Goal: Task Accomplishment & Management: Manage account settings

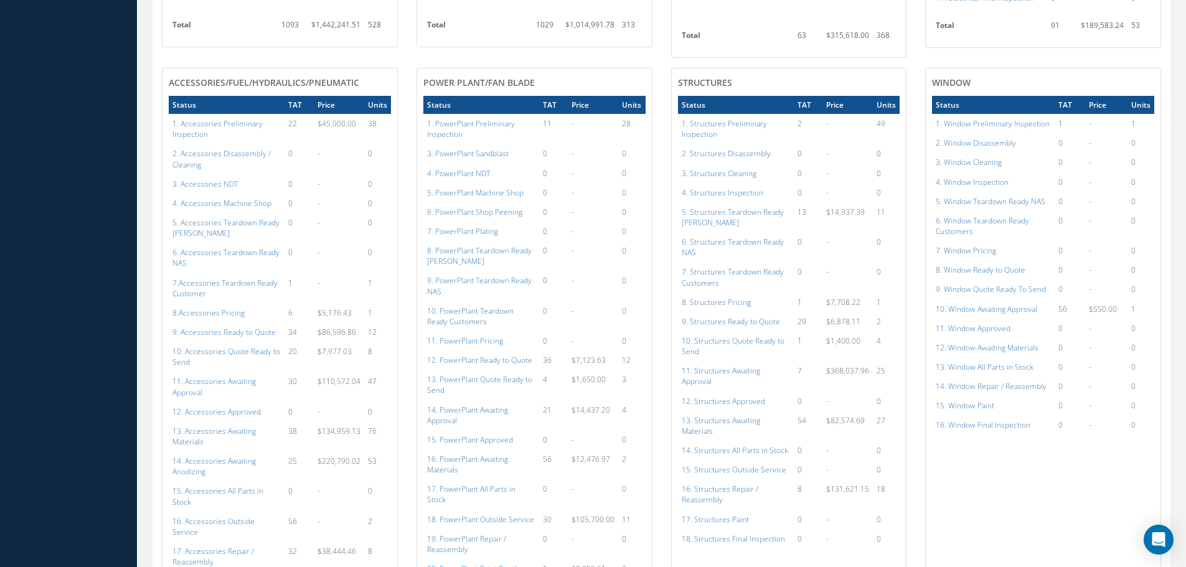
scroll to position [626, 0]
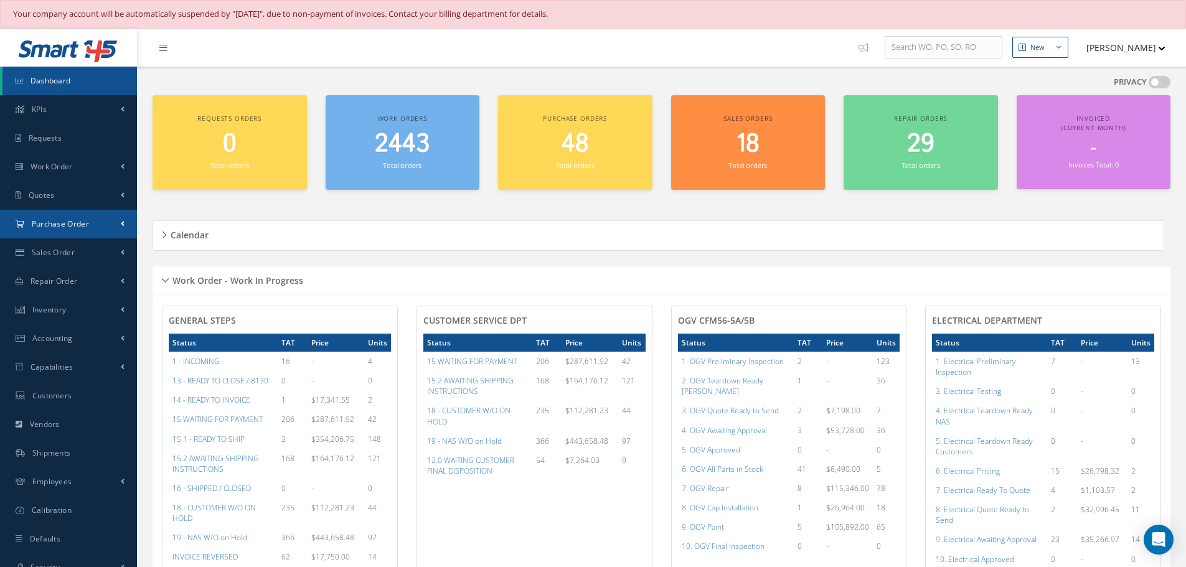
click at [54, 220] on span "Purchase Order" at bounding box center [60, 223] width 57 height 11
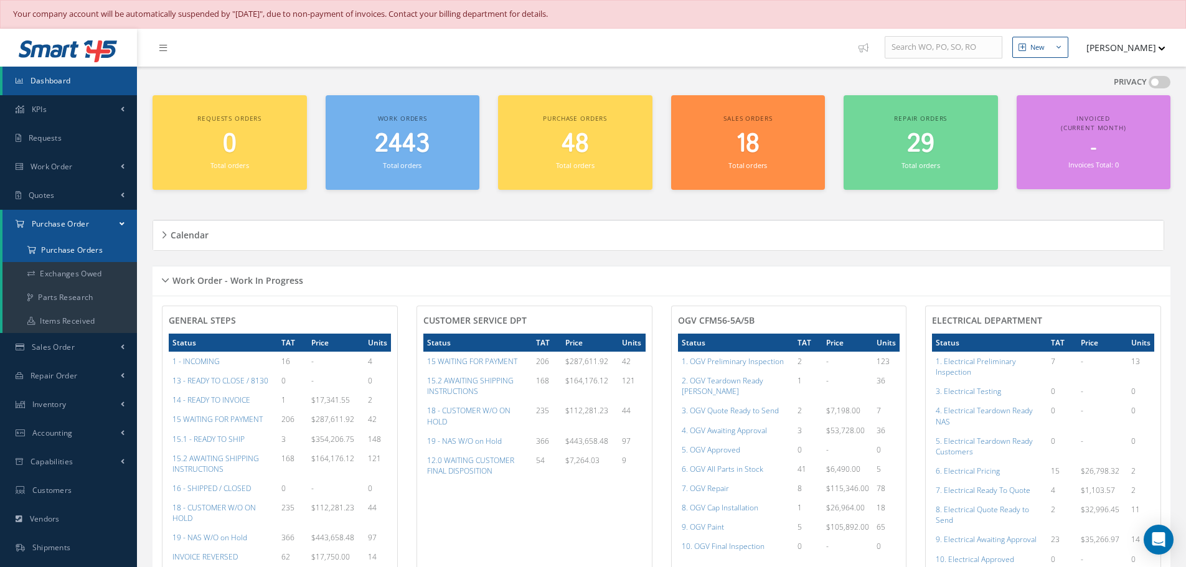
click at [59, 245] on a=1&status_id=2&status_id=3&status_id=5&collapsedFilters"] "Purchase Orders" at bounding box center [69, 250] width 134 height 24
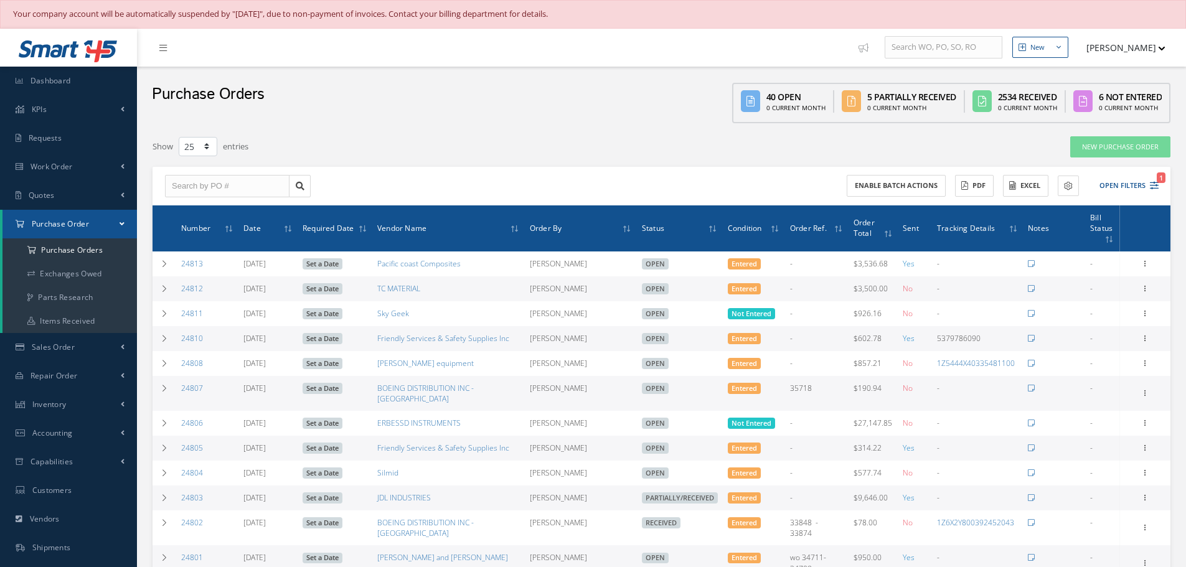
select select "25"
click at [207, 187] on input "text" at bounding box center [227, 186] width 124 height 22
type input "24700"
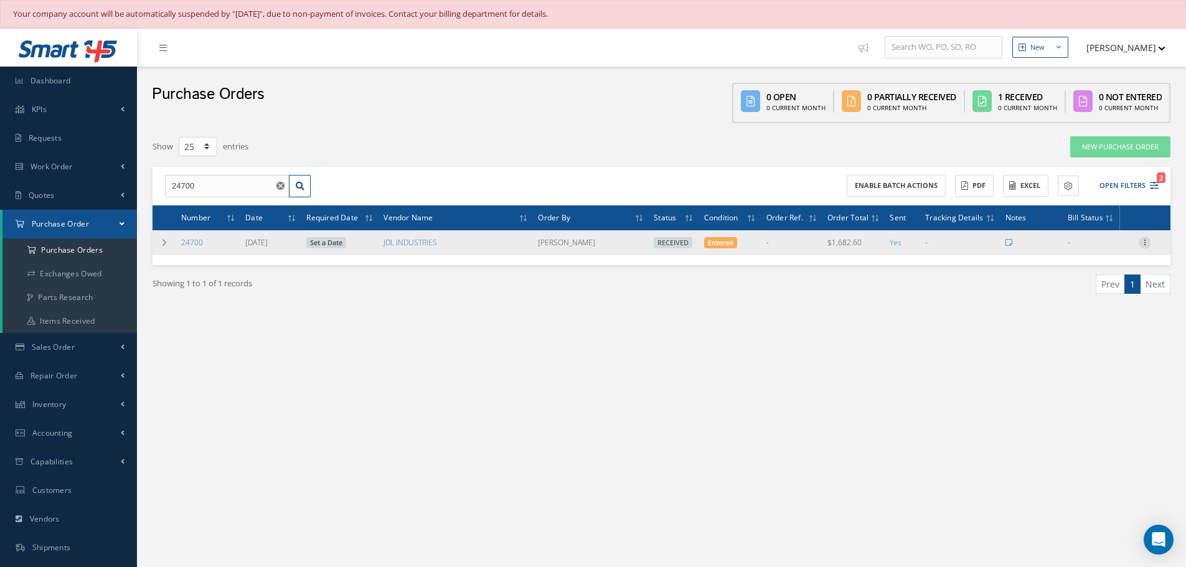
click at [1147, 239] on icon at bounding box center [1144, 242] width 12 height 10
click at [1115, 253] on link "Receiving Details" at bounding box center [1087, 251] width 98 height 16
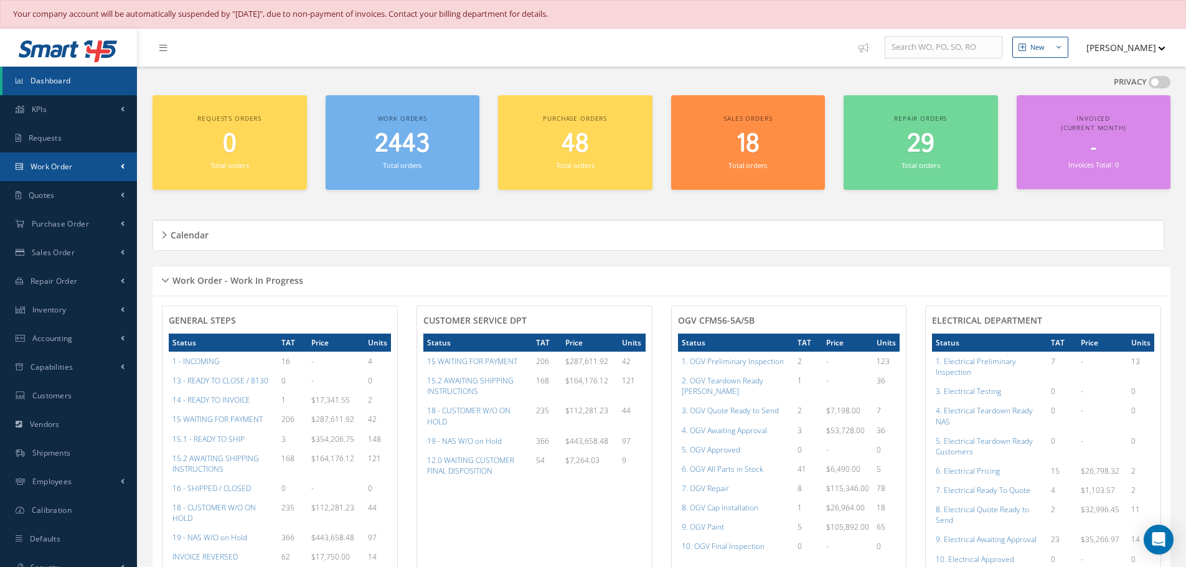
click at [52, 170] on span "Work Order" at bounding box center [51, 166] width 42 height 11
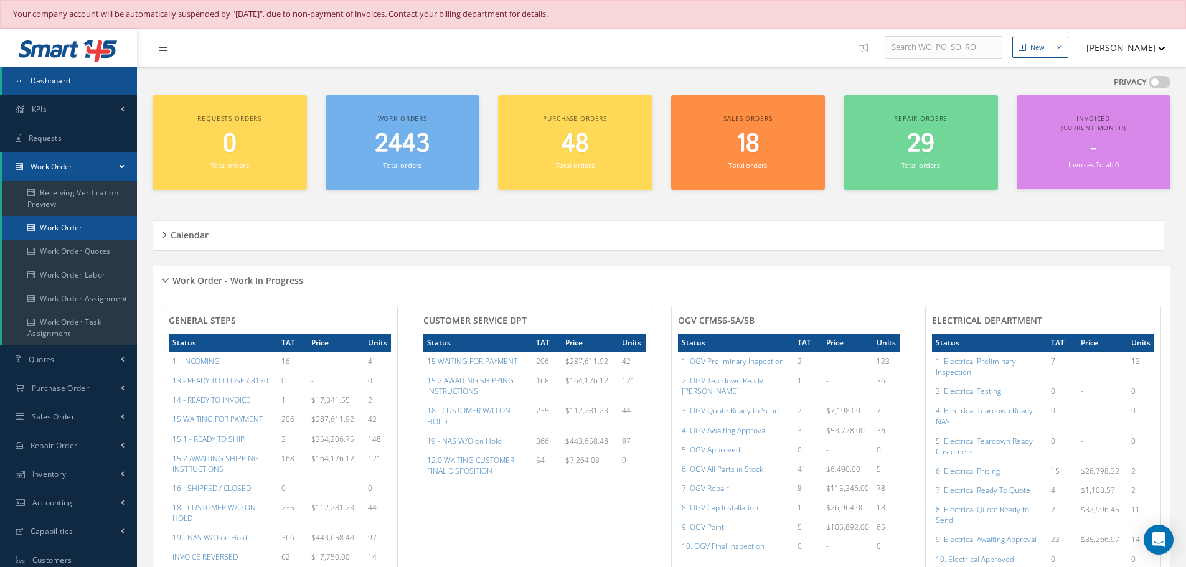
click at [49, 227] on link "Work Order" at bounding box center [69, 228] width 134 height 24
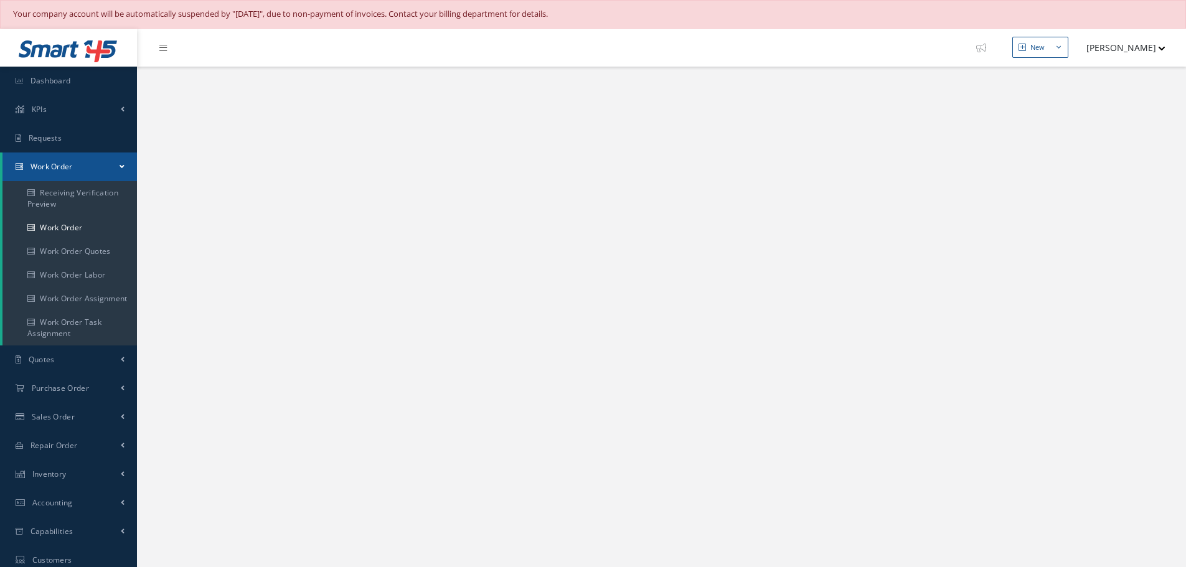
select select "25"
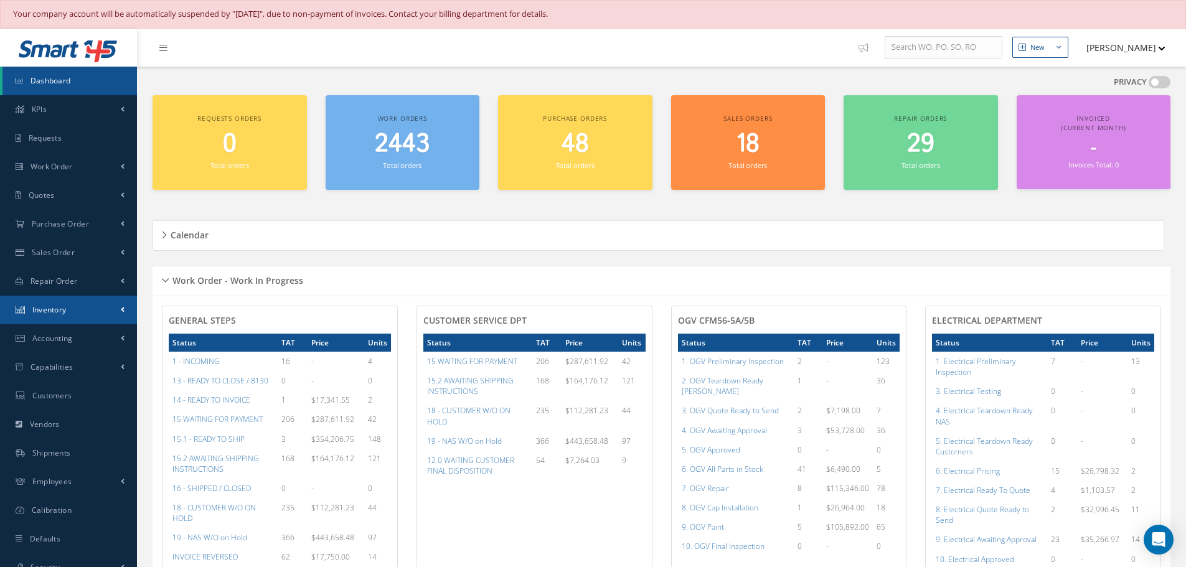
click at [52, 311] on span "Inventory" at bounding box center [49, 309] width 34 height 11
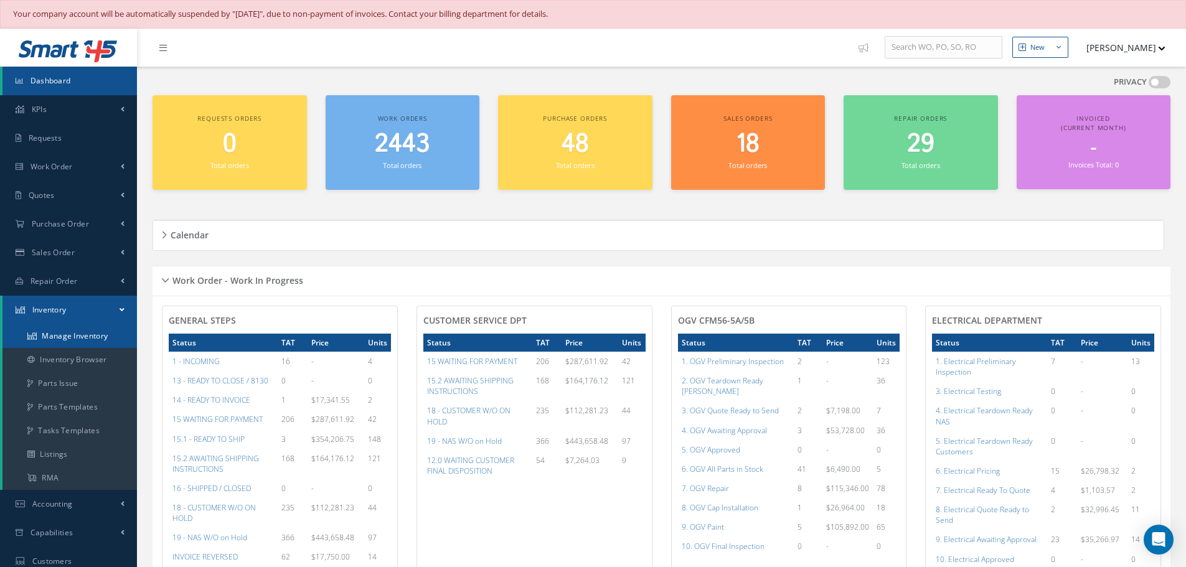
click at [56, 337] on link "Manage Inventory" at bounding box center [69, 336] width 134 height 24
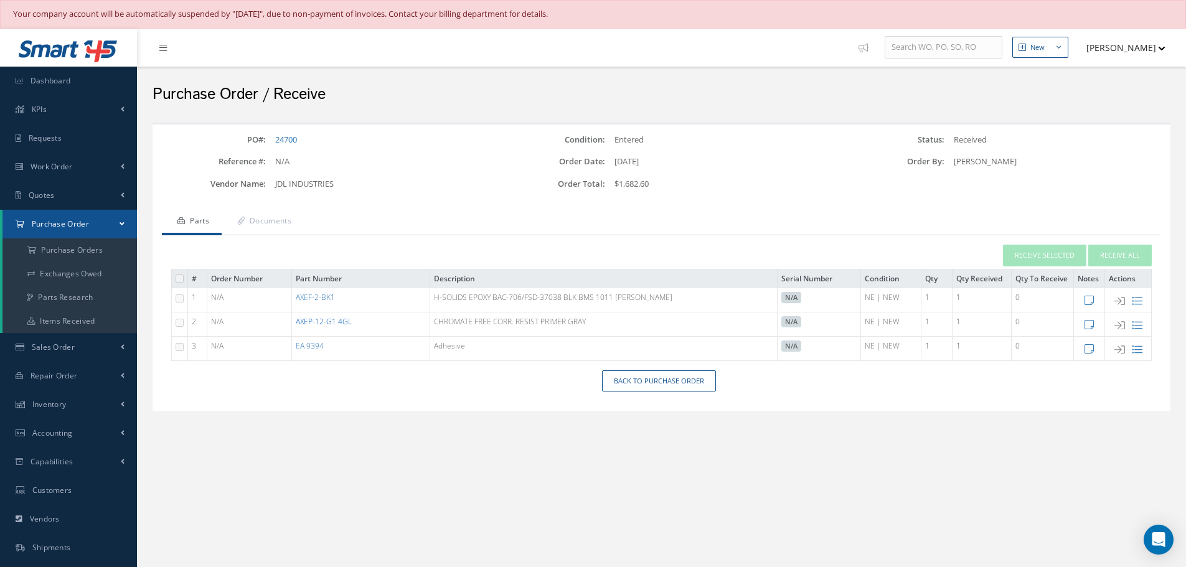
click at [327, 322] on link "AXEP-12-G1 4GL" at bounding box center [324, 321] width 56 height 11
click at [656, 383] on link "Back to Purchase Order" at bounding box center [659, 381] width 114 height 22
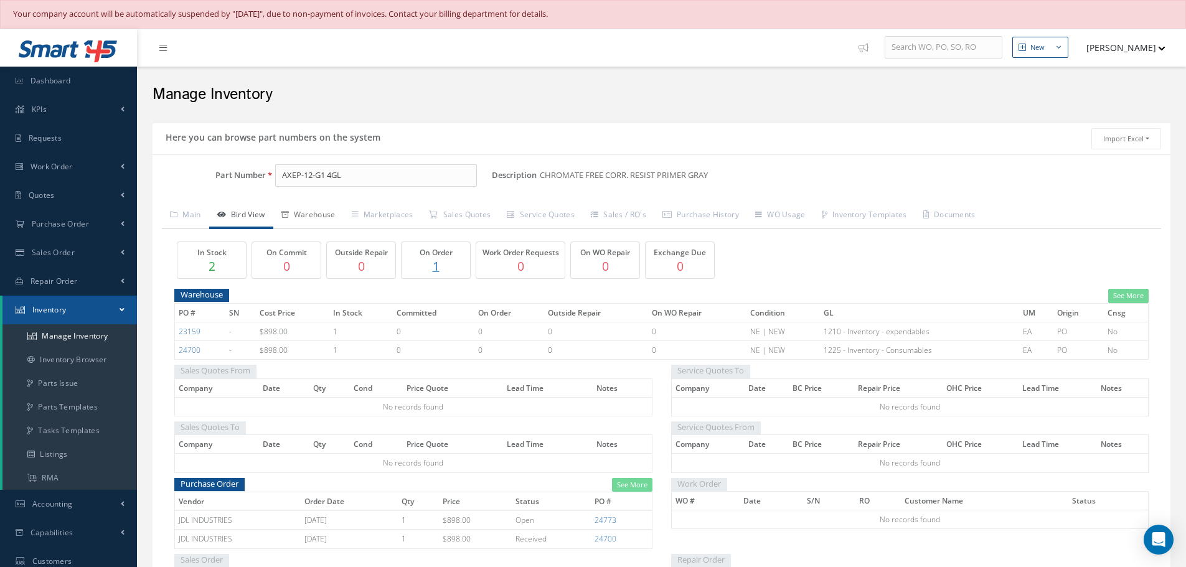
click at [329, 214] on link "Warehouse" at bounding box center [308, 216] width 70 height 26
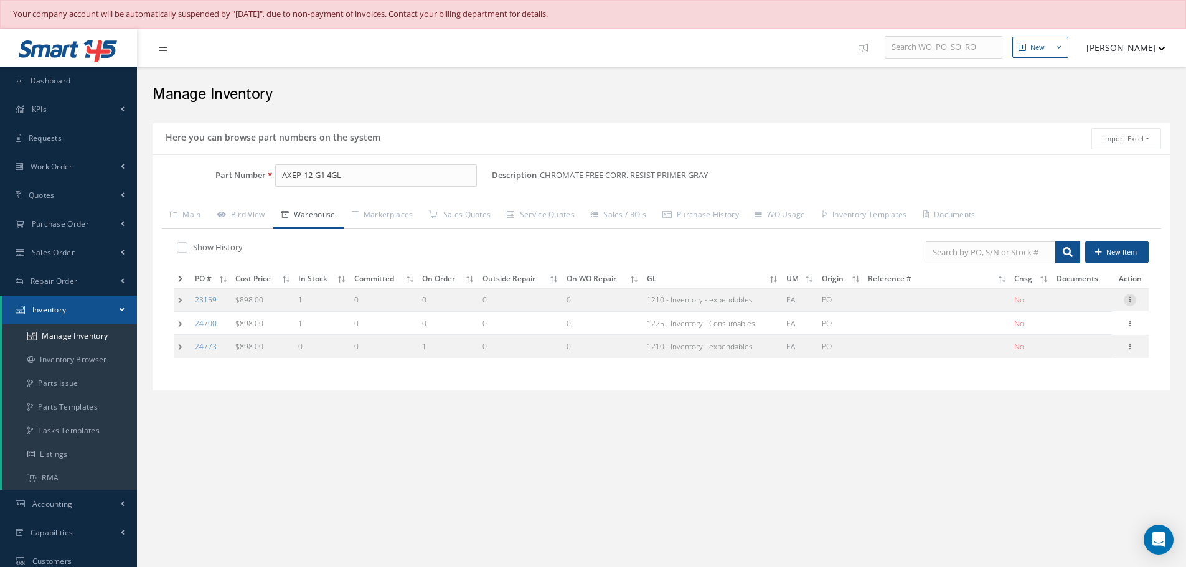
click at [1133, 301] on icon at bounding box center [1129, 299] width 12 height 10
click at [1096, 307] on link "Edit" at bounding box center [1072, 308] width 98 height 16
type input "898.00"
type input "11/13/2023"
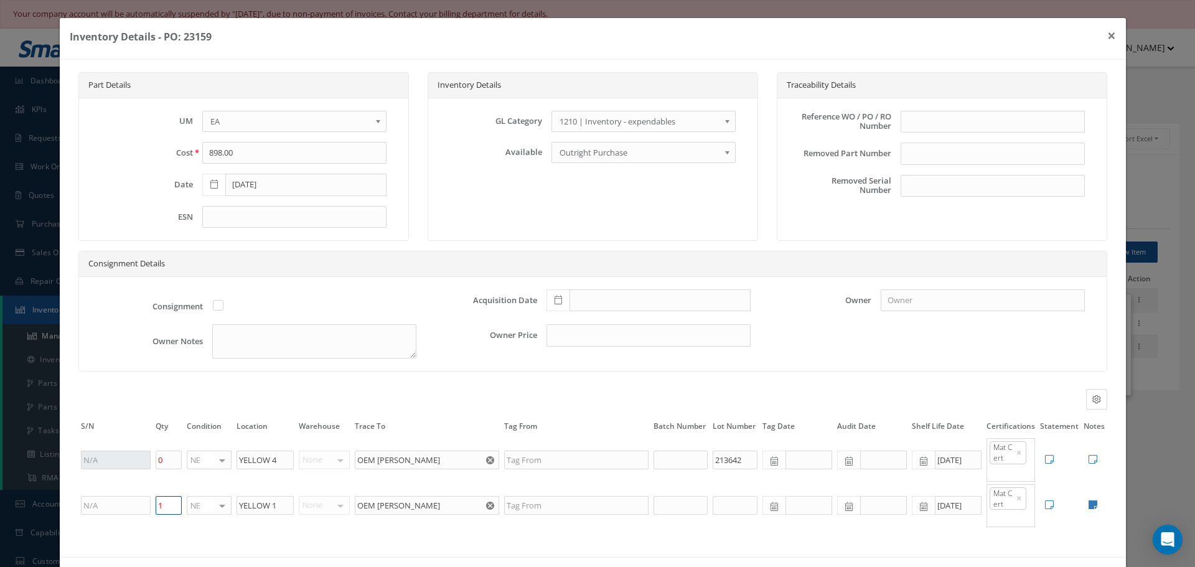
click at [176, 509] on input "1" at bounding box center [169, 505] width 26 height 19
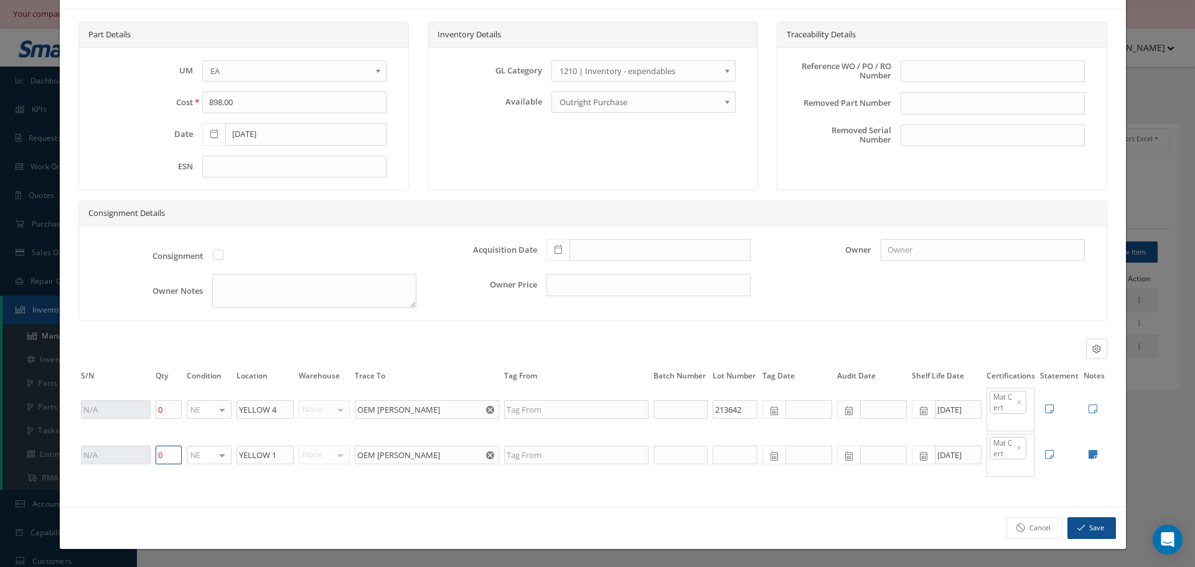
type input "0"
click at [1078, 527] on button "Save" at bounding box center [1091, 528] width 49 height 22
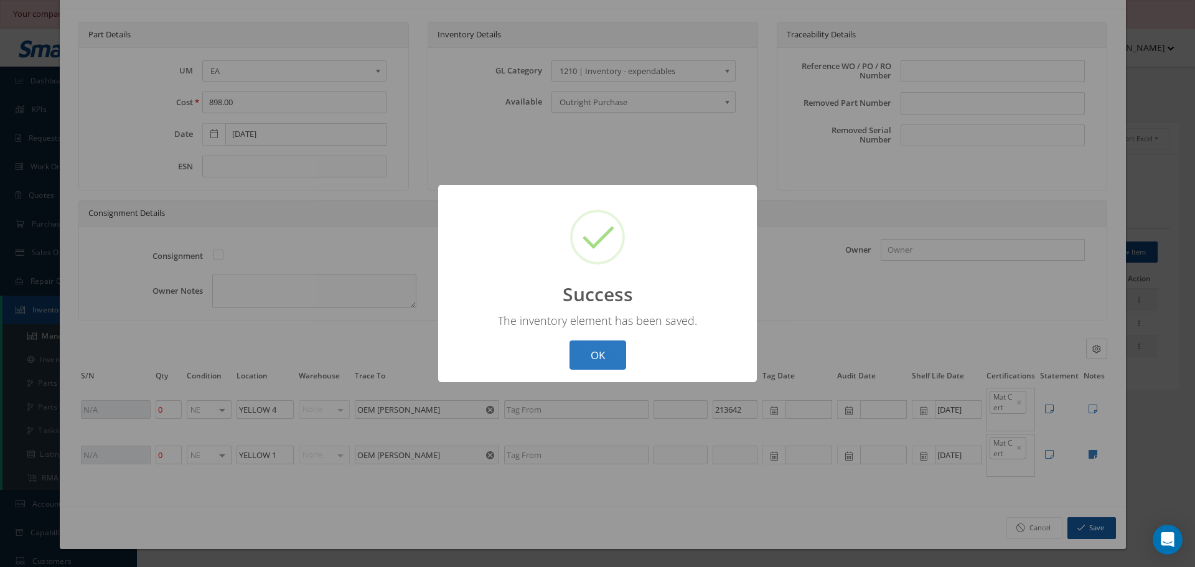
click at [604, 348] on button "OK" at bounding box center [598, 354] width 57 height 29
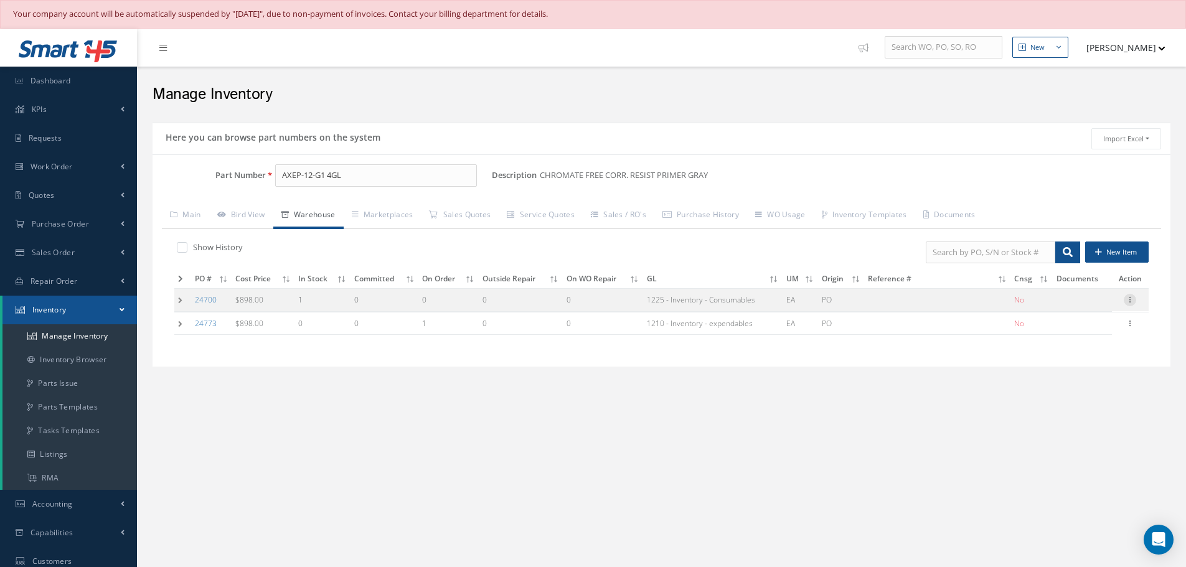
click at [1129, 300] on icon at bounding box center [1129, 299] width 12 height 10
click at [1044, 304] on link "Edit" at bounding box center [1072, 308] width 98 height 16
type input "09/30/2025"
type input "1"
type input "OEM: HENTZEN"
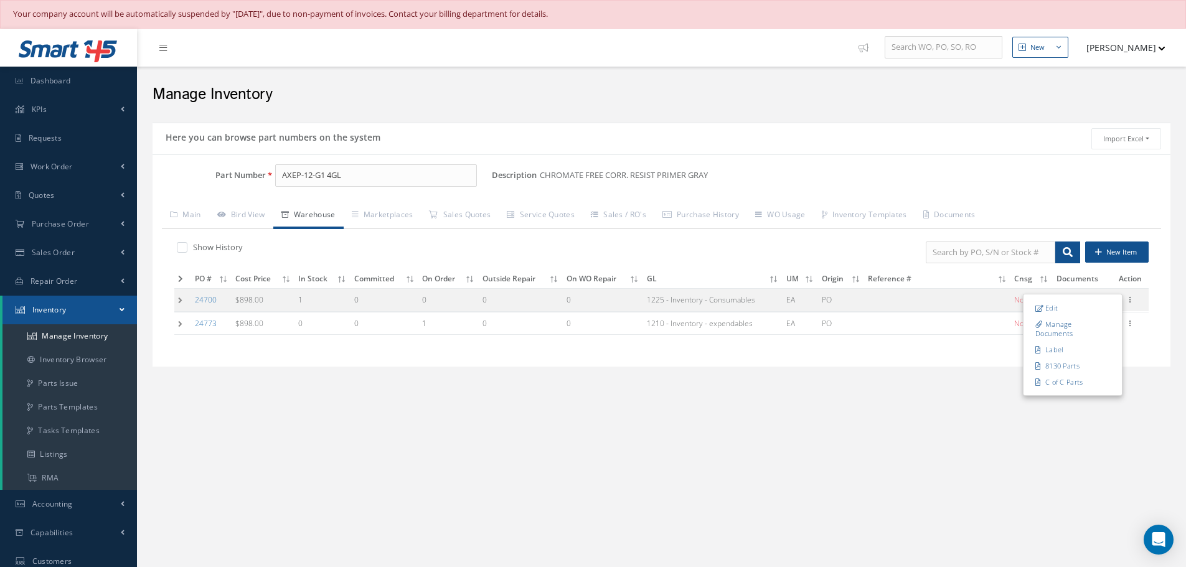
type input "246503"
type input "06/01/2027"
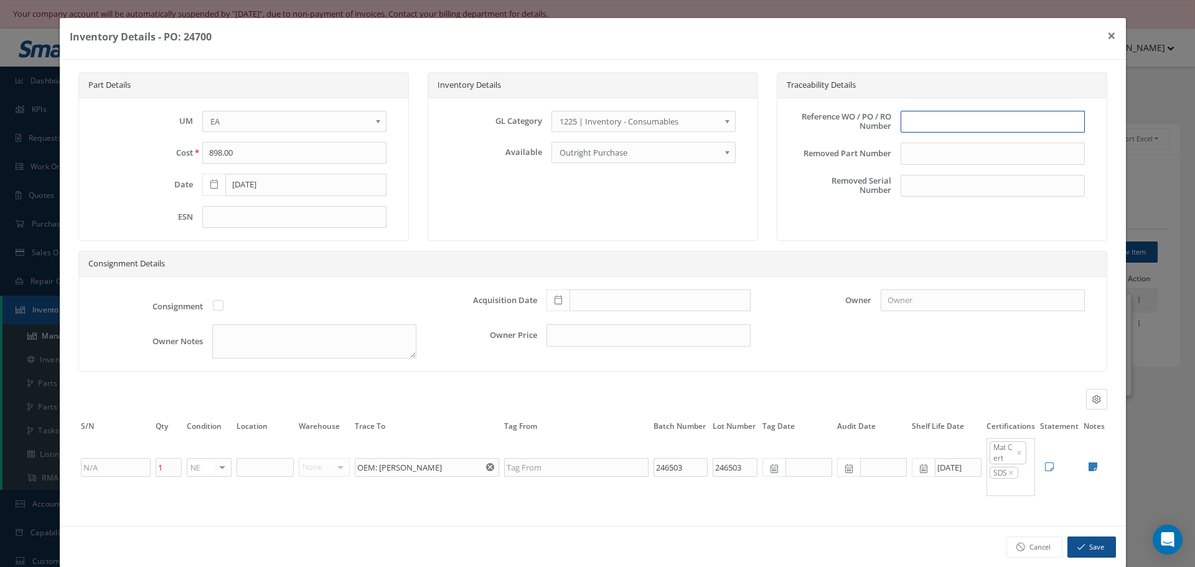
click at [923, 117] on input "text" at bounding box center [993, 122] width 184 height 22
type input "p"
type input "PO 24700"
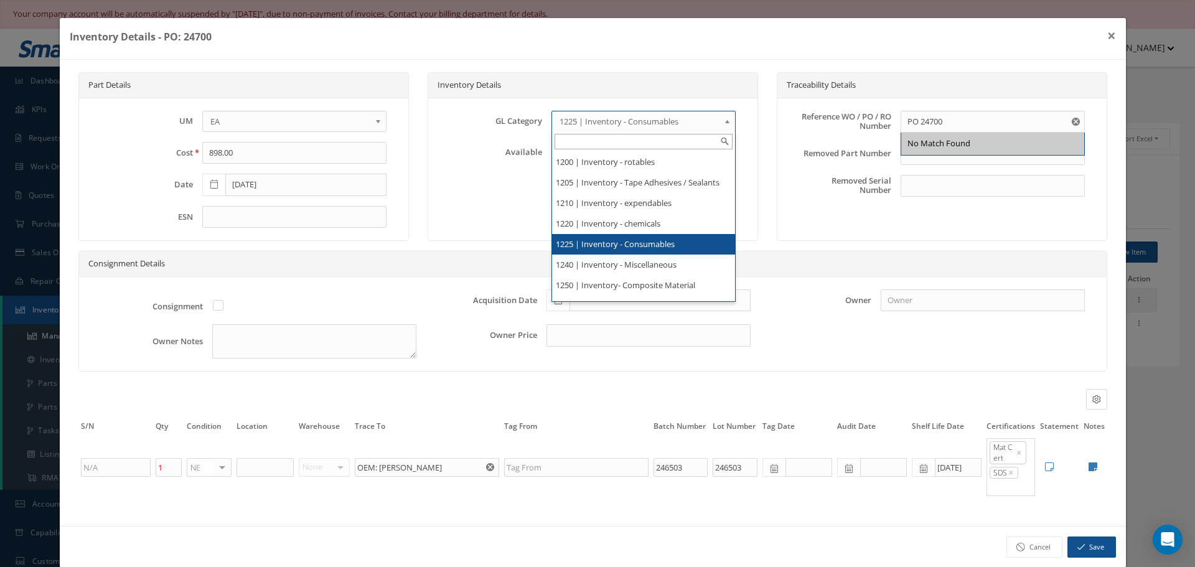
click at [724, 123] on b at bounding box center [729, 125] width 11 height 20
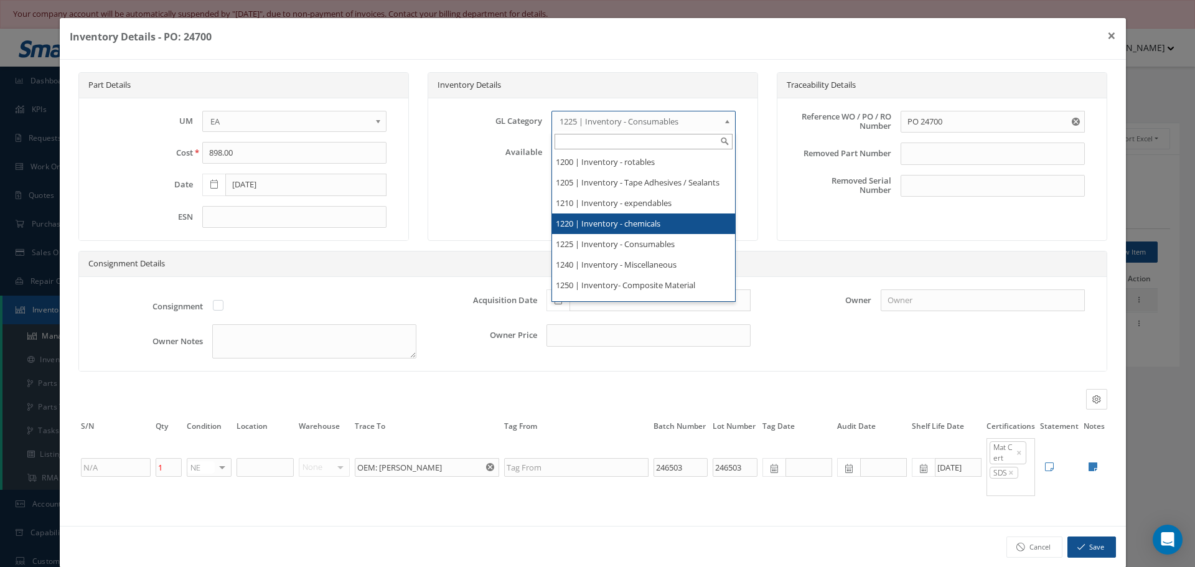
click at [637, 232] on li "1220 | Inventory - chemicals" at bounding box center [643, 223] width 183 height 21
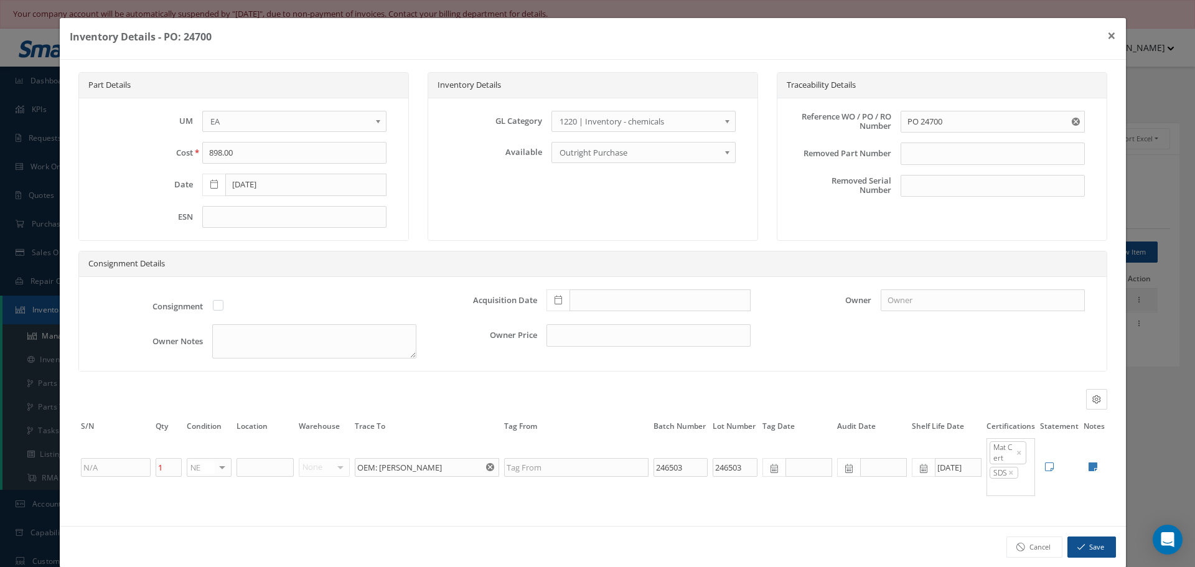
click at [555, 303] on icon at bounding box center [558, 300] width 7 height 9
click at [621, 243] on td "30" at bounding box center [626, 244] width 19 height 19
type input "10/30/2025"
click at [251, 467] on input "text" at bounding box center [265, 467] width 57 height 19
type input "YELLOW-4"
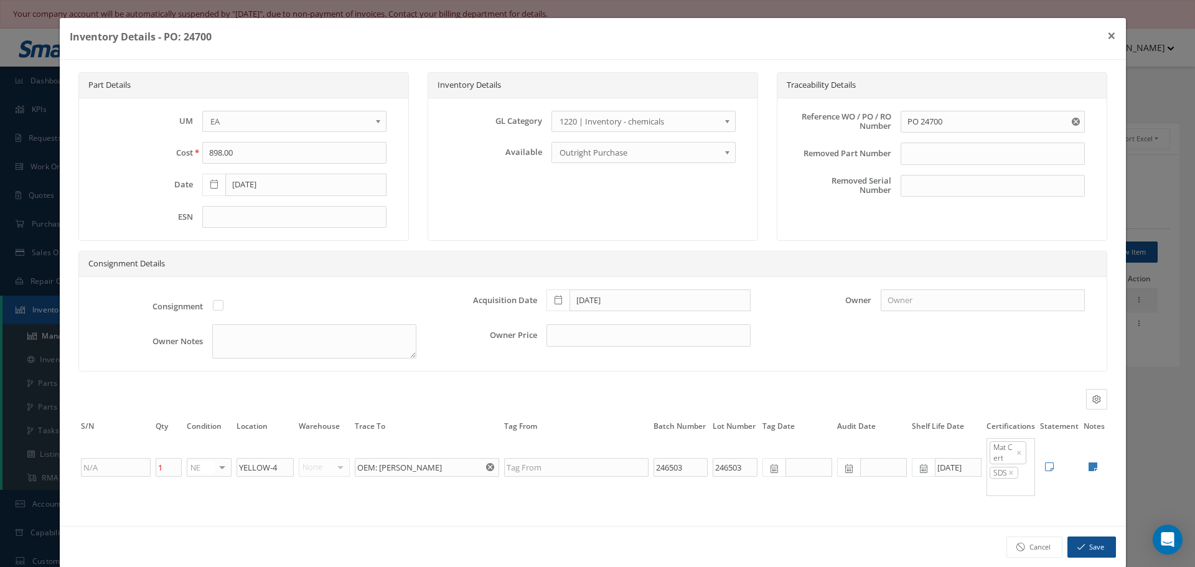
click at [1089, 467] on icon at bounding box center [1093, 467] width 9 height 10
type textarea "HENTZEN MAT CERT & SDS"
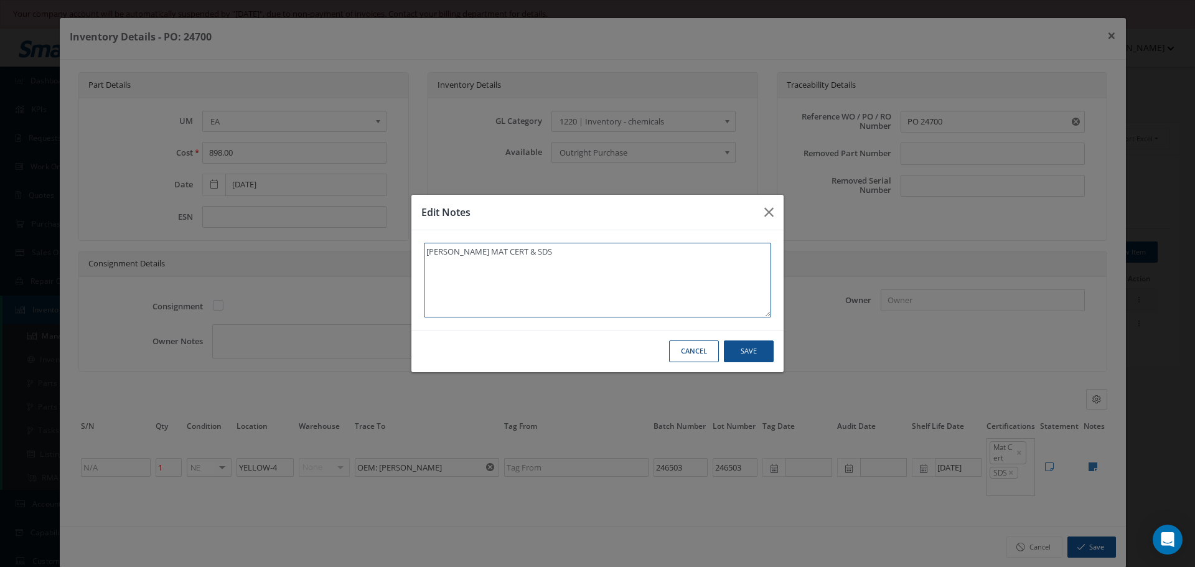
click at [593, 258] on textarea "HENTZEN MAT CERT & SDS" at bounding box center [597, 280] width 347 height 75
type textarea "HENTZEN MAT CERT & SDS*"
type textarea "HENTZEN MAT CERT & SDS**"
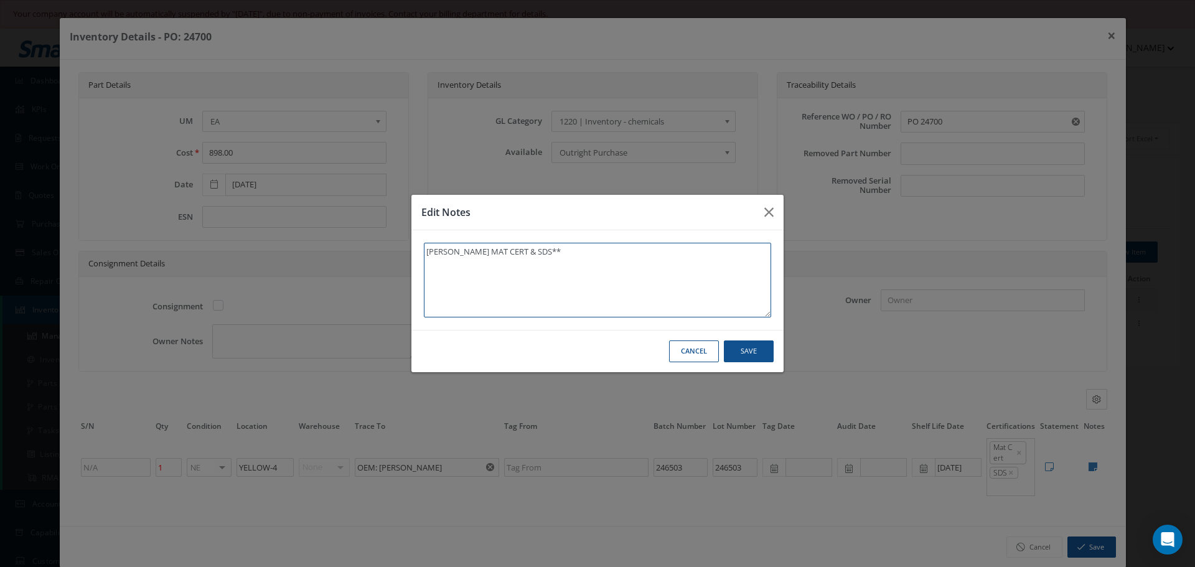
type textarea "HENTZEN MAT CERT & SDS** R"
type textarea "HENTZEN MAT CERT & SDS** RE"
type textarea "HENTZEN MAT CERT & SDS** REC"
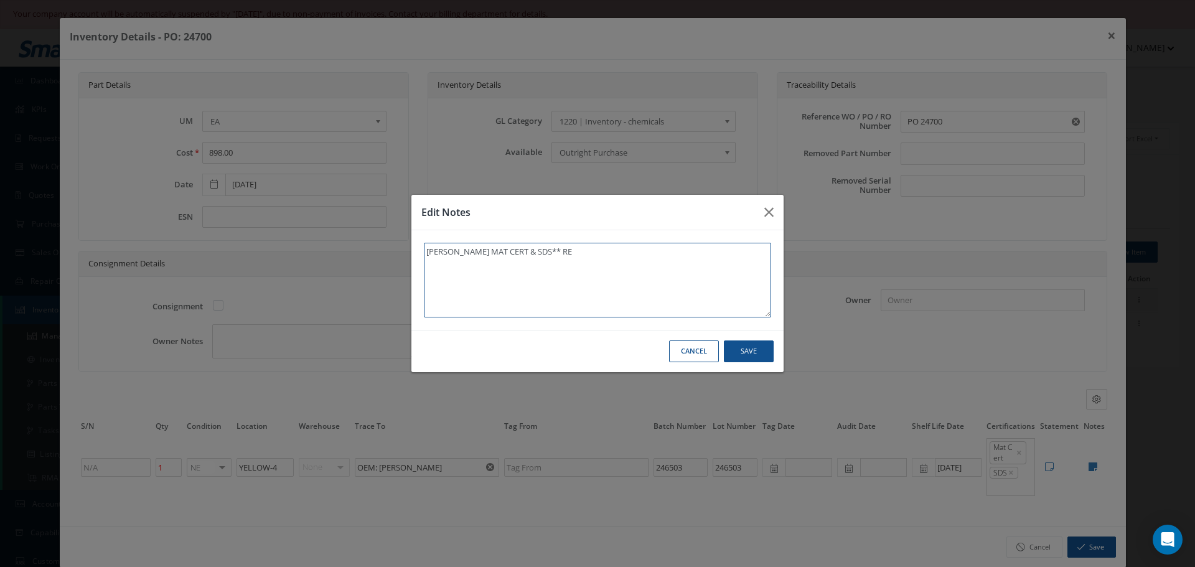
type textarea "HENTZEN MAT CERT & SDS** REC"
type textarea "HENTZEN MAT CERT & SDS** RECE"
type textarea "HENTZEN MAT CERT & SDS** RECEI"
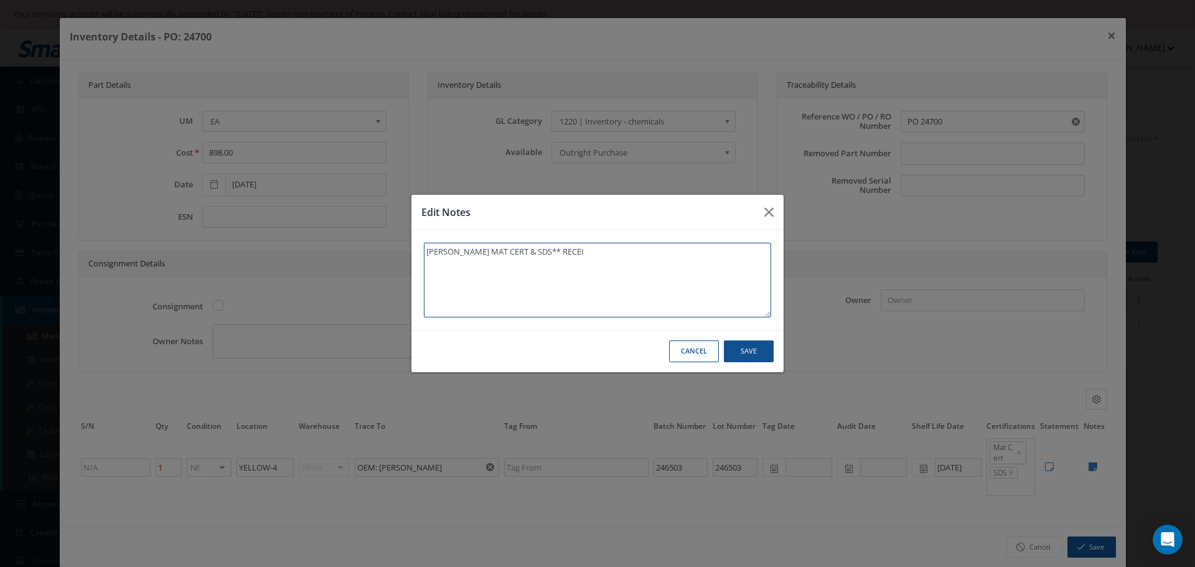
type textarea "HENTZEN MAT CERT & SDS** RECEIV"
type textarea "HENTZEN MAT CERT & SDS** RECEIVE"
type textarea "HENTZEN MAT CERT & SDS** RECEIVED"
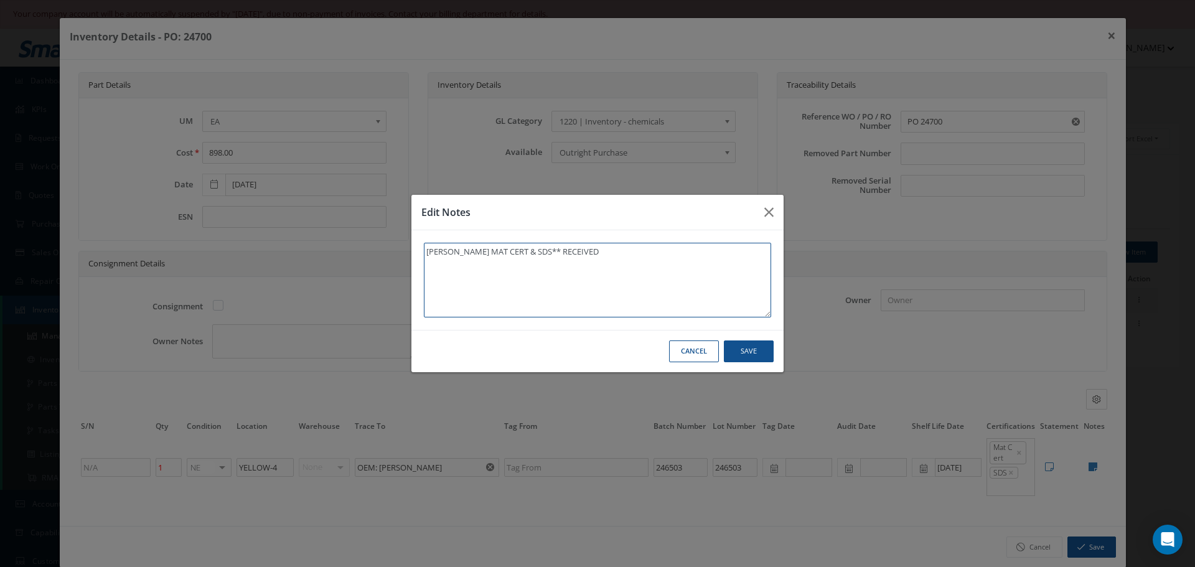
type textarea "HENTZEN MAT CERT & SDS** RECEIVED"
type textarea "HENTZEN MAT CERT & SDS** RECEIVED S"
type textarea "HENTZEN MAT CERT & SDS** RECEIVED ST"
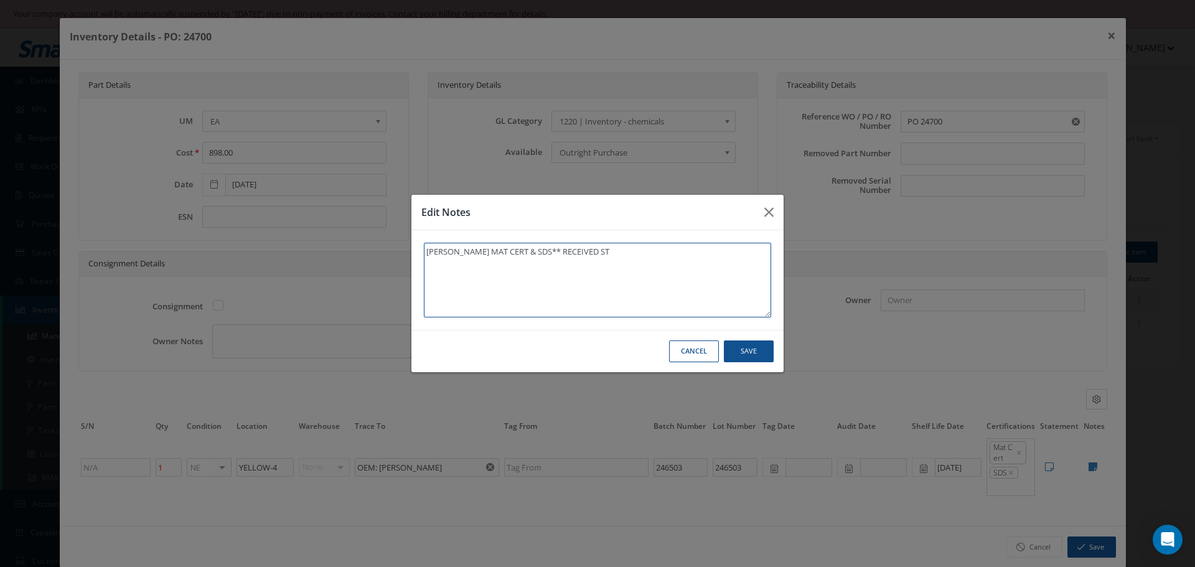
type textarea "HENTZEN MAT CERT & SDS** RECEIVED STO"
type textarea "HENTZEN MAT CERT & SDS** RECEIVED STOC"
type textarea "HENTZEN MAT CERT & SDS** RECEIVED STOCK"
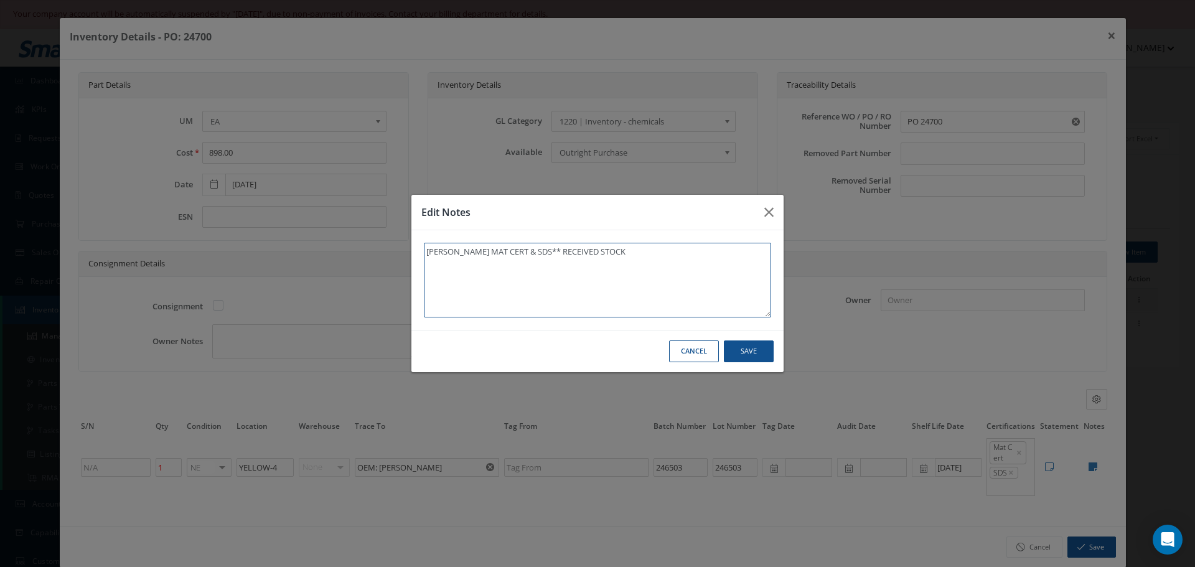
type textarea "HENTZEN MAT CERT & SDS** RECEIVED STOCK"
click at [526, 253] on textarea "HENTZEN MAT CERT & SDS** RECEIVED STOCK" at bounding box center [597, 280] width 347 height 75
type textarea "HENTZEN MAT CERT & SDS ** RECEIVED STOCK"
click at [515, 268] on textarea "HENTZEN MAT CERT & SDS ** RECEIVED STOCK" at bounding box center [597, 280] width 347 height 75
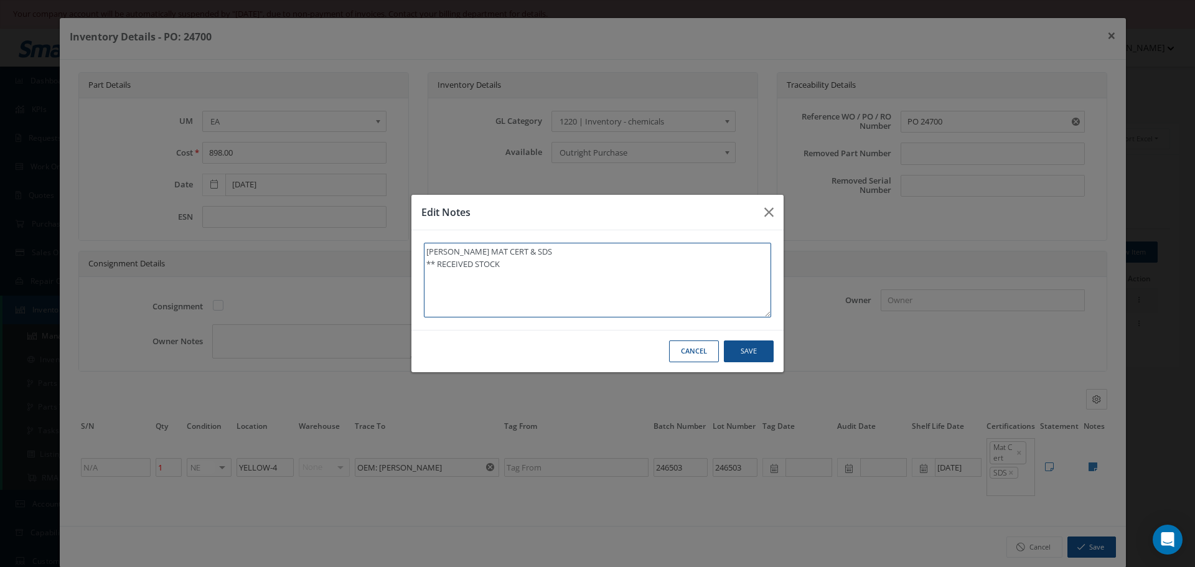
type textarea "HENTZEN MAT CERT & SDS ** RECEIVED STOCK 0"
type textarea "HENTZEN MAT CERT & SDS ** RECEIVED STOCK 09"
type textarea "HENTZEN MAT CERT & SDS ** RECEIVED STOCK 0"
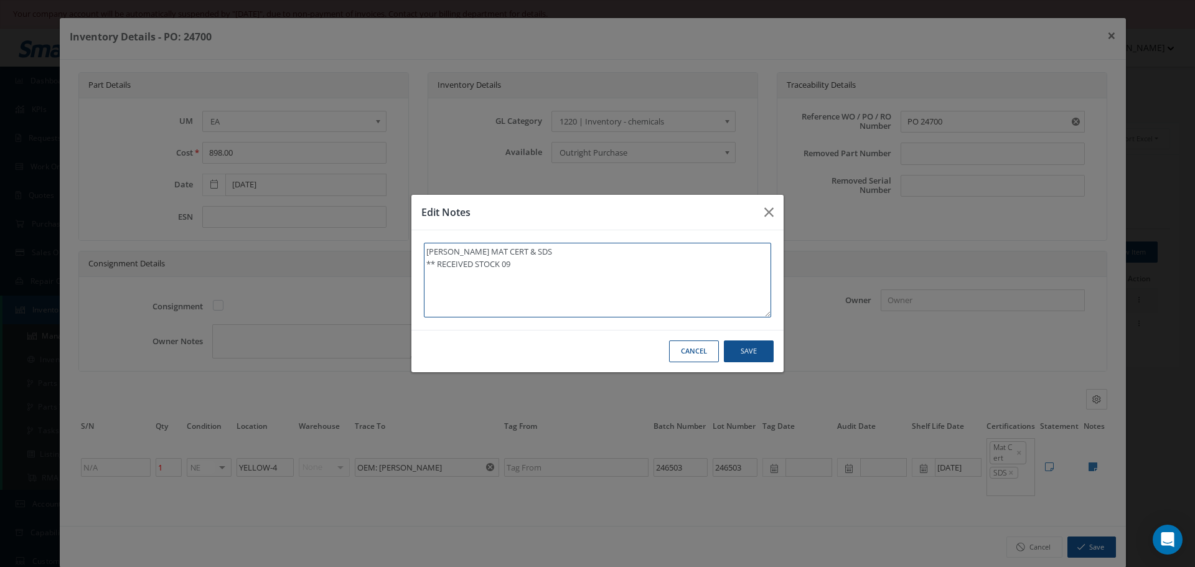
type textarea "HENTZEN MAT CERT & SDS ** RECEIVED STOCK 0"
type textarea "HENTZEN MAT CERT & SDS ** RECEIVED STOCK"
type textarea "HENTZEN MAT CERT & SDS ** RECEIVED STOCK 1"
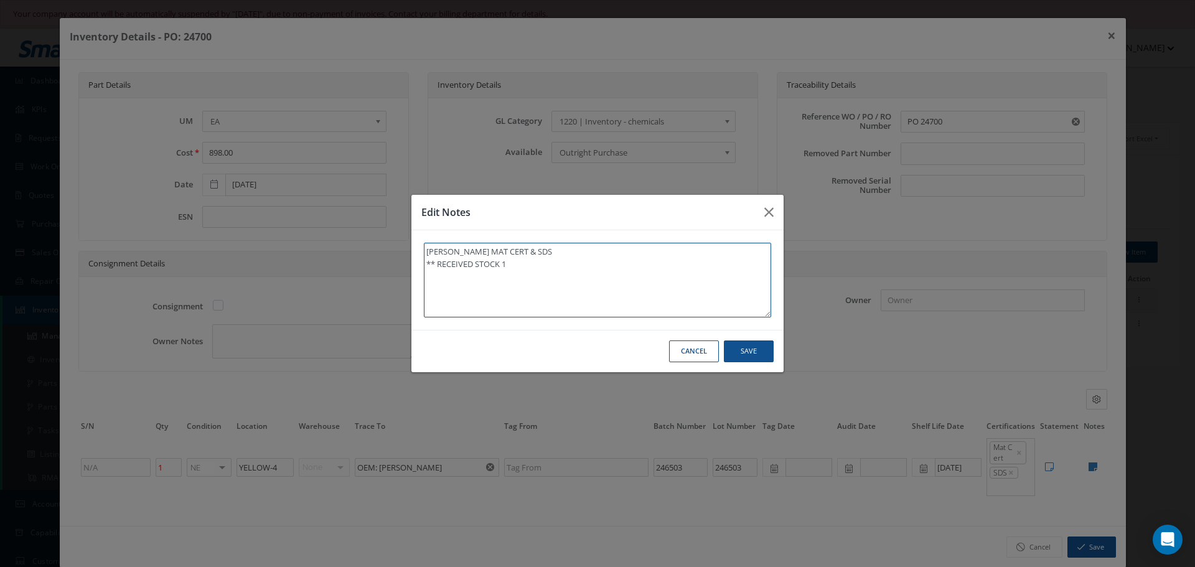
type textarea "HENTZEN MAT CERT & SDS ** RECEIVED STOCK 10"
type textarea "HENTZEN MAT CERT & SDS ** RECEIVED STOCK 10/"
type textarea "HENTZEN MAT CERT & SDS ** RECEIVED STOCK 10/0"
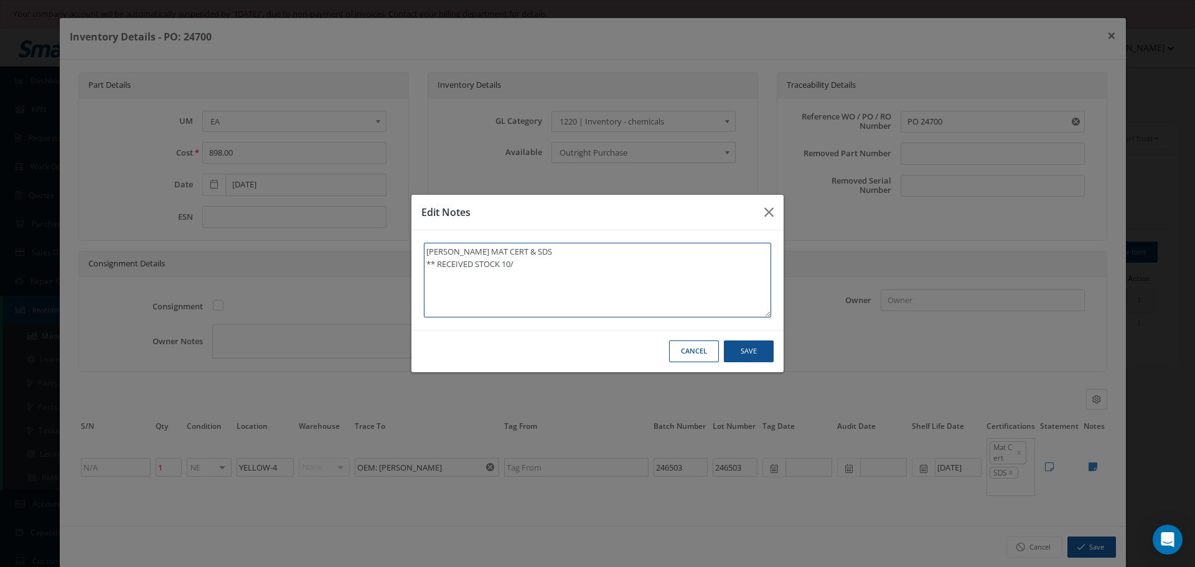
type textarea "HENTZEN MAT CERT & SDS ** RECEIVED STOCK 10/0"
type textarea "HENTZEN MAT CERT & SDS ** RECEIVED STOCK 10/01"
type textarea "HENTZEN MAT CERT & SDS ** RECEIVED STOCK 10/01/"
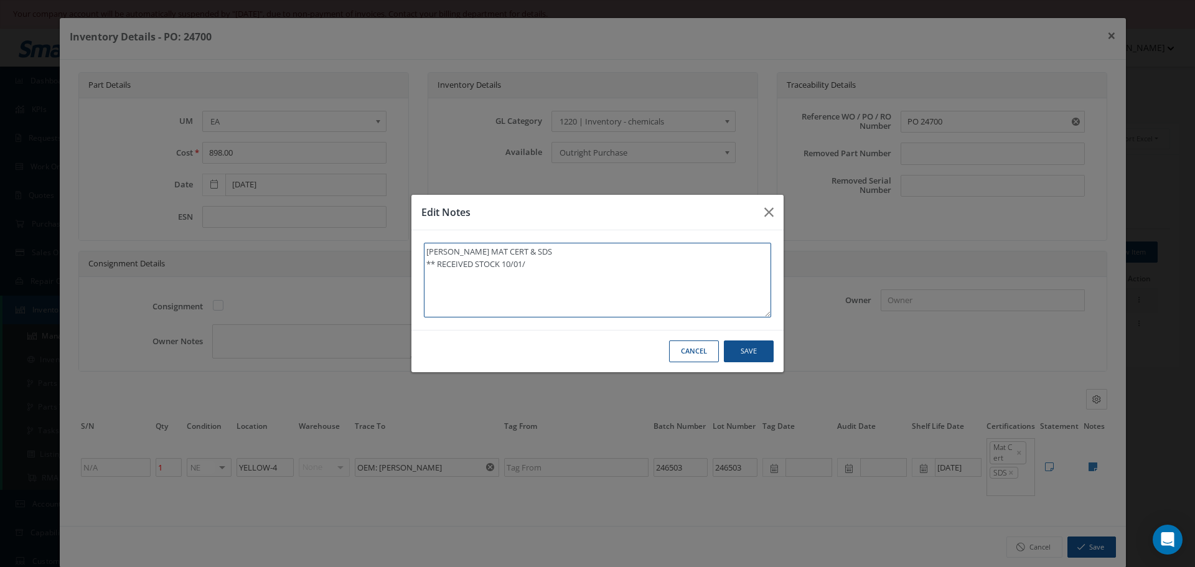
type textarea "HENTZEN MAT CERT & SDS ** RECEIVED STOCK 10/01/2"
type textarea "HENTZEN MAT CERT & SDS ** RECEIVED STOCK 10/01/20"
type textarea "HENTZEN MAT CERT & SDS ** RECEIVED STOCK 10/01/202"
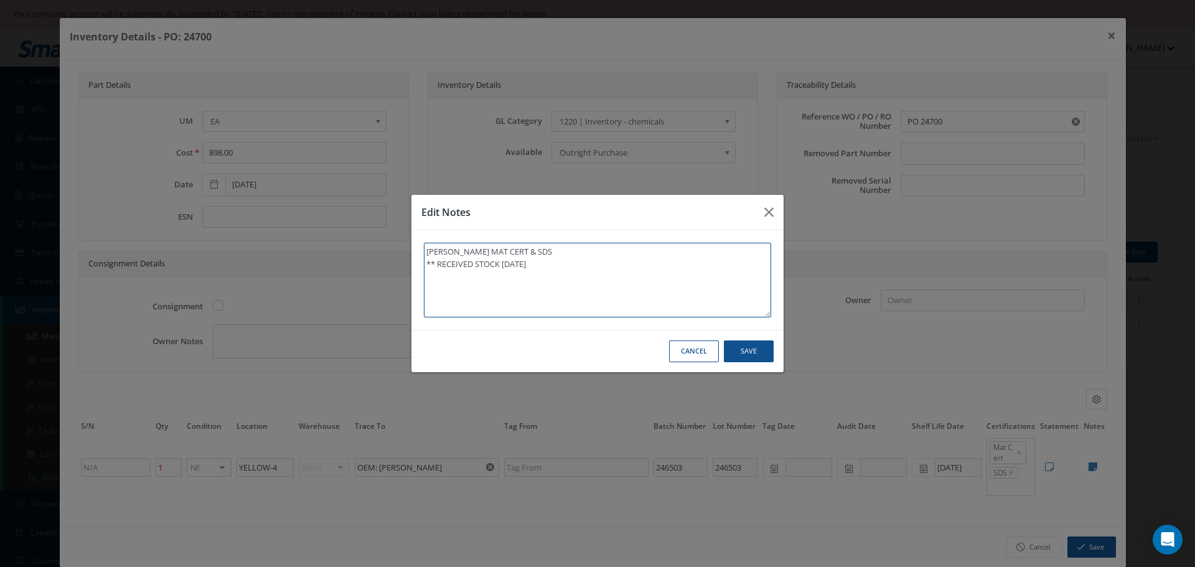
type textarea "HENTZEN MAT CERT & SDS ** RECEIVED STOCK 10/01/202"
type textarea "HENTZEN MAT CERT & SDS ** RECEIVED STOCK 10/01/2025"
type textarea "HENTZEN MAT CERT & SDS ** RECEIVED STOCK 10/01/2025."
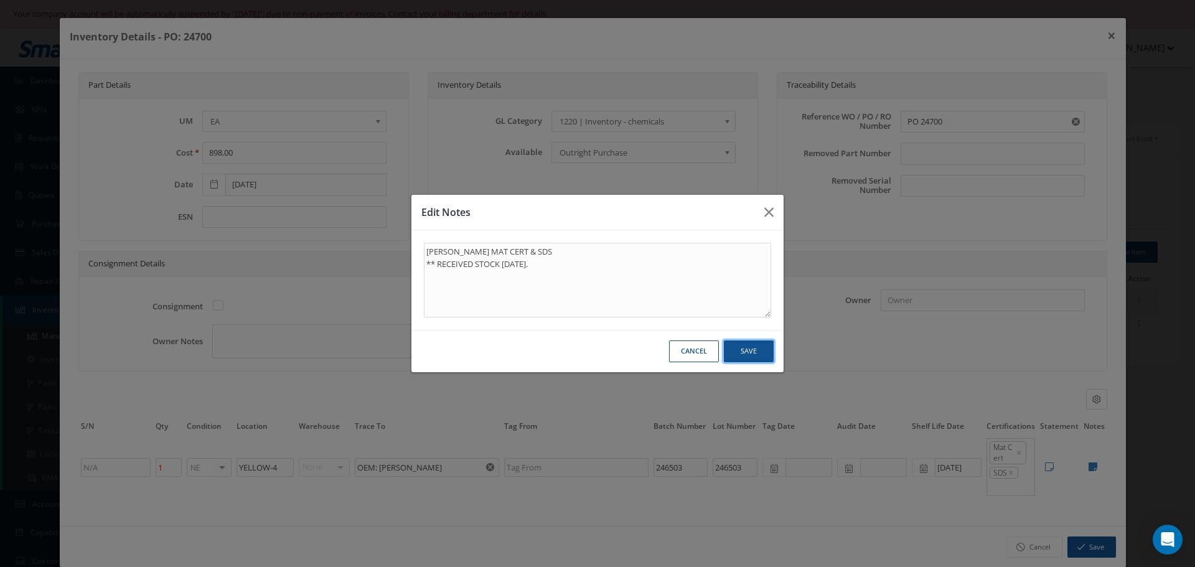
click at [736, 349] on button "Save" at bounding box center [749, 351] width 50 height 22
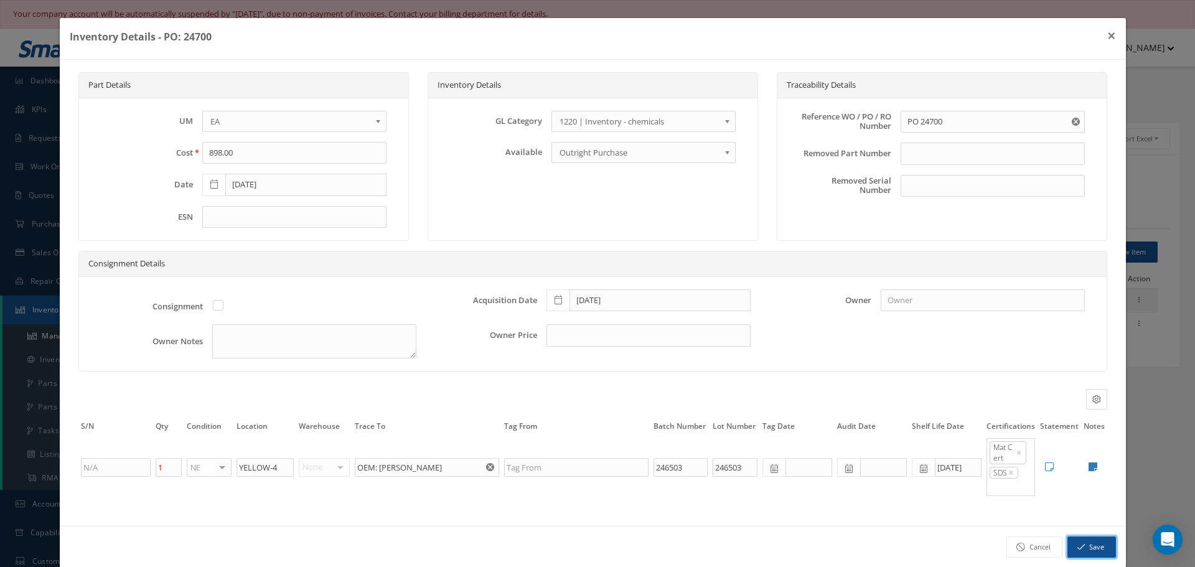
click at [1083, 545] on button "Save" at bounding box center [1091, 548] width 49 height 22
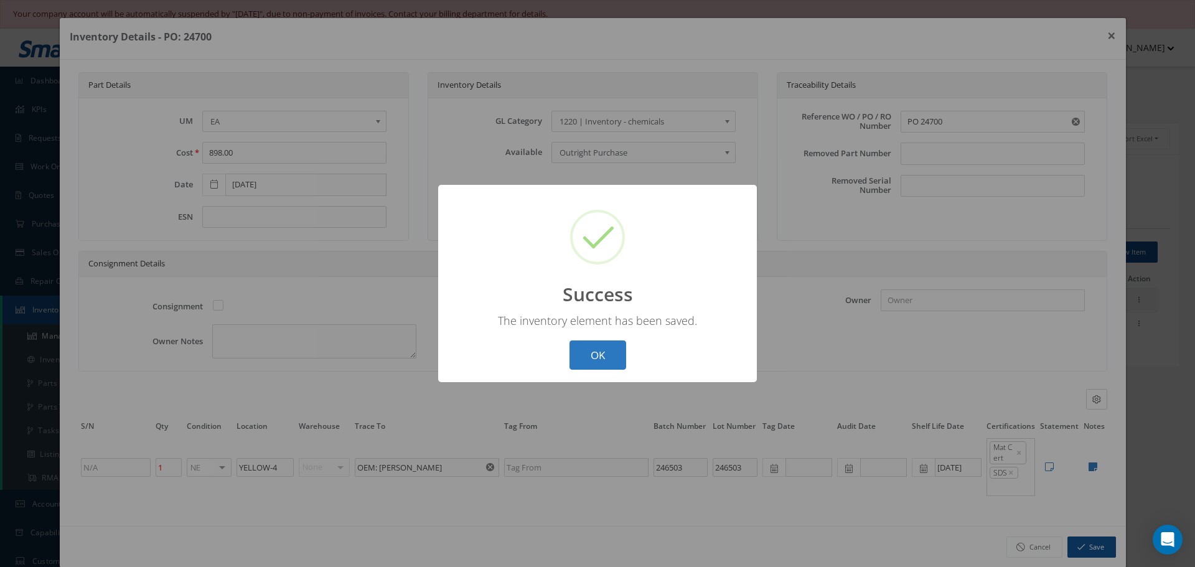
click at [604, 357] on button "OK" at bounding box center [598, 354] width 57 height 29
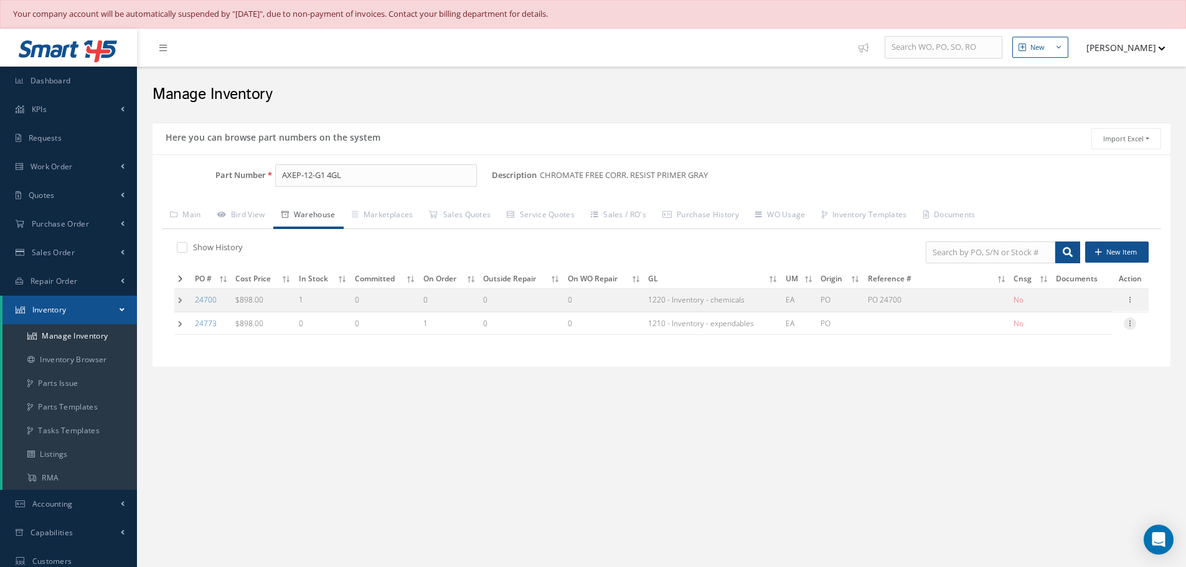
click at [1128, 323] on icon at bounding box center [1129, 322] width 12 height 10
click at [920, 396] on div "Here you can browse part numbers on the system Import Excel to undefined Column…" at bounding box center [661, 261] width 1030 height 291
click at [1128, 322] on icon at bounding box center [1129, 322] width 12 height 10
click at [181, 324] on td at bounding box center [182, 323] width 17 height 23
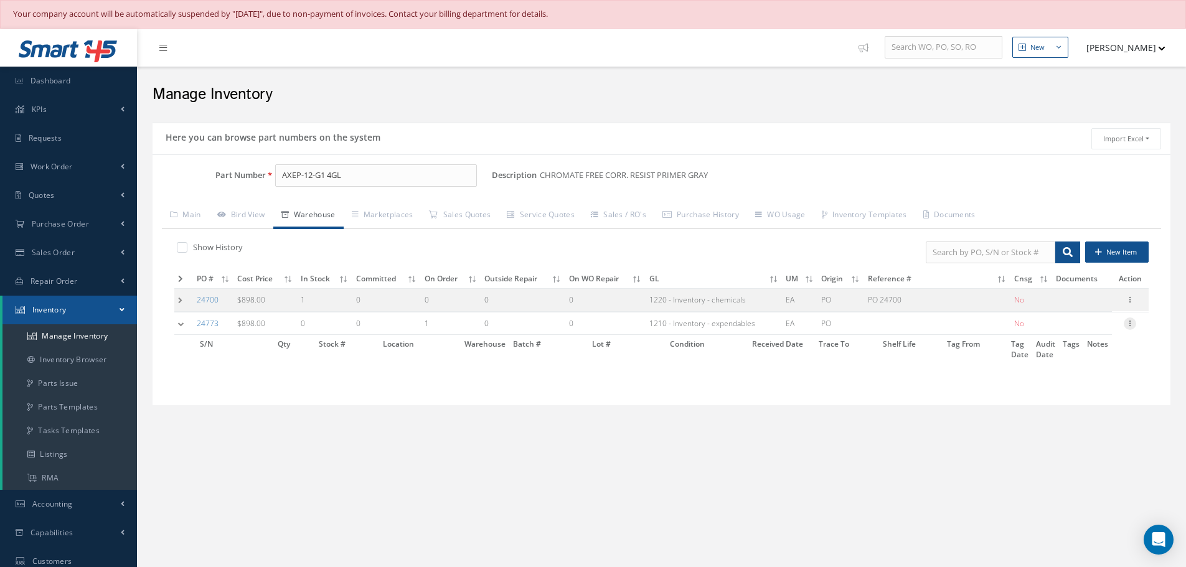
click at [1127, 326] on icon at bounding box center [1129, 322] width 12 height 10
click at [1128, 301] on icon at bounding box center [1129, 299] width 12 height 10
click at [1130, 327] on icon at bounding box center [1129, 322] width 12 height 10
click at [181, 326] on td at bounding box center [183, 323] width 19 height 23
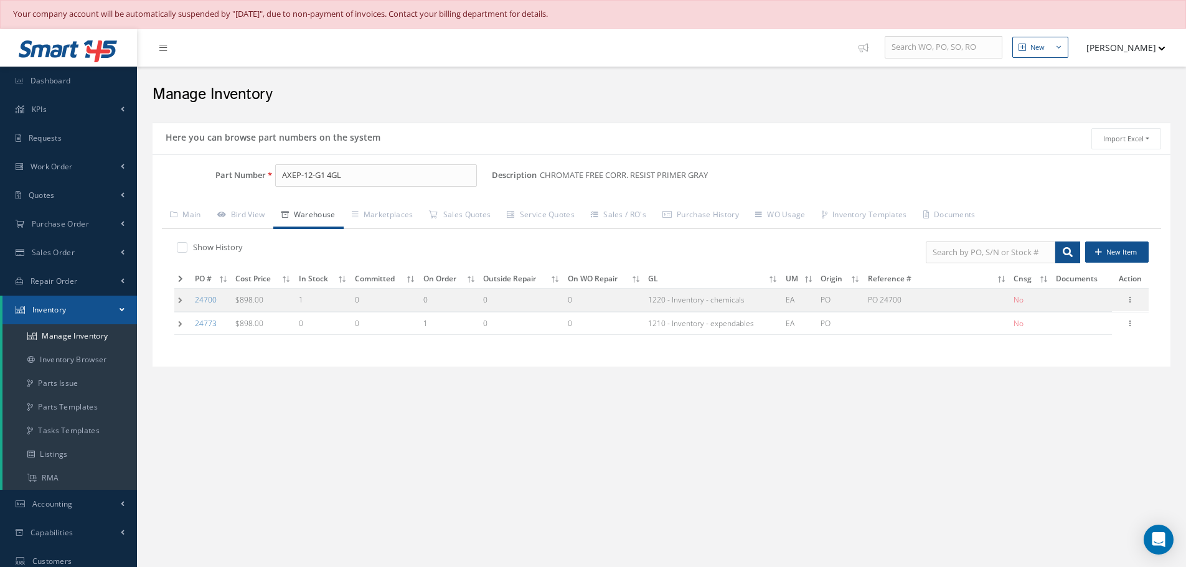
click at [181, 324] on td at bounding box center [182, 323] width 17 height 23
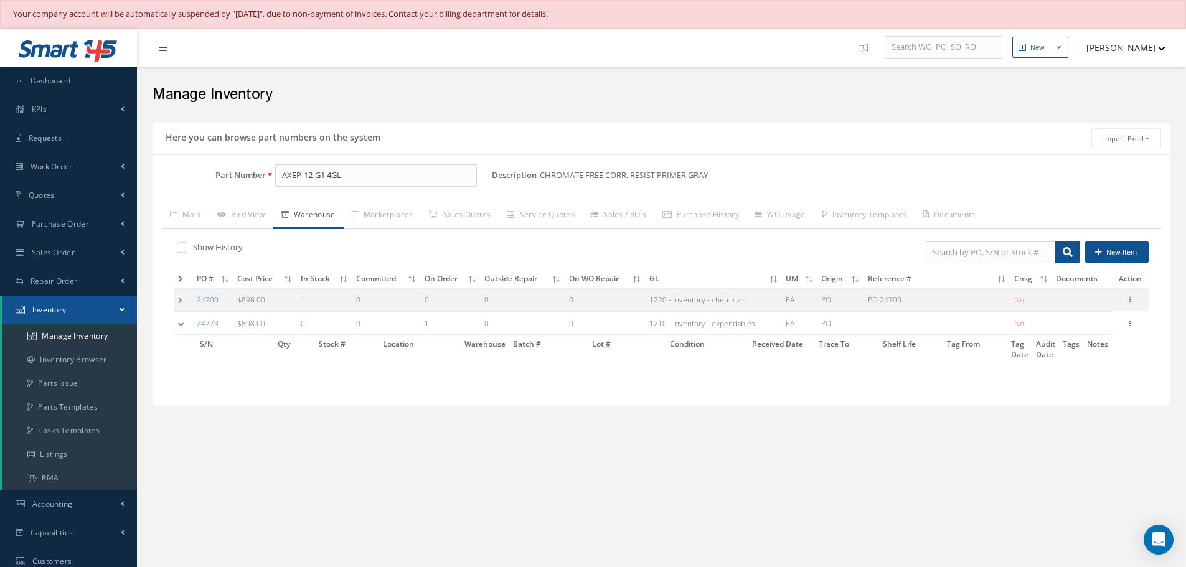
click at [181, 324] on td at bounding box center [183, 323] width 19 height 23
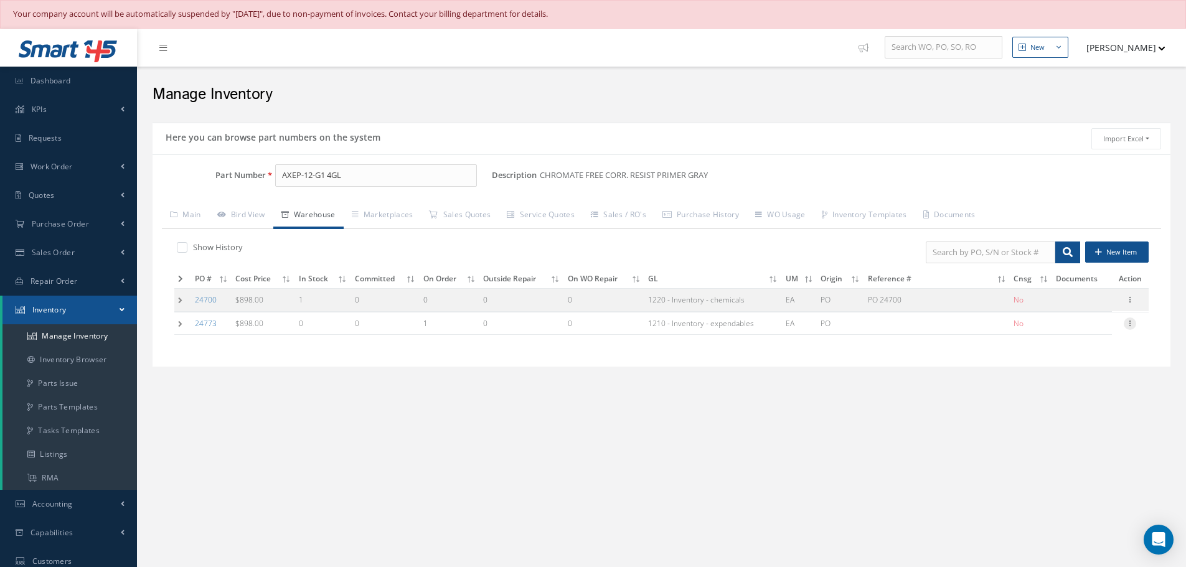
click at [1127, 319] on icon at bounding box center [1129, 322] width 12 height 10
click at [1053, 382] on link "C of C Parts" at bounding box center [1072, 380] width 98 height 16
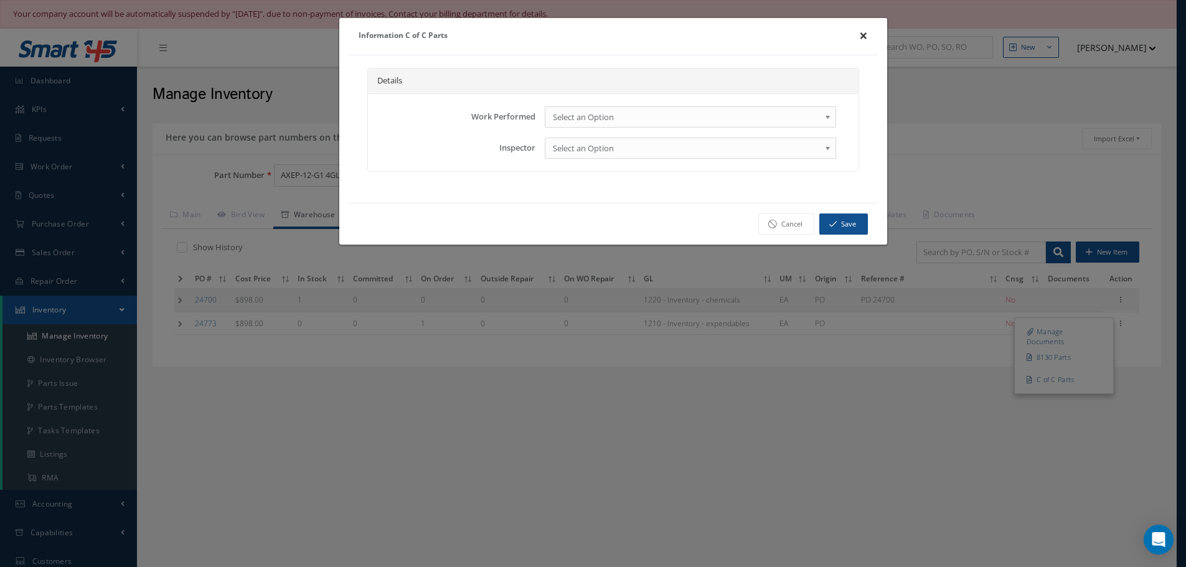
click at [858, 33] on button "×" at bounding box center [863, 35] width 29 height 35
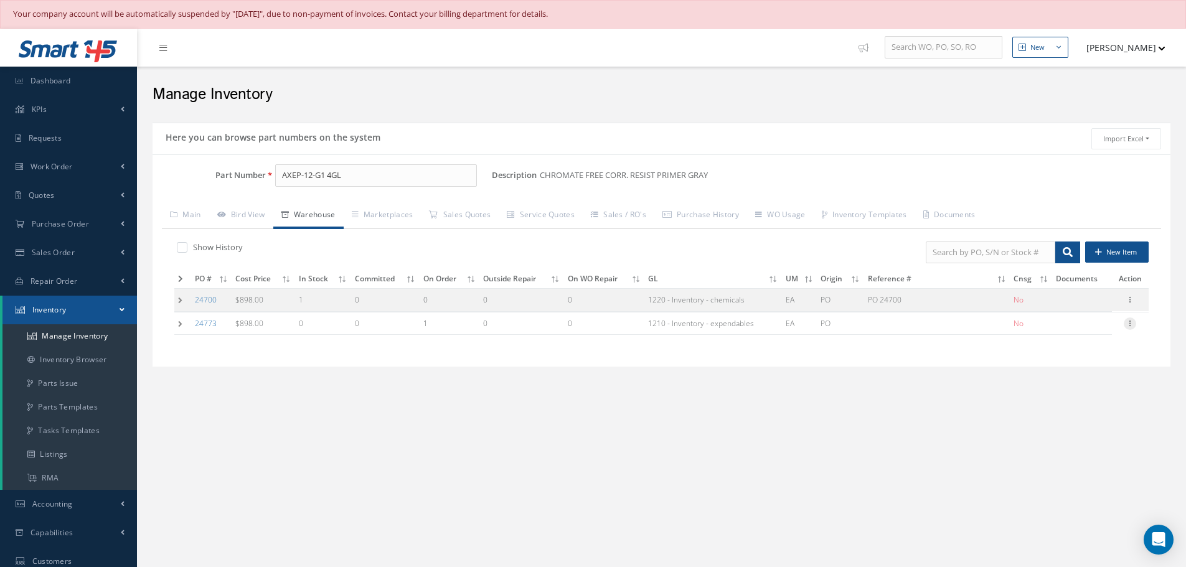
click at [1130, 324] on icon at bounding box center [1129, 322] width 12 height 10
click at [1080, 332] on link "Manage Documents" at bounding box center [1072, 337] width 98 height 26
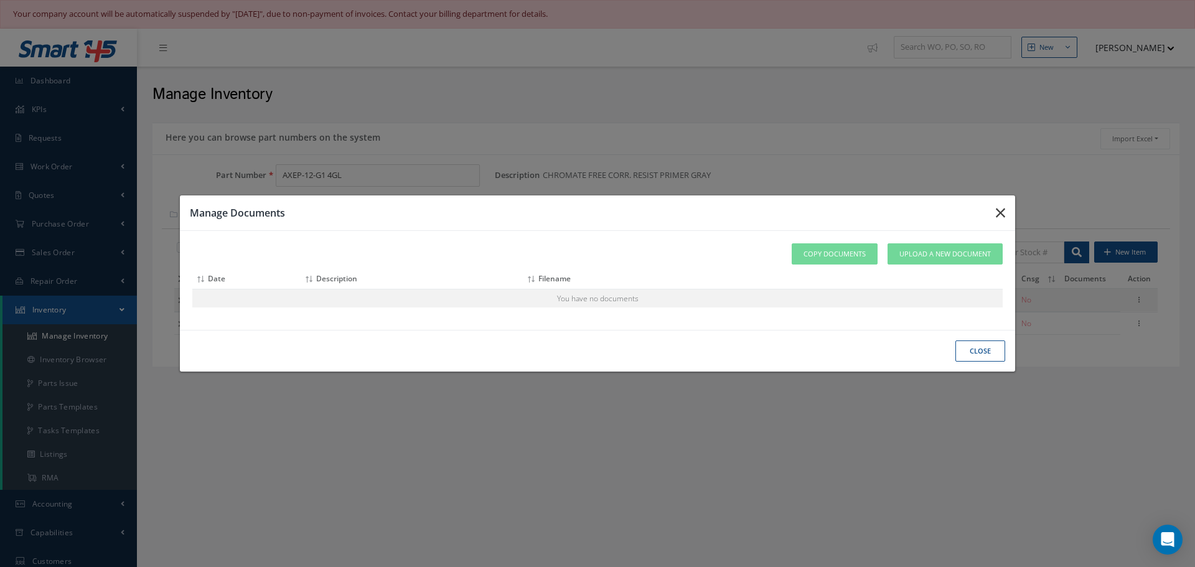
click at [1000, 209] on icon "button" at bounding box center [1000, 212] width 9 height 15
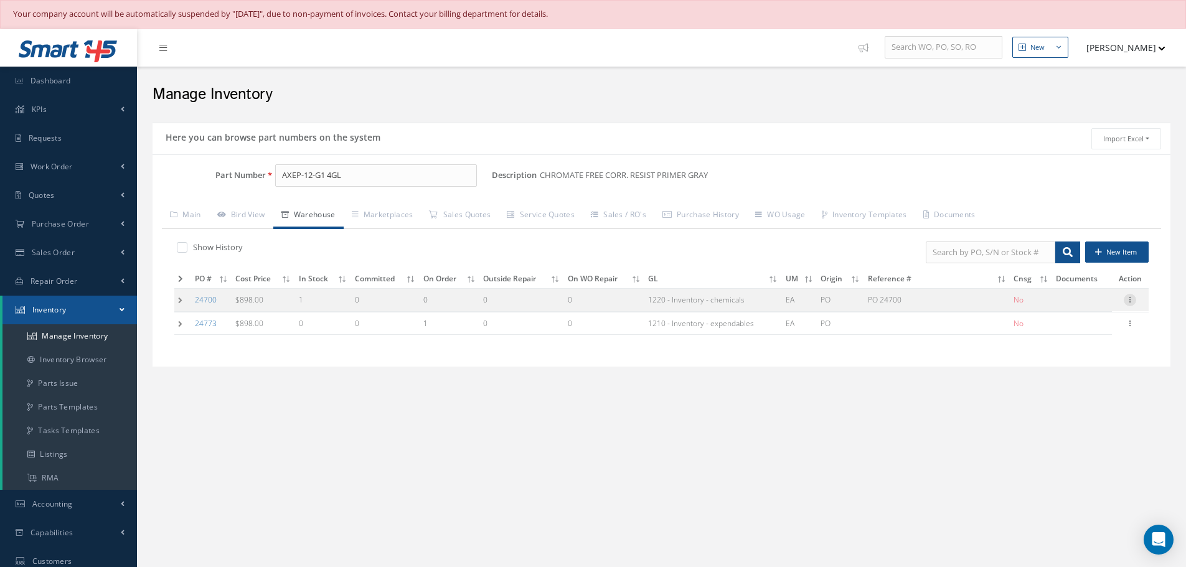
click at [1131, 302] on icon at bounding box center [1129, 299] width 12 height 10
click at [1093, 431] on div "New New Work Order New Purchase Order New Customer Quote New Sales Order New Re…" at bounding box center [661, 388] width 1049 height 719
click at [1130, 299] on icon at bounding box center [1129, 299] width 12 height 10
click at [1071, 352] on link "Label" at bounding box center [1072, 350] width 98 height 16
click at [187, 250] on label at bounding box center [188, 246] width 3 height 11
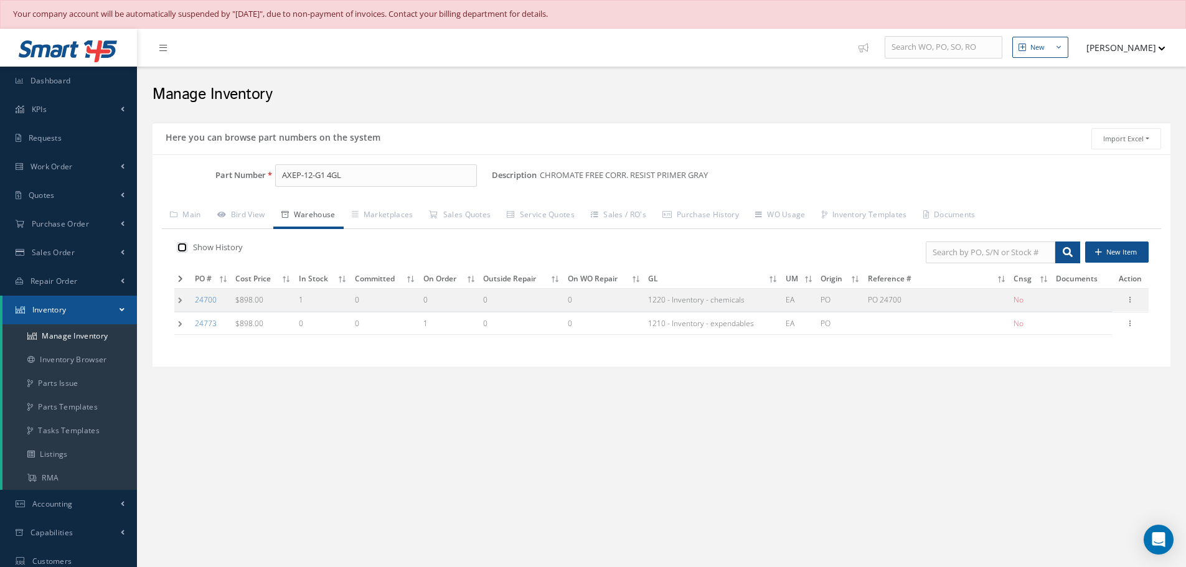
click at [180, 250] on input "checkbox" at bounding box center [181, 248] width 8 height 8
checkbox input "true"
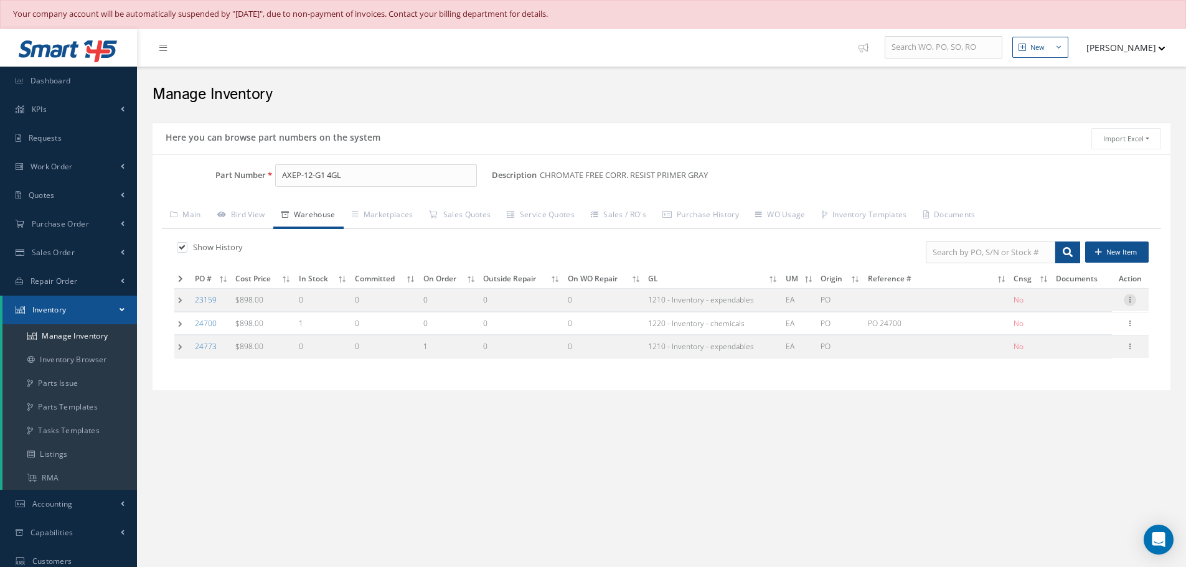
click at [1128, 301] on icon at bounding box center [1129, 299] width 12 height 10
click at [1087, 303] on link "Edit" at bounding box center [1072, 308] width 98 height 16
type input "11/13/2023"
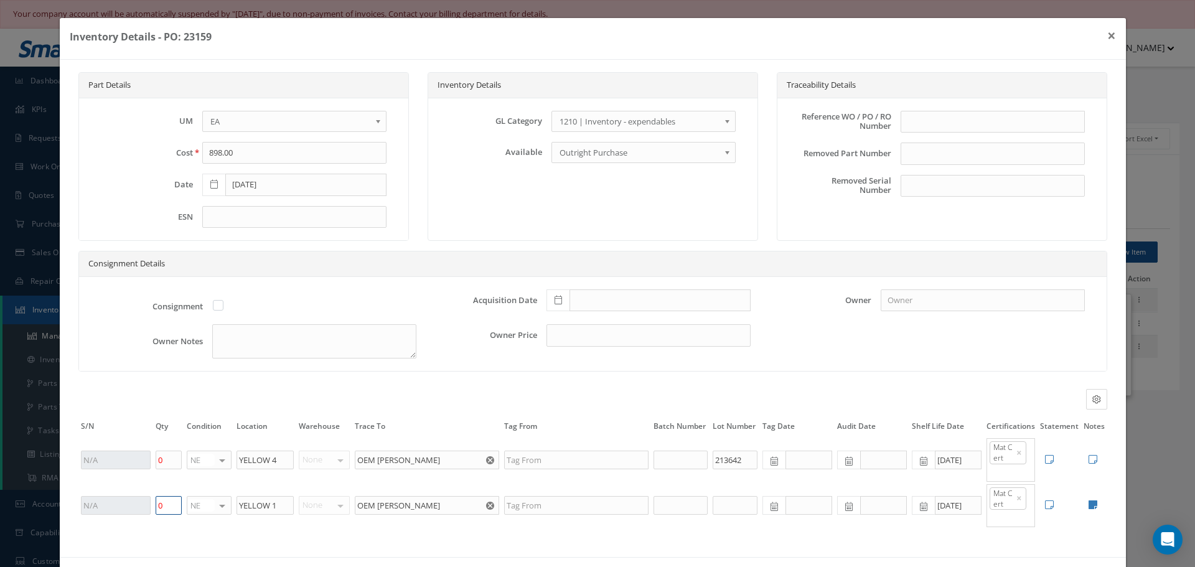
click at [172, 509] on input "0" at bounding box center [169, 505] width 26 height 19
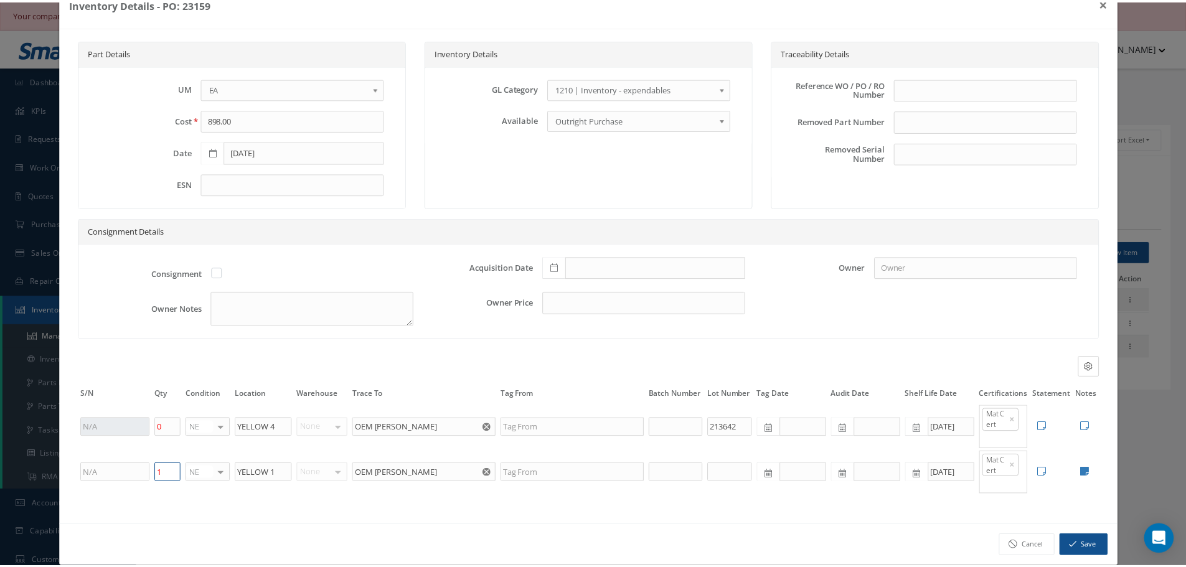
scroll to position [50, 0]
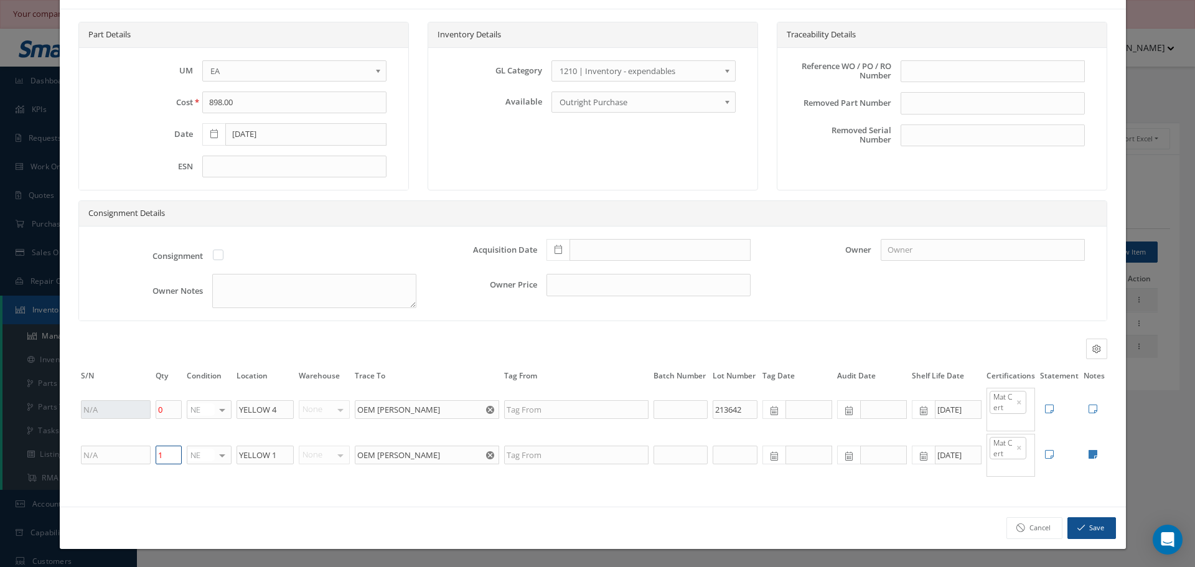
type input "1"
click at [1081, 530] on button "Save" at bounding box center [1091, 528] width 49 height 22
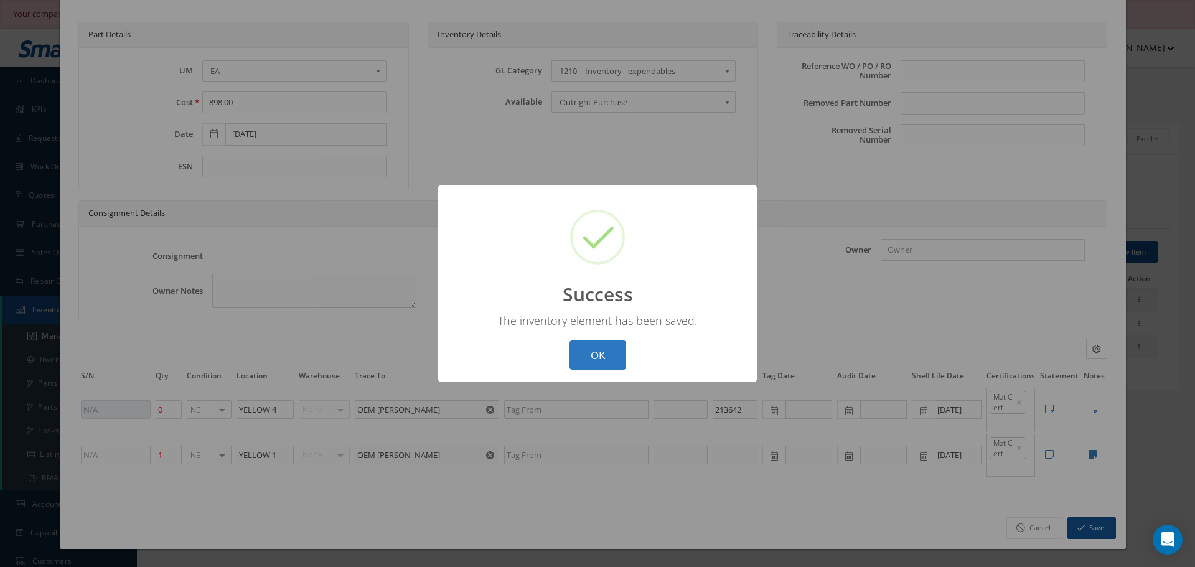
click at [588, 357] on button "OK" at bounding box center [598, 354] width 57 height 29
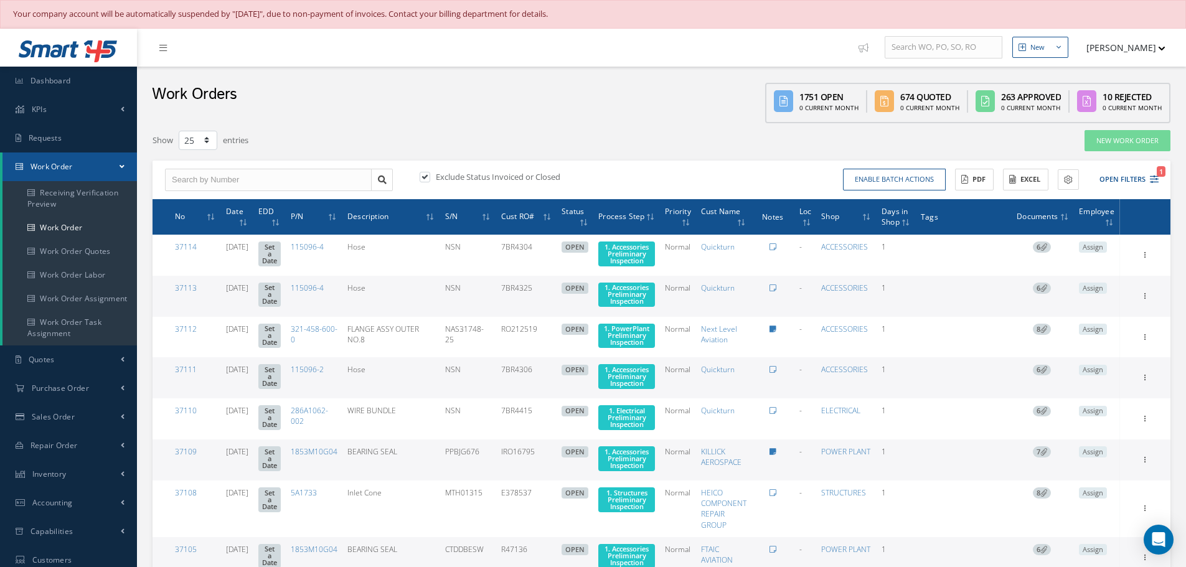
select select "25"
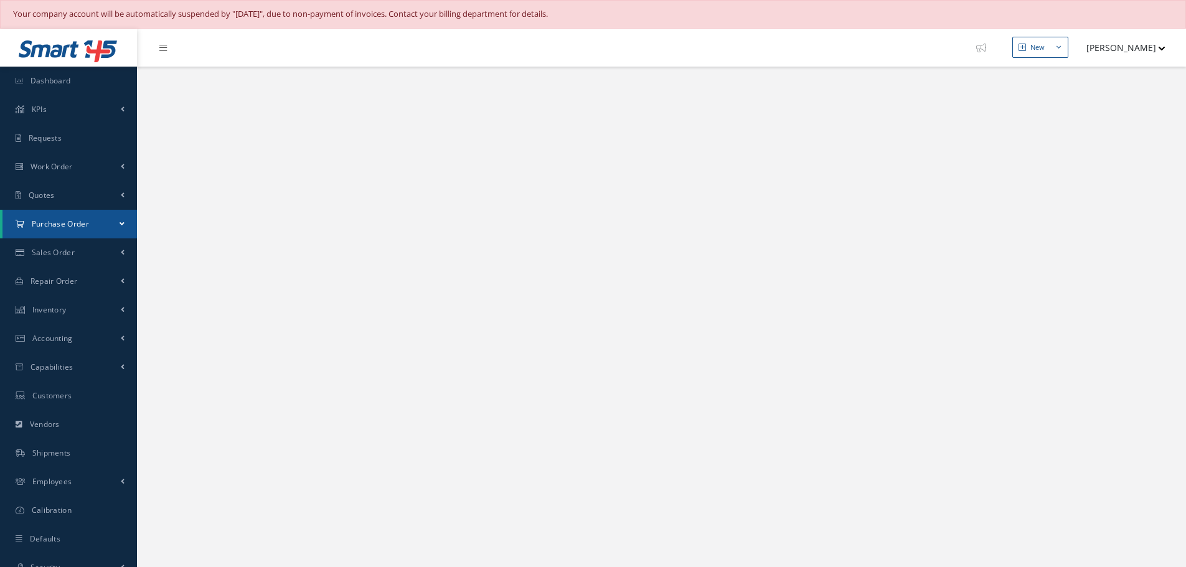
select select "25"
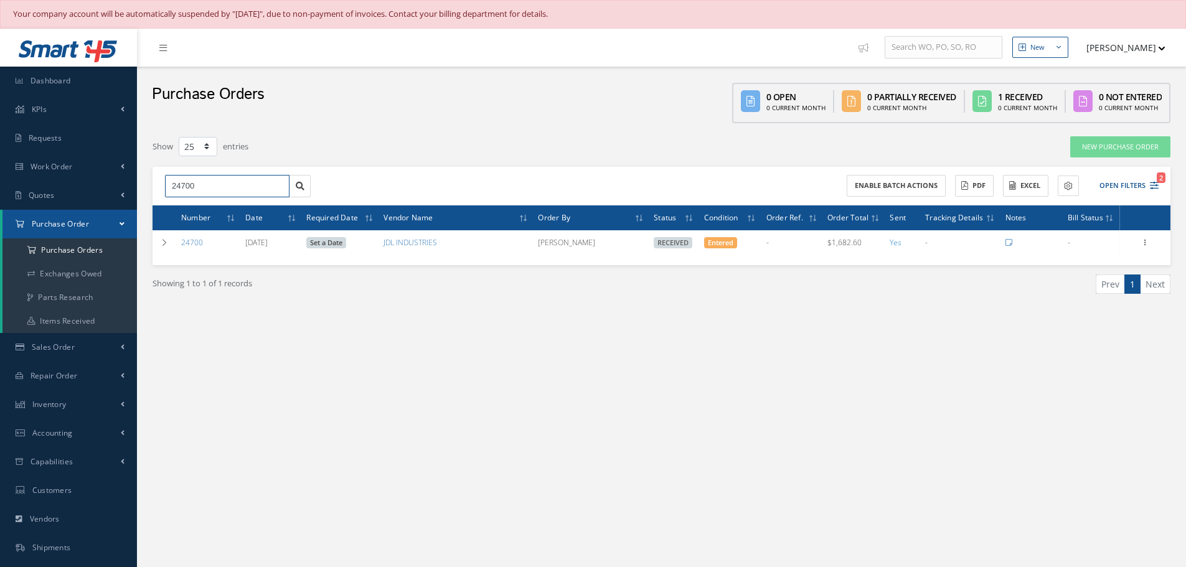
click at [220, 187] on input "24700" at bounding box center [227, 186] width 124 height 22
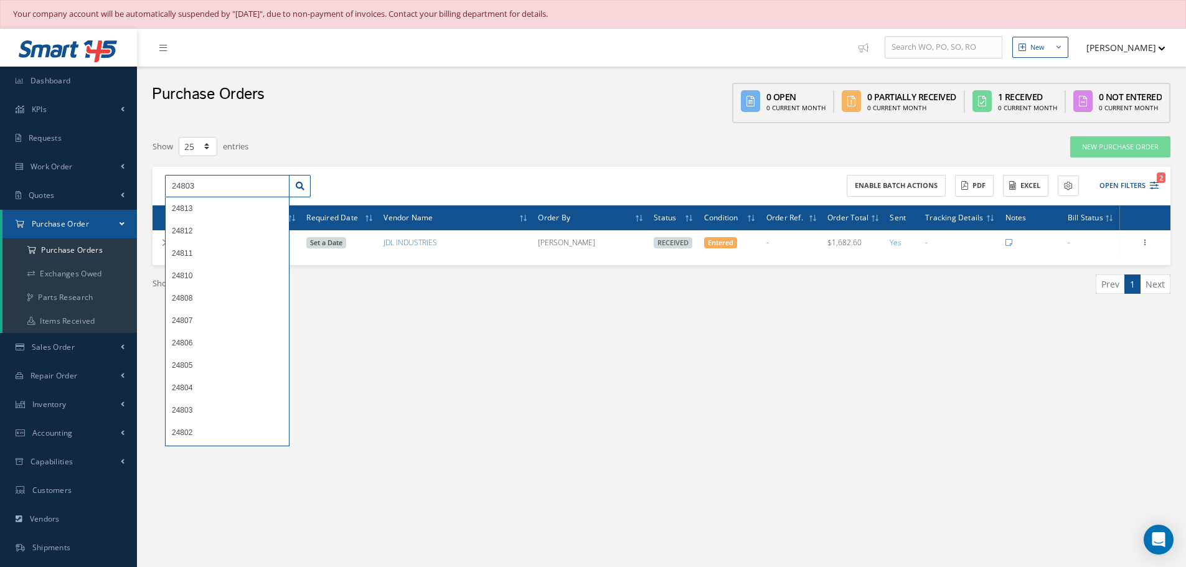
type input "24803"
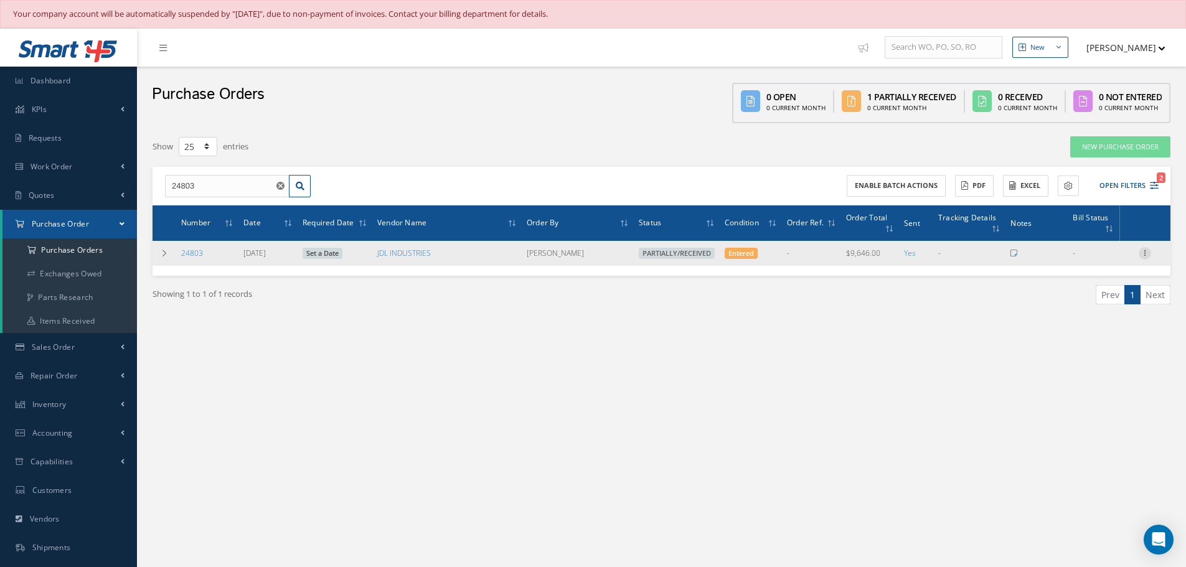
click at [1149, 250] on icon at bounding box center [1144, 252] width 12 height 10
click at [1107, 261] on link "Receive" at bounding box center [1087, 261] width 98 height 16
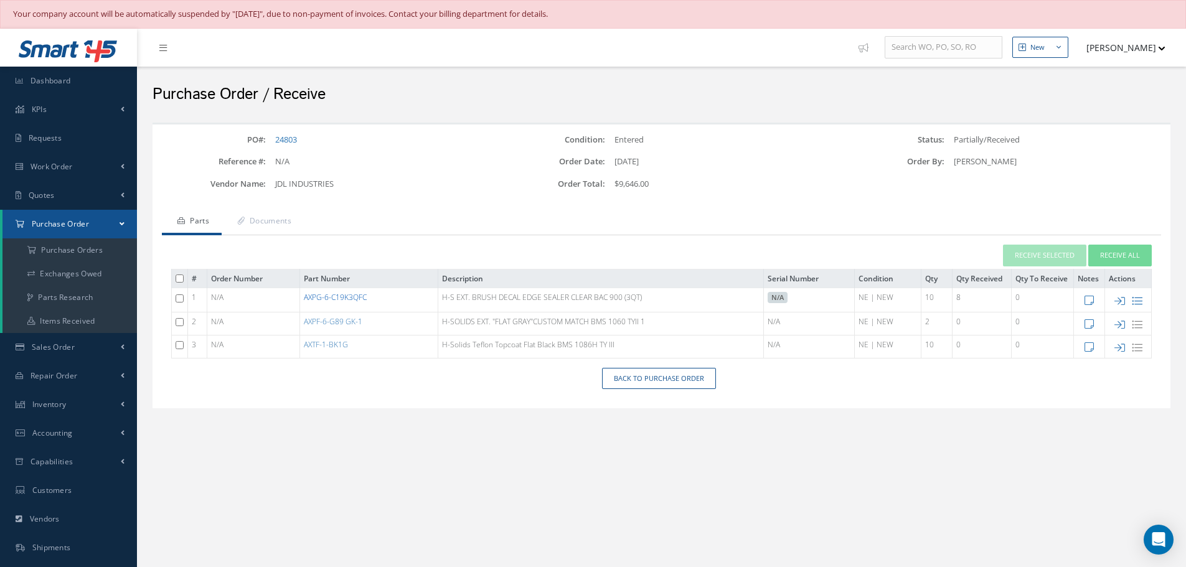
click at [338, 299] on link "AXPG-6-C19K3QFC" at bounding box center [335, 297] width 63 height 11
click at [331, 296] on link "AXPG-6-C19K3QFC" at bounding box center [335, 297] width 63 height 11
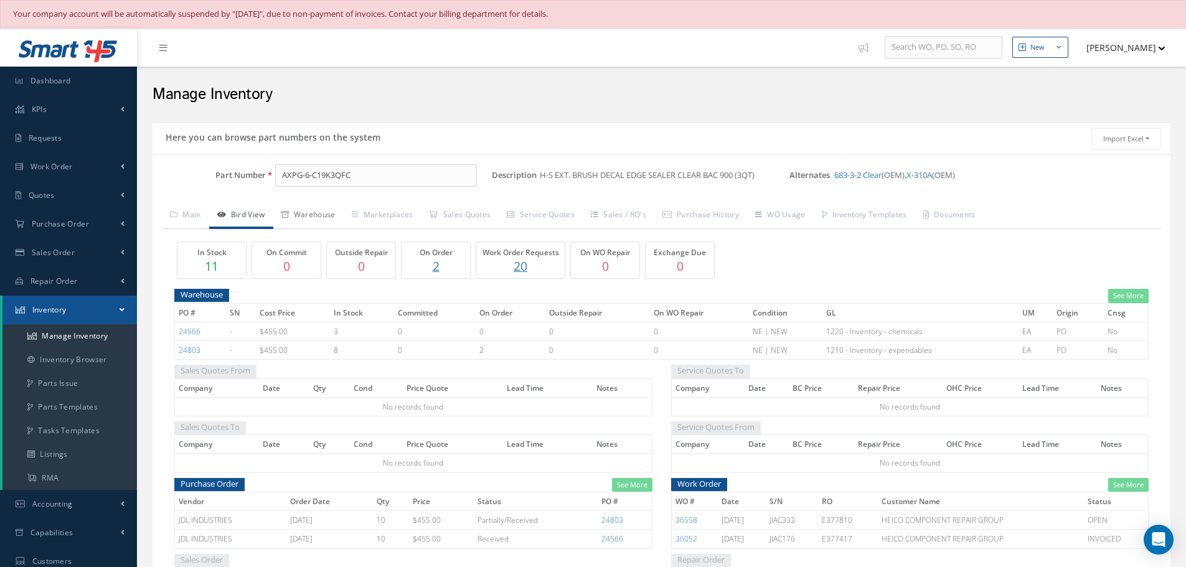
click at [319, 219] on link "Warehouse" at bounding box center [308, 216] width 70 height 26
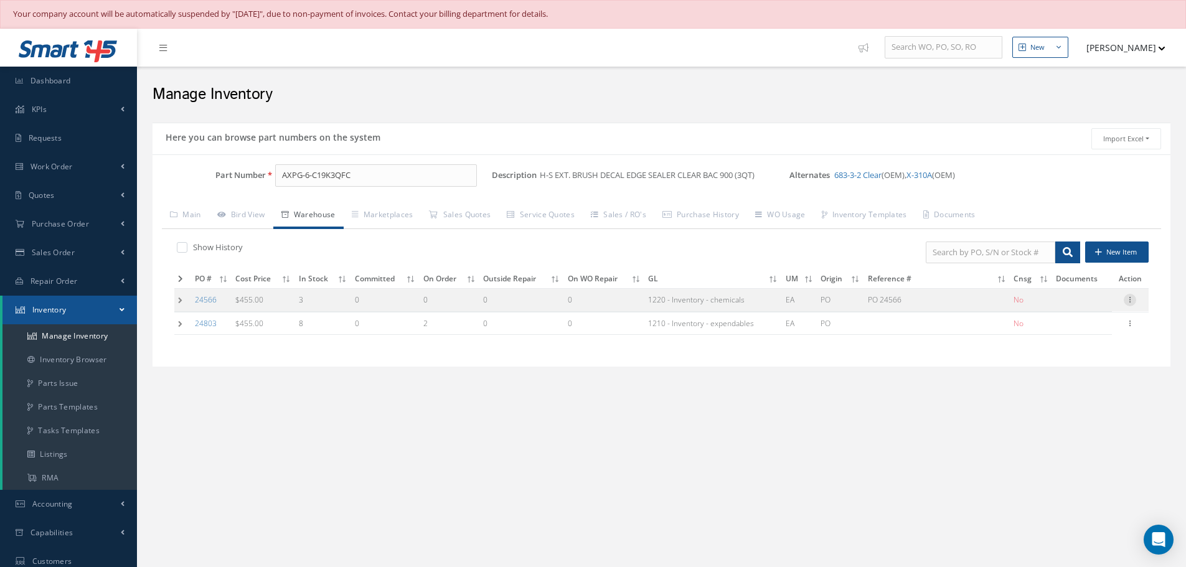
click at [1130, 300] on icon at bounding box center [1129, 299] width 12 height 10
click at [1077, 309] on link "Edit" at bounding box center [1072, 308] width 98 height 16
type input "455.00"
type input "07/16/2025"
type input "PO 24566"
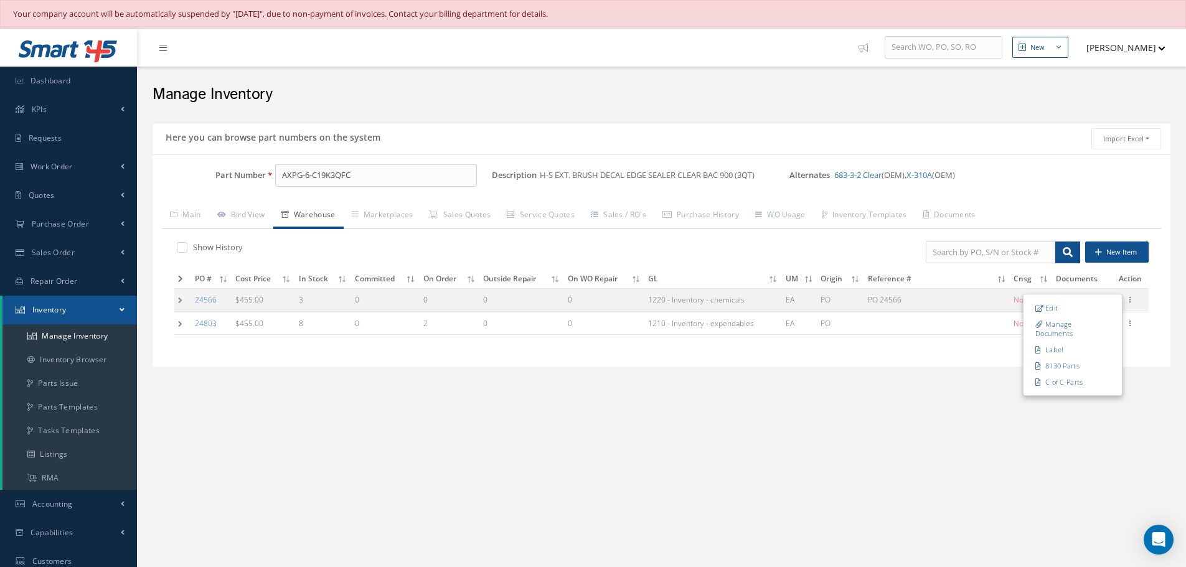
type input "07/16/2025"
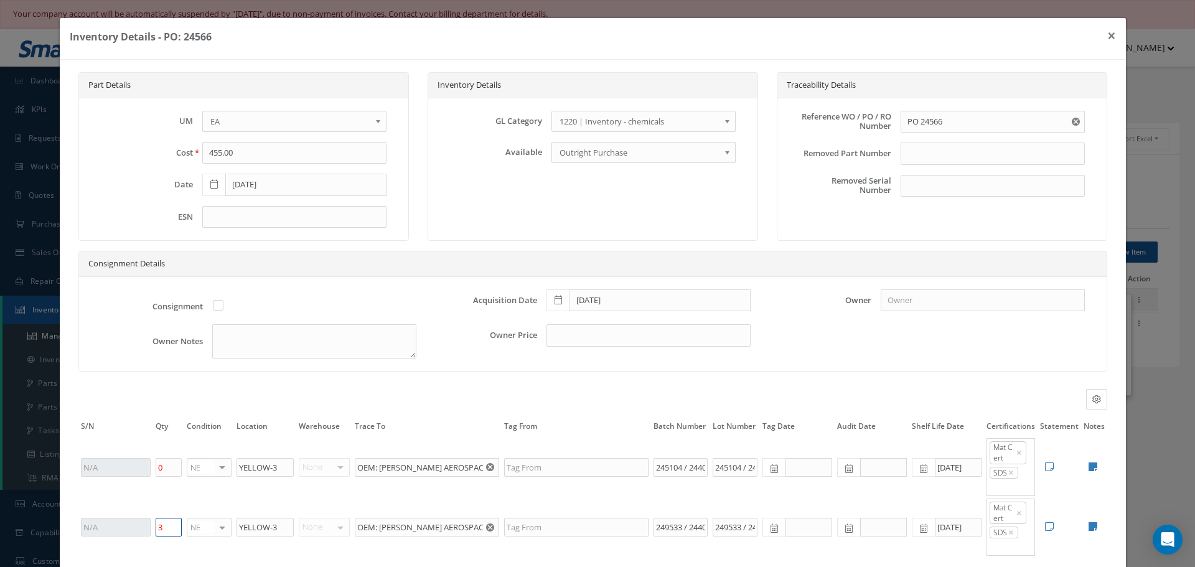
click at [166, 527] on input "3" at bounding box center [169, 527] width 26 height 19
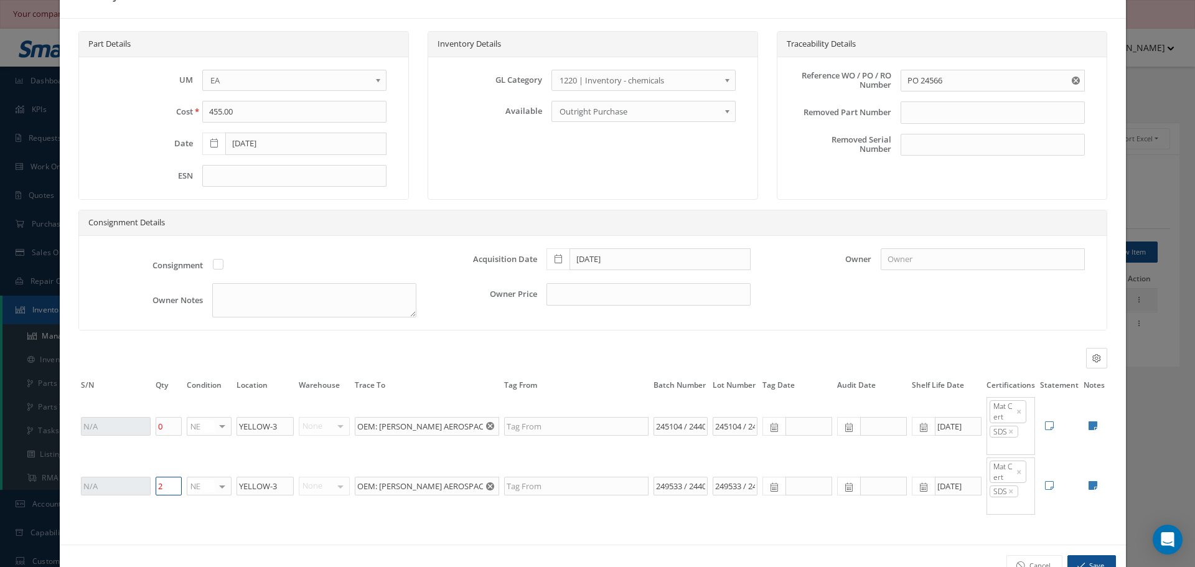
scroll to position [79, 0]
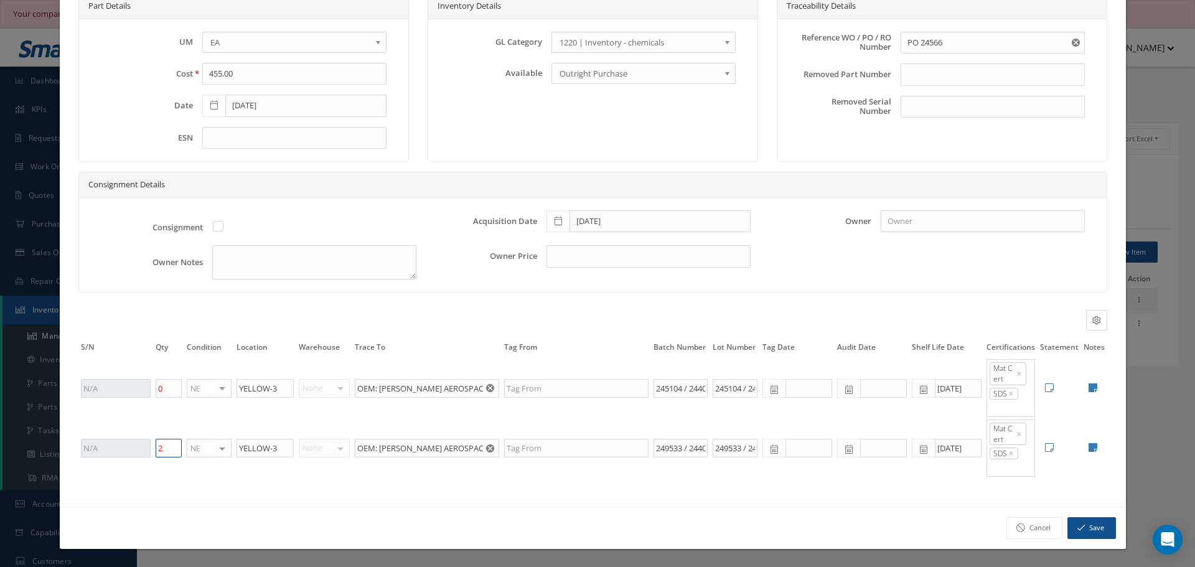
type input "2"
click at [1088, 527] on button "Save" at bounding box center [1091, 528] width 49 height 22
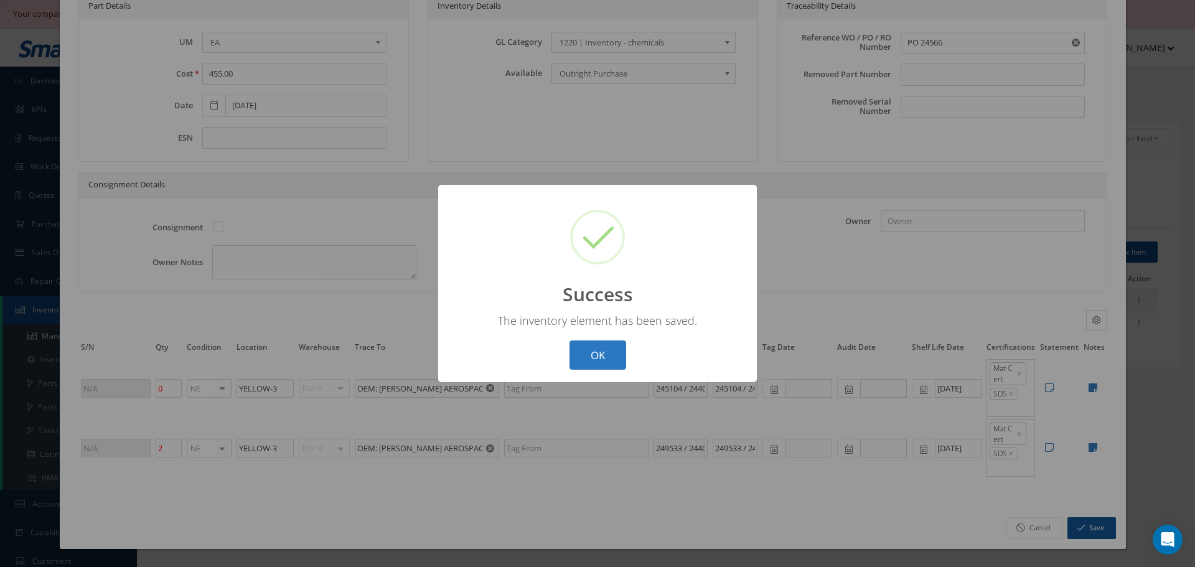
click at [600, 354] on button "OK" at bounding box center [598, 354] width 57 height 29
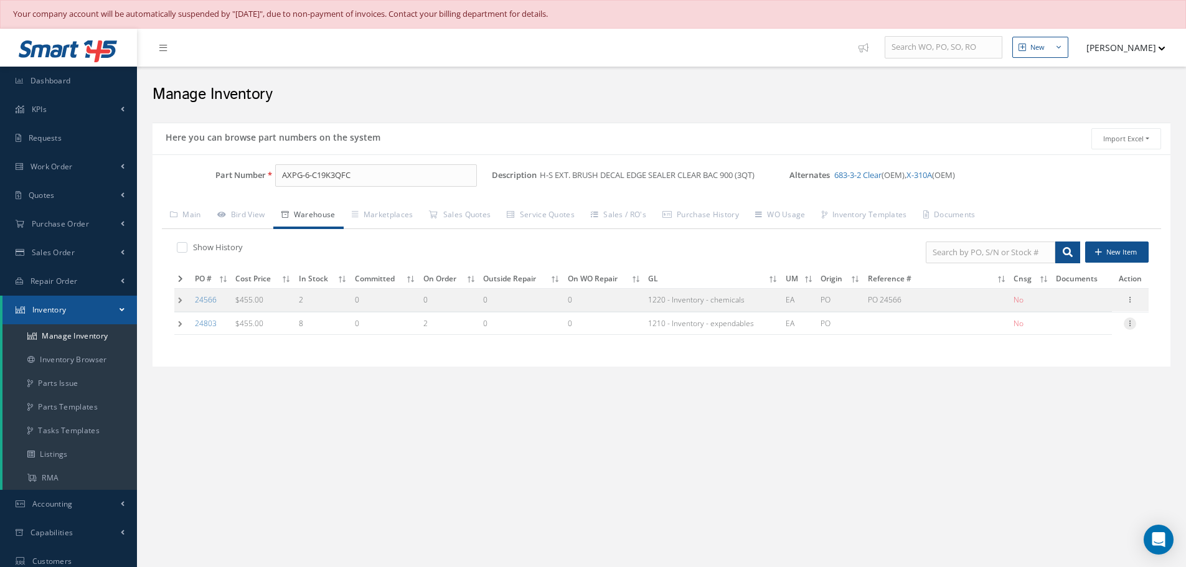
click at [1133, 322] on icon at bounding box center [1129, 322] width 12 height 10
click at [1092, 331] on link "Edit" at bounding box center [1072, 332] width 98 height 16
type input "09/30/2025"
type input "8"
type input "OEM: HENTZEN"
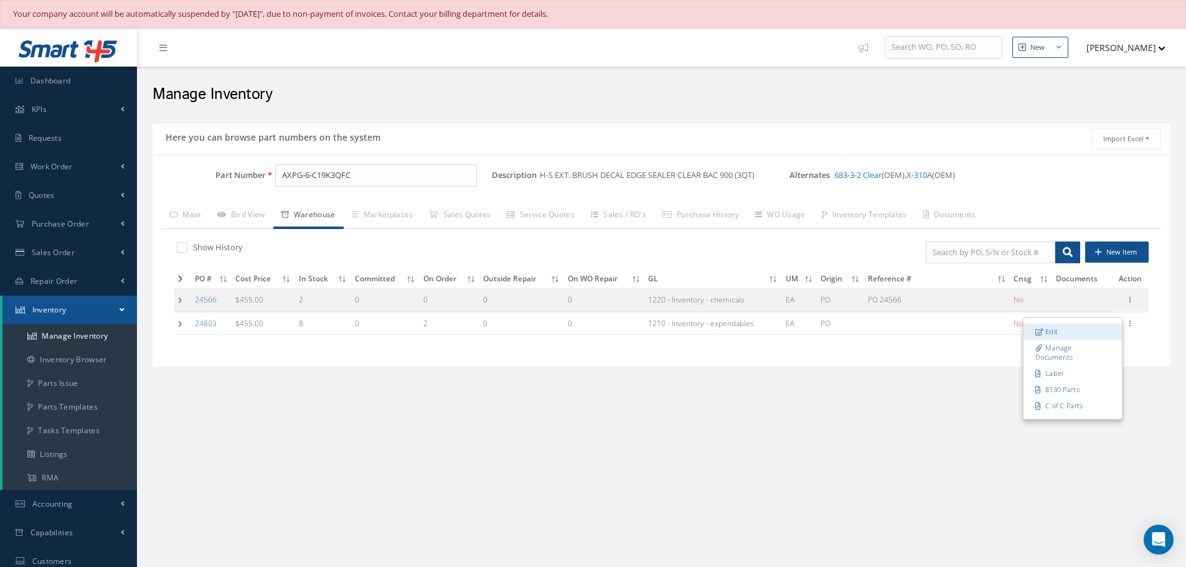
type input "249533"
type input "07/01/2027"
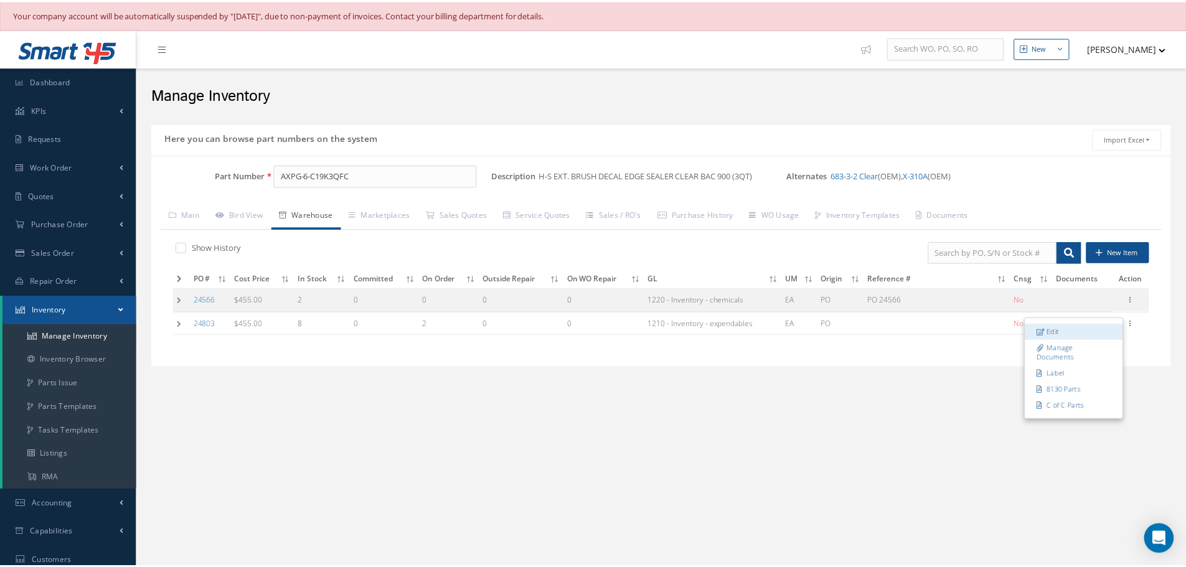
scroll to position [0, 0]
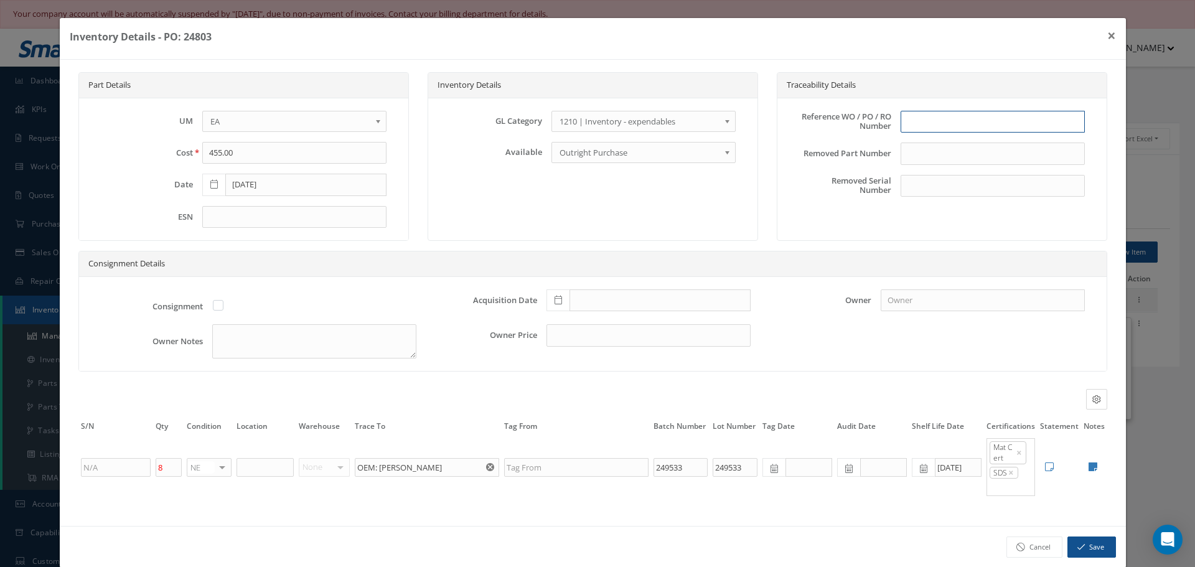
click at [907, 128] on input "text" at bounding box center [993, 122] width 184 height 22
type input "PO 24803"
click at [555, 301] on icon at bounding box center [558, 300] width 7 height 9
click at [587, 168] on td "30" at bounding box center [588, 169] width 19 height 19
type input "[DATE]"
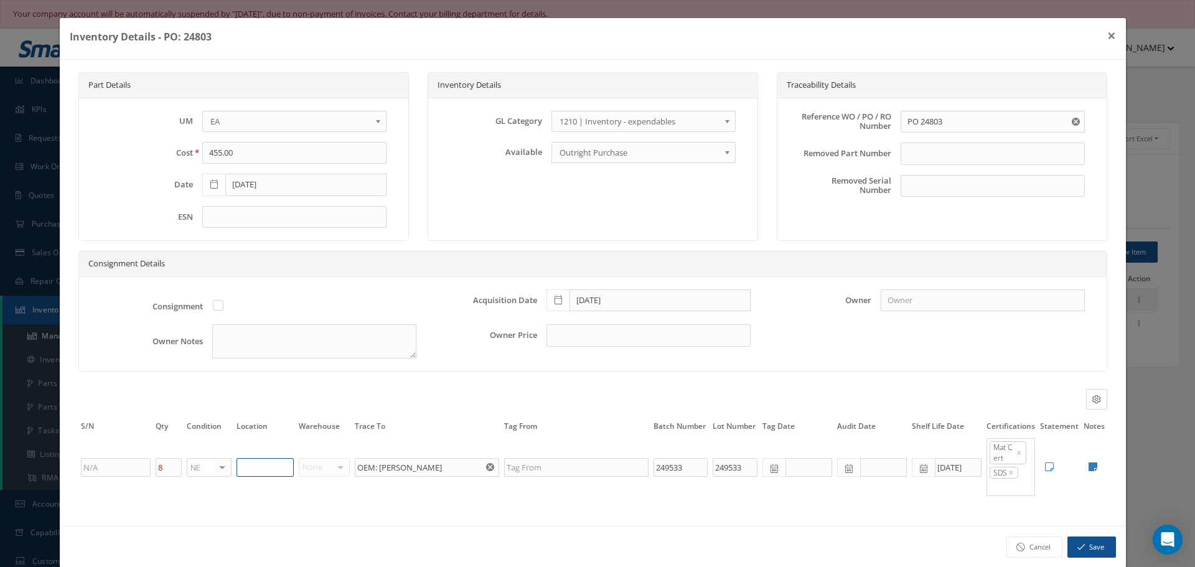
click at [245, 469] on input "text" at bounding box center [265, 467] width 57 height 19
click at [283, 467] on input "YELLOW-3\" at bounding box center [265, 467] width 57 height 19
type input "YELLOW-3"
click at [1105, 35] on button "×" at bounding box center [1111, 35] width 29 height 35
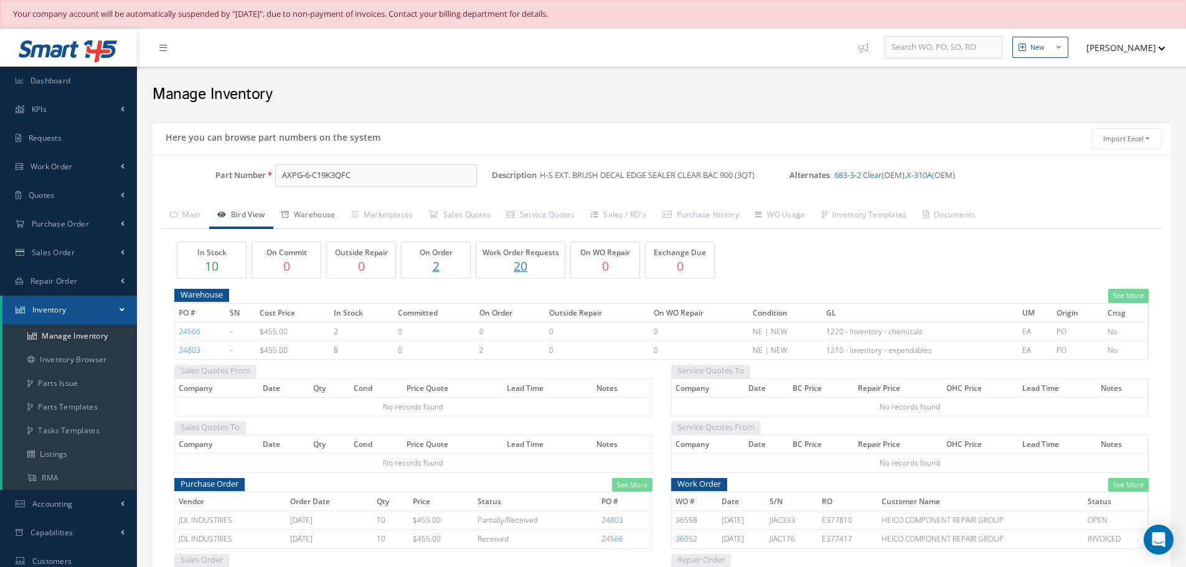
click at [321, 210] on link "Warehouse" at bounding box center [308, 216] width 70 height 26
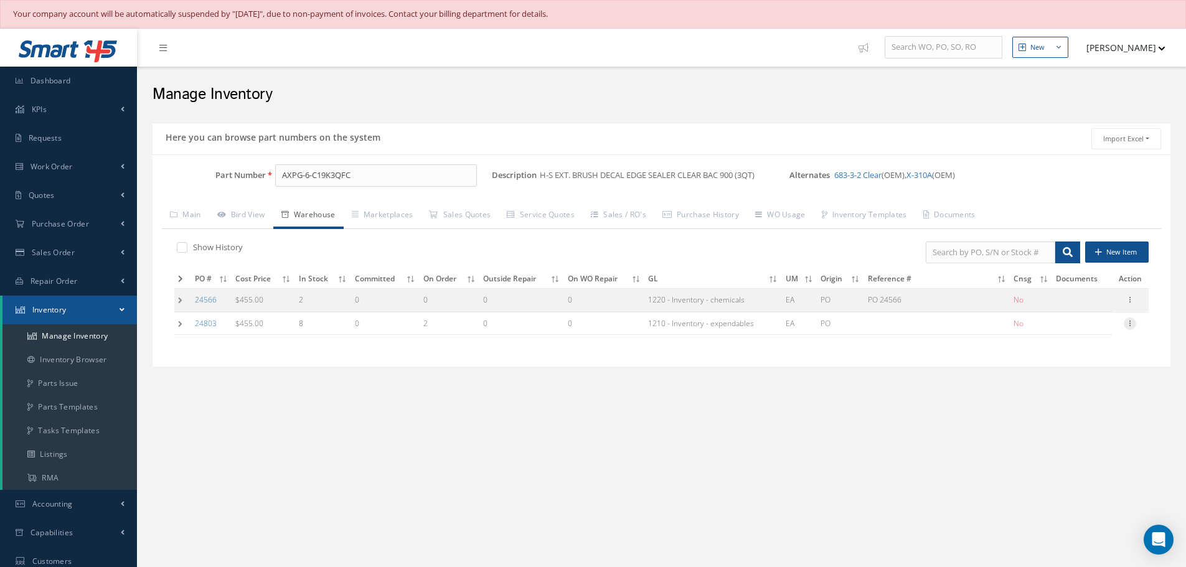
click at [1128, 327] on div at bounding box center [1129, 323] width 12 height 12
click at [1079, 333] on link "Edit" at bounding box center [1072, 332] width 98 height 16
type input "455.00"
type input "09/30/2025"
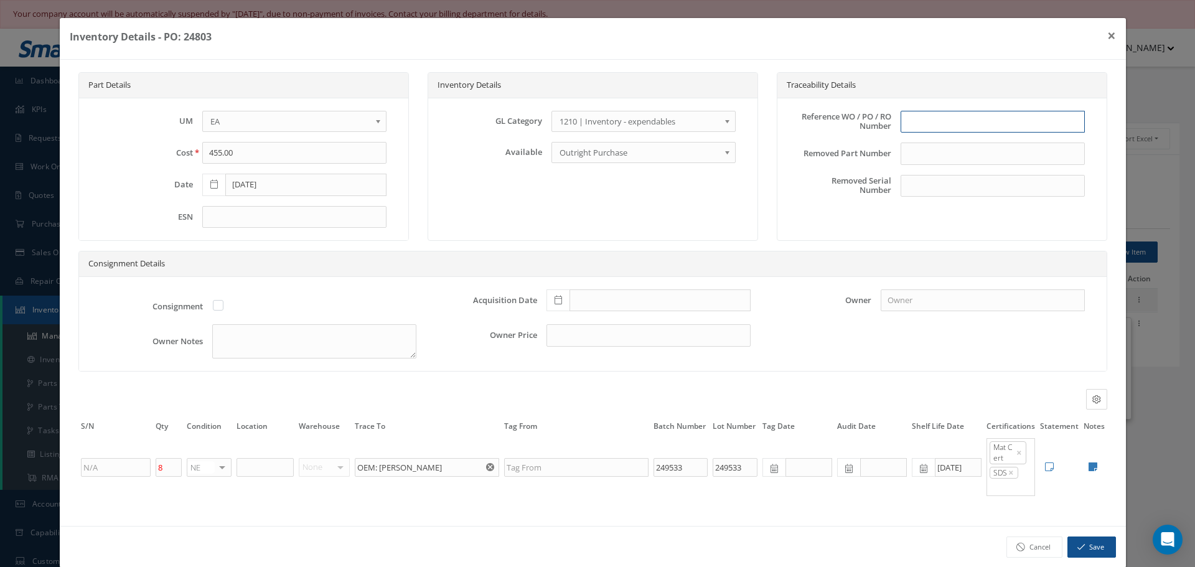
click at [921, 125] on input "text" at bounding box center [993, 122] width 184 height 22
type input "PO 24803"
click at [555, 296] on icon at bounding box center [558, 300] width 7 height 9
click at [588, 166] on td "30" at bounding box center [588, 169] width 19 height 19
type input "09/30/2025"
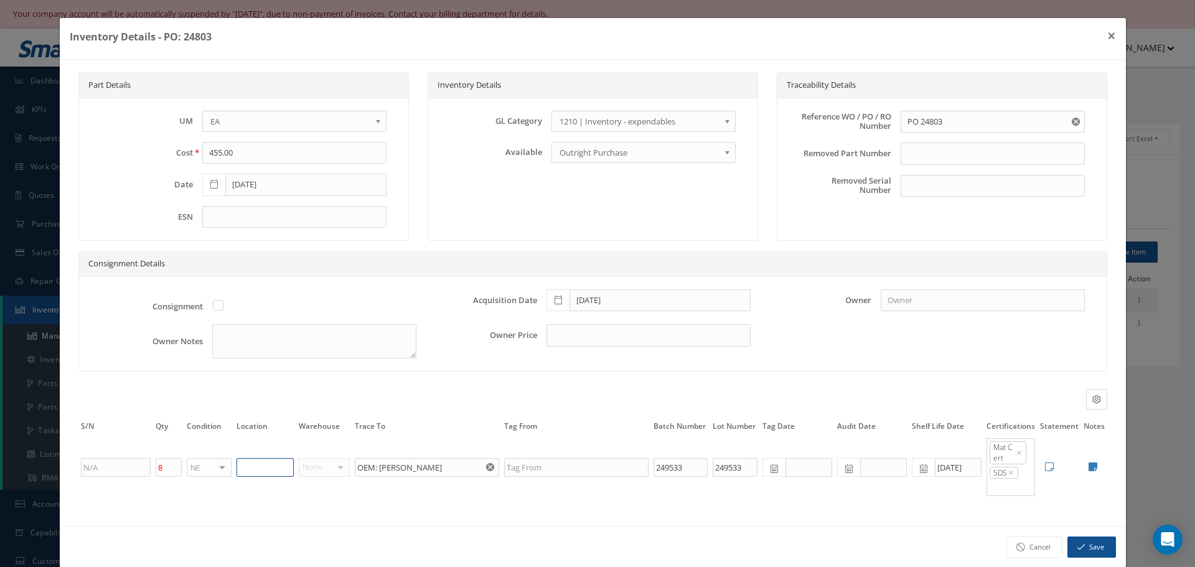
click at [278, 469] on input "text" at bounding box center [265, 467] width 57 height 19
type input "YELLOW-3"
click at [1089, 466] on icon at bounding box center [1093, 467] width 9 height 10
type textarea "HENTZEN MAT CERT & SDS"
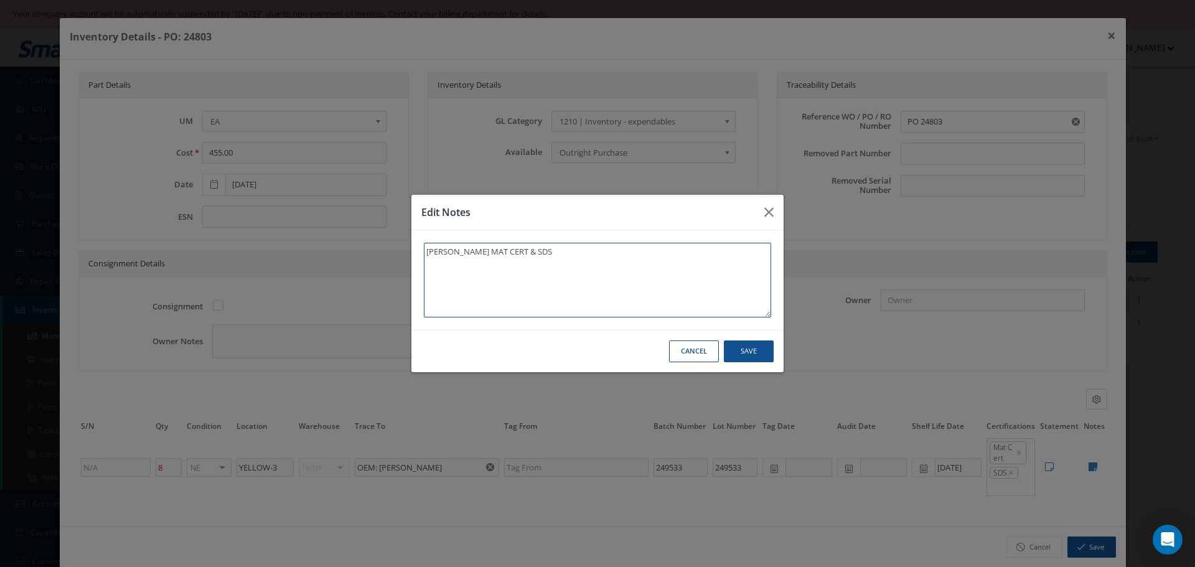
click at [566, 261] on textarea "HENTZEN MAT CERT & SDS" at bounding box center [597, 280] width 347 height 75
type textarea "HENTZEN MAT CERT & SDS"
type textarea "HENTZEN MAT CERT & SDS *"
type textarea "HENTZEN MAT CERT & SDS **"
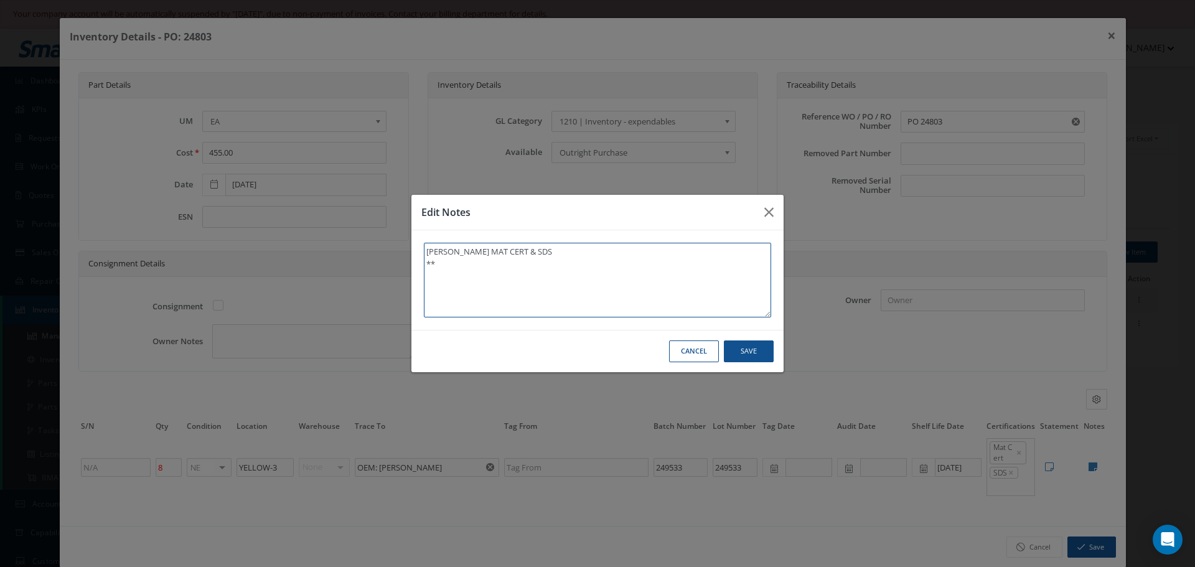
type textarea "HENTZEN MAT CERT & SDS **"
type textarea "HENTZEN MAT CERT & SDS ** R"
type textarea "HENTZEN MAT CERT & SDS ** RE"
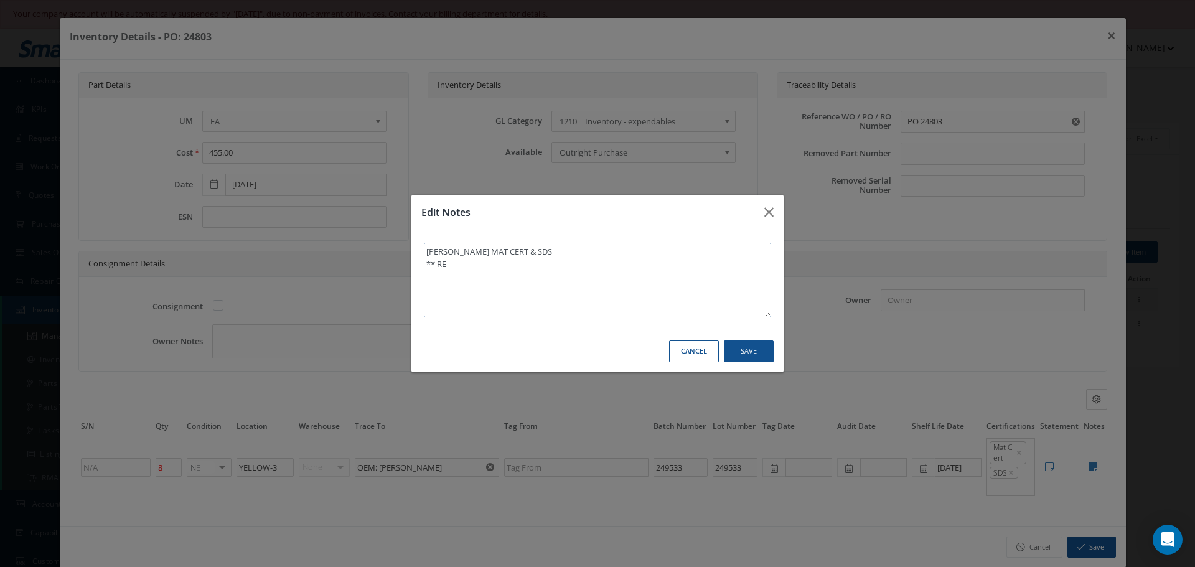
type textarea "HENTZEN MAT CERT & SDS ** REC"
type textarea "HENTZEN MAT CERT & SDS ** RECE"
type textarea "HENTZEN MAT CERT & SDS ** RECEI"
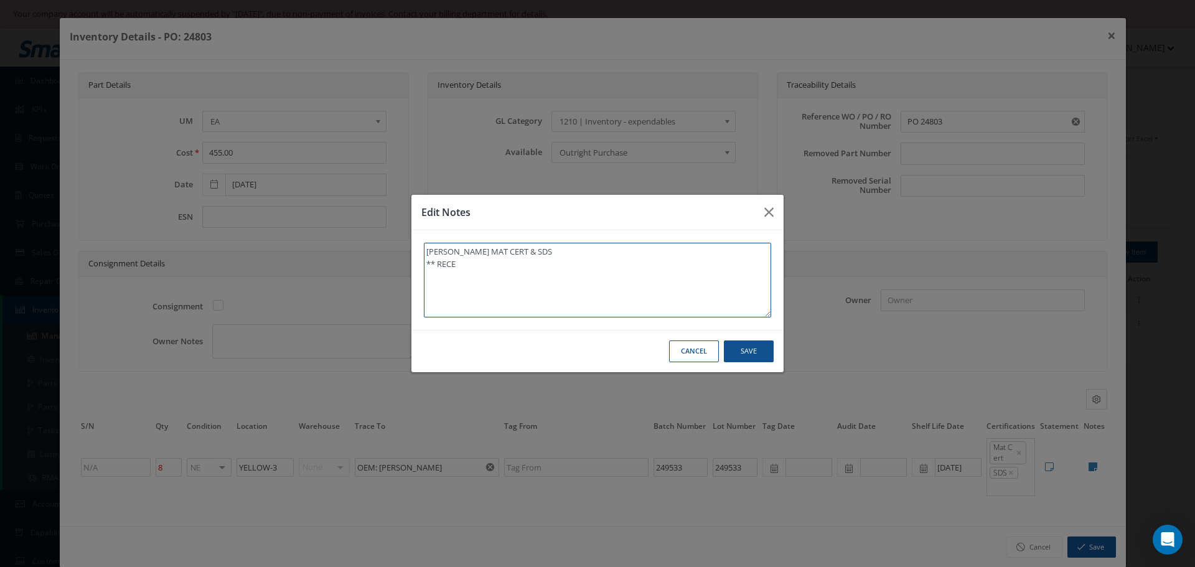
type textarea "HENTZEN MAT CERT & SDS ** RECEI"
type textarea "HENTZEN MAT CERT & SDS ** RECEIV"
type textarea "HENTZEN MAT CERT & SDS ** RECEIVE"
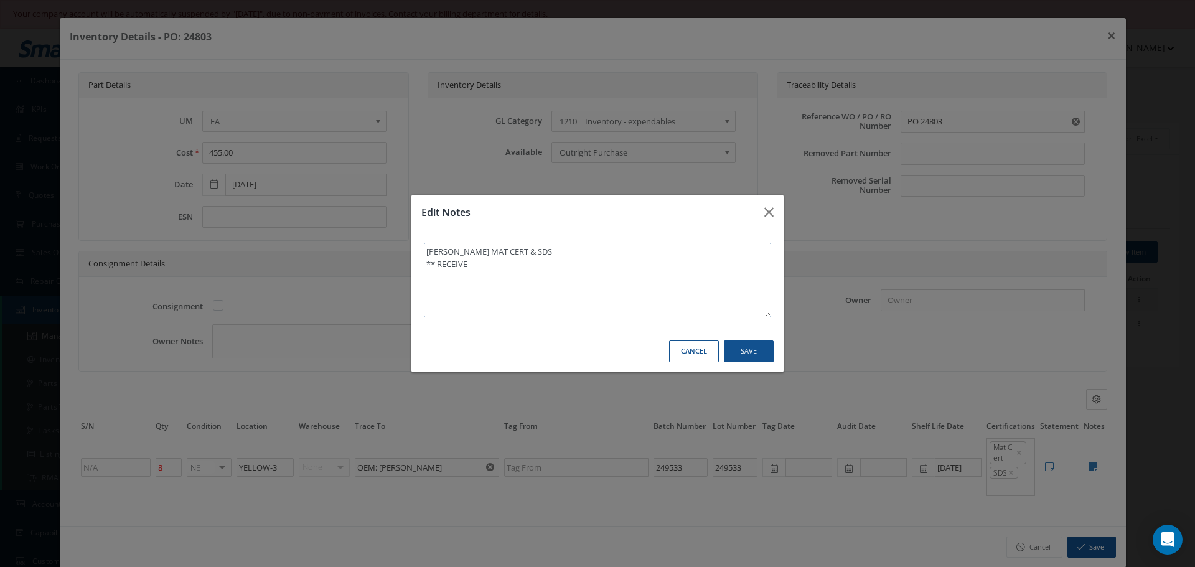
type textarea "HENTZEN MAT CERT & SDS ** RECEIVED"
type textarea "HENTZEN MAT CERT & SDS ** RECEIVED S"
type textarea "HENTZEN MAT CERT & SDS ** RECEIVED ST"
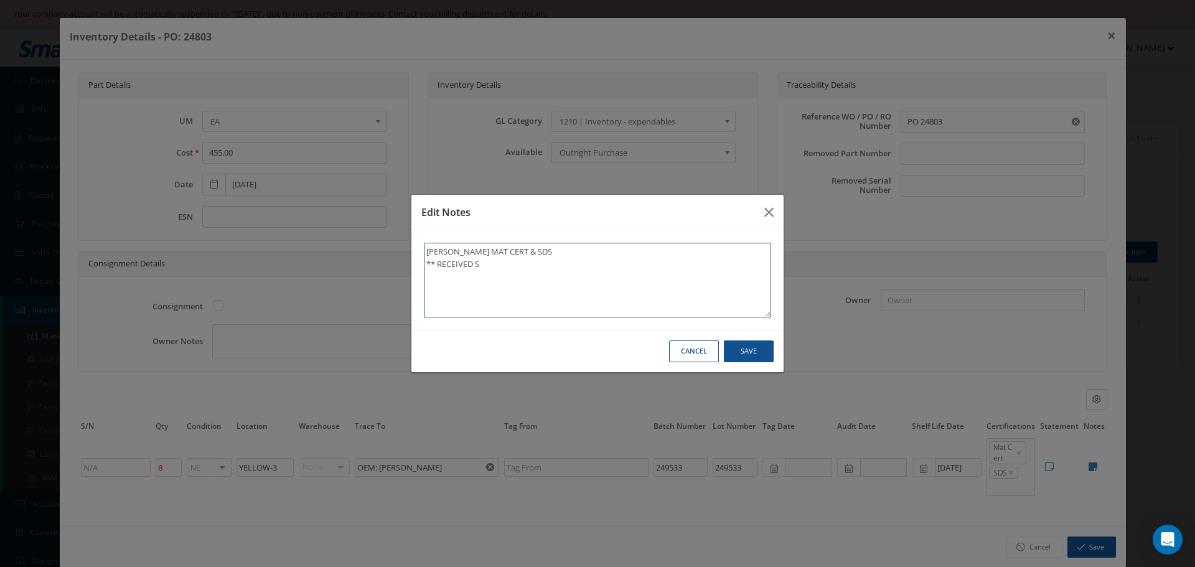
type textarea "HENTZEN MAT CERT & SDS ** RECEIVED ST"
type textarea "HENTZEN MAT CERT & SDS ** RECEIVED STO"
type textarea "HENTZEN MAT CERT & SDS ** RECEIVED STOC"
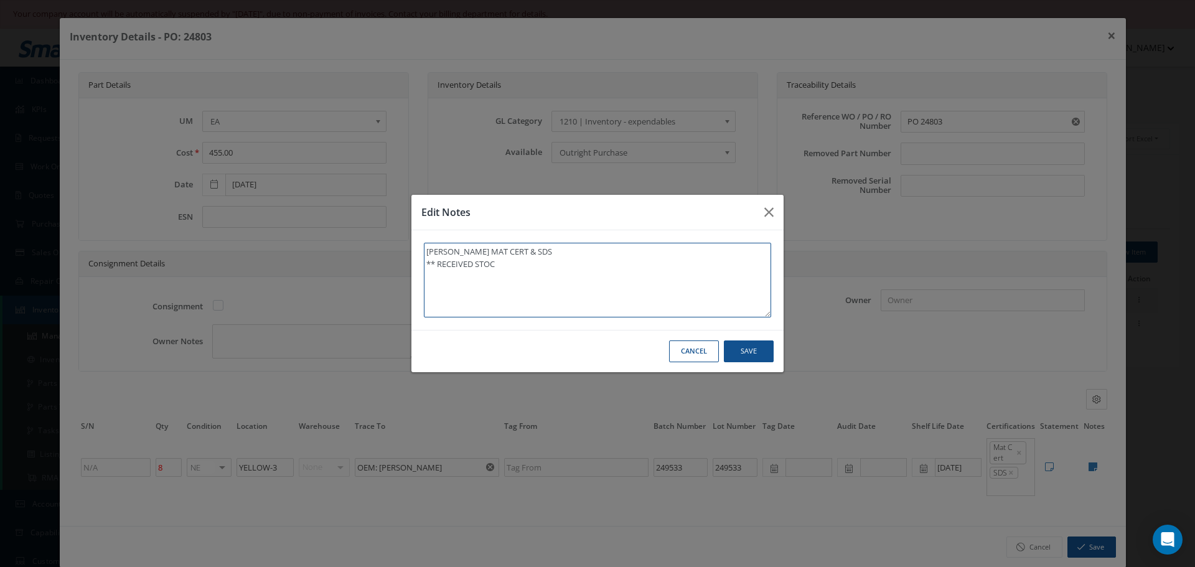
type textarea "HENTZEN MAT CERT & SDS ** RECEIVED STOCK"
type textarea "HENTZEN MAT CERT & SDS ** RECEIVED STOCK 0"
type textarea "HENTZEN MAT CERT & SDS ** RECEIVED STOCK"
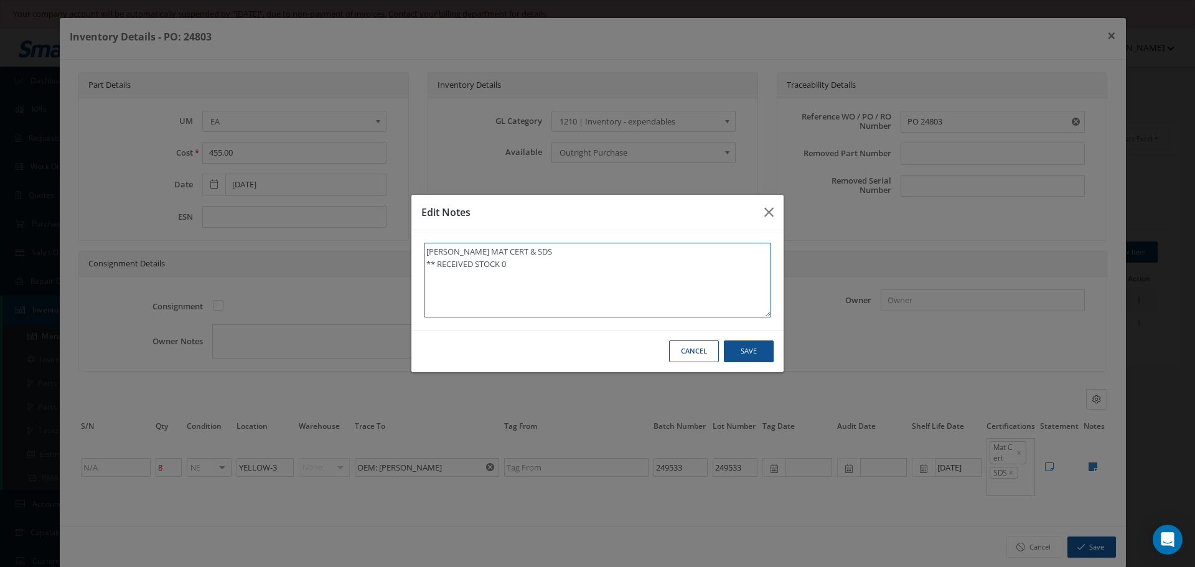
type textarea "HENTZEN MAT CERT & SDS ** RECEIVED STOCK"
type textarea "HENTZEN MAT CERT & SDS ** RECEIVED STOCK 1"
type textarea "HENTZEN MAT CERT & SDS ** RECEIVED STOCK 10"
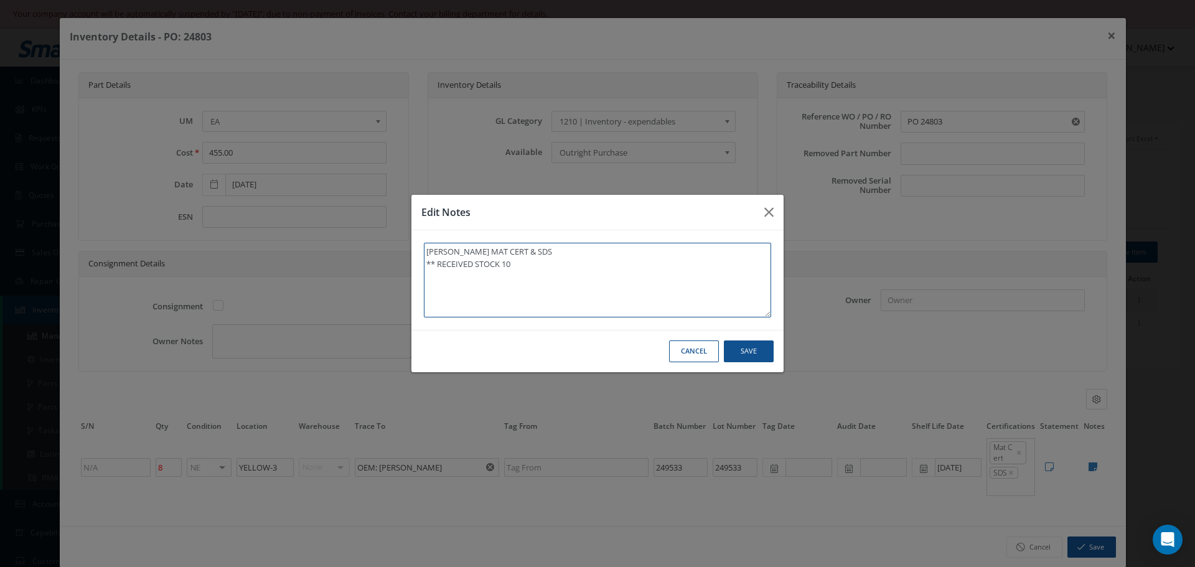
type textarea "HENTZEN MAT CERT & SDS ** RECEIVED STOCK 10/"
type textarea "HENTZEN MAT CERT & SDS ** RECEIVED STOCK 10/0"
type textarea "HENTZEN MAT CERT & SDS ** RECEIVED STOCK 10/01"
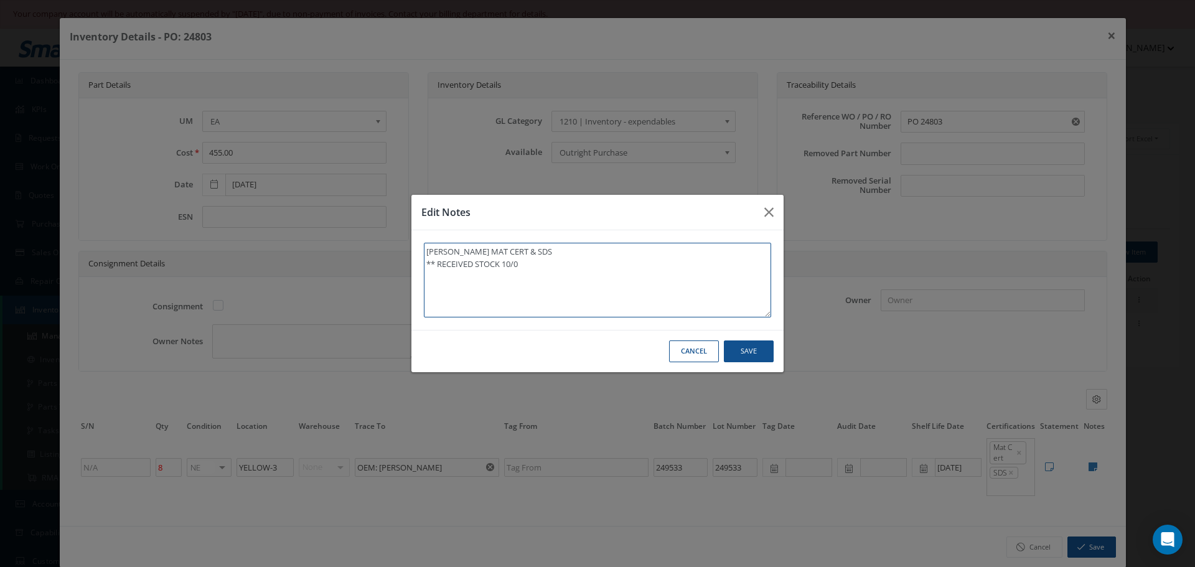
type textarea "HENTZEN MAT CERT & SDS ** RECEIVED STOCK 10/01"
type textarea "HENTZEN MAT CERT & SDS ** RECEIVED STOCK 10/01/"
type textarea "HENTZEN MAT CERT & SDS ** RECEIVED STOCK 10/01/2"
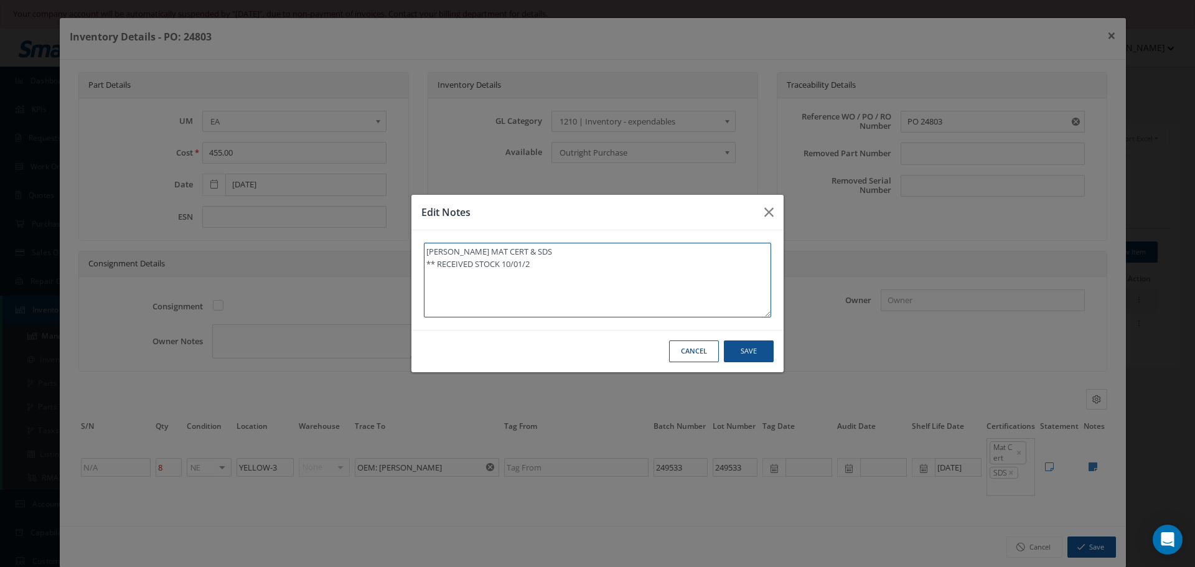
type textarea "HENTZEN MAT CERT & SDS ** RECEIVED STOCK 10/01/20"
type textarea "HENTZEN MAT CERT & SDS ** RECEIVED STOCK 10/01/202"
type textarea "HENTZEN MAT CERT & SDS ** RECEIVED STOCK 10/01/2024"
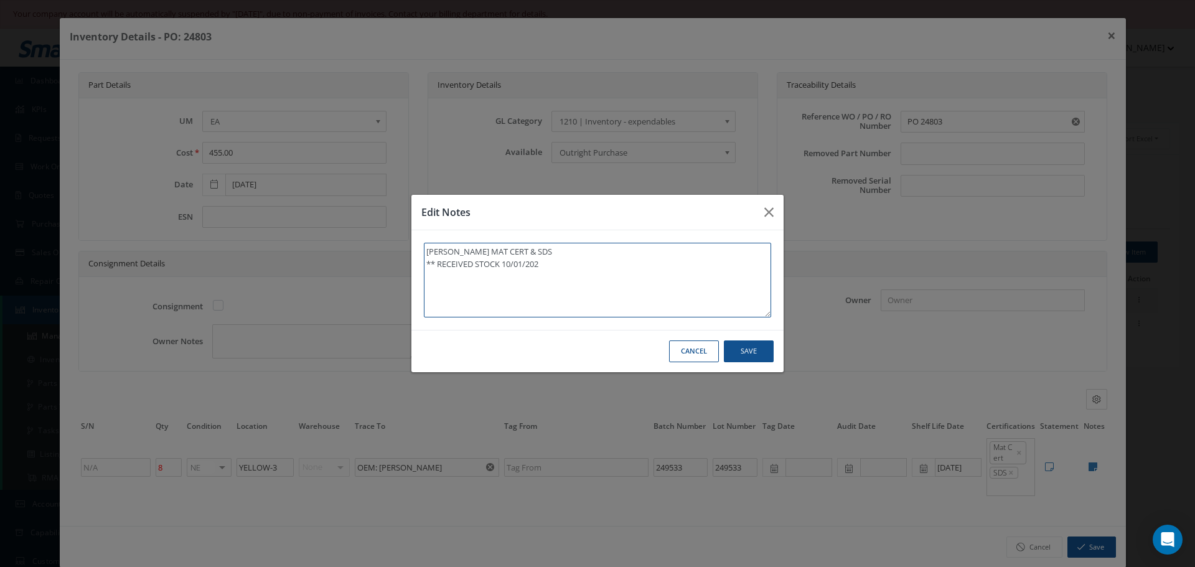
type textarea "HENTZEN MAT CERT & SDS ** RECEIVED STOCK 10/01/2024"
type textarea "HENTZEN MAT CERT & SDS ** RECEIVED STOCK 10/01/202"
type textarea "HENTZEN MAT CERT & SDS ** RECEIVED STOCK 10/01/2025"
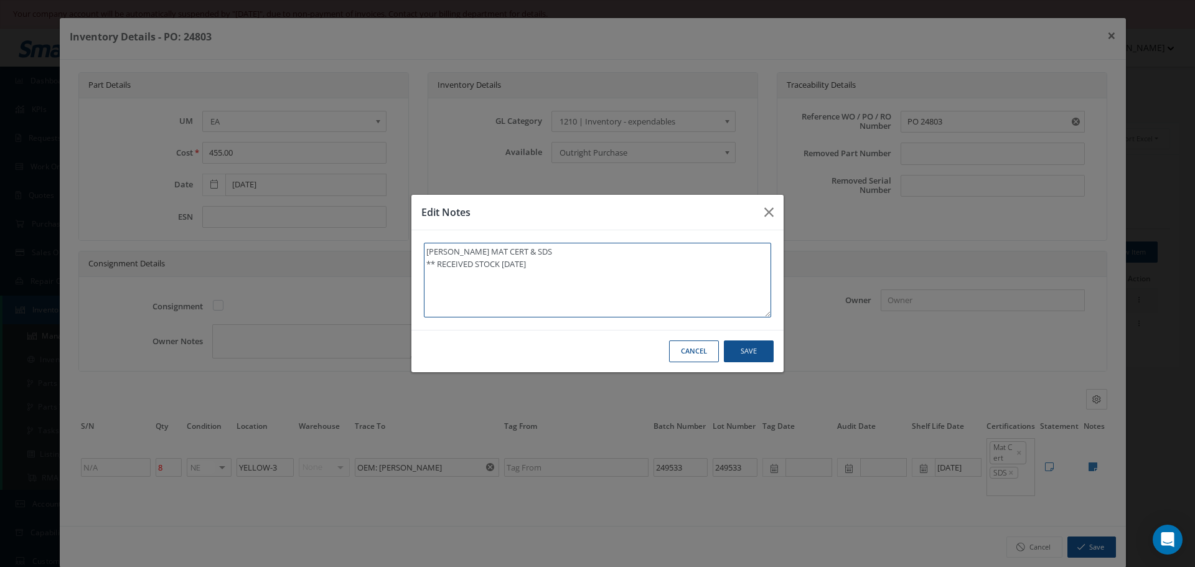
type textarea "HENTZEN MAT CERT & SDS ** RECEIVED STOCK 10/01/2025."
click at [744, 351] on button "Save" at bounding box center [749, 351] width 50 height 22
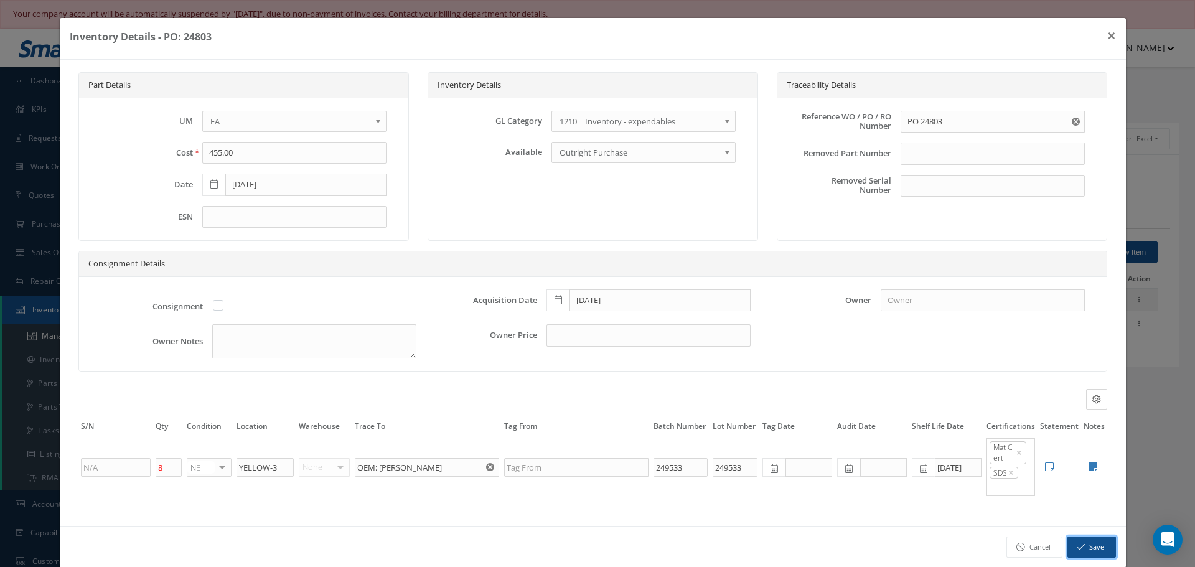
click at [1081, 542] on button "Save" at bounding box center [1091, 548] width 49 height 22
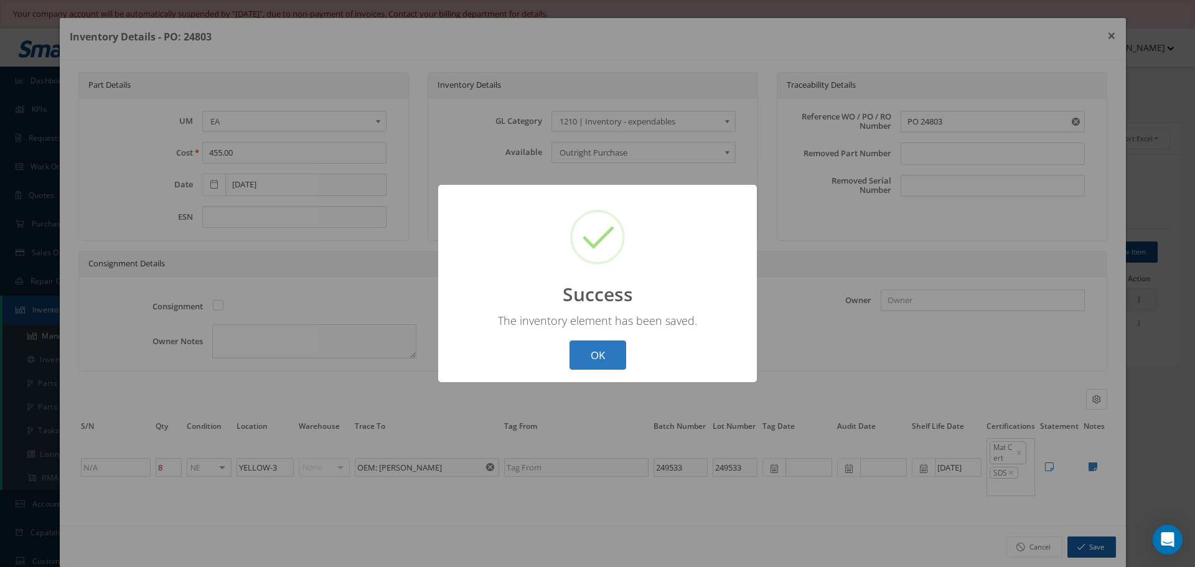
click at [599, 353] on button "OK" at bounding box center [598, 354] width 57 height 29
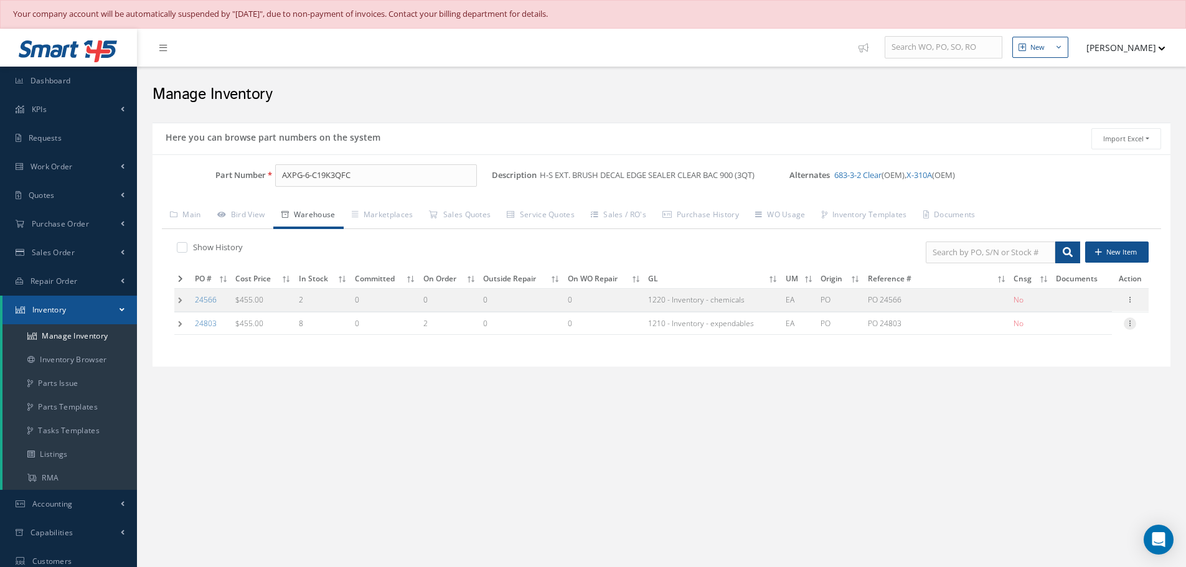
click at [1131, 328] on div at bounding box center [1129, 323] width 12 height 12
click at [1065, 372] on link "Label" at bounding box center [1072, 373] width 98 height 16
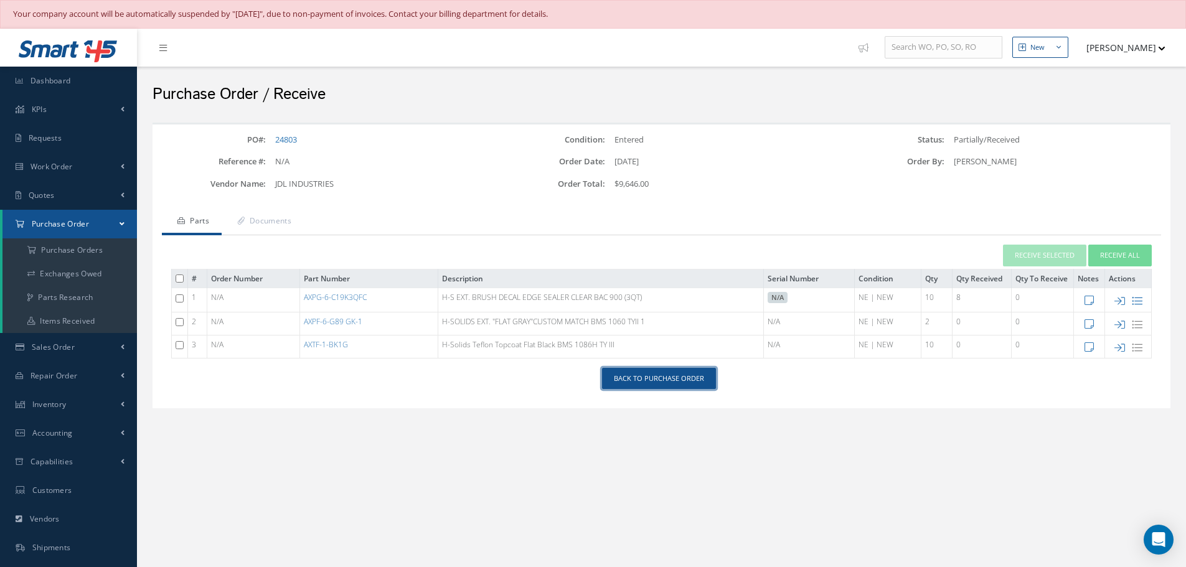
click at [672, 382] on link "Back to Purchase Order" at bounding box center [659, 379] width 114 height 22
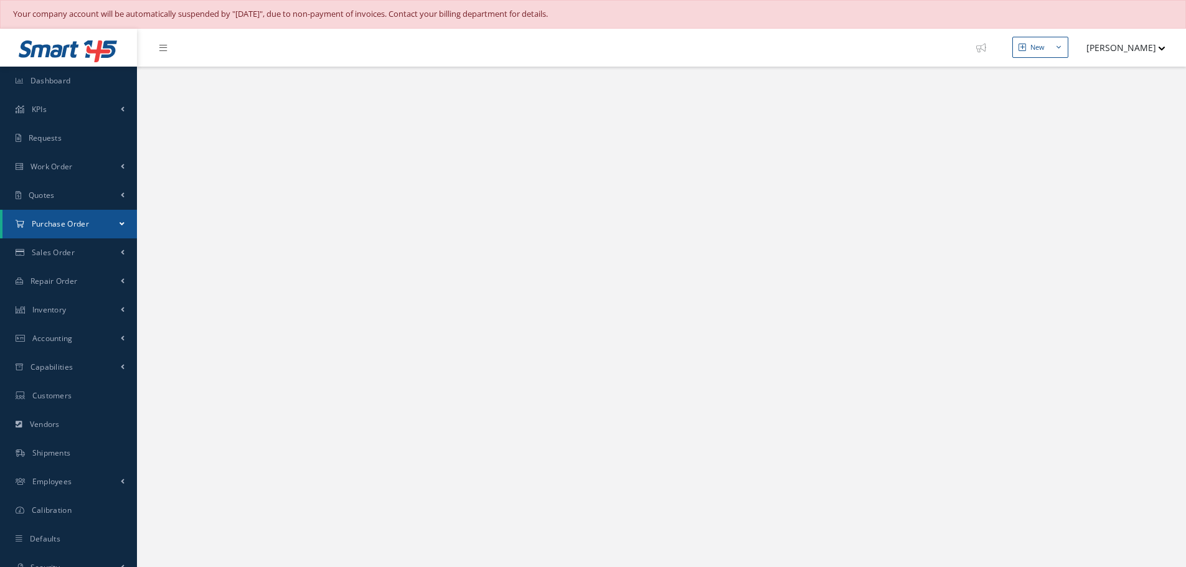
select select "25"
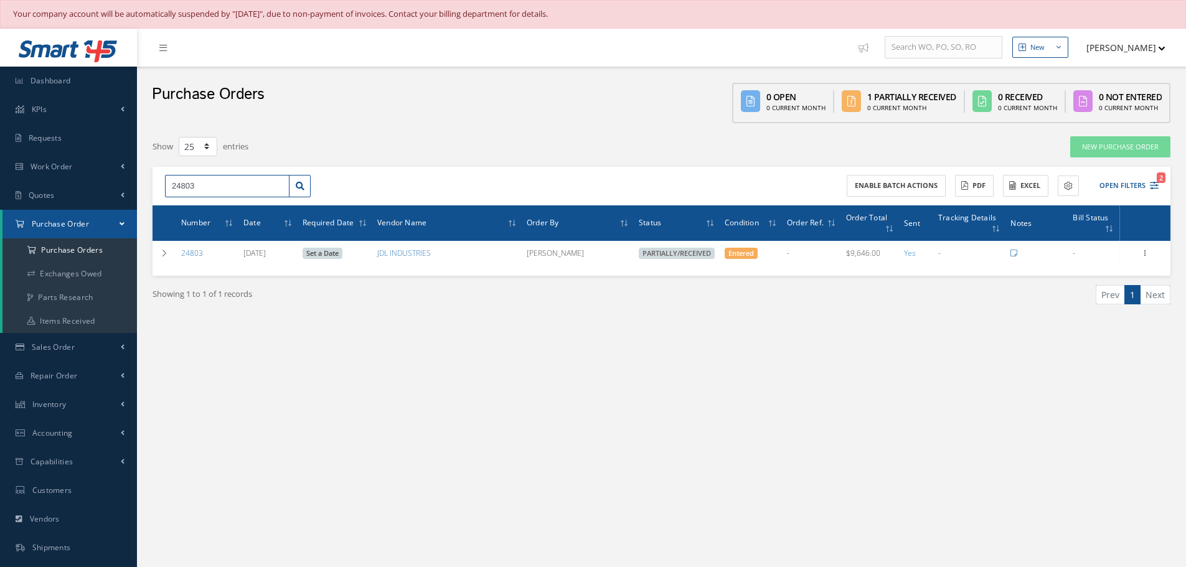
click at [214, 190] on input "24803" at bounding box center [227, 186] width 124 height 22
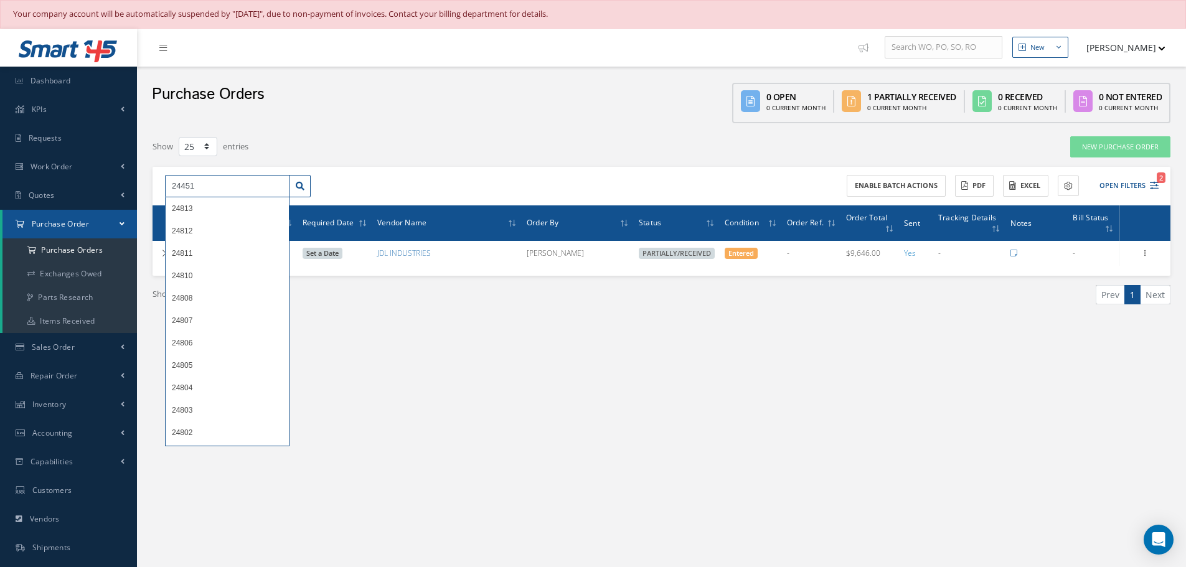
type input "24451"
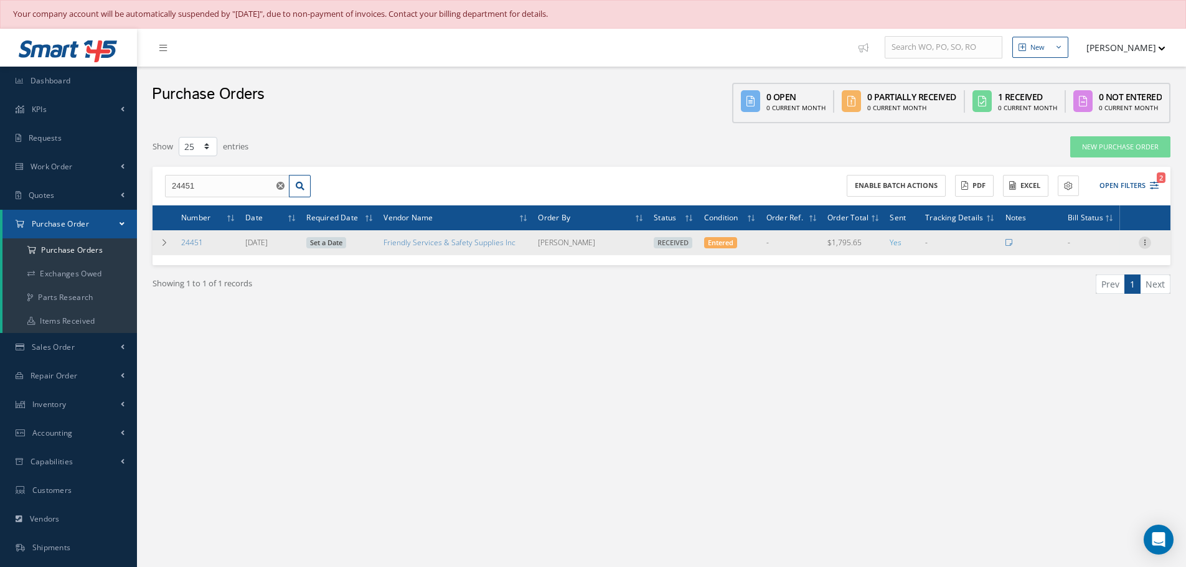
click at [1145, 242] on icon at bounding box center [1144, 242] width 12 height 10
click at [1100, 251] on link "Receiving Details" at bounding box center [1087, 251] width 98 height 16
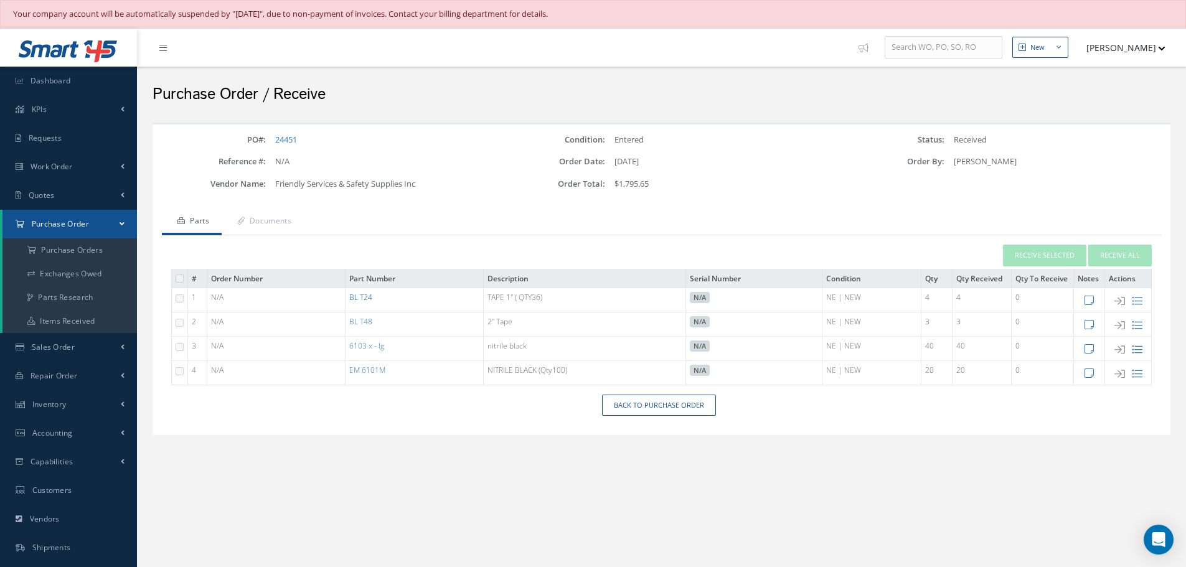
click at [356, 299] on link "BL T24" at bounding box center [360, 297] width 23 height 11
click at [355, 324] on link "BL T48" at bounding box center [360, 321] width 23 height 11
click at [670, 399] on link "Back to Purchase Order" at bounding box center [659, 406] width 114 height 22
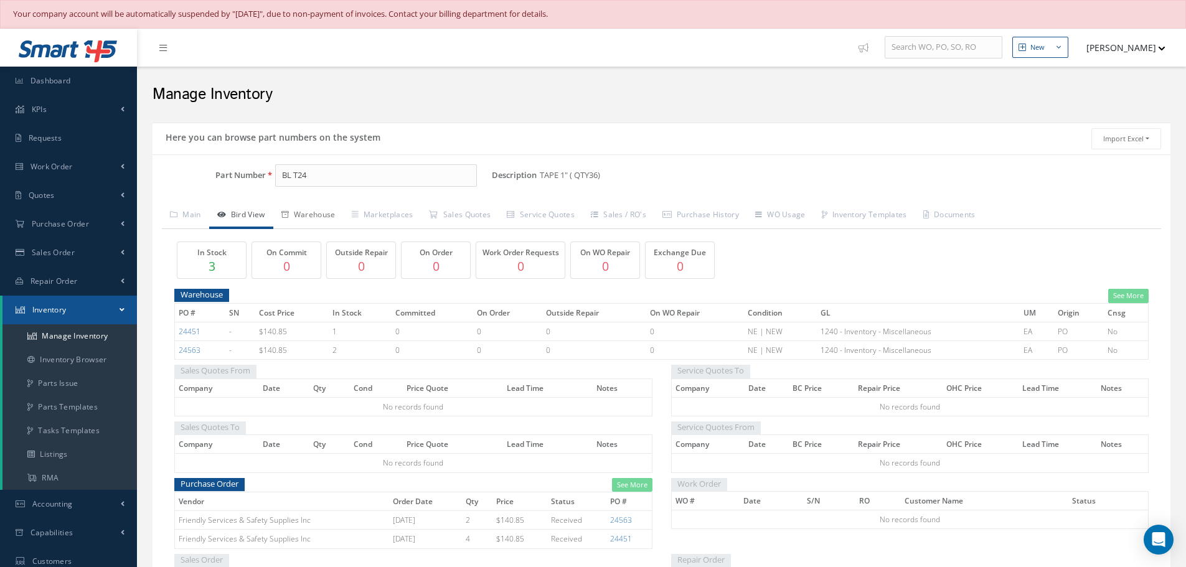
click at [325, 218] on link "Warehouse" at bounding box center [308, 216] width 70 height 26
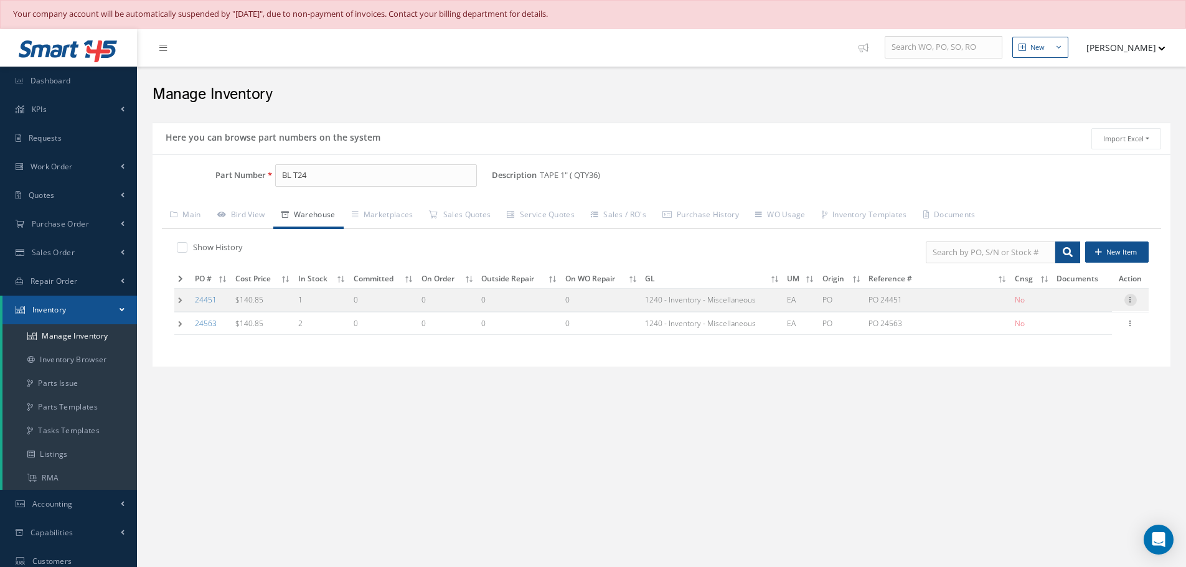
click at [1133, 297] on icon at bounding box center [1130, 299] width 12 height 10
click at [1096, 306] on link "Edit" at bounding box center [1073, 308] width 98 height 16
type input "140.85"
type input "[DATE]"
type input "PO 24451"
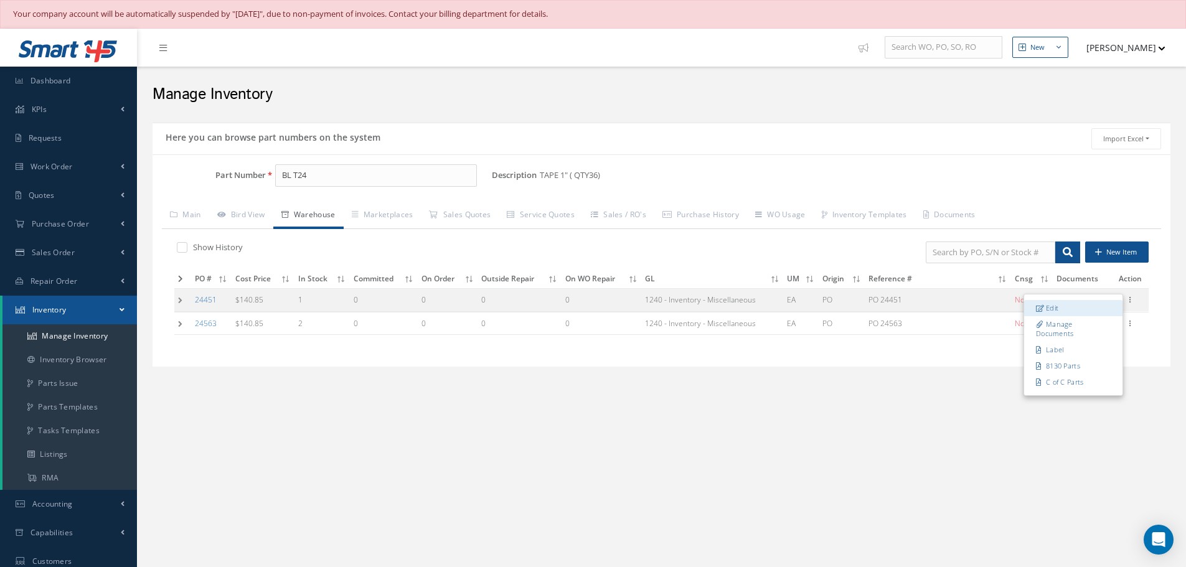
type input "[DATE]"
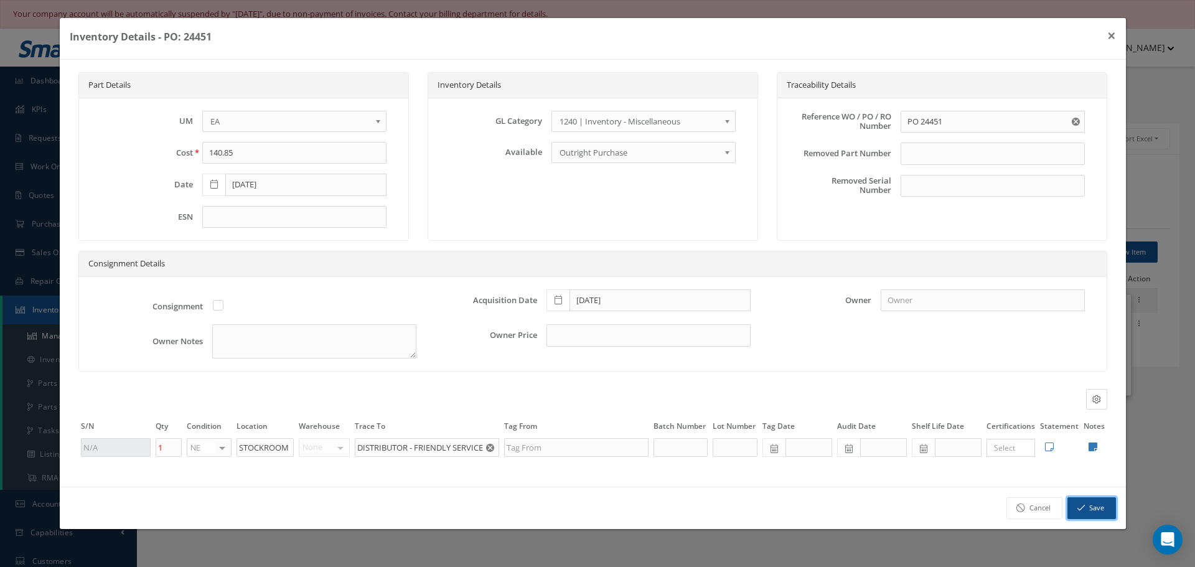
click at [1090, 508] on button "Save" at bounding box center [1091, 508] width 49 height 22
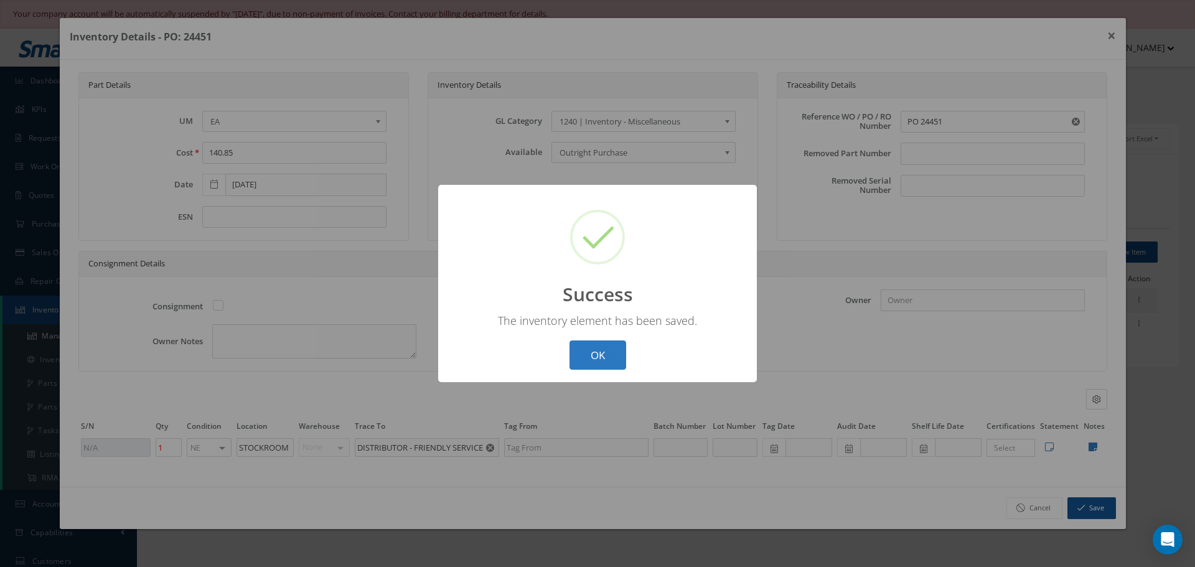
click at [603, 351] on button "OK" at bounding box center [598, 354] width 57 height 29
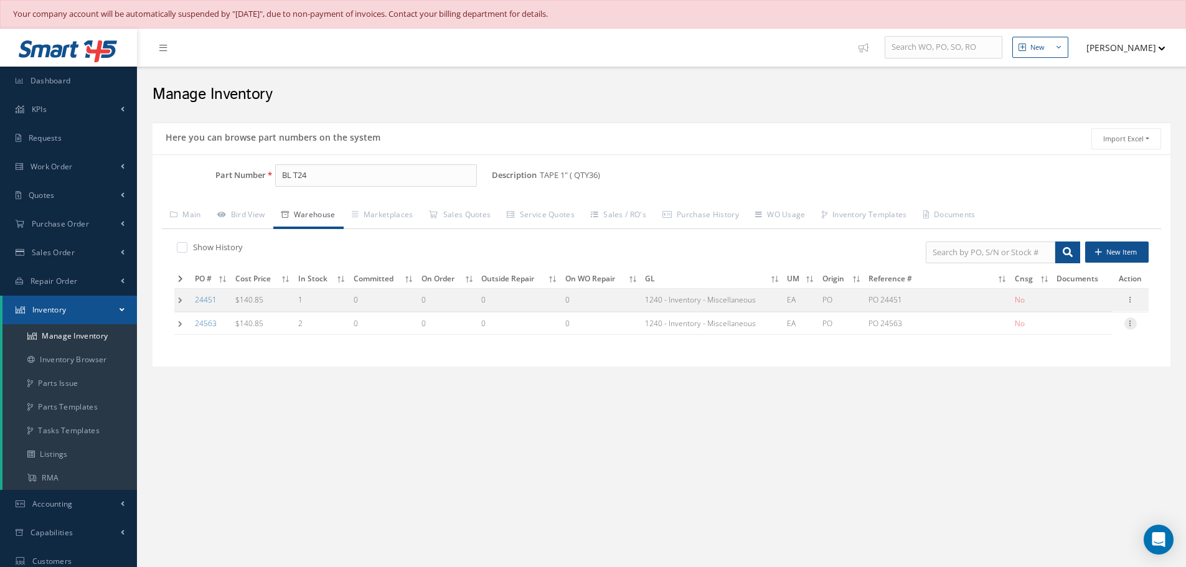
click at [1130, 324] on icon at bounding box center [1130, 322] width 12 height 10
click at [1155, 378] on div "Here you can browse part numbers on the system Import Excel to undefined Column…" at bounding box center [661, 253] width 1036 height 260
click at [1130, 322] on icon at bounding box center [1130, 322] width 12 height 10
click at [1094, 331] on link "Edit" at bounding box center [1073, 332] width 98 height 16
type input "07/08/2025"
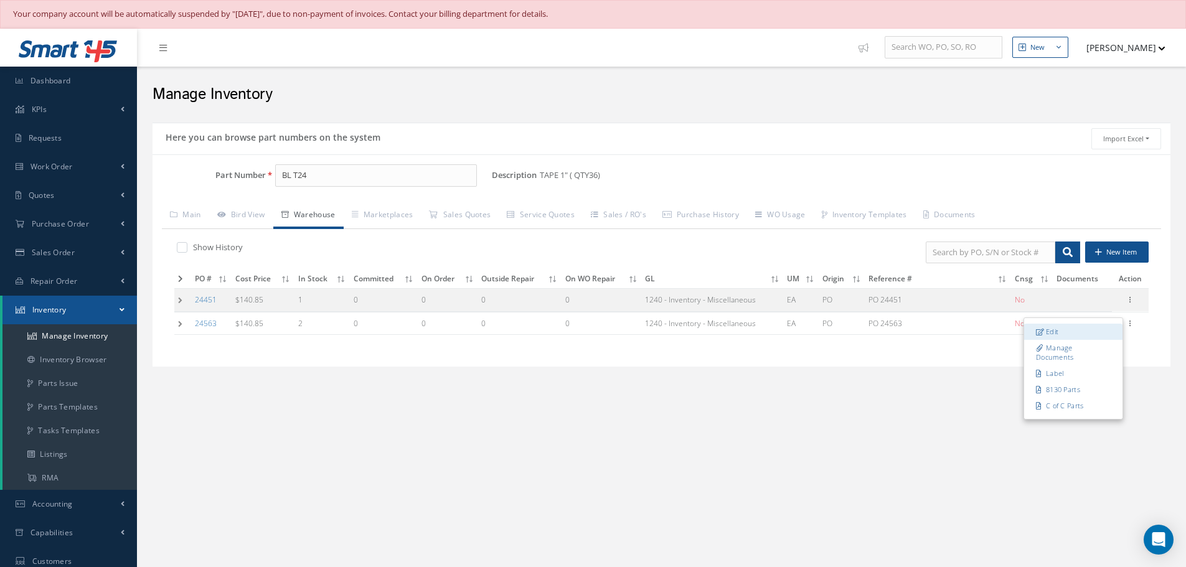
type input "PO 24563"
type input "07/08/2025"
type input "2"
type input "SUPP - FRIENDLY SERVICES & SAFETY SUPPLIES INC"
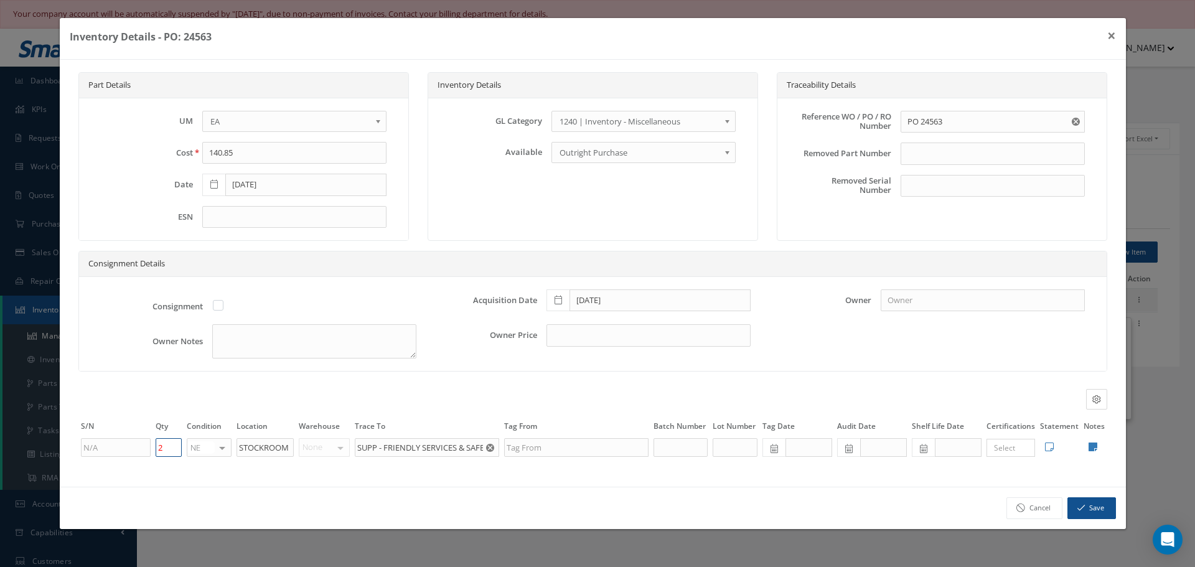
click at [165, 455] on input "2" at bounding box center [169, 447] width 26 height 19
type input "0"
click at [1082, 505] on icon "button" at bounding box center [1080, 508] width 7 height 9
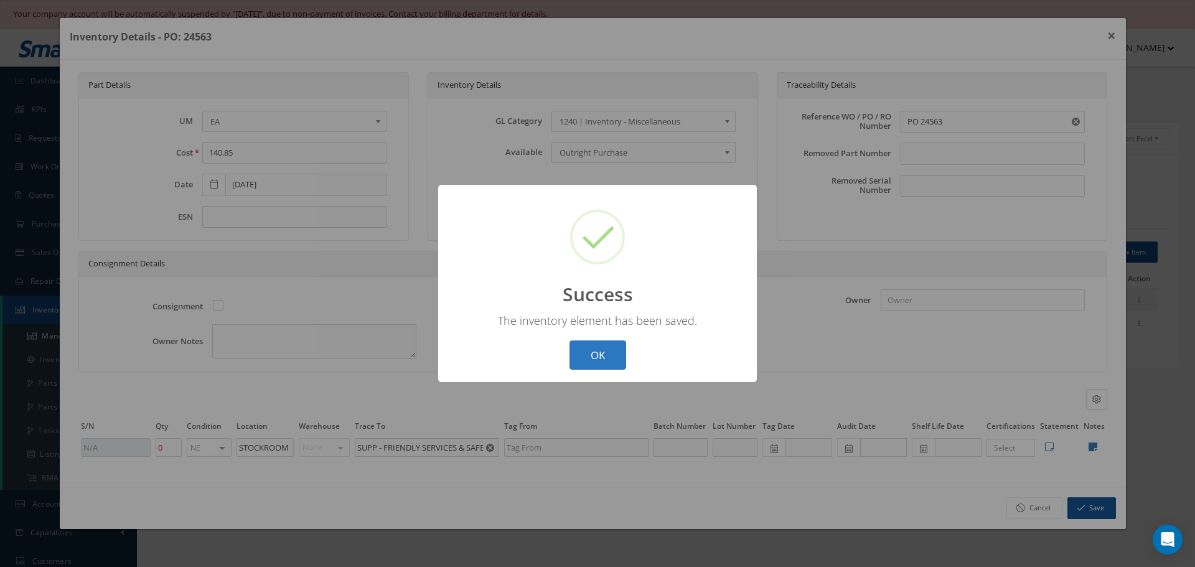
click at [608, 355] on button "OK" at bounding box center [598, 354] width 57 height 29
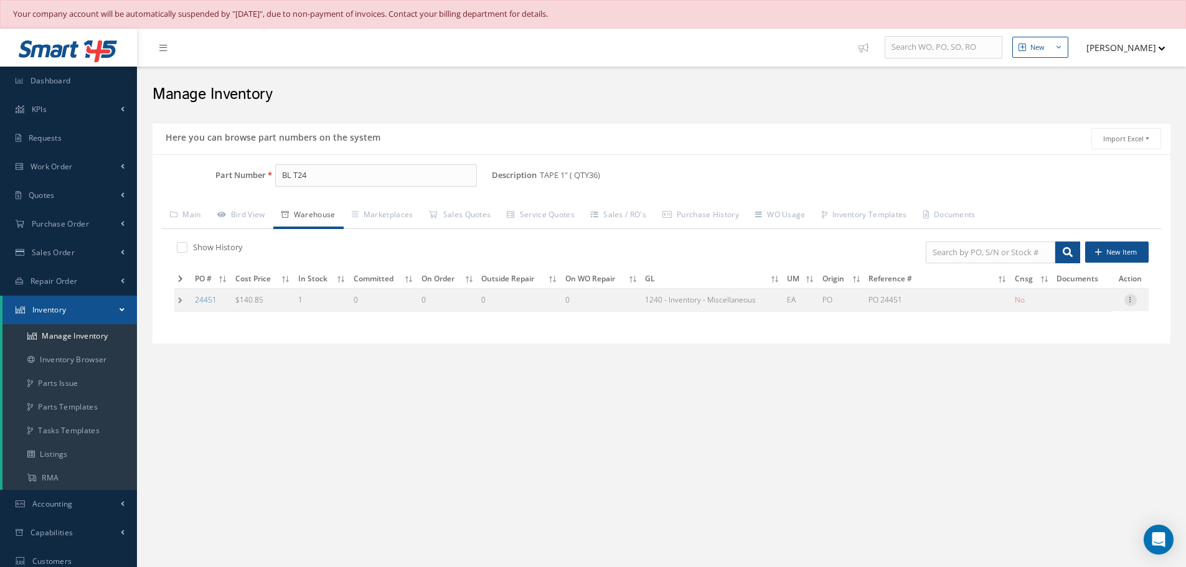
click at [1130, 299] on icon at bounding box center [1130, 299] width 12 height 10
click at [1062, 349] on link "Label" at bounding box center [1073, 350] width 98 height 16
click at [187, 250] on label at bounding box center [188, 246] width 3 height 11
click at [183, 250] on input "checkbox" at bounding box center [181, 248] width 8 height 8
checkbox input "true"
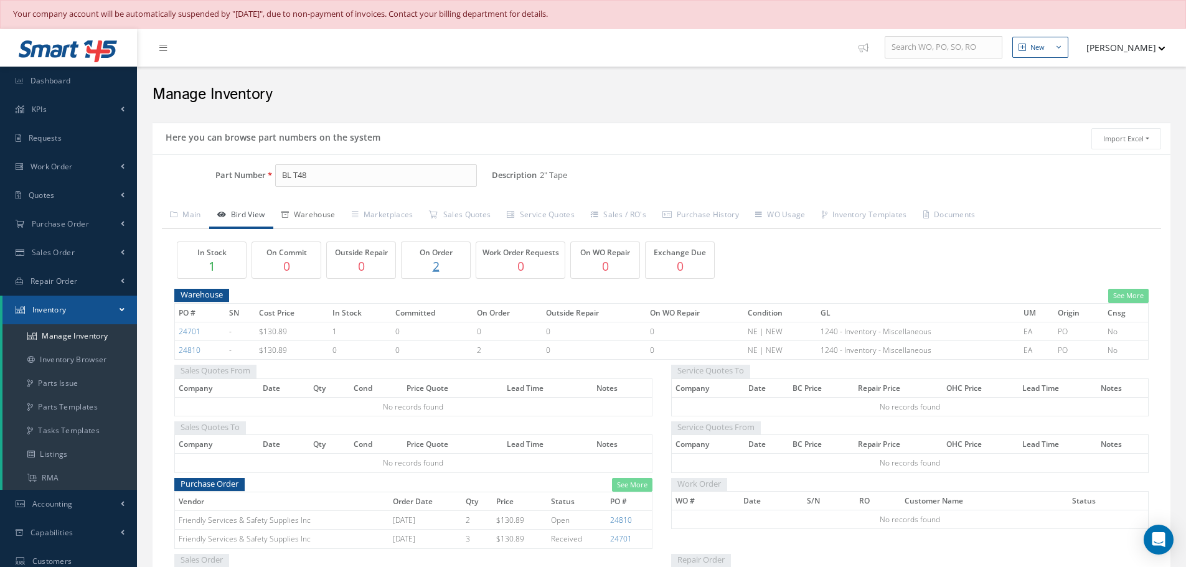
click at [327, 219] on link "Warehouse" at bounding box center [308, 216] width 70 height 26
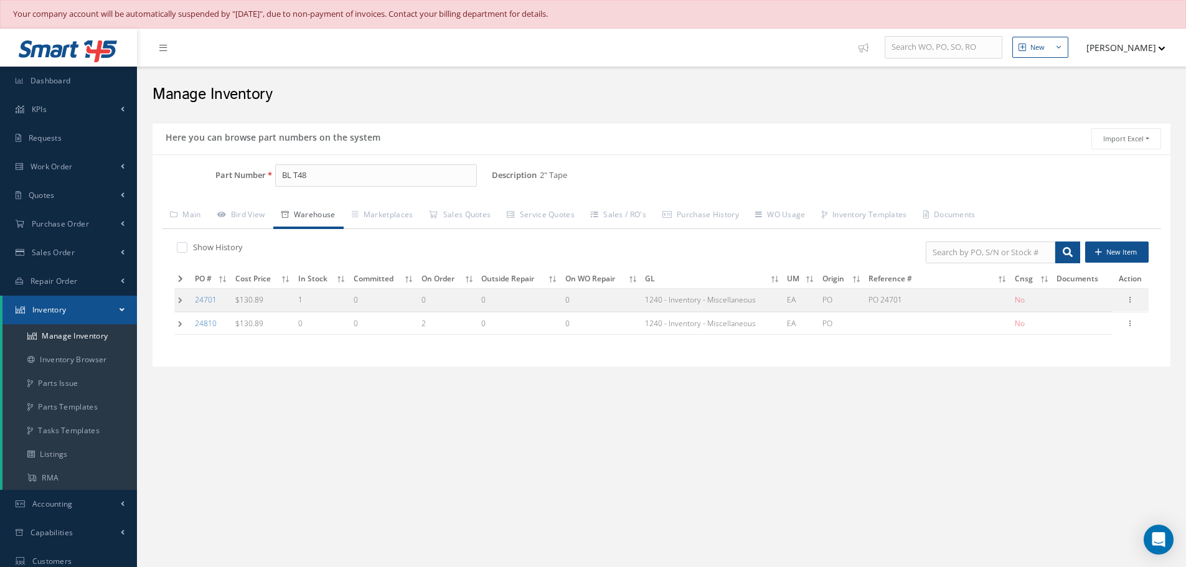
click at [273, 203] on link "Warehouse" at bounding box center [308, 216] width 70 height 26
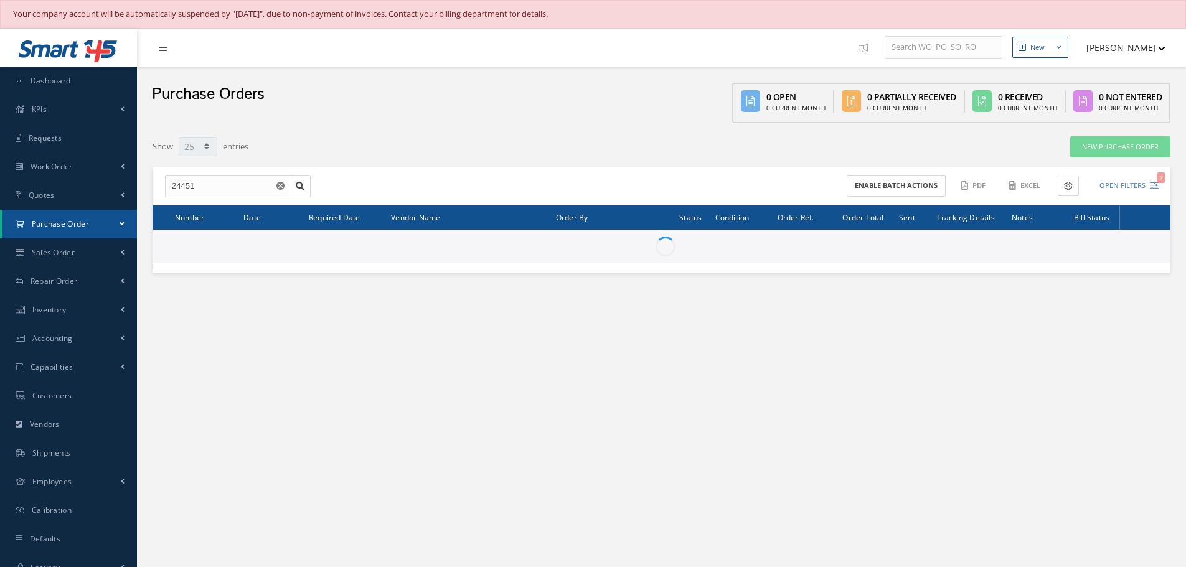
select select "25"
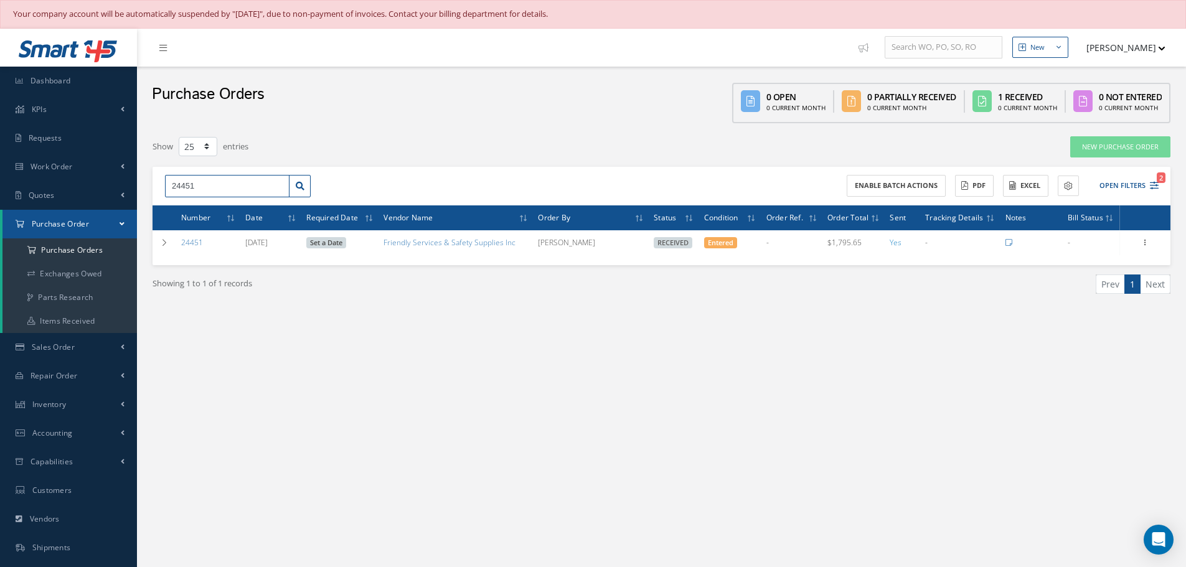
click at [217, 187] on input "24451" at bounding box center [227, 186] width 124 height 22
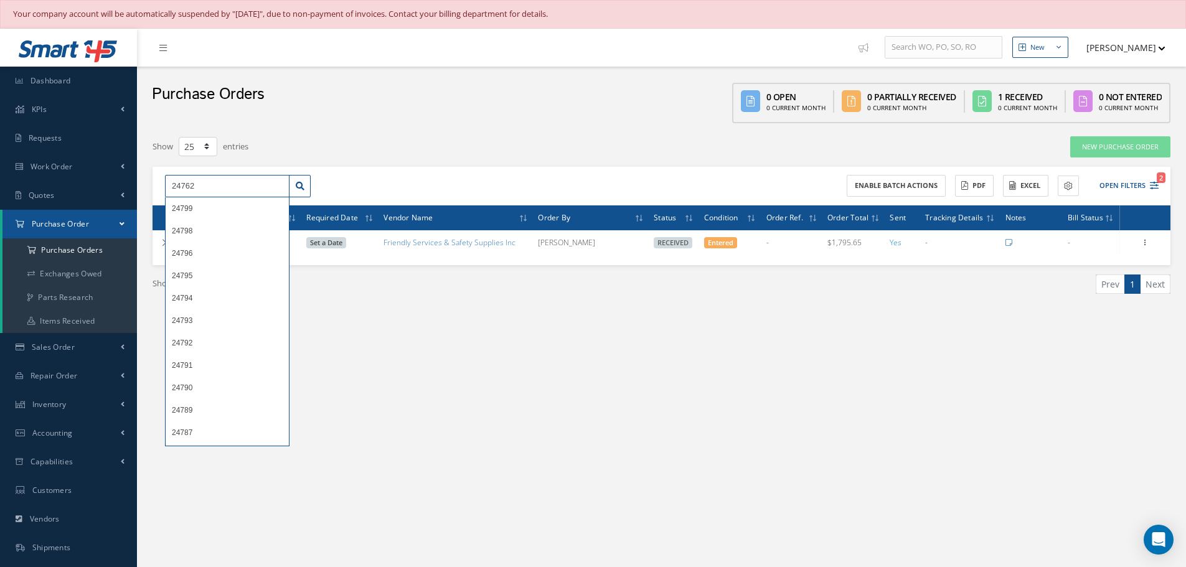
type input "24762"
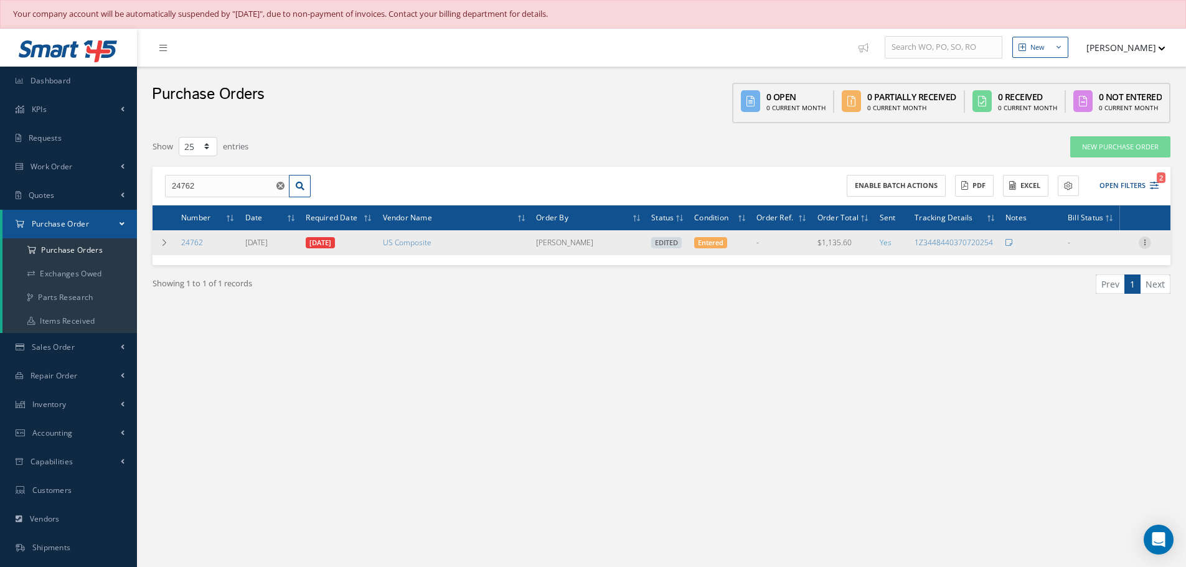
click at [1150, 243] on icon at bounding box center [1144, 242] width 12 height 10
click at [1122, 251] on link "Enter/Update" at bounding box center [1087, 251] width 98 height 16
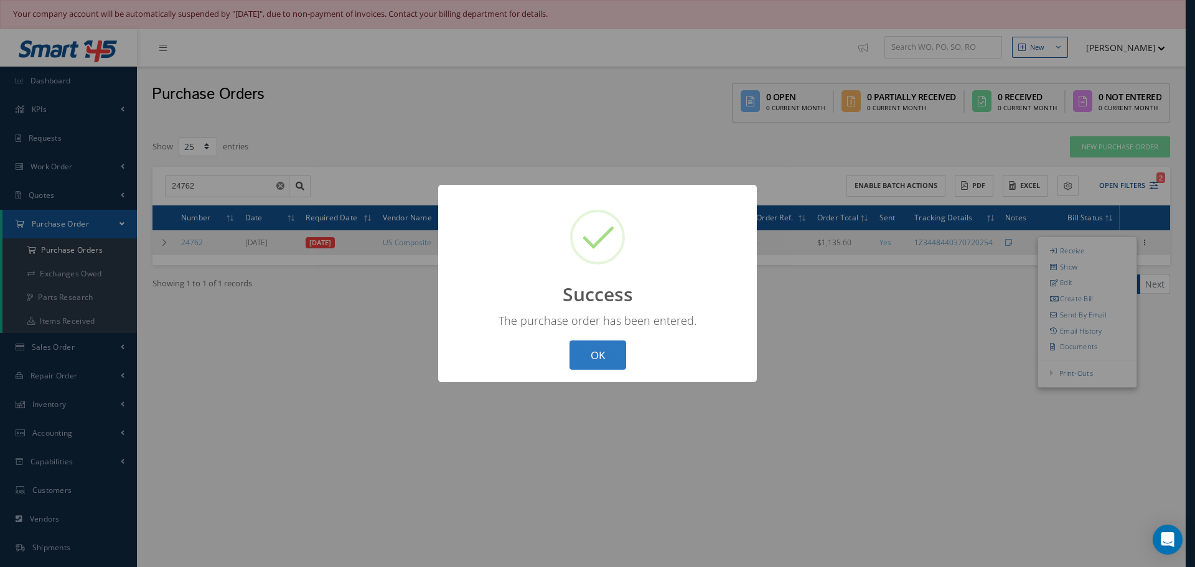
click at [581, 358] on button "OK" at bounding box center [598, 354] width 57 height 29
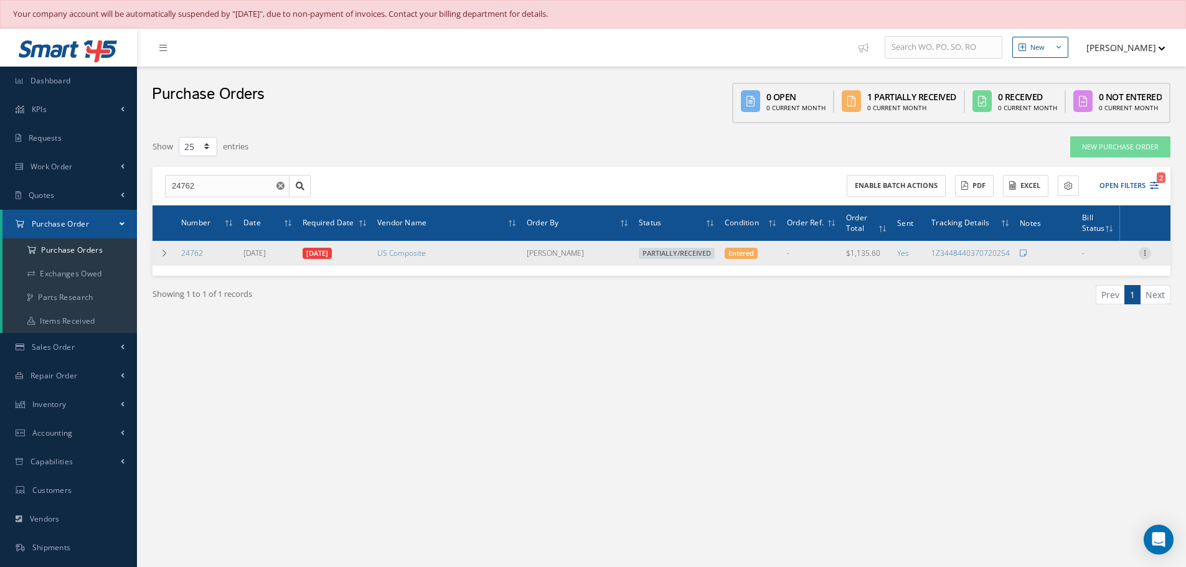
click at [1145, 253] on icon at bounding box center [1144, 252] width 12 height 10
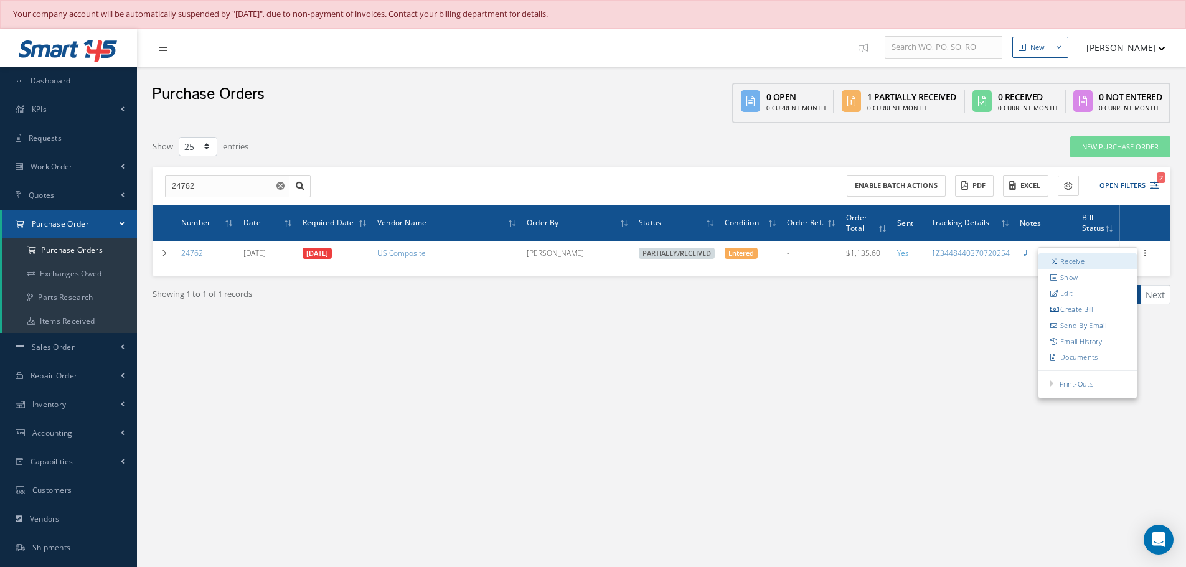
click at [1107, 258] on link "Receive" at bounding box center [1087, 261] width 98 height 16
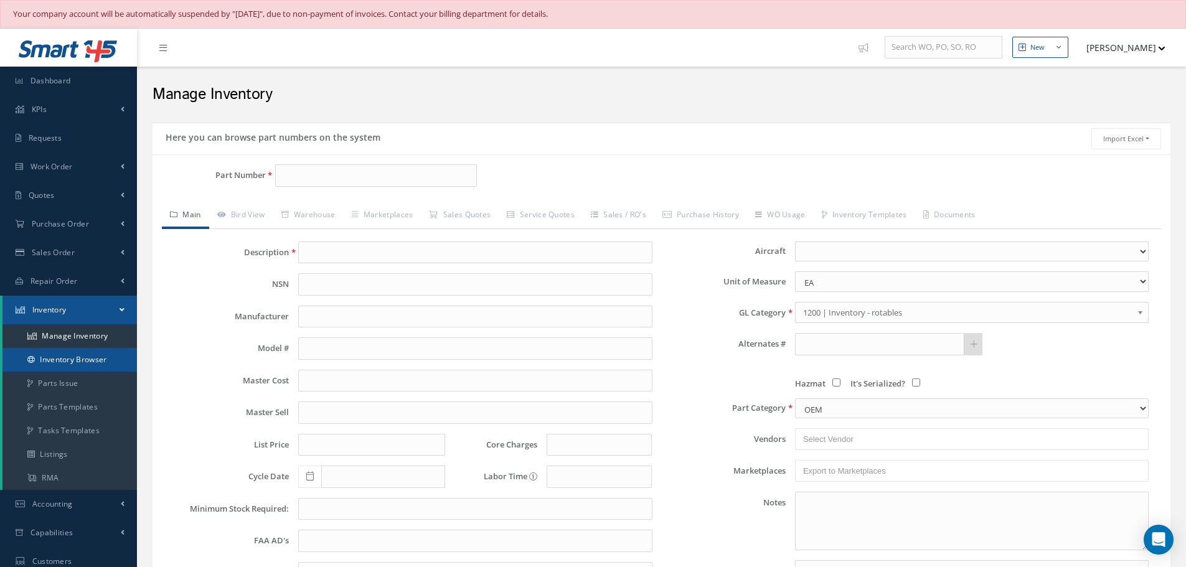
click at [77, 353] on link "Inventory Browser" at bounding box center [69, 360] width 134 height 24
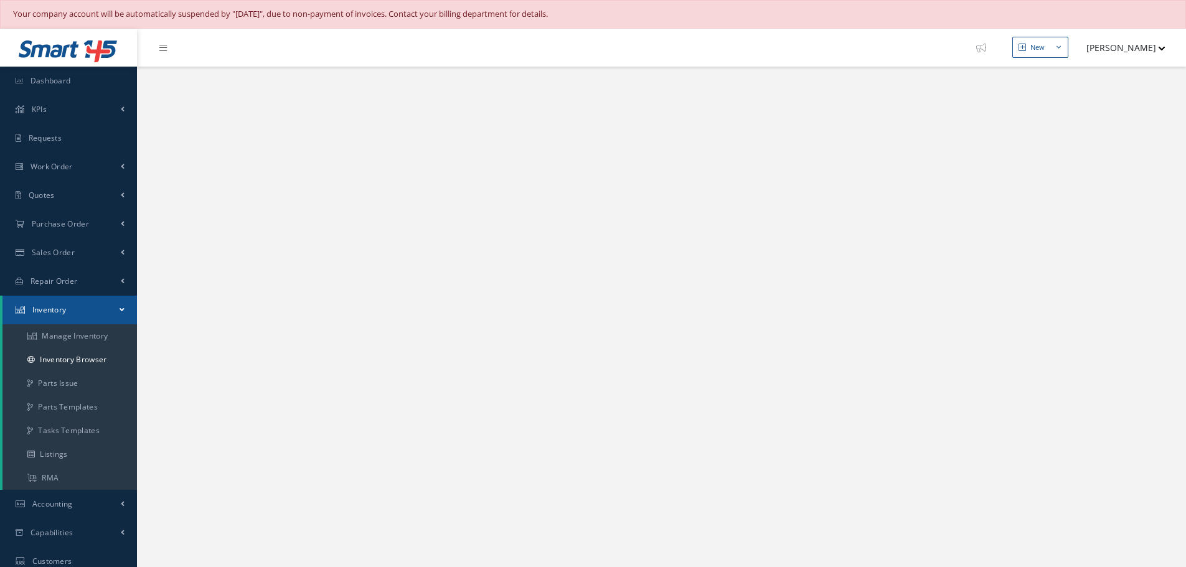
select select "25"
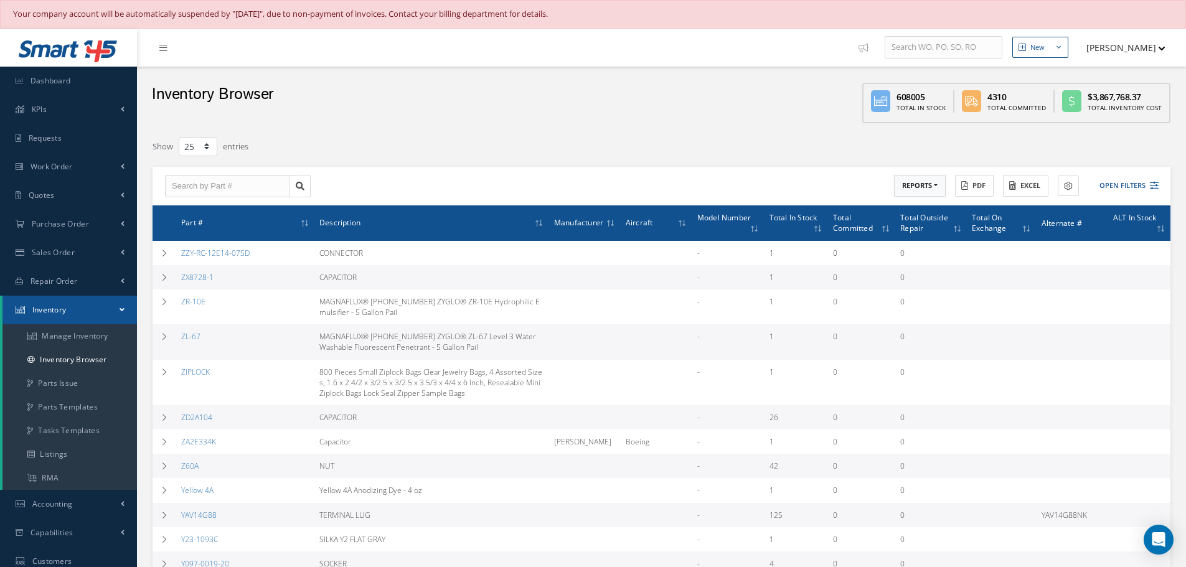
click at [936, 185] on button "REPORTS" at bounding box center [920, 186] width 52 height 22
click at [925, 207] on link "Shelf Life Due" at bounding box center [944, 206] width 100 height 17
click at [53, 335] on link "Manage Inventory" at bounding box center [69, 336] width 134 height 24
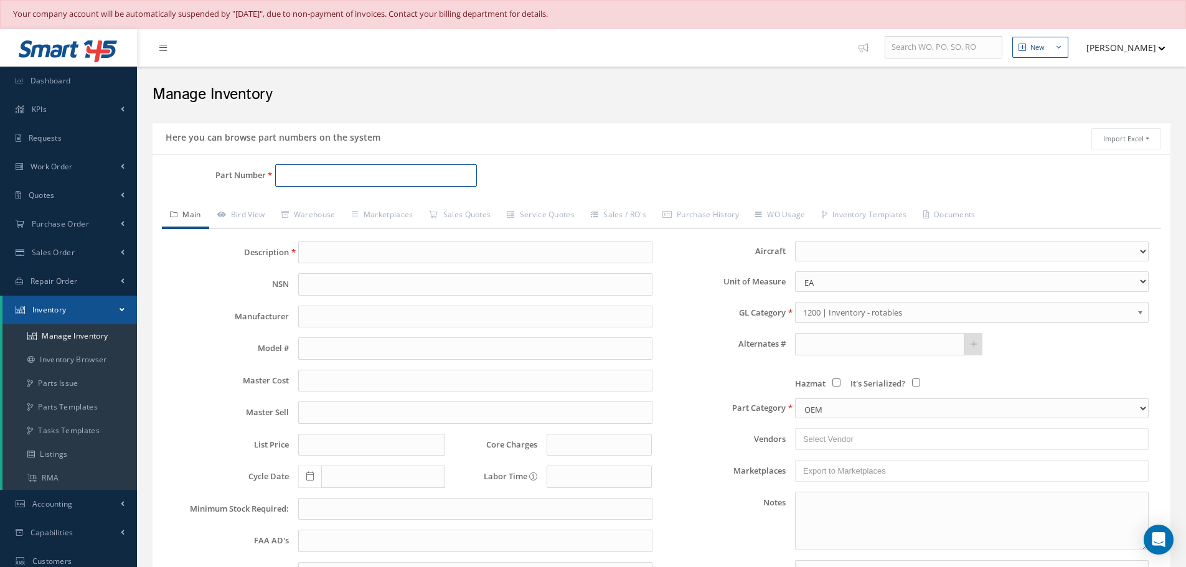
click at [301, 169] on input "Part Number" at bounding box center [376, 175] width 202 height 22
click at [195, 212] on link "Main" at bounding box center [185, 216] width 47 height 26
click at [312, 178] on input "Part Number" at bounding box center [376, 175] width 202 height 22
type input "EH51-2022-03-A1005SN & EH51-5030-SP001006-63"
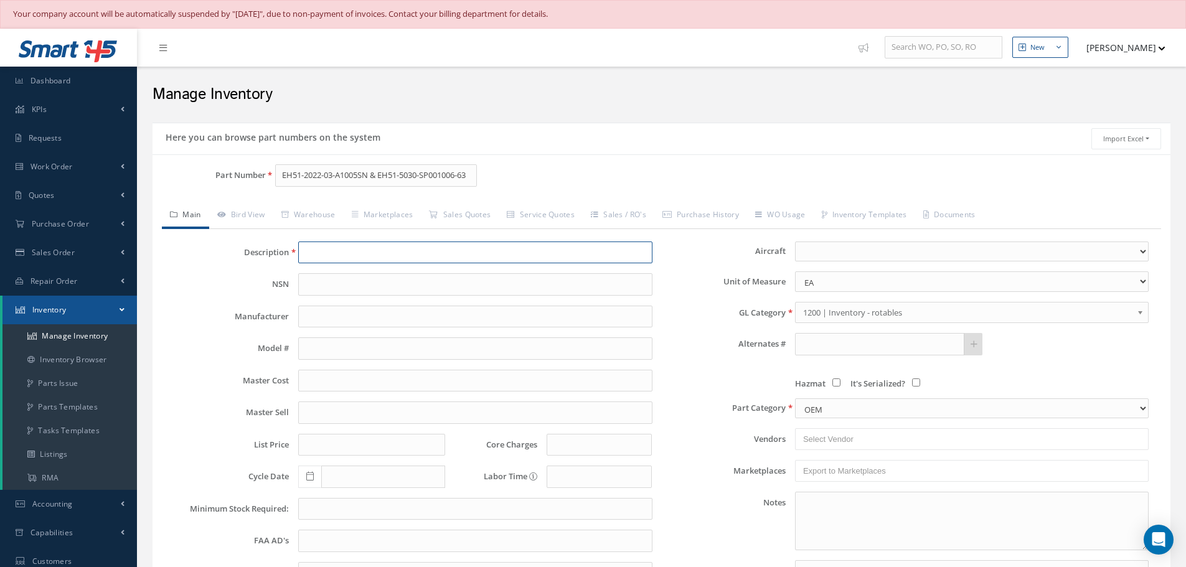
click at [334, 257] on input "text" at bounding box center [475, 252] width 354 height 22
drag, startPoint x: 306, startPoint y: 251, endPoint x: 421, endPoint y: 258, distance: 116.0
click at [421, 258] on input "CONNECTOR & BACKSHELL" at bounding box center [475, 252] width 354 height 22
type input "CONNECTOR & BACKSHELL"
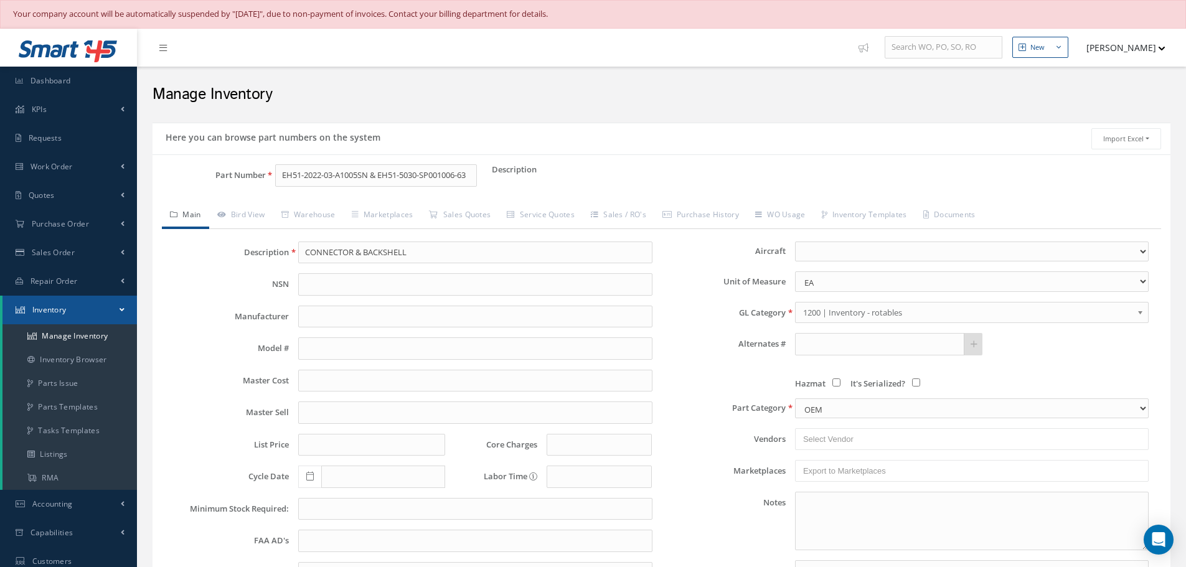
click at [1140, 310] on b at bounding box center [1142, 316] width 11 height 20
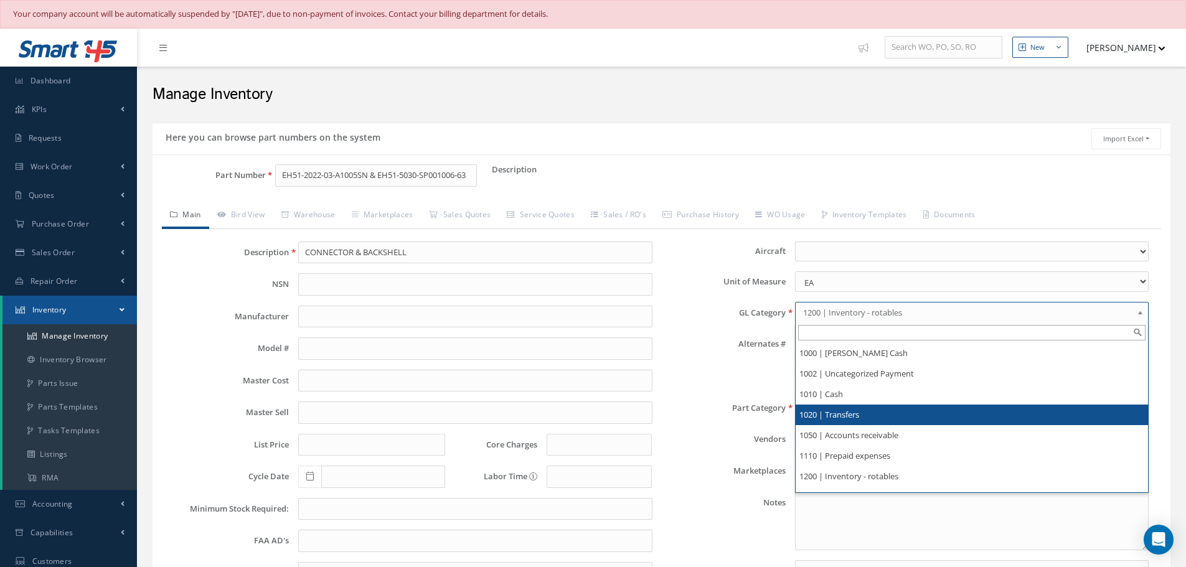
scroll to position [124, 0]
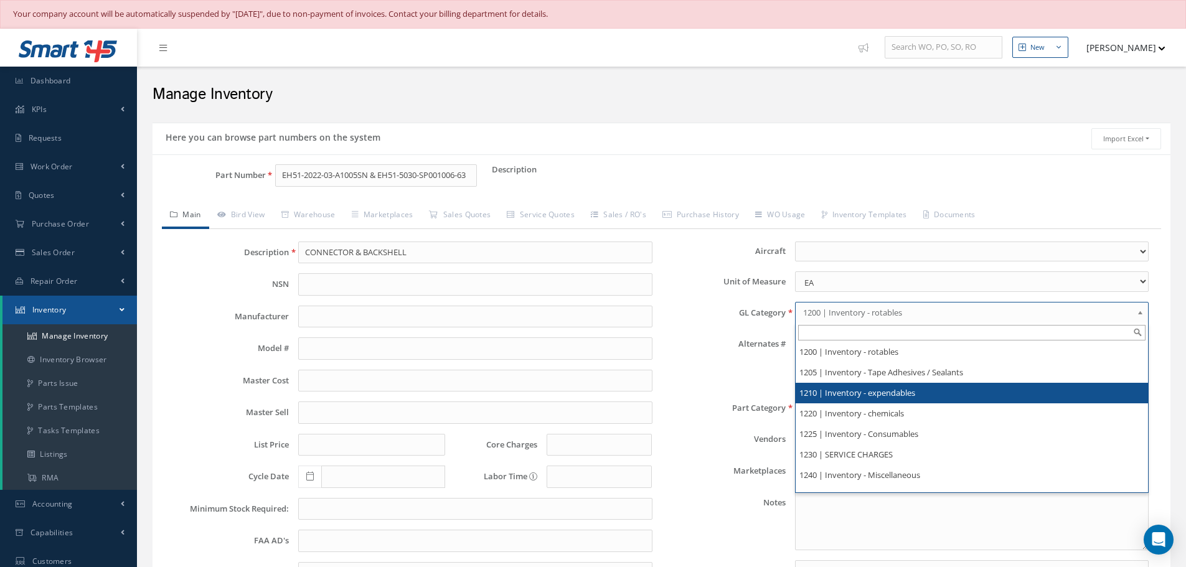
click at [894, 391] on li "1210 | Inventory - expendables" at bounding box center [971, 393] width 352 height 21
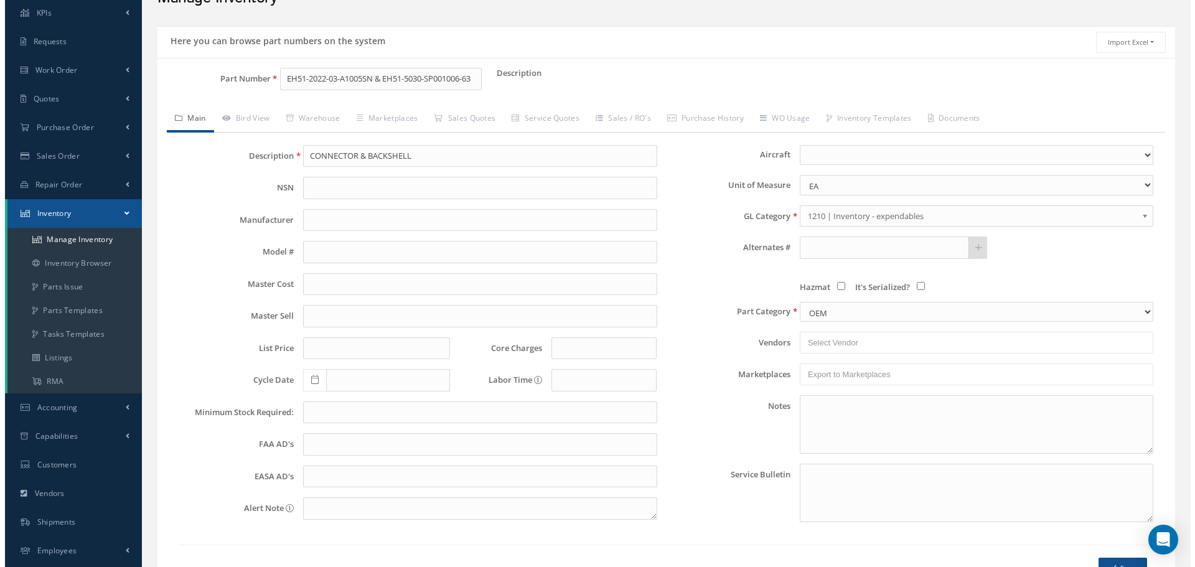
scroll to position [181, 0]
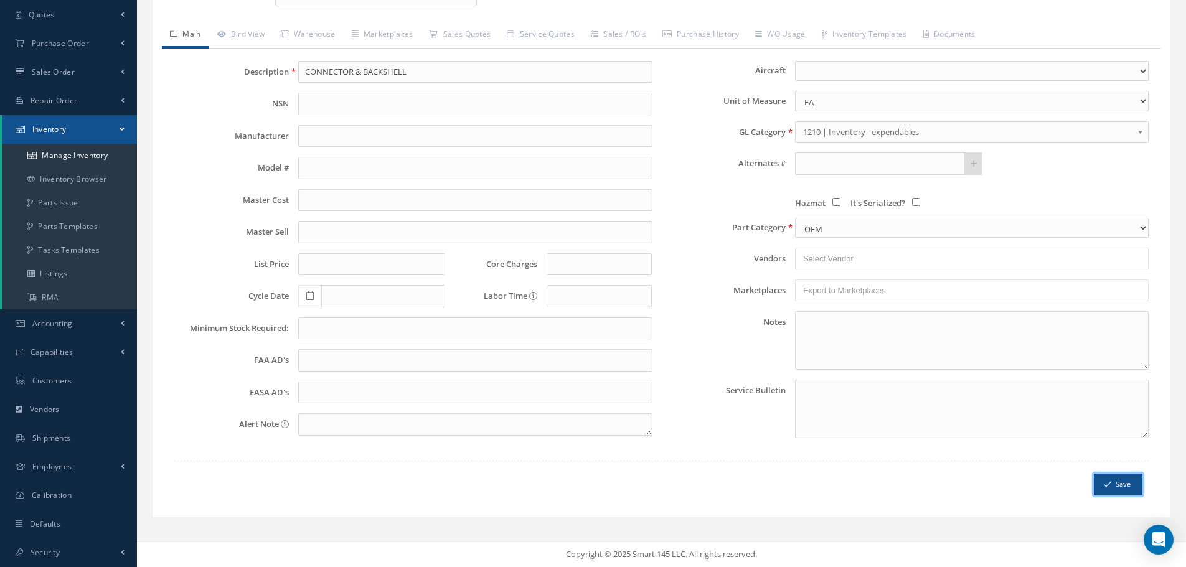
click at [1117, 487] on button "Save" at bounding box center [1118, 485] width 49 height 22
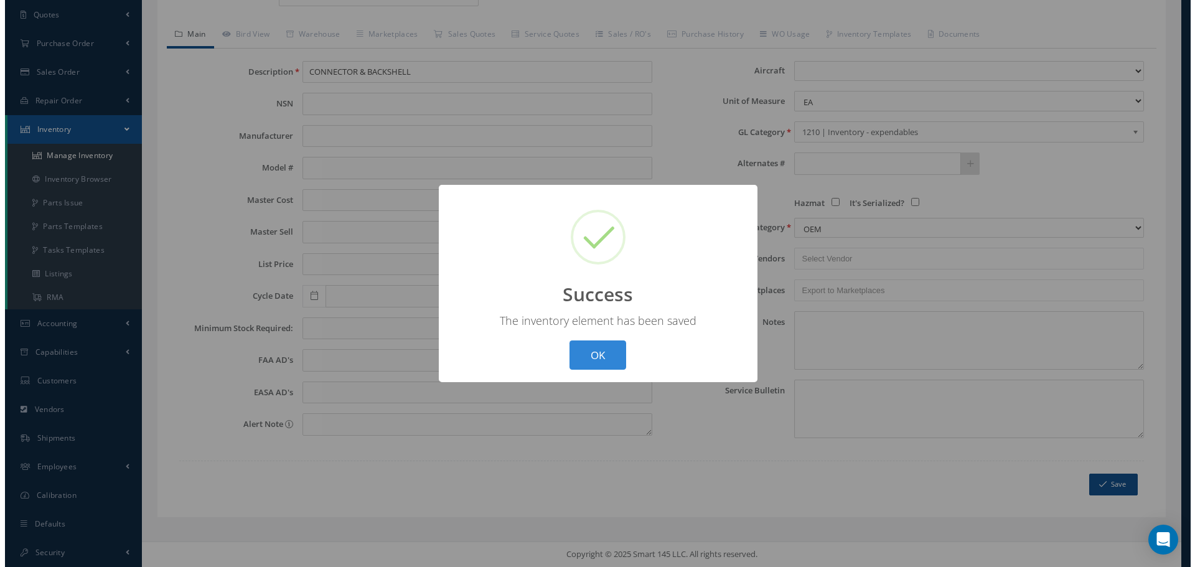
scroll to position [0, 0]
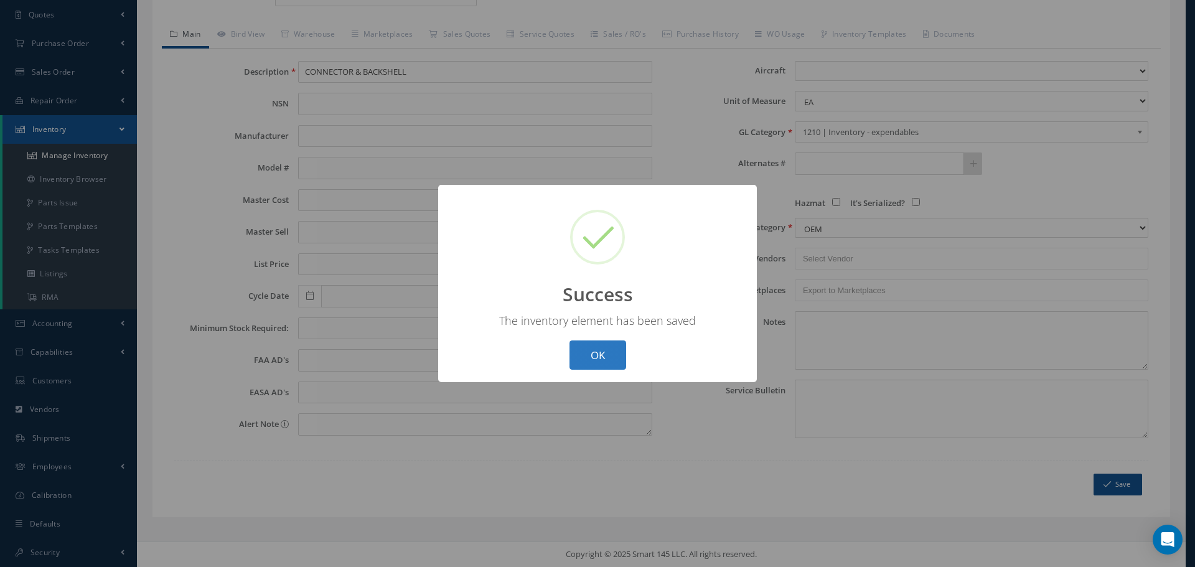
click at [596, 355] on button "OK" at bounding box center [598, 354] width 57 height 29
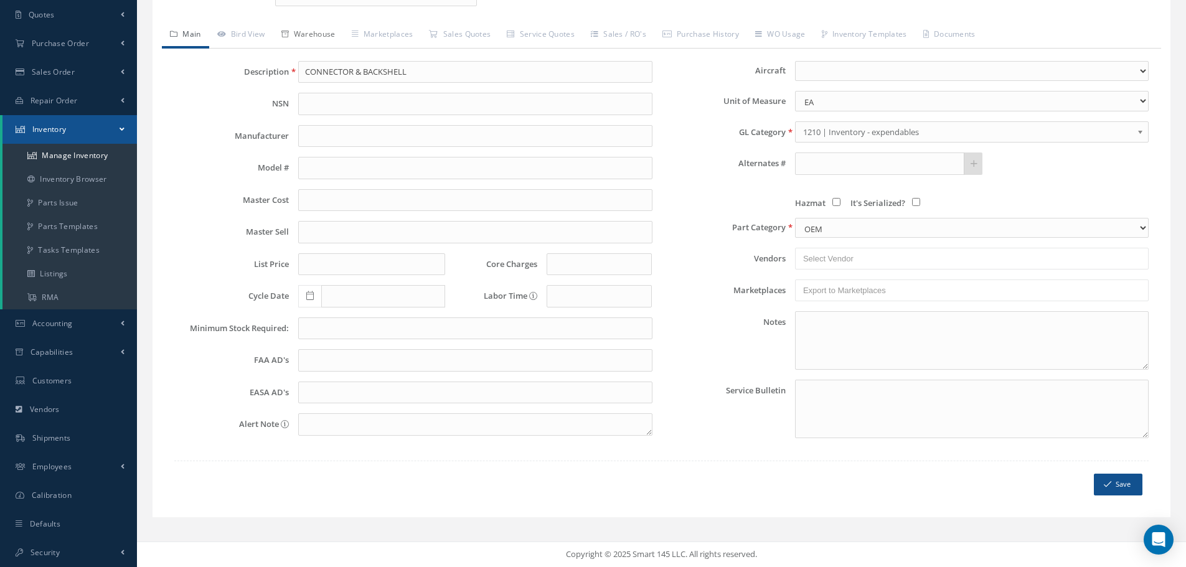
click at [319, 35] on link "Warehouse" at bounding box center [308, 35] width 70 height 26
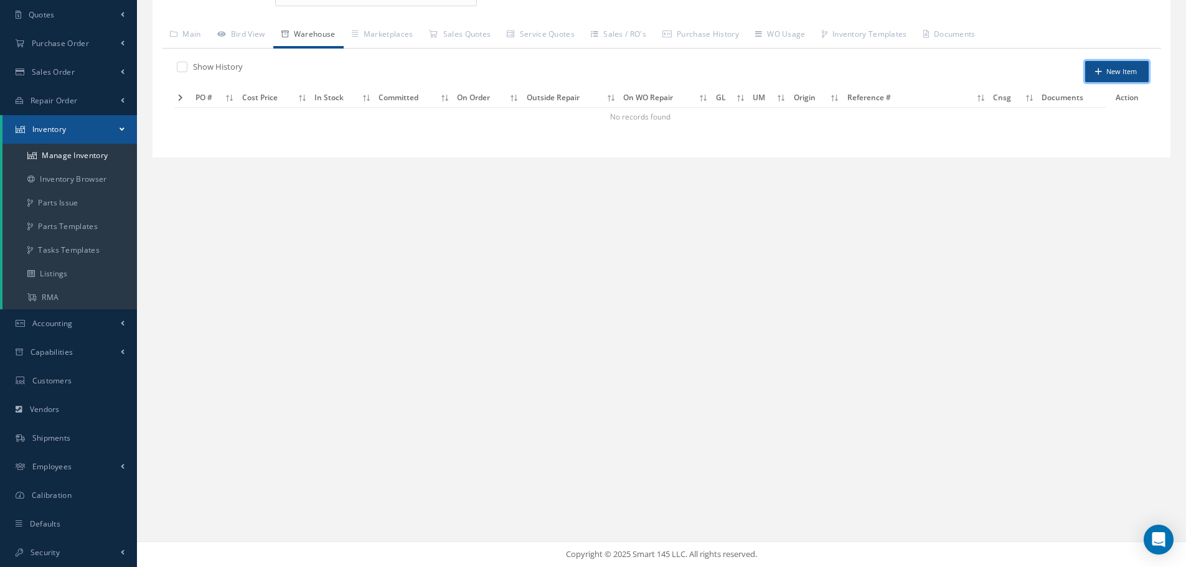
click at [1110, 72] on button "New Item" at bounding box center [1116, 72] width 63 height 22
type input "[DATE]"
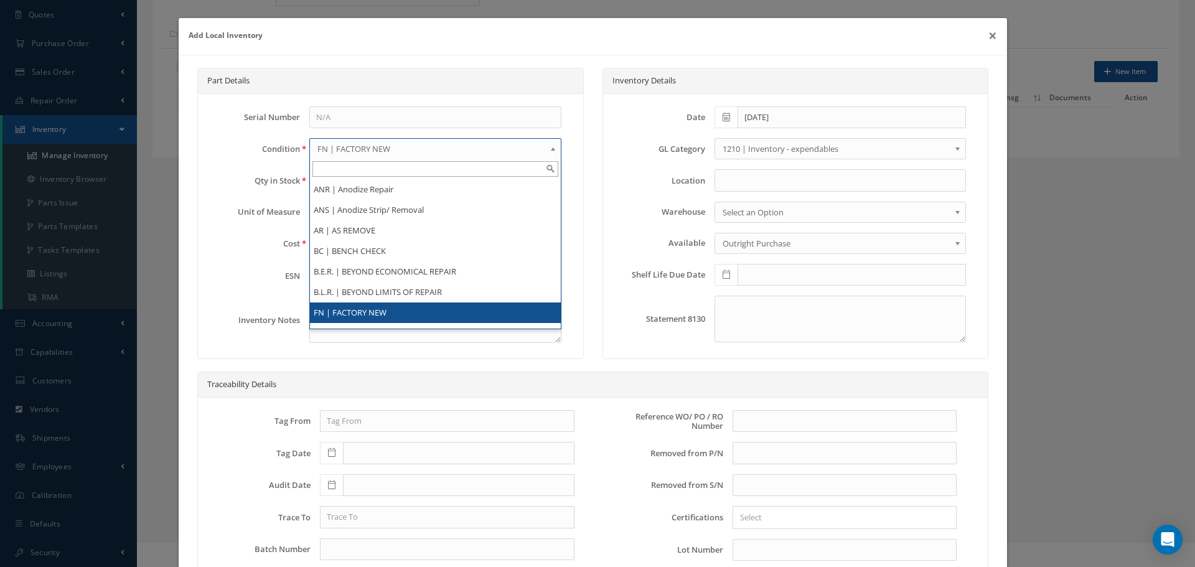
click at [550, 150] on b at bounding box center [555, 152] width 11 height 20
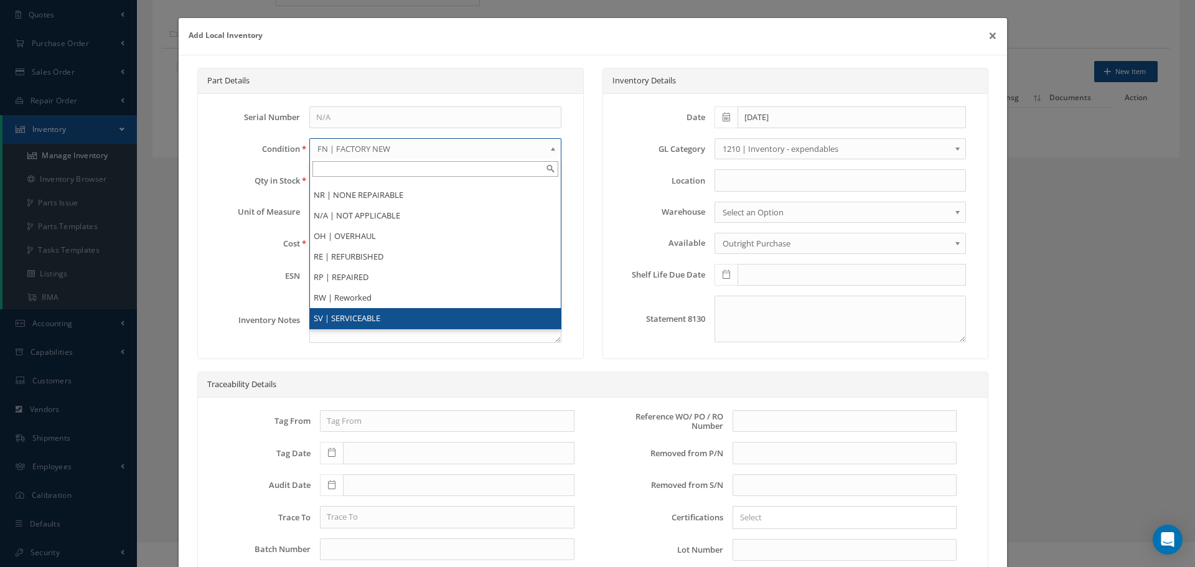
click at [394, 312] on li "SV | SERVICEABLE" at bounding box center [435, 318] width 250 height 21
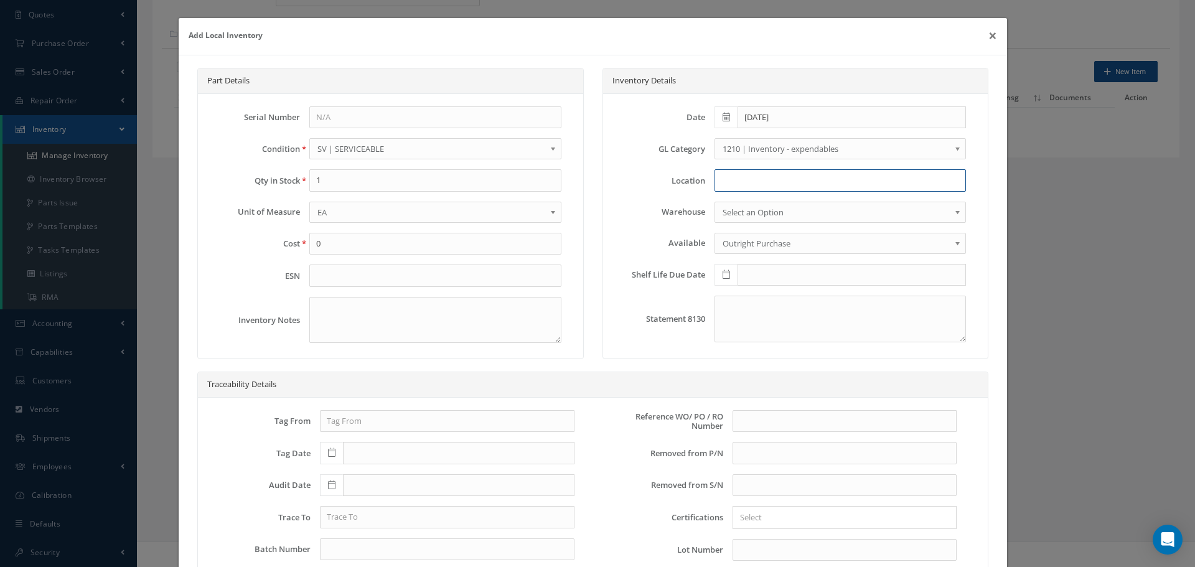
click at [751, 185] on input at bounding box center [840, 180] width 251 height 22
type input "N"
type input "RN8-1-78"
click at [744, 411] on input "text" at bounding box center [845, 421] width 224 height 22
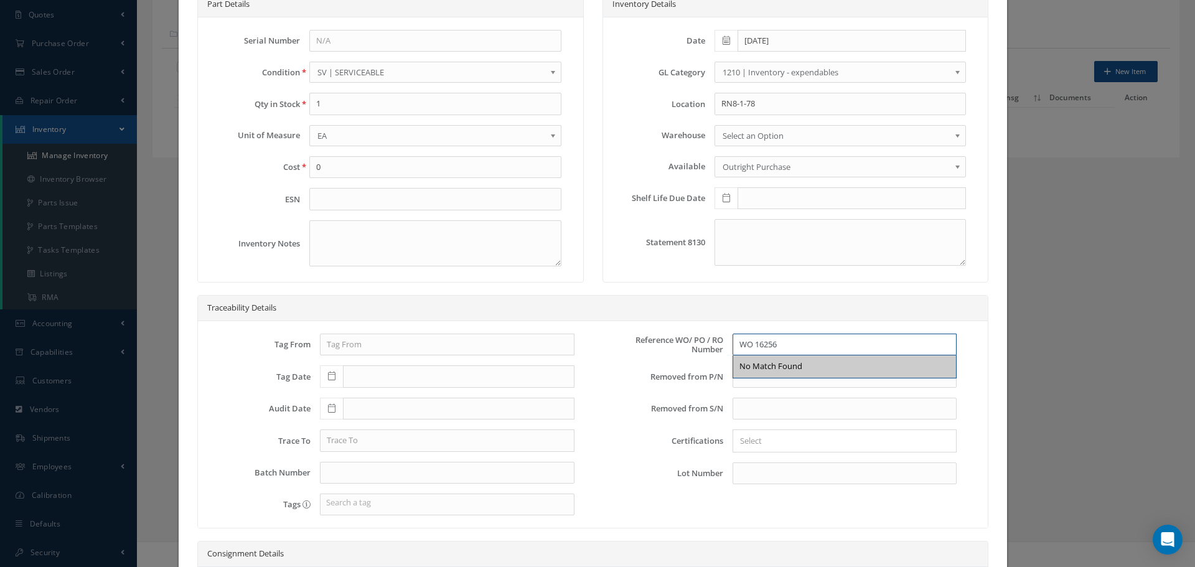
scroll to position [187, 0]
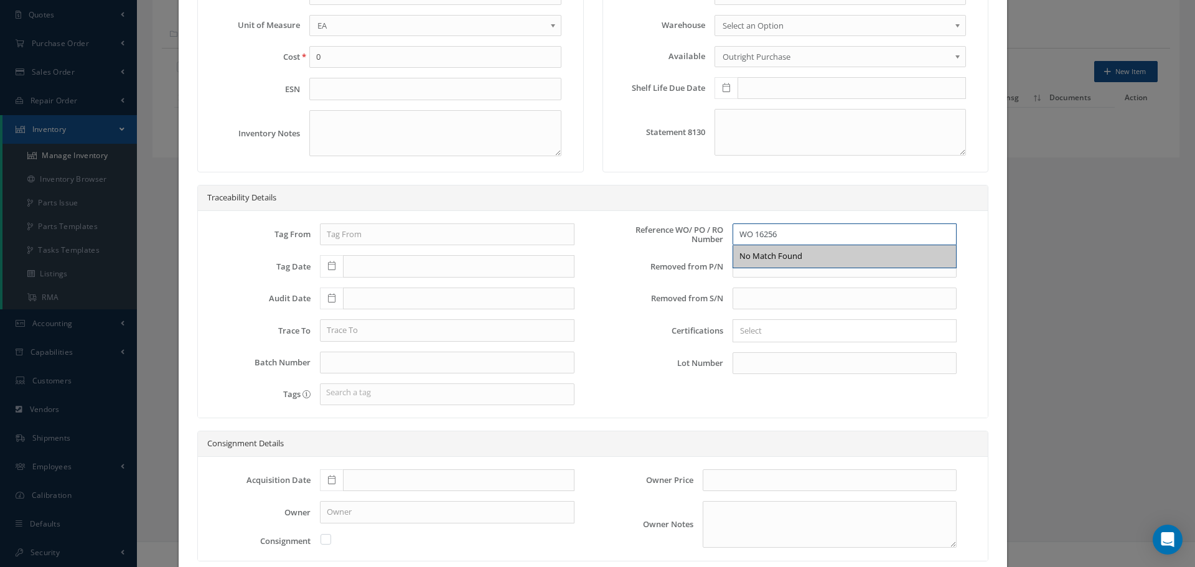
type input "WO 16256"
click at [328, 482] on icon at bounding box center [331, 480] width 7 height 9
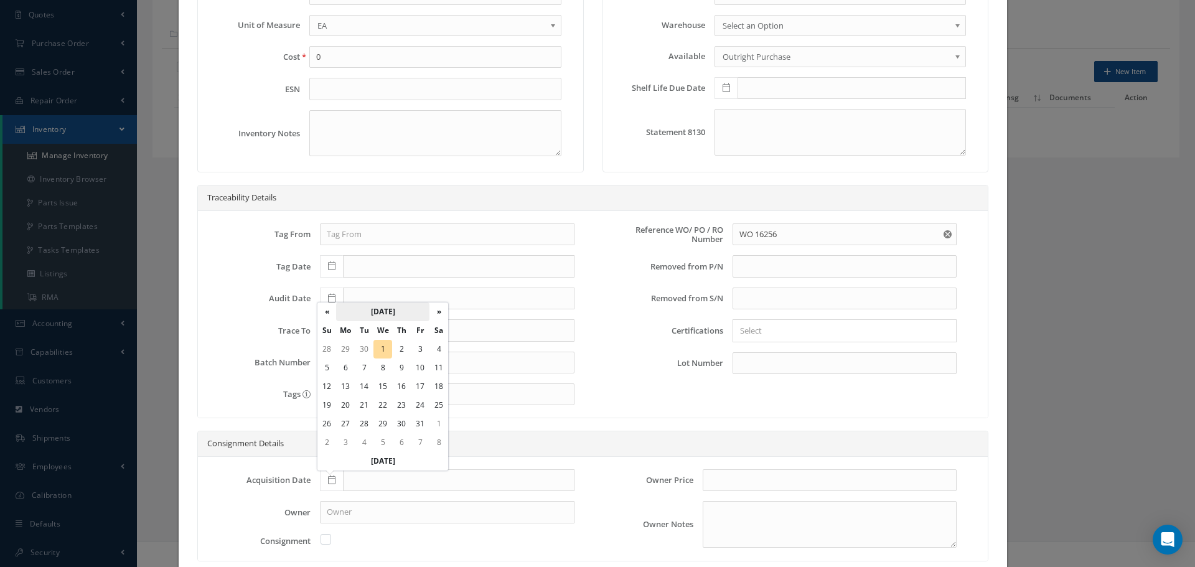
click at [392, 309] on th "October 2025" at bounding box center [382, 311] width 93 height 19
click at [387, 310] on th "2025" at bounding box center [381, 311] width 90 height 19
click at [427, 342] on span "2022" at bounding box center [428, 341] width 29 height 34
click at [426, 415] on span "Dec" at bounding box center [428, 413] width 29 height 34
click at [362, 366] on td "6" at bounding box center [364, 368] width 19 height 19
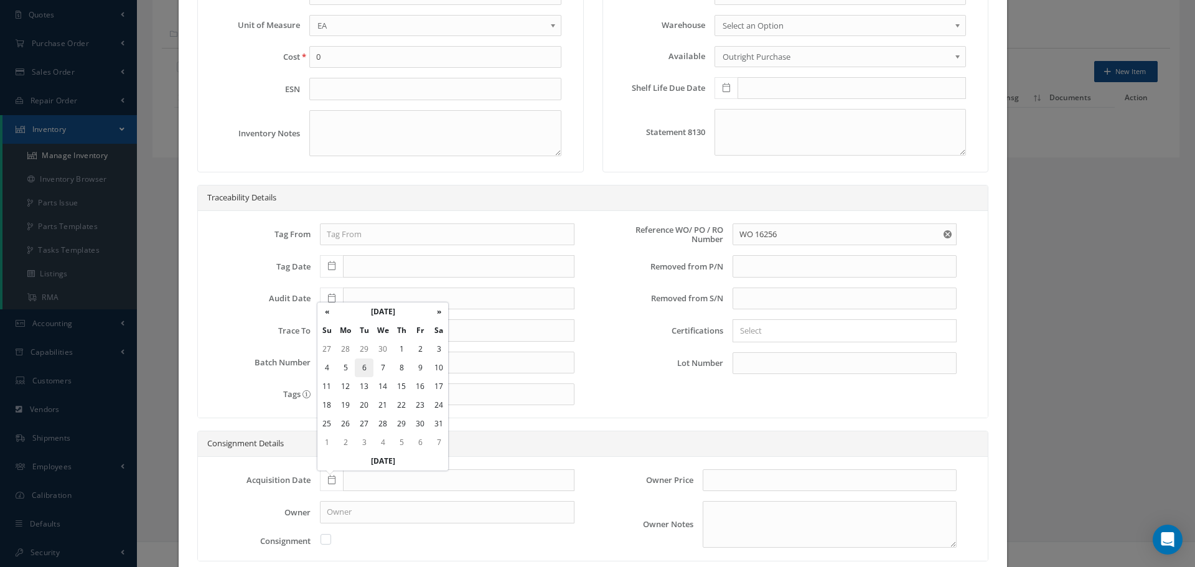
type input "[DATE]"
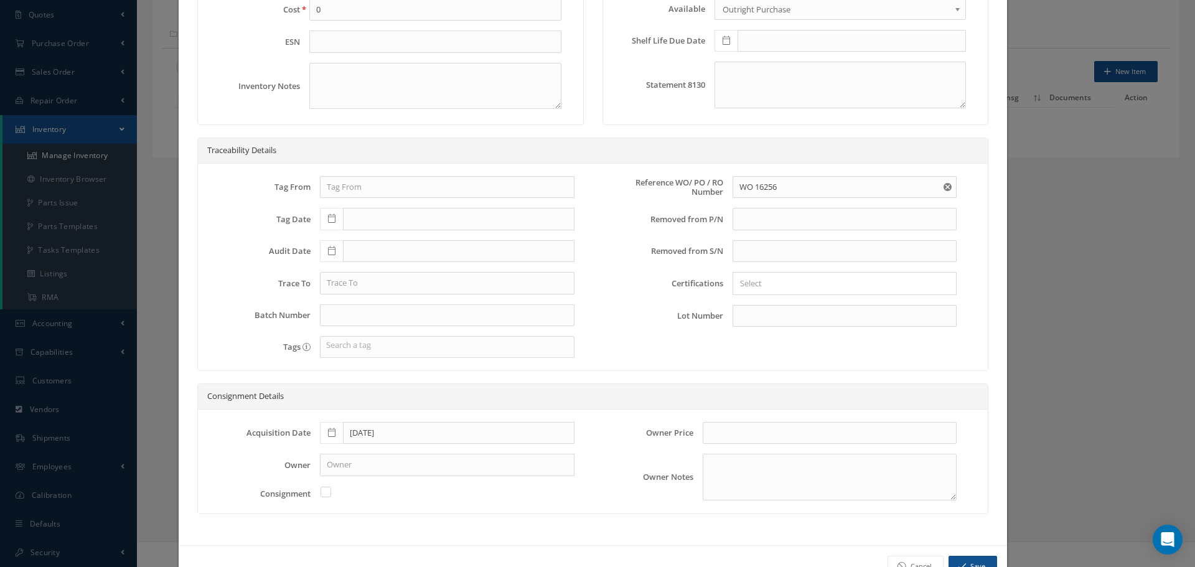
scroll to position [273, 0]
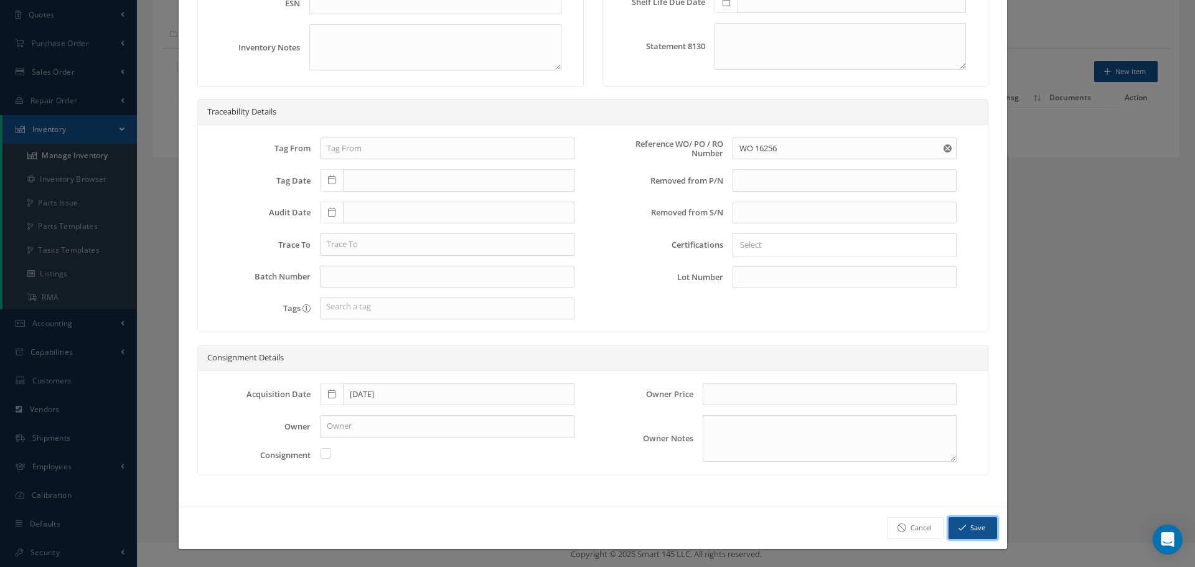
click at [963, 534] on button "Save" at bounding box center [973, 528] width 49 height 22
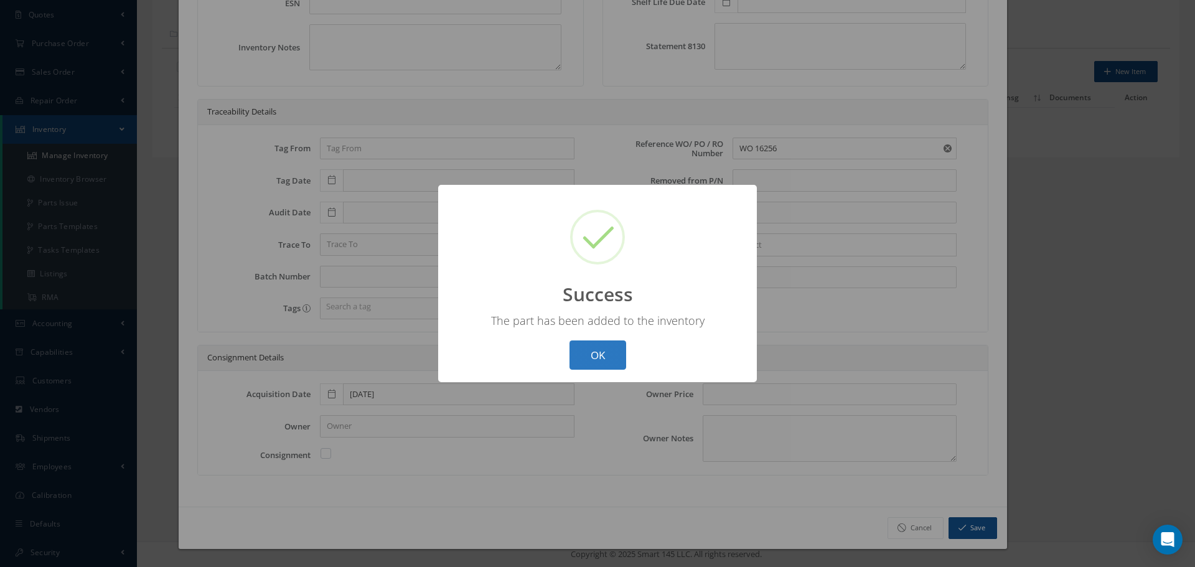
click at [604, 358] on button "OK" at bounding box center [598, 354] width 57 height 29
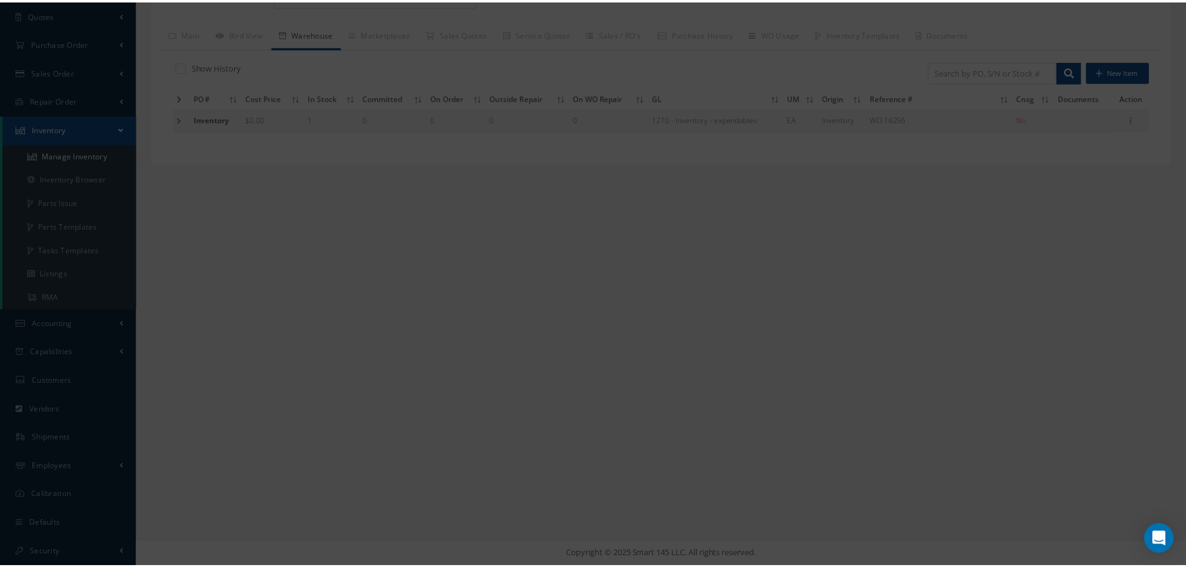
scroll to position [0, 0]
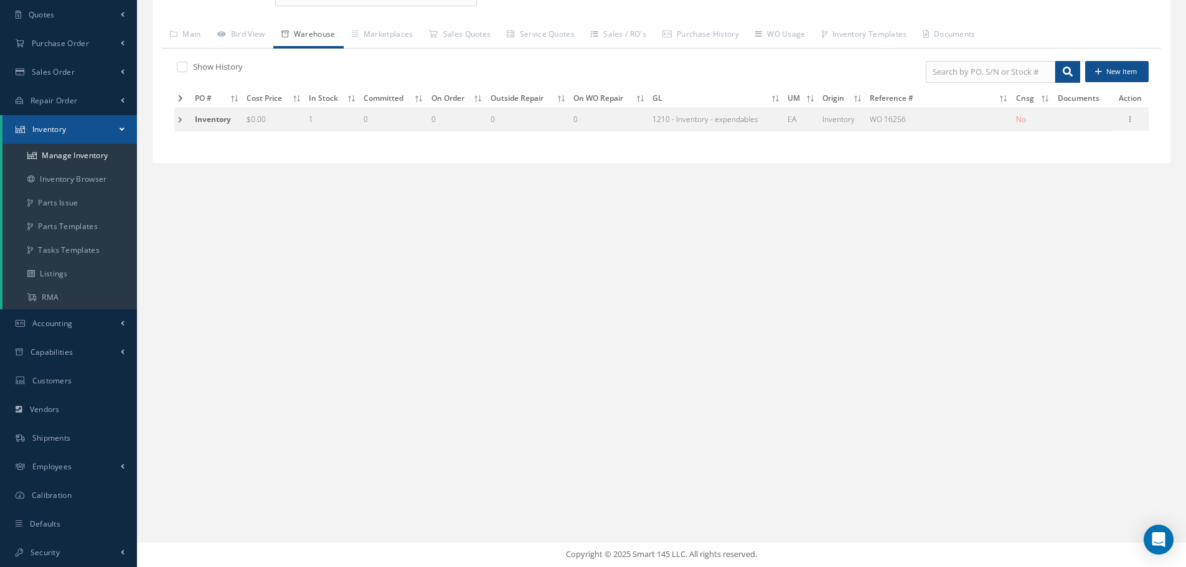
drag, startPoint x: 1132, startPoint y: 121, endPoint x: 1120, endPoint y: 123, distance: 12.0
click at [1132, 121] on icon at bounding box center [1130, 118] width 12 height 10
click at [1069, 128] on link "Edit" at bounding box center [1073, 128] width 98 height 16
type input "0.00"
type input "[DATE]"
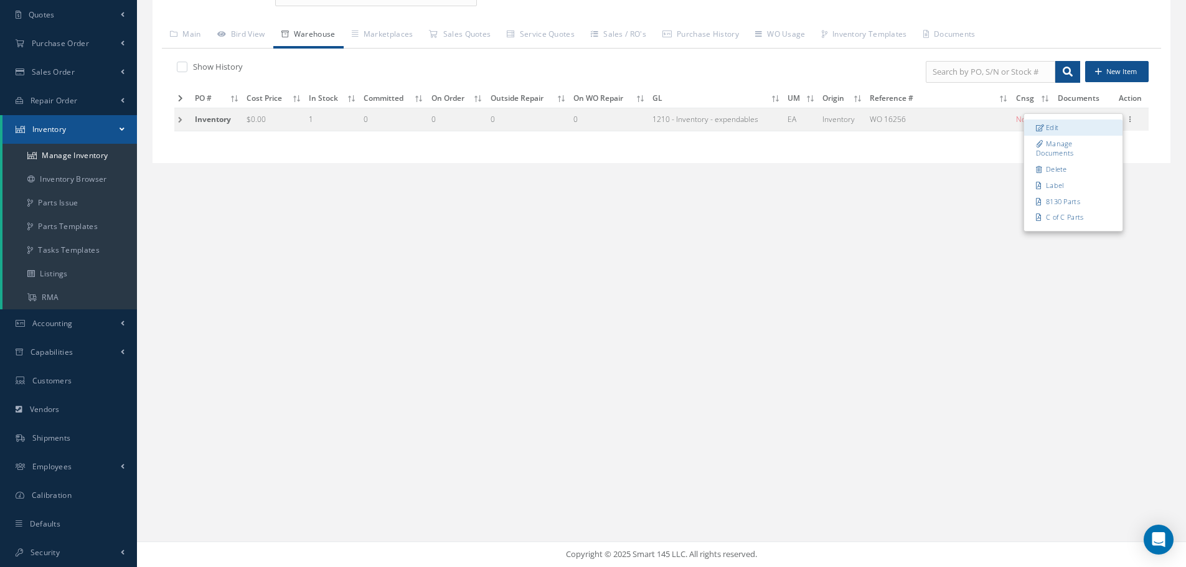
type input "WO 16256"
type input "[DATE]"
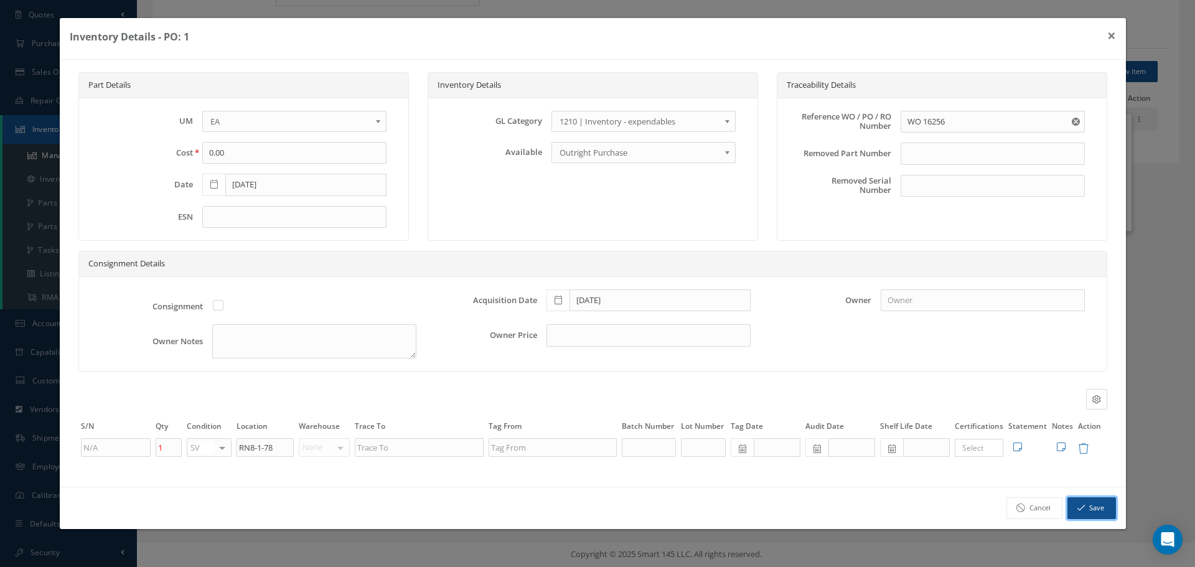
click at [1097, 512] on button "Save" at bounding box center [1091, 508] width 49 height 22
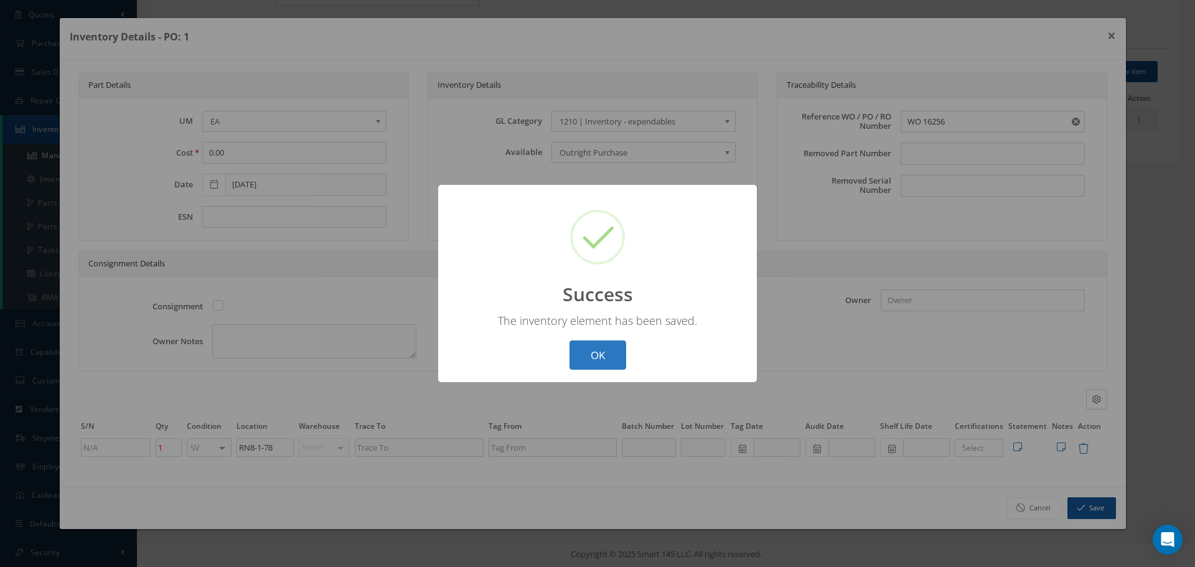
click at [611, 355] on button "OK" at bounding box center [598, 354] width 57 height 29
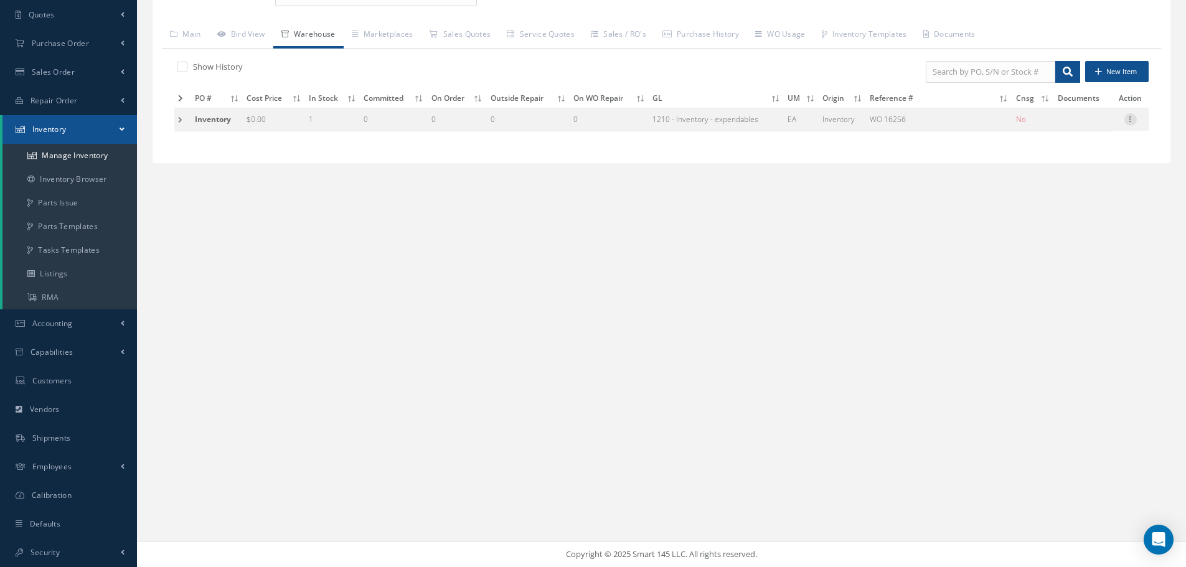
click at [1130, 121] on icon at bounding box center [1130, 118] width 12 height 10
click at [1071, 180] on link "Label" at bounding box center [1073, 185] width 98 height 16
click at [197, 35] on link "Main" at bounding box center [185, 35] width 47 height 26
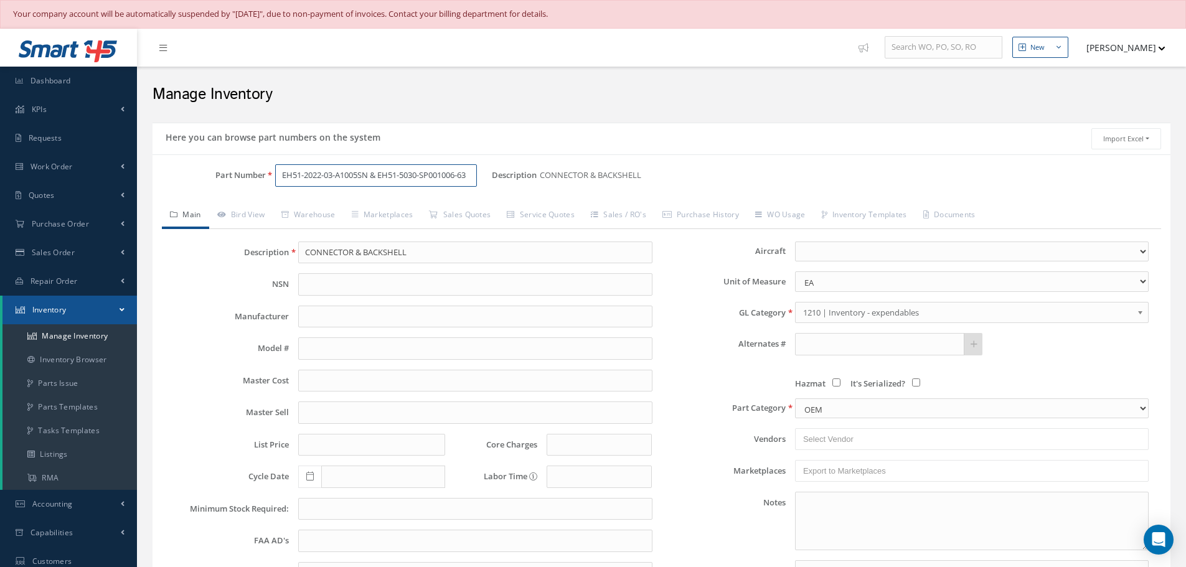
click at [466, 174] on input "EH51-2022-03-A1005SN & EH51-5030-SP001006-63" at bounding box center [376, 175] width 202 height 22
click at [471, 174] on input "EH51-2022-03-A1005SN & EH51-5030-SP001006-63" at bounding box center [376, 175] width 202 height 22
type input "3"
click at [310, 176] on input "3" at bounding box center [376, 175] width 202 height 22
click at [439, 243] on input "CONNECTOR & BACKSHELL" at bounding box center [475, 252] width 354 height 22
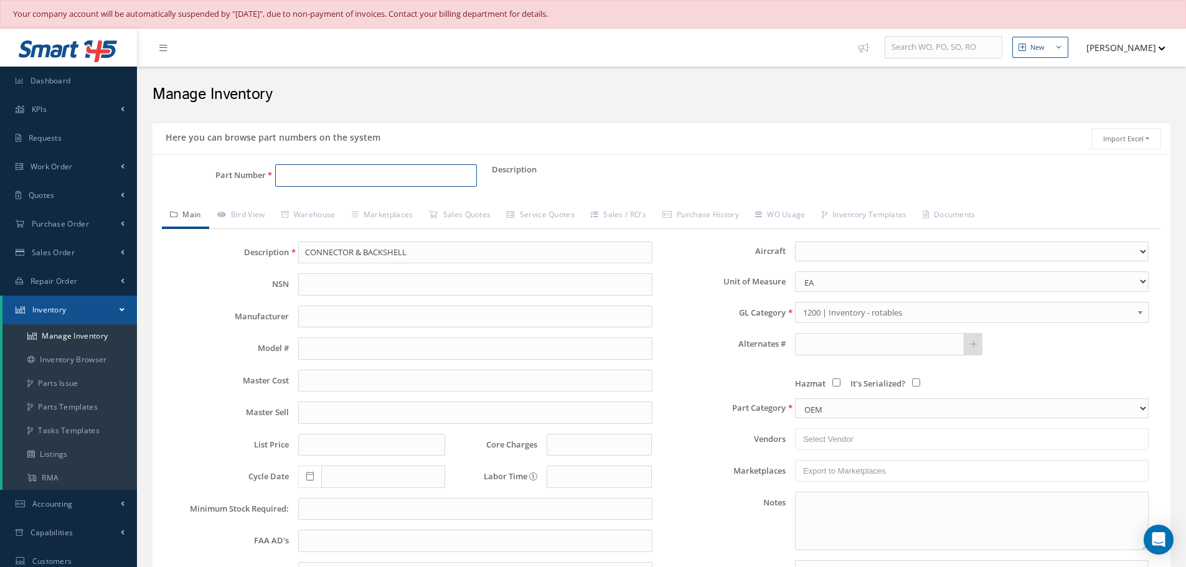
click at [291, 179] on input "Part Number" at bounding box center [376, 175] width 202 height 22
type input "EH51-2022-03-A2461SN & EH51-5030-SP002418-L3"
click at [324, 253] on input "CONNECTOR & BACKSHELL" at bounding box center [475, 252] width 354 height 22
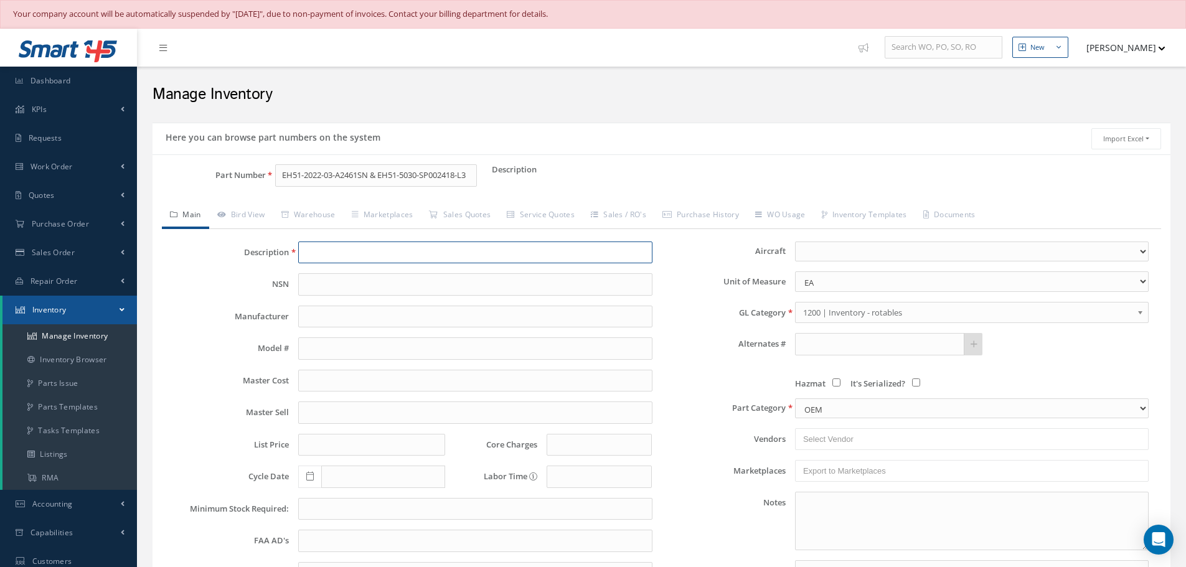
paste input "CONNECTOR & BACKSHELL"
type input "CONNECTOR & BACKSHELL"
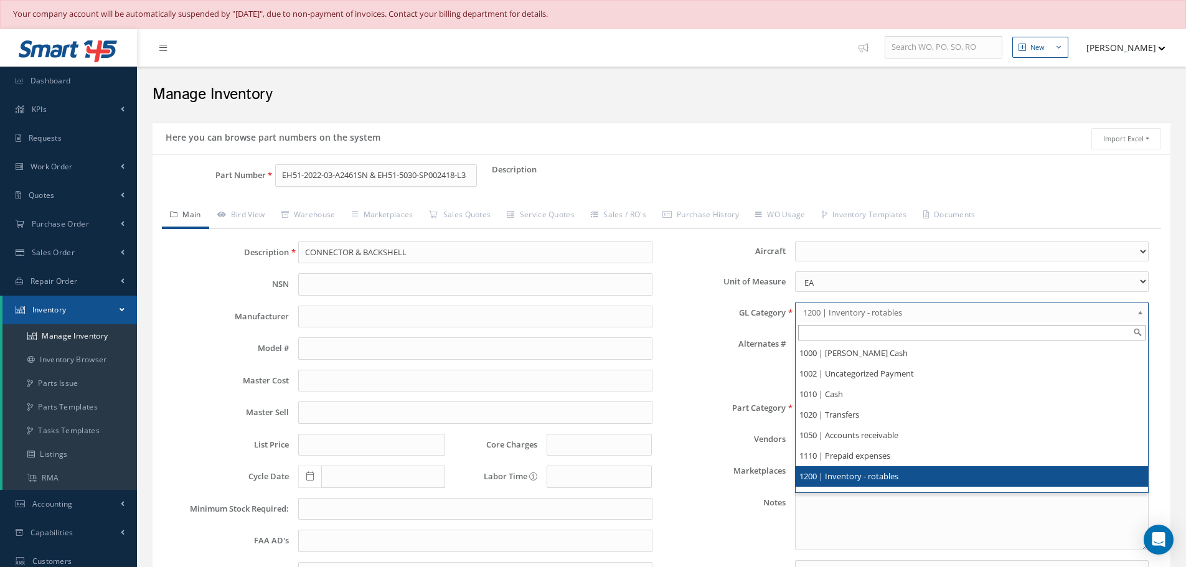
click at [1137, 313] on link "1200 | Inventory - rotables" at bounding box center [972, 312] width 354 height 21
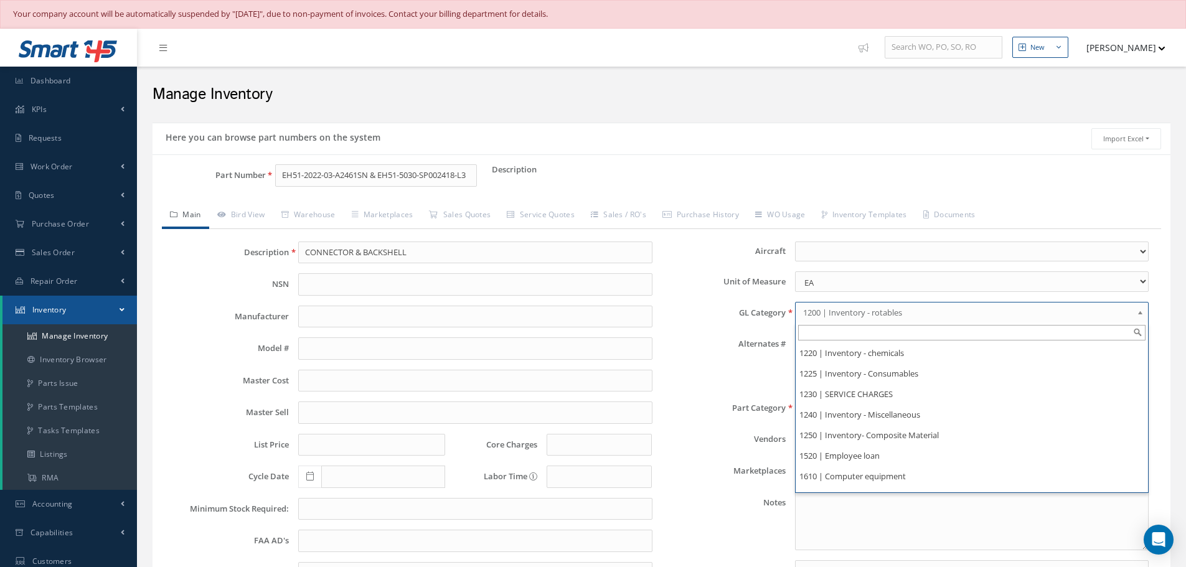
scroll to position [123, 0]
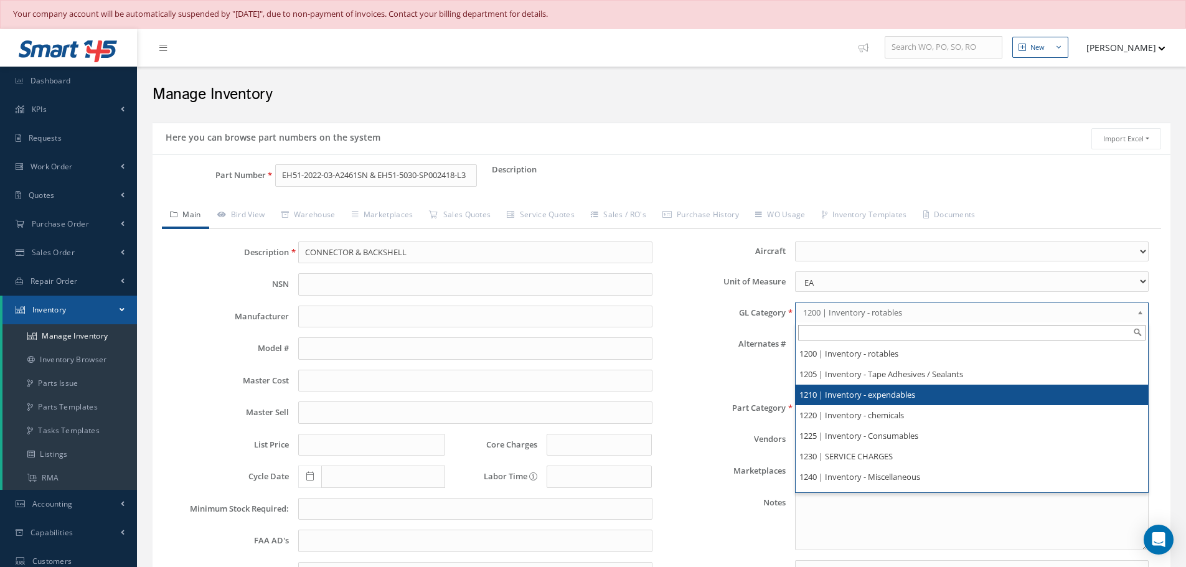
click at [907, 394] on li "1210 | Inventory - expendables" at bounding box center [971, 395] width 352 height 21
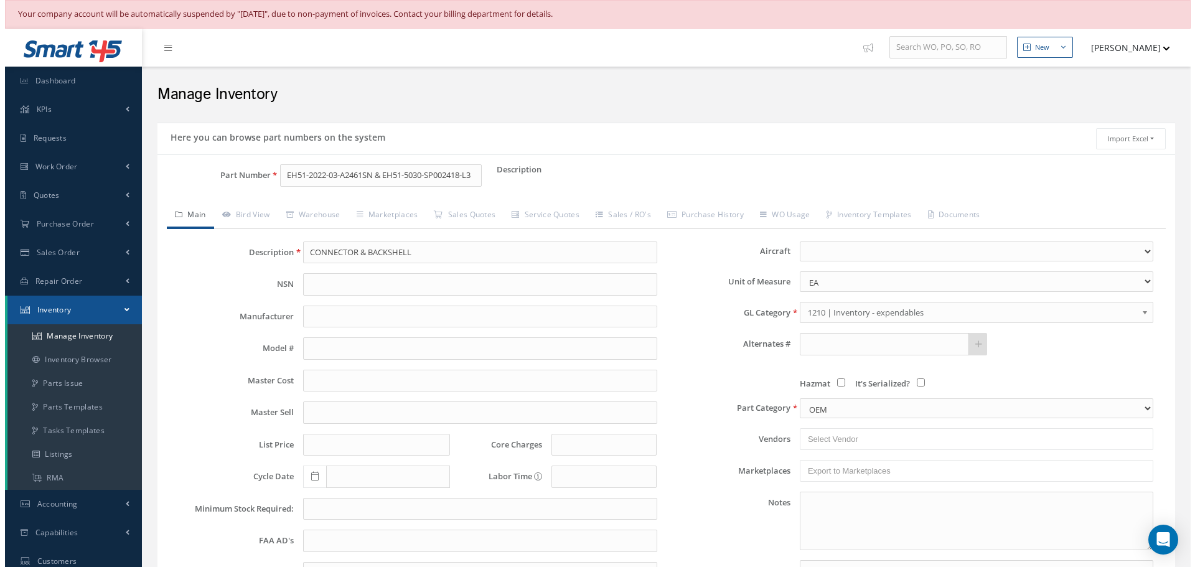
scroll to position [181, 0]
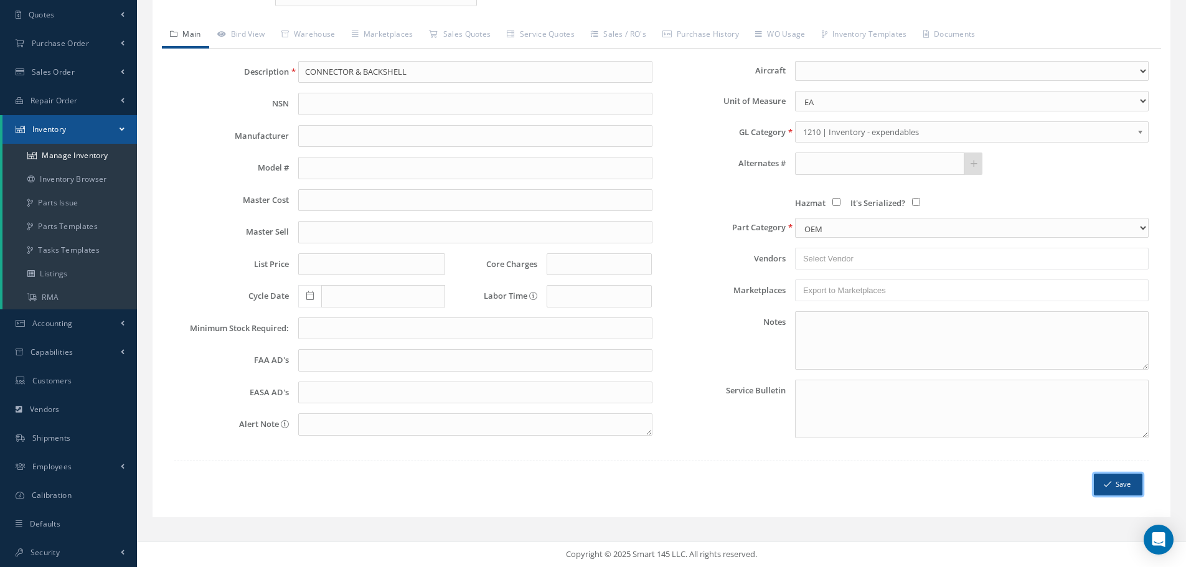
click at [1127, 484] on button "Save" at bounding box center [1118, 485] width 49 height 22
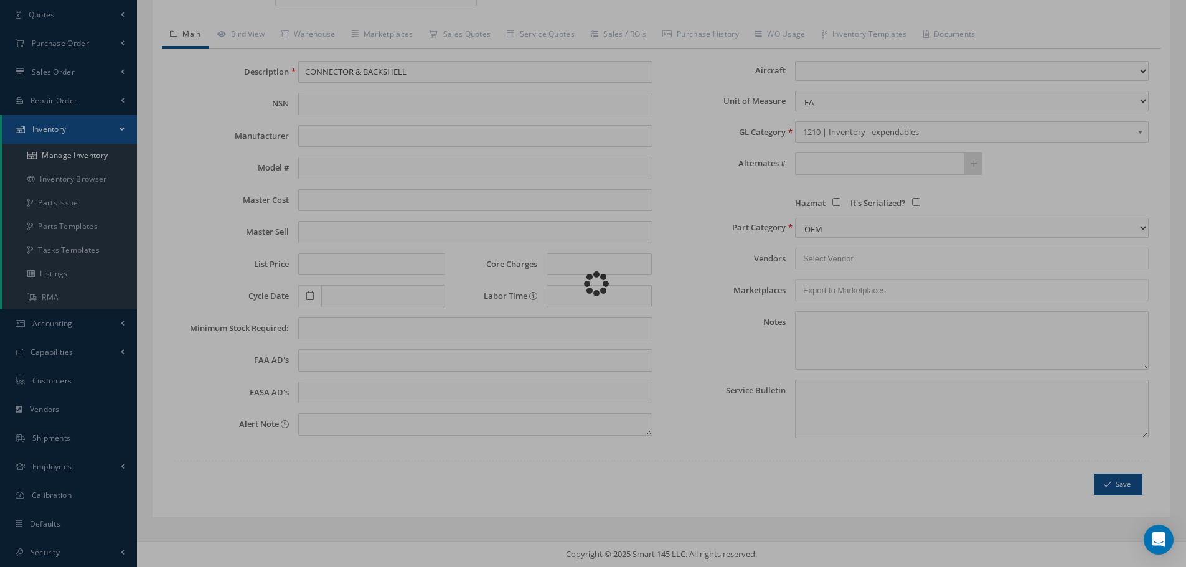
scroll to position [0, 0]
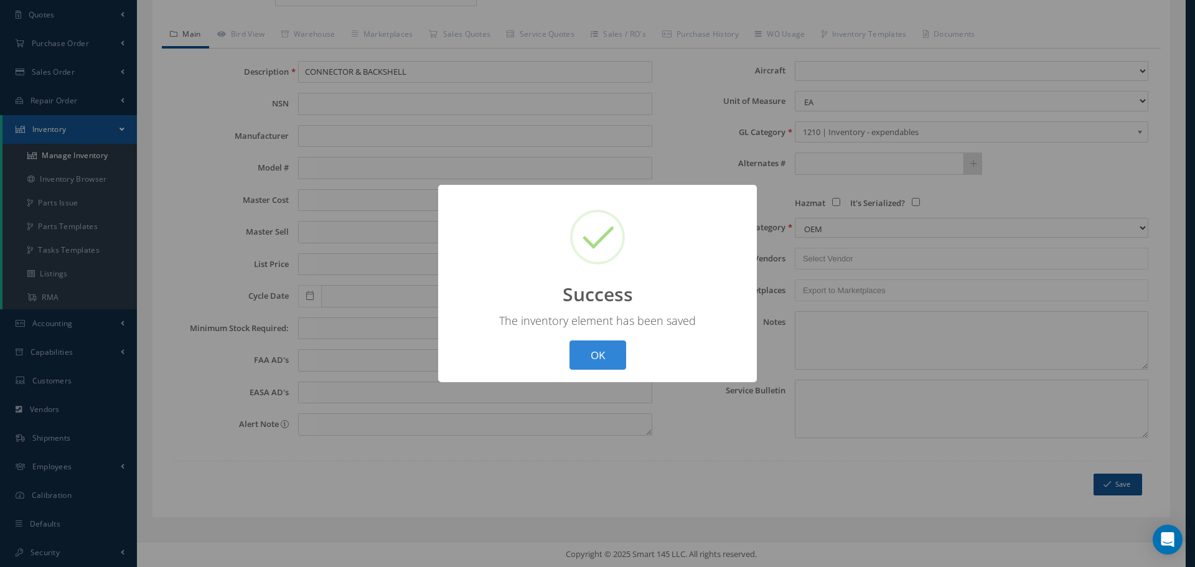
click at [570, 340] on button "OK" at bounding box center [598, 354] width 57 height 29
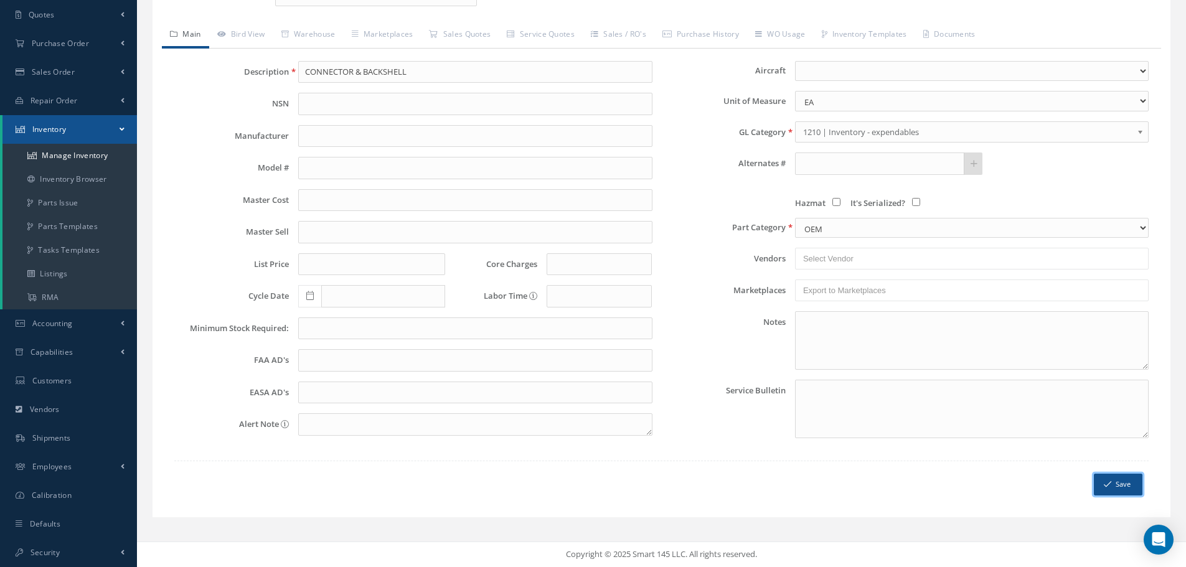
click at [1120, 486] on button "Save" at bounding box center [1118, 485] width 49 height 22
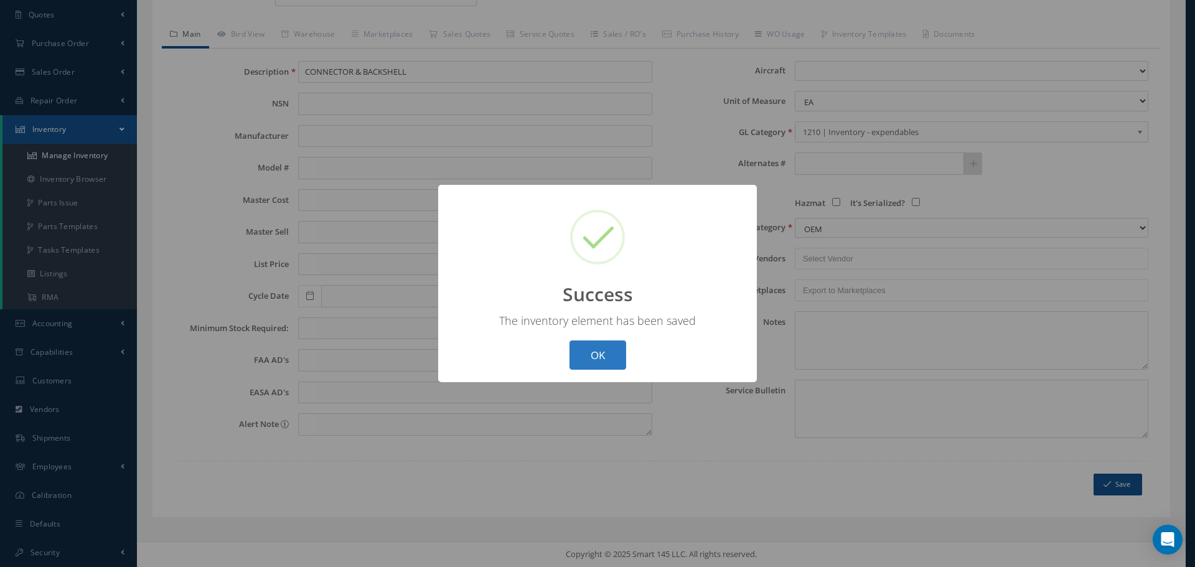
click at [600, 348] on button "OK" at bounding box center [598, 354] width 57 height 29
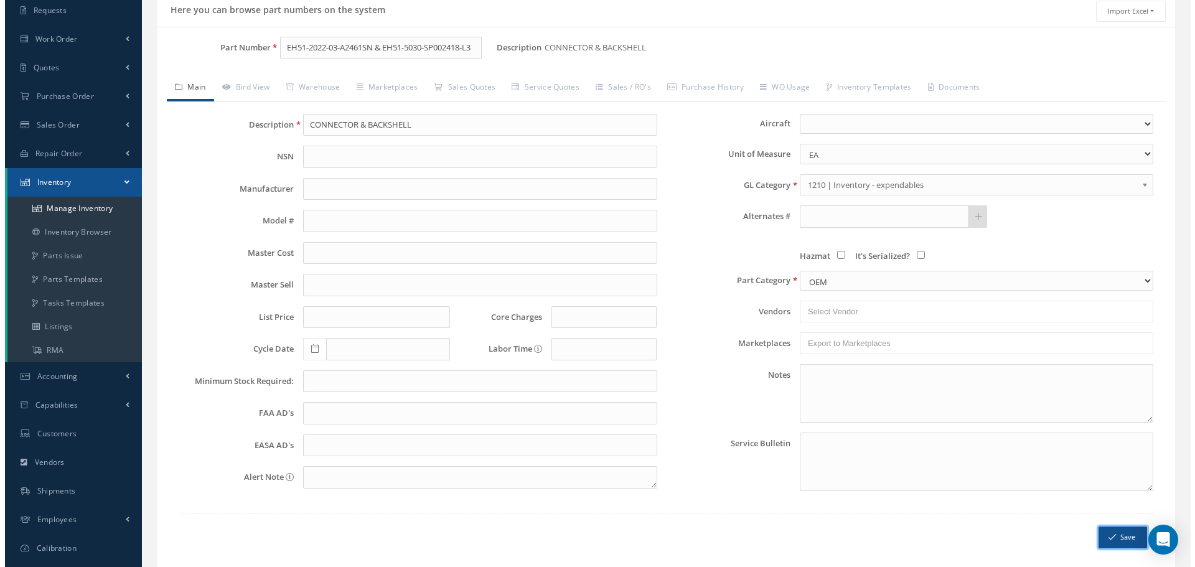
scroll to position [56, 0]
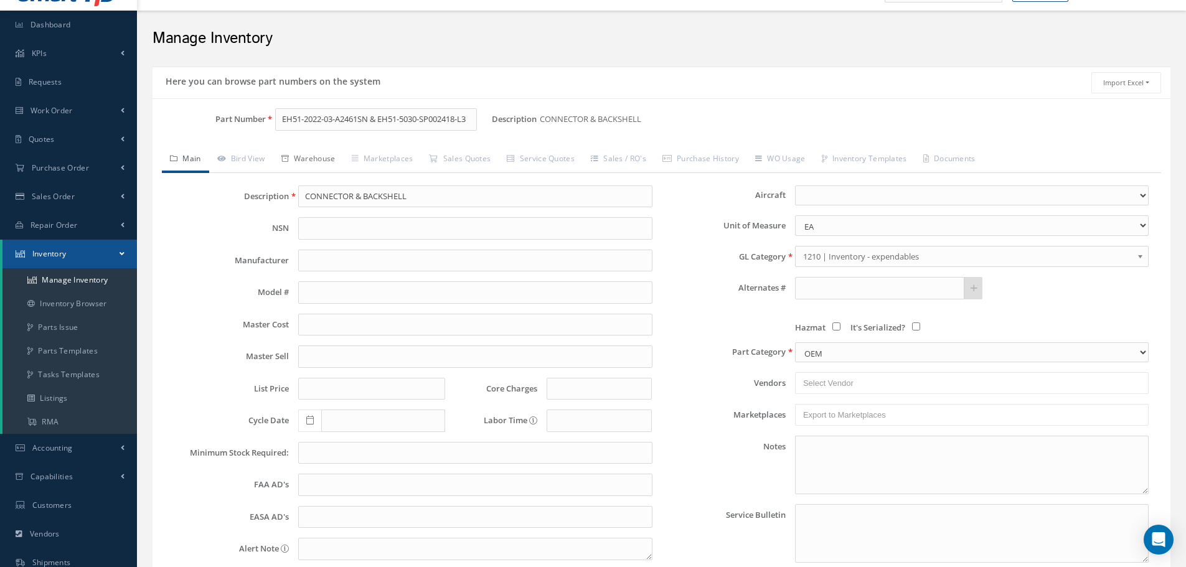
click at [307, 160] on link "Warehouse" at bounding box center [308, 160] width 70 height 26
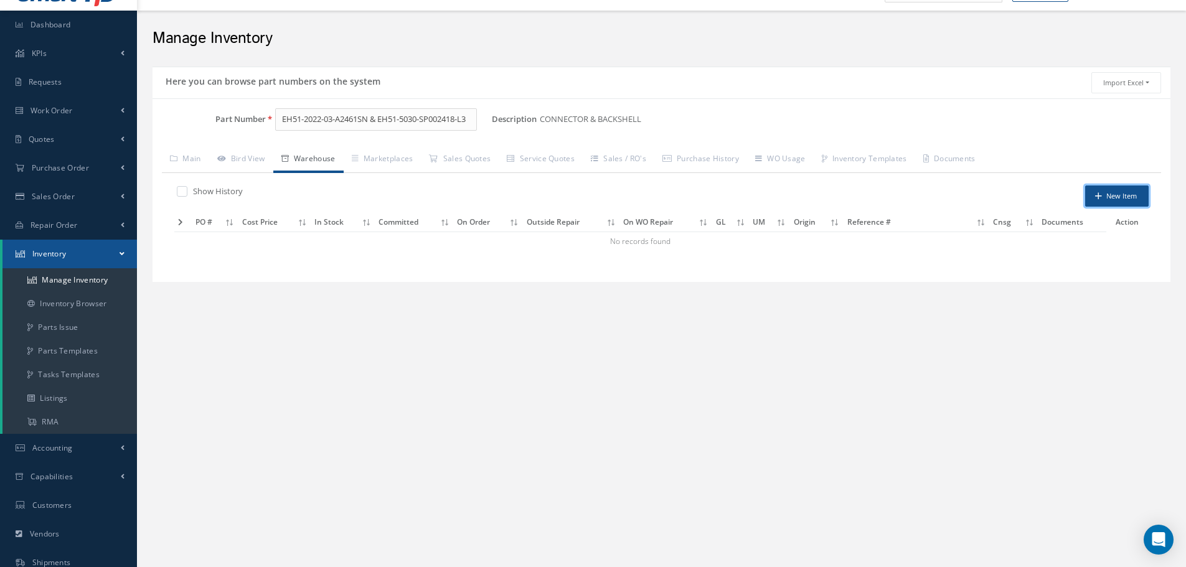
click at [1120, 200] on button "New Item" at bounding box center [1116, 196] width 63 height 22
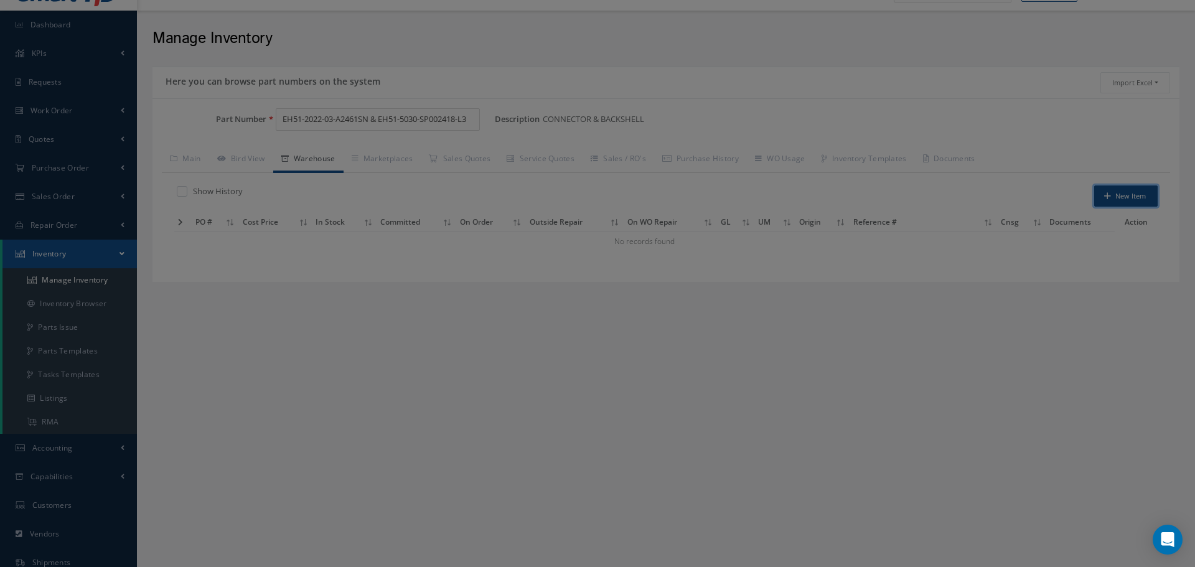
scroll to position [0, 0]
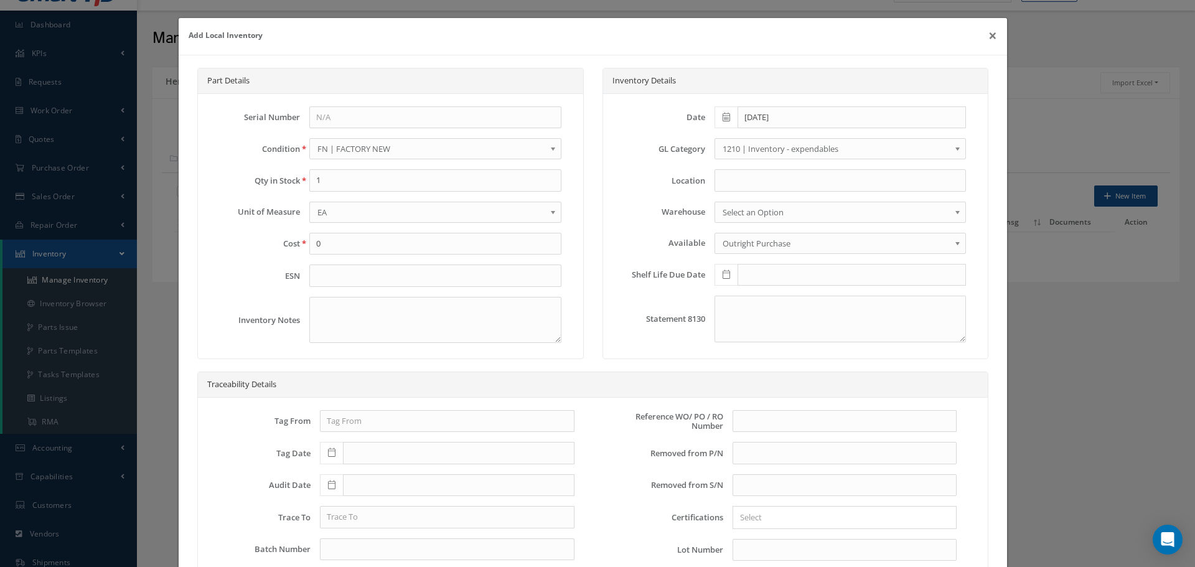
click at [550, 151] on b at bounding box center [555, 152] width 11 height 20
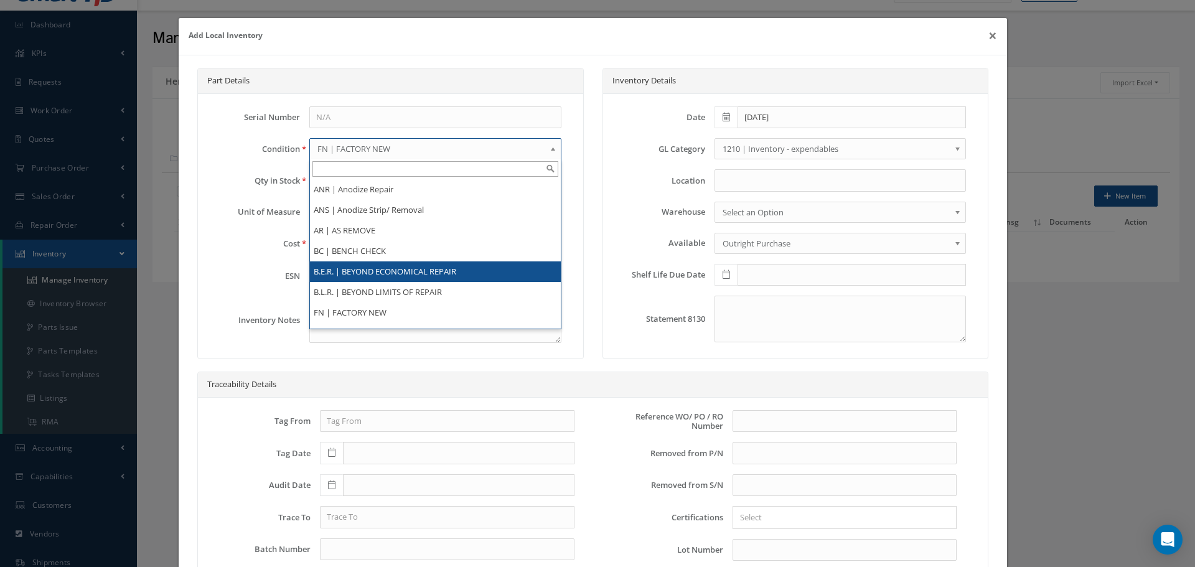
scroll to position [241, 0]
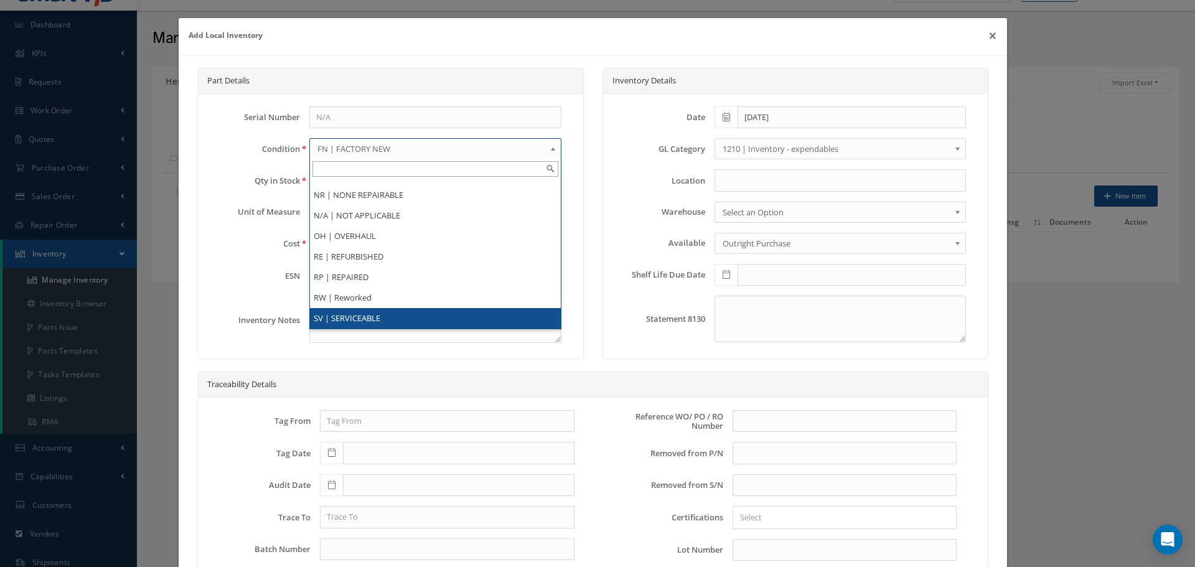
click at [386, 320] on li "SV | SERVICEABLE" at bounding box center [435, 318] width 250 height 21
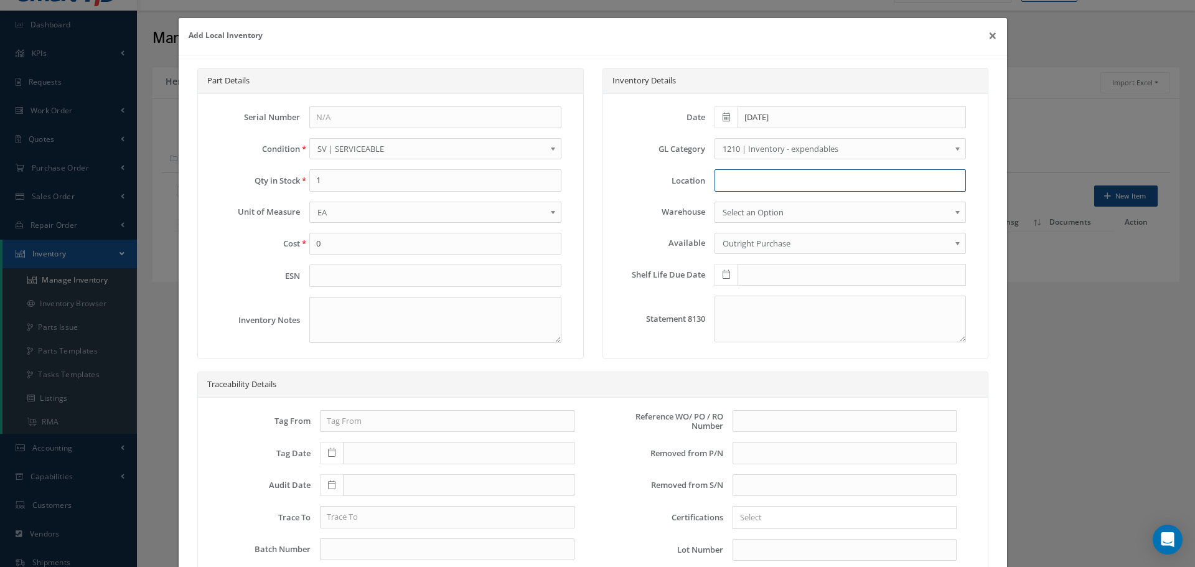
click at [732, 182] on input at bounding box center [840, 180] width 251 height 22
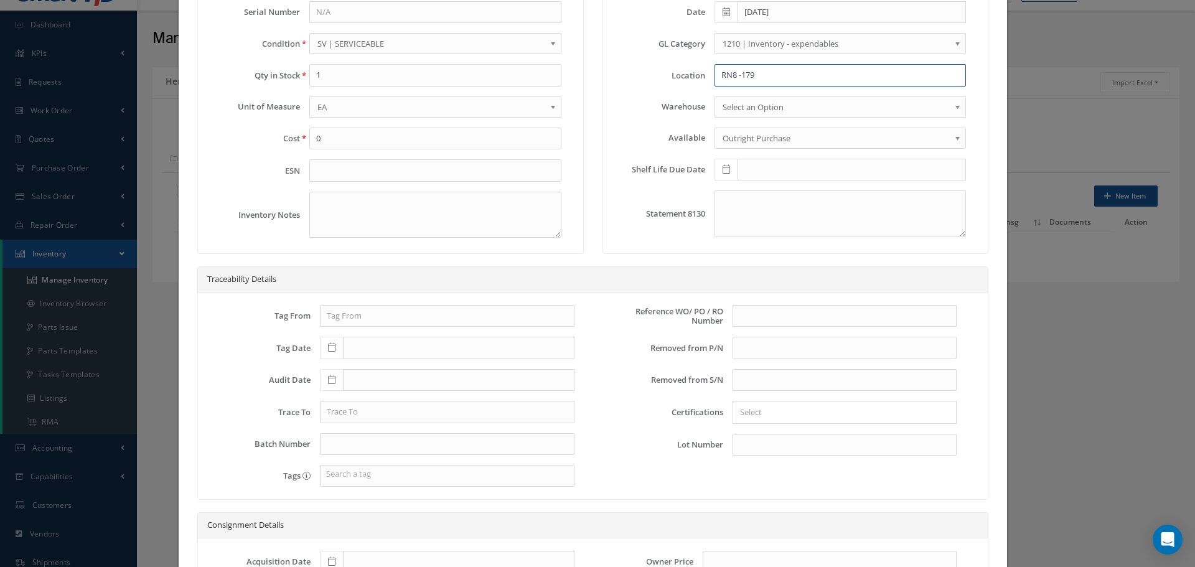
scroll to position [124, 0]
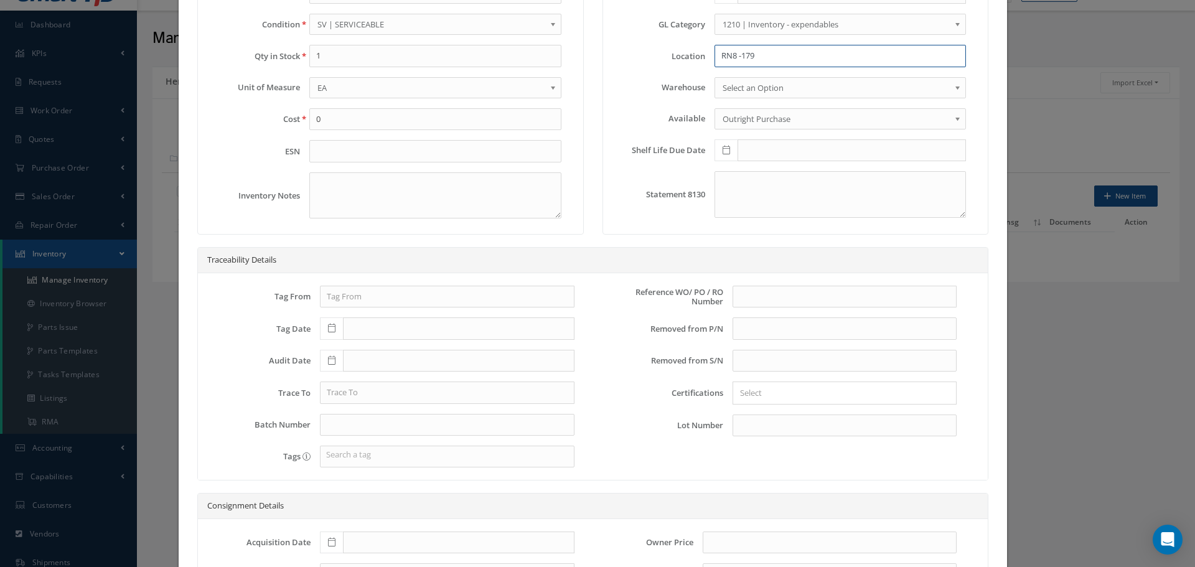
type input "RN8 -179"
click at [732, 312] on div "Reference WO/ PO / RO Number No Match Found Removed from P/N PN Description SN …" at bounding box center [784, 361] width 364 height 151
click at [733, 306] on input "text" at bounding box center [845, 297] width 224 height 22
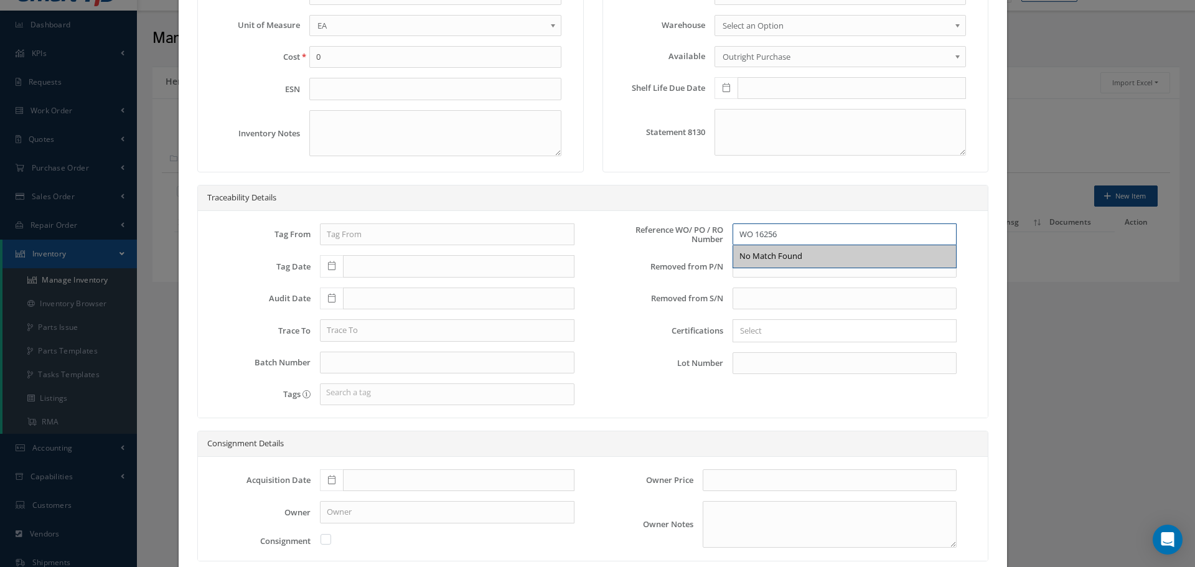
scroll to position [273, 0]
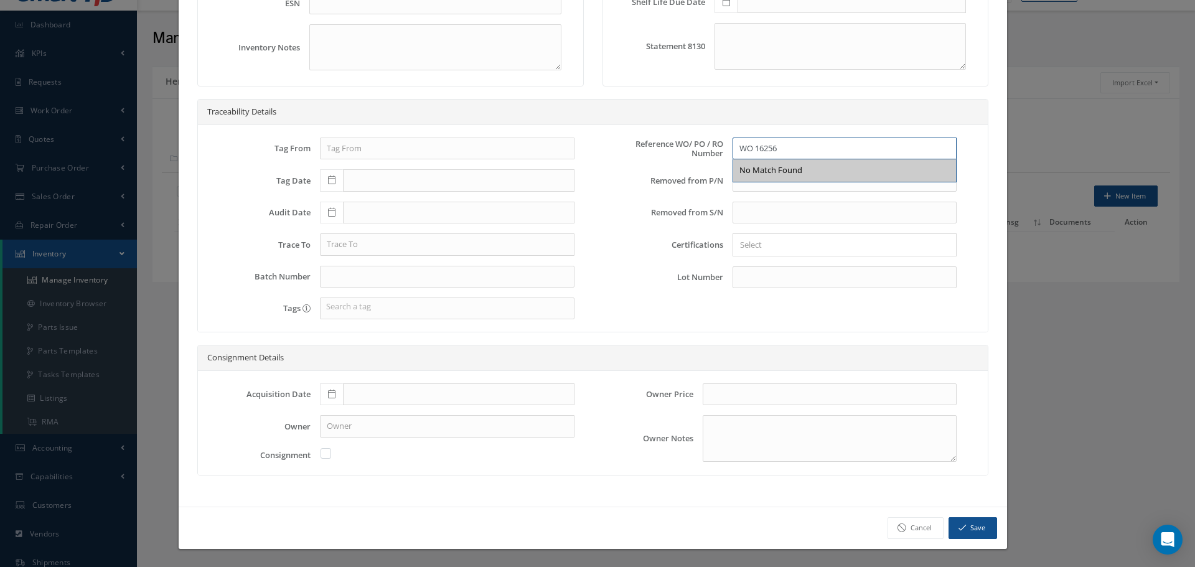
type input "WO 16256"
click at [330, 400] on span at bounding box center [331, 394] width 23 height 22
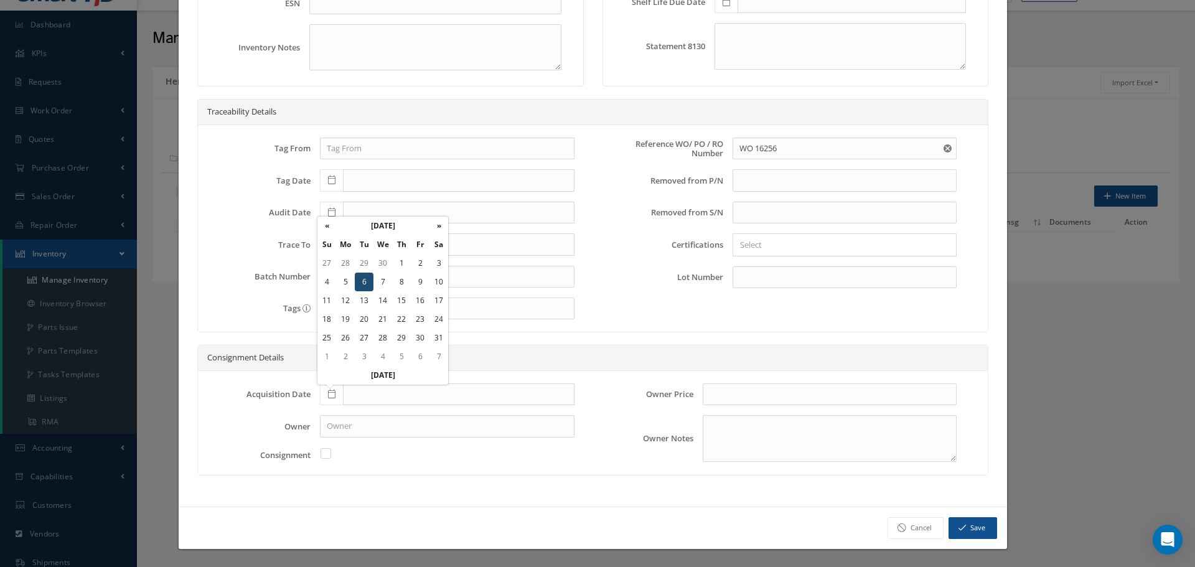
click at [360, 282] on td "6" at bounding box center [364, 282] width 19 height 19
click at [331, 393] on icon at bounding box center [331, 394] width 7 height 9
click at [364, 280] on td "6" at bounding box center [364, 282] width 19 height 19
type input "12/06/2022"
click at [960, 525] on button "Save" at bounding box center [973, 528] width 49 height 22
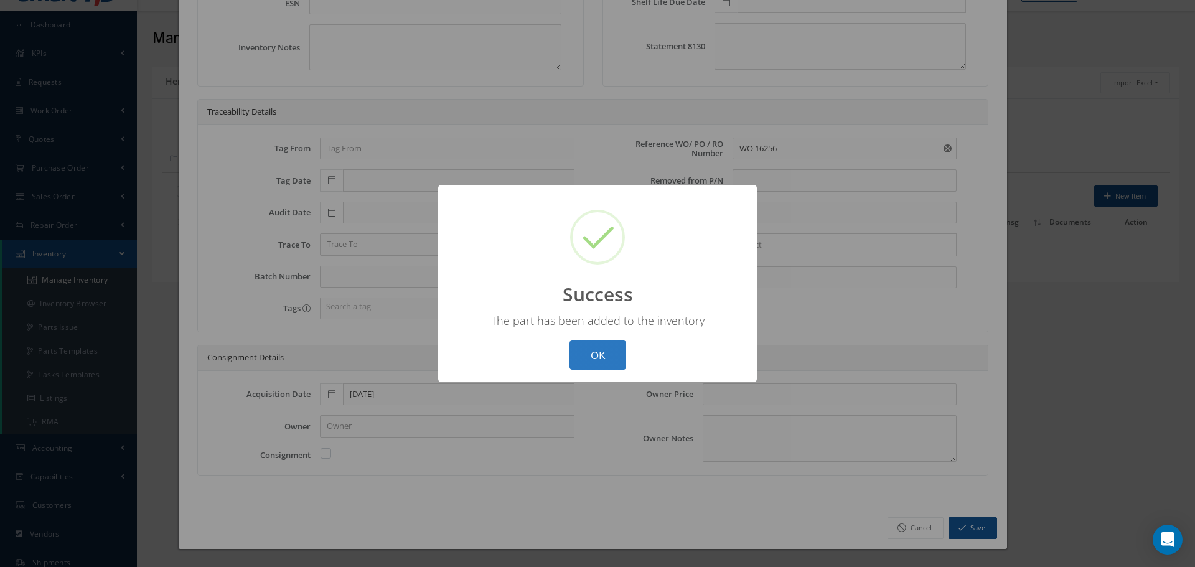
click at [592, 355] on button "OK" at bounding box center [598, 354] width 57 height 29
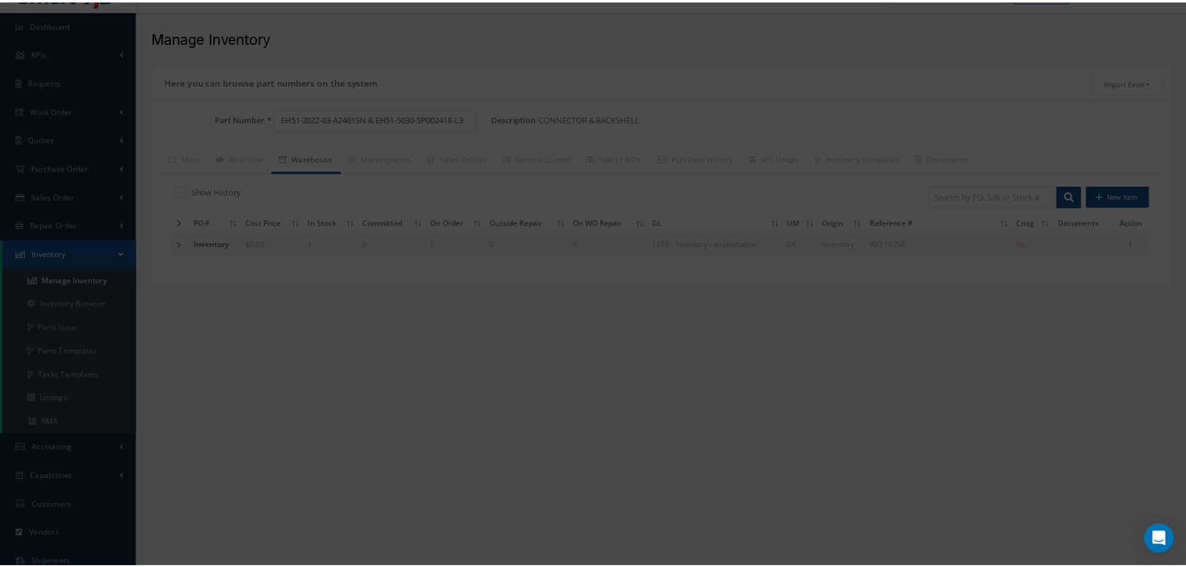
scroll to position [0, 0]
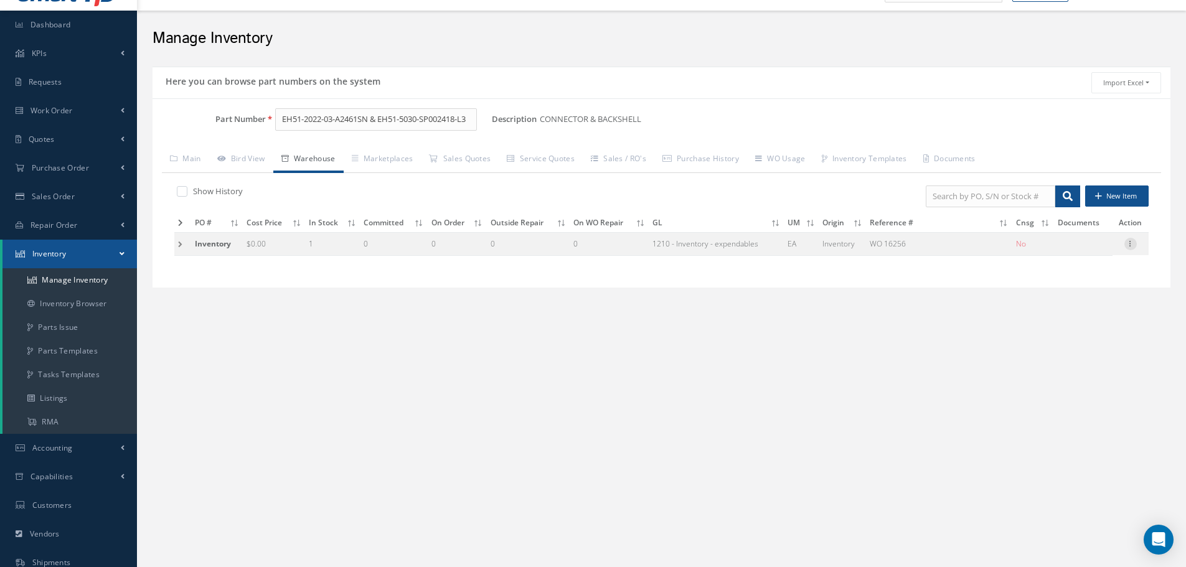
click at [1132, 241] on icon at bounding box center [1130, 243] width 12 height 10
click at [1094, 250] on link "Edit" at bounding box center [1073, 252] width 98 height 16
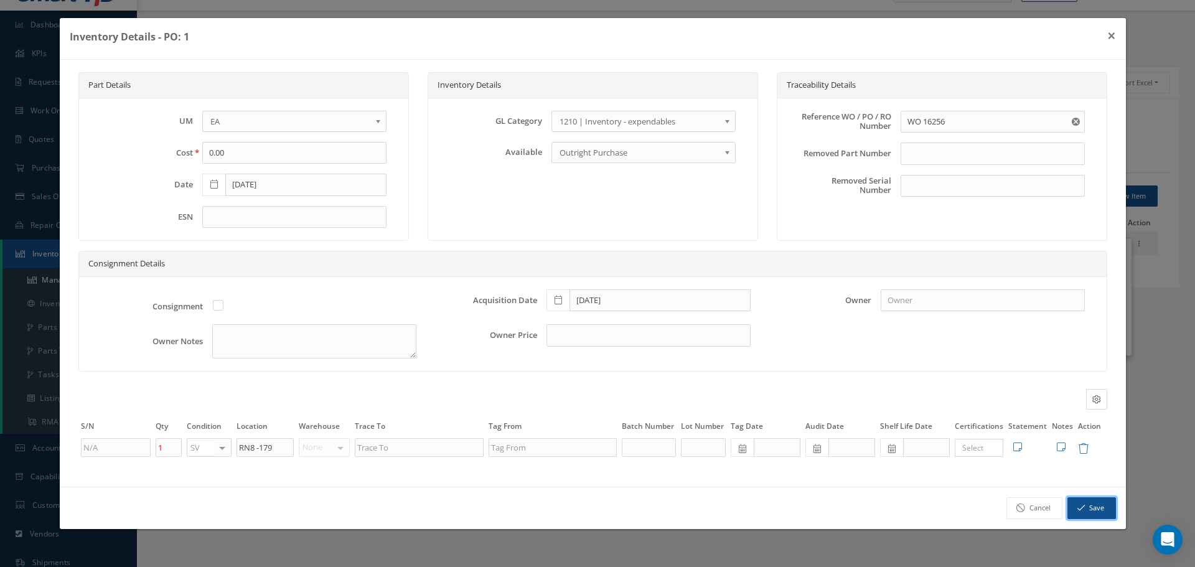
click at [1090, 508] on button "Save" at bounding box center [1091, 508] width 49 height 22
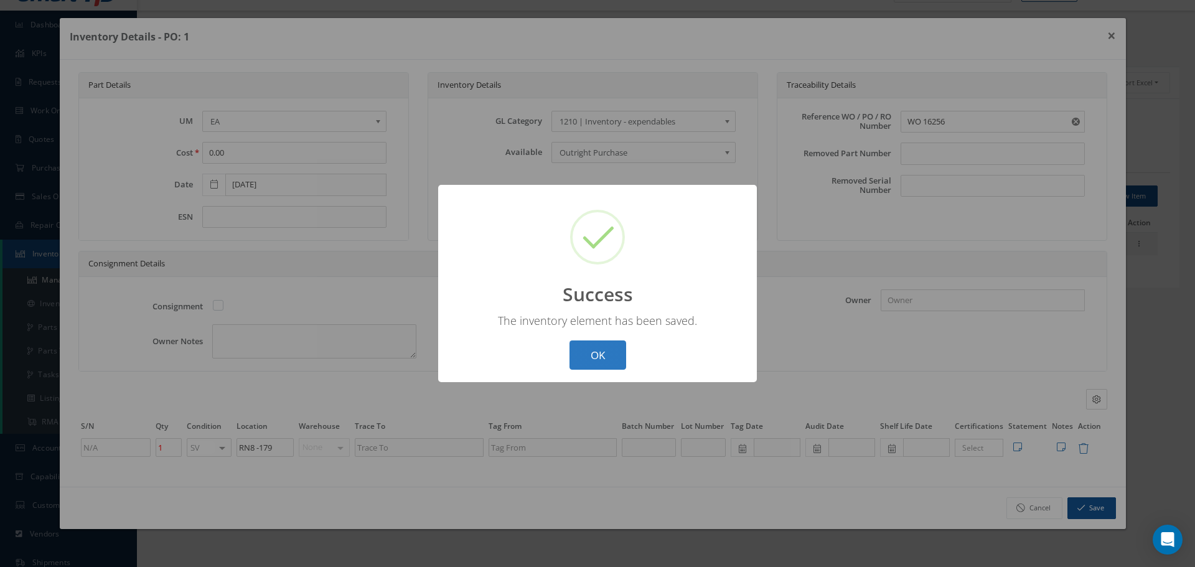
click at [604, 354] on button "OK" at bounding box center [598, 354] width 57 height 29
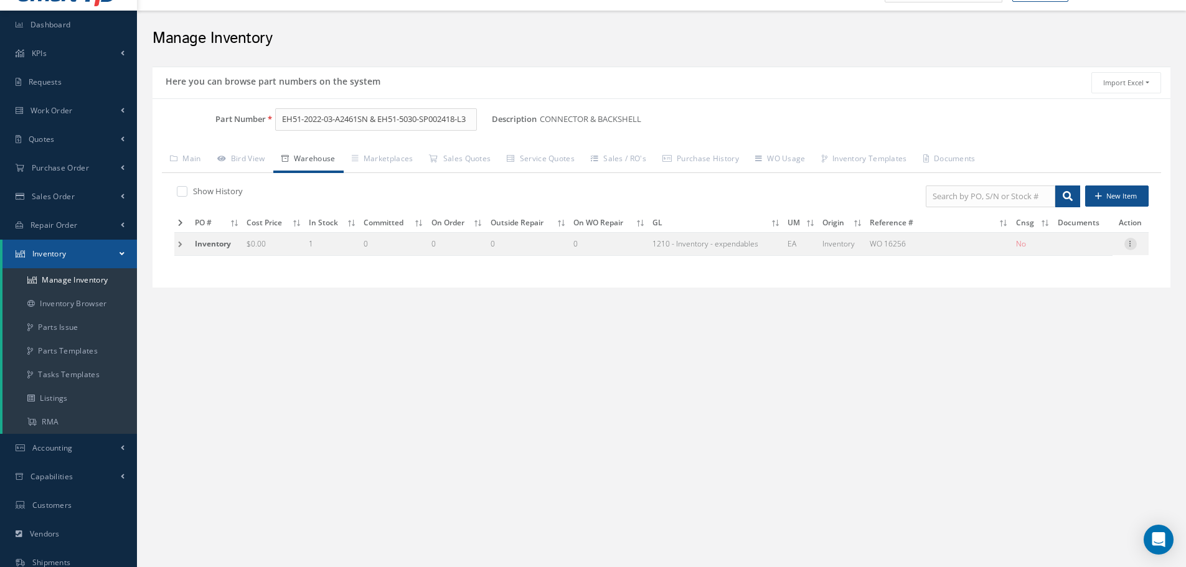
click at [1130, 247] on icon at bounding box center [1130, 243] width 12 height 10
click at [1059, 312] on link "Label" at bounding box center [1073, 310] width 98 height 16
click at [470, 121] on input "EH51-2022-03-A2461SN & EH51-5030-SP002418-L3" at bounding box center [376, 119] width 202 height 22
click at [423, 116] on input "EH51-2022-03-A246" at bounding box center [376, 119] width 202 height 22
type input "E"
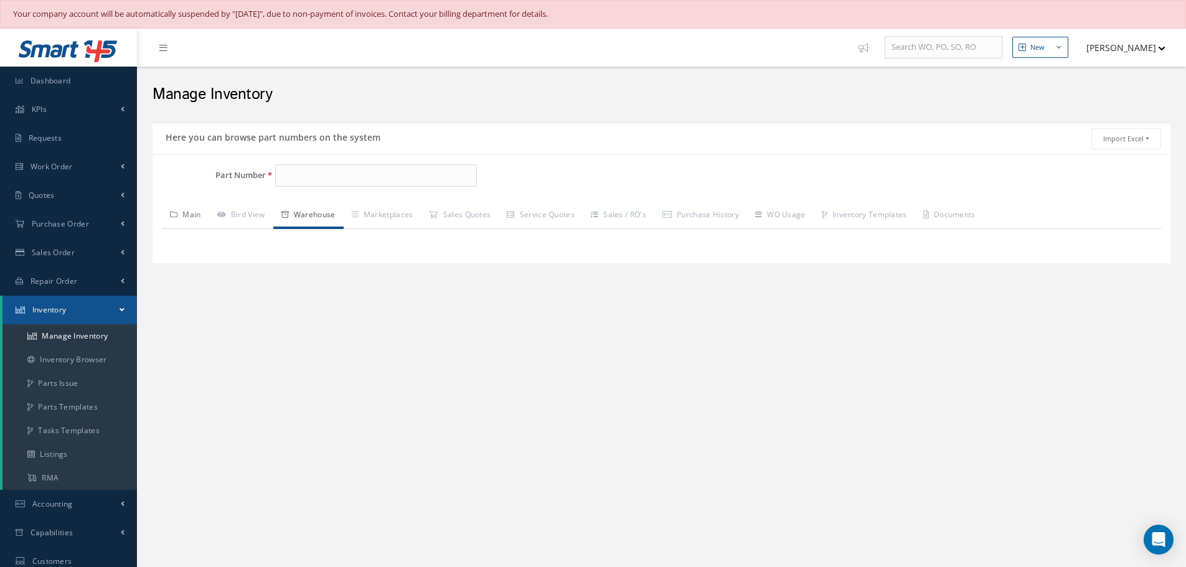
click at [197, 155] on div "Part Number Description Alternates Based on the selected General Ledger, Wareho…" at bounding box center [661, 208] width 1018 height 109
click at [304, 169] on input "Part Number" at bounding box center [376, 175] width 202 height 22
paste input "9114M97P16"
click at [319, 209] on span "9114M97P16" at bounding box center [335, 208] width 112 height 13
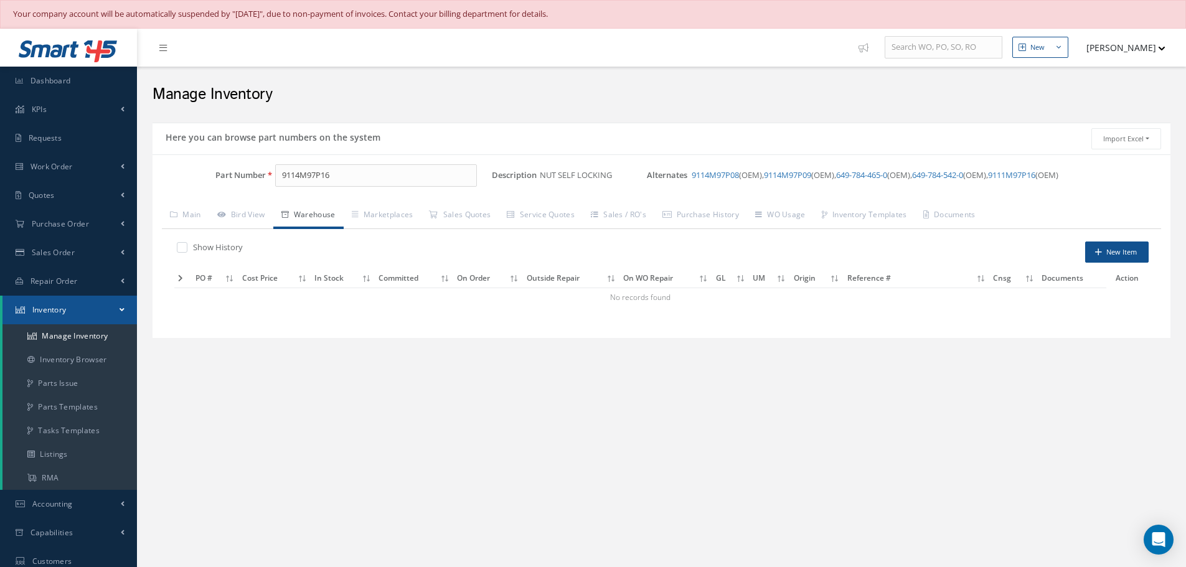
click at [323, 212] on link "Warehouse" at bounding box center [308, 216] width 70 height 26
click at [722, 183] on span "Alternates 9114M97P08 (OEM), 9114M97P09 (OEM), 649-784-465-0 (OEM), 649-784-542…" at bounding box center [855, 175] width 416 height 22
click at [723, 172] on link "9114M97P08" at bounding box center [715, 174] width 47 height 11
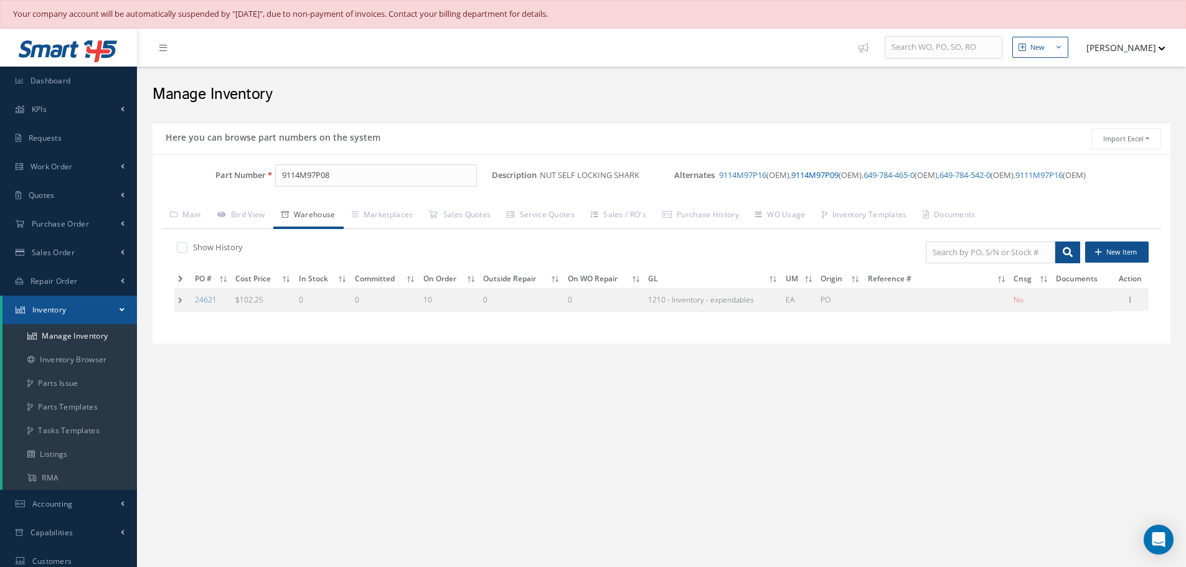
click at [838, 177] on link "9114M97P09" at bounding box center [814, 174] width 47 height 11
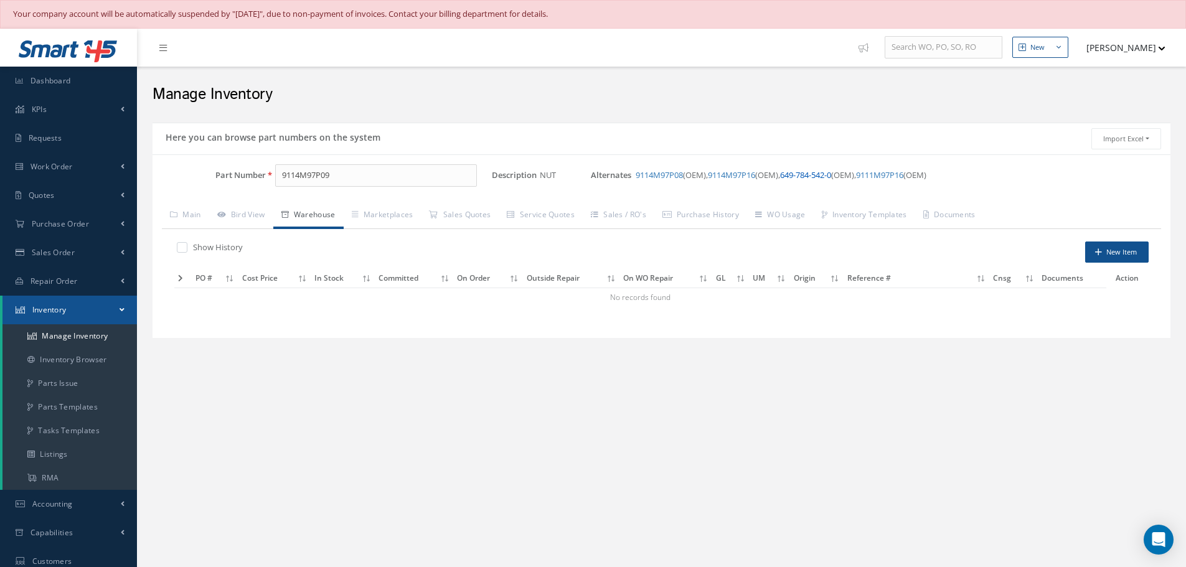
click at [822, 177] on link "649-784-542-0" at bounding box center [805, 174] width 51 height 11
click at [887, 174] on link "9114M97P09" at bounding box center [886, 174] width 47 height 11
click at [903, 173] on link "9111M97P16" at bounding box center [879, 174] width 47 height 11
click at [363, 178] on input "9111M97P16" at bounding box center [376, 175] width 202 height 22
type input "9"
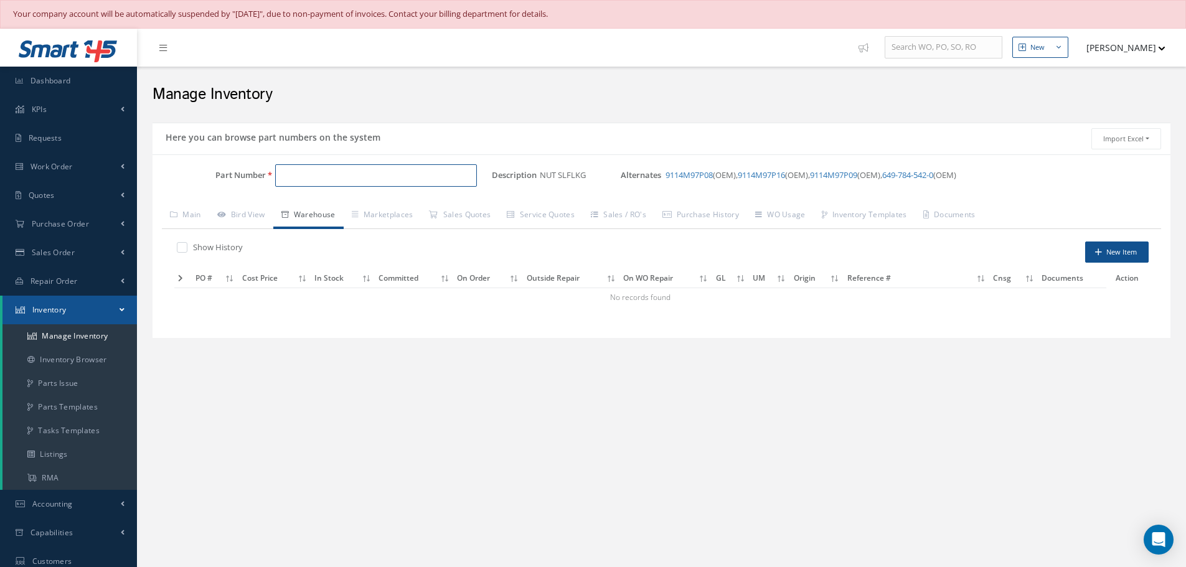
paste input "335-350-701-6"
click at [337, 206] on span "335-350-701-6" at bounding box center [335, 208] width 112 height 13
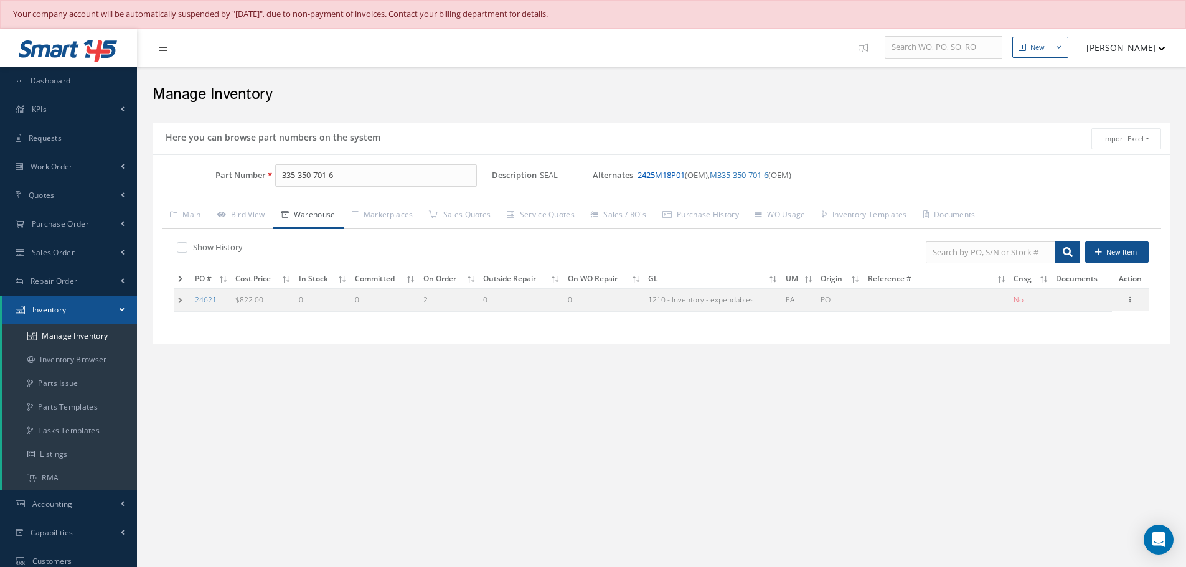
click at [670, 175] on link "2425M18P01" at bounding box center [660, 174] width 47 height 11
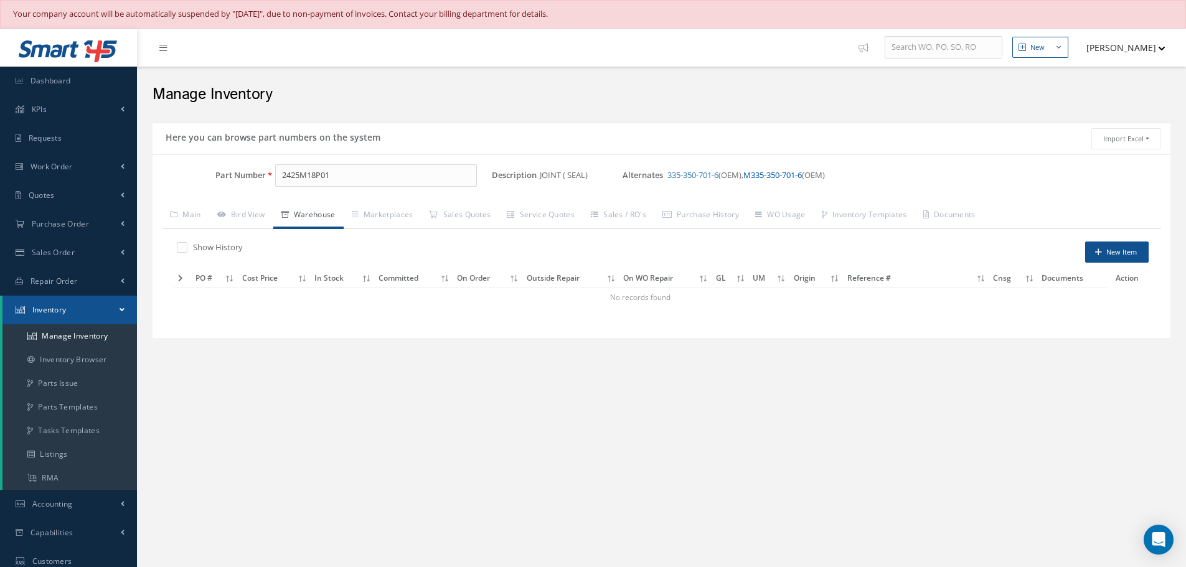
click at [782, 177] on link "M335-350-701-6" at bounding box center [772, 174] width 59 height 11
click at [657, 175] on link "335-350-701-6" at bounding box center [662, 174] width 51 height 11
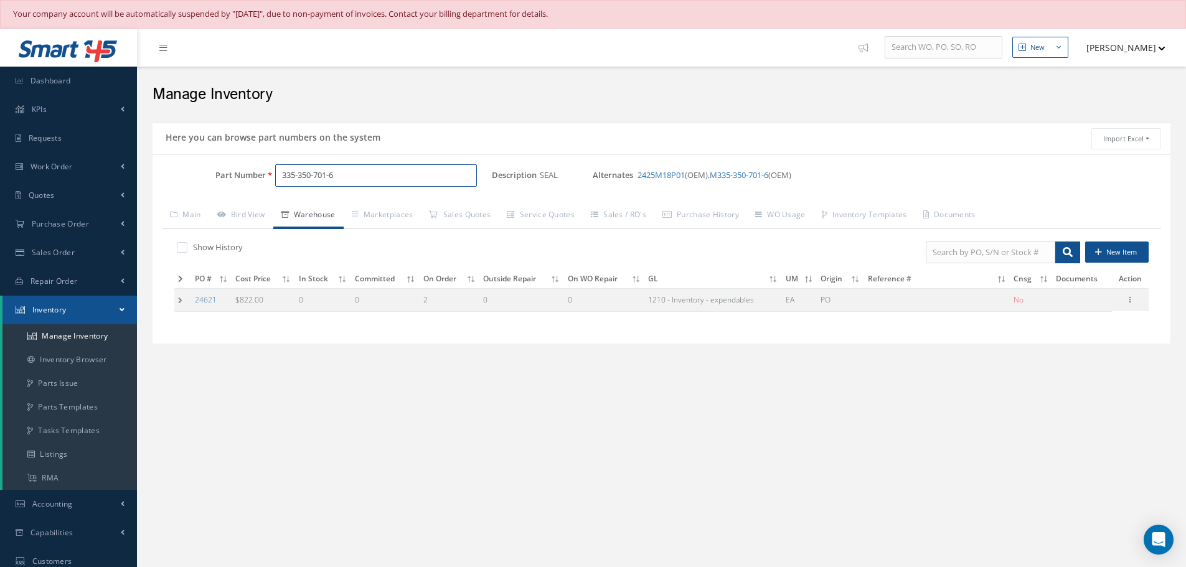
click at [347, 173] on input "335-350-701-6" at bounding box center [376, 175] width 202 height 22
type input "3"
paste input "649-302-020-0"
click at [335, 203] on span "649-302-020-0" at bounding box center [335, 208] width 112 height 13
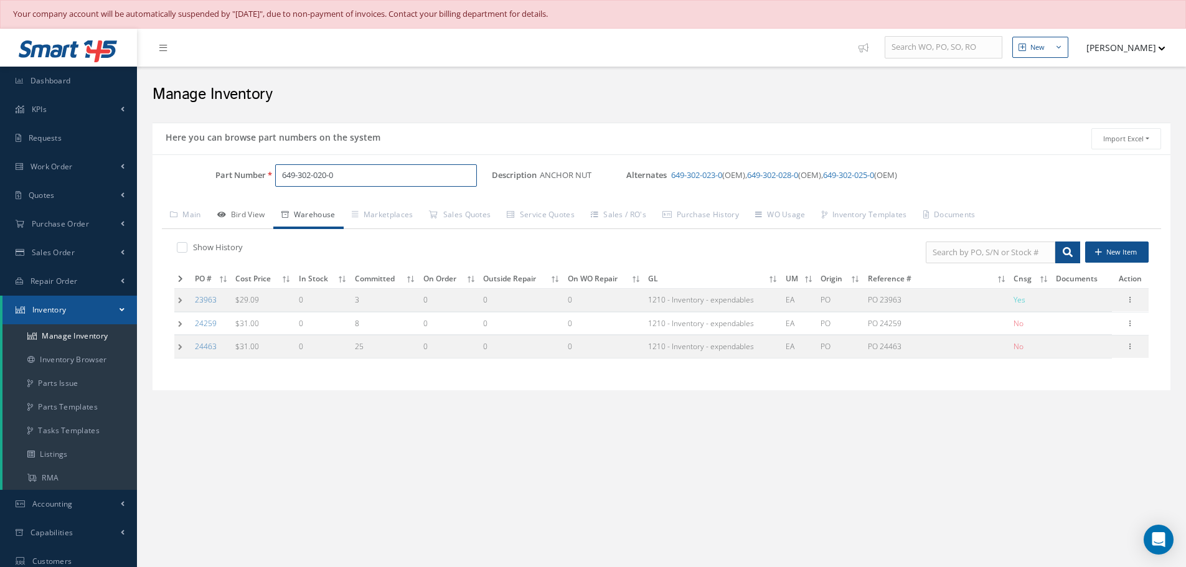
type input "649-302-020-0"
click at [254, 209] on link "Bird View" at bounding box center [241, 216] width 64 height 26
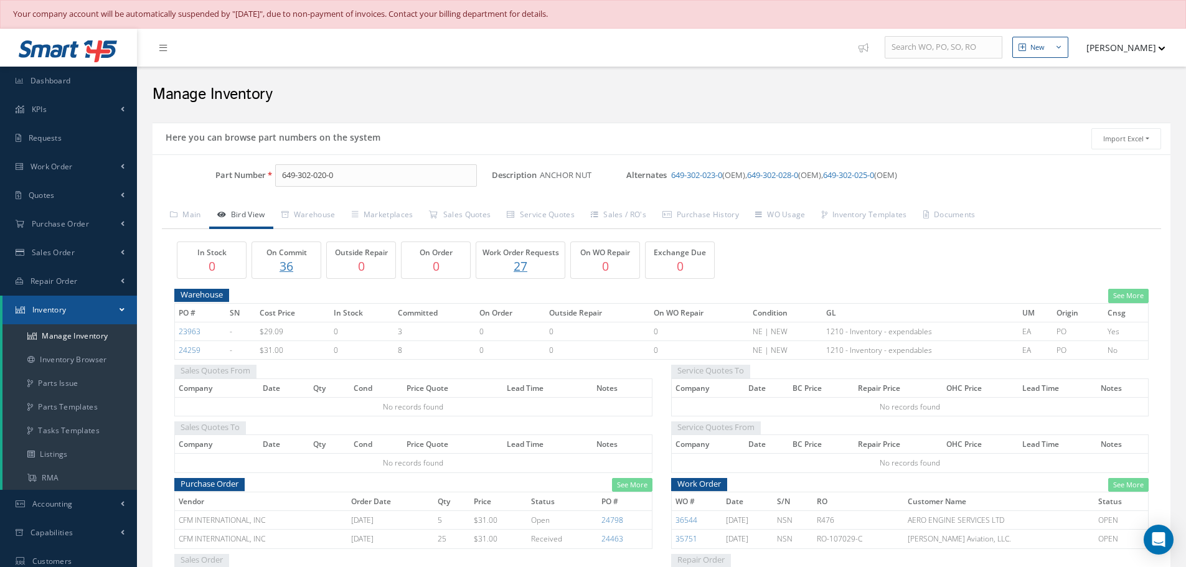
click at [289, 260] on p "36" at bounding box center [286, 266] width 62 height 18
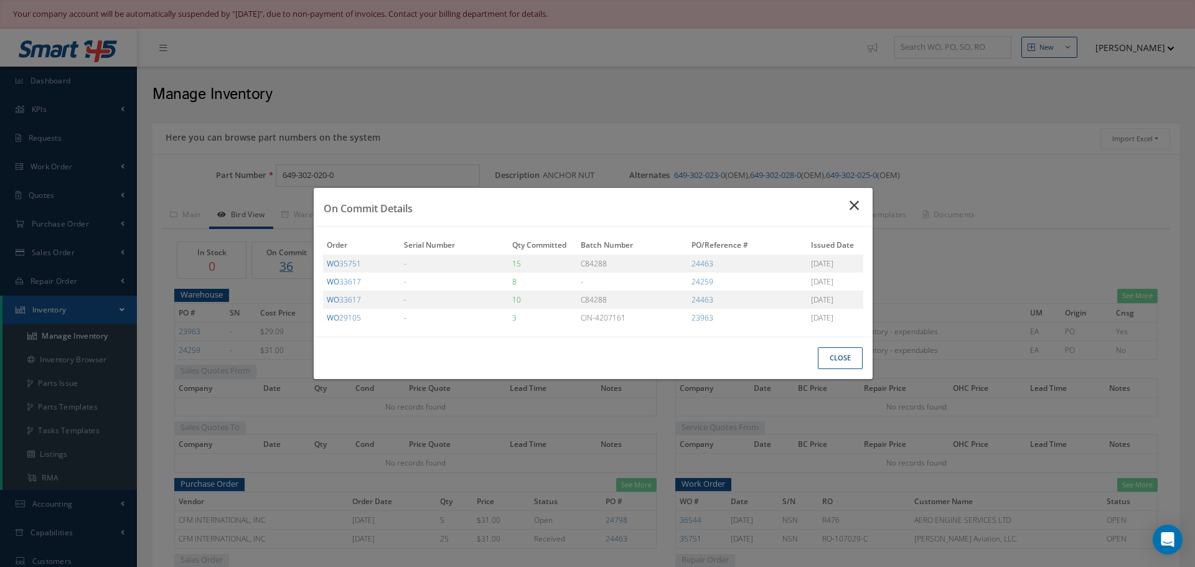
click at [855, 205] on icon "Close" at bounding box center [856, 205] width 13 height 15
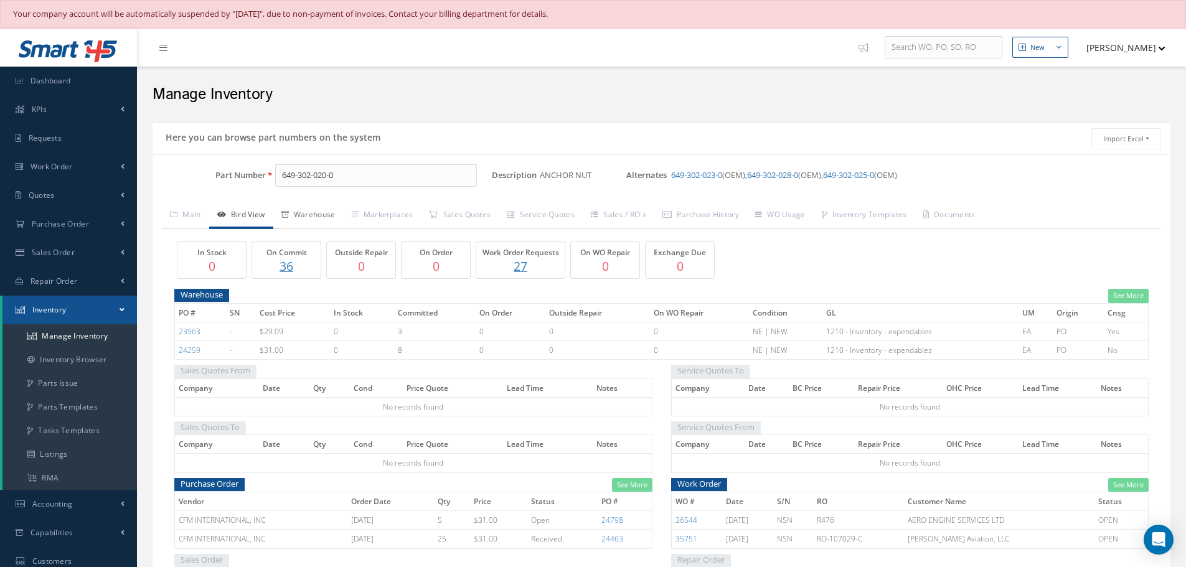
click at [332, 214] on link "Warehouse" at bounding box center [308, 216] width 70 height 26
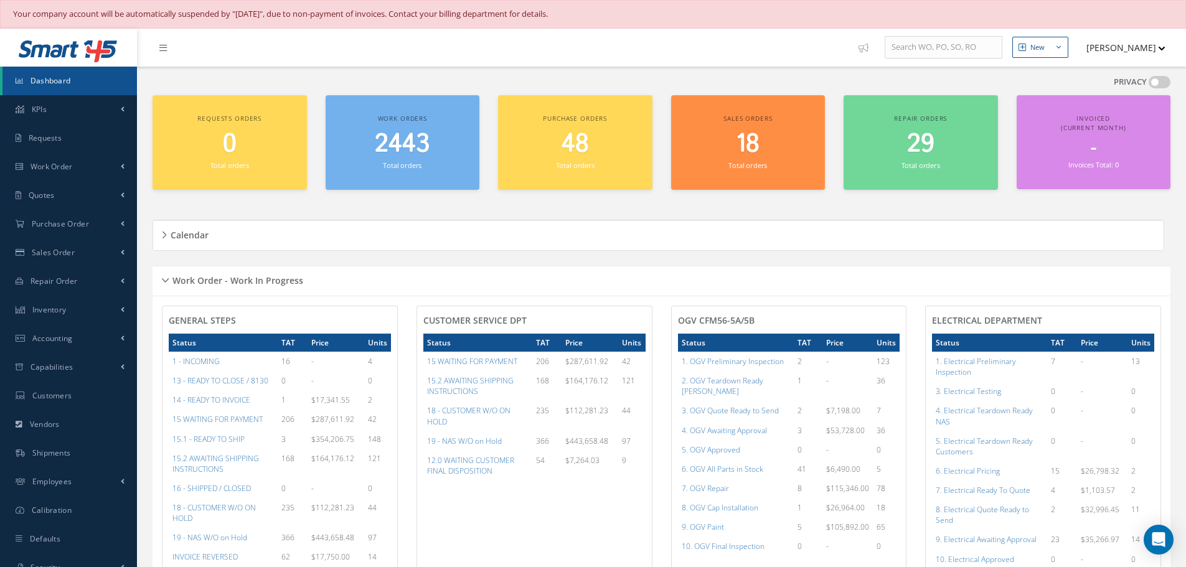
scroll to position [626, 0]
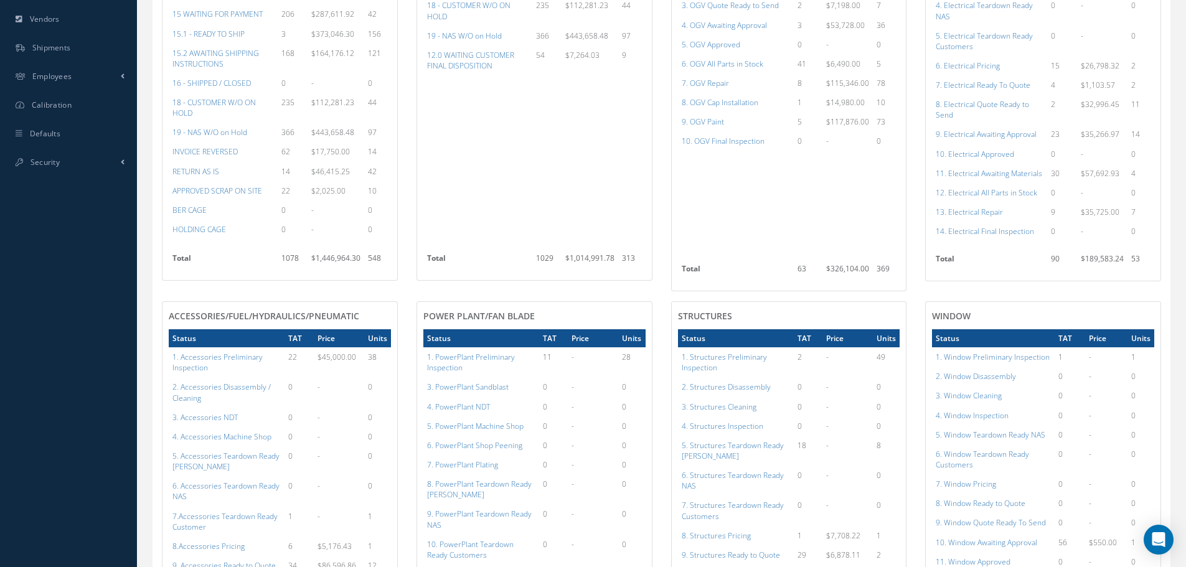
scroll to position [564, 0]
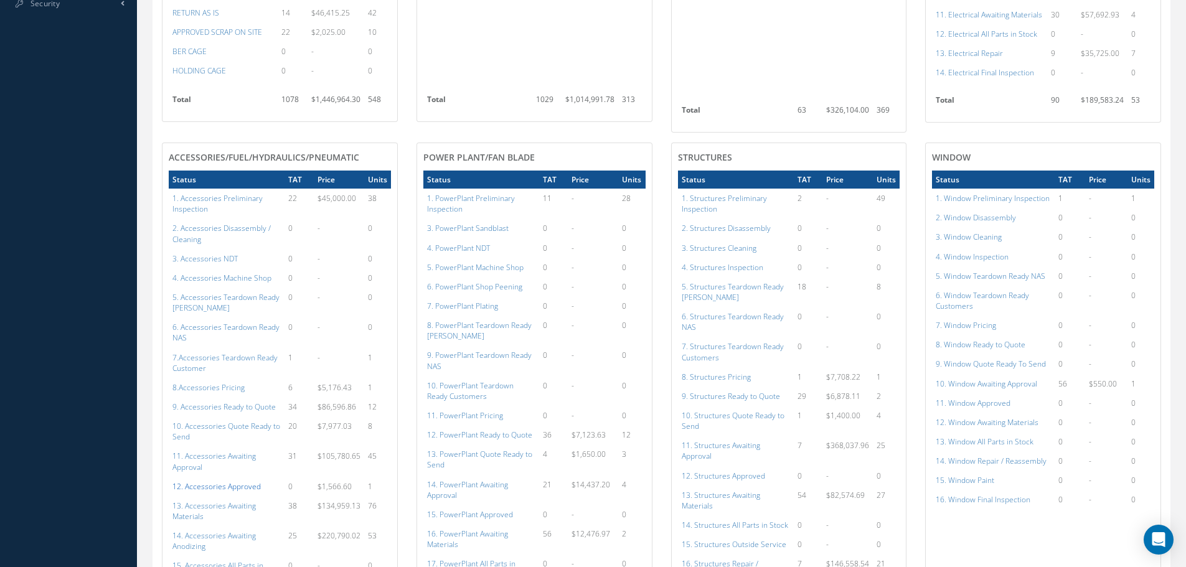
click at [210, 481] on a=112&excludeInternalCustomer=false&excludeInvoicedOrClosed=true&shop_id=14&filtersHidded"] "12. Accessories Approved" at bounding box center [216, 486] width 88 height 11
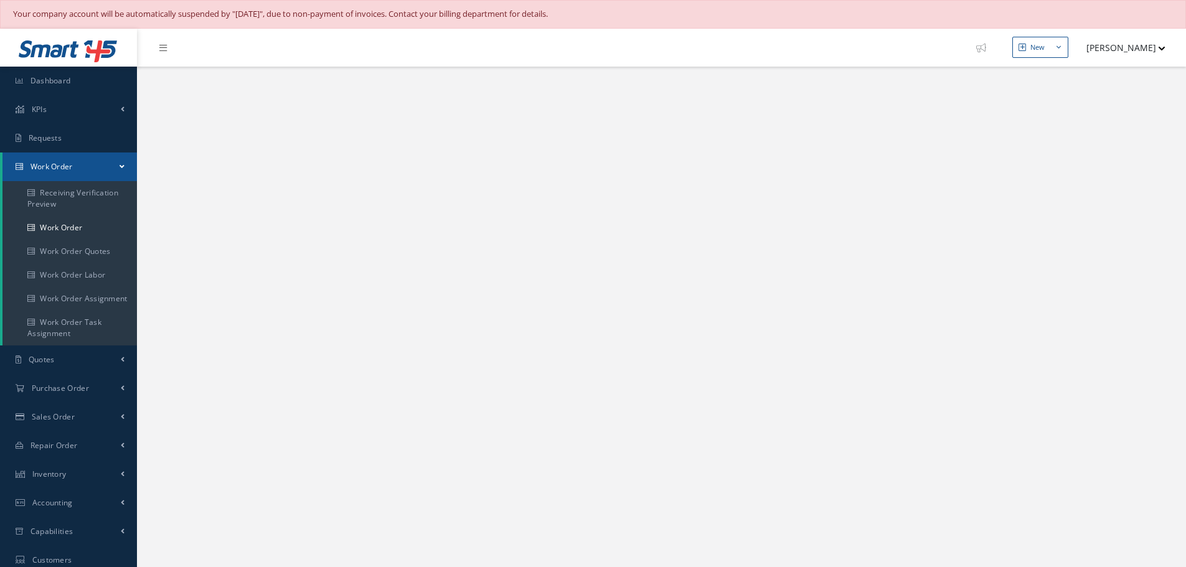
select select "25"
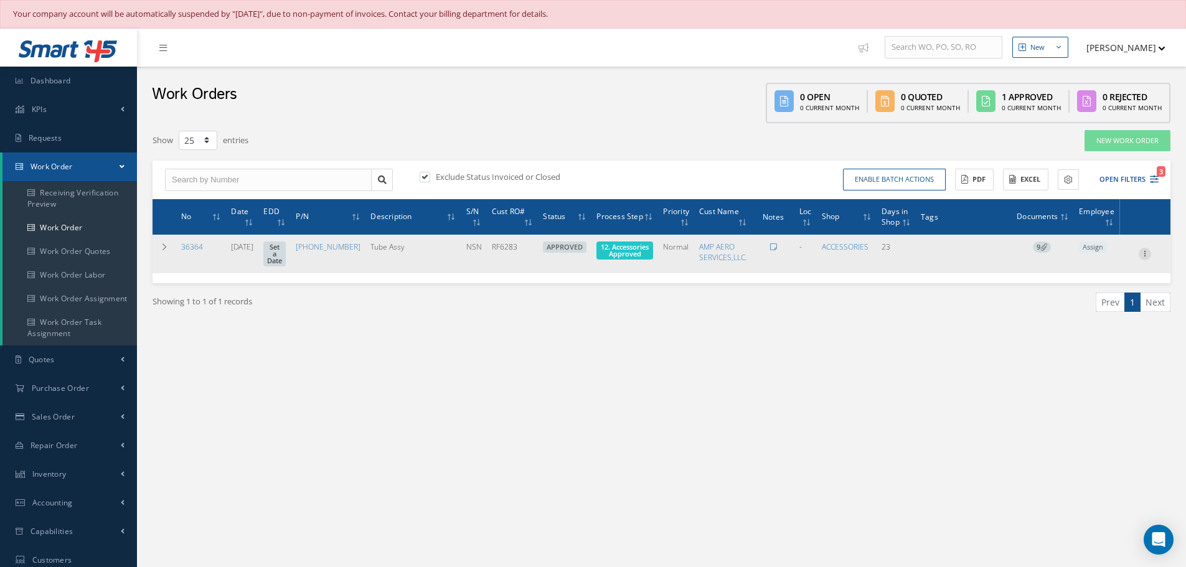
click at [1143, 256] on icon at bounding box center [1144, 253] width 12 height 10
click at [1092, 297] on link "Part Issue" at bounding box center [1087, 294] width 98 height 16
click at [619, 246] on span "12. Accessories Approved" at bounding box center [625, 250] width 48 height 16
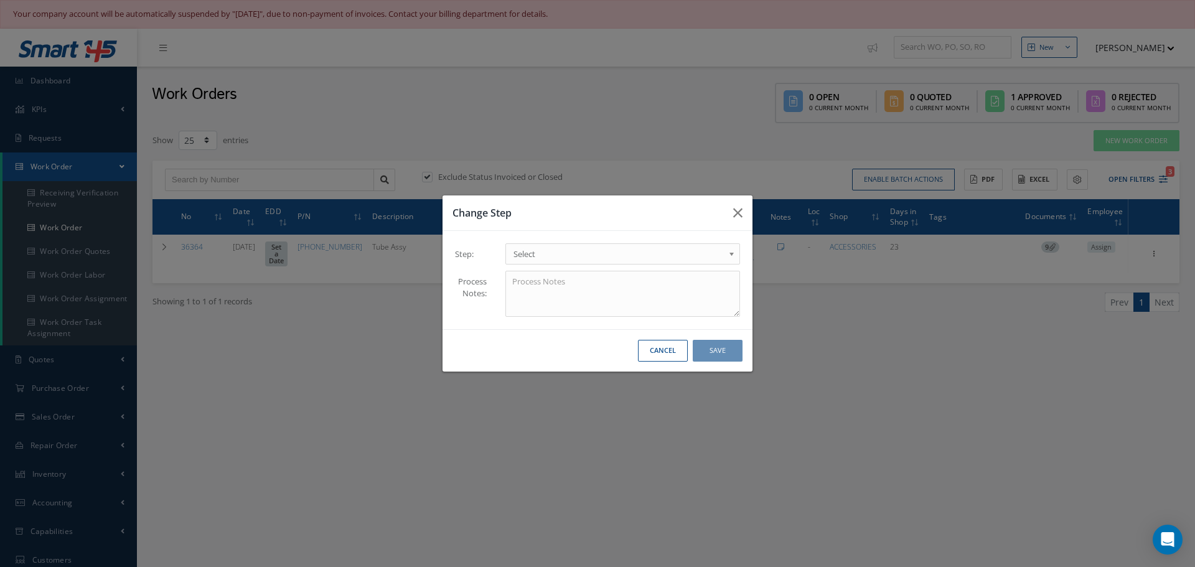
click at [731, 254] on b at bounding box center [733, 257] width 11 height 20
click at [716, 348] on button "Save" at bounding box center [718, 351] width 50 height 22
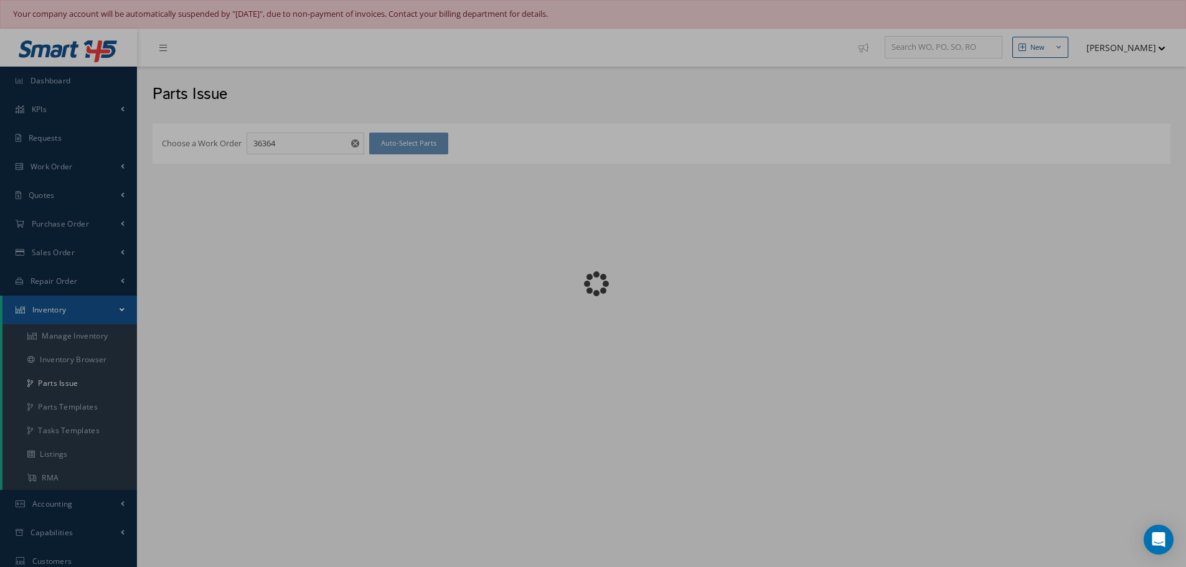
checkbox input "false"
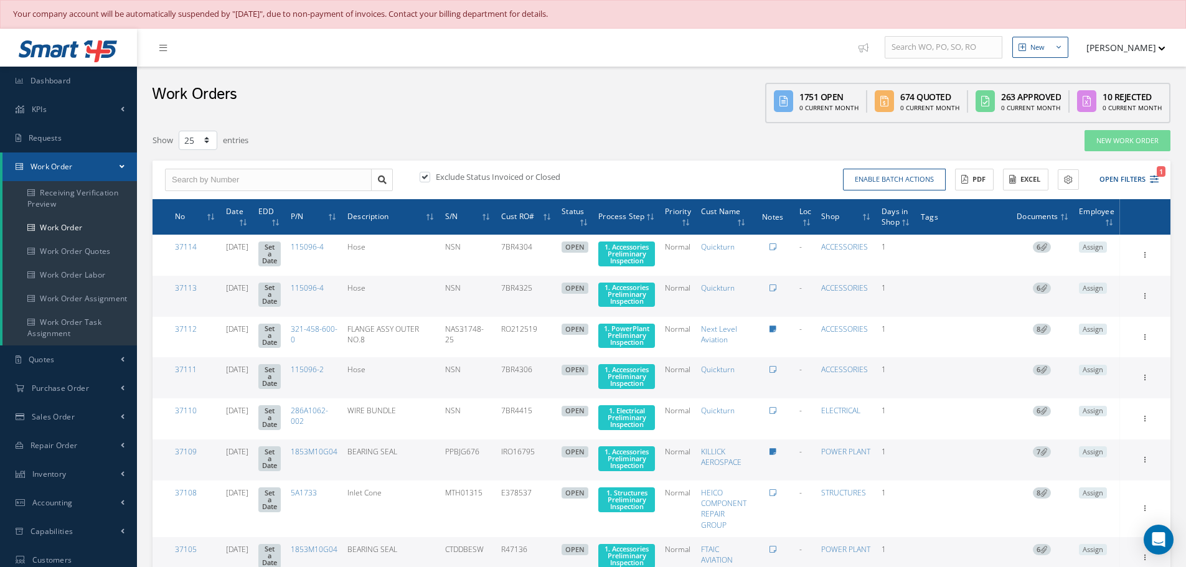
select select "25"
click at [190, 182] on input "text" at bounding box center [268, 180] width 207 height 22
type input "16256"
click at [429, 175] on label at bounding box center [430, 176] width 3 height 11
click at [428, 175] on input "checkbox" at bounding box center [424, 178] width 8 height 8
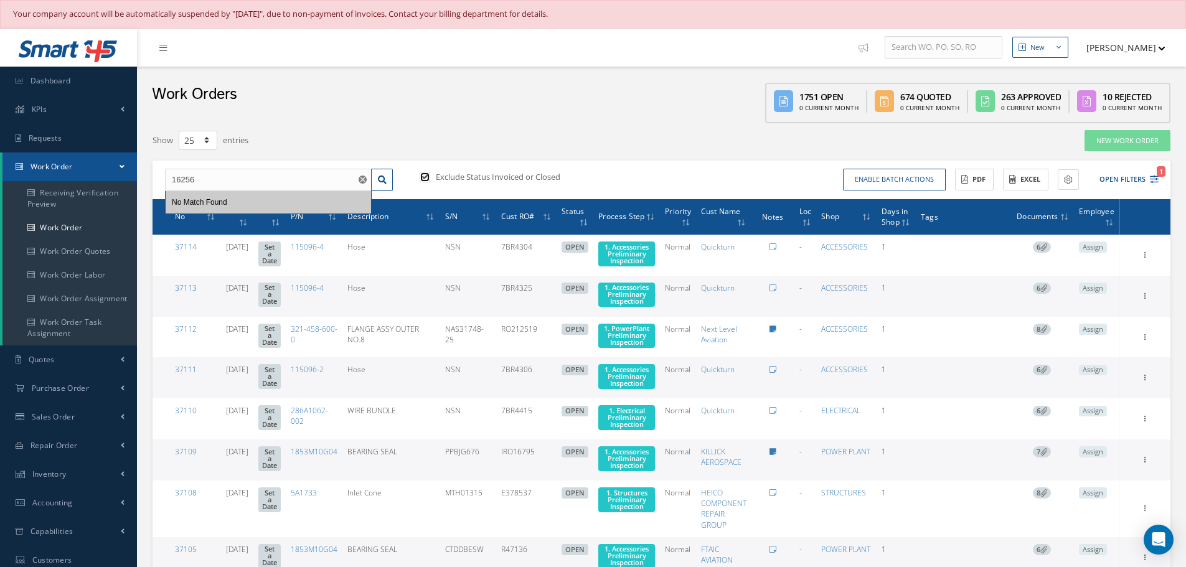
checkbox input "false"
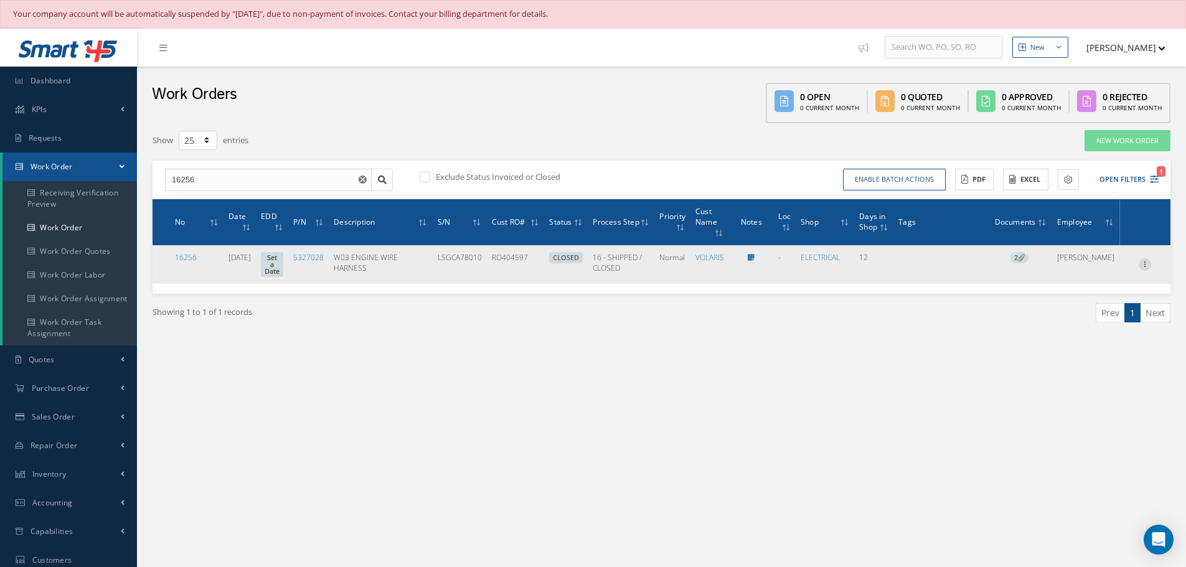
click at [1145, 264] on icon at bounding box center [1144, 263] width 12 height 10
click at [1081, 284] on link "Edit" at bounding box center [1087, 289] width 98 height 16
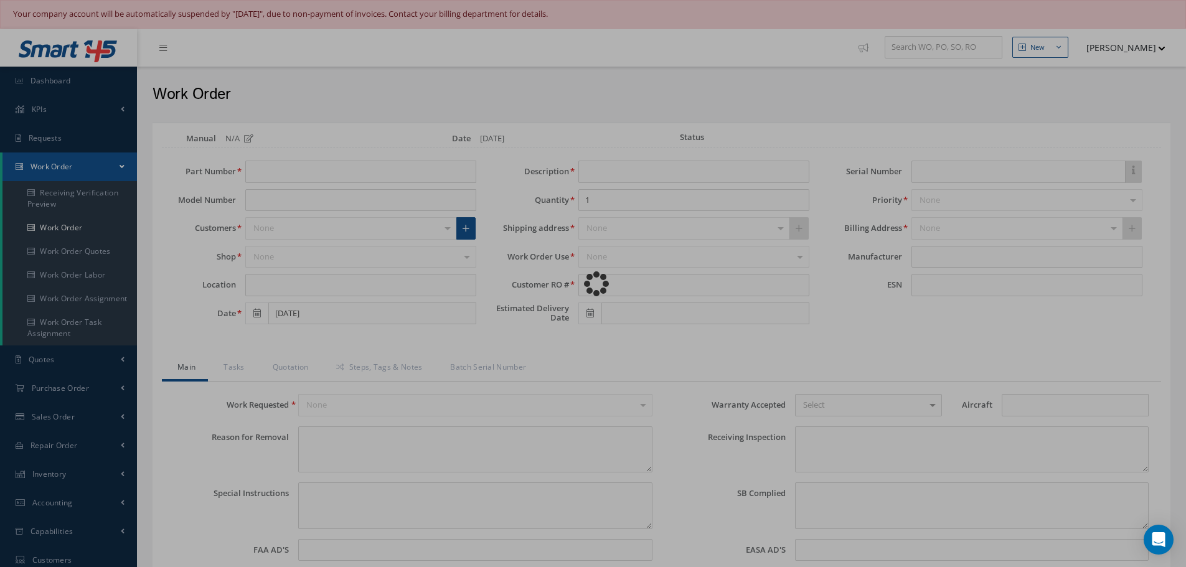
type input "5327028"
type input "[DATE]"
type input "W03 ENGINE WIRE HARNESS"
type input "RO404597"
type input "LSGCA78010"
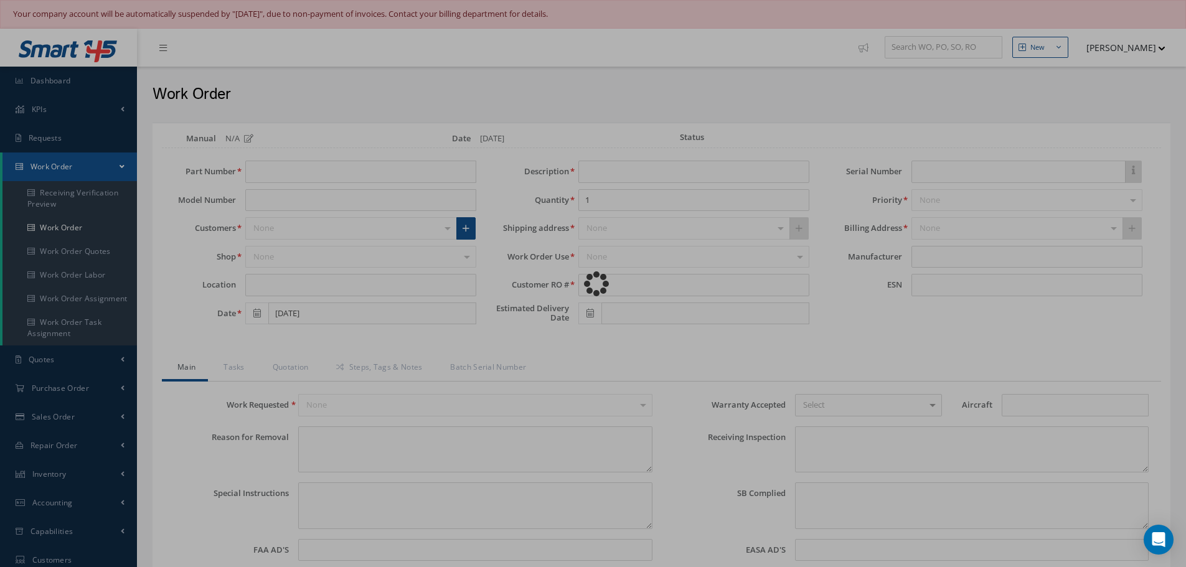
type textarea "NONE"
type textarea "PLEASE SEE R.O. FOR DETAILS"
type textarea "NO VISUAL DAMAGE"
type textarea "None performed"
type input "[DATE]"
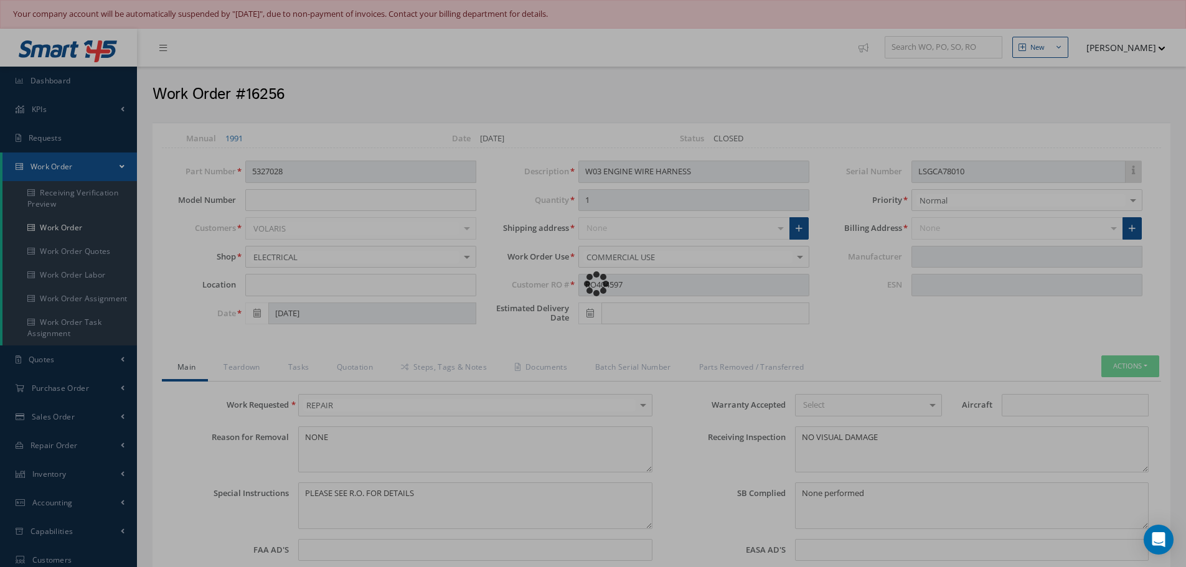
type input "UTC AEROSPACE"
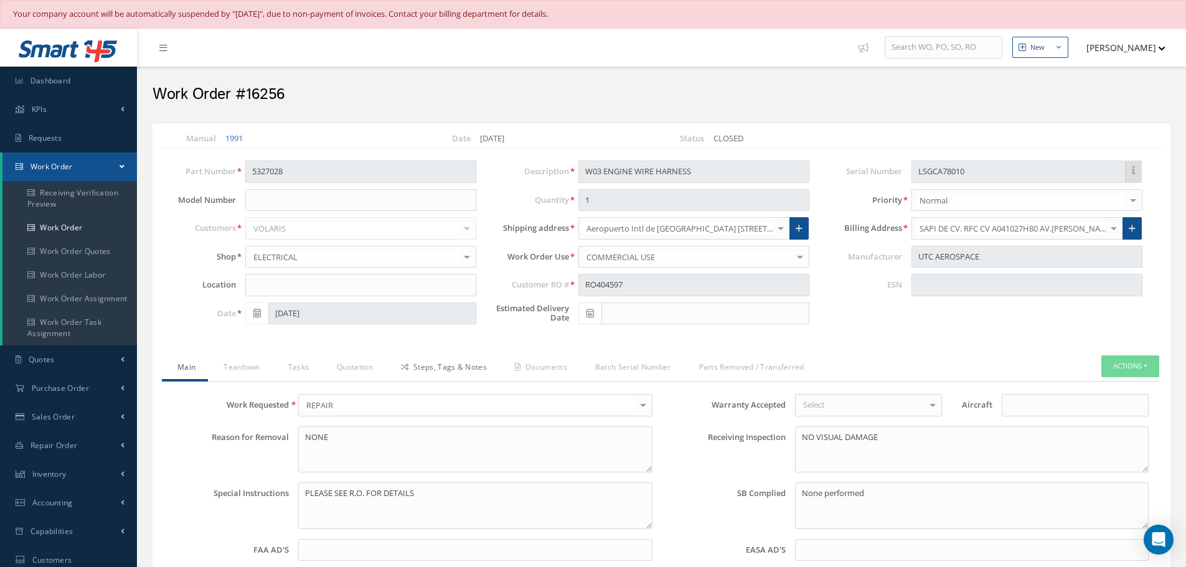
click at [438, 366] on link "Steps, Tags & Notes" at bounding box center [442, 368] width 114 height 26
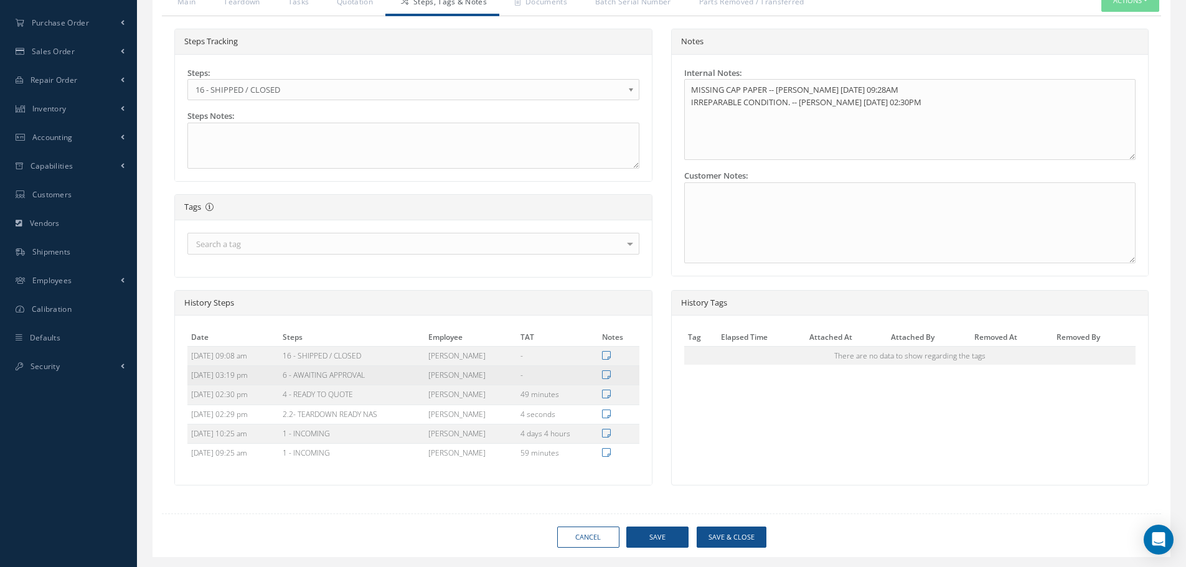
scroll to position [396, 0]
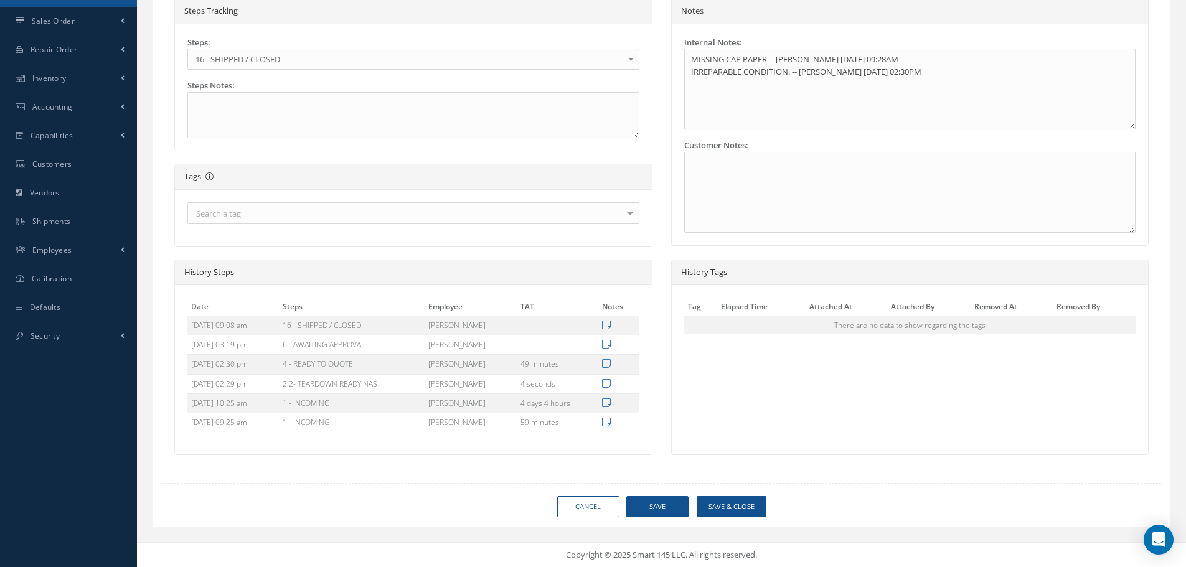
select select "25"
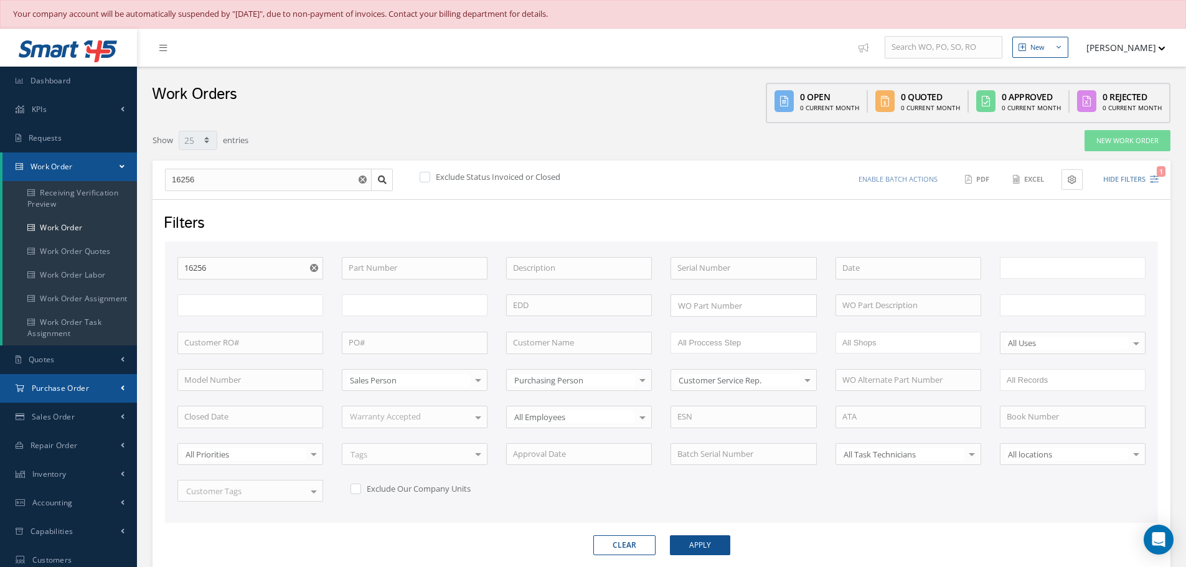
type input "All Work Request"
type input "All Work Performed"
type input "All Status"
type input "WO Part Status"
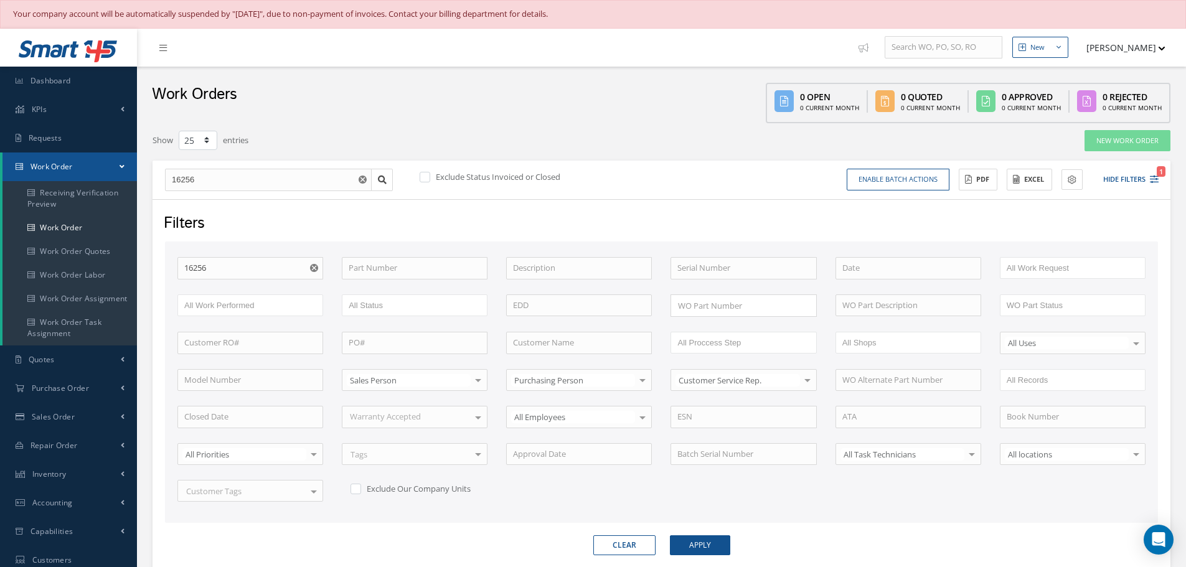
click at [313, 268] on use "Reset" at bounding box center [314, 268] width 8 height 8
click at [212, 181] on input "text" at bounding box center [268, 180] width 207 height 22
click at [1135, 178] on button "Hide Filters" at bounding box center [1125, 179] width 67 height 21
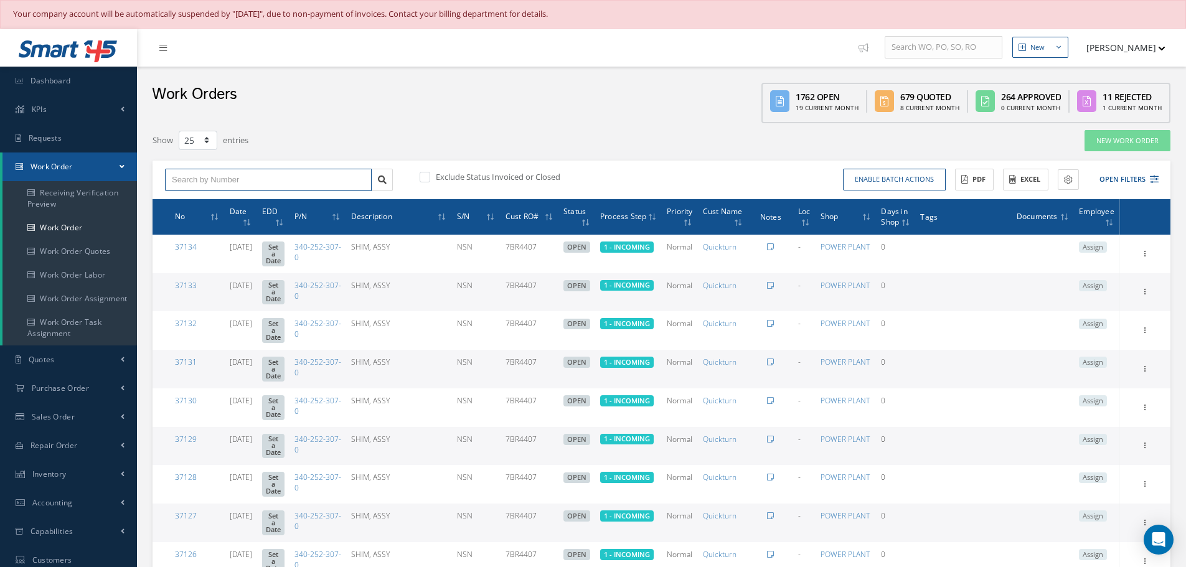
click at [202, 178] on input "text" at bounding box center [268, 180] width 207 height 22
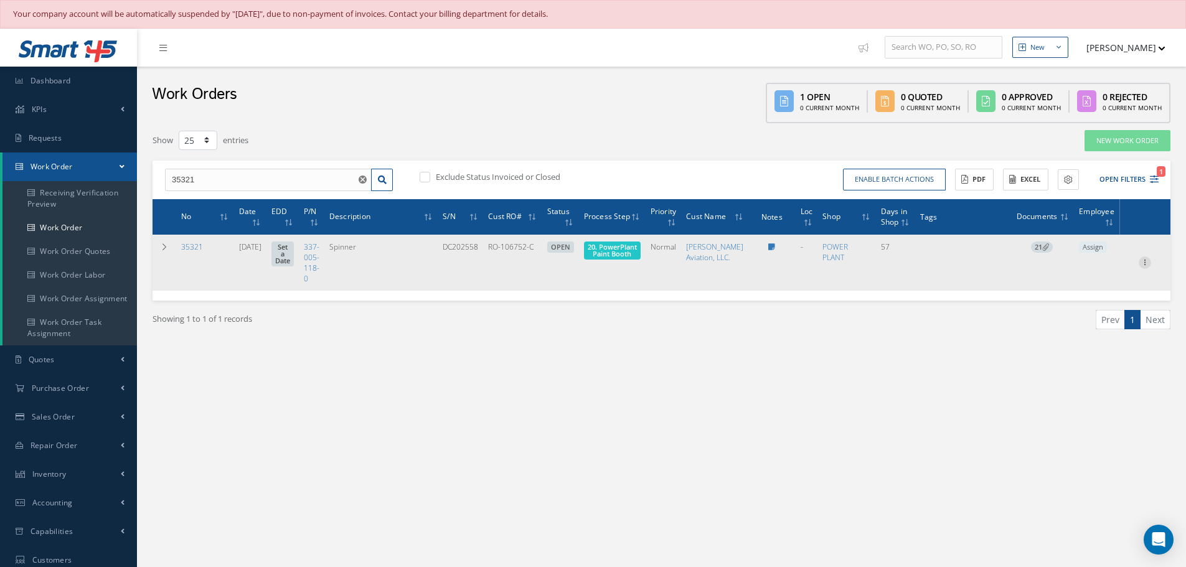
click at [1143, 266] on icon at bounding box center [1144, 261] width 12 height 10
click at [1091, 311] on link "Part Issue" at bounding box center [1087, 302] width 98 height 16
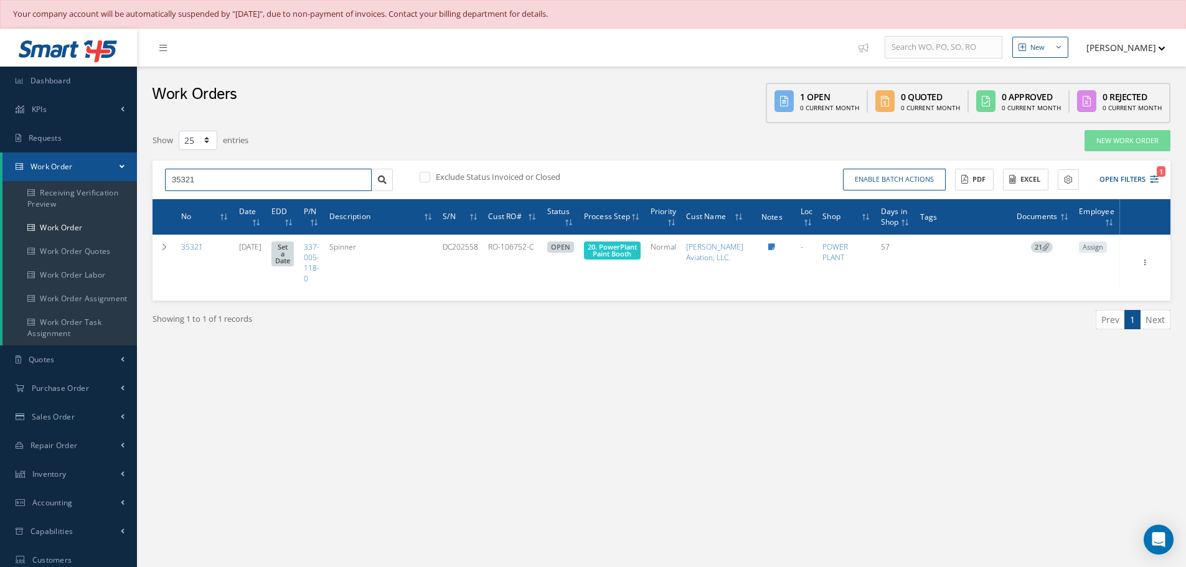
click at [213, 181] on input "35321" at bounding box center [268, 180] width 207 height 22
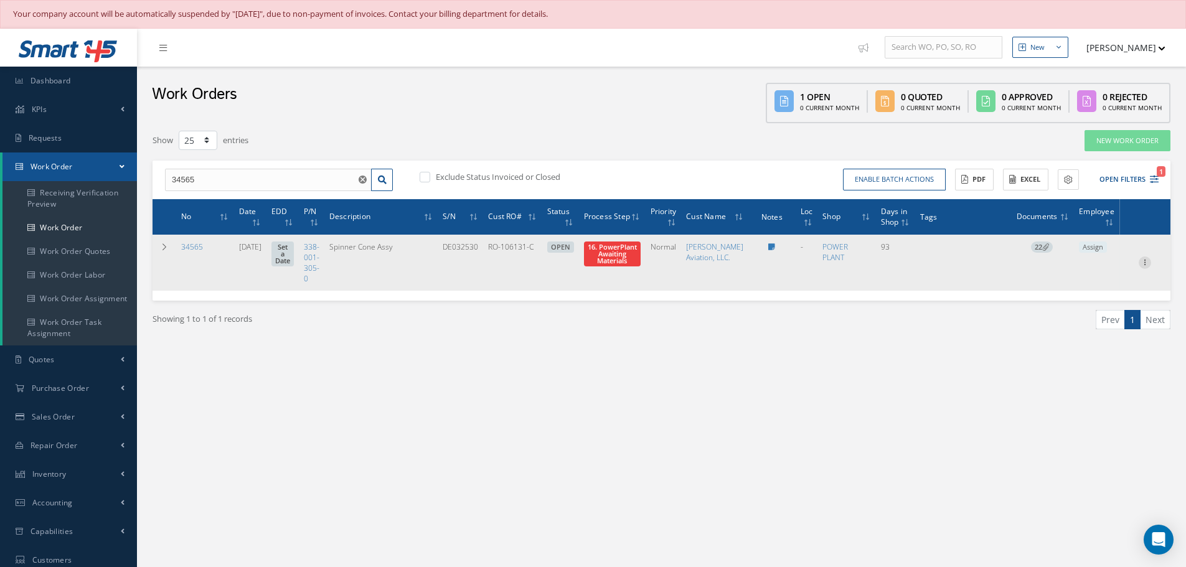
click at [1148, 266] on icon at bounding box center [1144, 261] width 12 height 10
click at [1083, 311] on link "Part Issue" at bounding box center [1087, 302] width 98 height 16
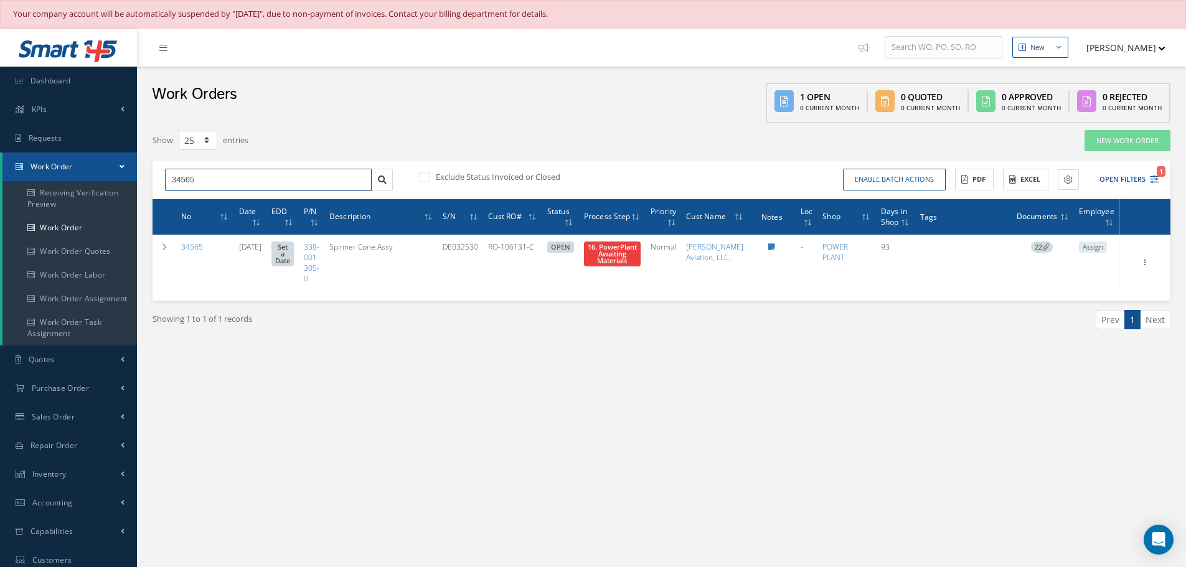
click at [245, 182] on input "34565" at bounding box center [268, 180] width 207 height 22
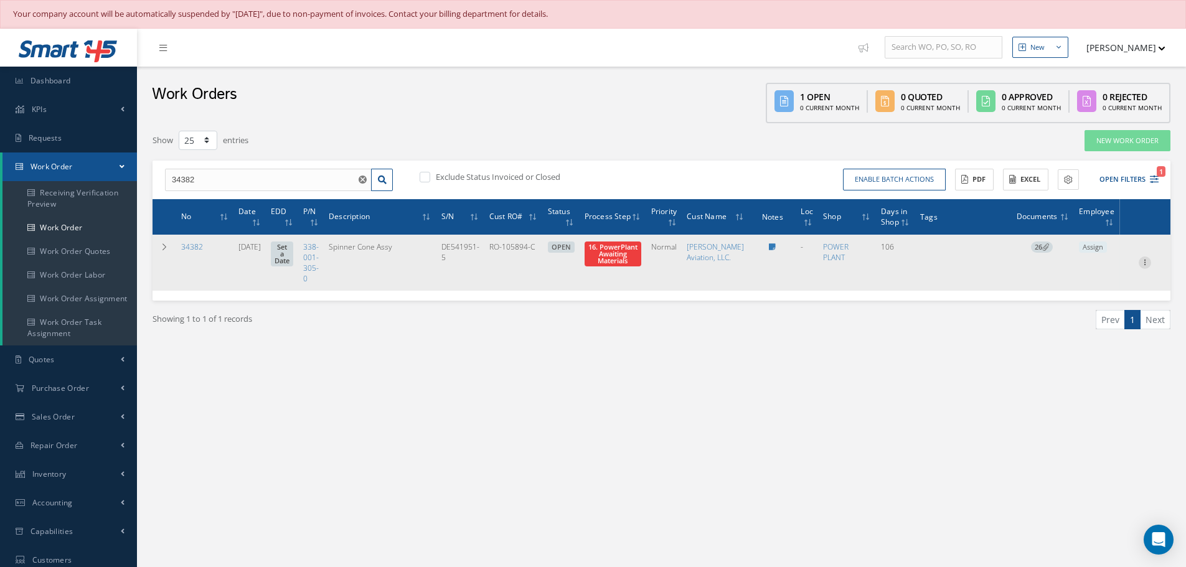
click at [1146, 266] on icon at bounding box center [1144, 261] width 12 height 10
click at [1081, 309] on link "Part Issue" at bounding box center [1087, 302] width 98 height 16
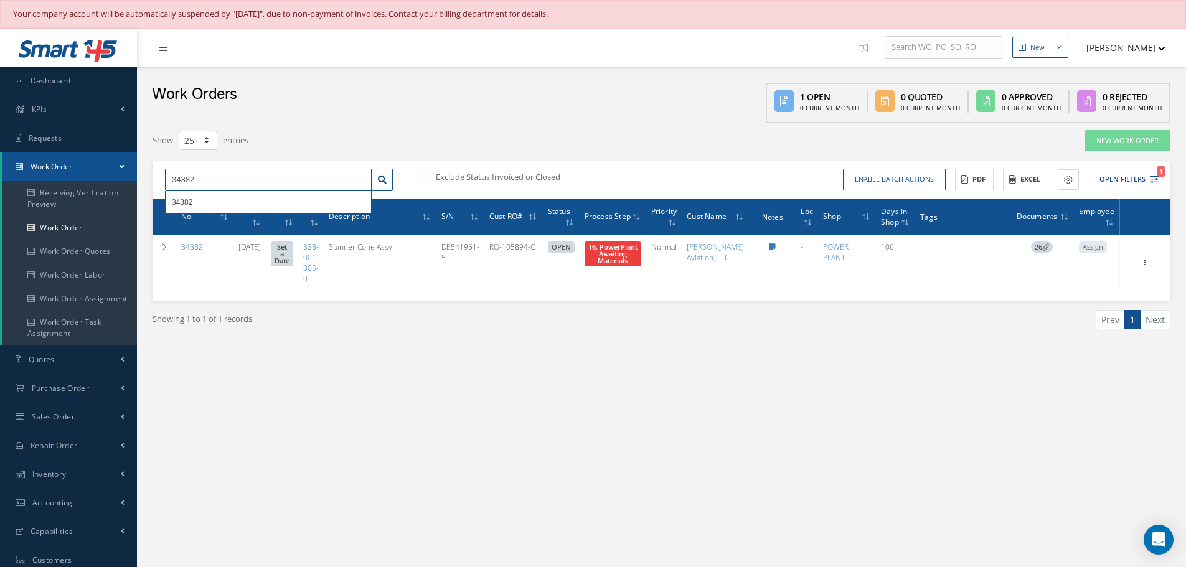
click at [202, 186] on input "34382" at bounding box center [268, 180] width 207 height 22
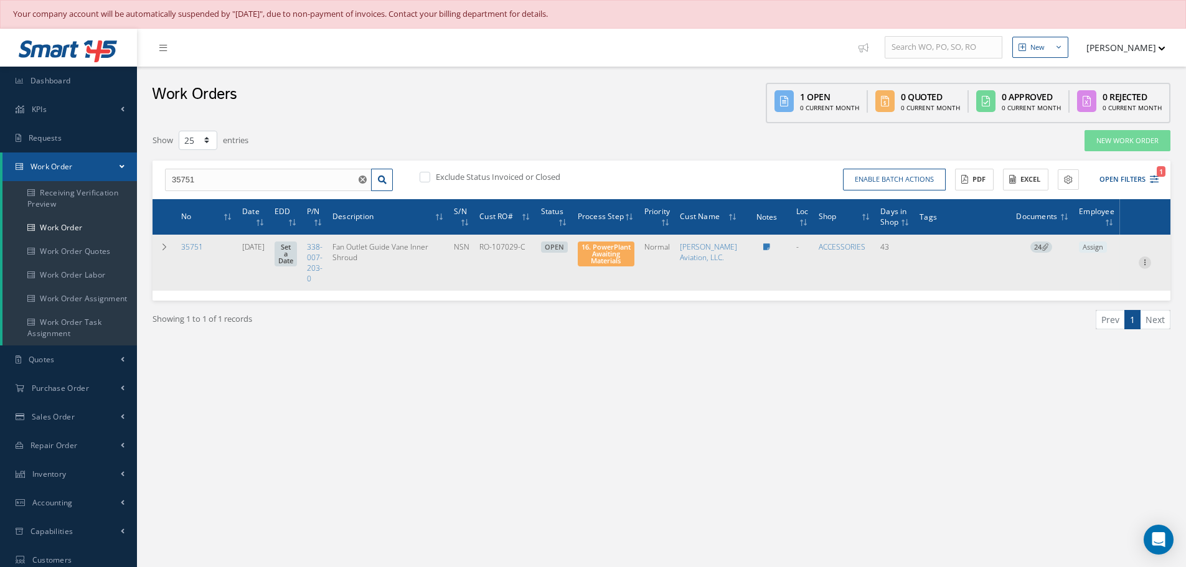
click at [1146, 266] on icon at bounding box center [1144, 261] width 12 height 10
click at [1087, 311] on link "Part Issue" at bounding box center [1087, 302] width 98 height 16
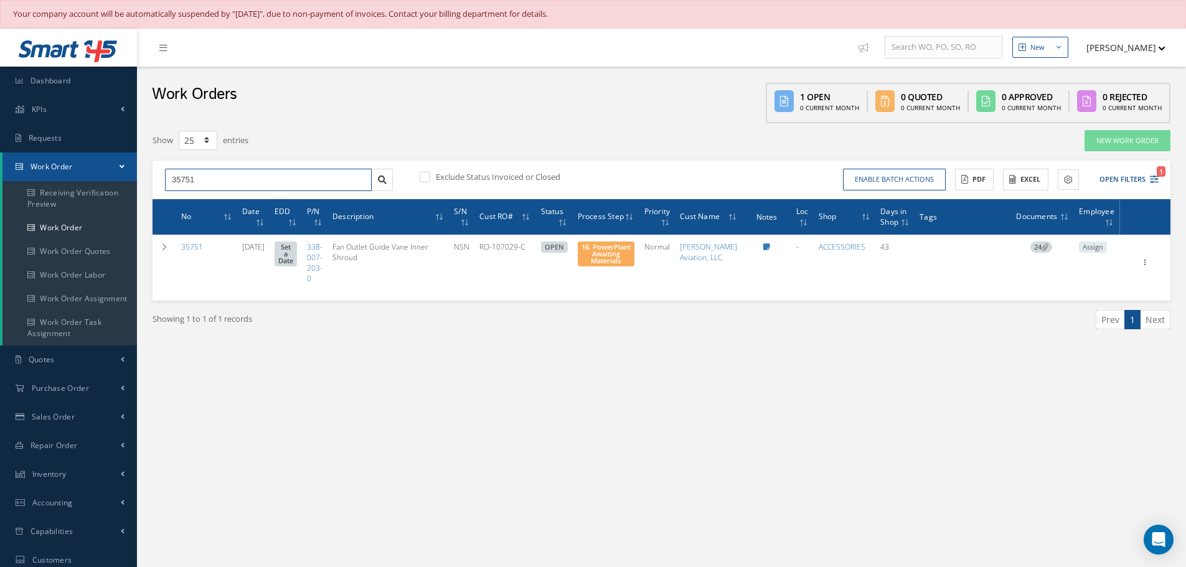
click at [196, 186] on input "35751" at bounding box center [268, 180] width 207 height 22
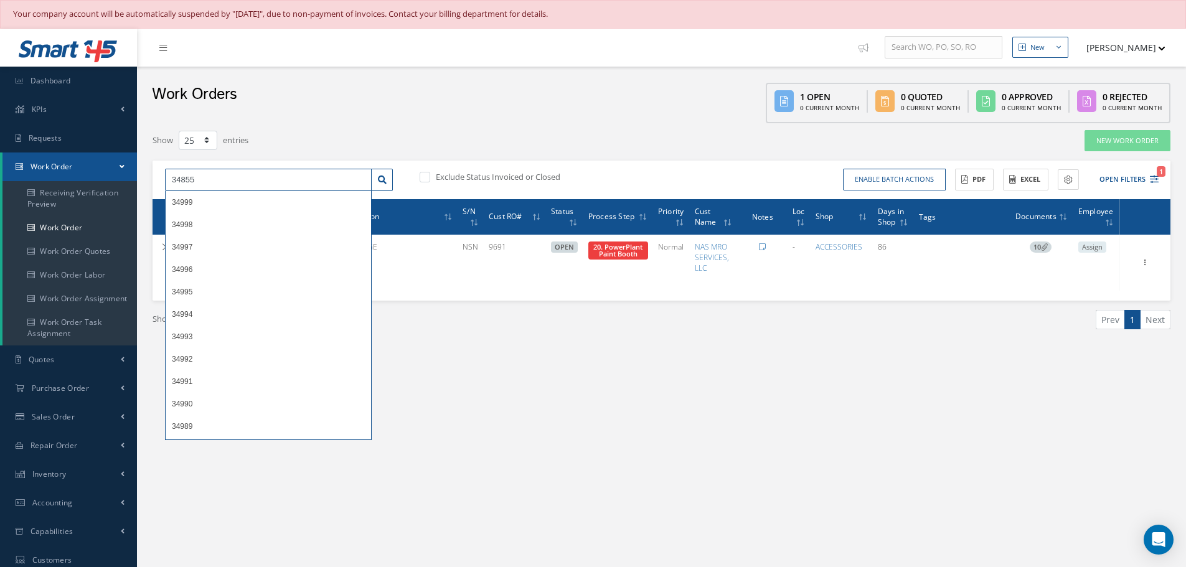
type input "34855"
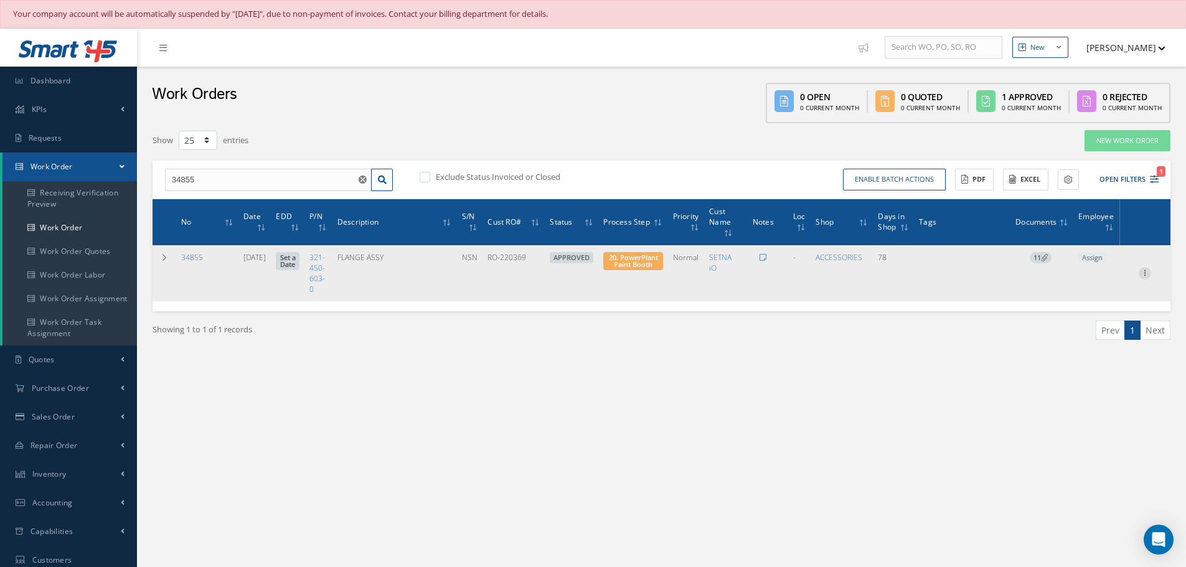
click at [1146, 270] on icon at bounding box center [1144, 272] width 12 height 10
click at [1092, 307] on link "Part Issue" at bounding box center [1087, 314] width 98 height 16
click at [1144, 271] on icon at bounding box center [1144, 272] width 12 height 10
click at [1085, 296] on link "Edit" at bounding box center [1087, 297] width 98 height 16
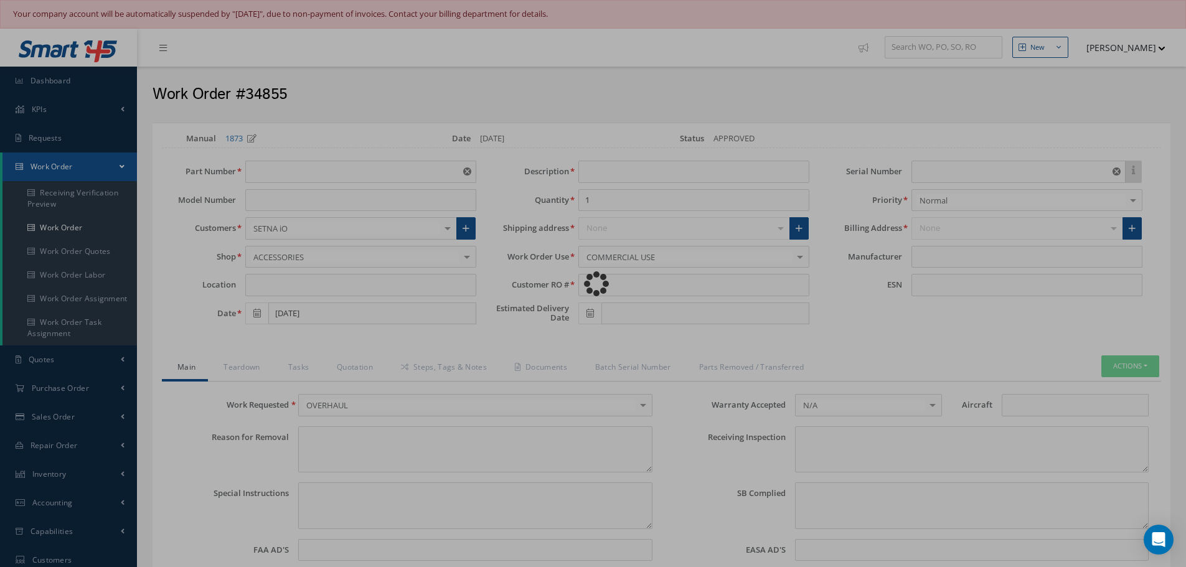
type input "321-450-603-0"
type input "07/15/2025"
type input "FLANGE ASSY"
type input "RO-220369"
type input "NSN"
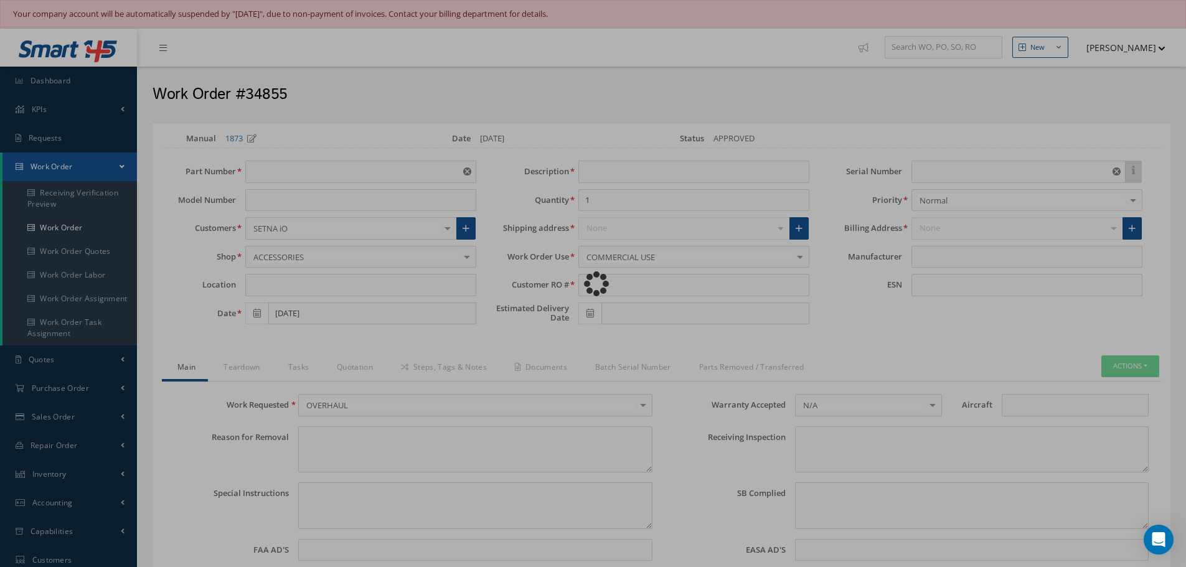
type textarea "NONE"
type textarea "PLEASE SEE R.O. FOR DETAILS"
type textarea "NO VISUAL DAMAGE"
type textarea "None performed"
type textarea "Article was xxxxx in reference with the following Technical Standard : CFM56-5B…"
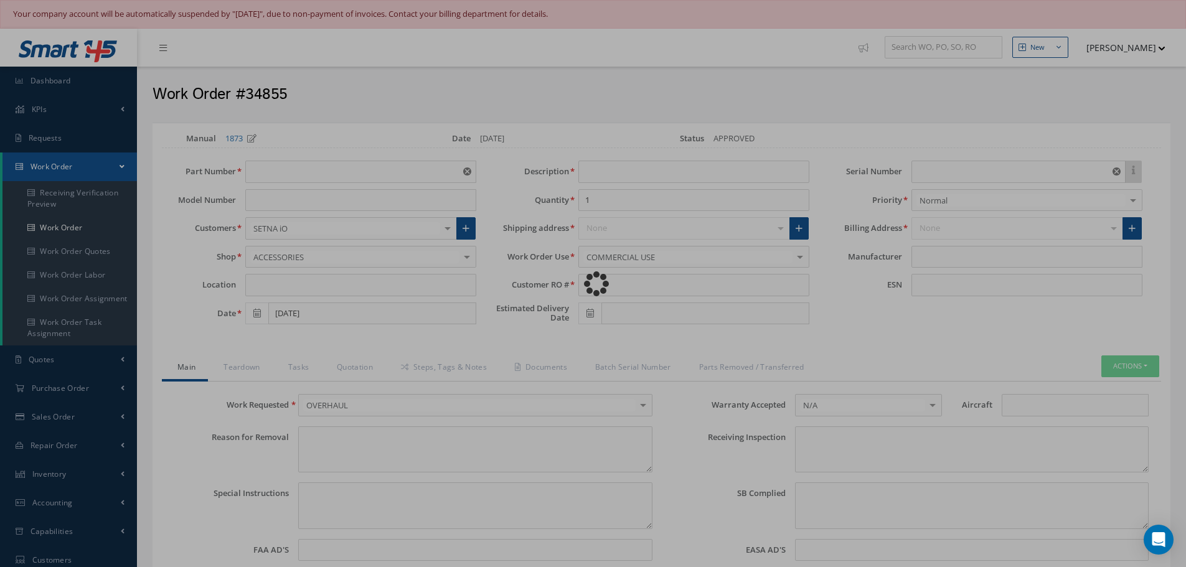
type textarea "Article has been approved to return to service."
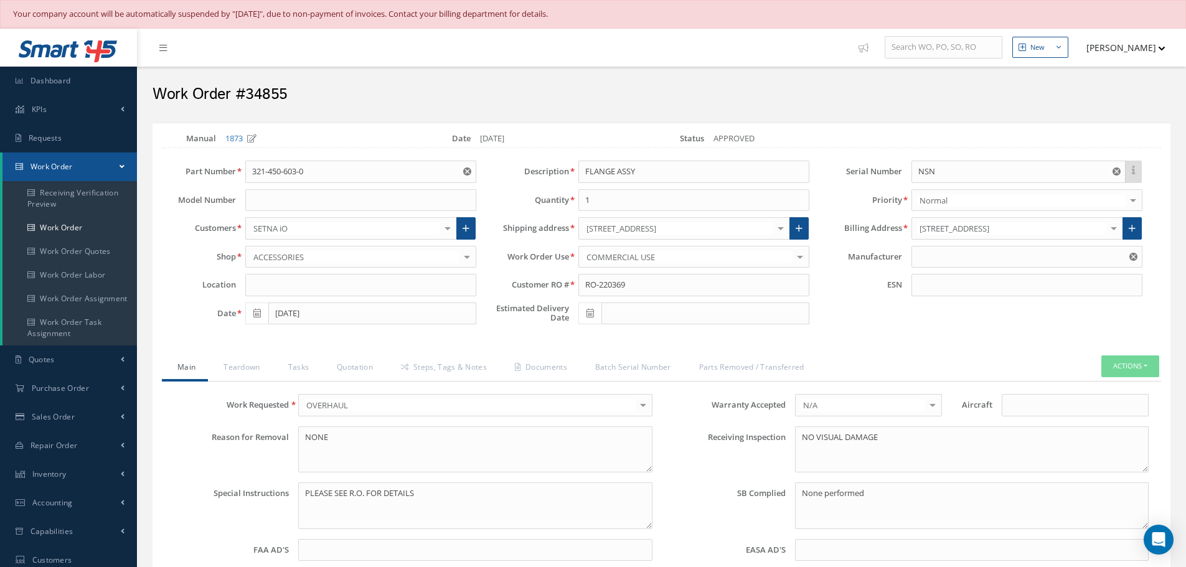
type input "CFM56-5B"
click at [459, 367] on link "Steps, Tags & Notes" at bounding box center [442, 368] width 114 height 26
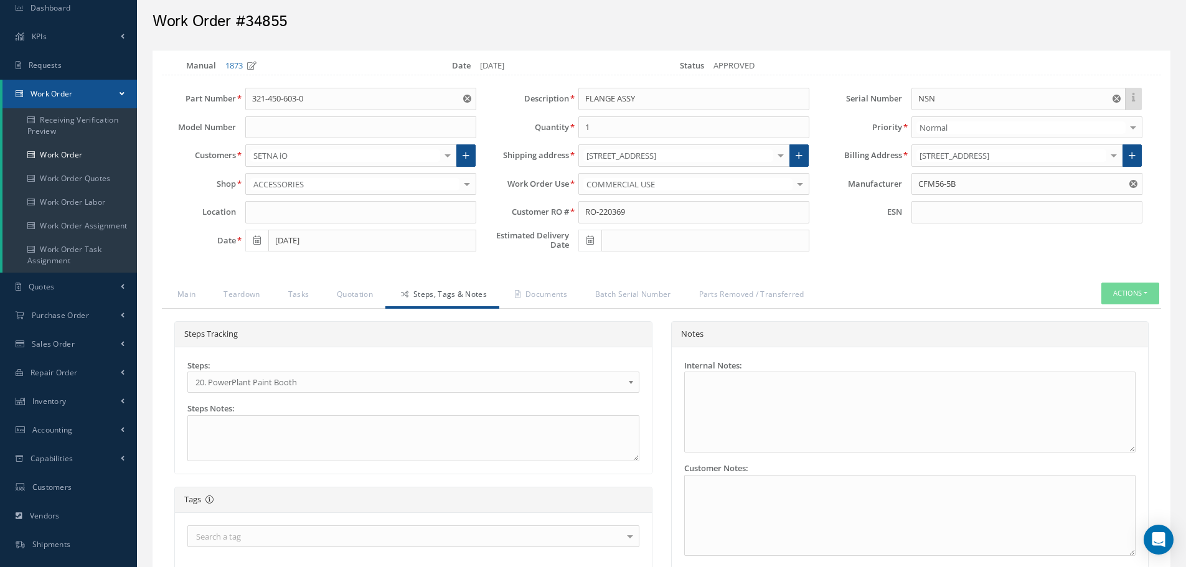
scroll to position [62, 0]
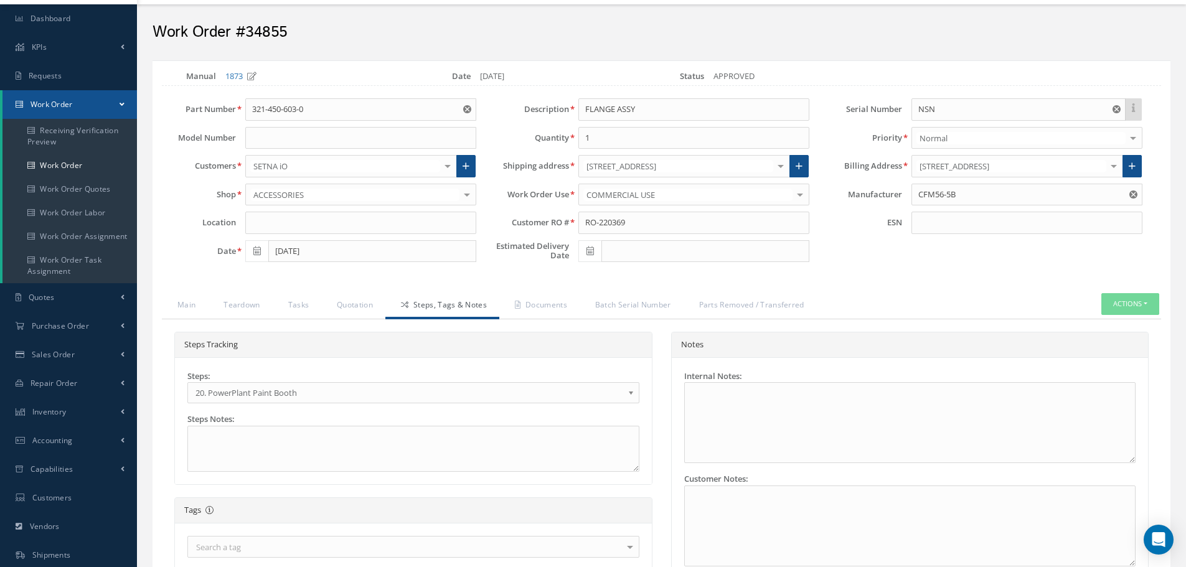
select select "25"
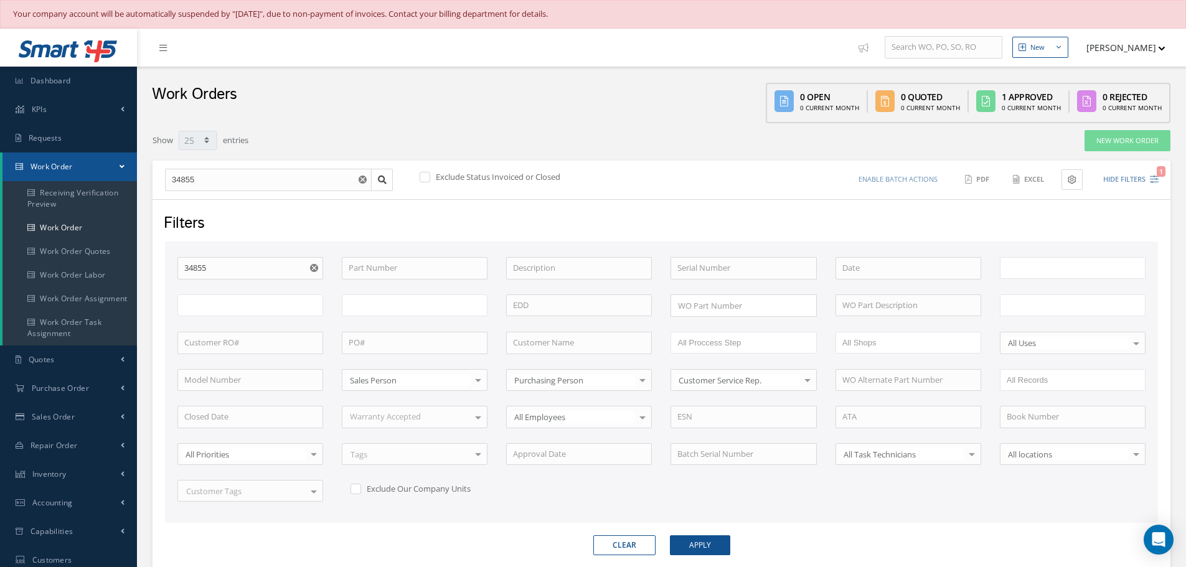
type input "All Work Request"
type input "All Work Performed"
type input "All Status"
type input "WO Part Status"
click at [240, 182] on input "34855" at bounding box center [268, 180] width 207 height 22
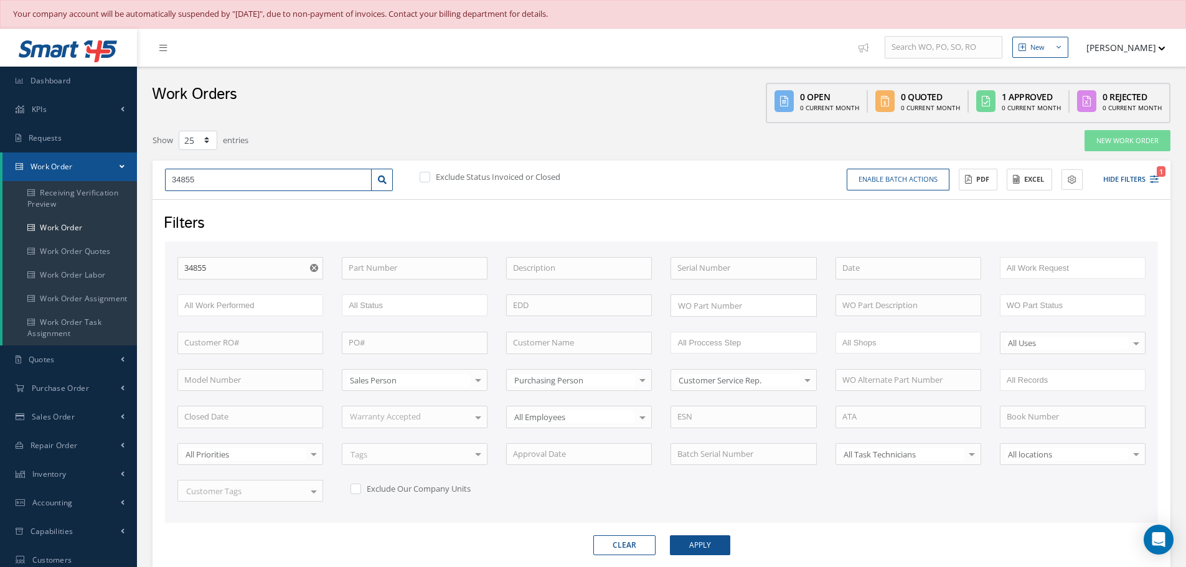
type input "3485"
type input "348"
type input "34"
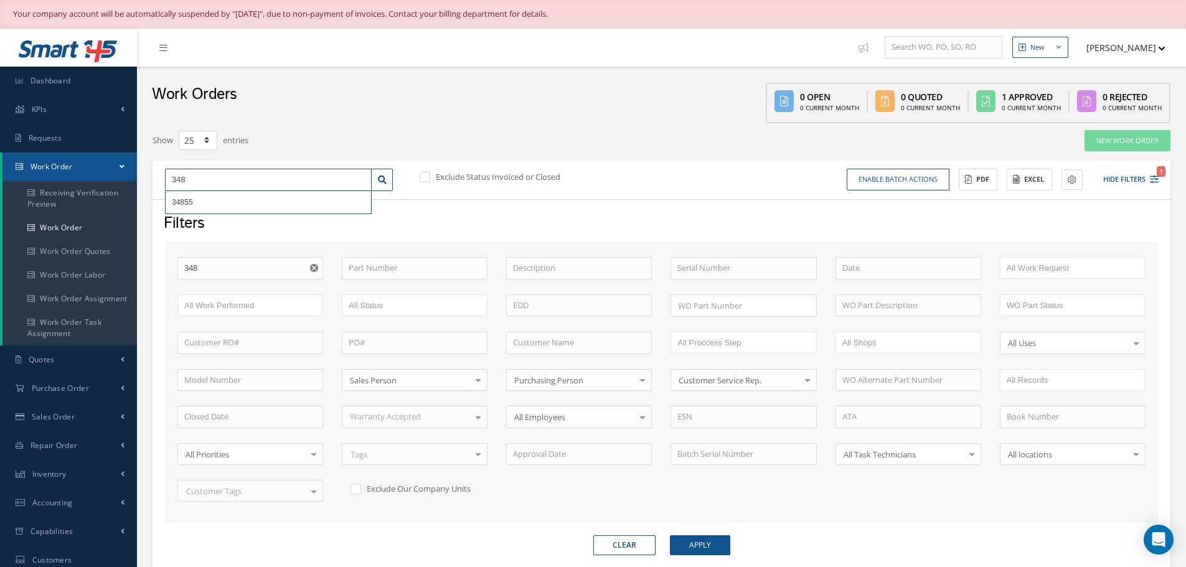
type input "34"
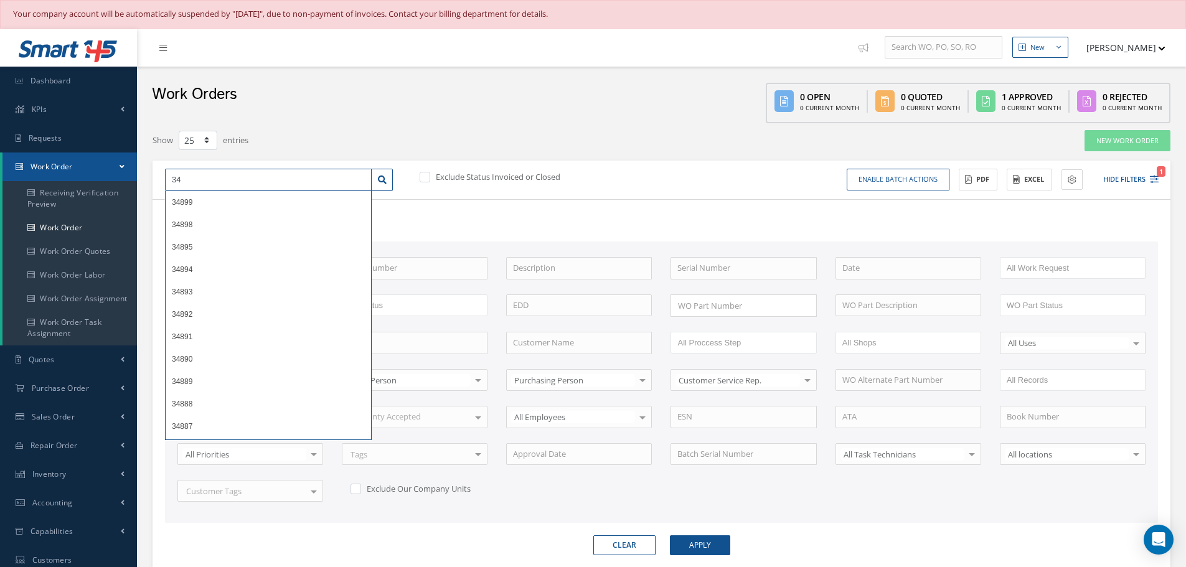
type input "348"
type input "3480"
type input "34808"
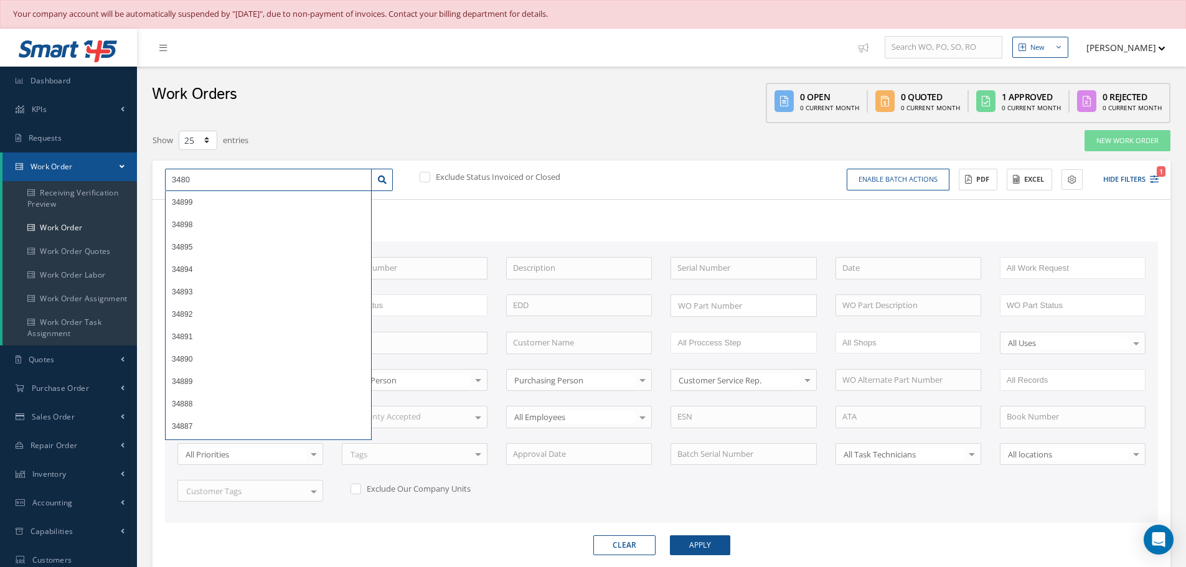
type input "34808"
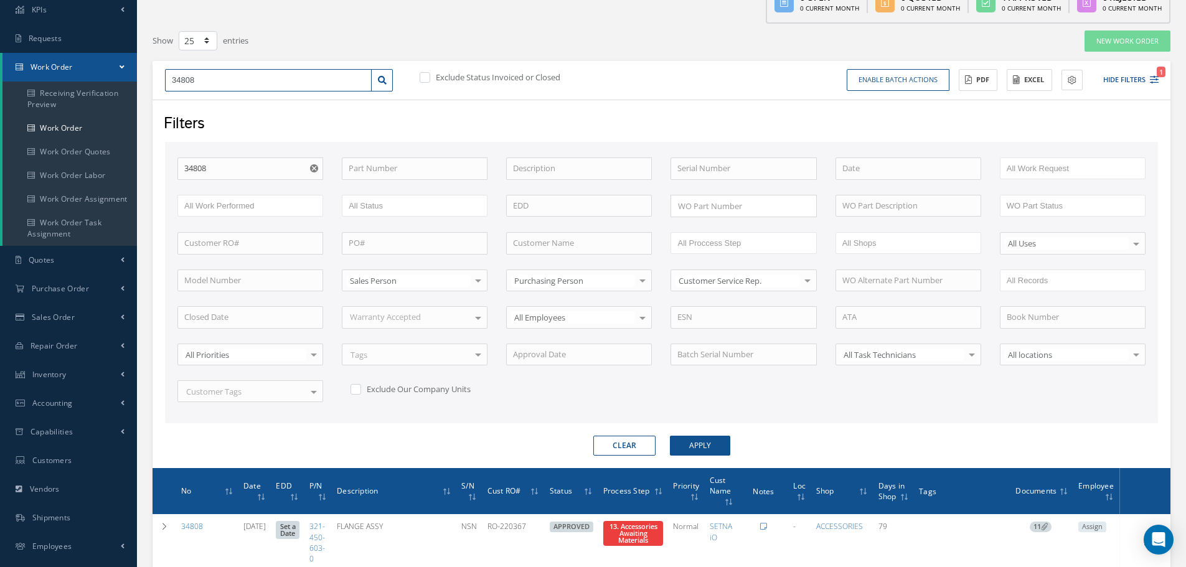
scroll to position [199, 0]
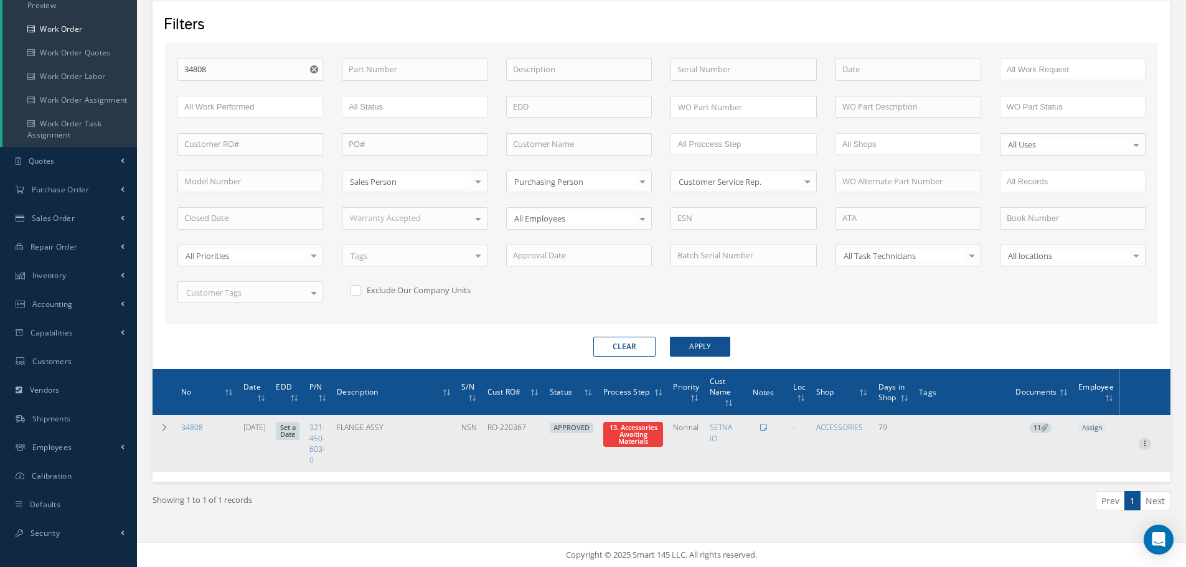
click at [1148, 444] on icon at bounding box center [1144, 443] width 12 height 10
click at [1090, 484] on link "Part Issue" at bounding box center [1087, 484] width 98 height 16
click at [1144, 446] on icon at bounding box center [1144, 443] width 12 height 10
click at [1087, 466] on link "Edit" at bounding box center [1087, 467] width 98 height 16
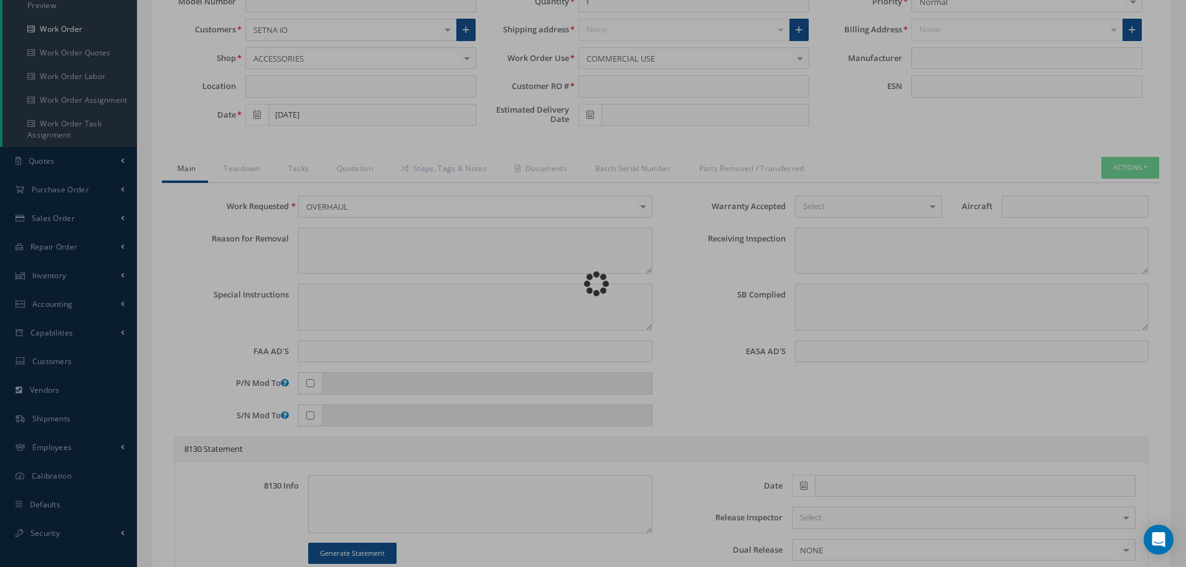
type input "321-450-603-0"
type input "07/14/2025"
type input "FLANGE ASSY"
type input "RO-220367"
type input "NSN"
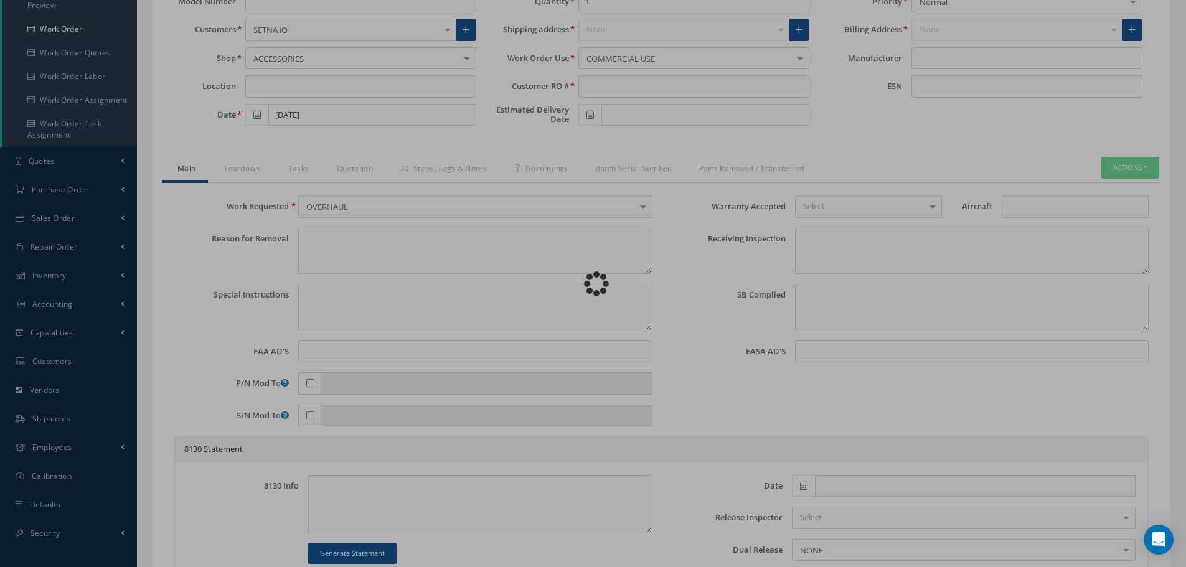
type textarea "NONE"
type textarea "PLEASE SEE R.O. FOR DETAILS"
type textarea "NO VISUAL DAMAGE"
type textarea "None performed"
type textarea "Article was xxxxx in reference with the following Technical Standard : CFM56-5B…"
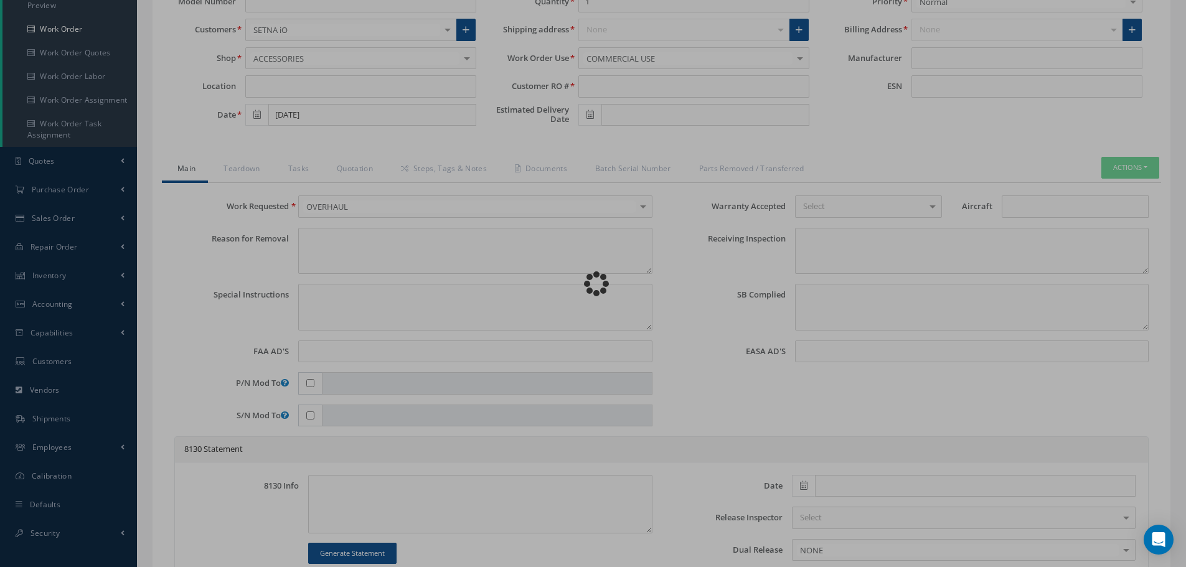
type textarea "Article has been approved to return to service."
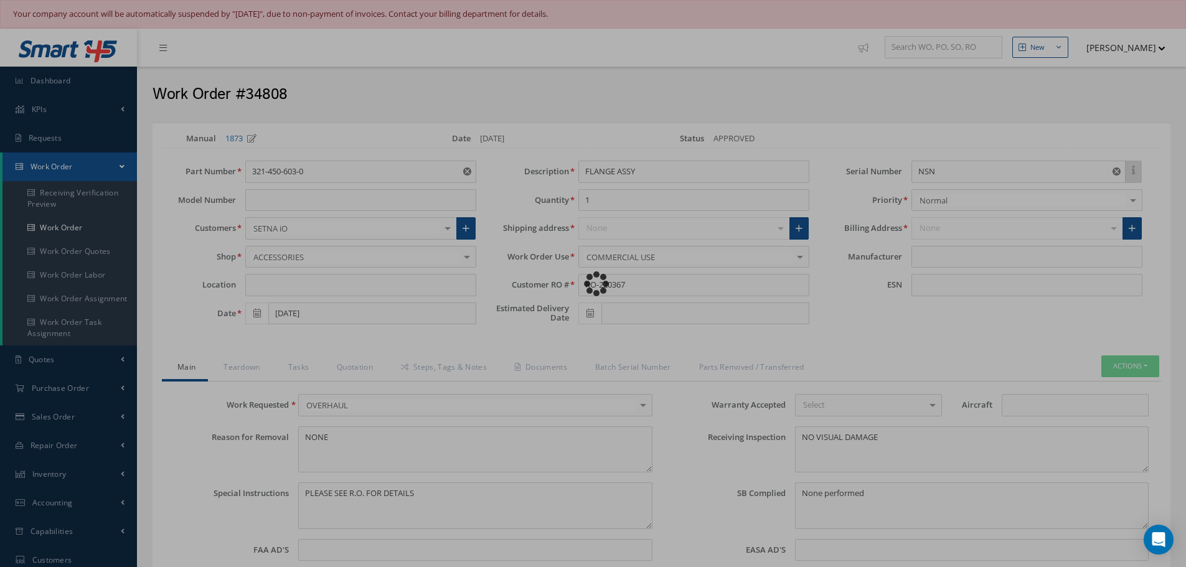
type input "CFM56-5B"
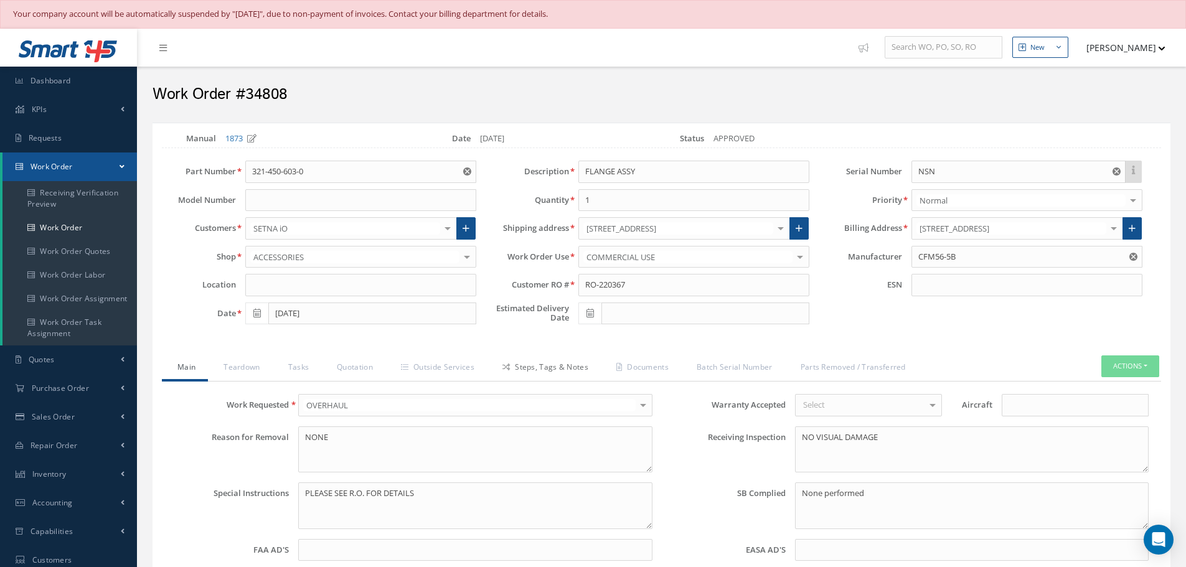
click at [526, 367] on link "Steps, Tags & Notes" at bounding box center [544, 368] width 114 height 26
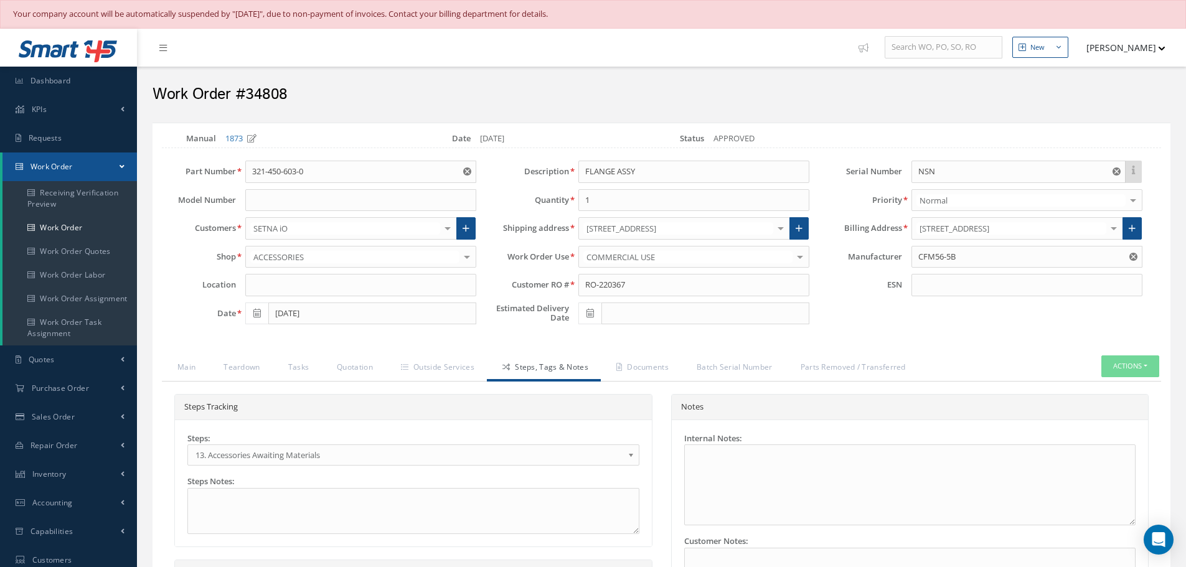
select select "25"
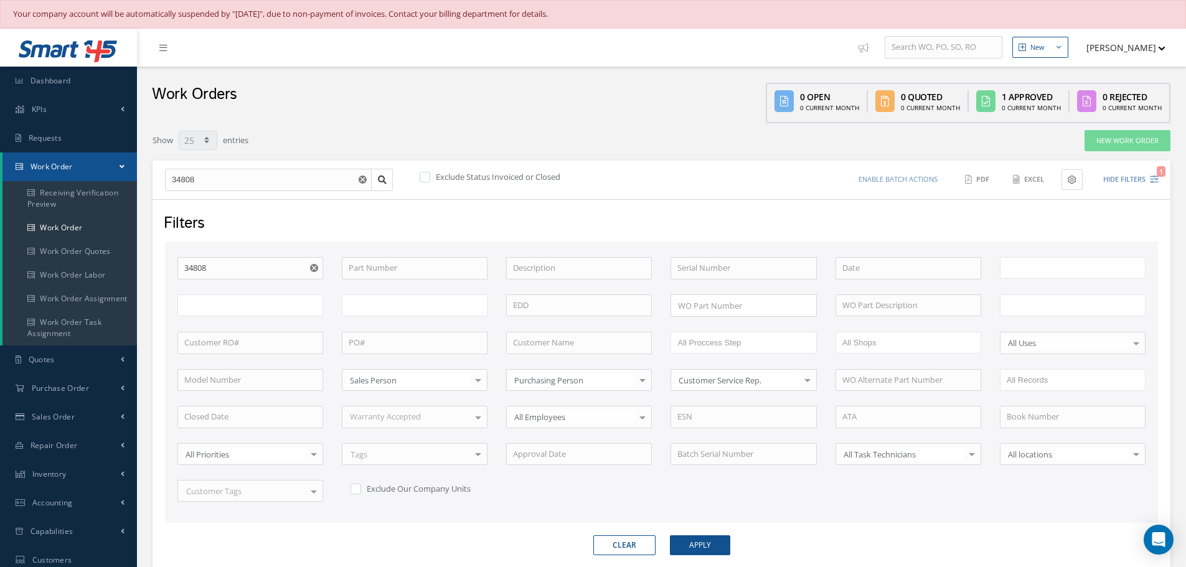
scroll to position [179, 0]
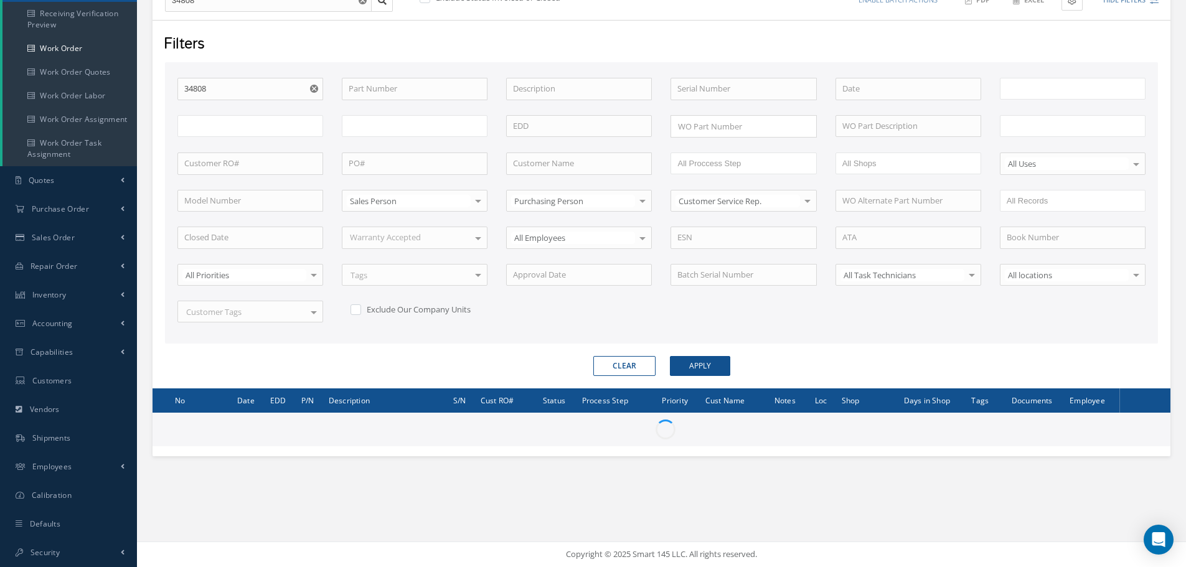
type input "All Work Request"
type input "All Work Performed"
type input "All Status"
type input "WO Part Status"
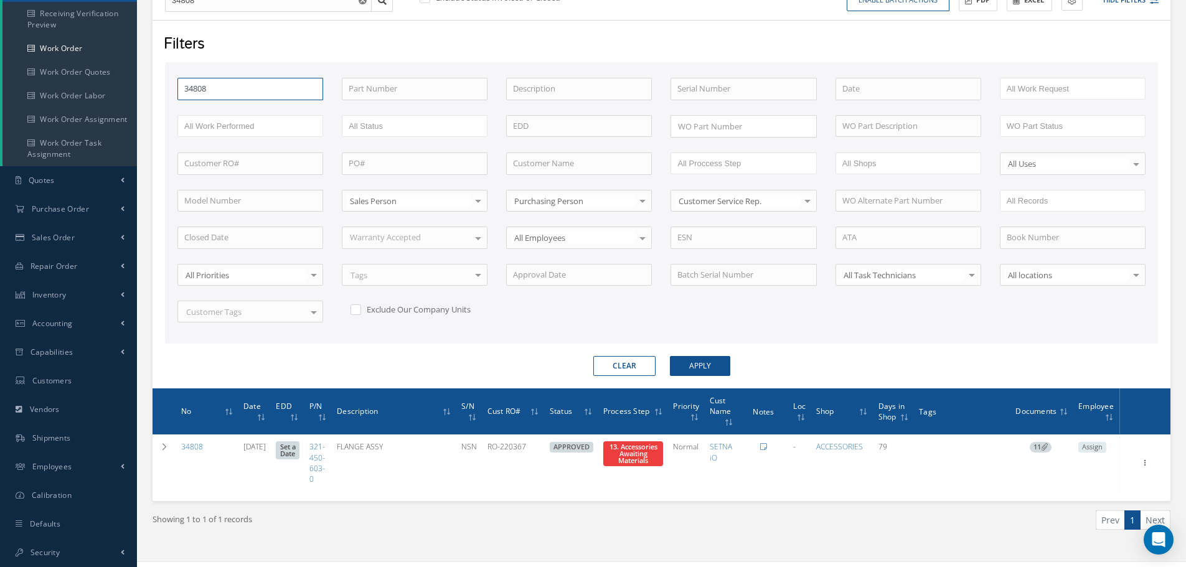
click at [217, 89] on input "34808" at bounding box center [250, 89] width 146 height 22
type input "3480"
type input "348"
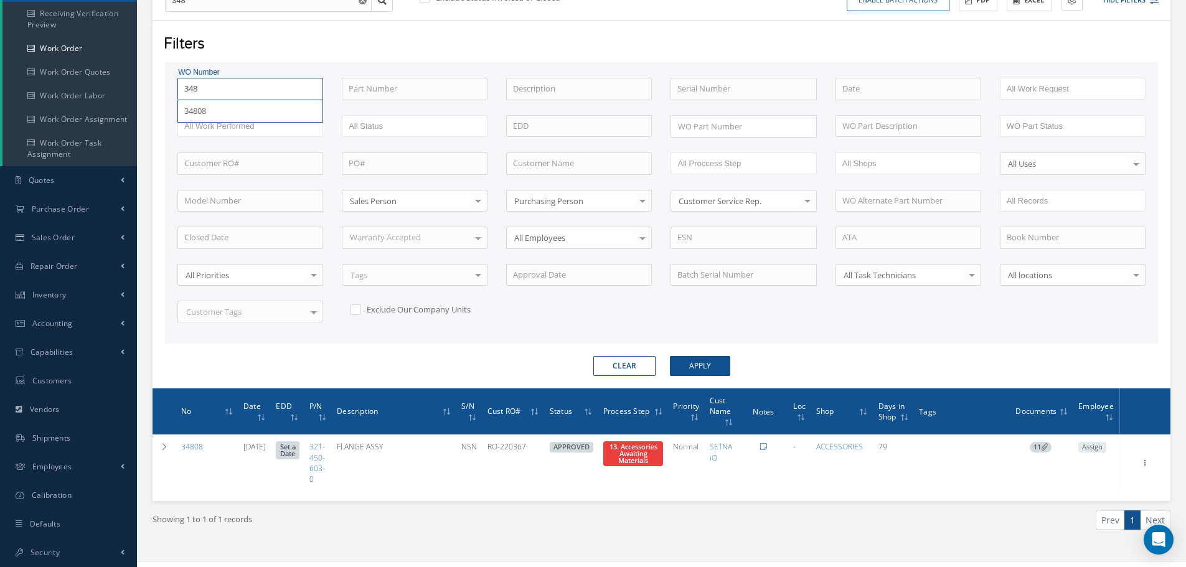
type input "34"
type input "3"
type input "35"
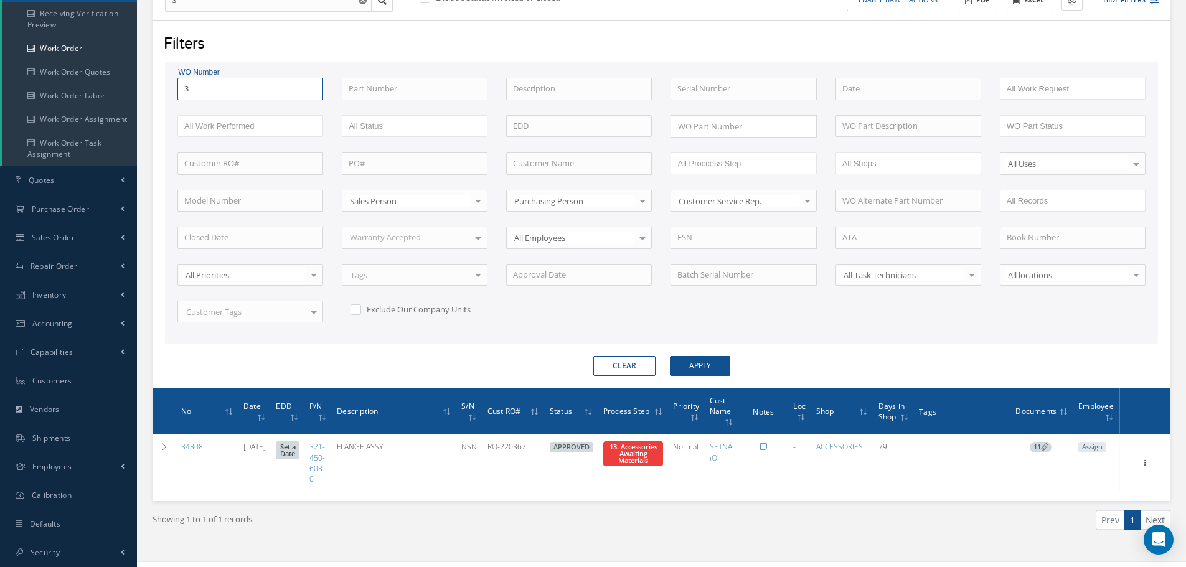
type input "35"
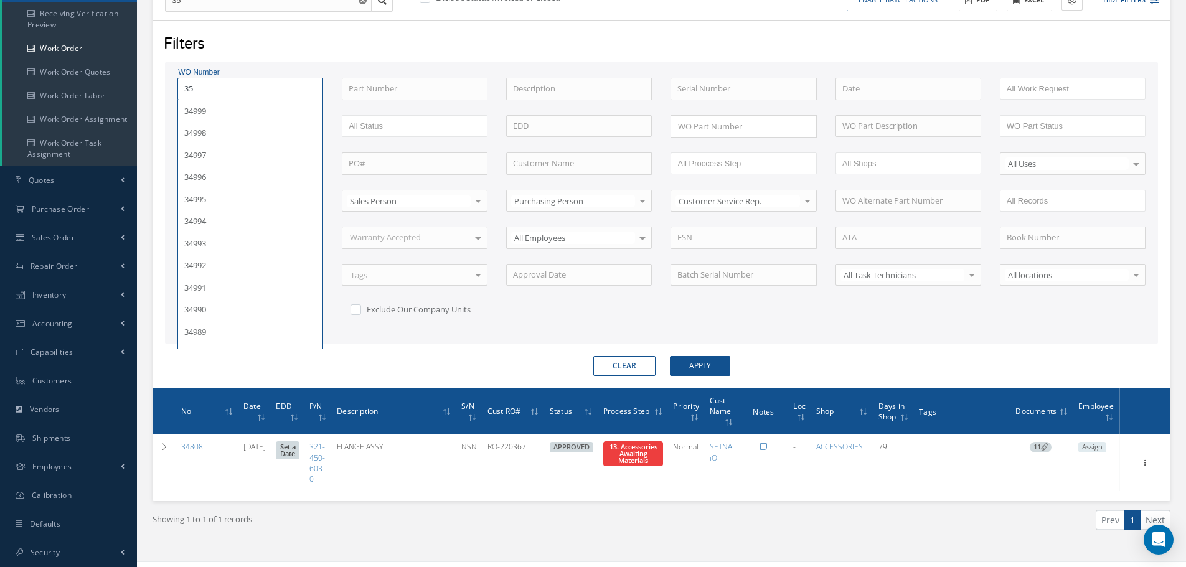
type input "353"
type input "3533"
type input "35331"
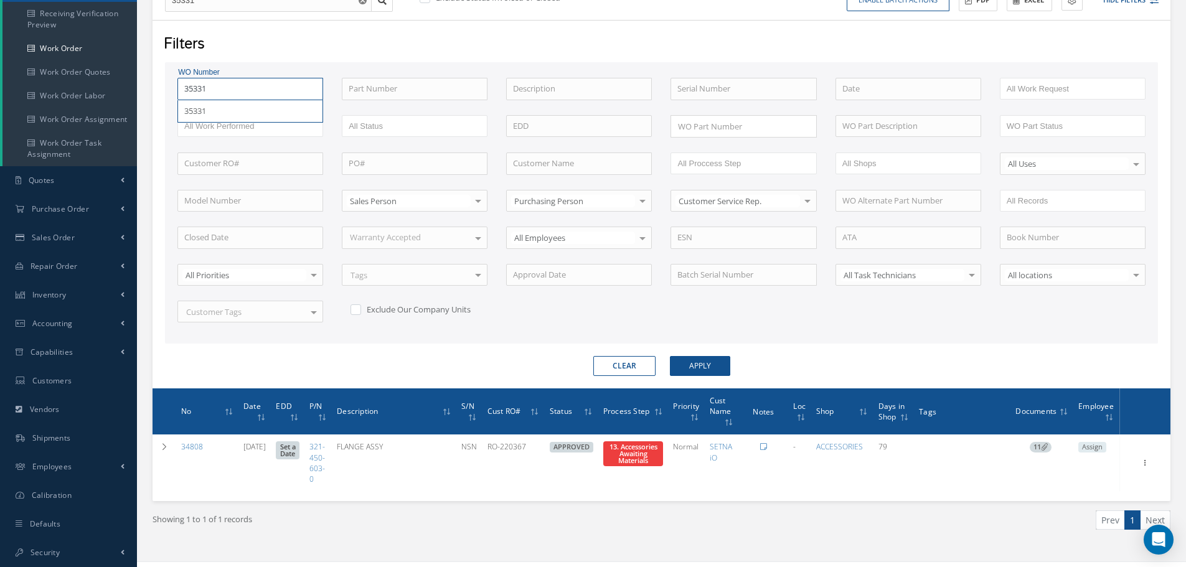
type input "35331"
click at [670, 356] on button "Apply" at bounding box center [700, 366] width 60 height 20
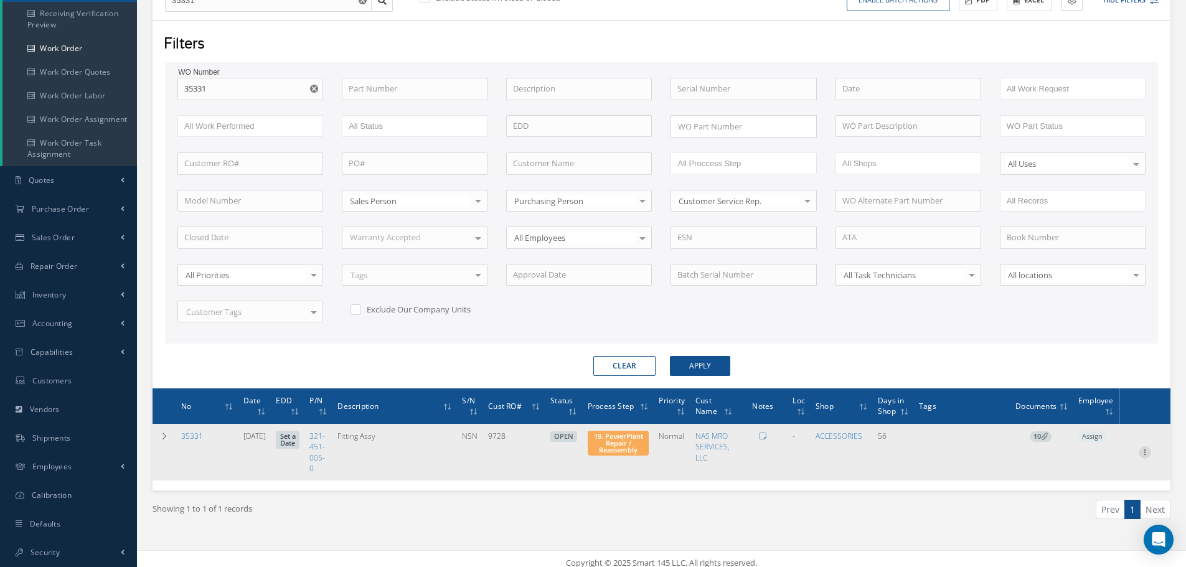
click at [1147, 451] on icon at bounding box center [1144, 451] width 12 height 10
click at [1103, 491] on link "Part Issue" at bounding box center [1087, 492] width 98 height 16
click at [1146, 454] on icon at bounding box center [1144, 451] width 12 height 10
click at [1082, 493] on link "Part Issue" at bounding box center [1087, 492] width 98 height 16
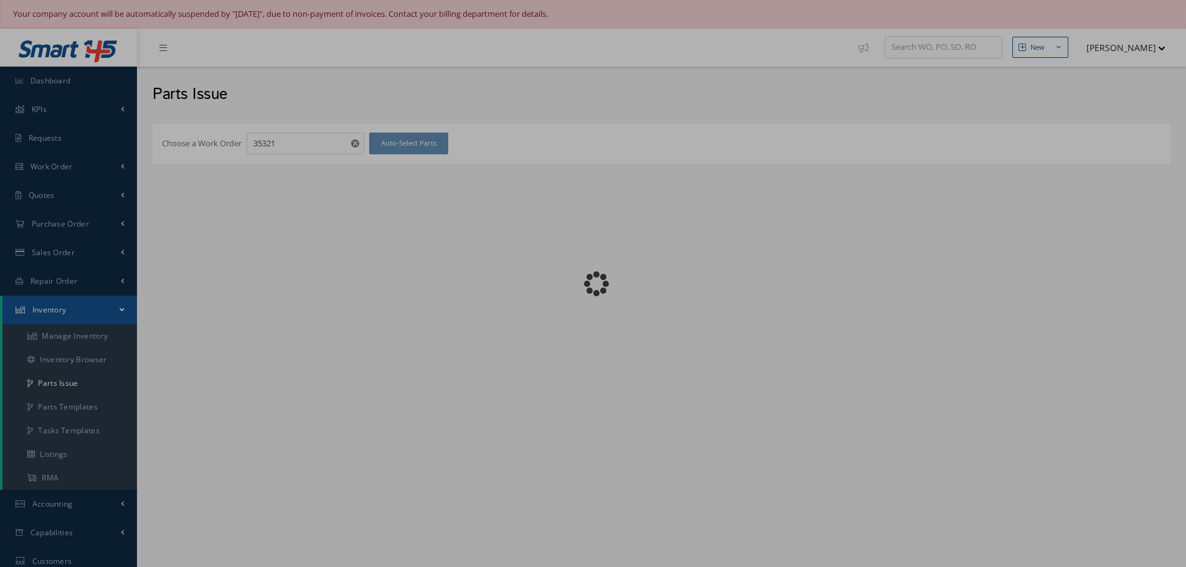
checkbox input "false"
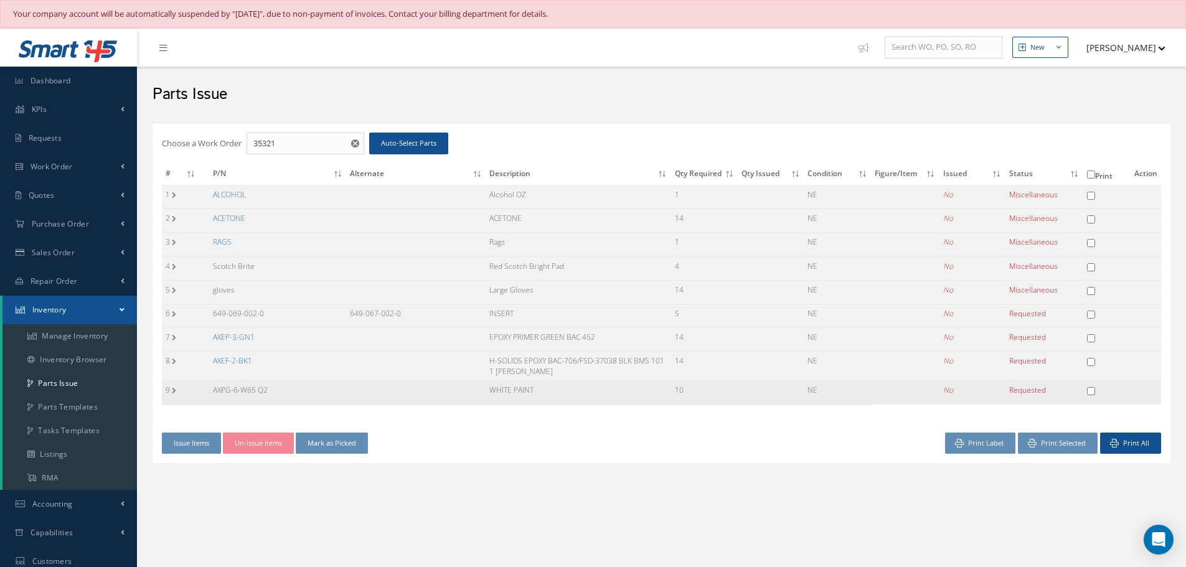
drag, startPoint x: 210, startPoint y: 390, endPoint x: 322, endPoint y: 401, distance: 112.6
click at [322, 401] on td "AXPG-6-W65 Q2" at bounding box center [278, 393] width 138 height 24
copy td "AXPG-6-W65 Q2"
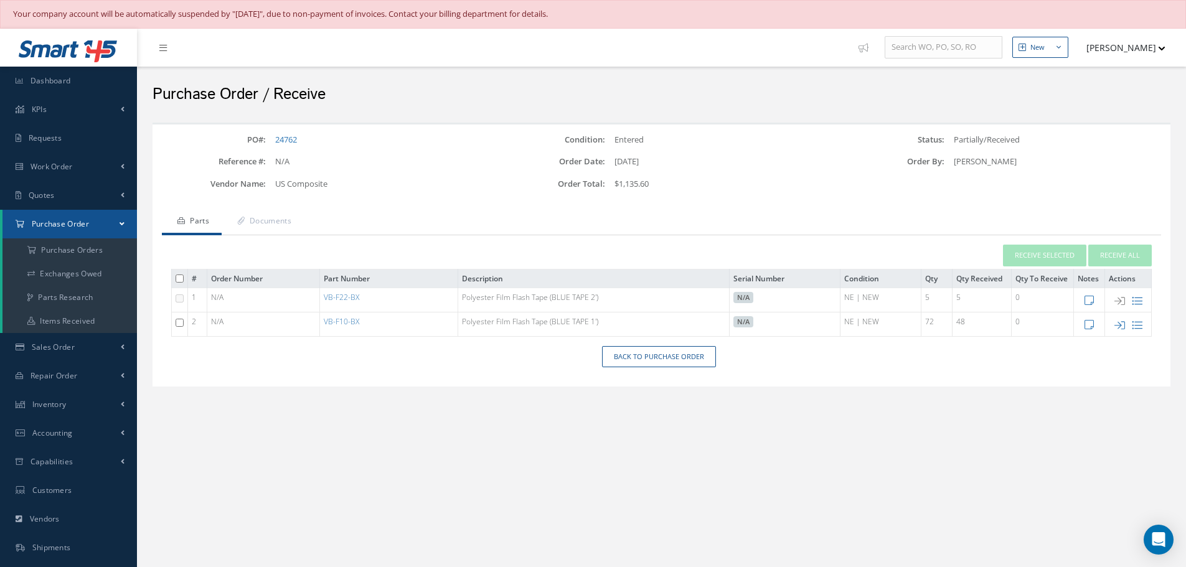
click at [639, 214] on ul "Parts Documents" at bounding box center [661, 222] width 999 height 26
click at [965, 322] on td "48" at bounding box center [981, 324] width 59 height 24
click at [659, 356] on link "Back to Purchase Order" at bounding box center [659, 357] width 114 height 22
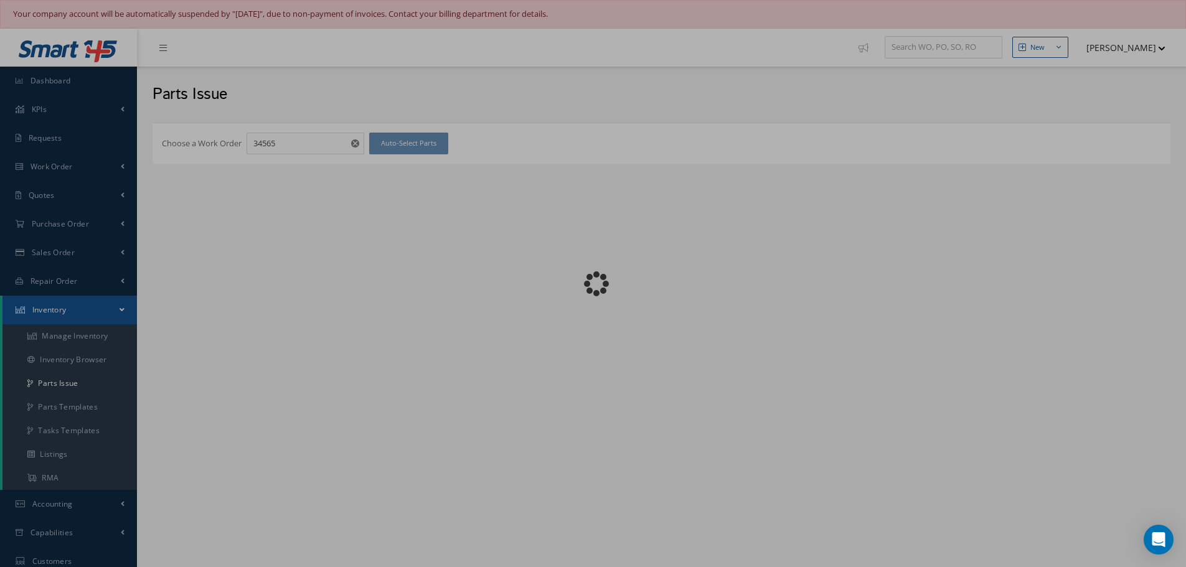
checkbox input "false"
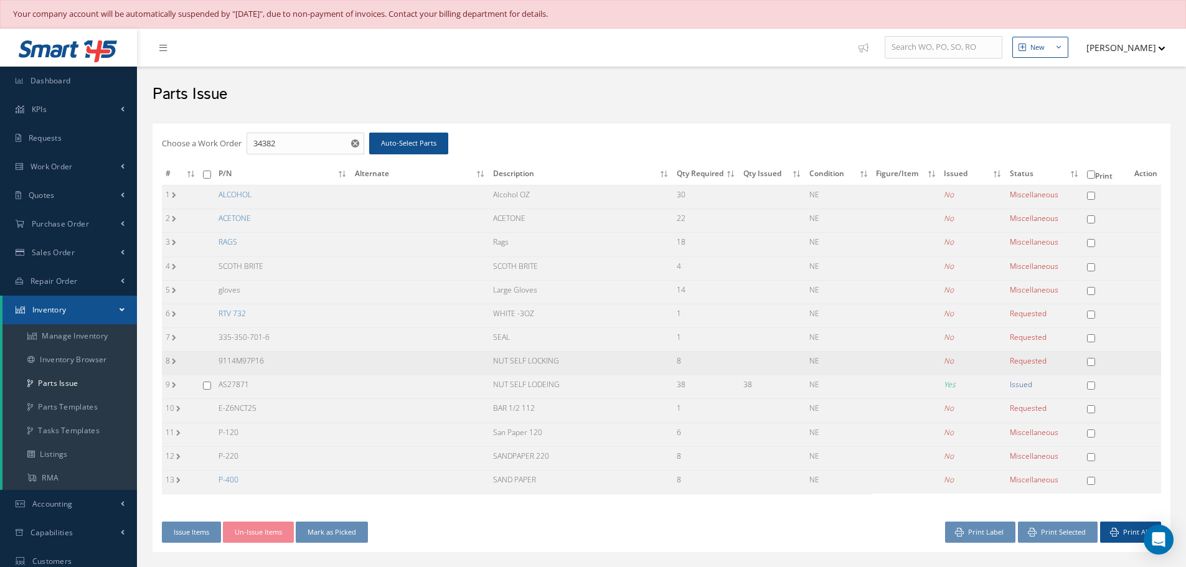
drag, startPoint x: 219, startPoint y: 357, endPoint x: 296, endPoint y: 355, distance: 76.6
click at [296, 355] on td "9114M97P16" at bounding box center [283, 364] width 136 height 24
copy td "9114M97P16"
click at [287, 322] on td "RTV 732" at bounding box center [283, 316] width 136 height 24
drag, startPoint x: 218, startPoint y: 337, endPoint x: 295, endPoint y: 338, distance: 77.2
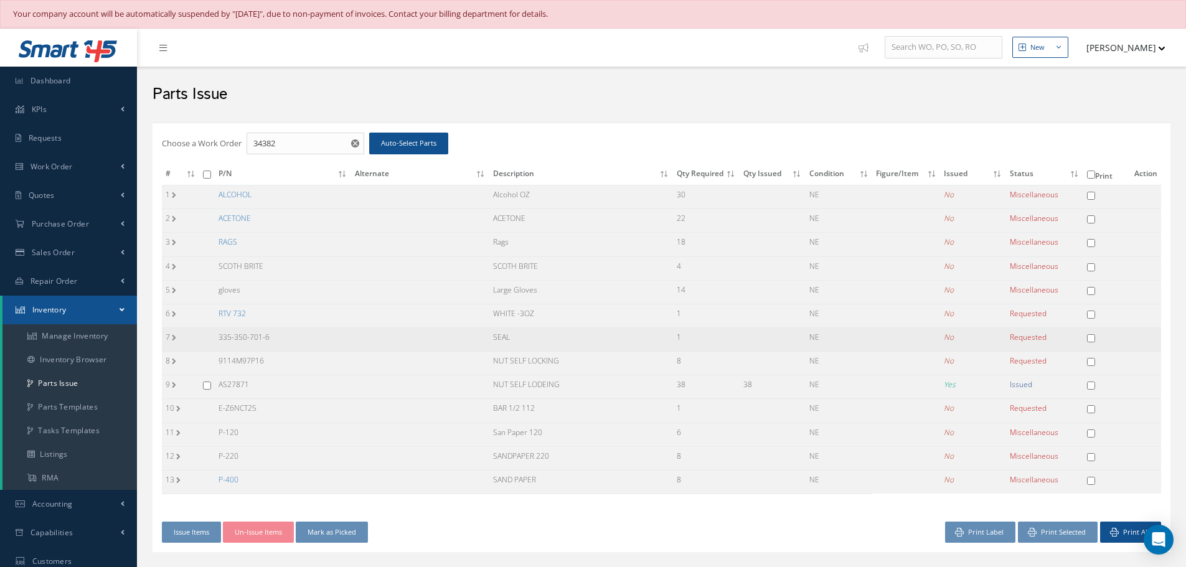
click at [295, 338] on td "335-350-701-6" at bounding box center [283, 339] width 136 height 24
copy td "335-350-701-6"
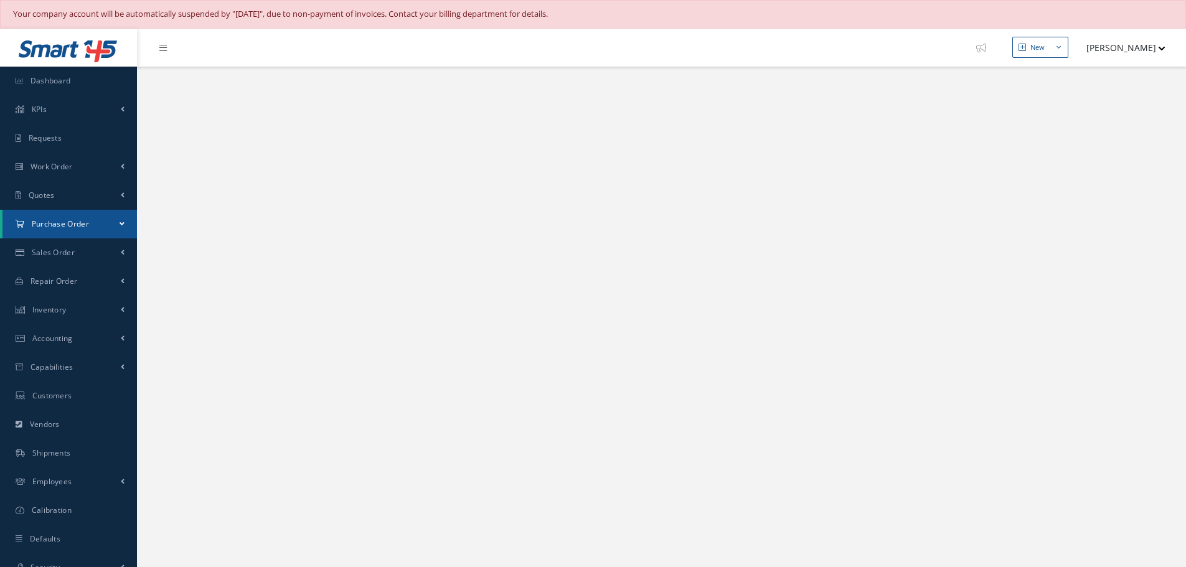
select select "25"
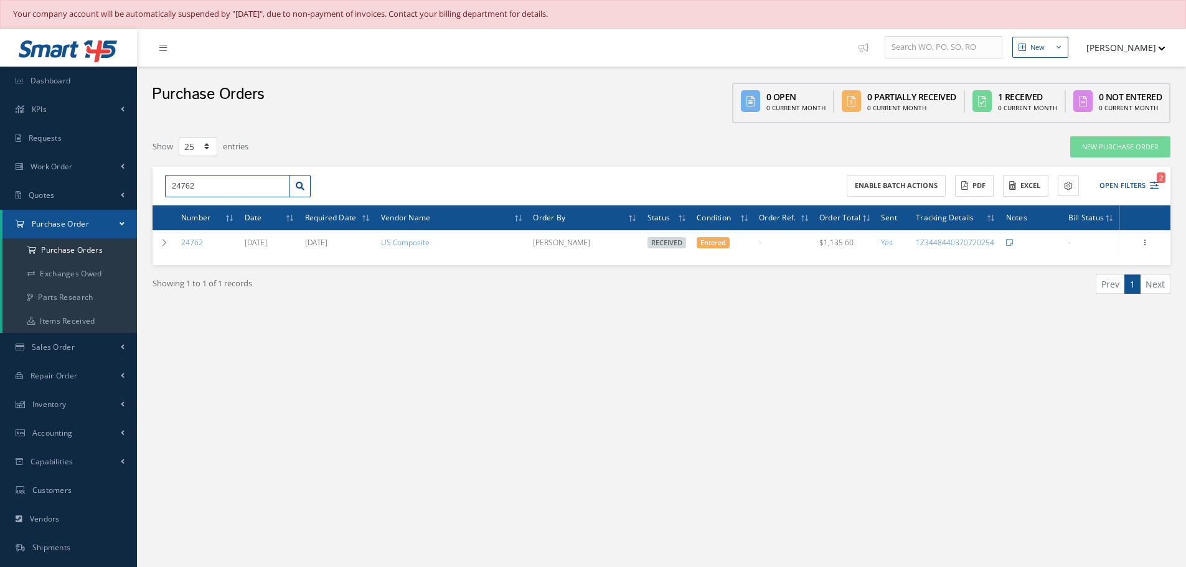
click at [211, 181] on input "24762" at bounding box center [227, 186] width 124 height 22
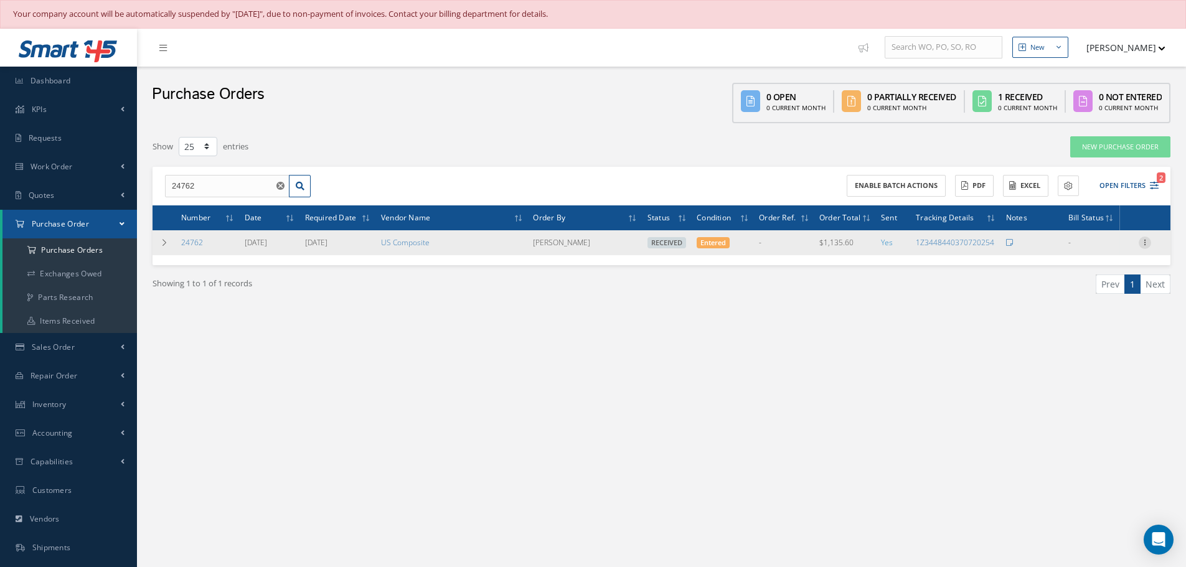
click at [1143, 246] on icon at bounding box center [1144, 242] width 12 height 10
click at [1102, 251] on link "Receiving Details" at bounding box center [1087, 251] width 98 height 16
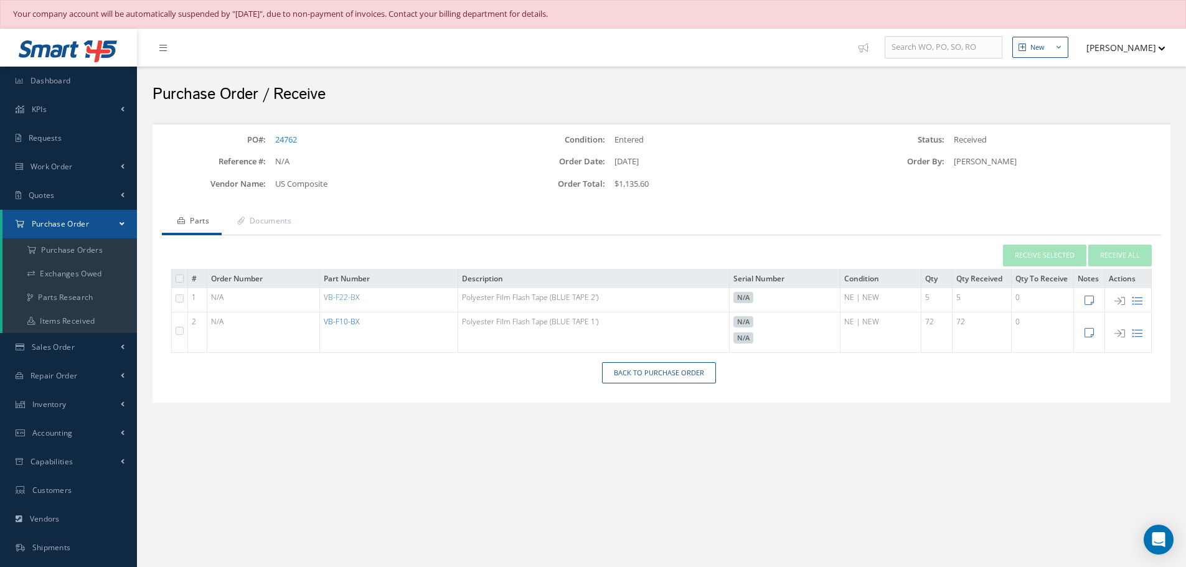
click at [345, 318] on link "VB-F10-BX" at bounding box center [341, 321] width 35 height 11
click at [345, 320] on link "VB-F10-BX" at bounding box center [341, 321] width 35 height 11
drag, startPoint x: 663, startPoint y: 370, endPoint x: 668, endPoint y: 365, distance: 7.1
click at [664, 369] on link "Back to Purchase Order" at bounding box center [659, 373] width 114 height 22
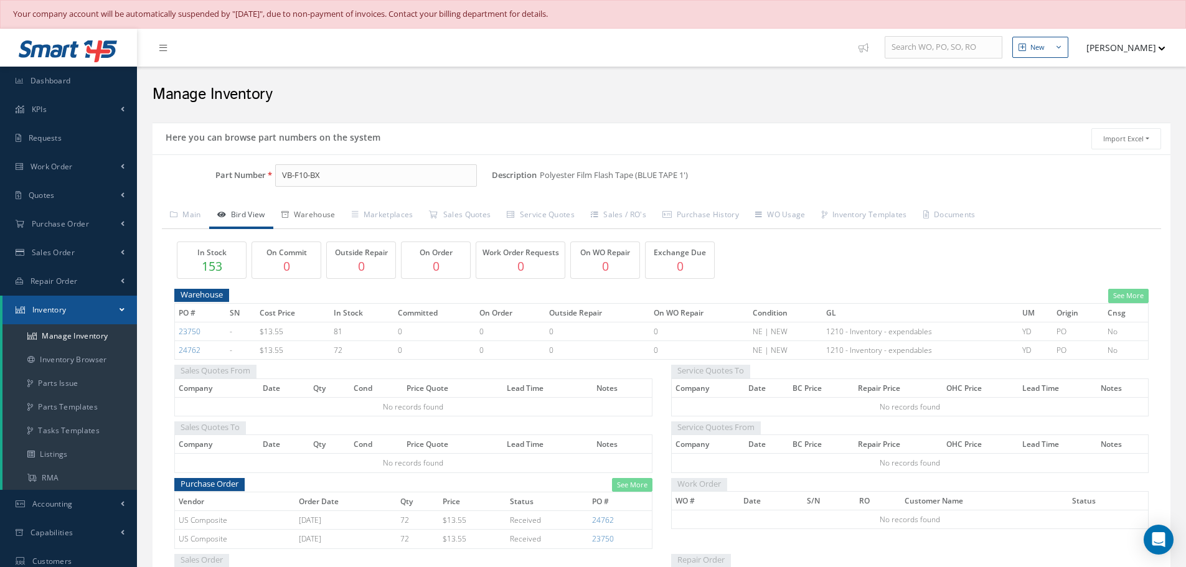
click at [323, 213] on link "Warehouse" at bounding box center [308, 216] width 70 height 26
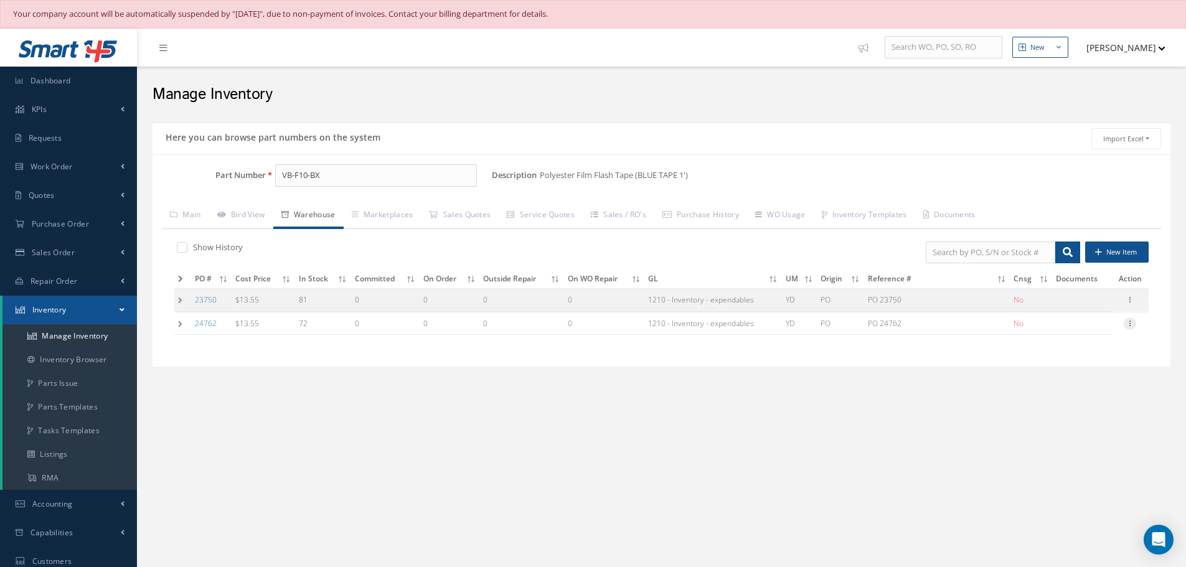
click at [1132, 326] on icon at bounding box center [1129, 322] width 12 height 10
click at [959, 187] on div "Description Polyester Film Flash Tape (BLUE TAPE 1') Alternates" at bounding box center [831, 180] width 678 height 32
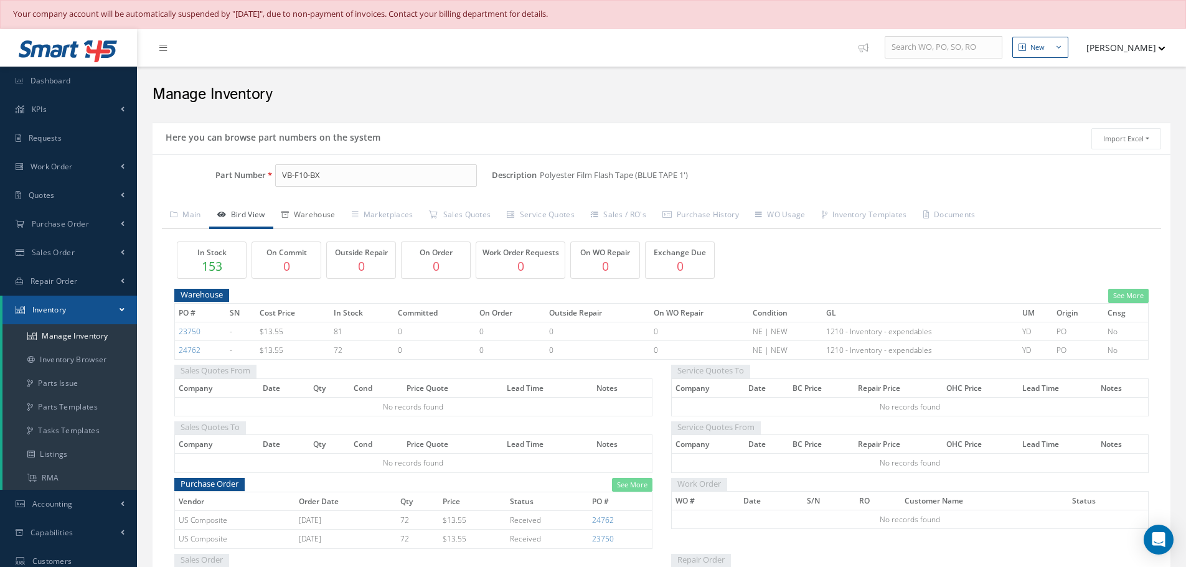
click at [316, 213] on link "Warehouse" at bounding box center [308, 216] width 70 height 26
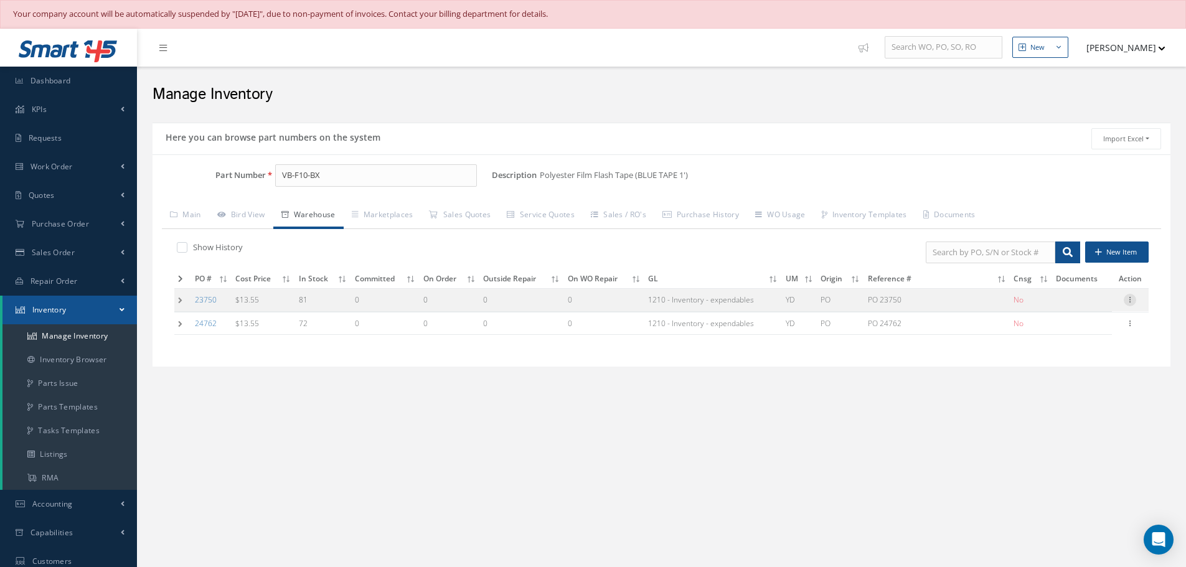
click at [1130, 301] on icon at bounding box center [1129, 299] width 12 height 10
click at [1081, 306] on link "Edit" at bounding box center [1072, 308] width 98 height 16
type input "13.55"
type input "08/01/2024"
type input "PO 23750"
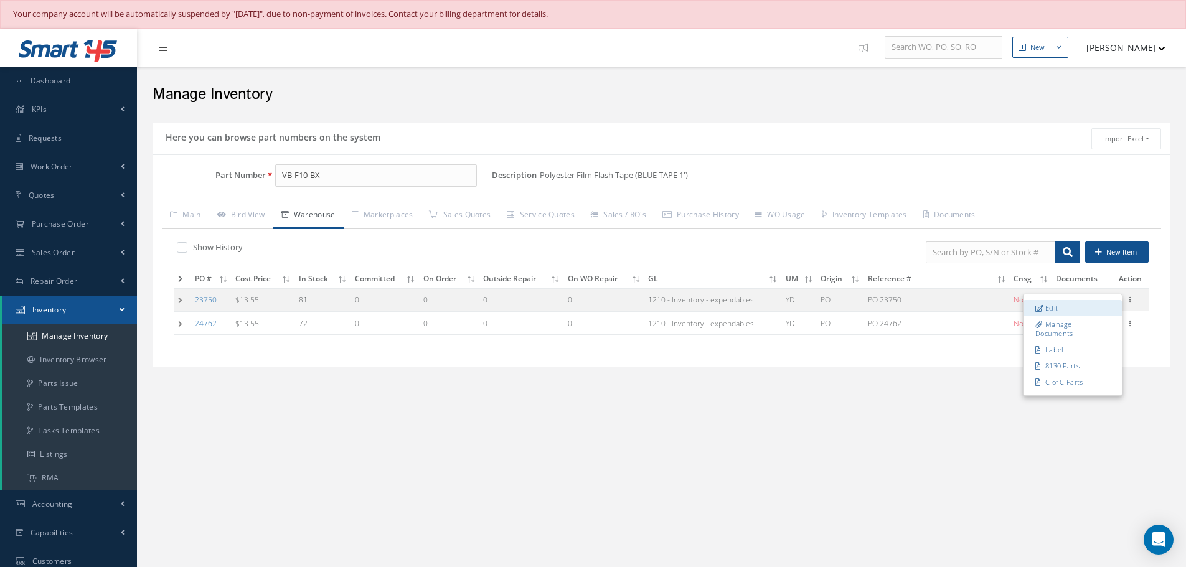
type input "08/01/2024"
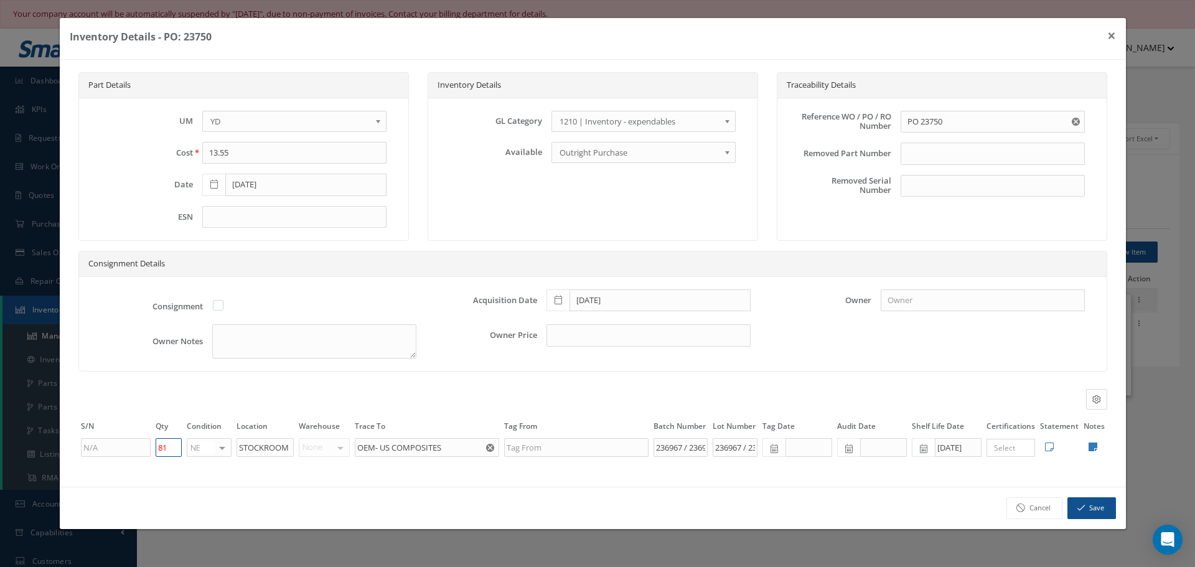
click at [174, 443] on input "81" at bounding box center [169, 447] width 26 height 19
type input "8"
type input "75"
click at [1087, 504] on button "Save" at bounding box center [1091, 508] width 49 height 22
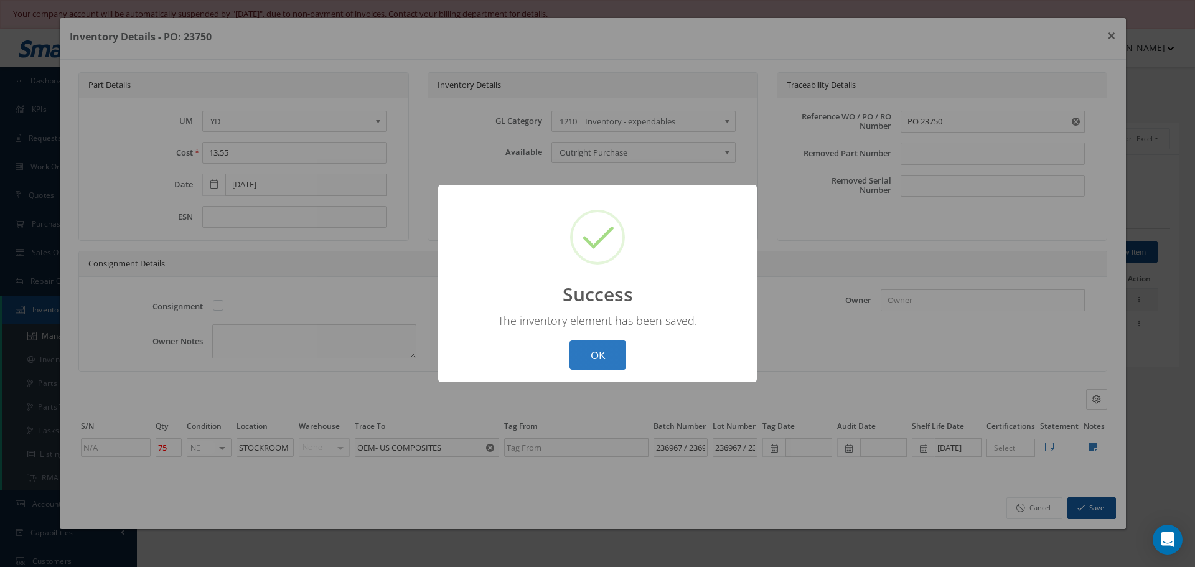
click at [591, 349] on button "OK" at bounding box center [598, 354] width 57 height 29
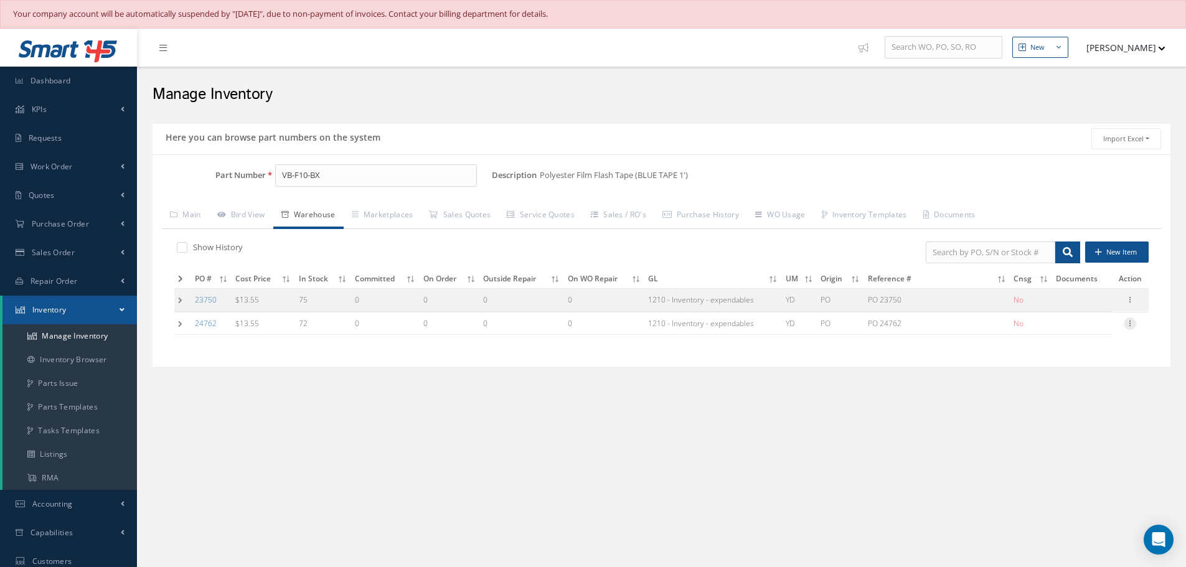
click at [1128, 326] on icon at bounding box center [1129, 322] width 12 height 10
click at [1072, 334] on link "Edit" at bounding box center [1072, 332] width 98 height 16
type input "09/22/2025"
type input "PO 24762"
type input "48"
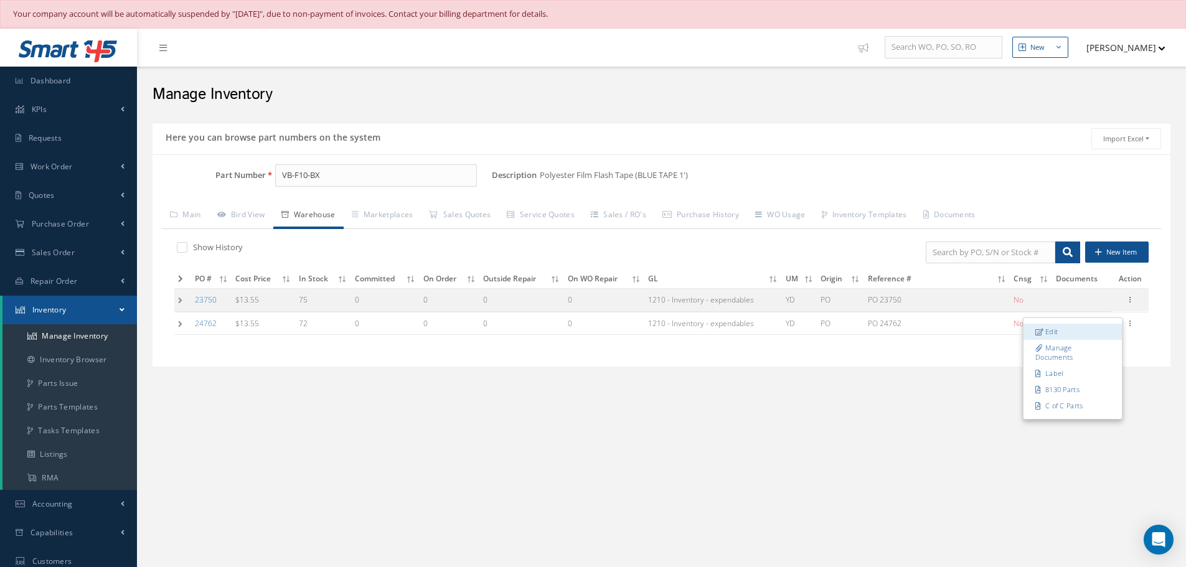
type input "STOCK ROOM"
type input "OEM US COMPOSITES"
type input "247102"
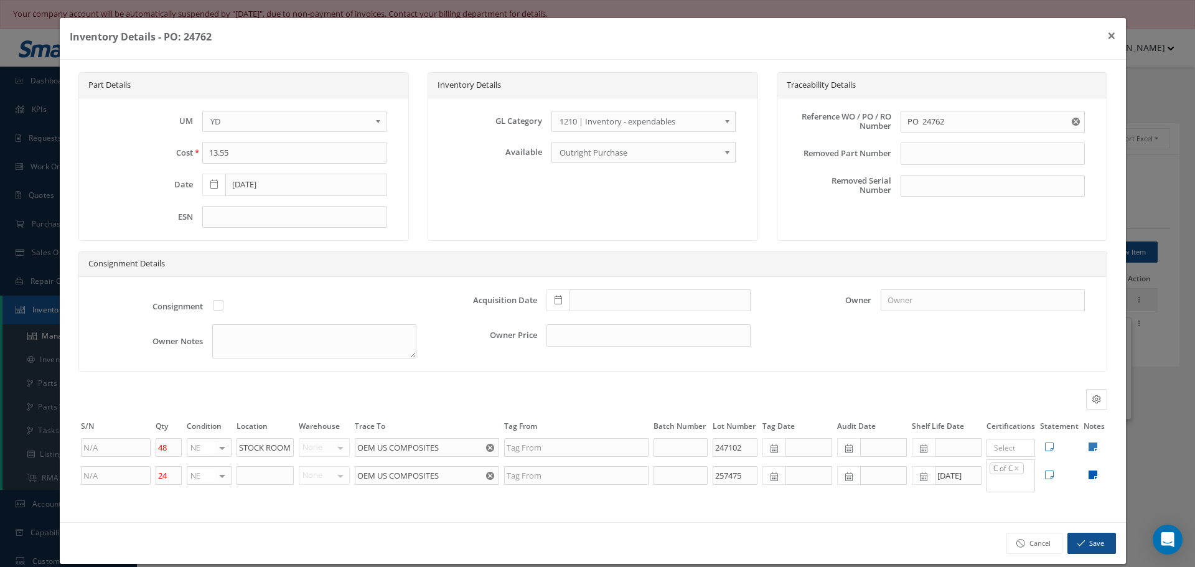
click at [1089, 475] on icon at bounding box center [1093, 475] width 9 height 10
type textarea "US COMPOSITES COC"
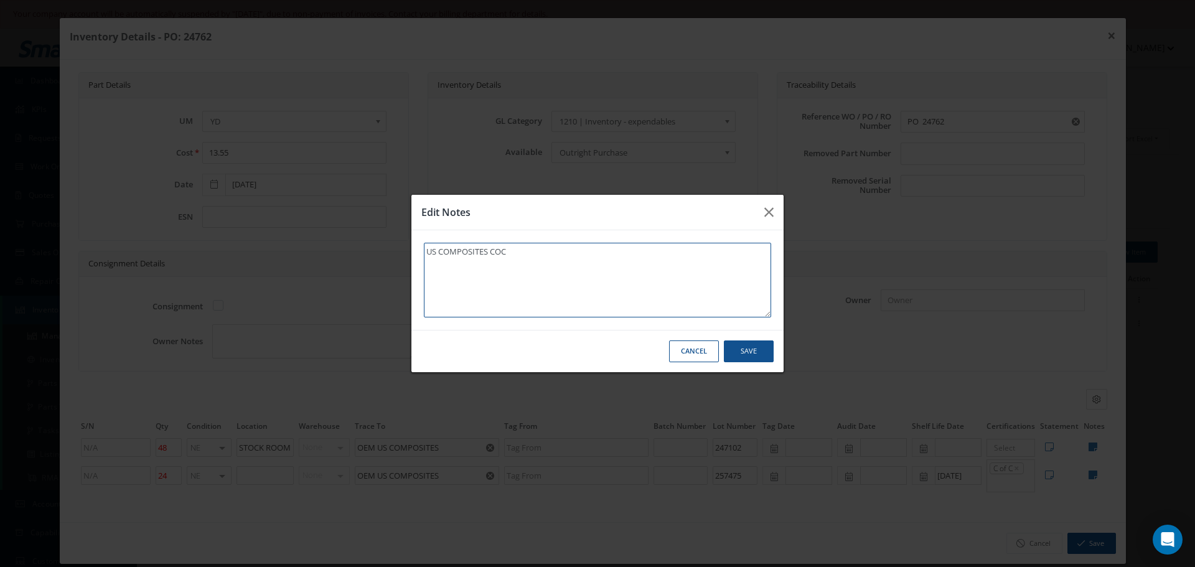
click at [530, 258] on textarea "US COMPOSITES COC" at bounding box center [597, 280] width 347 height 75
type textarea "US COMPOSITES COC"
type textarea "US COMPOSITES COC *"
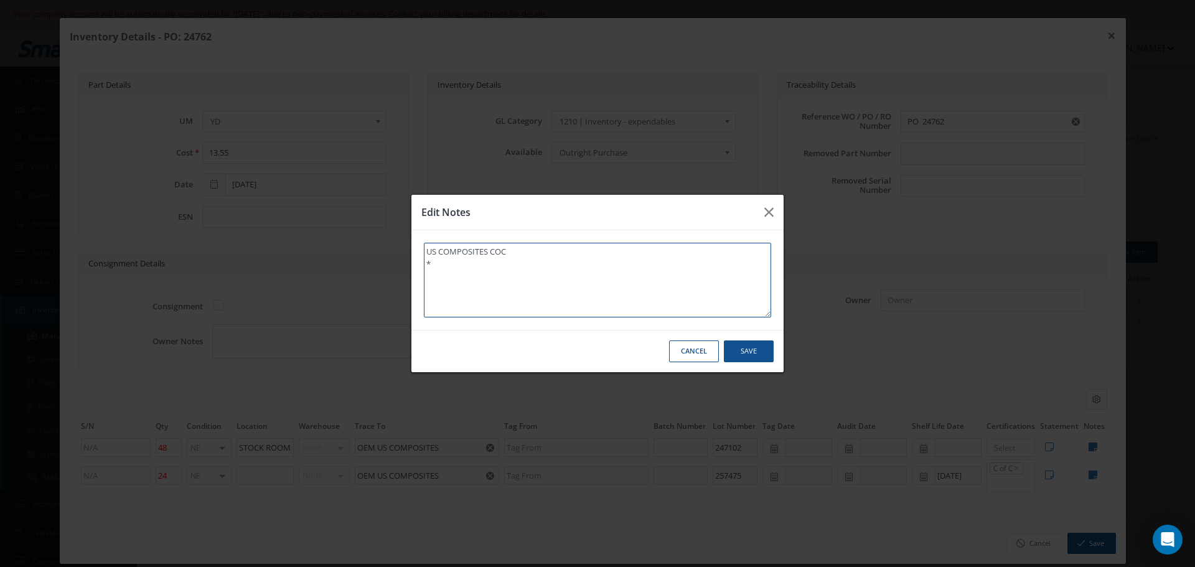
type textarea "US COMPOSITES COC **"
type textarea "US COMPOSITES COC ** R"
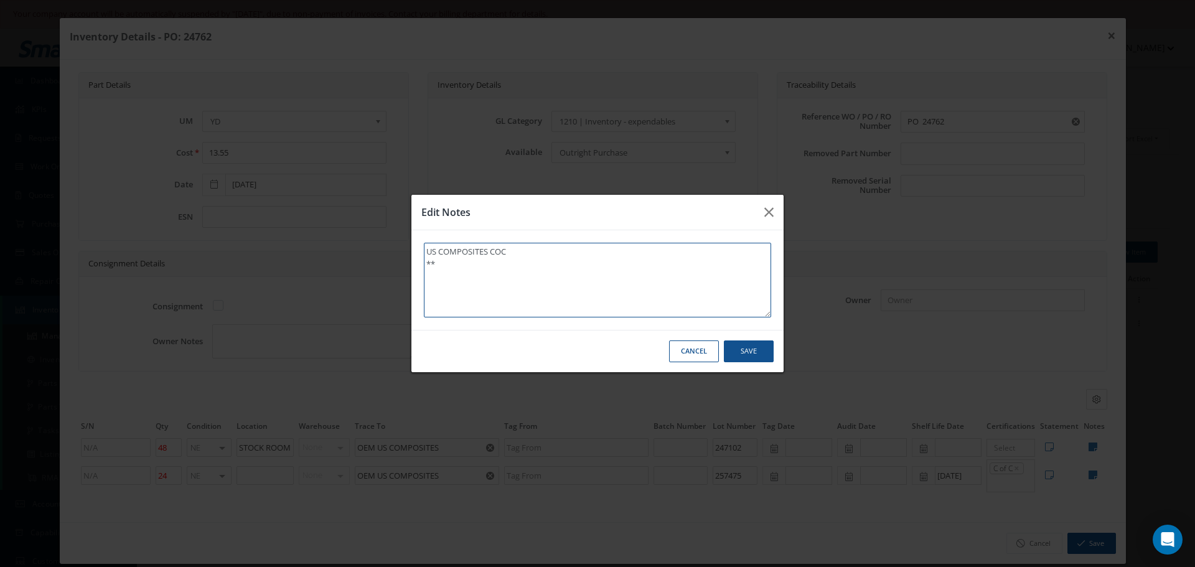
type textarea "US COMPOSITES COC ** R"
type textarea "US COMPOSITES COC ** RE"
type textarea "US COMPOSITES COC ** REC"
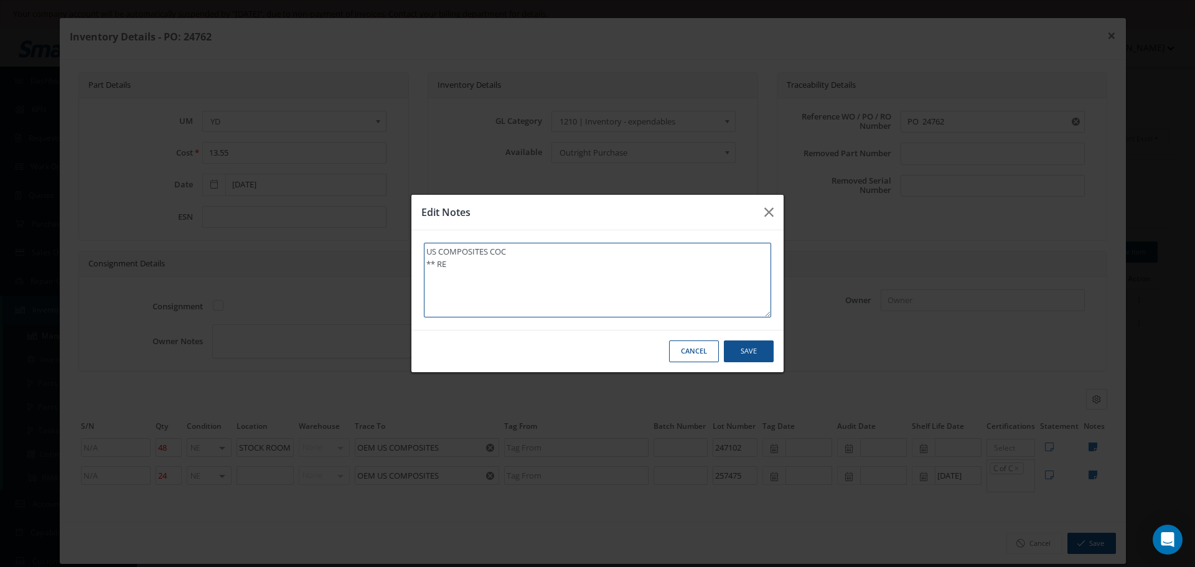
type textarea "US COMPOSITES COC ** REC"
type textarea "US COMPOSITES COC ** RECE"
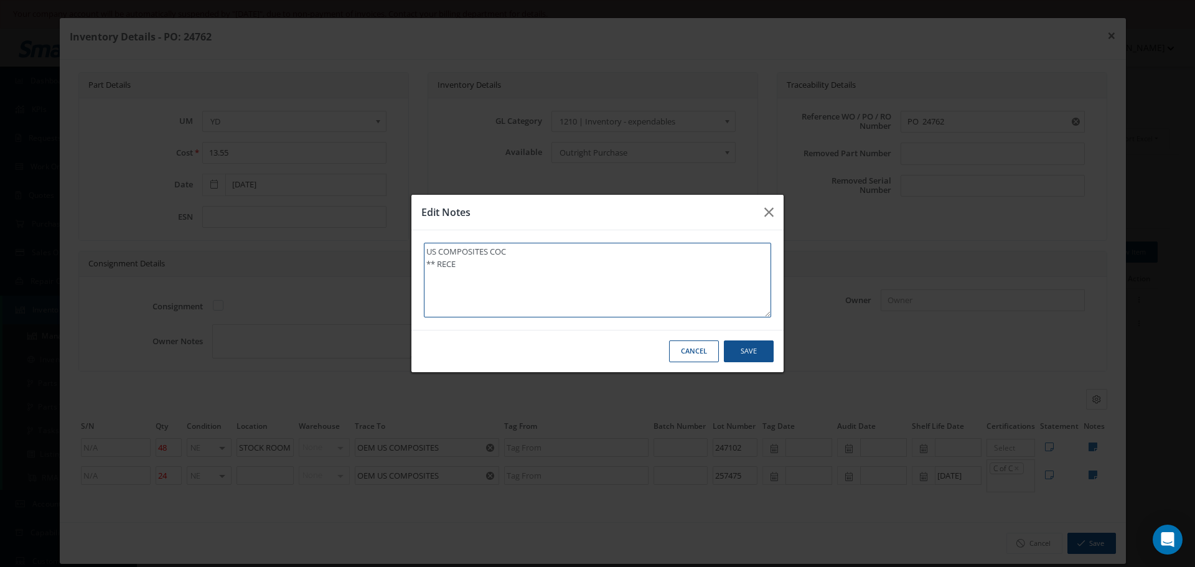
type textarea "US COMPOSITES COC ** RECEI"
type textarea "US COMPOSITES COC ** RECEIV"
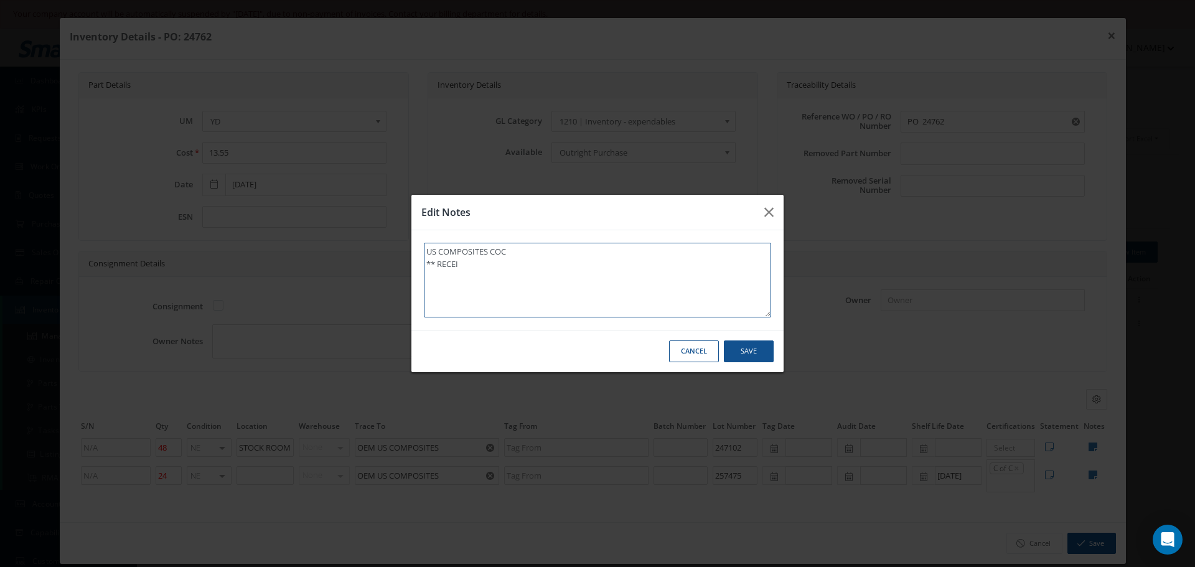
type textarea "US COMPOSITES COC ** RECEIV"
type textarea "US COMPOSITES COC ** RECEIVE"
type textarea "US COMPOSITES COC ** RECEIVED"
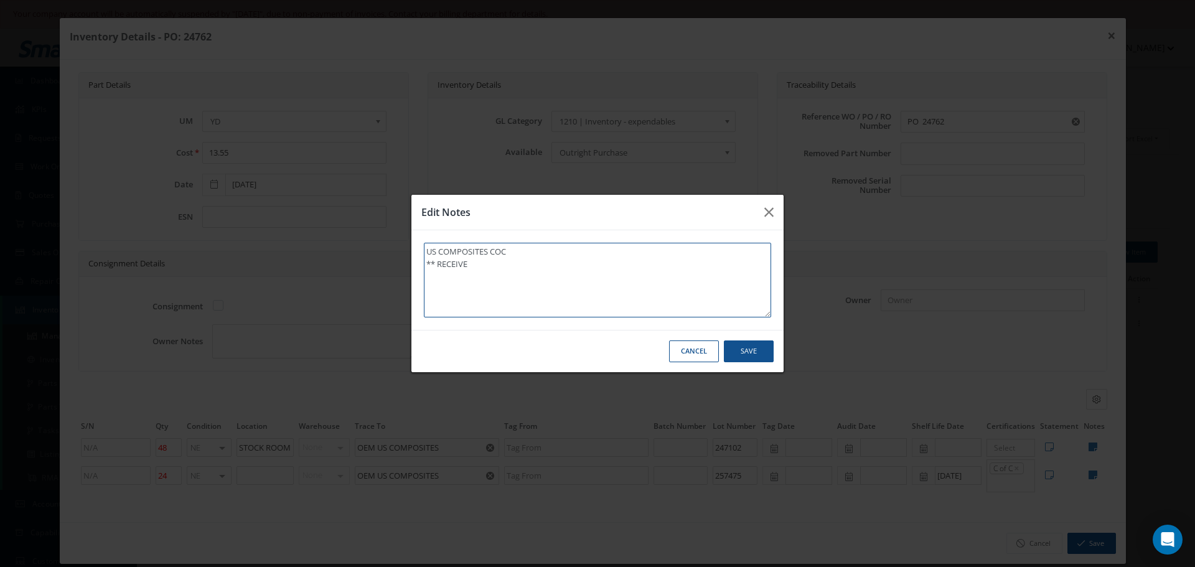
type textarea "US COMPOSITES COC ** RECEIVED"
type textarea "US COMPOSITES COC ** RECEIVED S"
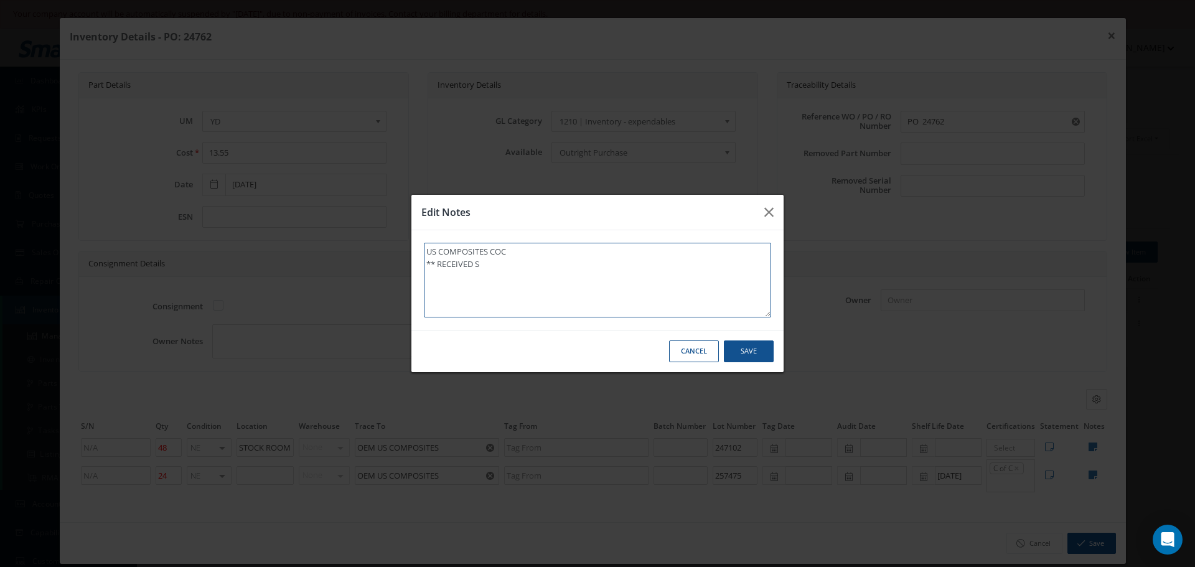
type textarea "US COMPOSITES COC ** RECEIVED ST"
type textarea "US COMPOSITES COC ** RECEIVED STO"
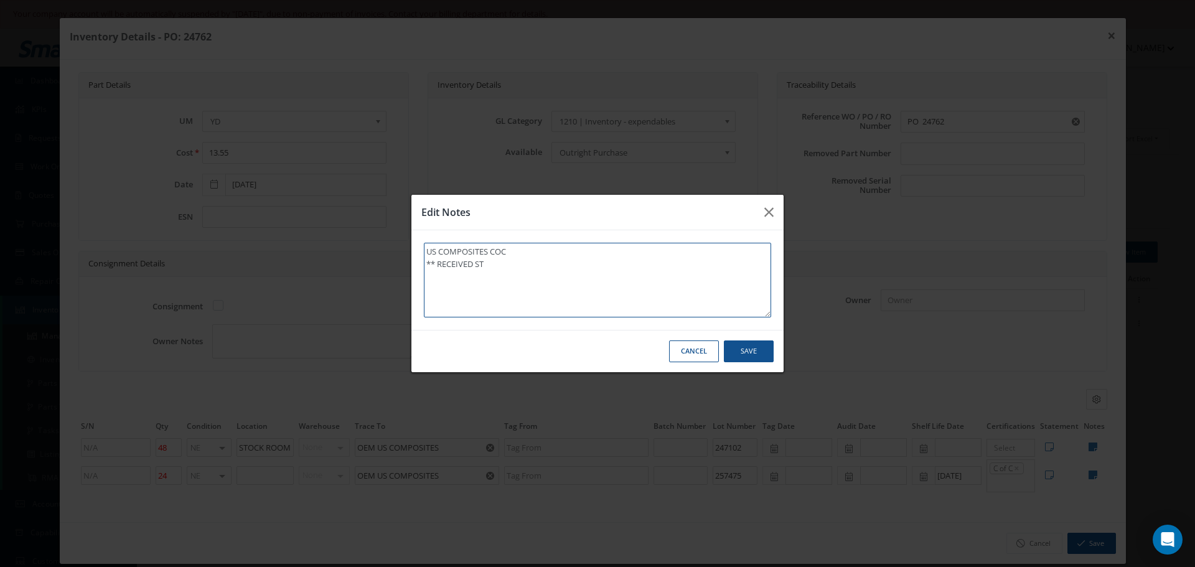
type textarea "US COMPOSITES COC ** RECEIVED STO"
type textarea "US COMPOSITES COC ** RECEIVED STOC"
type textarea "US COMPOSITES COC ** RECEIVED STOCK"
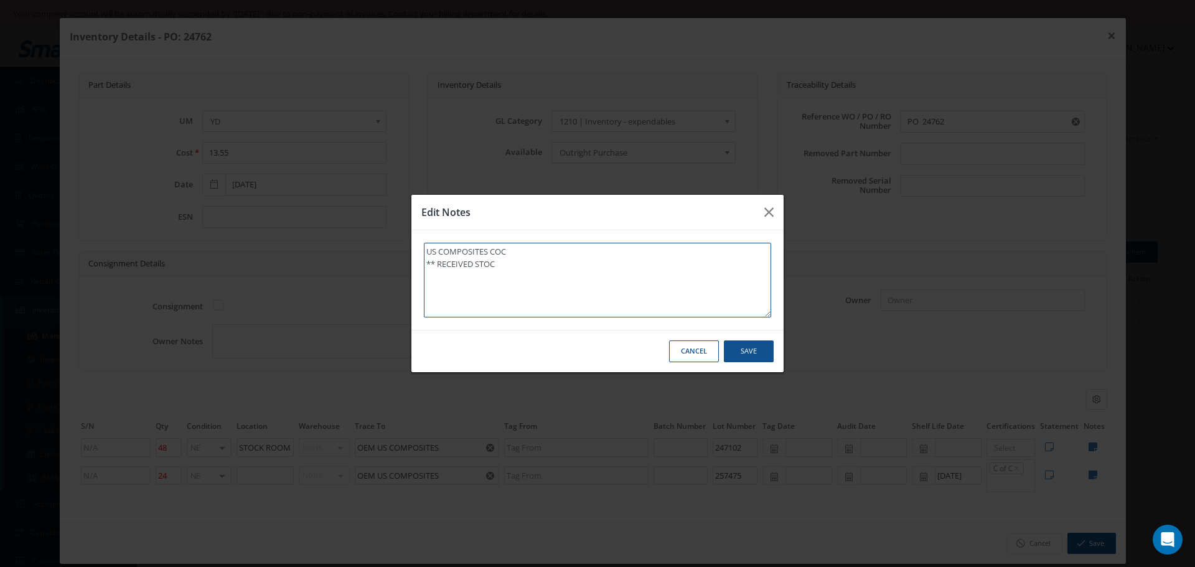
type textarea "US COMPOSITES COC ** RECEIVED STOCK"
type textarea "US COMPOSITES COC ** RECEIVED STOCK 0"
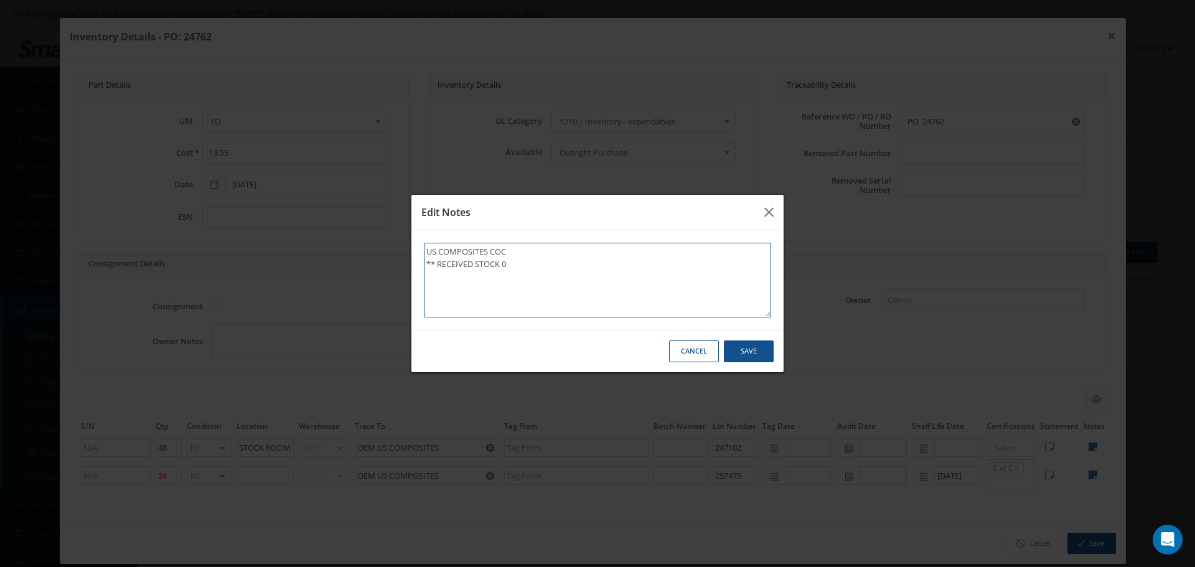
type textarea "US COMPOSITES COC ** RECEIVED STOCK 02"
type textarea "US COMPOSITES COC ** RECEIVED STOCK 022"
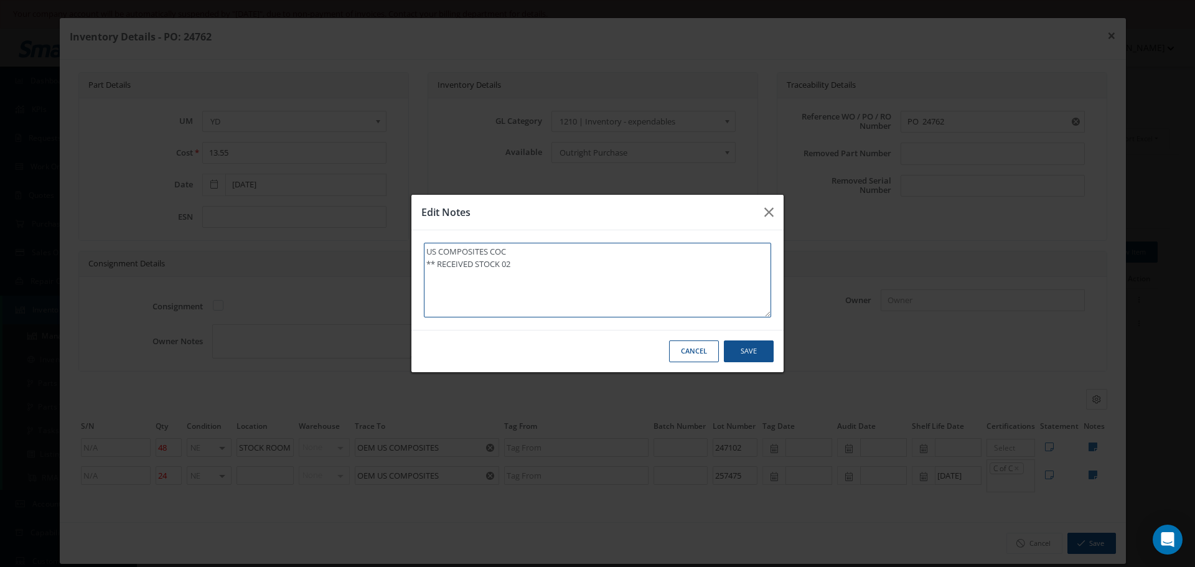
type textarea "US COMPOSITES COC ** RECEIVED STOCK 022"
type textarea "US COMPOSITES COC ** RECEIVED STOCK 02"
type textarea "US COMPOSITES COC ** RECEIVED STOCK 0"
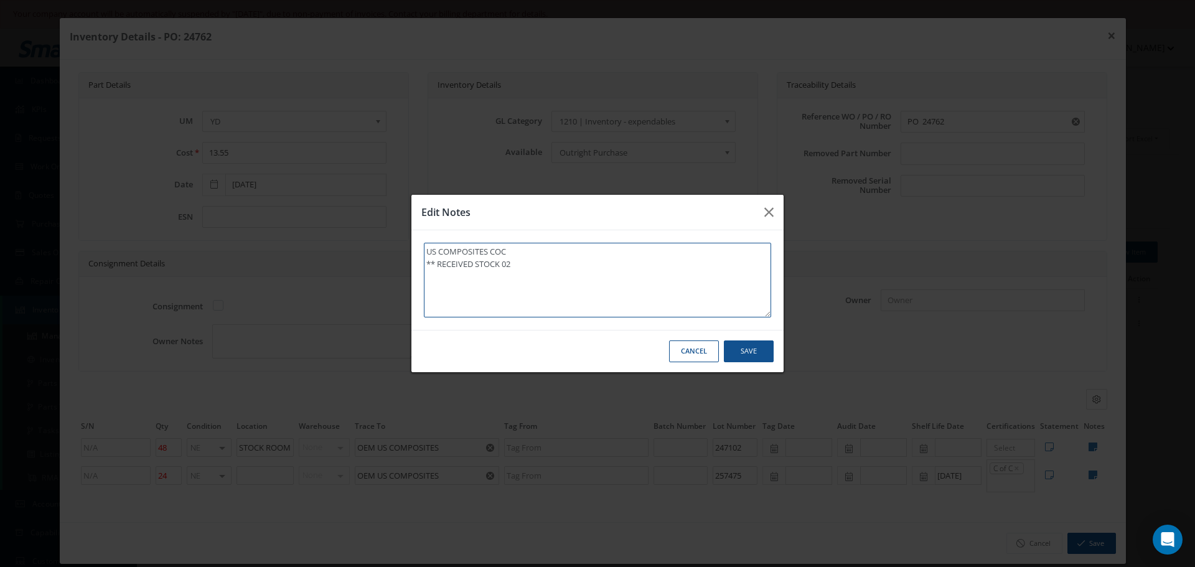
type textarea "US COMPOSITES COC ** RECEIVED STOCK 0"
type textarea "US COMPOSITES COC ** RECEIVED STOCK"
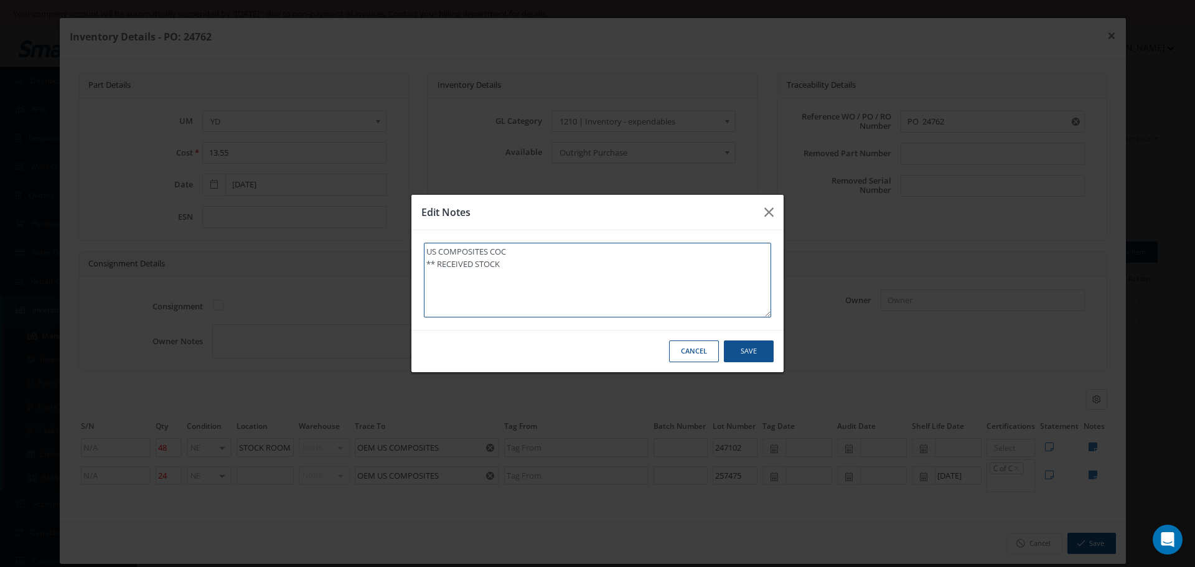
type textarea "US COMPOSITES COC ** RECEIVED STOCK 0"
type textarea "US COMPOSITES COC ** RECEIVED STOCK 09"
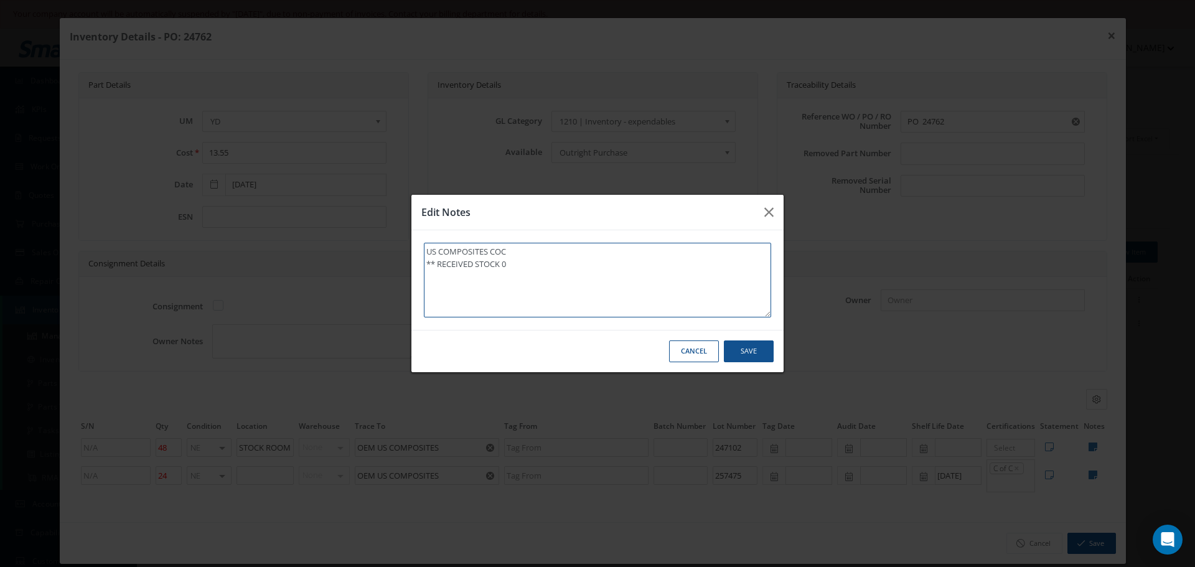
type textarea "US COMPOSITES COC ** RECEIVED STOCK 09"
type textarea "US COMPOSITES COC ** RECEIVED STOCK 09/"
type textarea "US COMPOSITES COC ** RECEIVED STOCK 09/2"
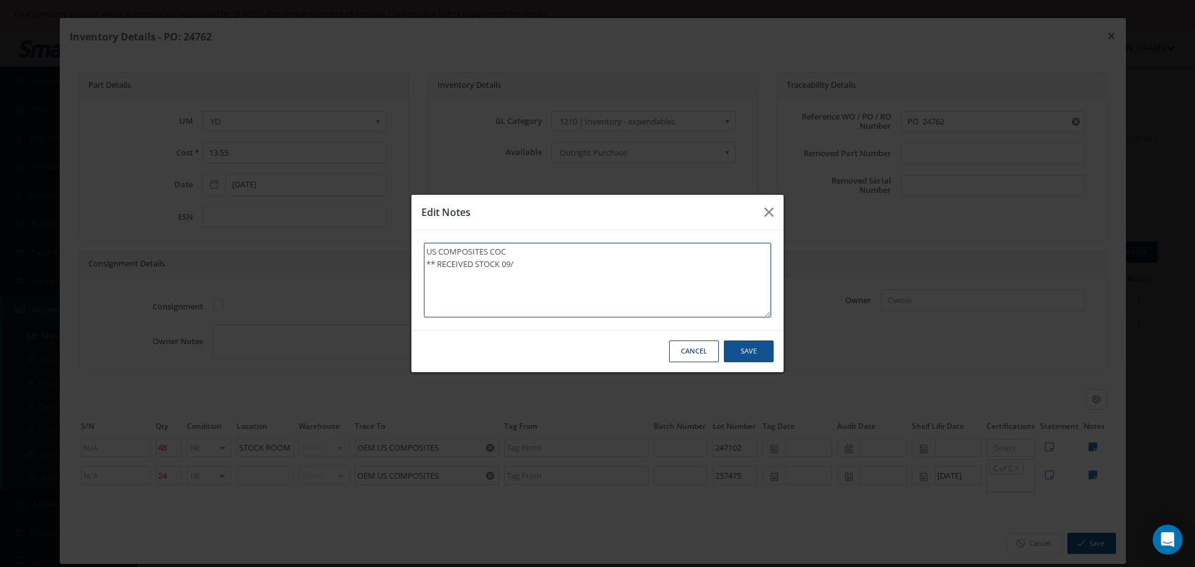
type textarea "US COMPOSITES COC ** RECEIVED STOCK 09/2"
type textarea "US COMPOSITES COC ** RECEIVED STOCK 09/23"
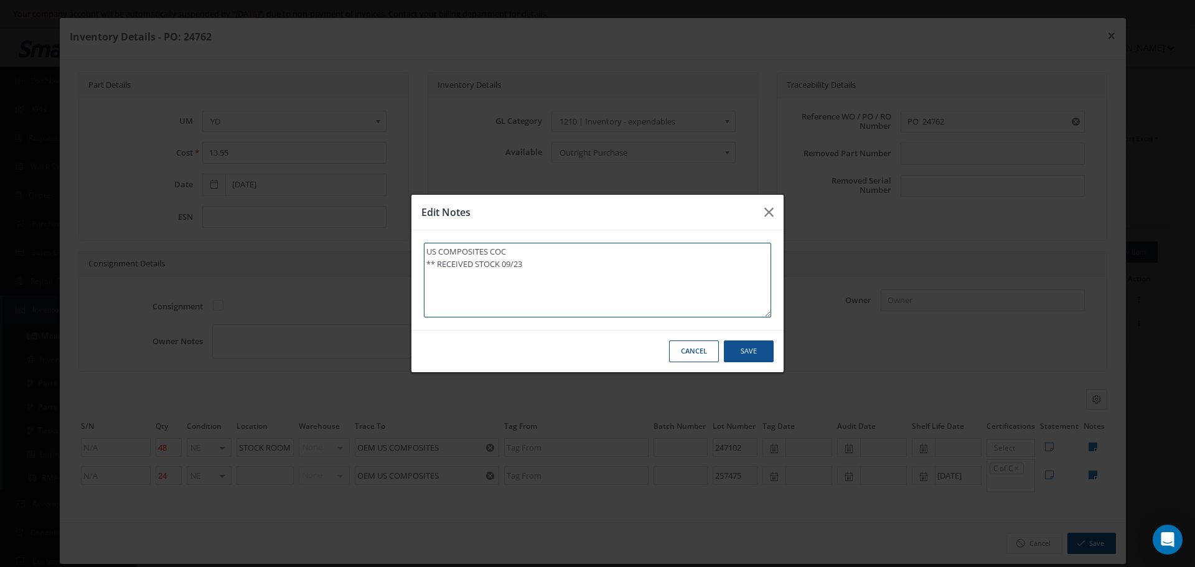
type textarea "US COMPOSITES COC ** RECEIVED STOCK 09/23/"
type textarea "US COMPOSITES COC ** RECEIVED STOCK 09/23/2"
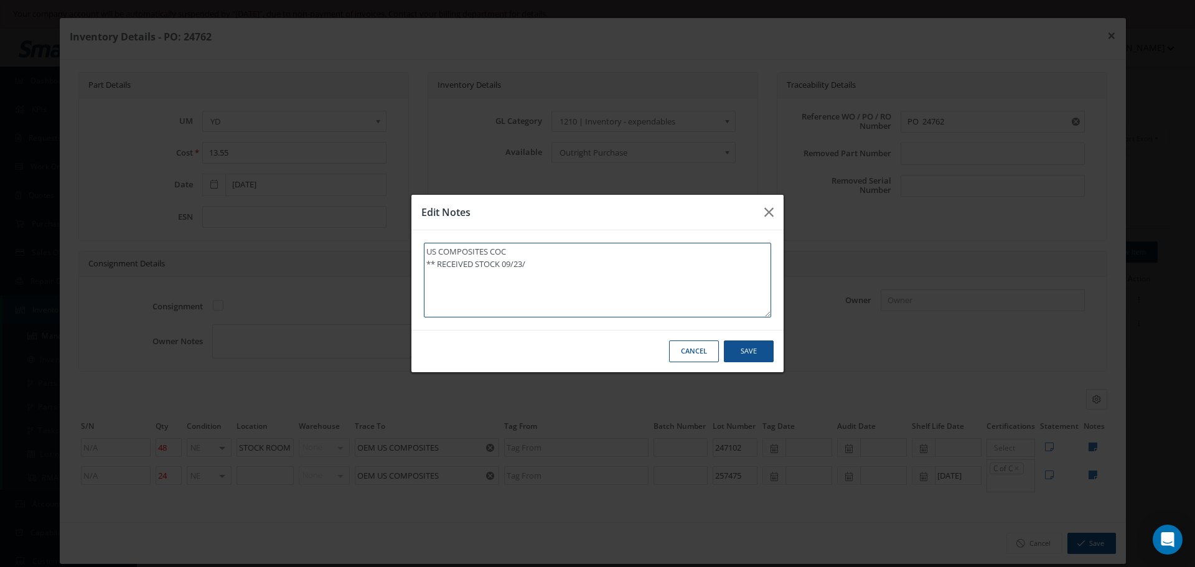
type textarea "US COMPOSITES COC ** RECEIVED STOCK 09/23/2"
type textarea "US COMPOSITES COC ** RECEIVED STOCK 09/23/20"
type textarea "US COMPOSITES COC ** RECEIVED STOCK 09/23/202"
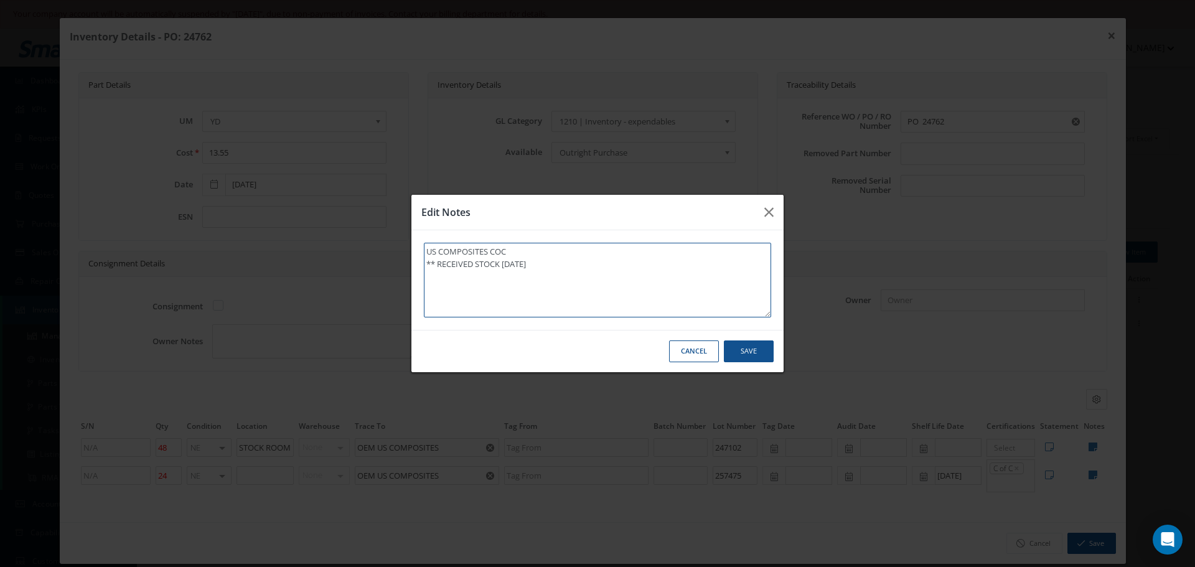
type textarea "US COMPOSITES COC ** RECEIVED STOCK 09/23/202"
type textarea "US COMPOSITES COC ** RECEIVED STOCK 09/23/2025"
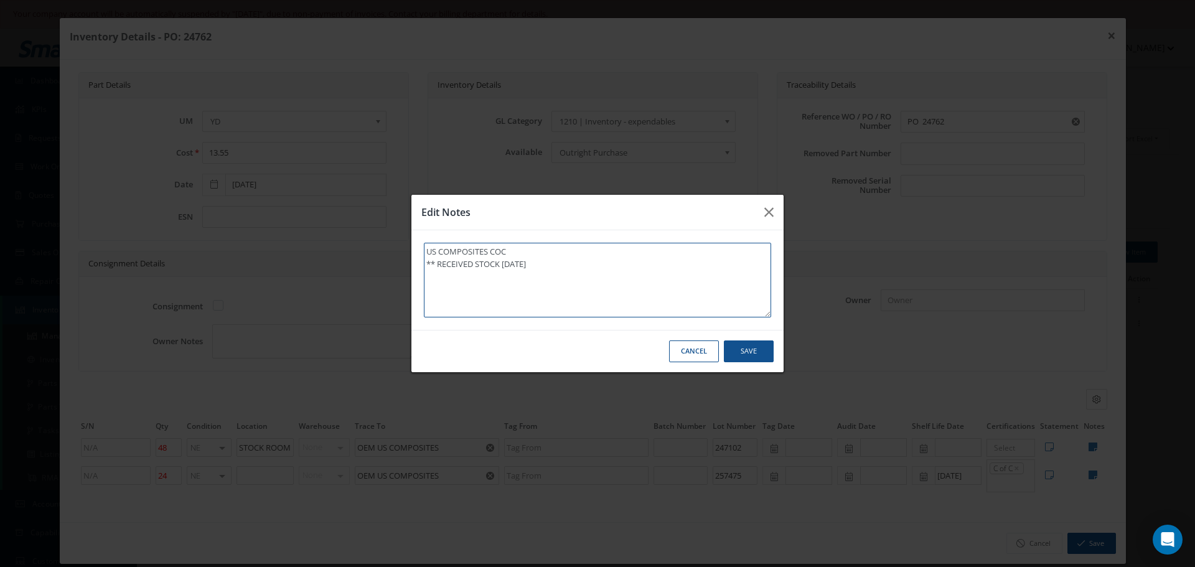
click at [545, 263] on textarea "US COMPOSITES COC ** RECEIVED STOCK 09/23/2025" at bounding box center [597, 280] width 347 height 75
type textarea "US COMPOSITES COC ** RECEIVED STOCK 09/23/2025."
click at [746, 352] on button "Save" at bounding box center [749, 351] width 50 height 22
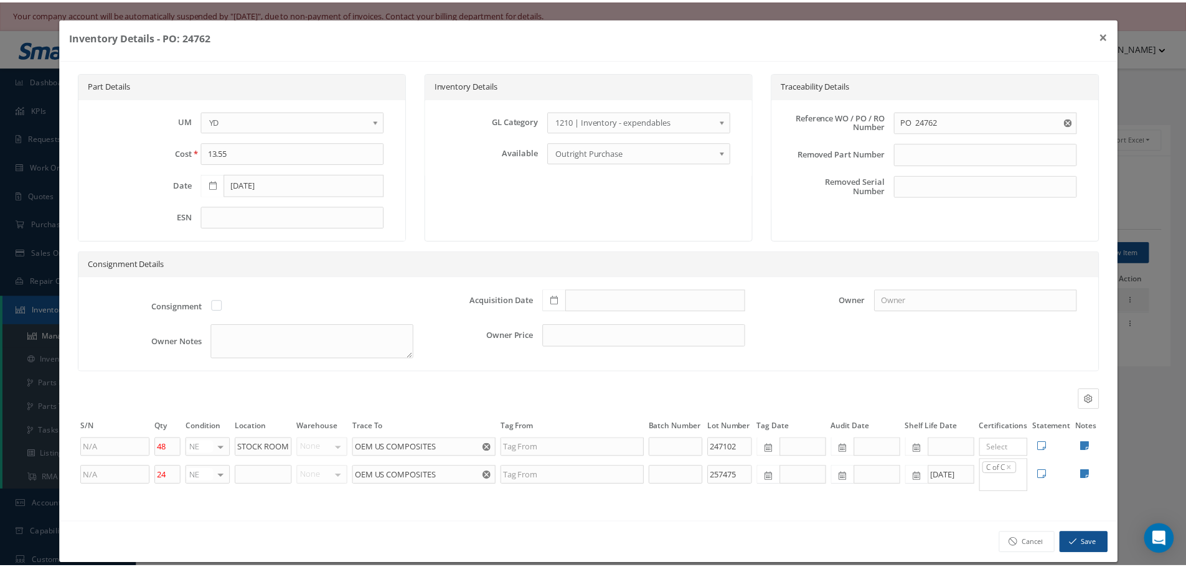
scroll to position [15, 0]
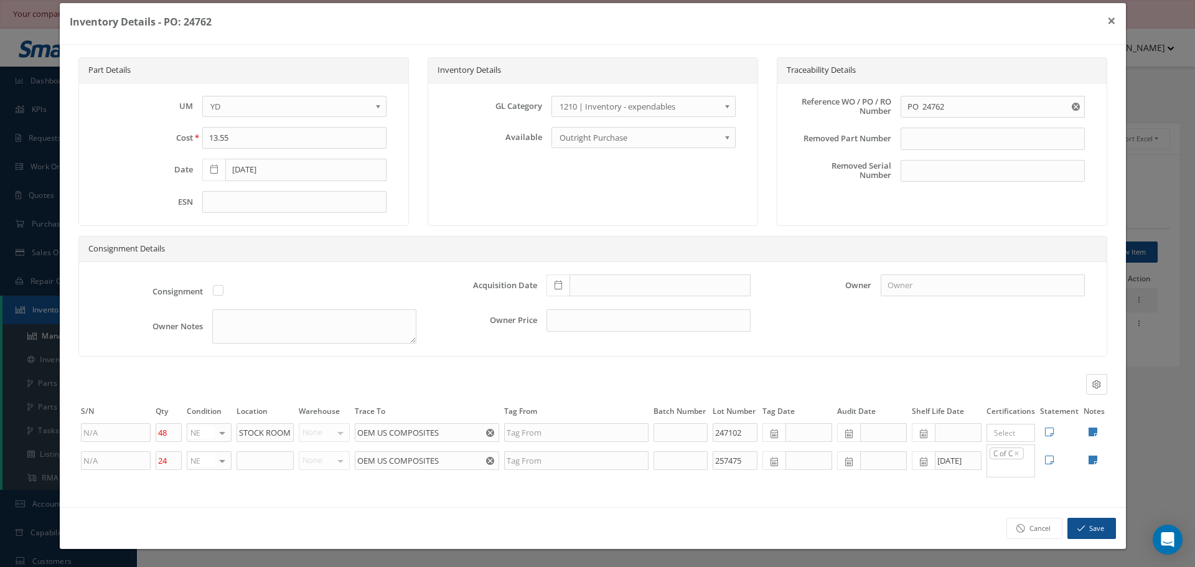
click at [1089, 431] on icon at bounding box center [1093, 432] width 9 height 10
type textarea "TOOLING ** RECEIVED STOCK 09/23/2025."
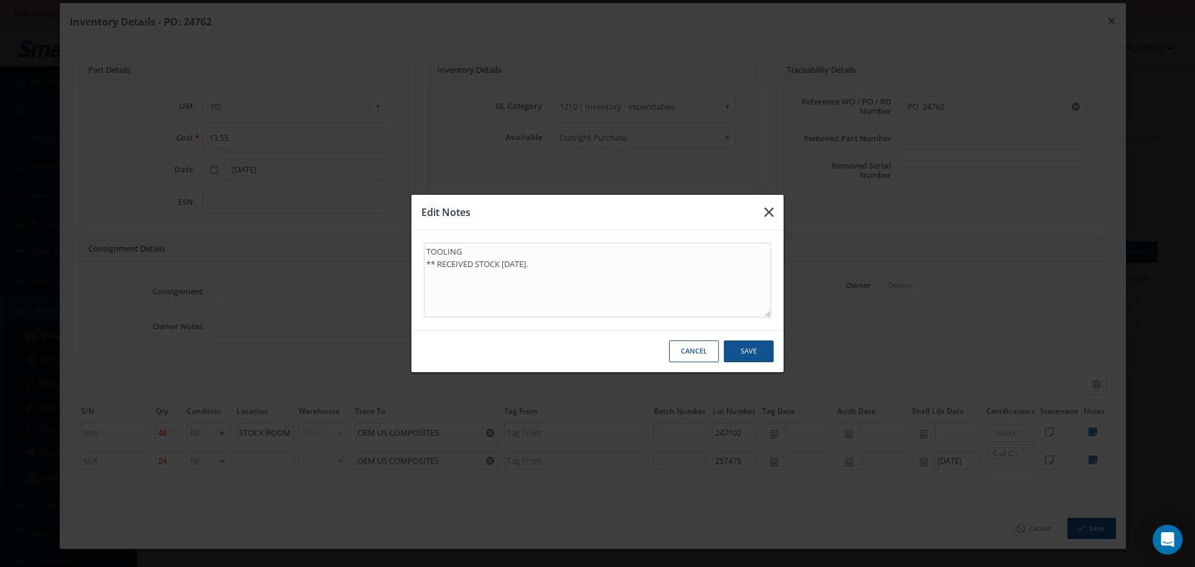
click at [767, 212] on icon "button" at bounding box center [768, 212] width 9 height 15
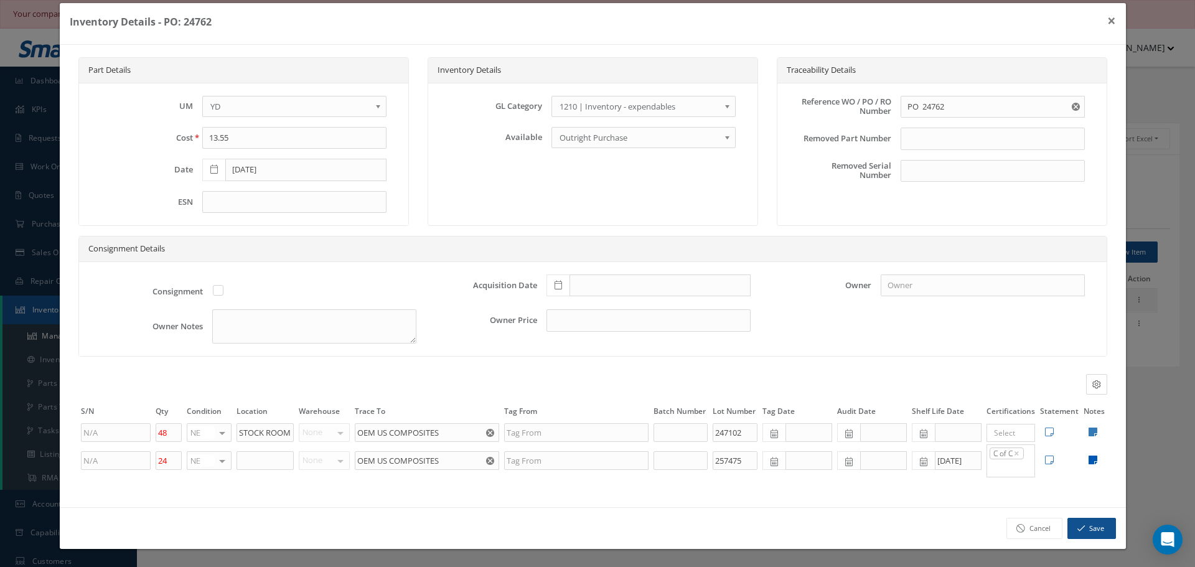
click at [1089, 458] on icon at bounding box center [1093, 460] width 9 height 10
type textarea "US COMPOSITES COC ** RECEIVED STOCK 09/23/2025."
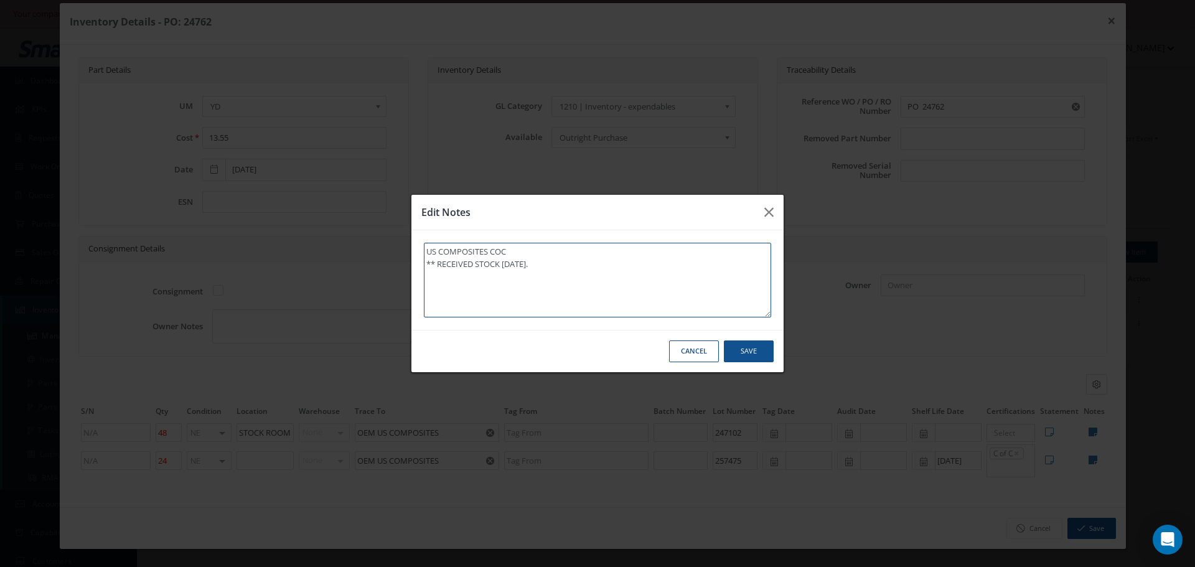
click at [512, 265] on textarea "US COMPOSITES COC ** RECEIVED STOCK 09/23/2025." at bounding box center [597, 280] width 347 height 75
type textarea "US COMPOSITES COC ** RECEIVED STOCK 0/23/2025."
type textarea "US COMPOSITES COC ** RECEIVED STOCK 01/23/2025."
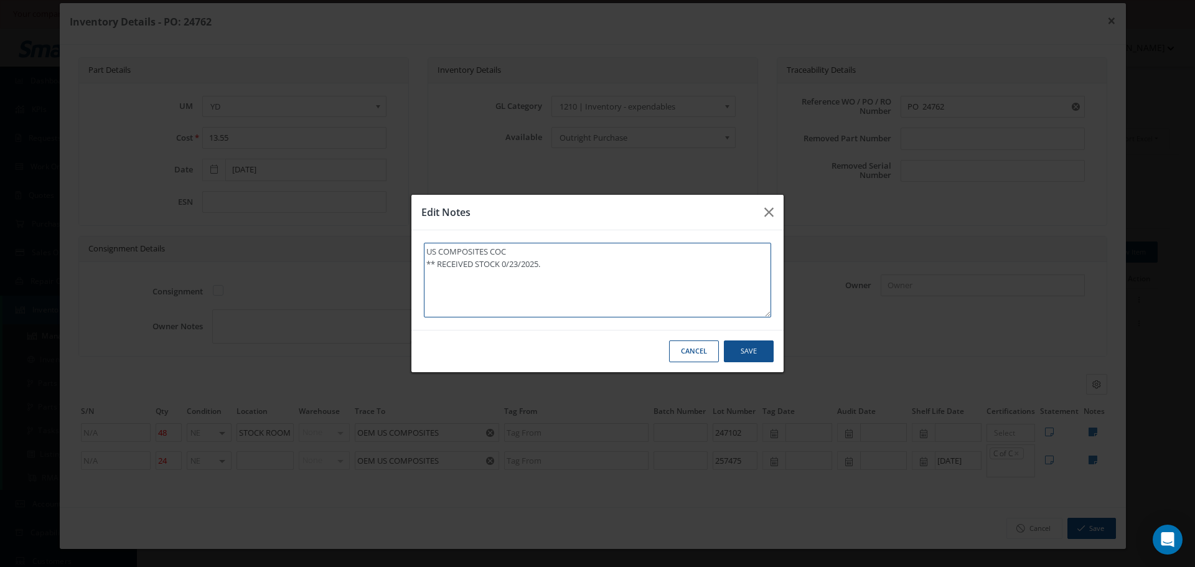
type textarea "US COMPOSITES COC ** RECEIVED STOCK 01/23/2025."
type textarea "US COMPOSITES COC ** RECEIVED STOCK 010/23/2025."
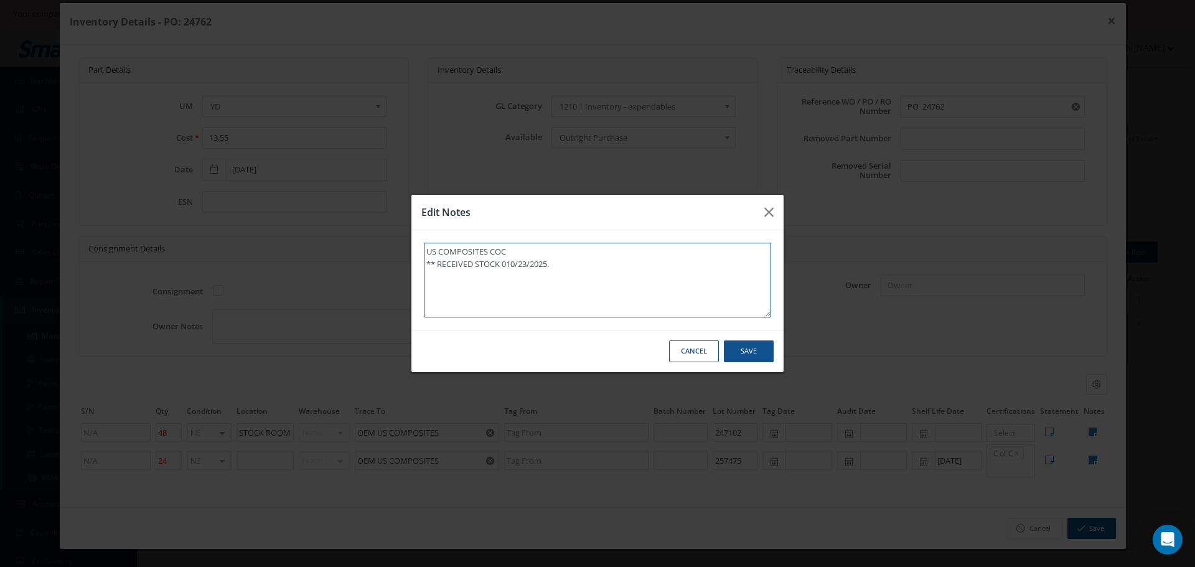
click at [509, 264] on textarea "US COMPOSITES COC ** RECEIVED STOCK 010/23/2025." at bounding box center [597, 280] width 347 height 75
type textarea "US COMPOSITES COC ** RECEIVED STOCK 10/23/2025."
click at [523, 264] on textarea "US COMPOSITES COC ** RECEIVED STOCK 10/23/2025." at bounding box center [597, 280] width 347 height 75
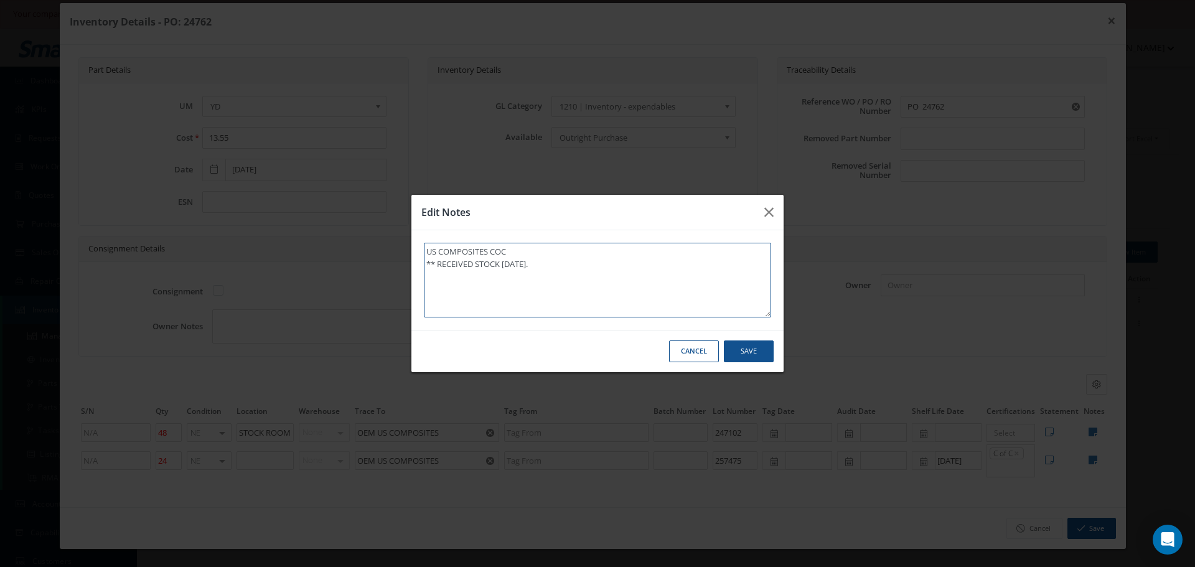
click at [525, 264] on textarea "US COMPOSITES COC ** RECEIVED STOCK 10/23/2025." at bounding box center [597, 280] width 347 height 75
type textarea "US COMPOSITES COC ** RECEIVED STOCK 10/2/2025."
type textarea "US COMPOSITES COC ** RECEIVED STOCK 10//2025."
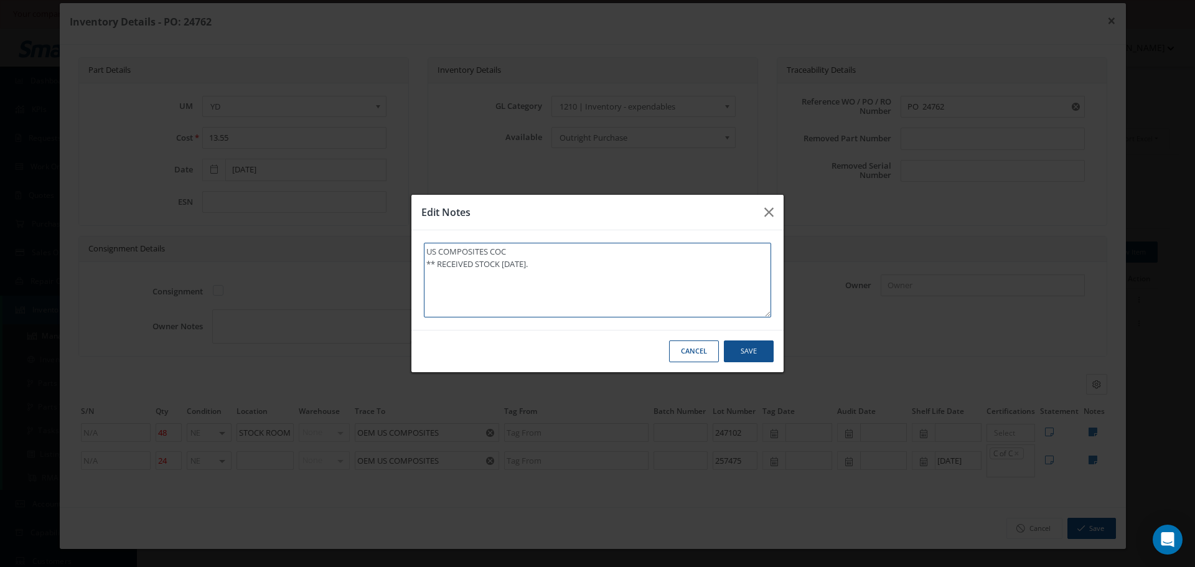
type textarea "US COMPOSITES COC ** RECEIVED STOCK 10//2025."
type textarea "US COMPOSITES COC ** RECEIVED STOCK 10/0/2025."
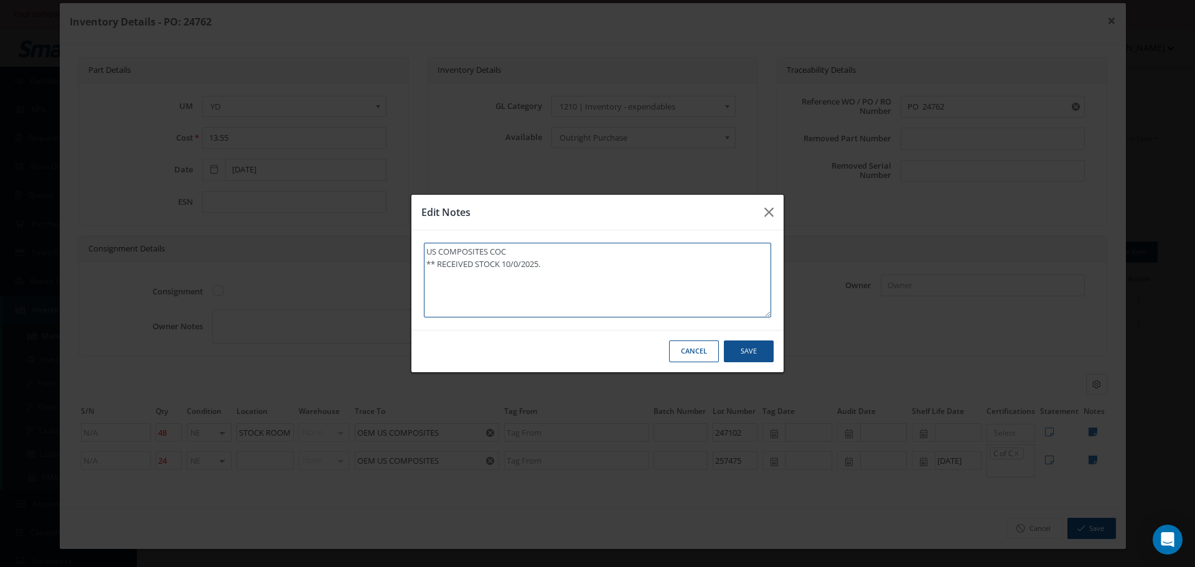
type textarea "US COMPOSITES COC ** RECEIVED STOCK 10/01/2025."
click at [755, 352] on button "Save" at bounding box center [749, 351] width 50 height 22
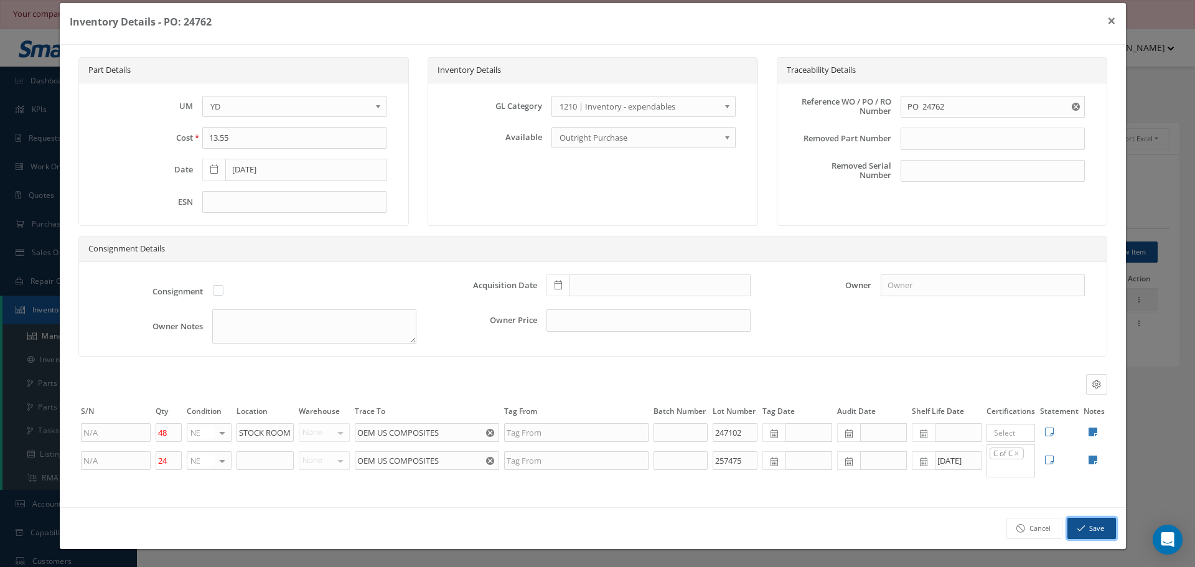
click at [1077, 528] on icon "button" at bounding box center [1080, 528] width 7 height 9
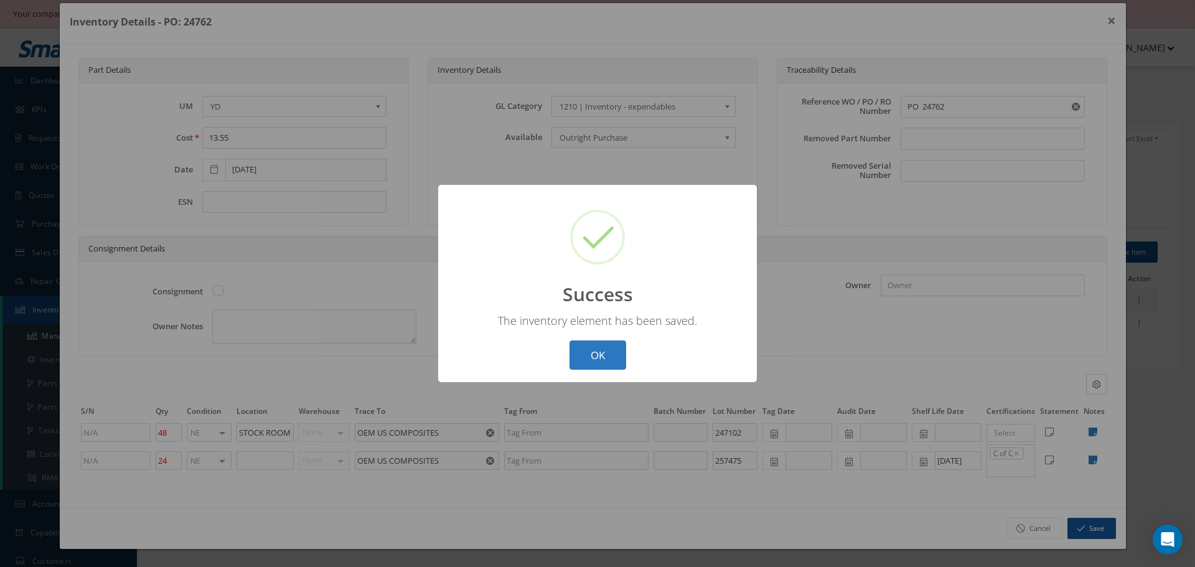
click at [614, 363] on button "OK" at bounding box center [598, 354] width 57 height 29
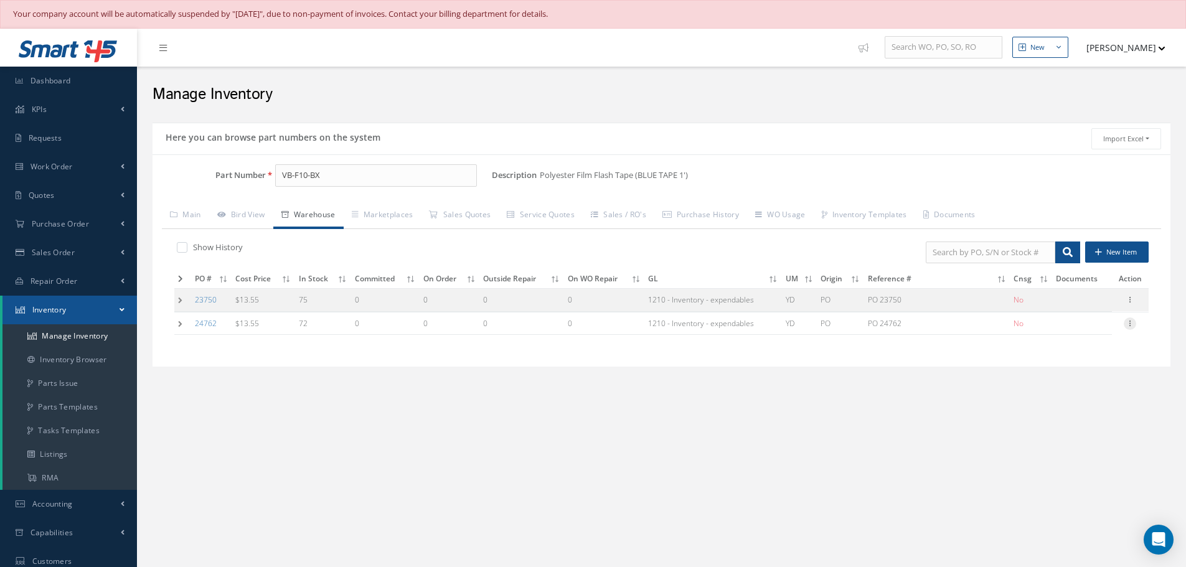
click at [1132, 324] on icon at bounding box center [1129, 322] width 12 height 10
click at [1059, 372] on link "Label" at bounding box center [1072, 373] width 98 height 16
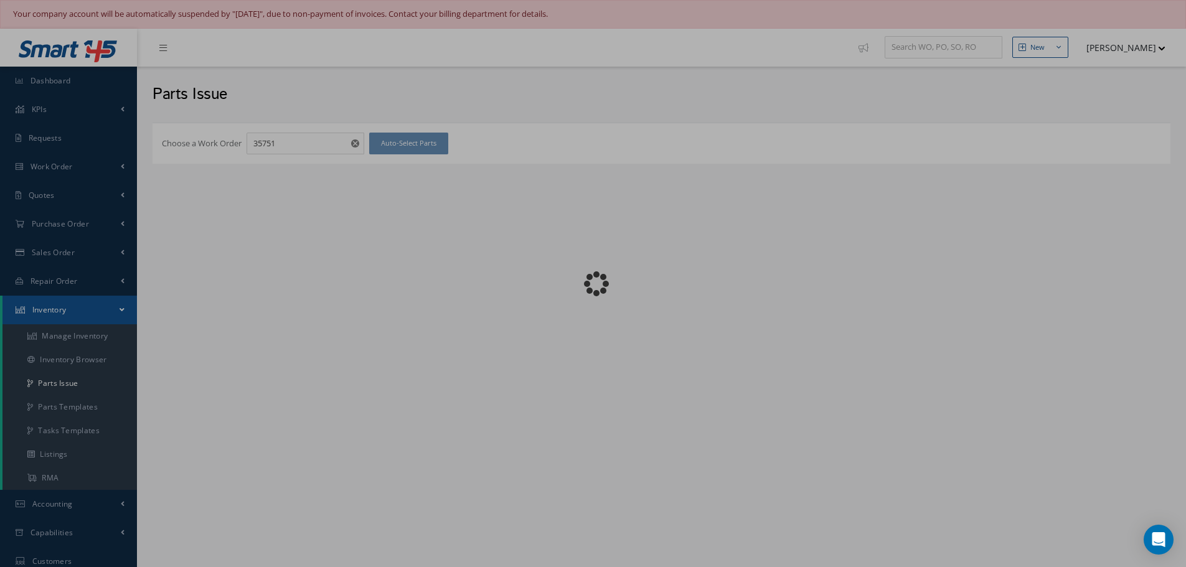
checkbox input "false"
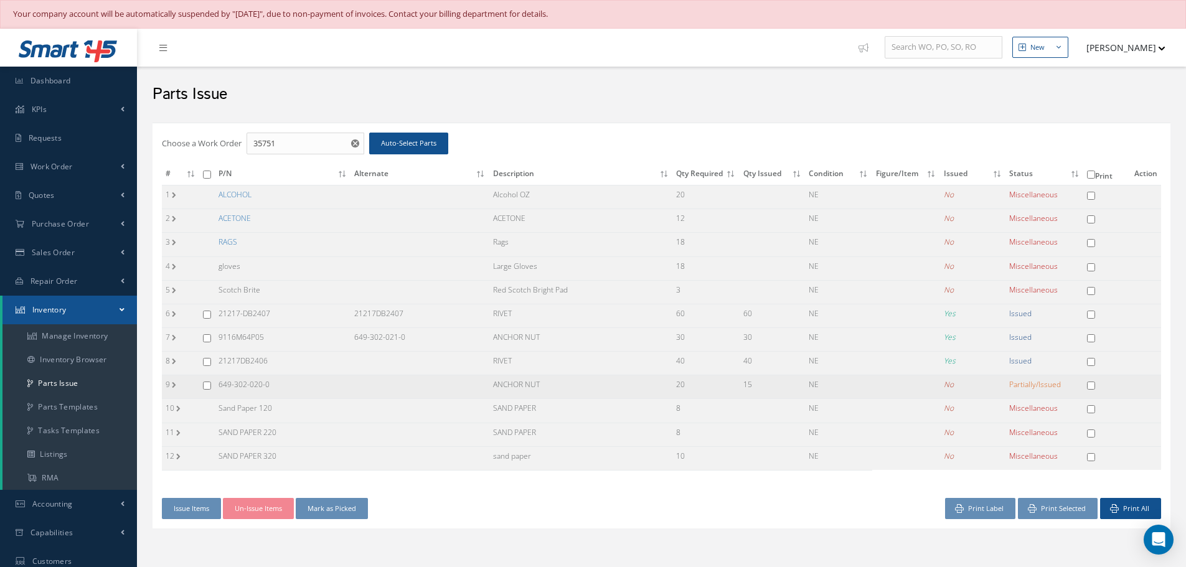
drag, startPoint x: 216, startPoint y: 381, endPoint x: 251, endPoint y: 367, distance: 38.3
click at [312, 383] on td "649-302-020-0" at bounding box center [283, 387] width 136 height 24
copy td "649-302-020-0"
click at [1094, 314] on input "checkbox" at bounding box center [1091, 315] width 8 height 8
checkbox input "true"
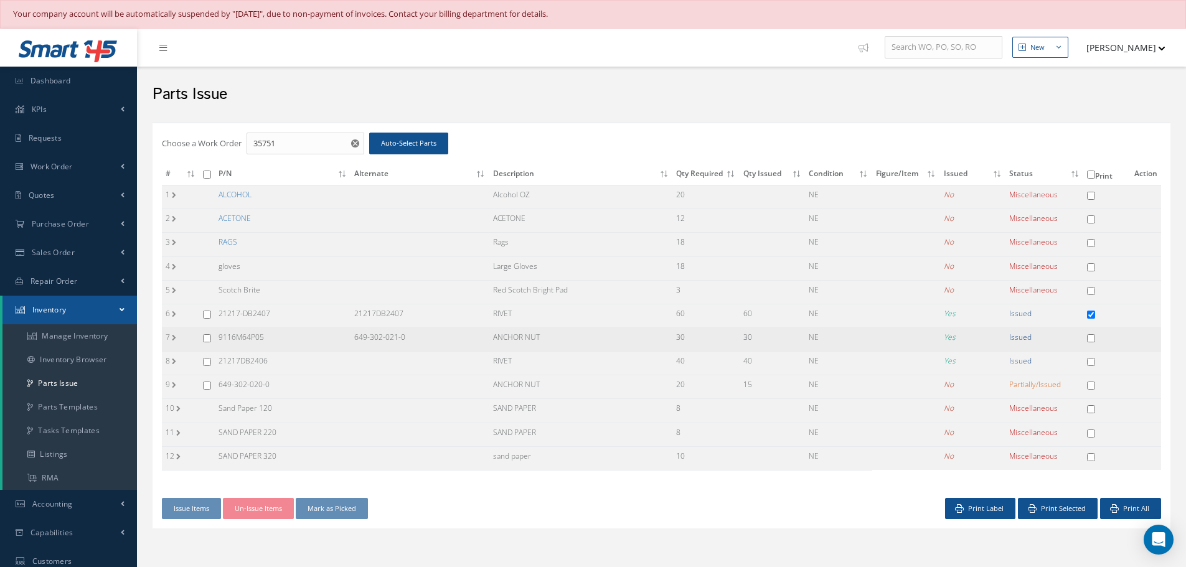
click at [1089, 339] on input "checkbox" at bounding box center [1091, 338] width 8 height 8
checkbox input "true"
click at [1087, 360] on td at bounding box center [1106, 364] width 47 height 24
click at [1093, 363] on input "checkbox" at bounding box center [1091, 362] width 8 height 8
checkbox input "true"
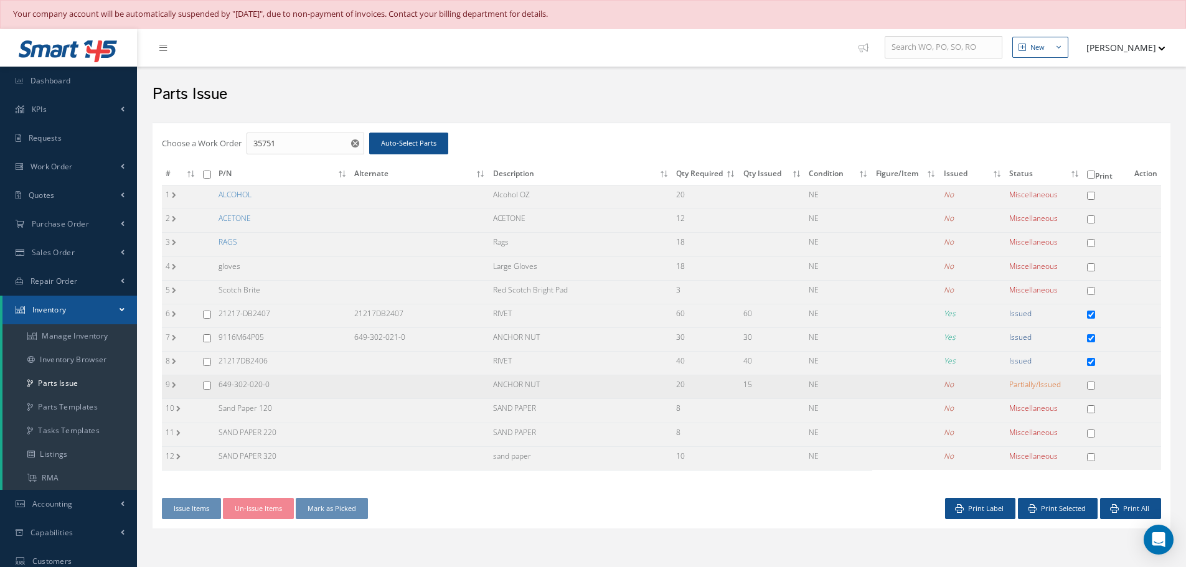
click at [1090, 387] on input "checkbox" at bounding box center [1091, 386] width 8 height 8
checkbox input "true"
click at [1050, 510] on button "Print Selected" at bounding box center [1058, 509] width 80 height 22
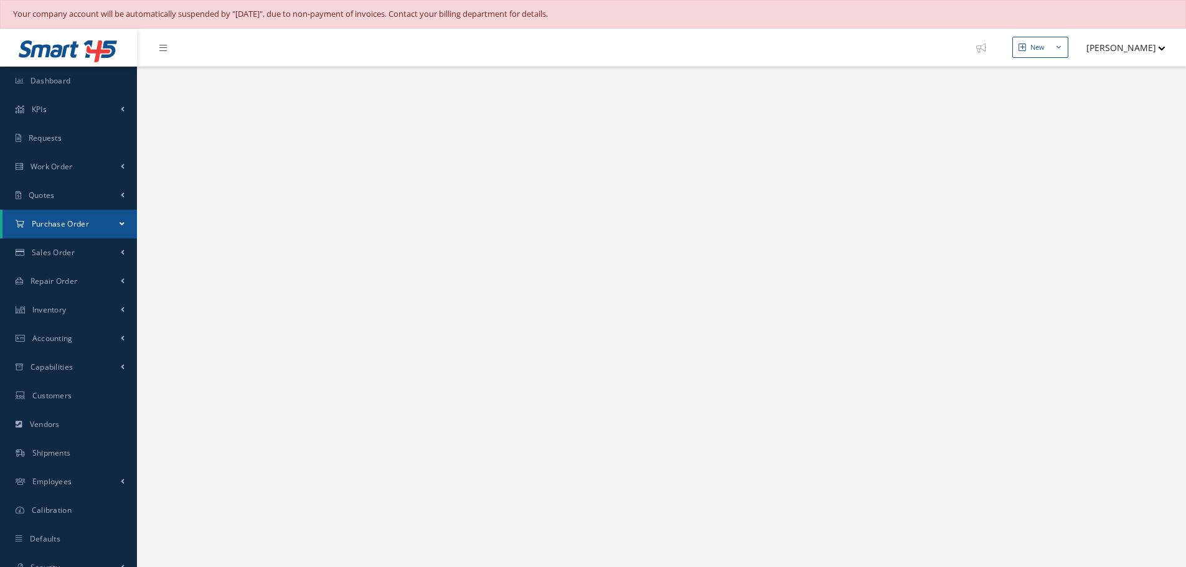
select select "25"
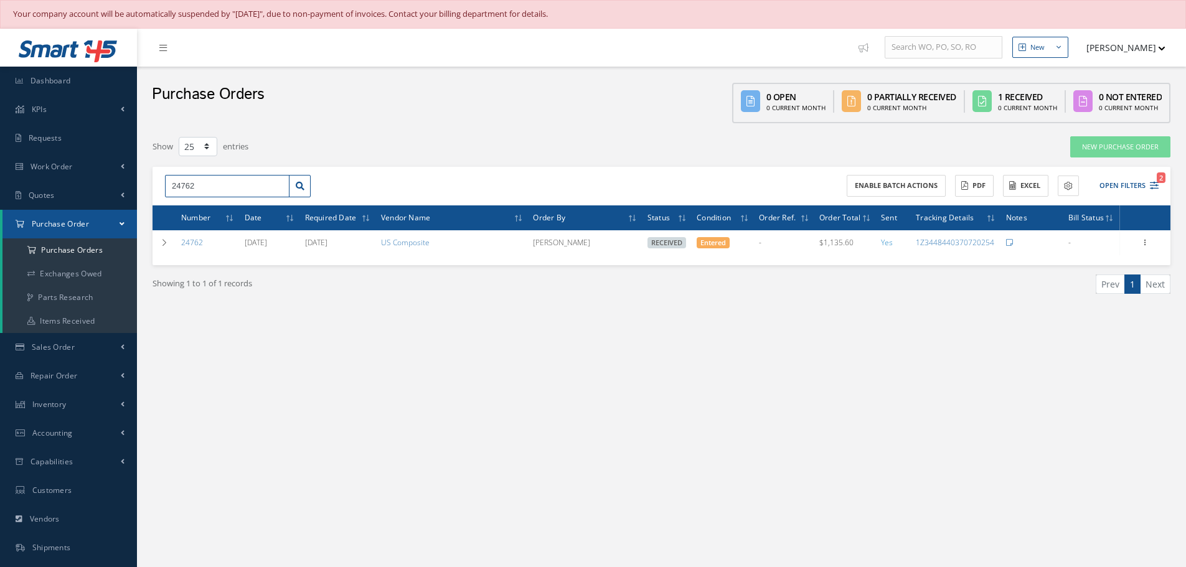
click at [205, 189] on input "24762" at bounding box center [227, 186] width 124 height 22
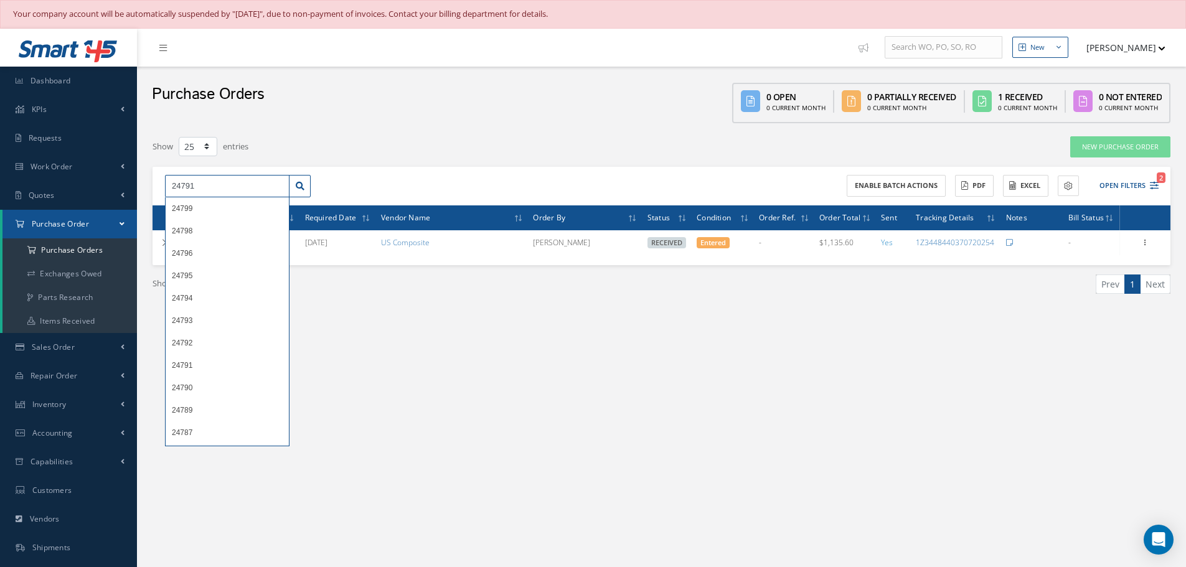
type input "24791"
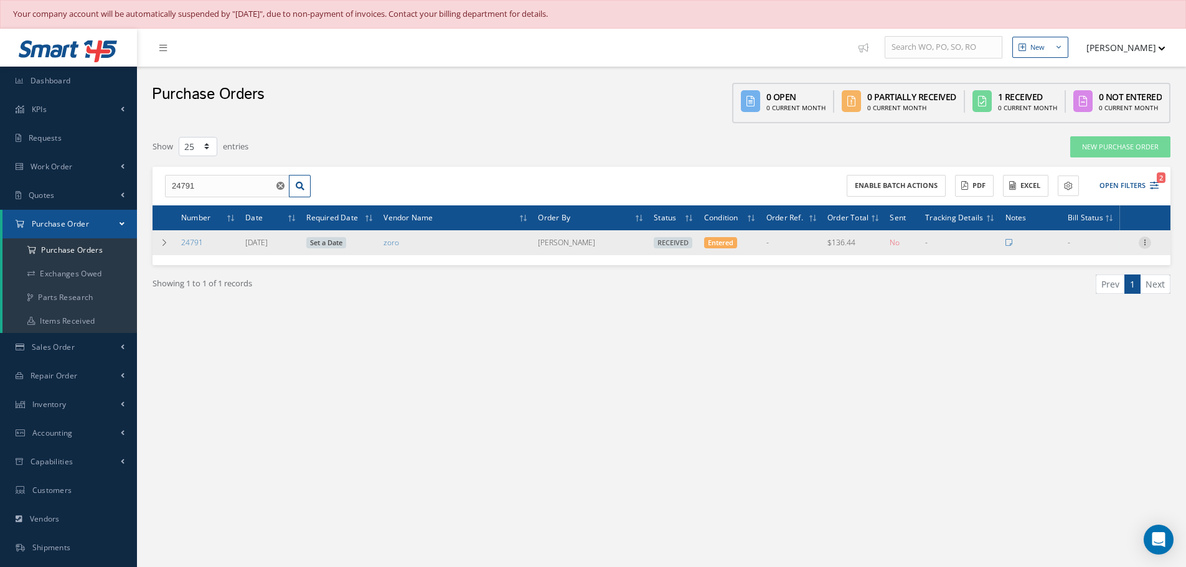
click at [1147, 238] on icon at bounding box center [1144, 242] width 12 height 10
click at [1087, 251] on link "Receiving Details" at bounding box center [1087, 251] width 98 height 16
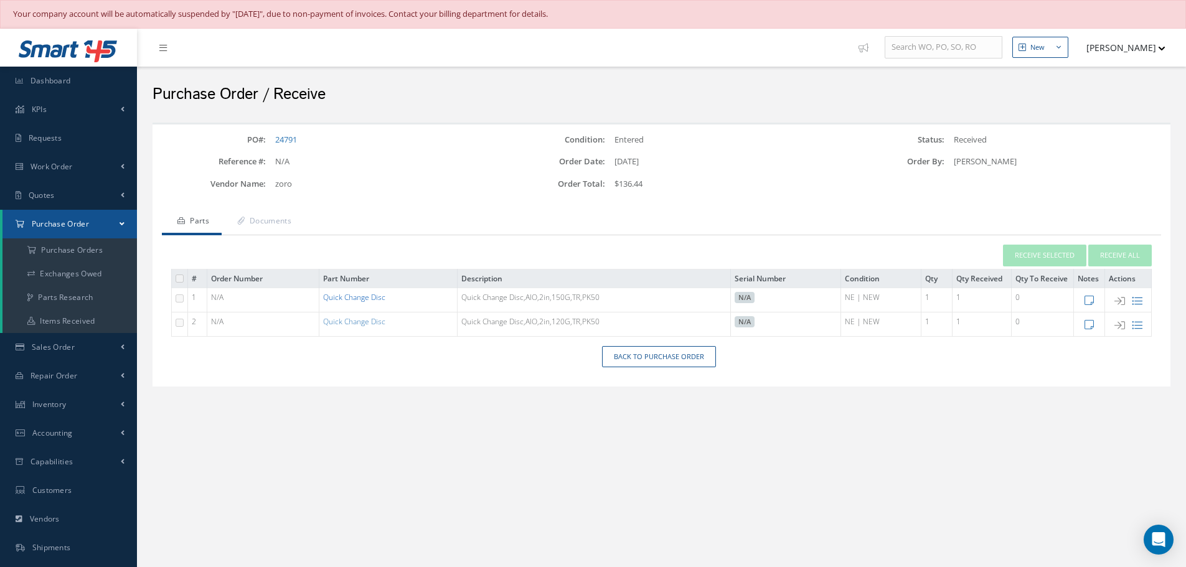
click at [369, 299] on link "Quick Change Disc" at bounding box center [354, 297] width 62 height 11
click at [344, 297] on link "Quick Change Disc" at bounding box center [354, 297] width 62 height 11
click at [357, 321] on link "Quick Change Disc" at bounding box center [354, 321] width 62 height 11
click at [538, 326] on td "Quick Change Disc,AlO,2in,120G,TR,PK50" at bounding box center [593, 324] width 273 height 24
click at [368, 324] on link "Quick Change Disc" at bounding box center [354, 321] width 62 height 11
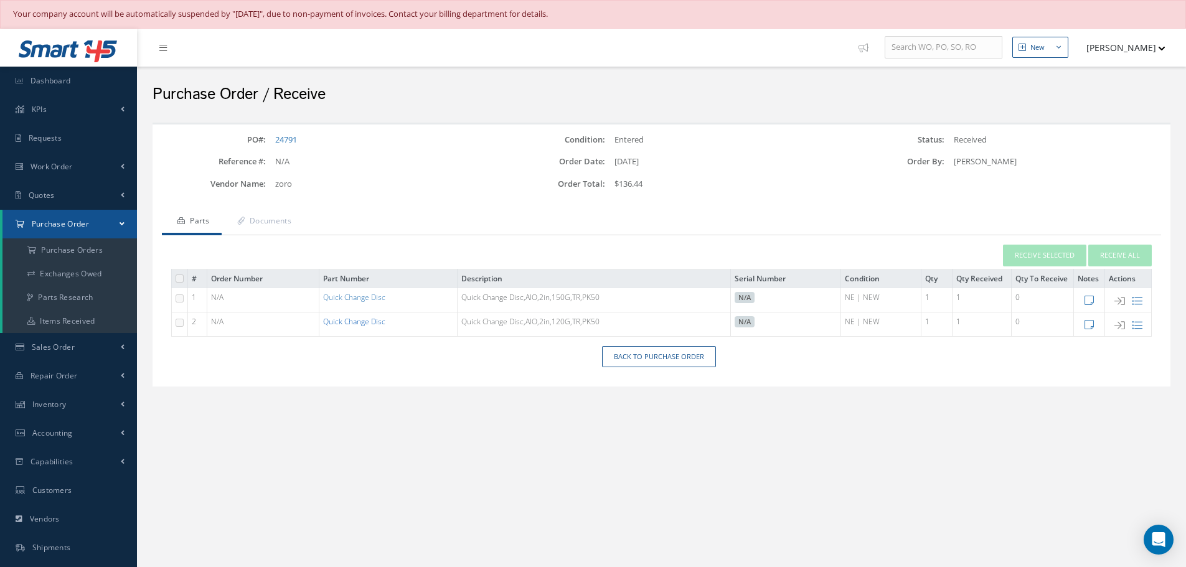
click at [351, 324] on link "Quick Change Disc" at bounding box center [354, 321] width 62 height 11
click at [1136, 327] on icon at bounding box center [1137, 325] width 11 height 11
click at [0, 0] on div "Part Details: × Close Received Qty Received Date Serial Number Condition Invoic…" at bounding box center [0, 0] width 0 height 0
click at [1137, 327] on icon at bounding box center [1137, 325] width 11 height 11
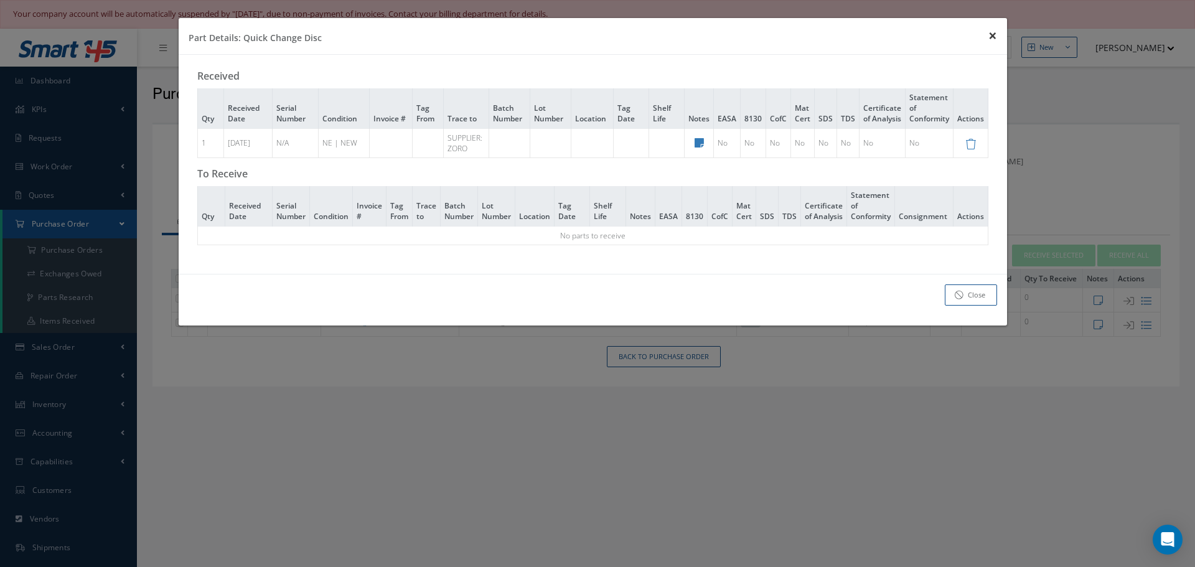
click at [993, 34] on span "×" at bounding box center [992, 35] width 9 height 21
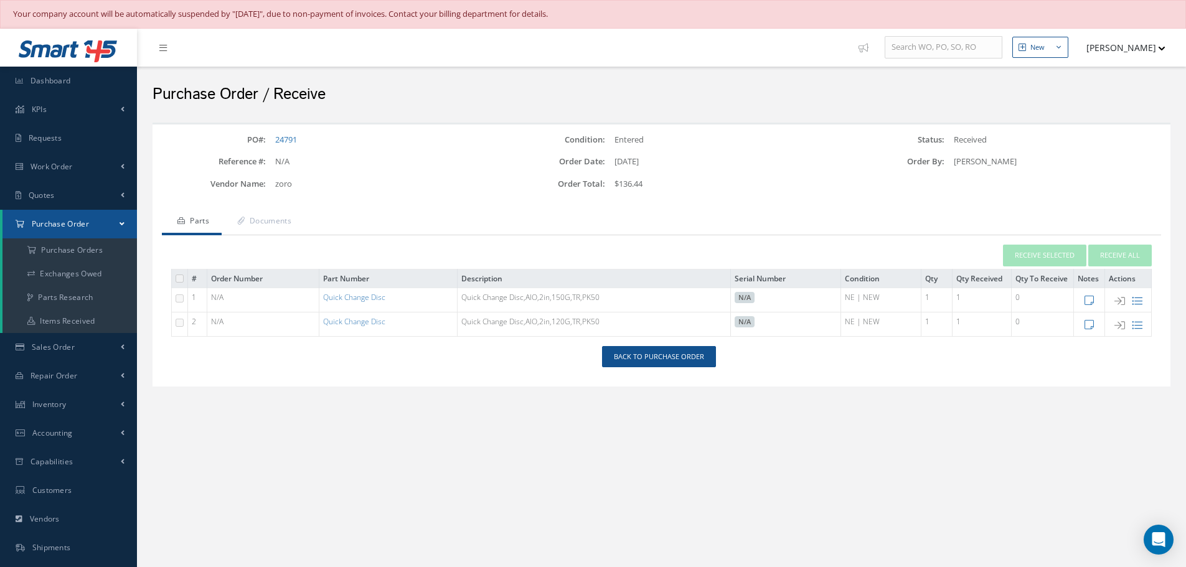
click at [654, 366] on div "Back to Purchase Order" at bounding box center [661, 362] width 1018 height 32
click at [652, 352] on link "Back to Purchase Order" at bounding box center [659, 357] width 114 height 22
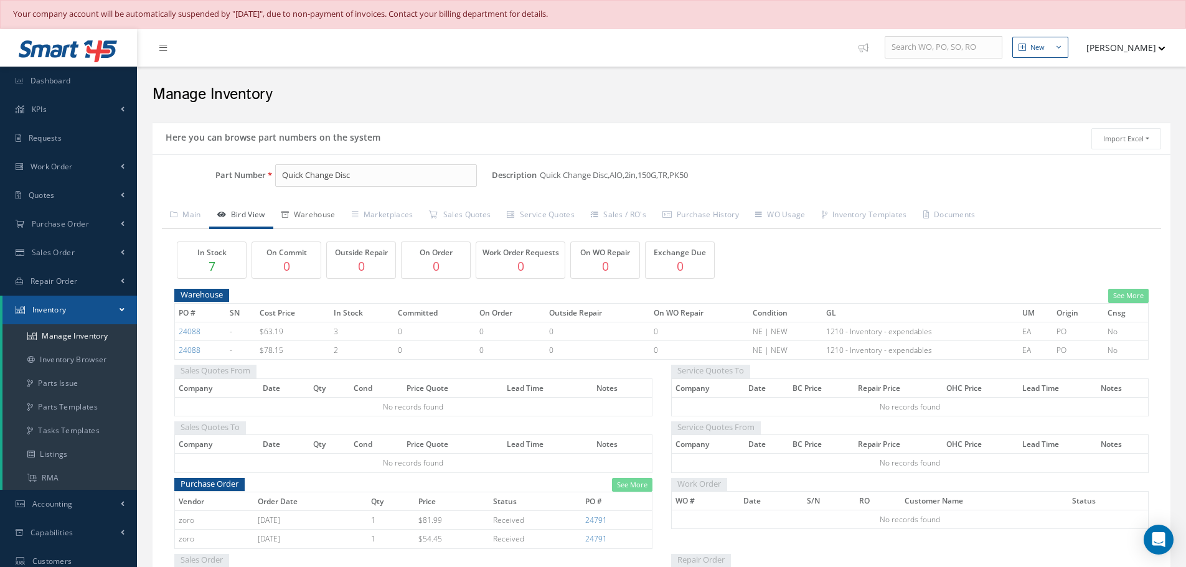
click at [325, 210] on link "Warehouse" at bounding box center [308, 216] width 70 height 26
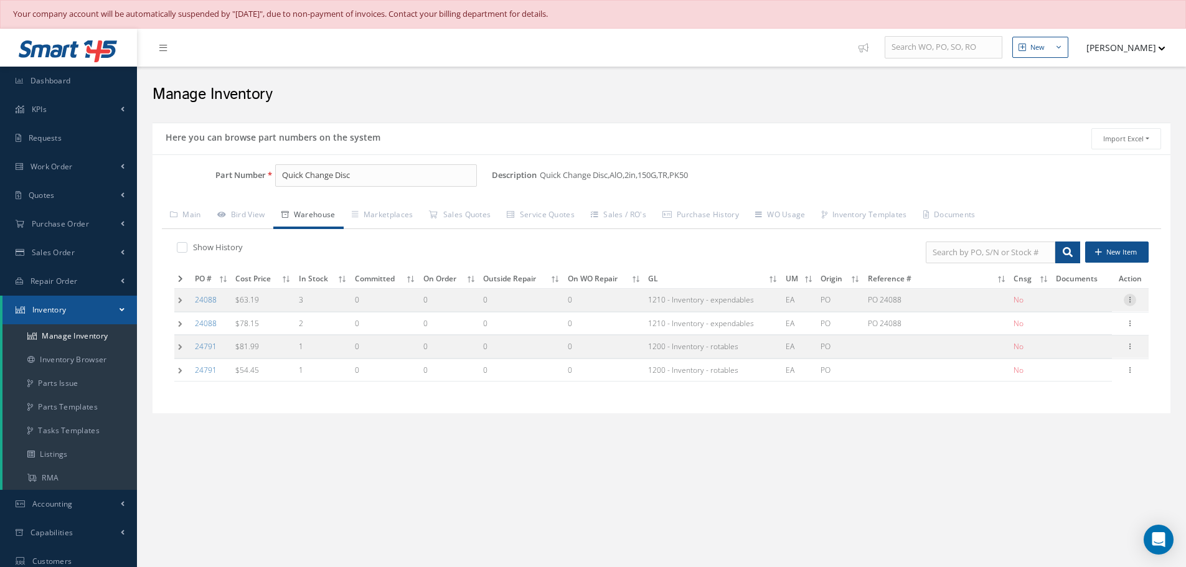
click at [1132, 301] on icon at bounding box center [1129, 299] width 12 height 10
click at [1063, 306] on link "Edit" at bounding box center [1072, 308] width 98 height 16
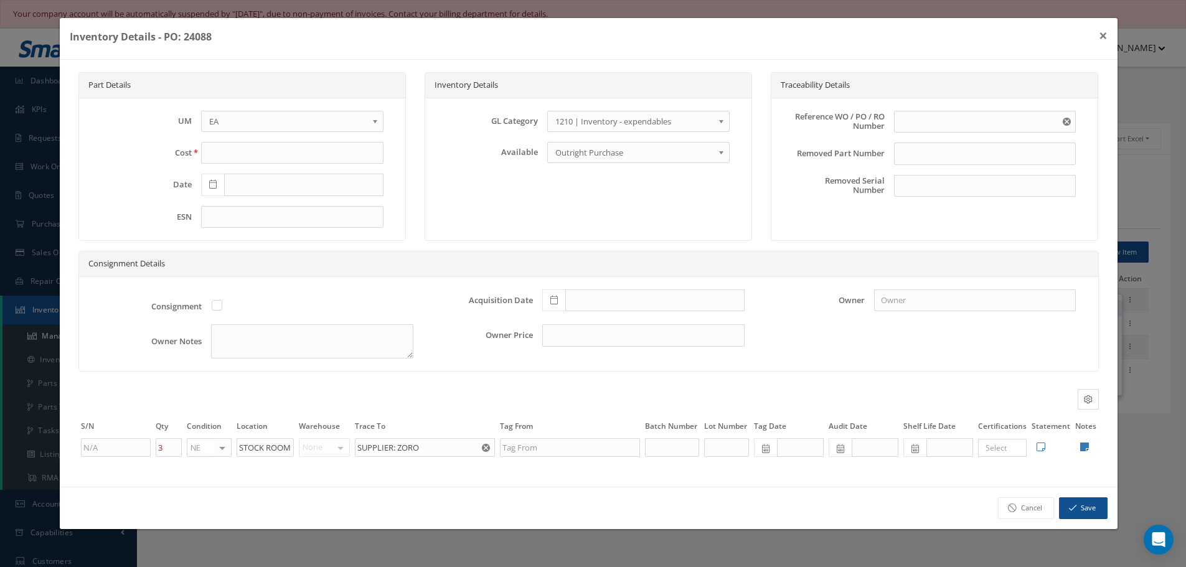
type input "63.19"
type input "[DATE]"
type input "PO 24088"
type input "[DATE]"
click at [171, 451] on input "3" at bounding box center [169, 447] width 26 height 19
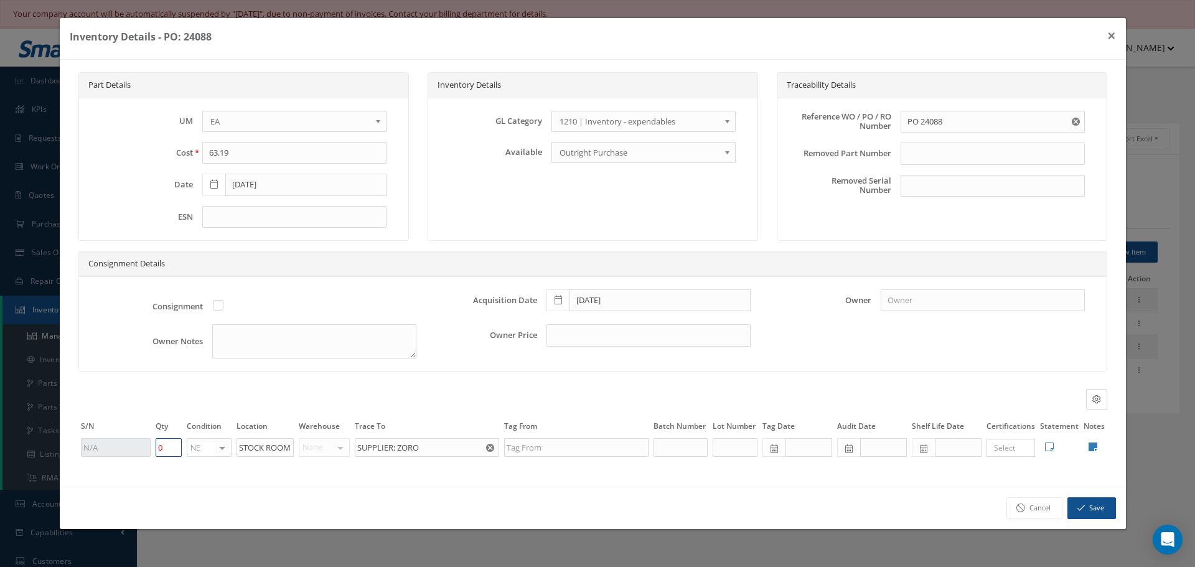
type input "0"
click at [1101, 510] on button "Save" at bounding box center [1091, 508] width 49 height 22
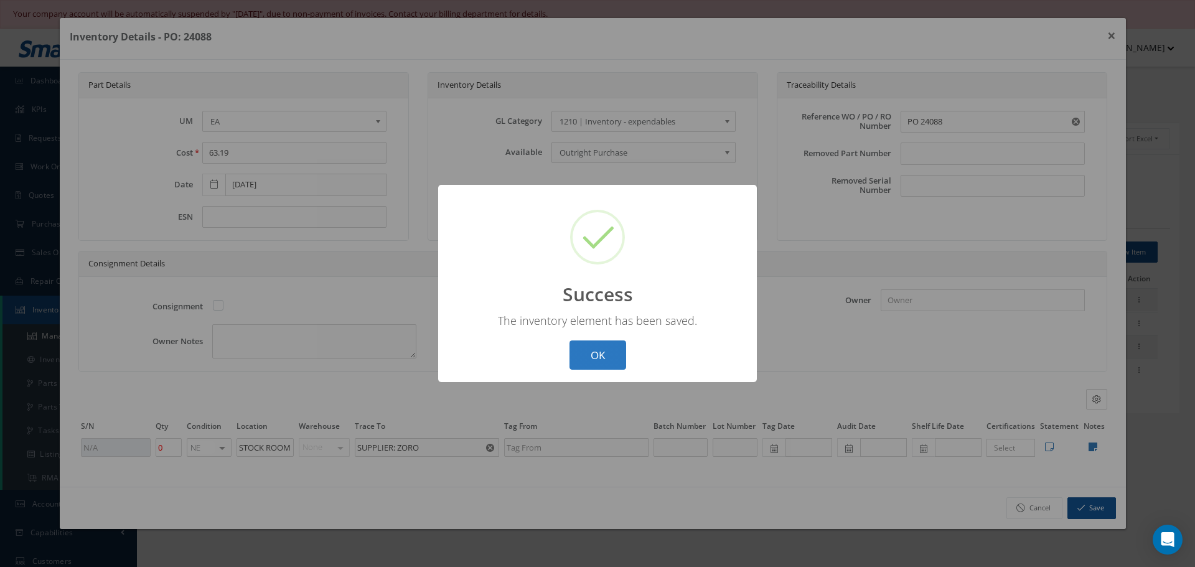
click at [594, 352] on button "OK" at bounding box center [598, 354] width 57 height 29
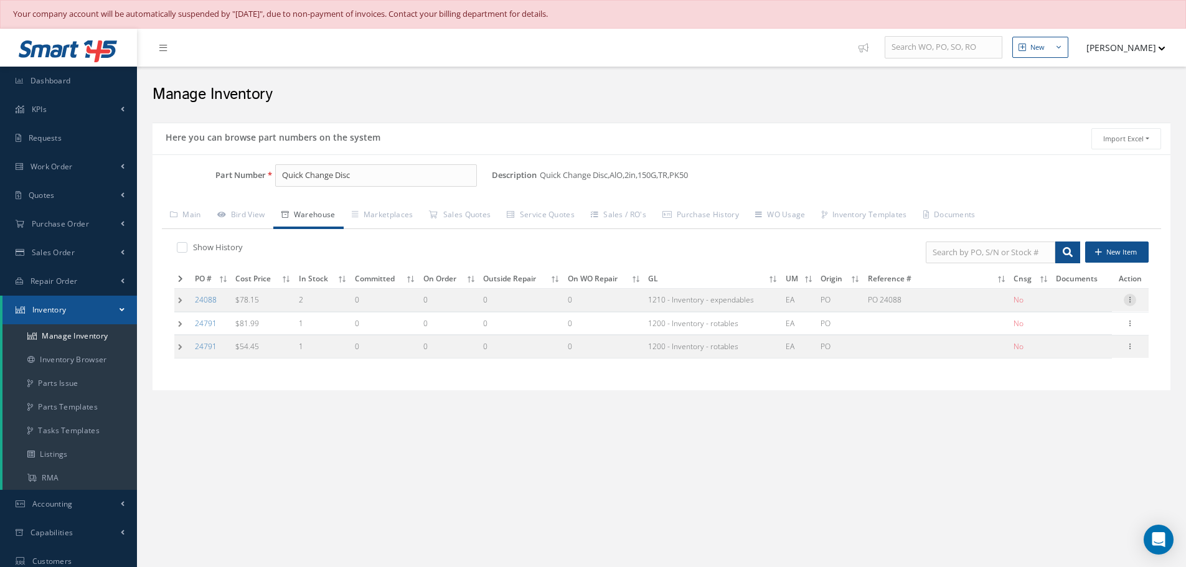
click at [1129, 304] on icon at bounding box center [1129, 299] width 12 height 10
click at [1076, 311] on link "Edit" at bounding box center [1072, 308] width 98 height 16
type input "78.15"
type input "2"
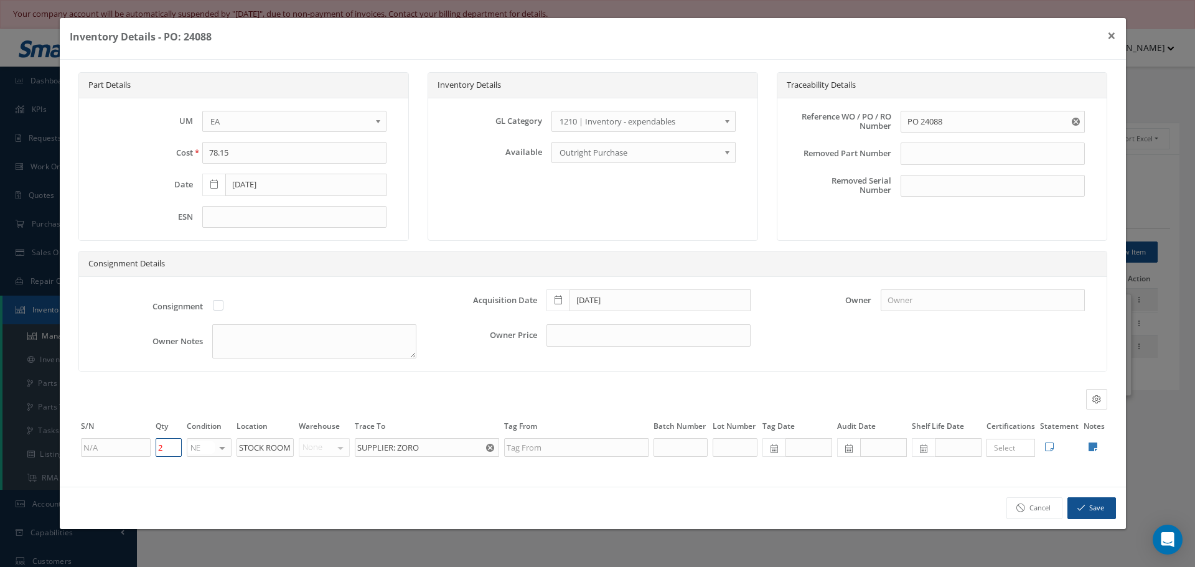
click at [170, 450] on input "2" at bounding box center [169, 447] width 26 height 19
type input "1"
click at [1107, 504] on button "Save" at bounding box center [1091, 508] width 49 height 22
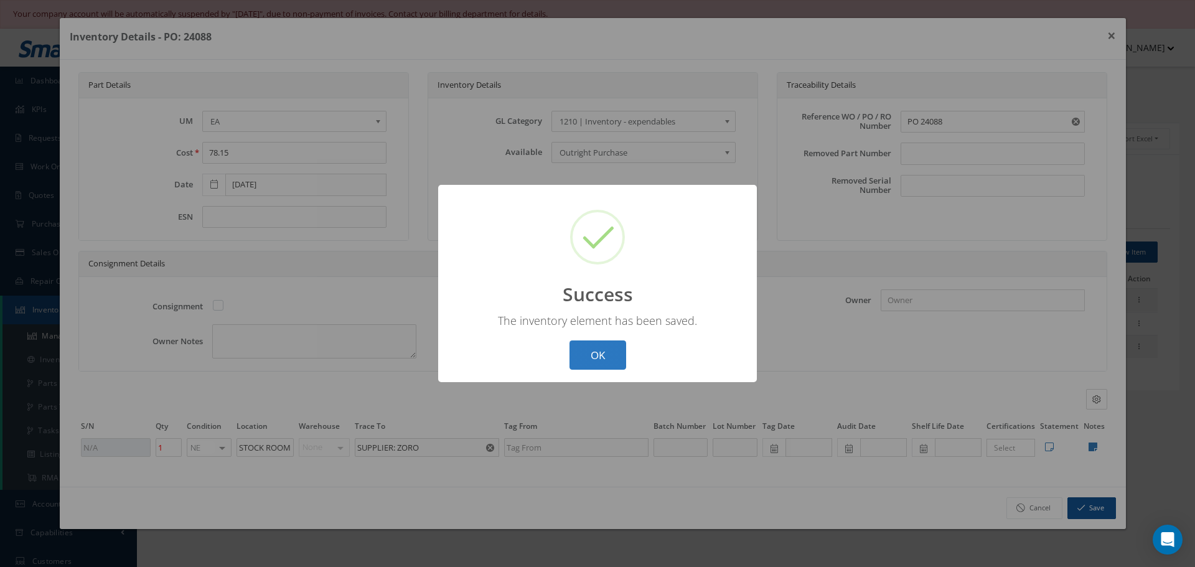
click at [598, 357] on button "OK" at bounding box center [598, 354] width 57 height 29
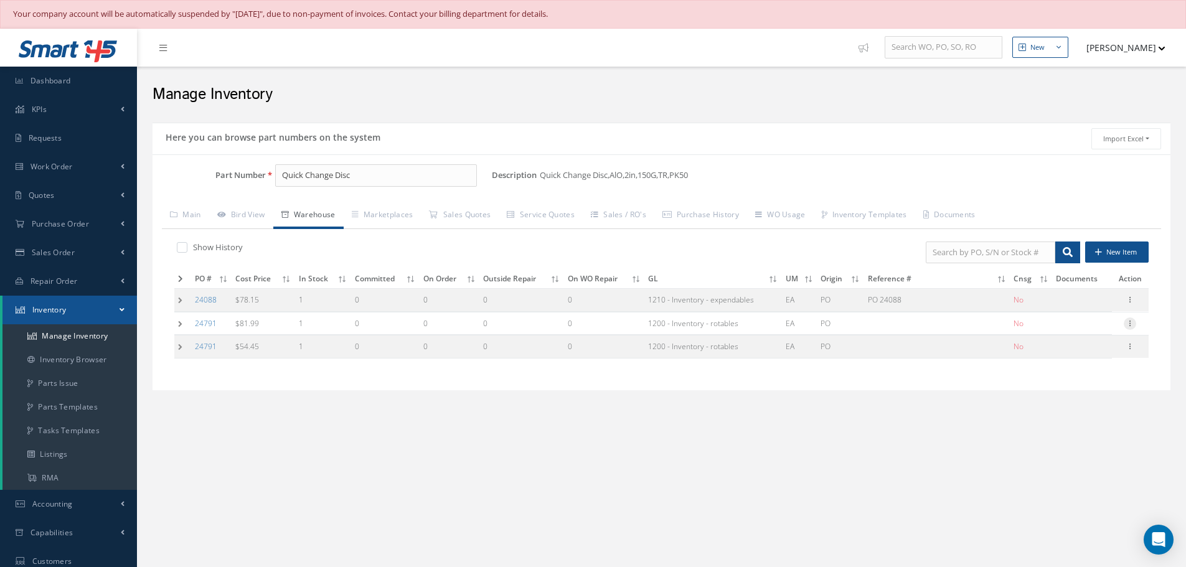
click at [1133, 322] on icon at bounding box center [1129, 322] width 12 height 10
click at [1094, 330] on link "Edit" at bounding box center [1072, 332] width 98 height 16
type input "81.99"
type input "[DATE]"
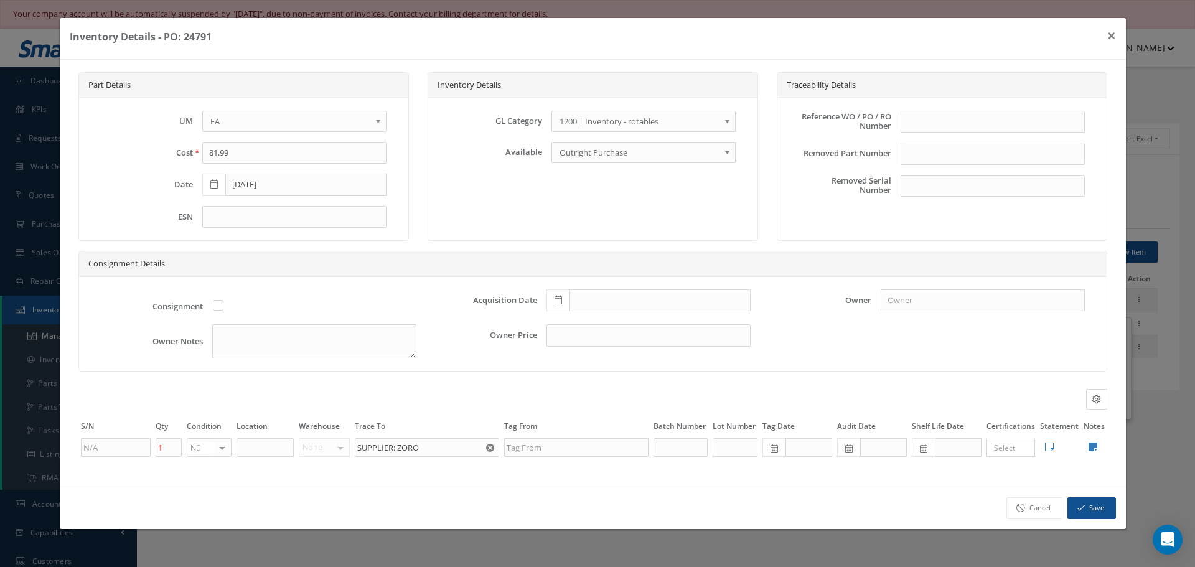
click at [1095, 445] on icon at bounding box center [1093, 447] width 9 height 10
type textarea "TOOLING"
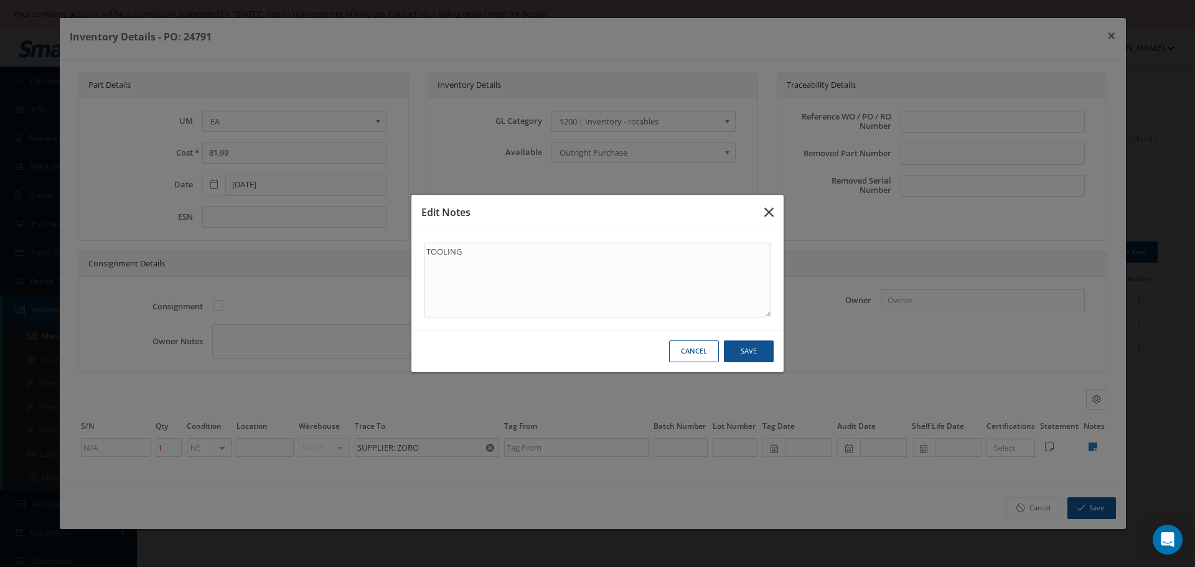
click at [770, 212] on icon "button" at bounding box center [768, 212] width 9 height 15
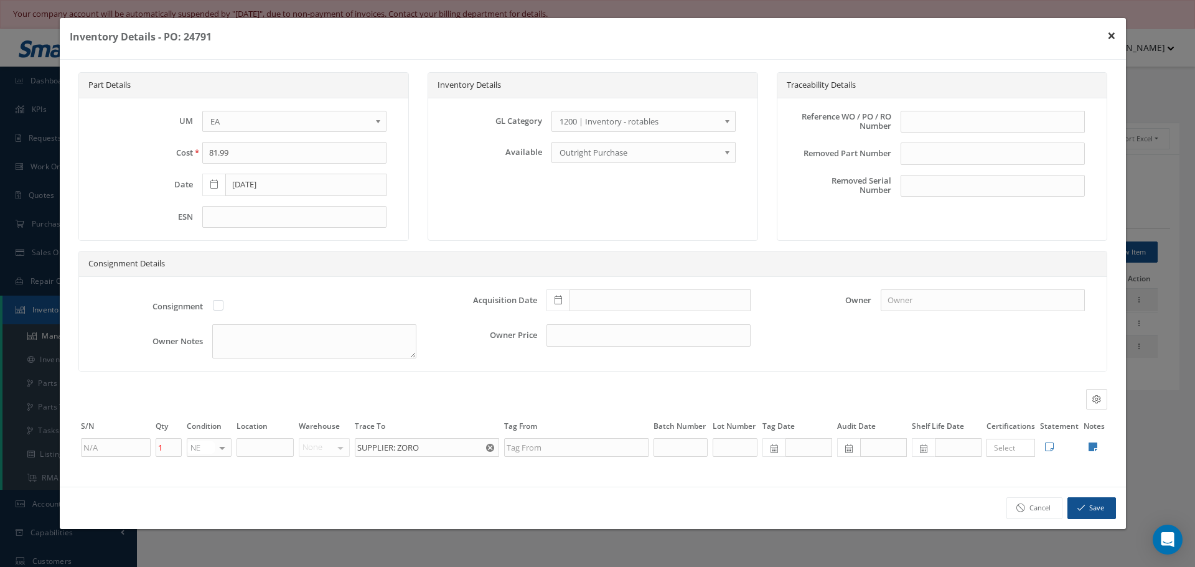
click at [1112, 35] on button "×" at bounding box center [1111, 35] width 29 height 35
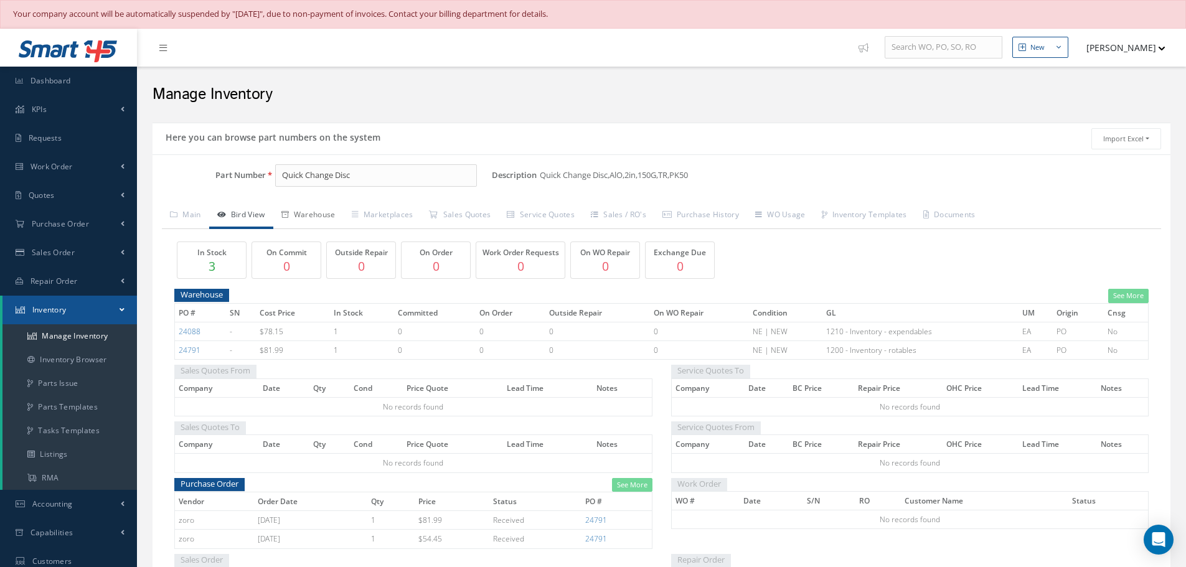
click at [325, 213] on link "Warehouse" at bounding box center [308, 216] width 70 height 26
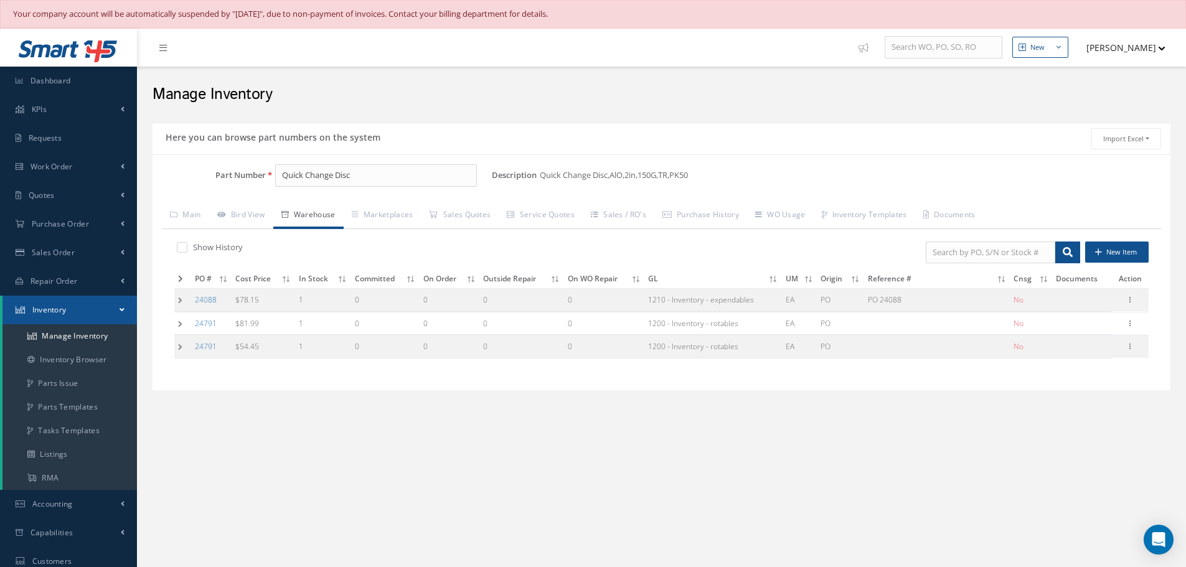
click at [191, 327] on td "24791" at bounding box center [211, 323] width 40 height 23
click at [210, 326] on link "24791" at bounding box center [206, 323] width 22 height 11
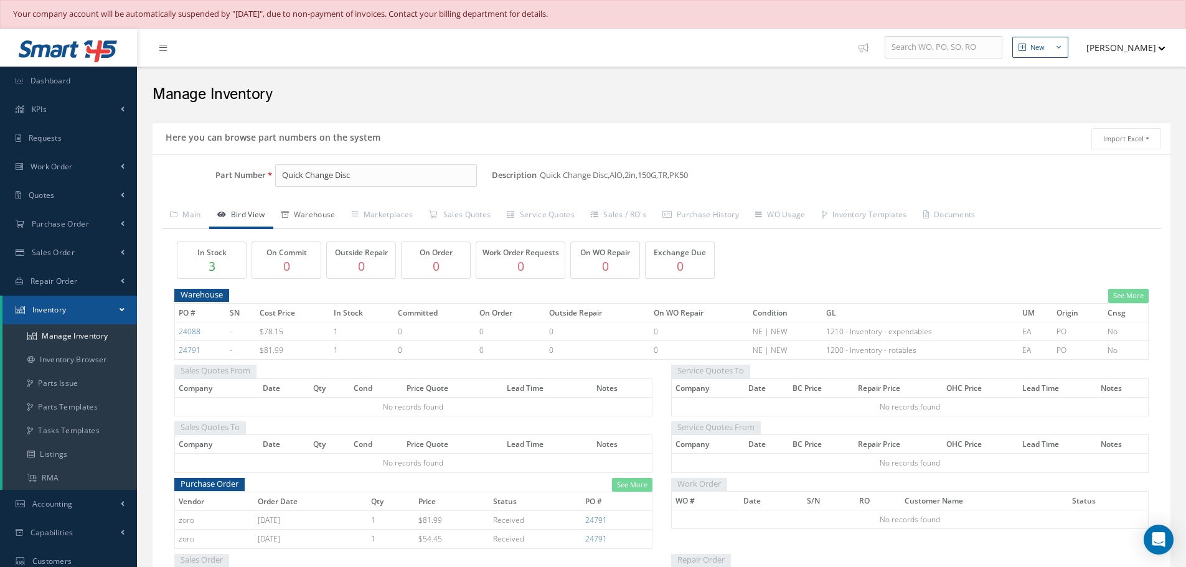
click at [326, 215] on link "Warehouse" at bounding box center [308, 216] width 70 height 26
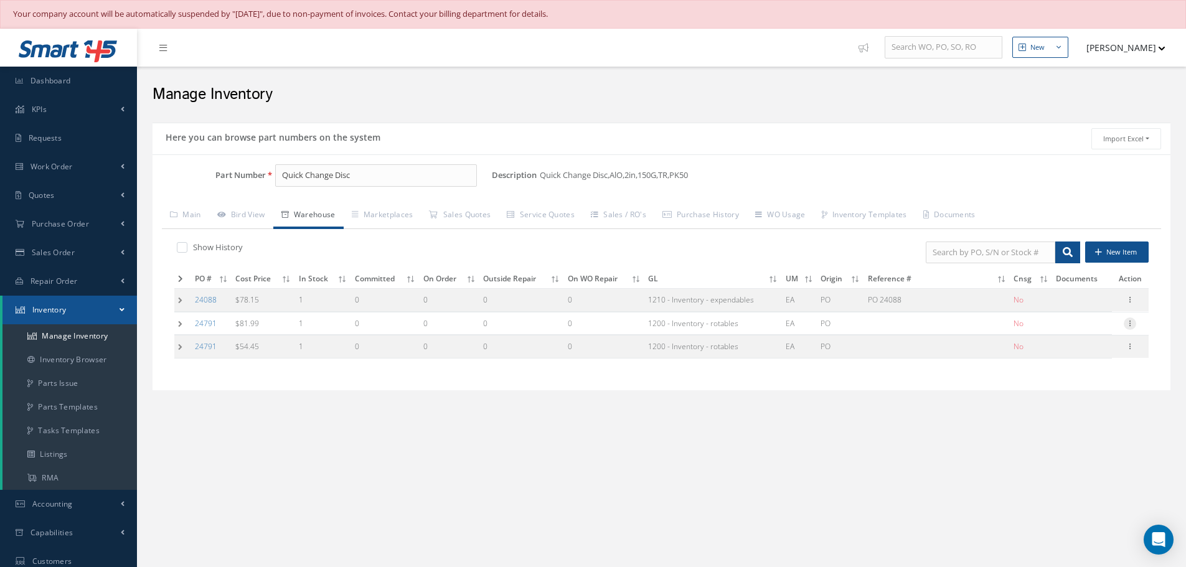
click at [1132, 327] on icon at bounding box center [1129, 322] width 12 height 10
click at [1082, 328] on link "Edit" at bounding box center [1072, 332] width 98 height 16
type input "81.99"
type input "[DATE]"
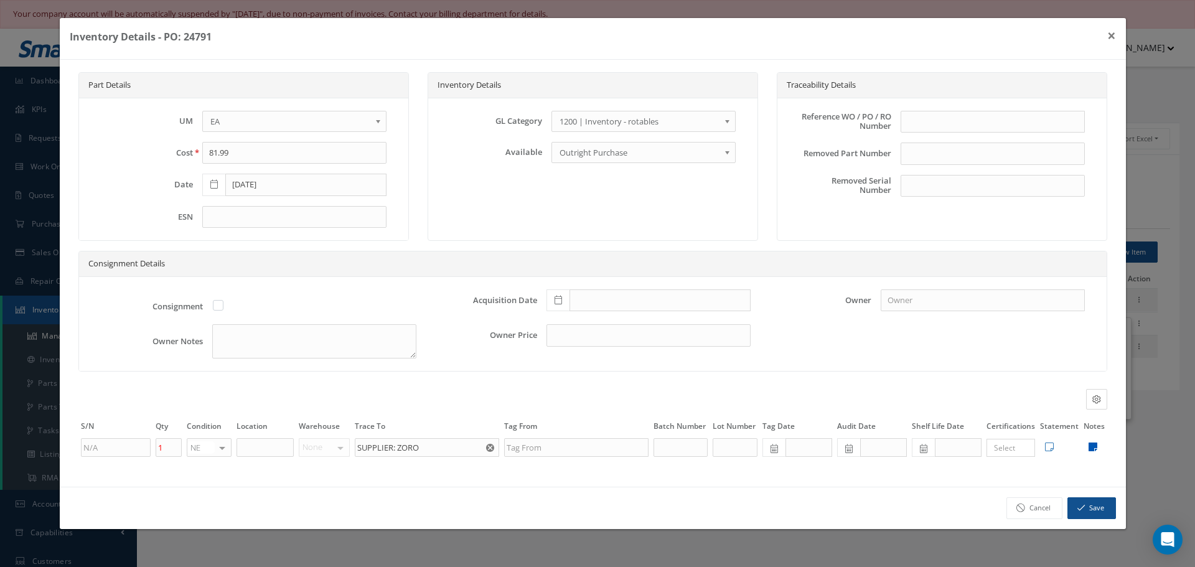
click at [1095, 446] on icon at bounding box center [1093, 447] width 9 height 10
type textarea "TOOLING"
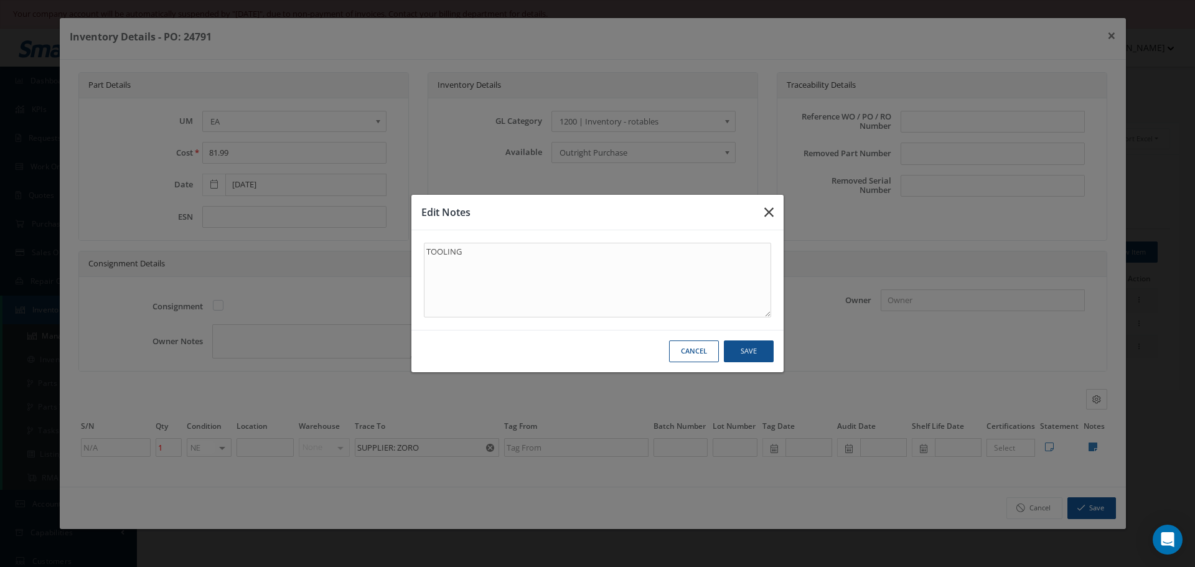
click at [769, 210] on icon "button" at bounding box center [768, 212] width 9 height 15
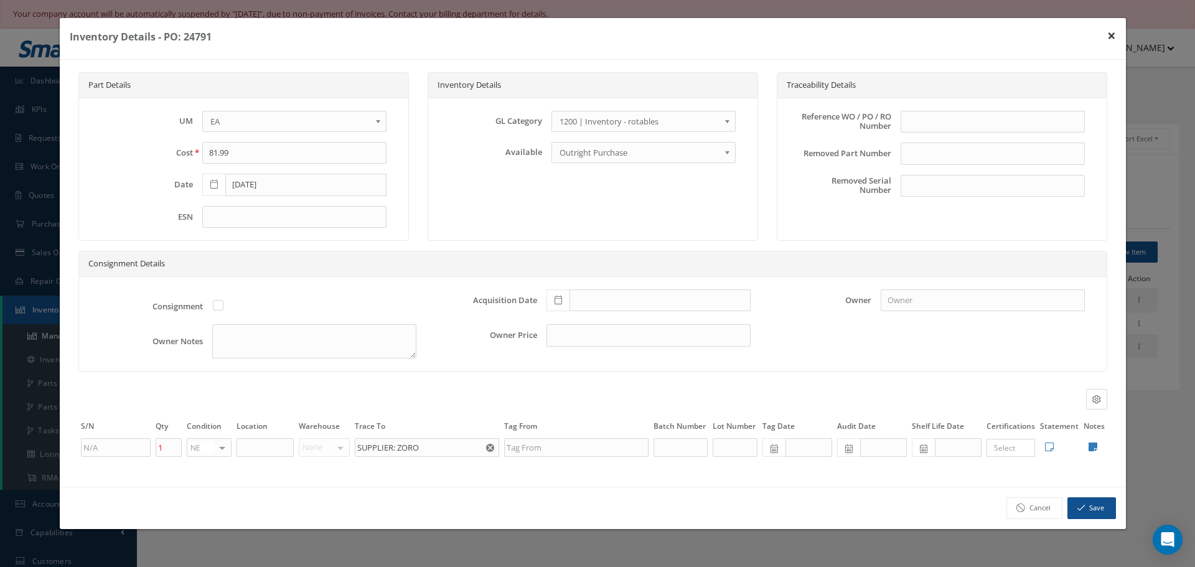
click at [1113, 36] on button "×" at bounding box center [1111, 35] width 29 height 35
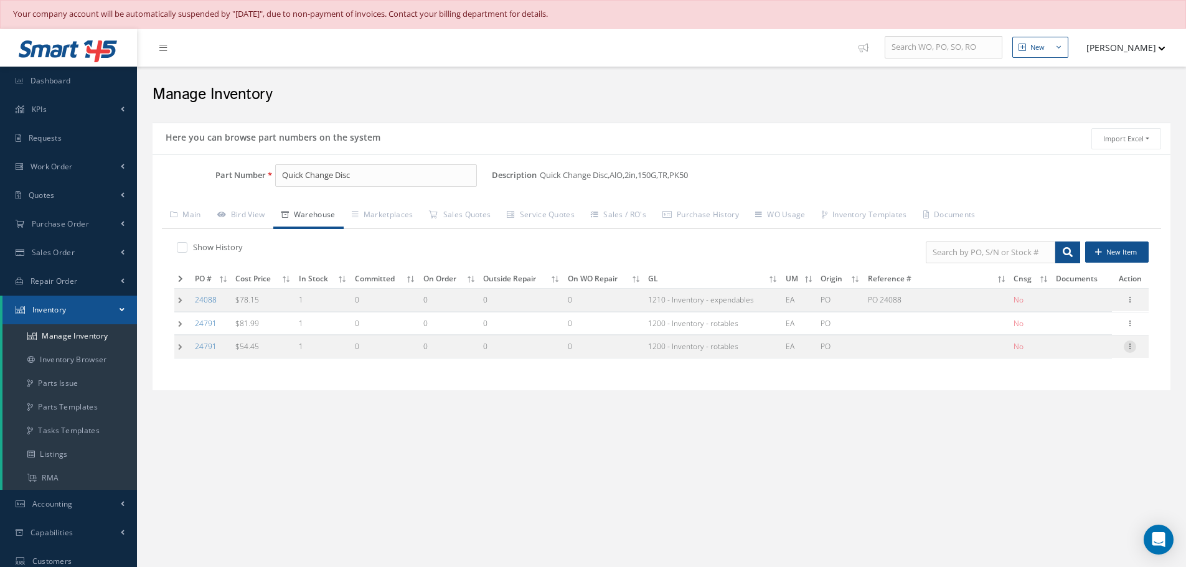
click at [1128, 346] on icon at bounding box center [1129, 345] width 12 height 10
click at [1087, 355] on link "Edit" at bounding box center [1072, 355] width 98 height 16
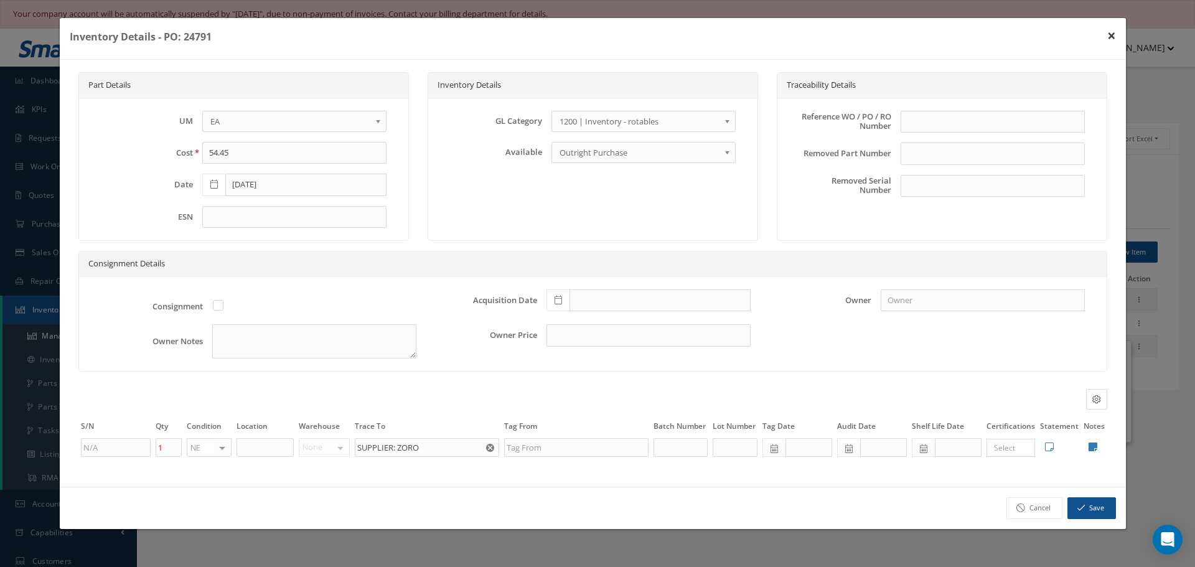
click at [1112, 32] on button "×" at bounding box center [1111, 35] width 29 height 35
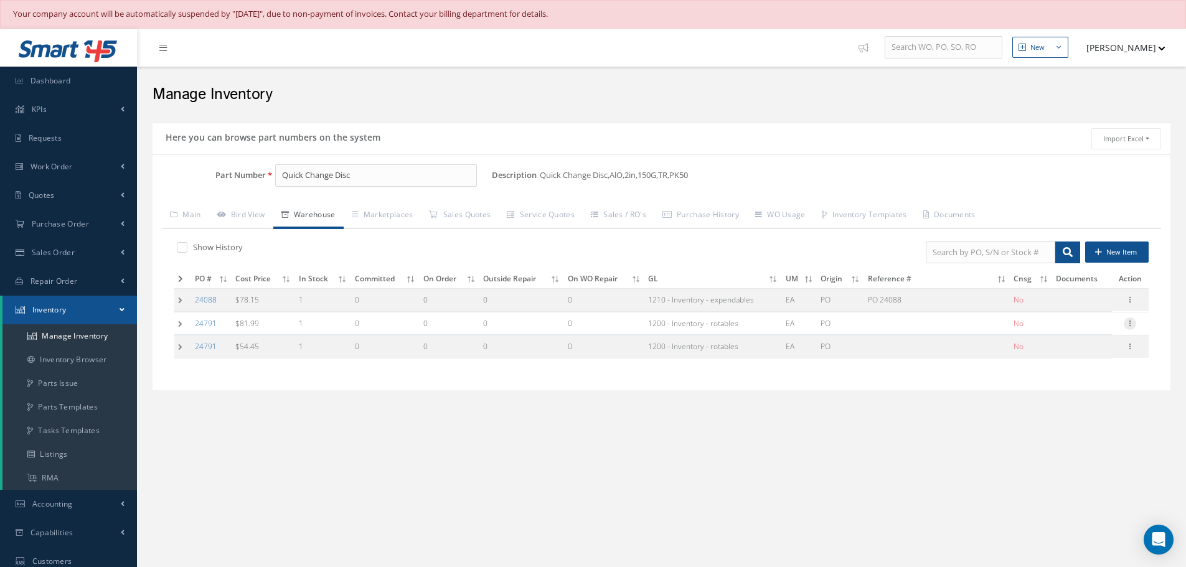
click at [1133, 324] on icon at bounding box center [1129, 322] width 12 height 10
click at [1093, 326] on link "Edit" at bounding box center [1072, 332] width 98 height 16
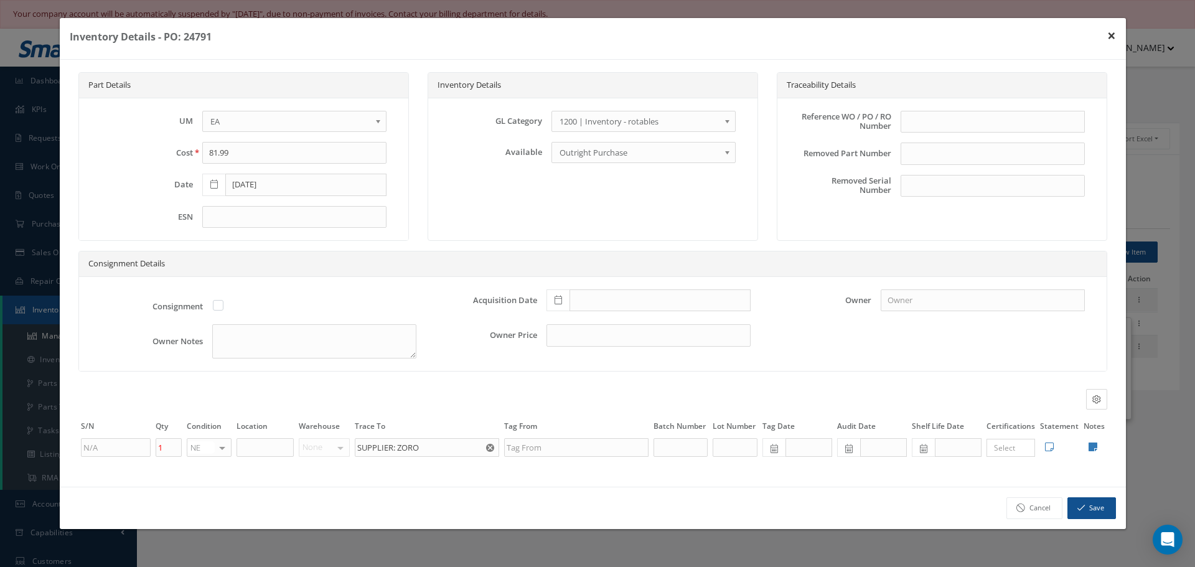
click at [1114, 37] on button "×" at bounding box center [1111, 35] width 29 height 35
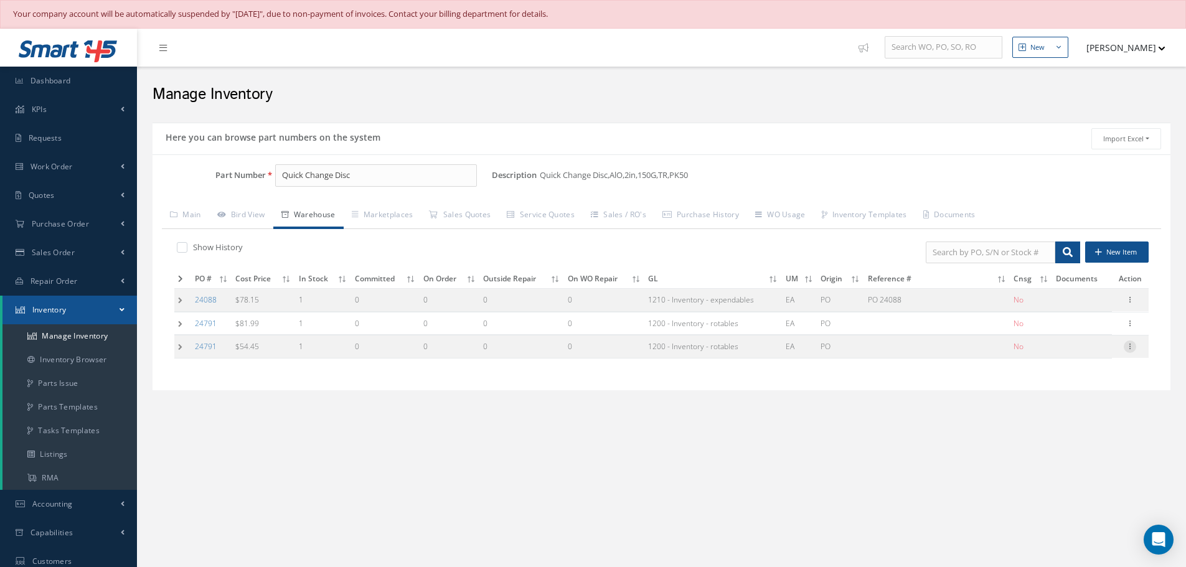
click at [1133, 350] on icon at bounding box center [1129, 345] width 12 height 10
click at [1075, 349] on link "Edit" at bounding box center [1072, 355] width 98 height 16
type input "54.45"
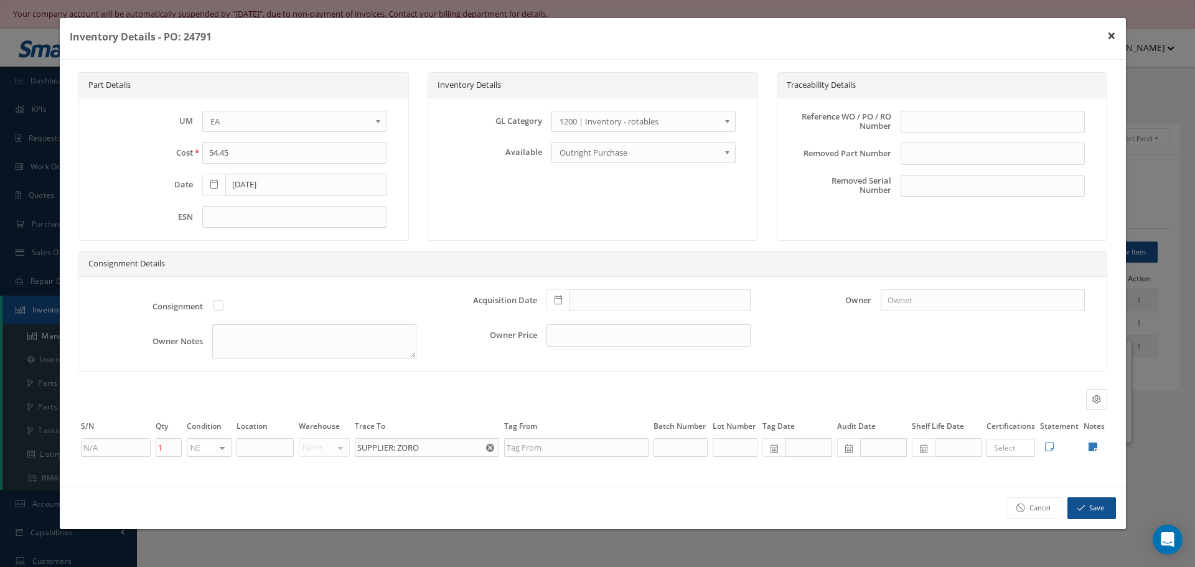
click at [1109, 36] on button "×" at bounding box center [1111, 35] width 29 height 35
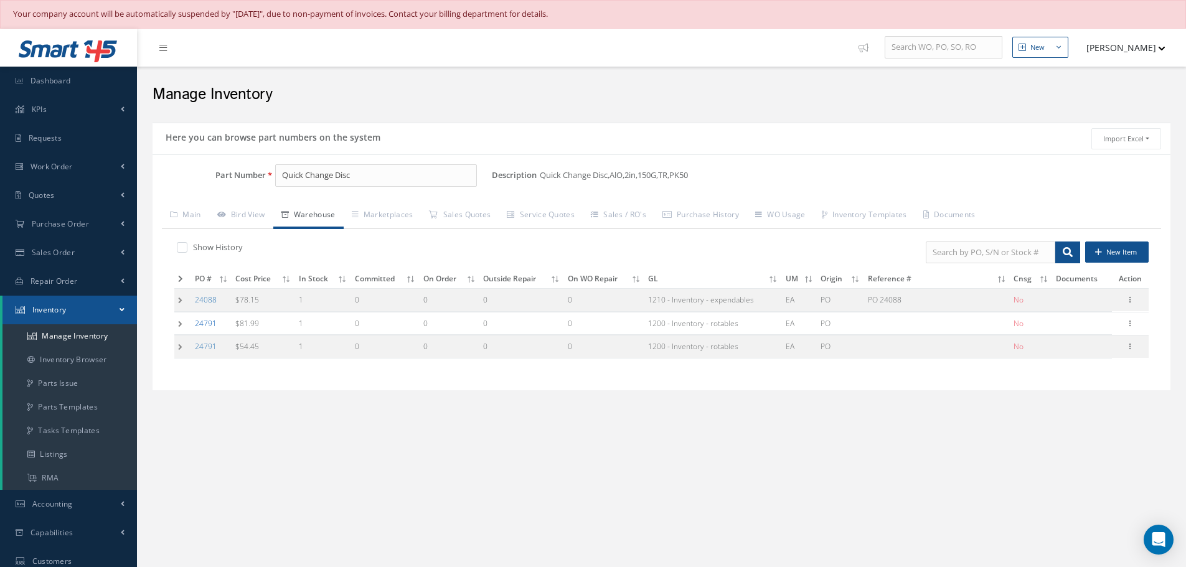
click at [207, 322] on link "24791" at bounding box center [206, 323] width 22 height 11
click at [192, 218] on link "Main" at bounding box center [185, 216] width 47 height 26
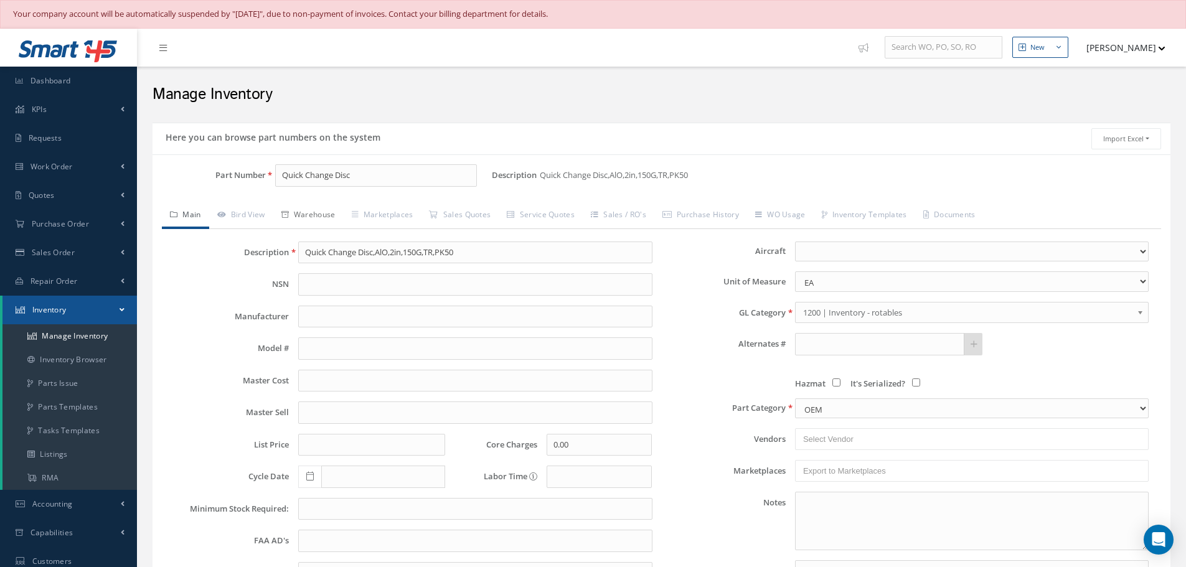
click at [312, 212] on link "Warehouse" at bounding box center [308, 216] width 70 height 26
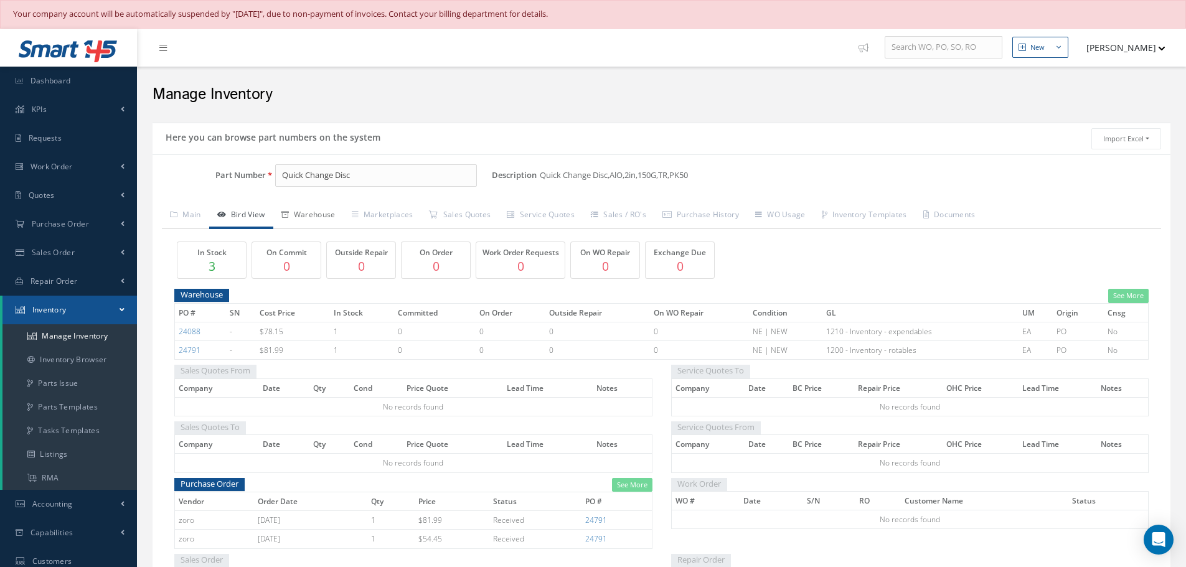
click at [317, 214] on link "Warehouse" at bounding box center [308, 216] width 70 height 26
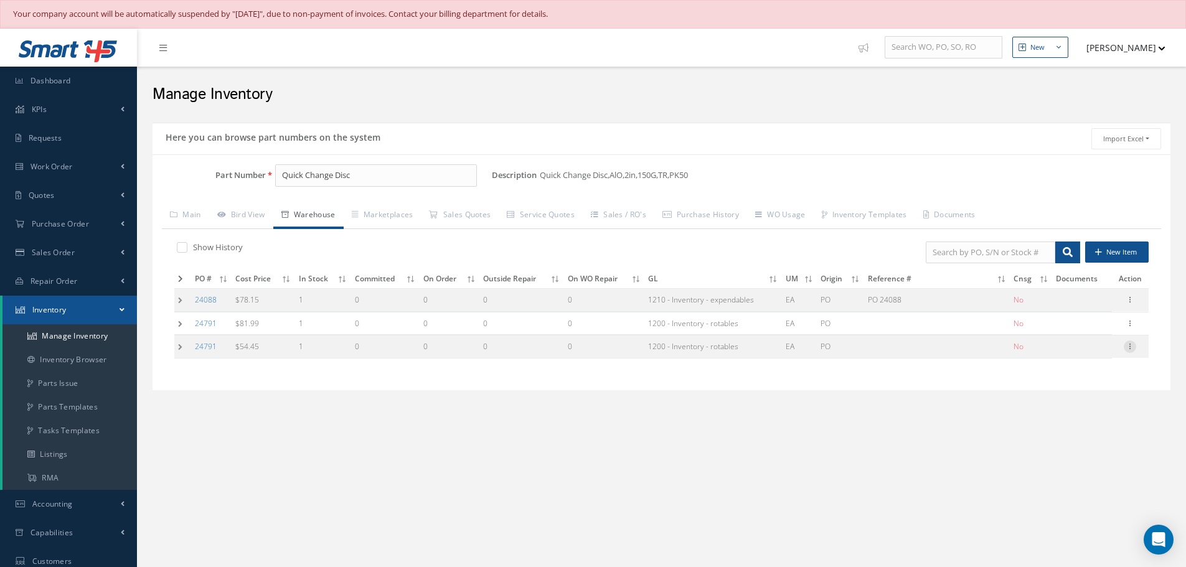
click at [1132, 349] on icon at bounding box center [1129, 345] width 12 height 10
click at [1080, 355] on link "Edit" at bounding box center [1072, 355] width 98 height 16
type input "54.45"
type input "[DATE]"
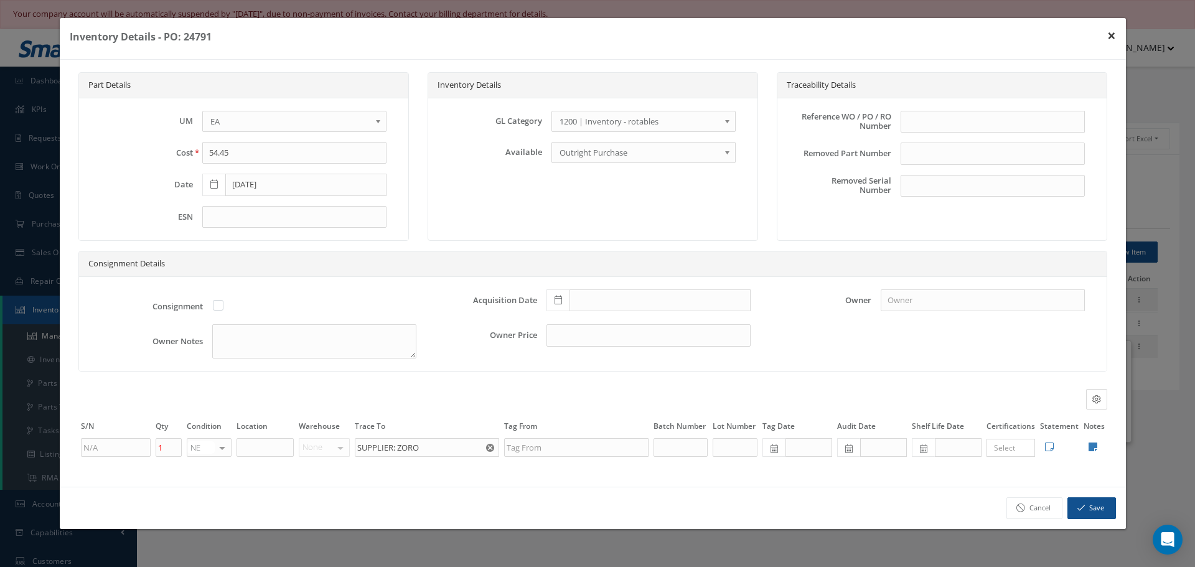
click at [1114, 34] on button "×" at bounding box center [1111, 35] width 29 height 35
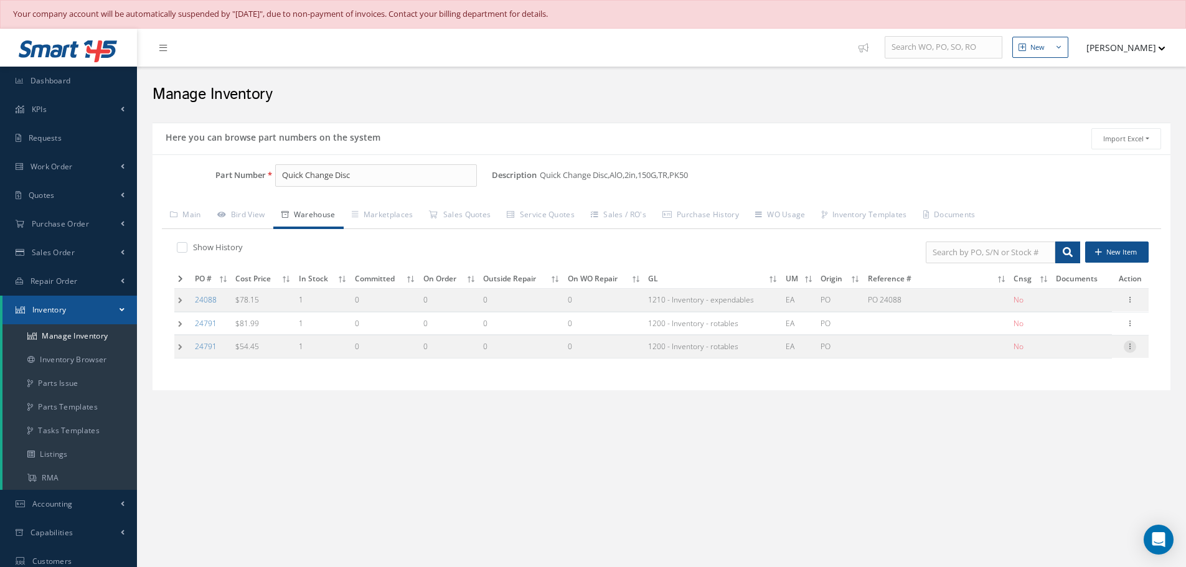
click at [1131, 348] on icon at bounding box center [1129, 345] width 12 height 10
click at [1099, 352] on link "Edit" at bounding box center [1072, 355] width 98 height 16
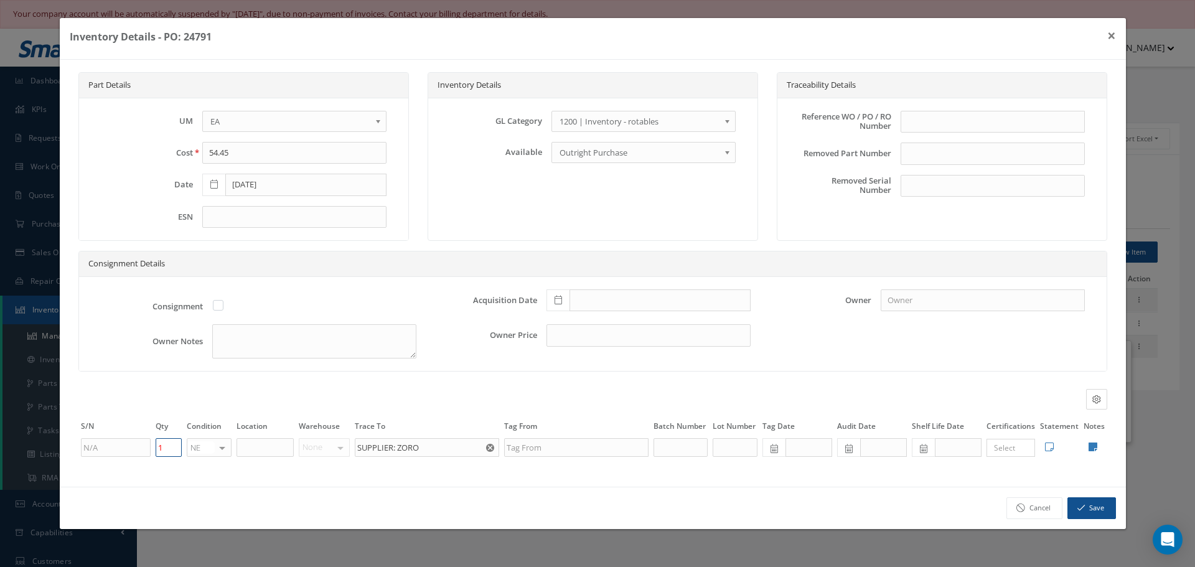
click at [166, 443] on input "1" at bounding box center [169, 447] width 26 height 19
click at [256, 149] on input "54.45" at bounding box center [294, 153] width 184 height 22
type input "5"
click at [281, 191] on input "[DATE]" at bounding box center [305, 185] width 161 height 22
type input "1"
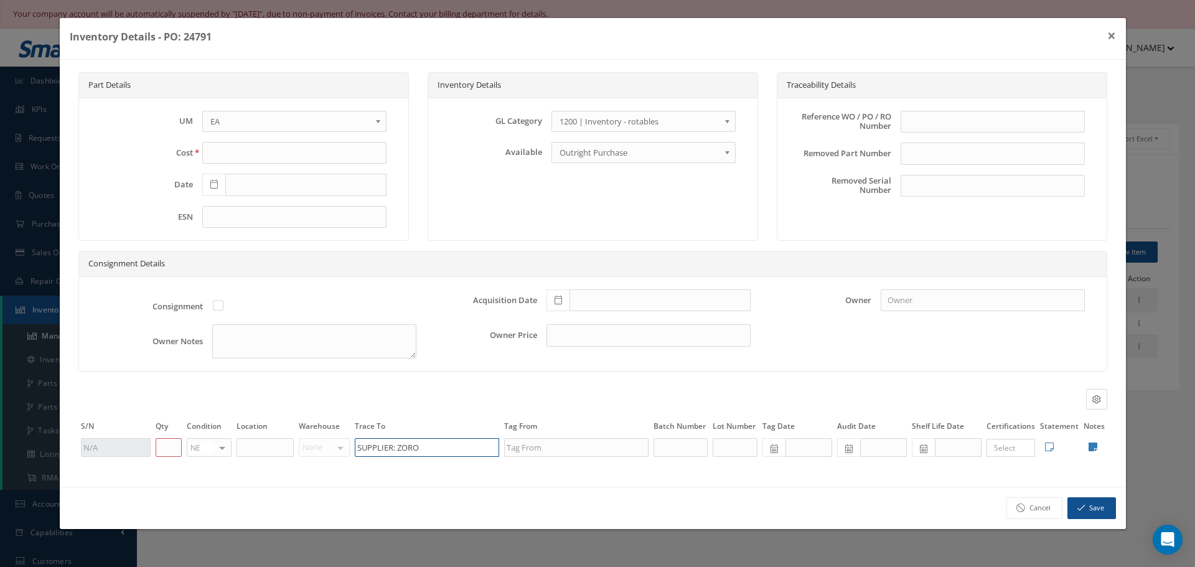
click at [422, 449] on input "SUPPLIER: ZORO" at bounding box center [427, 447] width 144 height 19
type input "S"
click at [1088, 511] on button "Save" at bounding box center [1091, 508] width 49 height 22
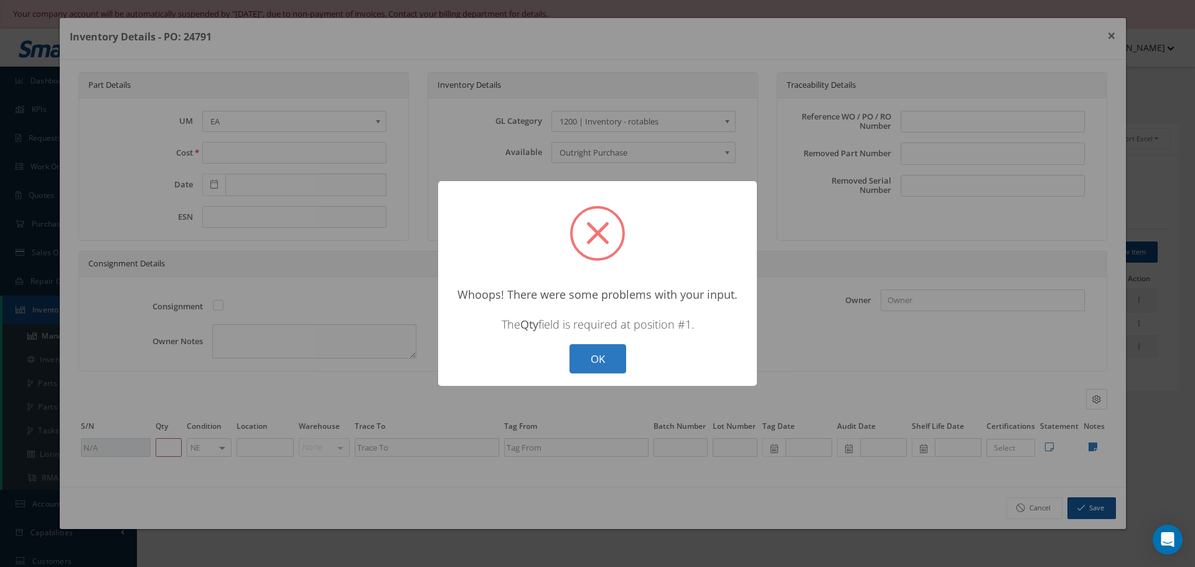
click at [593, 354] on button "OK" at bounding box center [598, 358] width 57 height 29
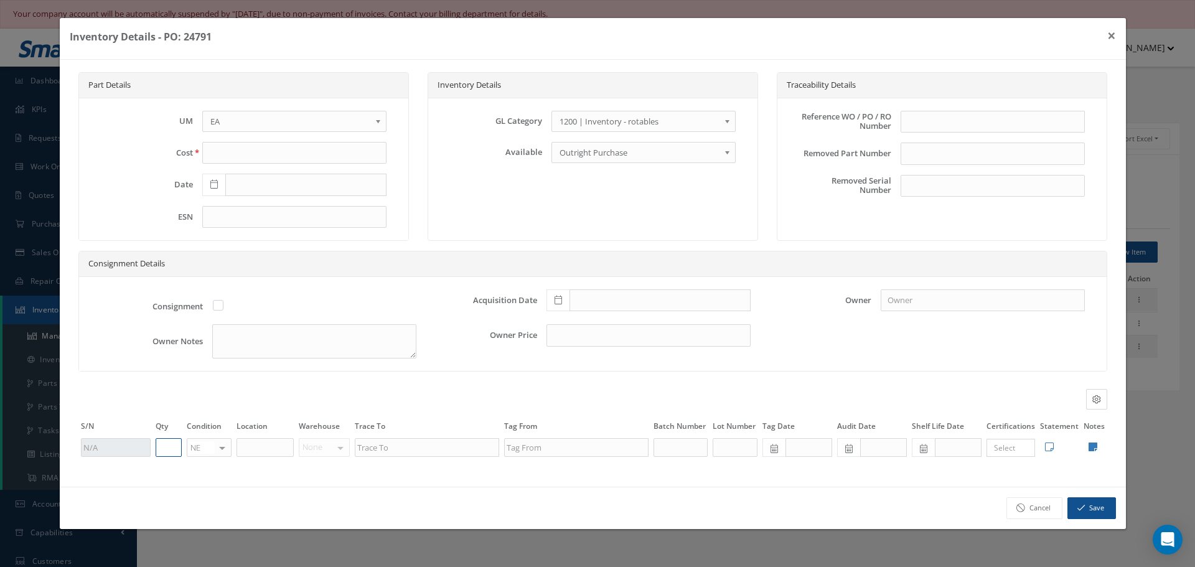
click at [156, 448] on input "text" at bounding box center [169, 447] width 26 height 19
click at [161, 448] on input "text" at bounding box center [169, 447] width 26 height 19
type input "0"
click at [1087, 507] on button "Save" at bounding box center [1091, 508] width 49 height 22
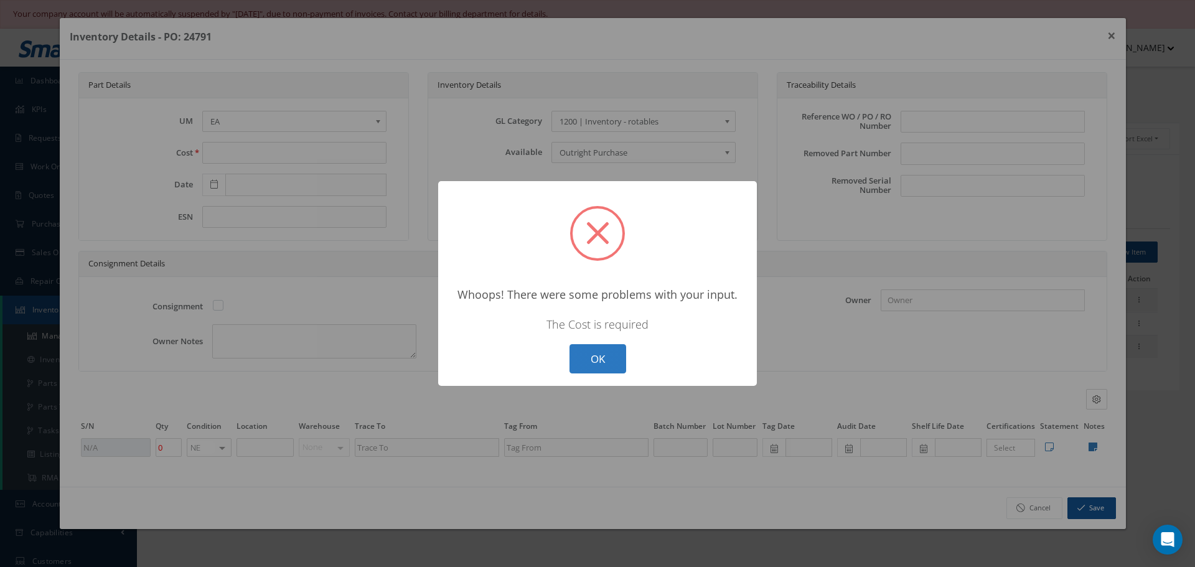
click at [593, 360] on button "OK" at bounding box center [598, 358] width 57 height 29
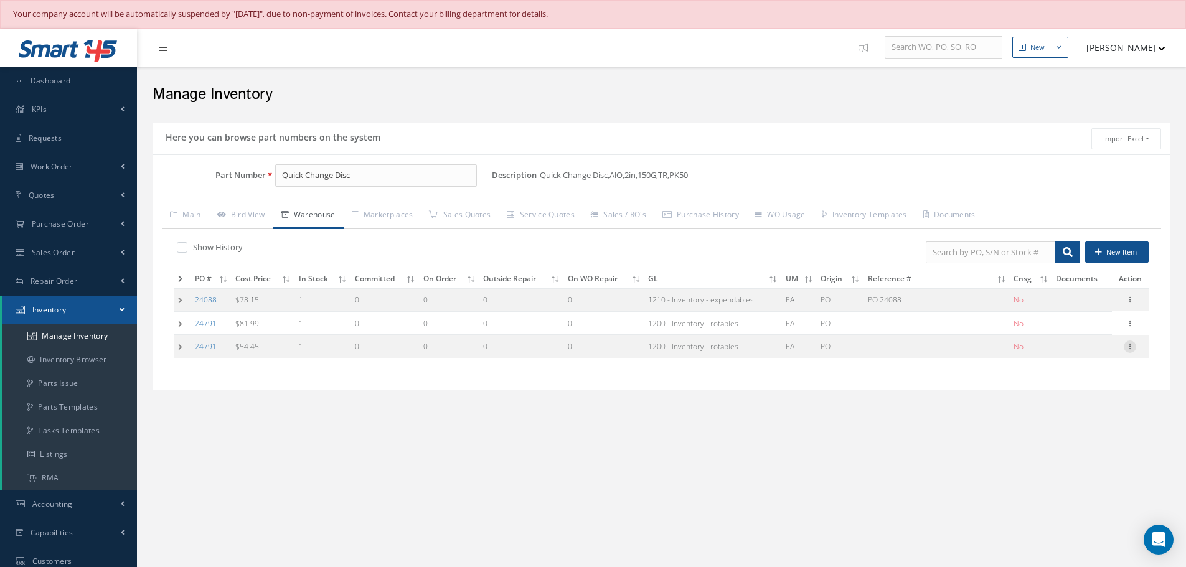
click at [1132, 345] on icon at bounding box center [1129, 345] width 12 height 10
click at [1085, 355] on link "Edit" at bounding box center [1072, 355] width 98 height 16
type input "54.45"
type input "[DATE]"
type input "1"
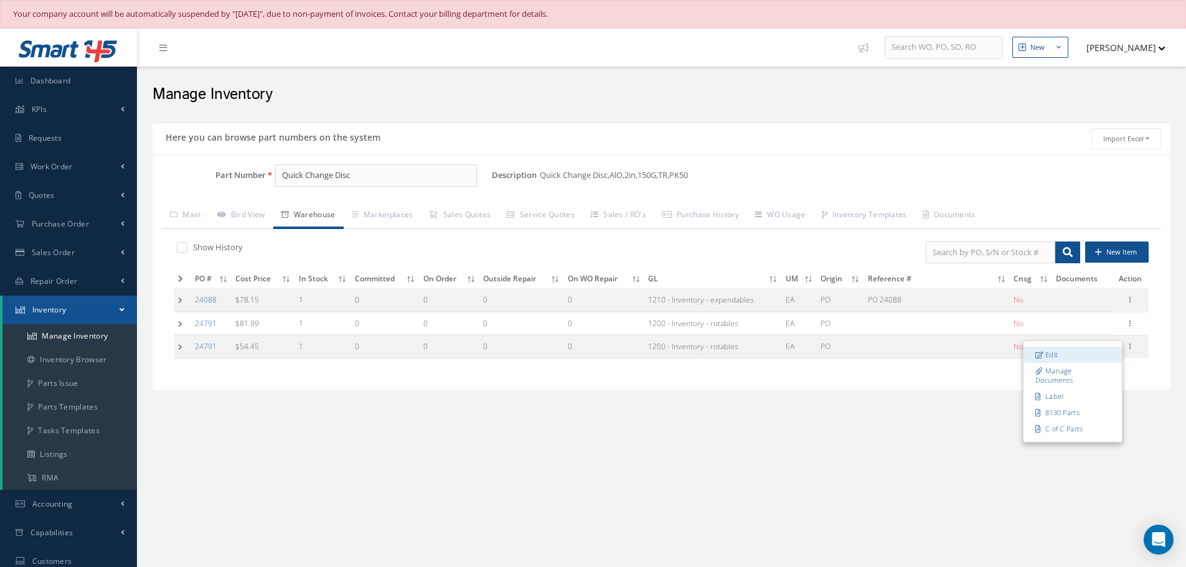
type input "SUPPLIER: ZORO"
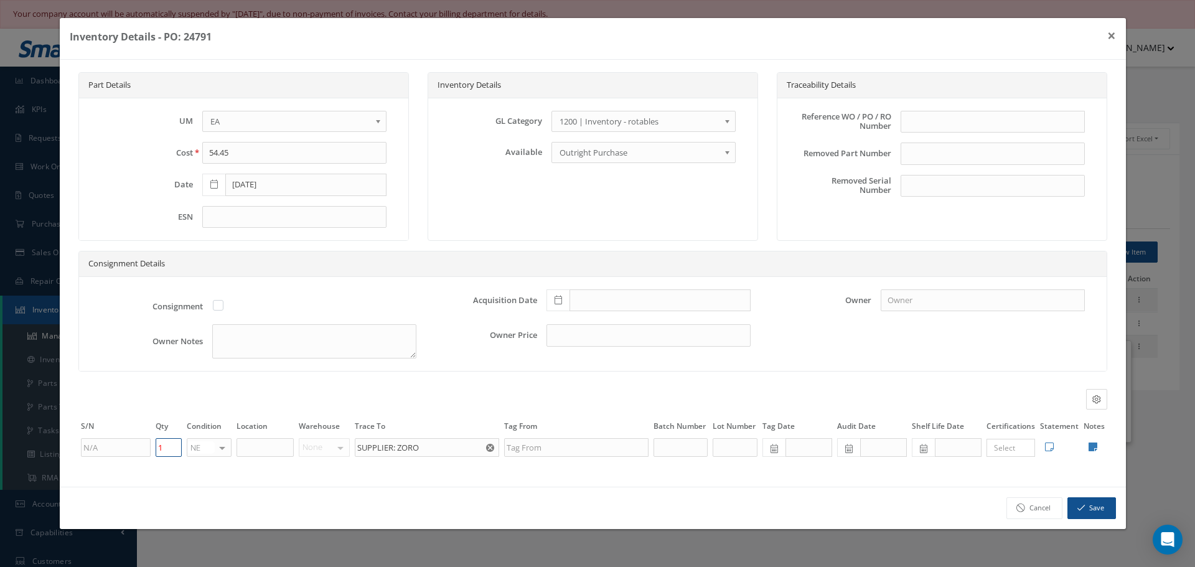
click at [167, 446] on input "1" at bounding box center [169, 447] width 26 height 19
type input "0"
click at [1092, 512] on button "Save" at bounding box center [1091, 508] width 49 height 22
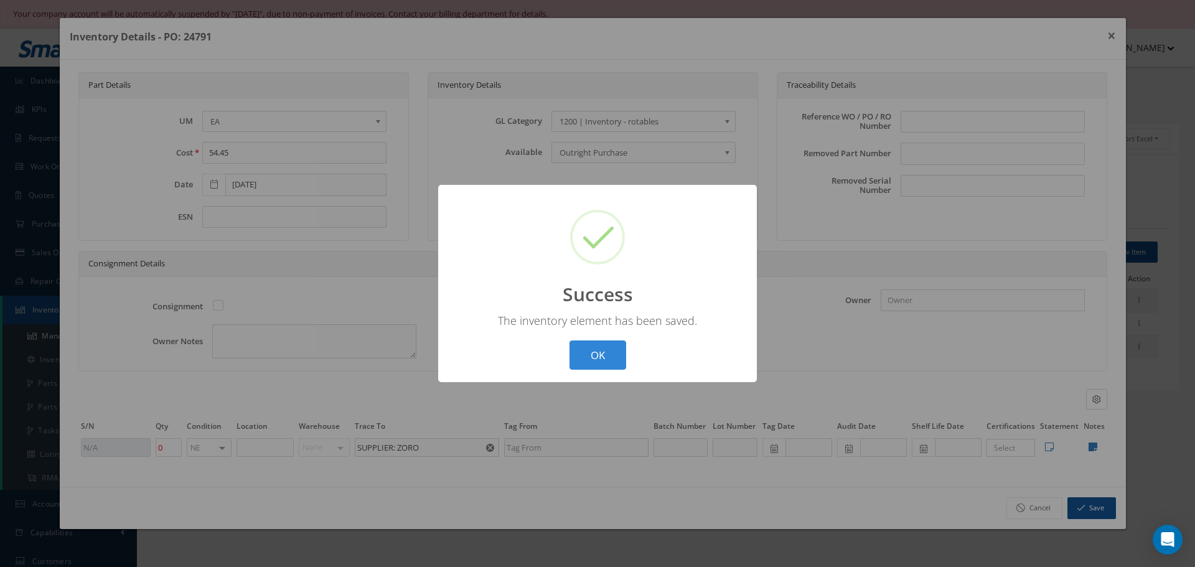
click at [620, 350] on button "OK" at bounding box center [598, 354] width 57 height 29
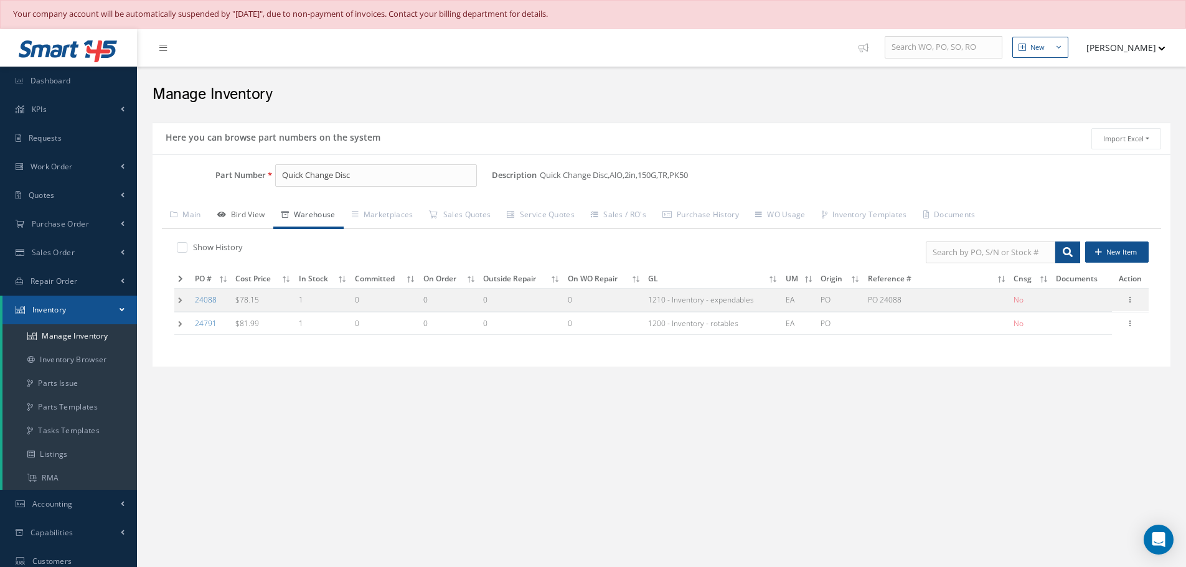
click at [251, 217] on link "Bird View" at bounding box center [241, 216] width 64 height 26
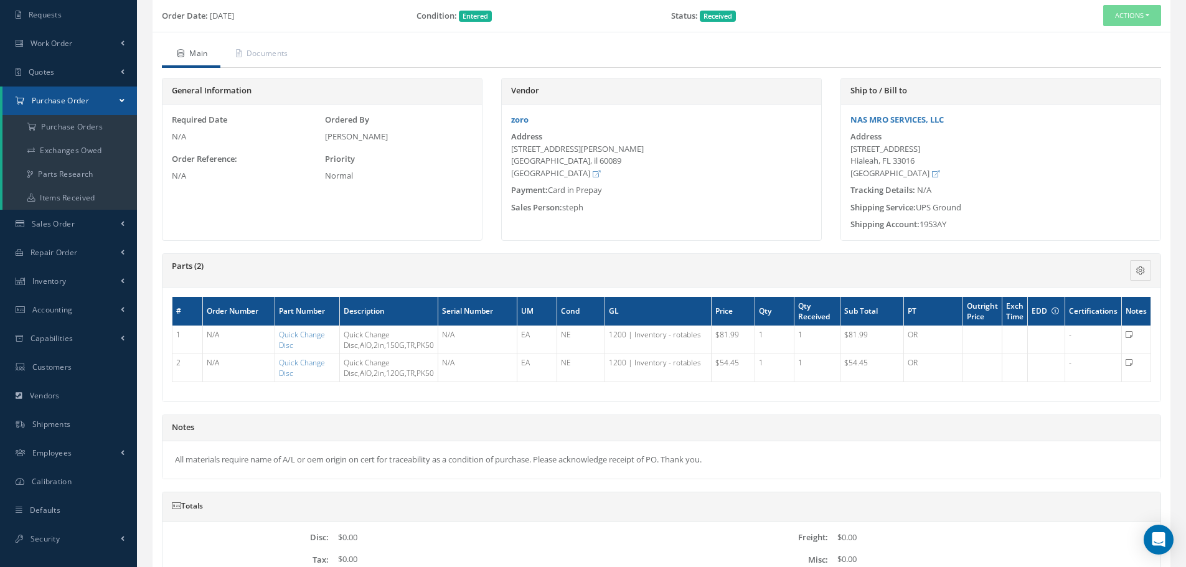
scroll to position [124, 0]
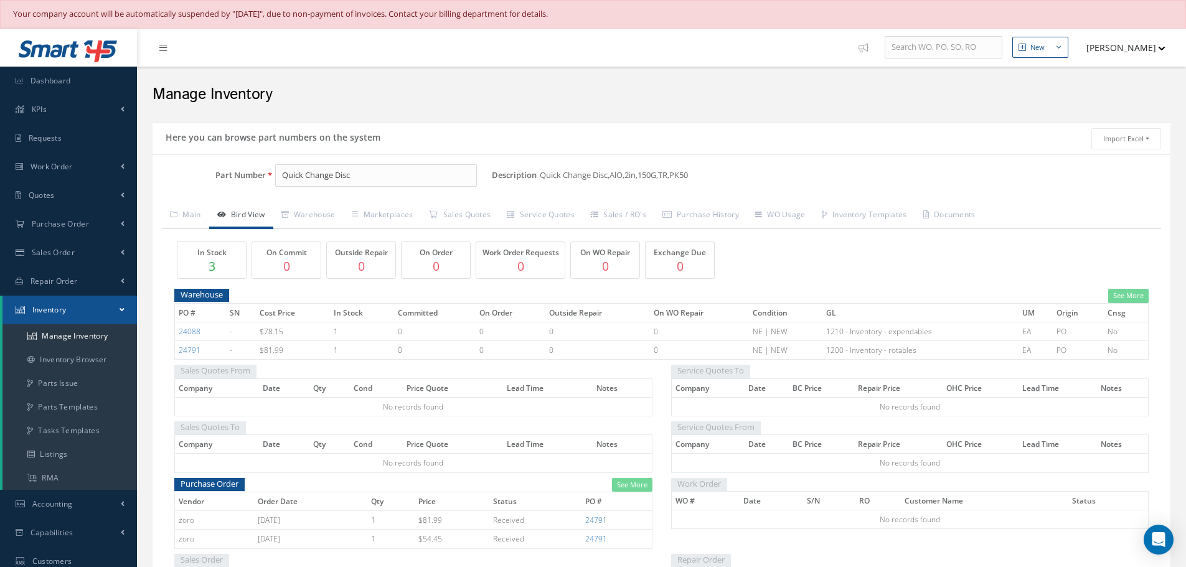
click at [653, 173] on span "Quick Change Disc,AlO,2in,150G,TR,PK50" at bounding box center [616, 175] width 153 height 22
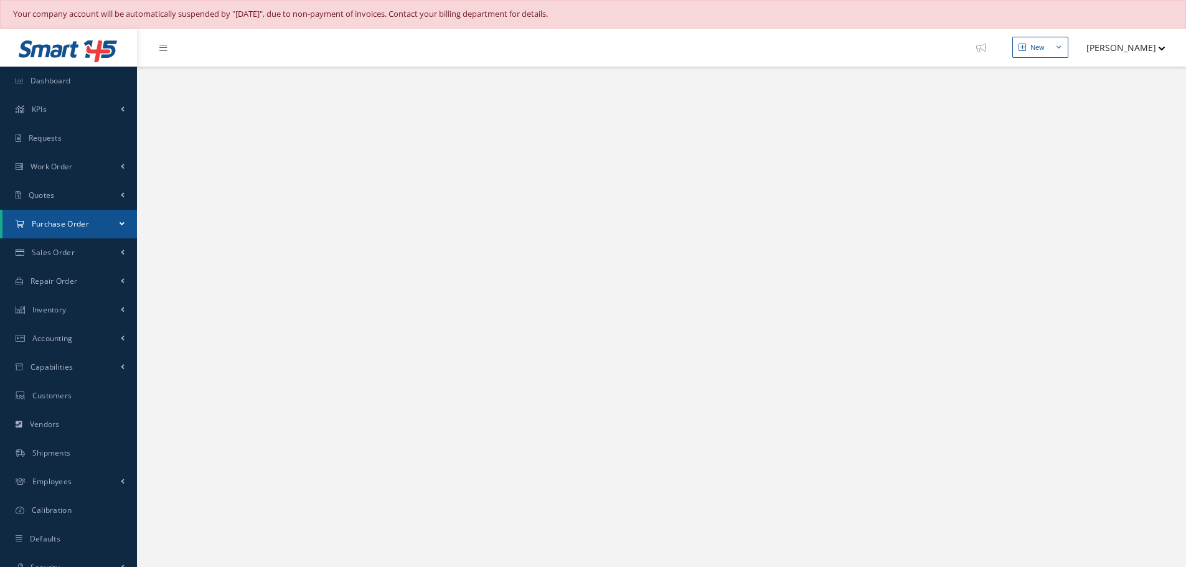
select select "25"
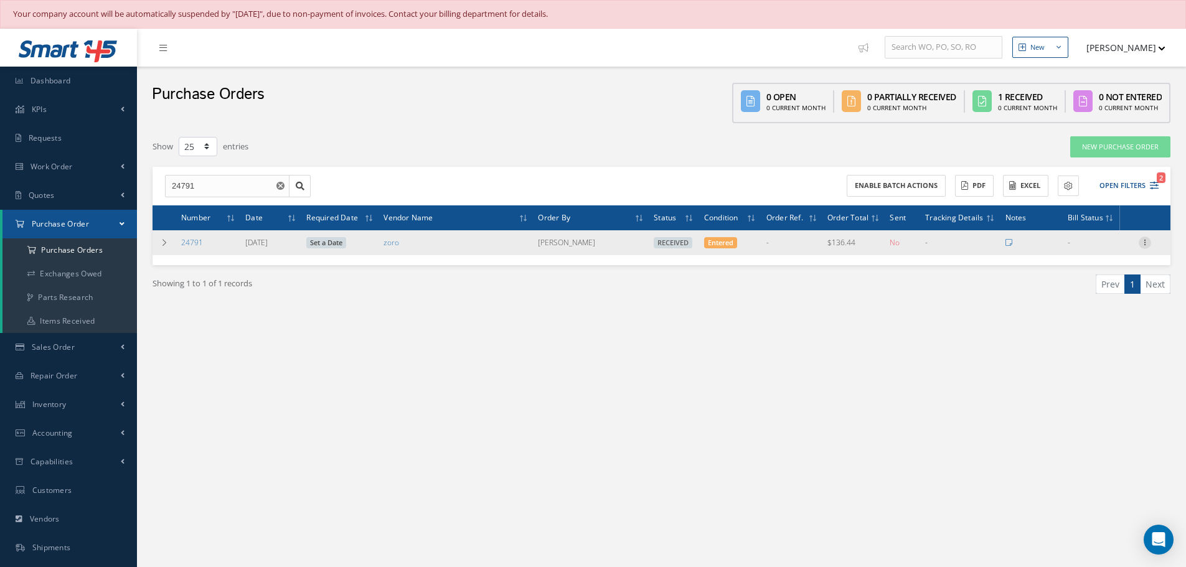
click at [1150, 237] on icon at bounding box center [1144, 242] width 12 height 10
click at [1067, 345] on link "Documents" at bounding box center [1087, 347] width 98 height 16
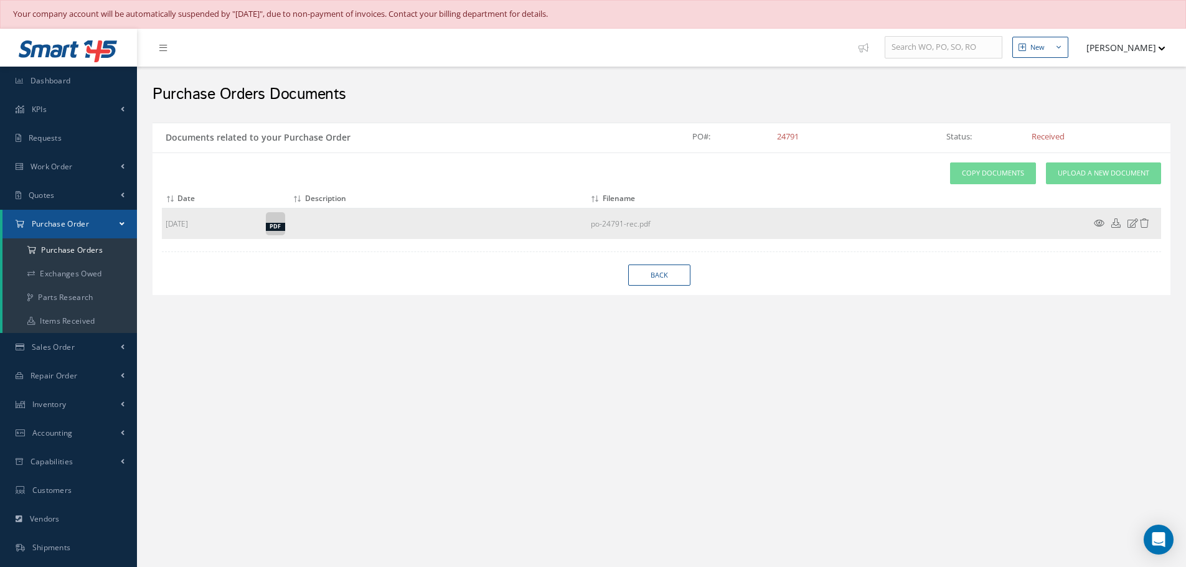
click at [1100, 220] on icon at bounding box center [1099, 222] width 11 height 9
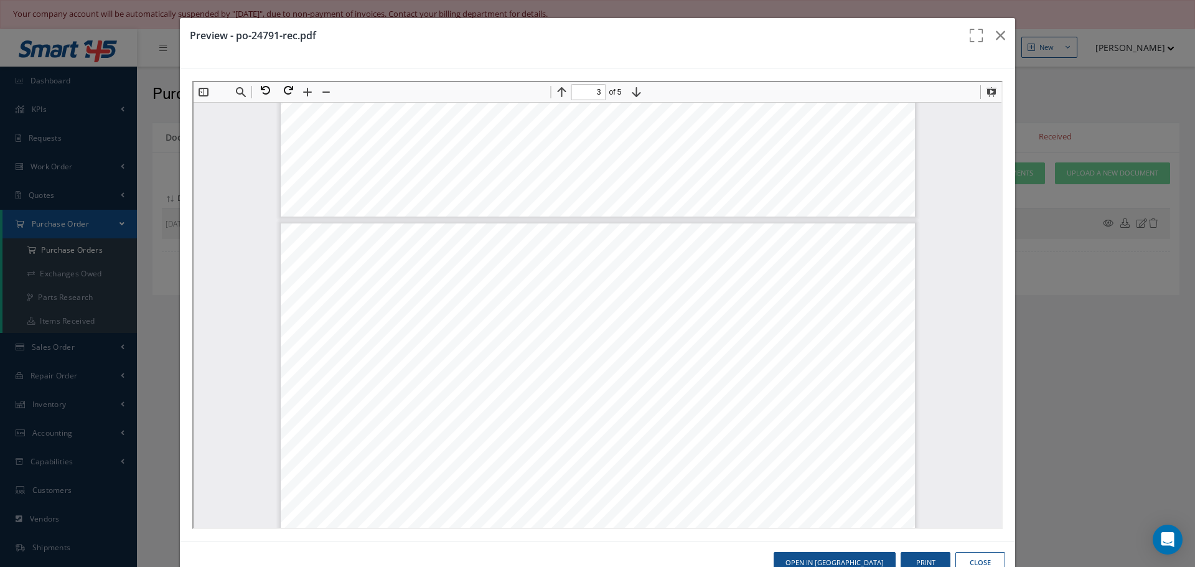
scroll to position [1687, 0]
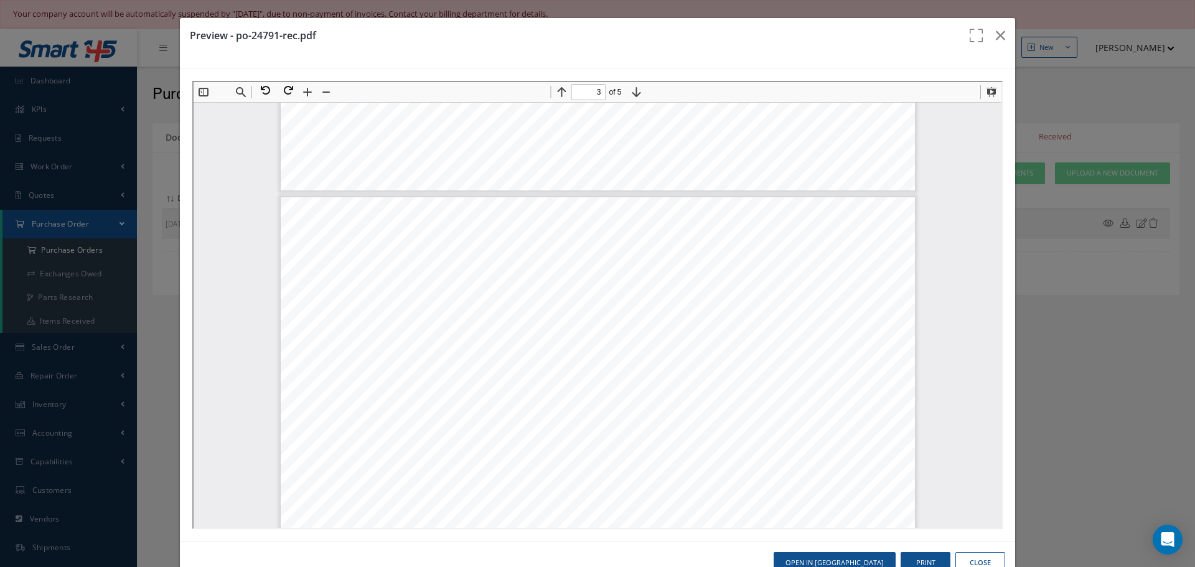
type input "2"
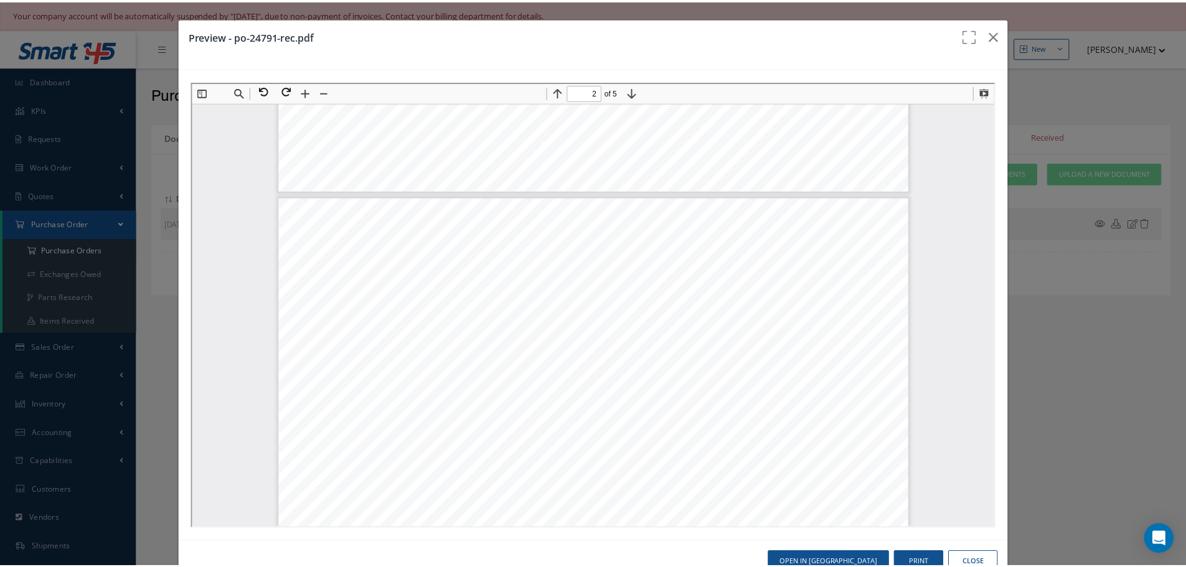
scroll to position [1376, 0]
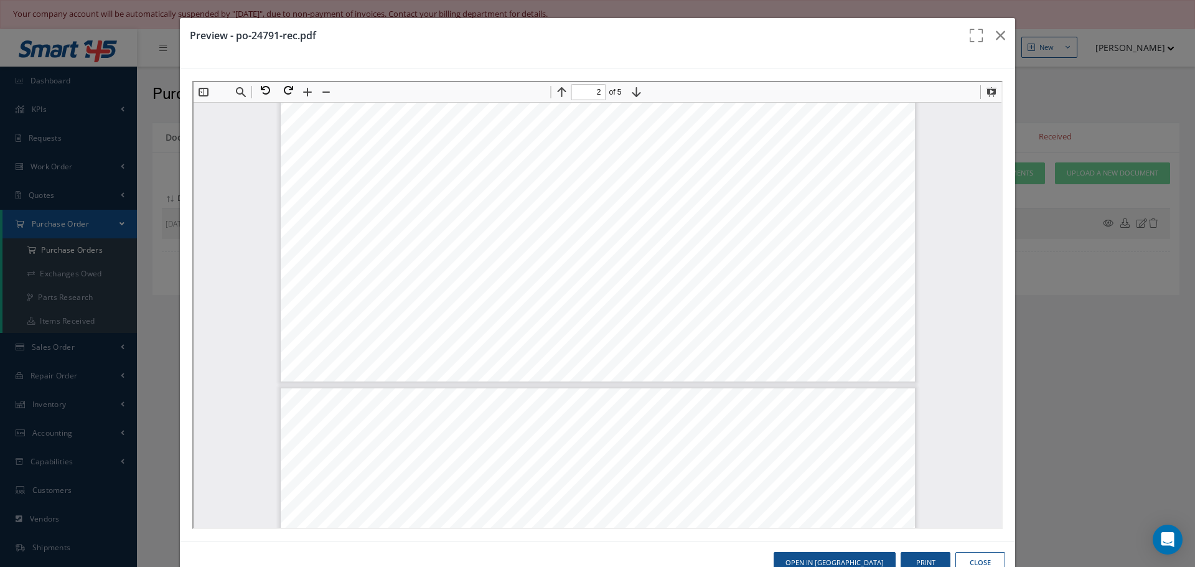
select select "25"
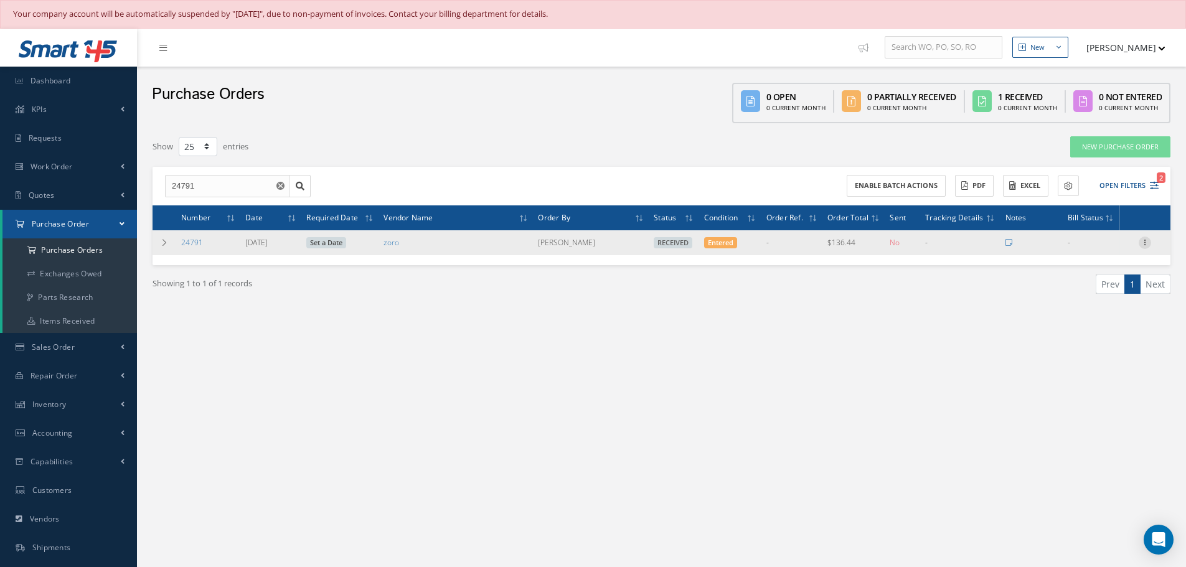
click at [1148, 242] on icon at bounding box center [1144, 242] width 12 height 10
click at [1113, 251] on link "Receiving Details" at bounding box center [1087, 251] width 98 height 16
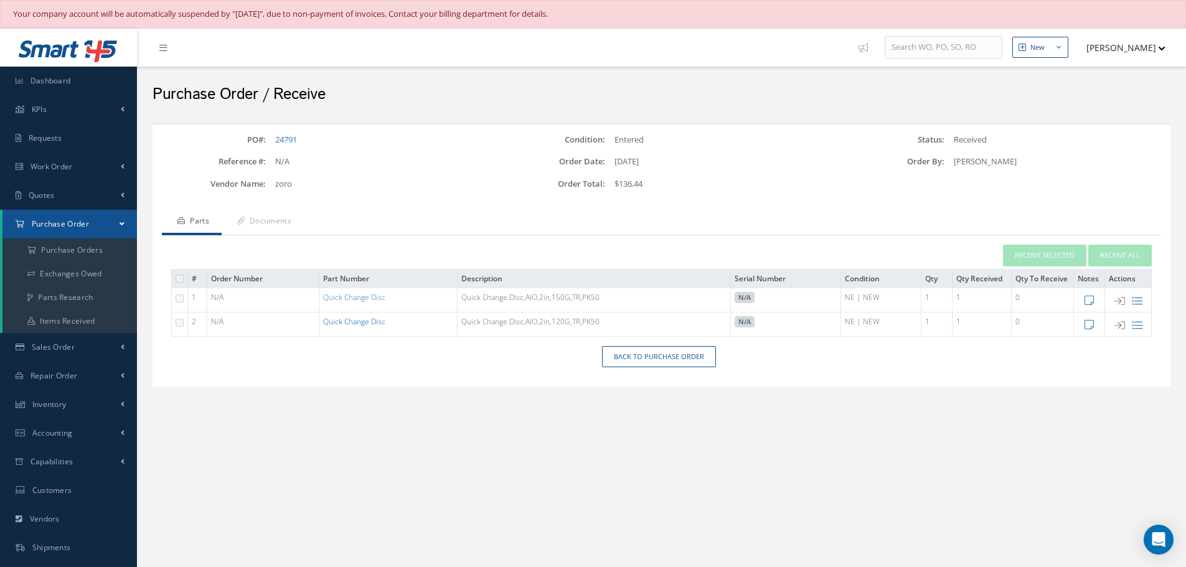
click at [355, 321] on link "Quick Change Disc" at bounding box center [354, 321] width 62 height 11
click at [391, 298] on td "Quick Change Disc" at bounding box center [388, 300] width 138 height 24
click at [379, 301] on link "Quick Change Disc" at bounding box center [354, 297] width 62 height 11
click at [339, 298] on link "Quick Change Disc" at bounding box center [354, 297] width 62 height 11
click at [350, 318] on link "Quick Change Disc" at bounding box center [354, 321] width 62 height 11
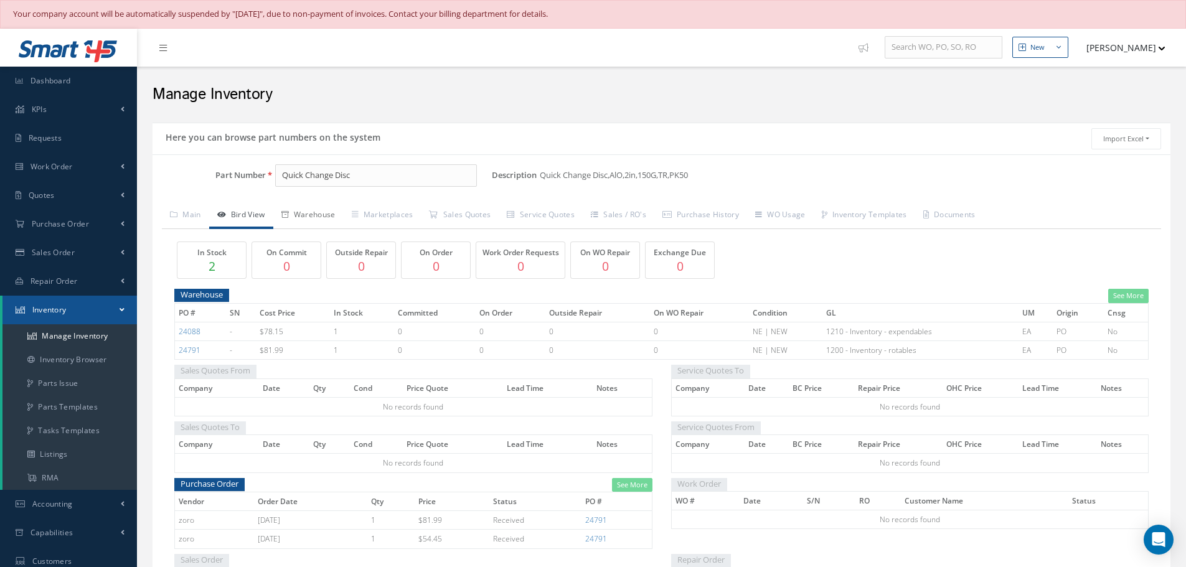
click at [319, 220] on link "Warehouse" at bounding box center [308, 216] width 70 height 26
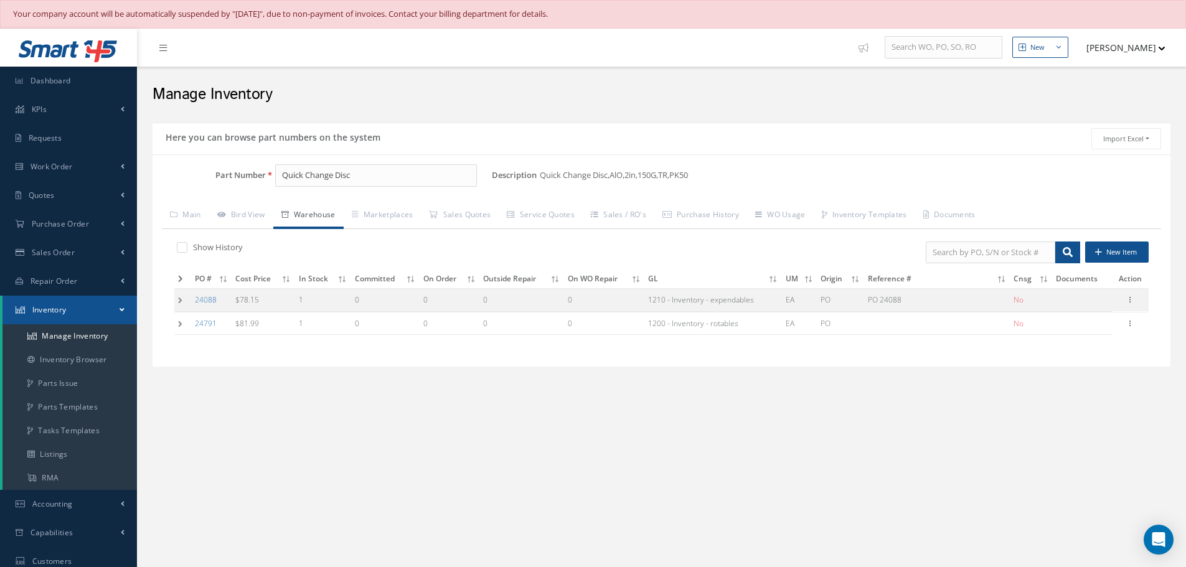
click at [655, 175] on span "Quick Change Disc,AlO,2in,150G,TR,PK50" at bounding box center [616, 175] width 153 height 22
click at [657, 174] on span "Quick Change Disc,AlO,2in,150G,TR,PK50" at bounding box center [616, 175] width 153 height 22
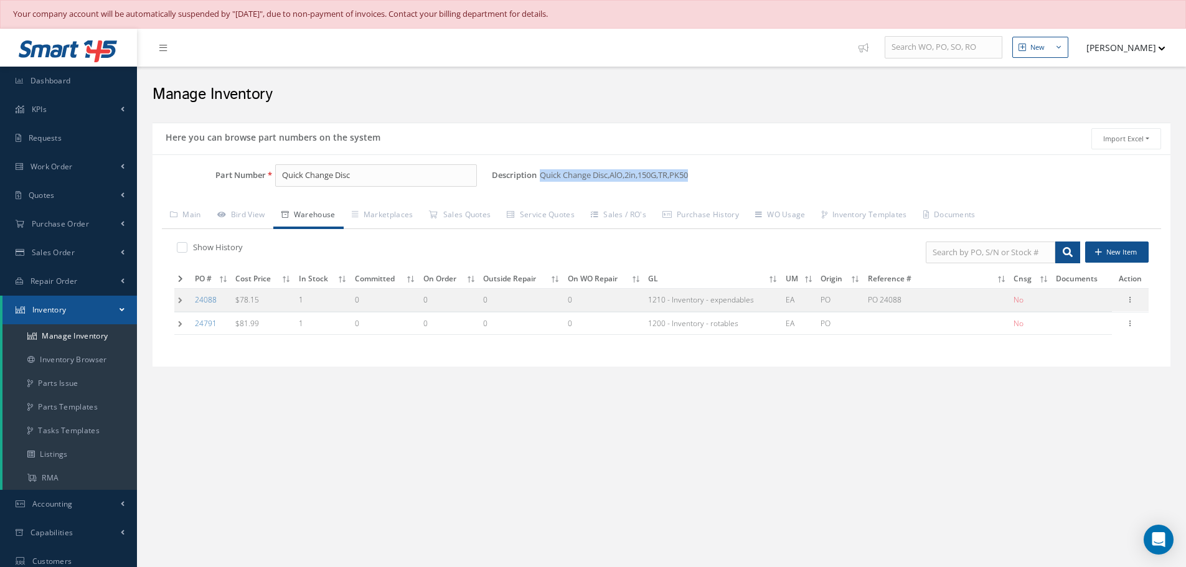
click at [779, 184] on div "Description Quick Change Disc,AlO,2in,150G,TR,PK50 Alternates" at bounding box center [831, 175] width 678 height 22
click at [779, 174] on div "Description Quick Change Disc,AlO,2in,150G,TR,PK50 Alternates" at bounding box center [831, 175] width 678 height 22
click at [627, 179] on span "Quick Change Disc,AlO,2in,150G,TR,PK50" at bounding box center [616, 175] width 153 height 22
click at [662, 169] on span "Quick Change Disc,AlO,2in,150G,TR,PK50" at bounding box center [616, 175] width 153 height 22
click at [657, 171] on span "Quick Change Disc,AlO,2in,150G,TR,PK50" at bounding box center [616, 175] width 153 height 22
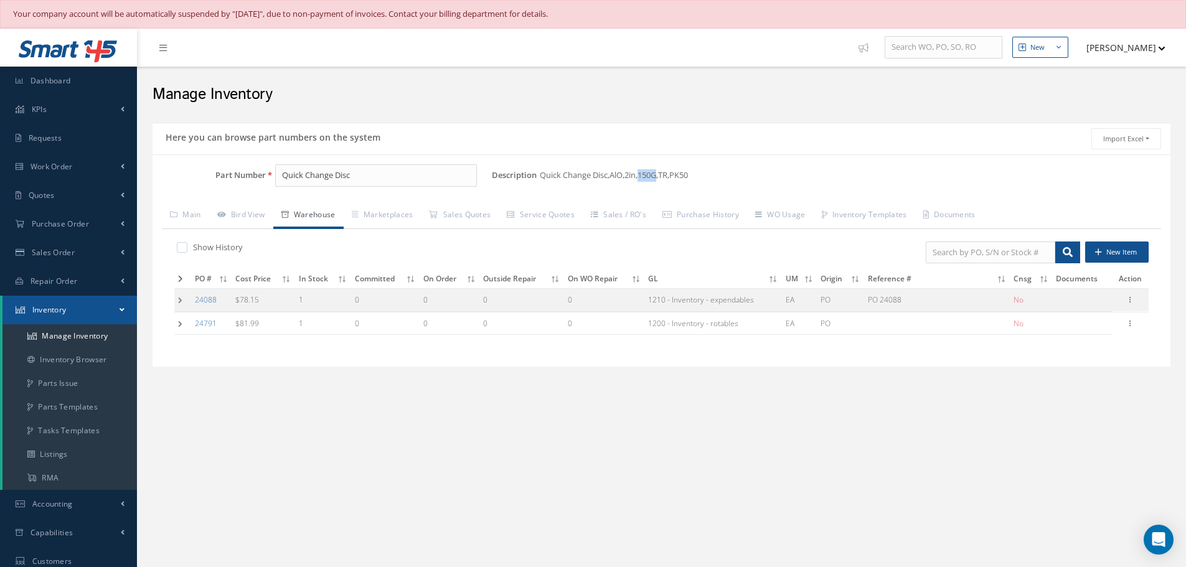
click at [657, 171] on span "Quick Change Disc,AlO,2in,150G,TR,PK50" at bounding box center [616, 175] width 153 height 22
click at [534, 191] on div "Description Quick Change Disc,AlO,2in,150G,TR,PK50 Alternates" at bounding box center [831, 180] width 678 height 32
drag, startPoint x: 283, startPoint y: 174, endPoint x: 375, endPoint y: 171, distance: 91.5
click at [375, 171] on input "Quick Change Disc" at bounding box center [376, 175] width 202 height 22
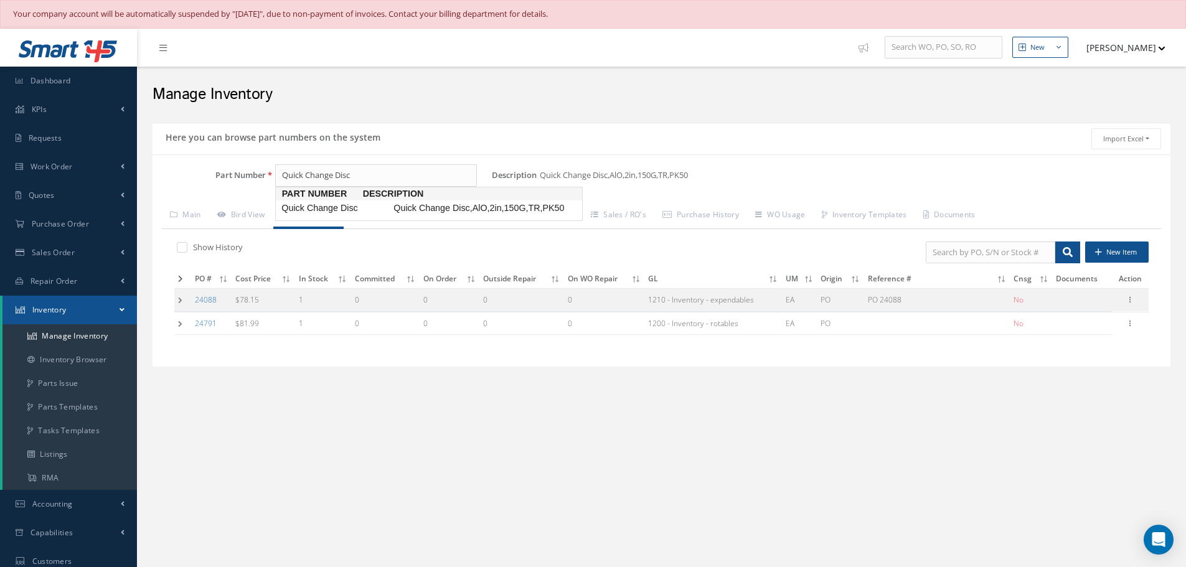
click at [609, 396] on div "Here you can browse part numbers on the system Import Excel to undefined Column…" at bounding box center [661, 261] width 1030 height 291
click at [1128, 321] on icon at bounding box center [1129, 322] width 12 height 10
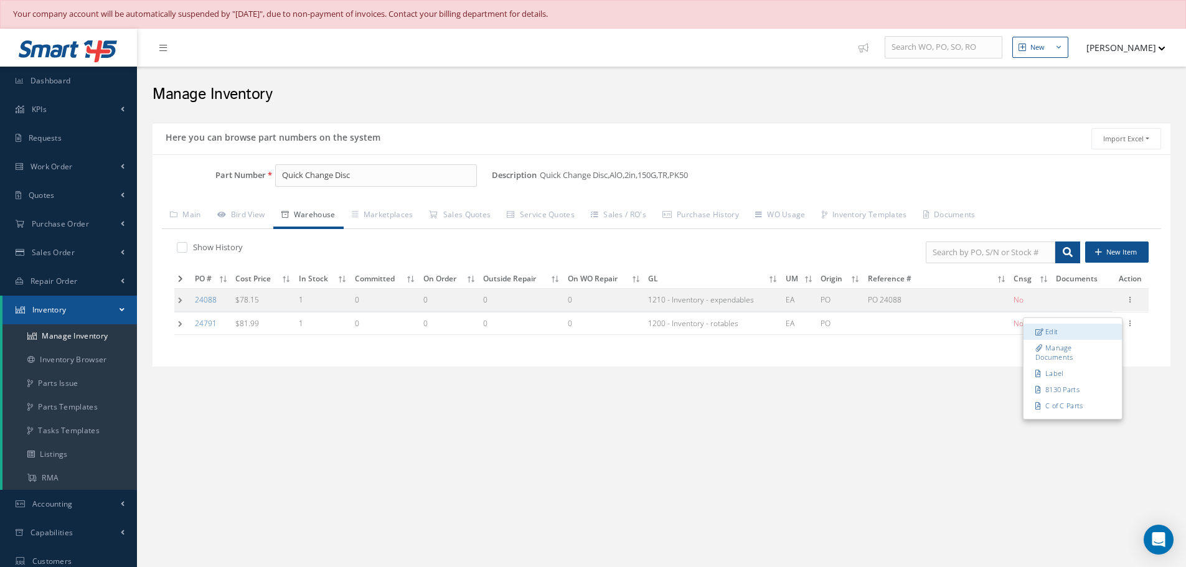
click at [1062, 331] on link "Edit" at bounding box center [1072, 332] width 98 height 16
type input "81.99"
type input "[DATE]"
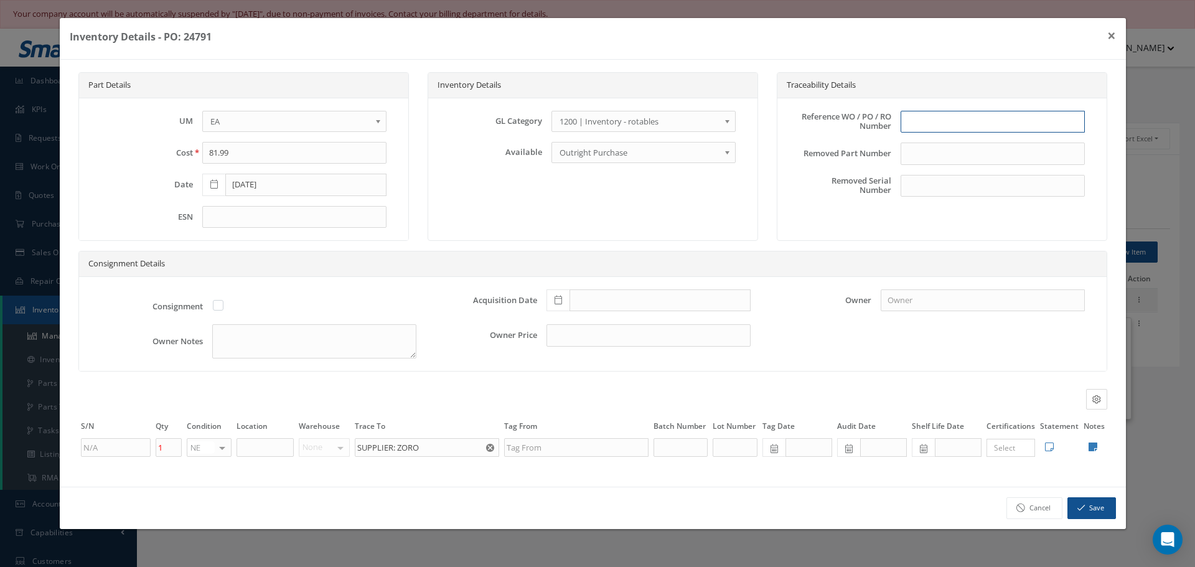
click at [916, 118] on input "text" at bounding box center [993, 122] width 184 height 22
type input "PO"
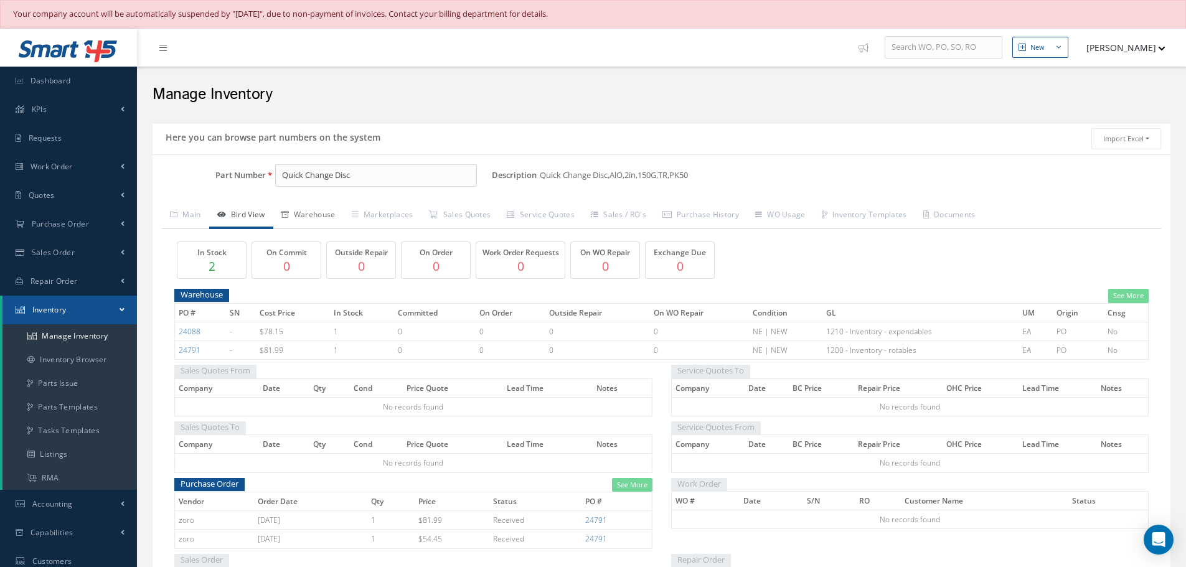
click at [327, 213] on link "Warehouse" at bounding box center [308, 216] width 70 height 26
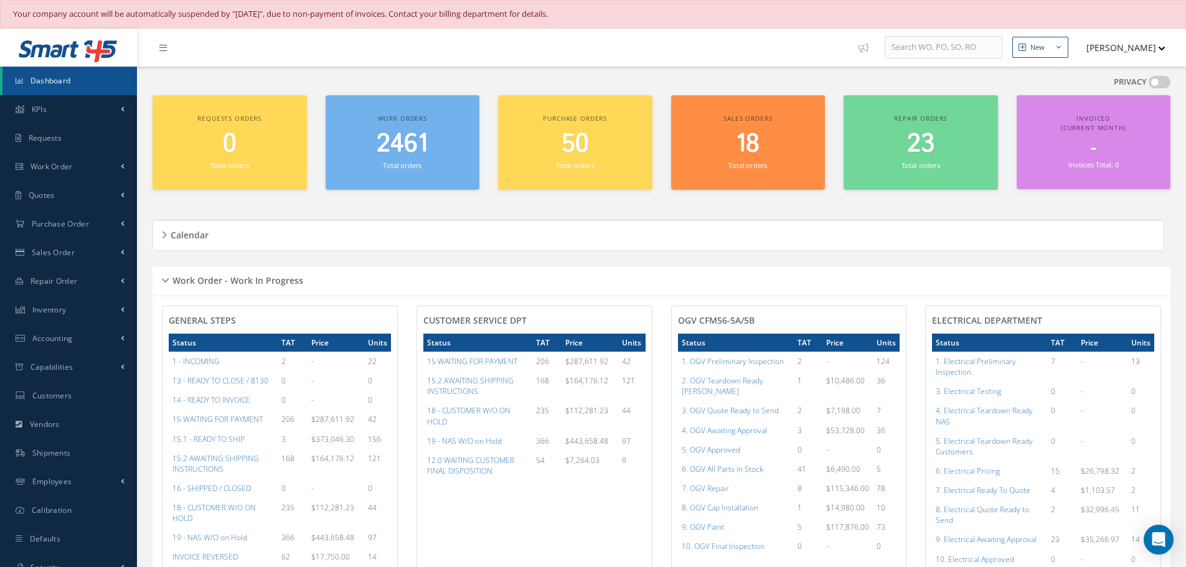
scroll to position [564, 0]
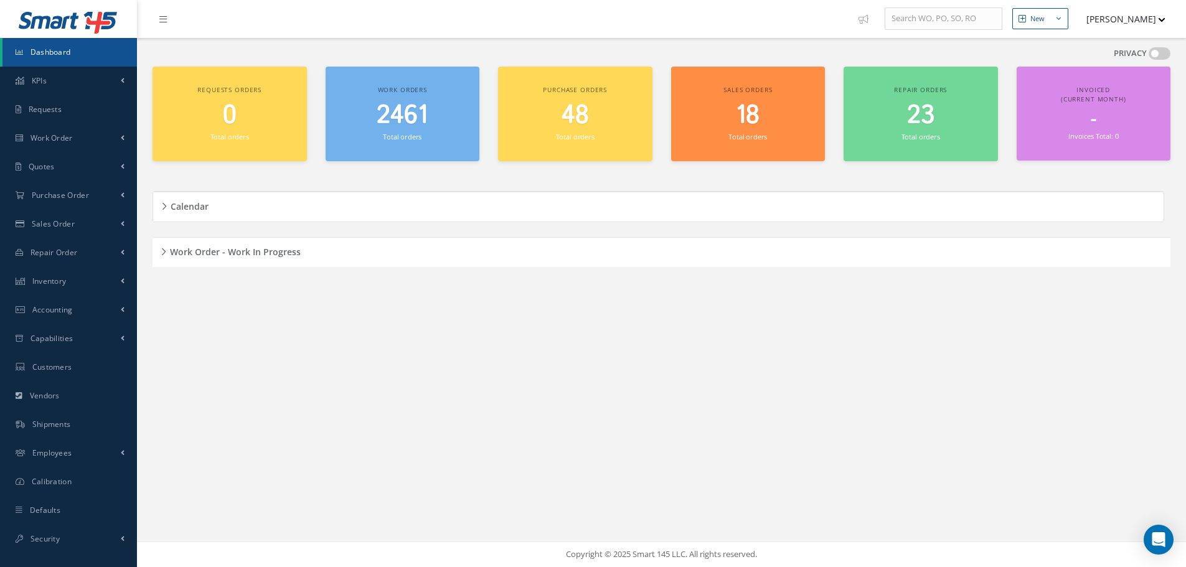
scroll to position [29, 0]
click at [165, 250] on div "Work Order - Work In Progress" at bounding box center [661, 252] width 1018 height 19
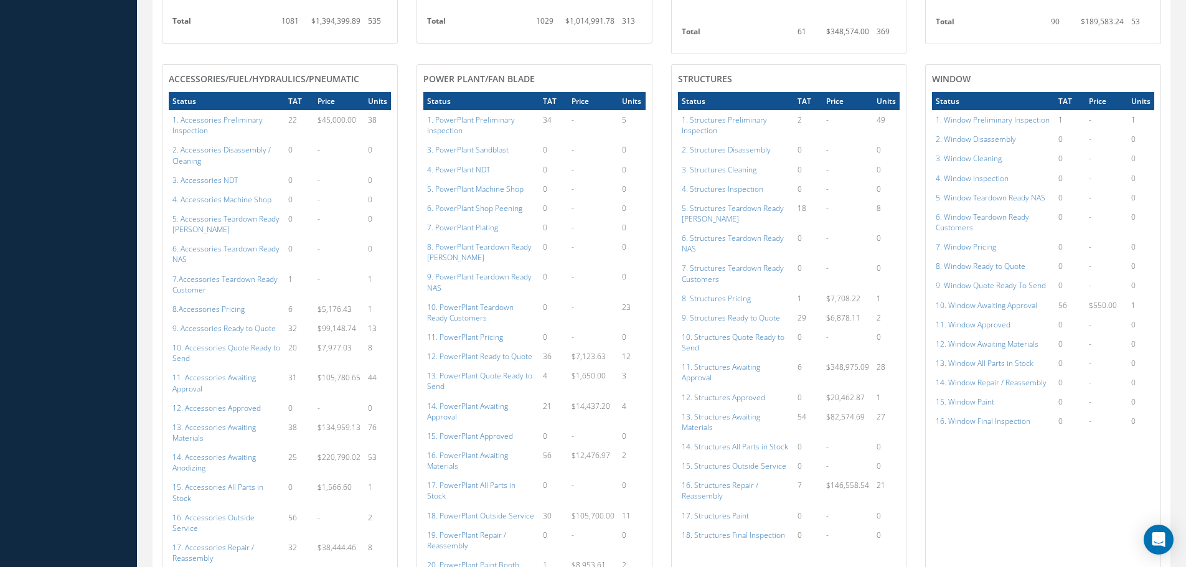
scroll to position [651, 0]
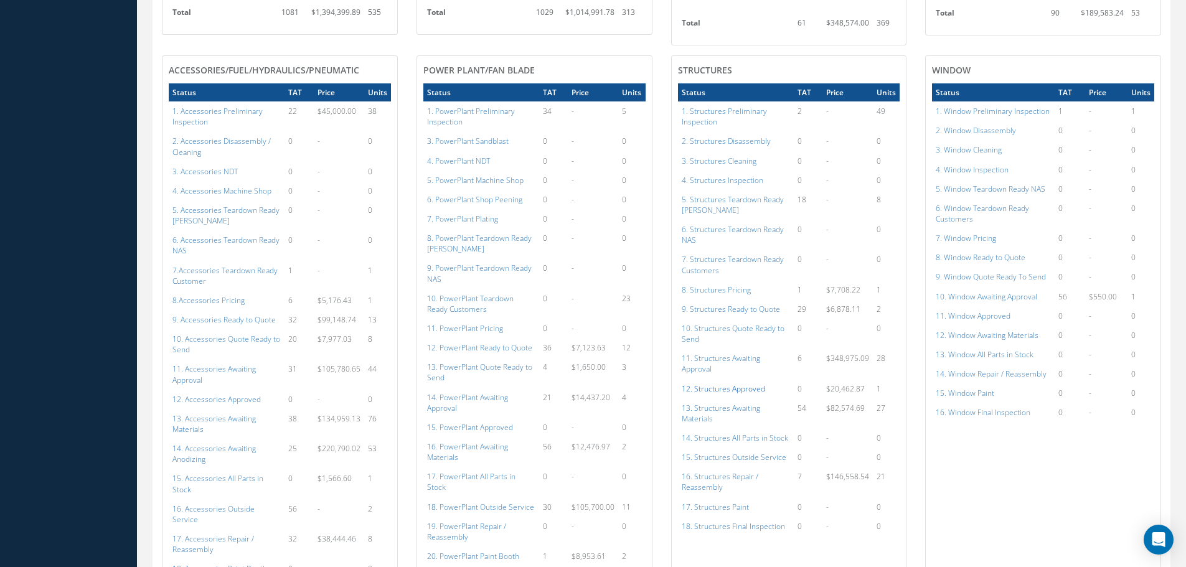
click at [736, 383] on a=152&excludeInternalCustomer=false&excludeInvoicedOrClosed=true&shop_id=3&filtersHidded"] "12. Structures Approved" at bounding box center [723, 388] width 83 height 11
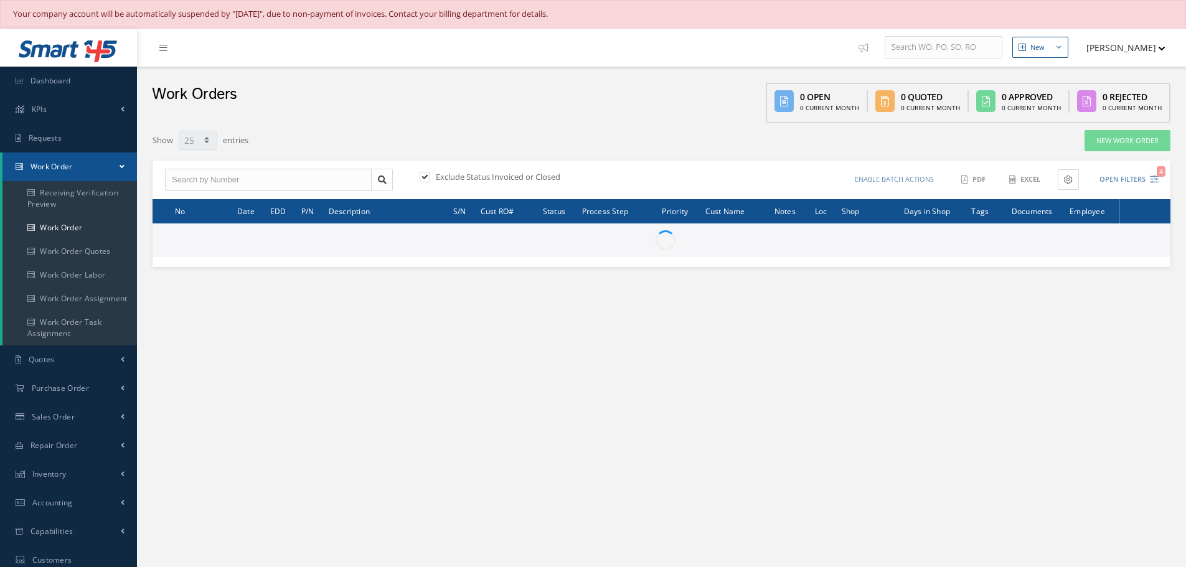
select select "25"
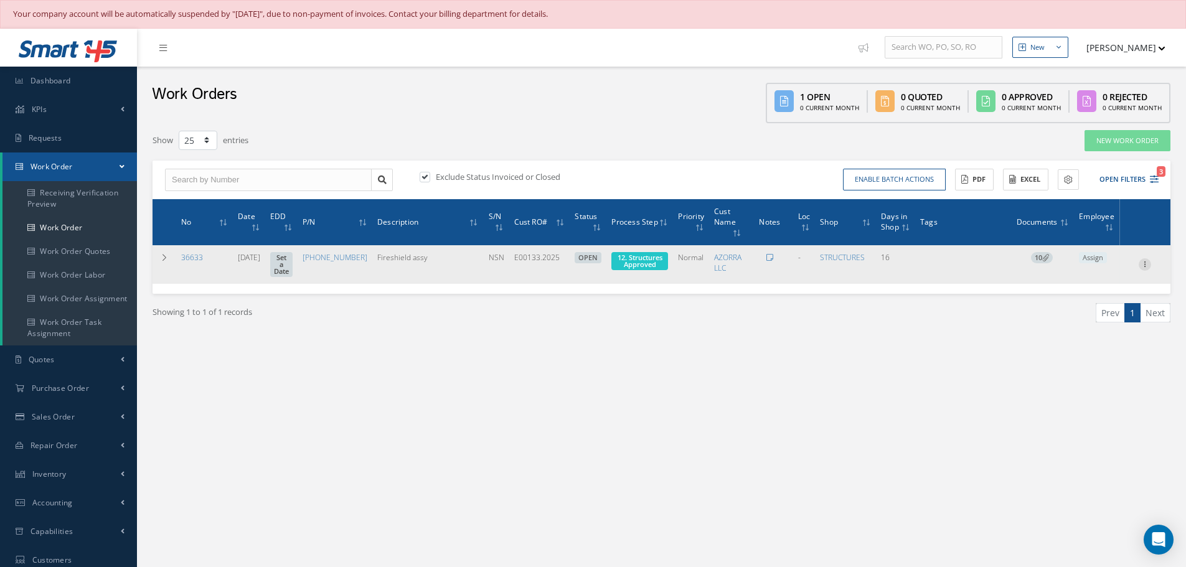
click at [1146, 268] on icon at bounding box center [1144, 263] width 12 height 10
click at [1100, 311] on link "Part Issue" at bounding box center [1087, 304] width 98 height 16
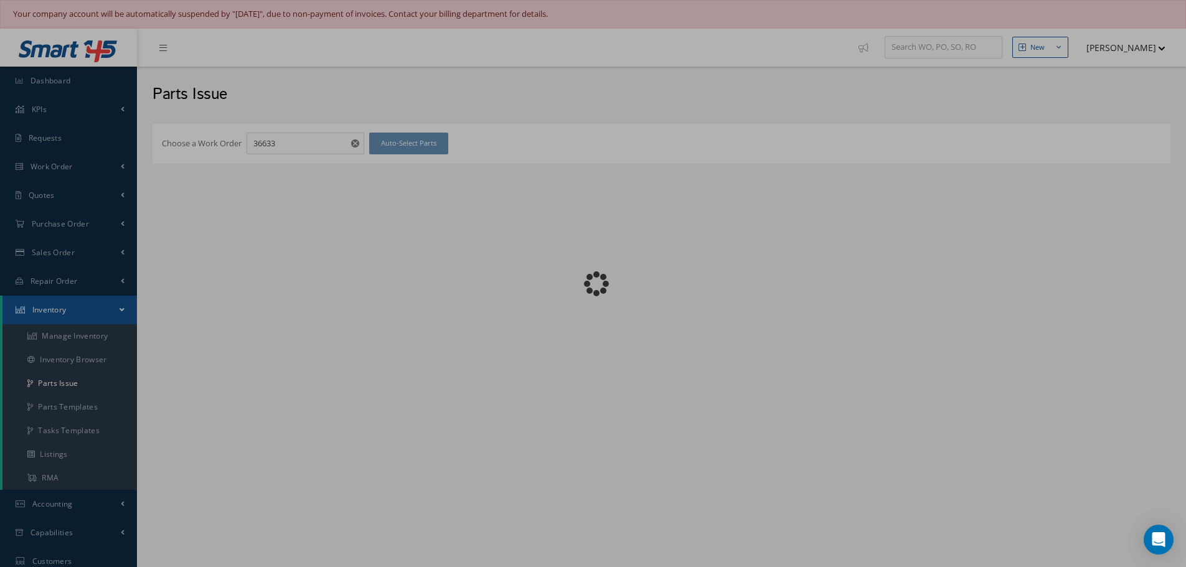
checkbox input "false"
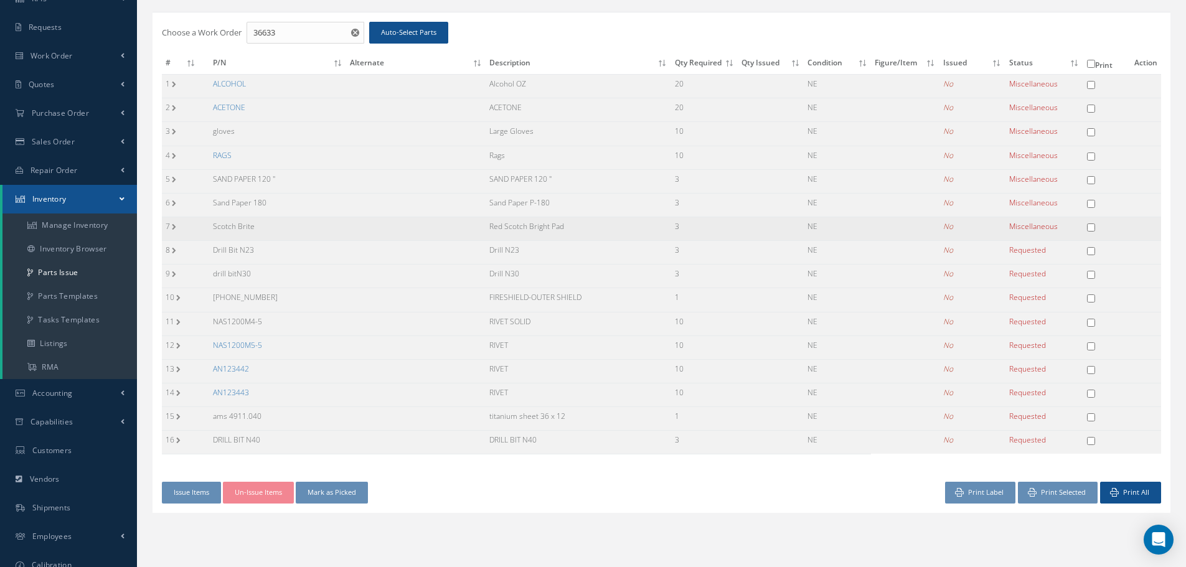
scroll to position [124, 0]
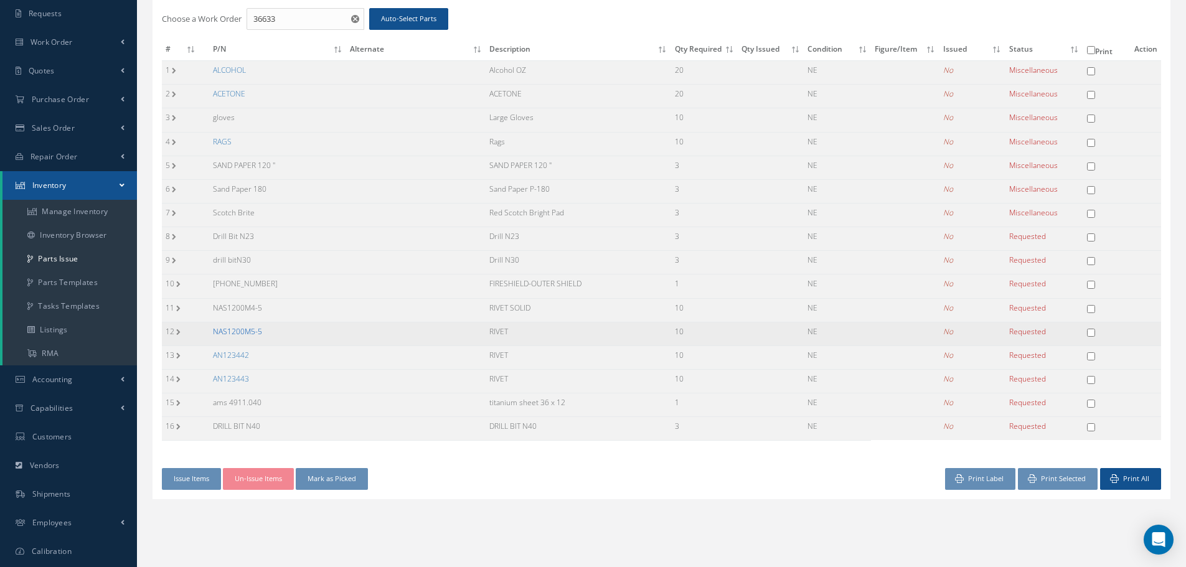
click at [243, 329] on link "NAS1200M5-5" at bounding box center [237, 331] width 49 height 11
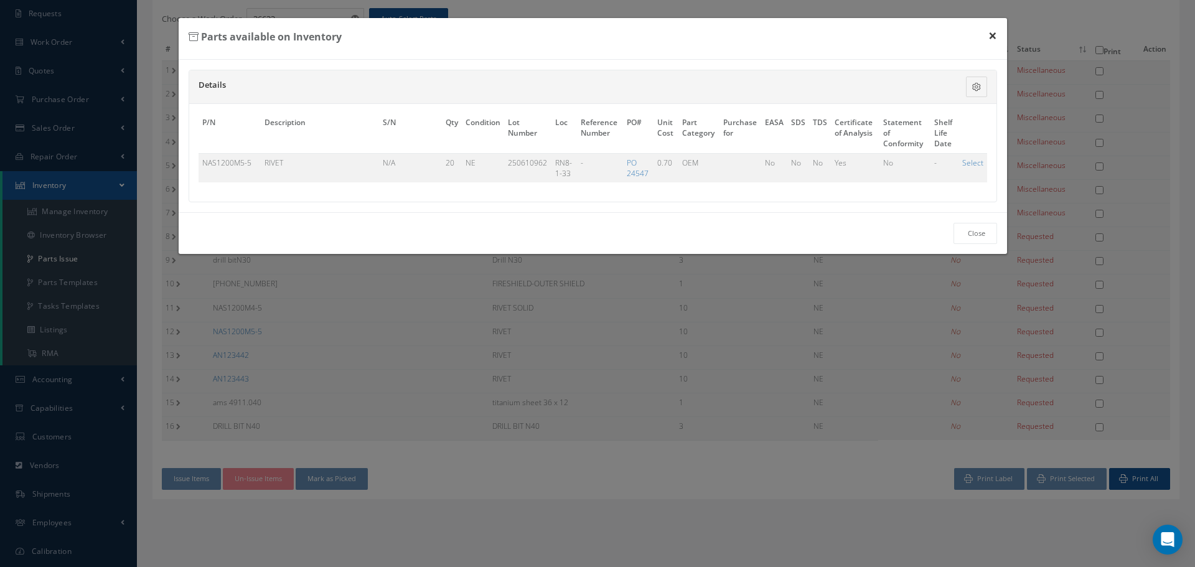
click at [994, 37] on button "×" at bounding box center [992, 35] width 29 height 35
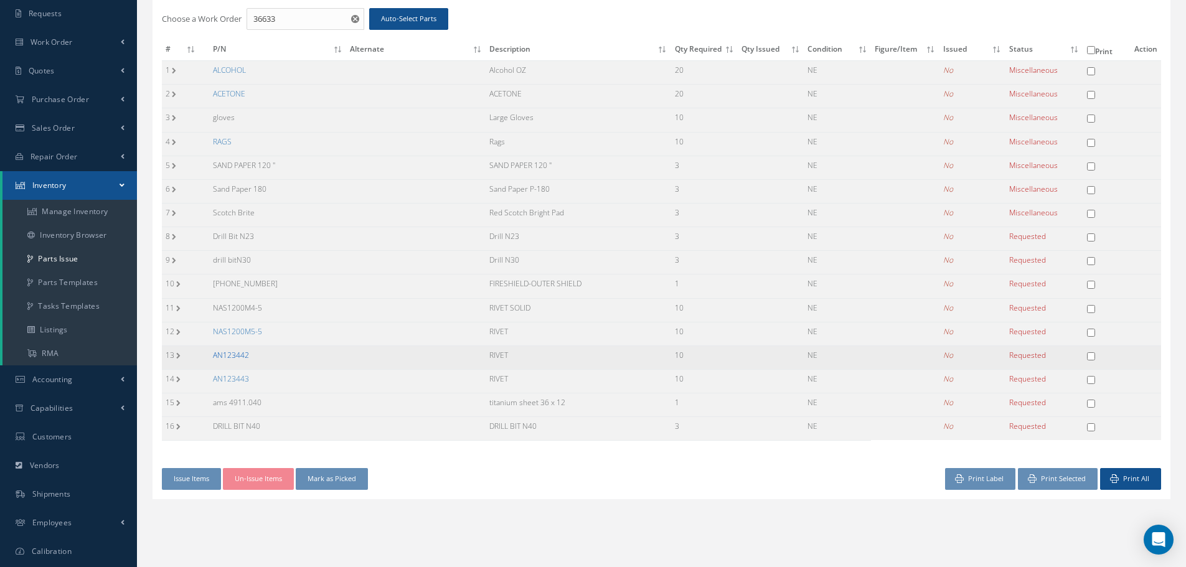
click at [235, 354] on link "AN123442" at bounding box center [231, 355] width 36 height 11
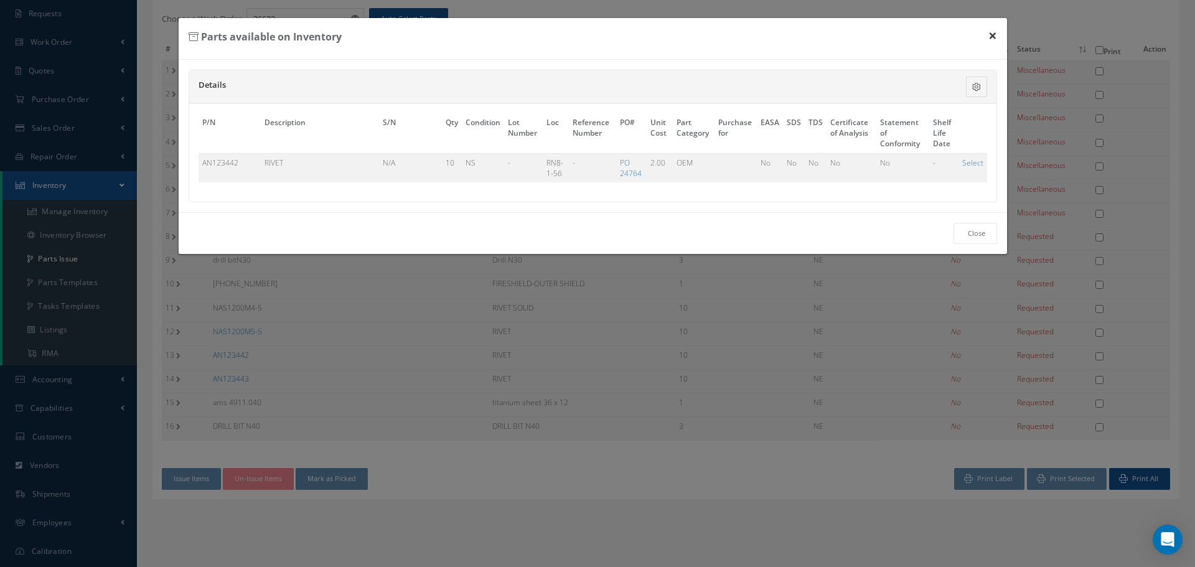
click at [991, 34] on button "×" at bounding box center [992, 35] width 29 height 35
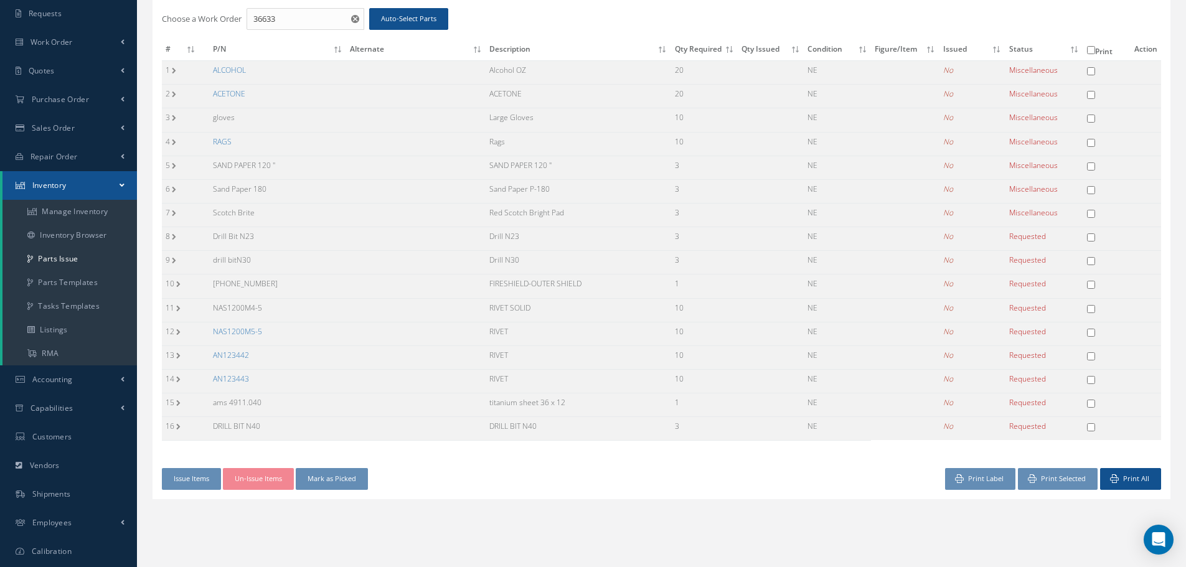
click at [230, 378] on link "AN123443" at bounding box center [231, 378] width 36 height 11
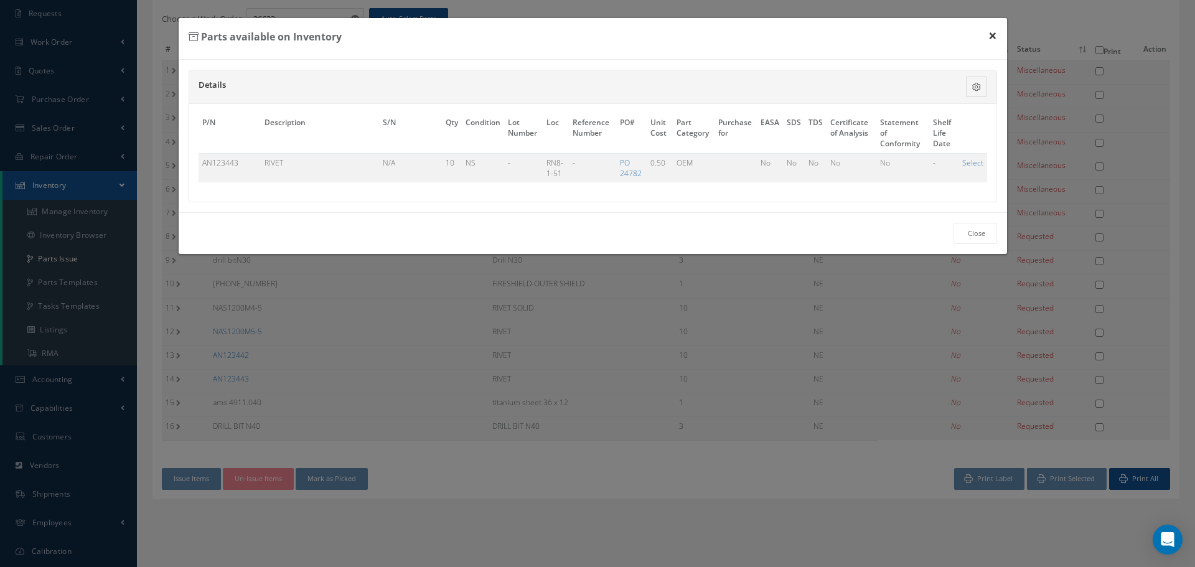
click at [998, 35] on button "×" at bounding box center [992, 35] width 29 height 35
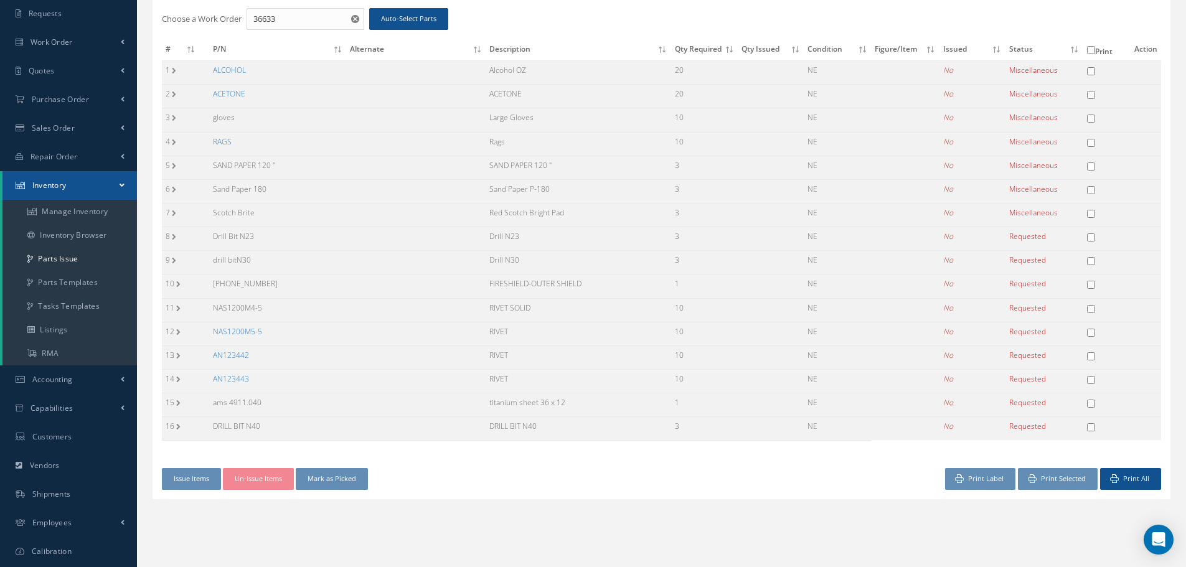
click at [795, 483] on div "Print All Print Selected Print Label" at bounding box center [916, 479] width 509 height 22
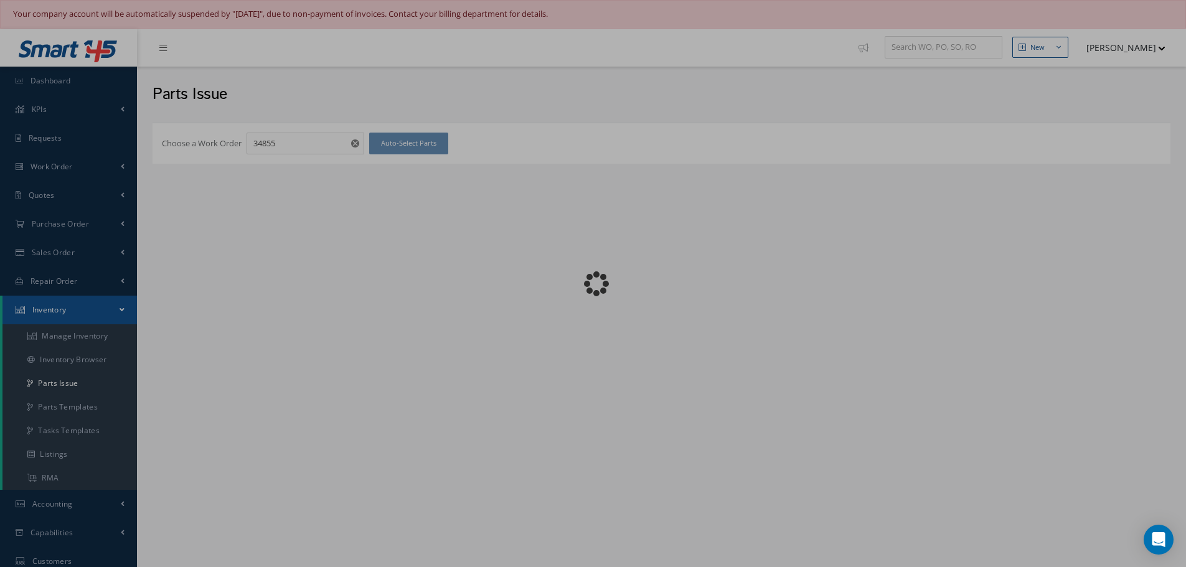
checkbox input "false"
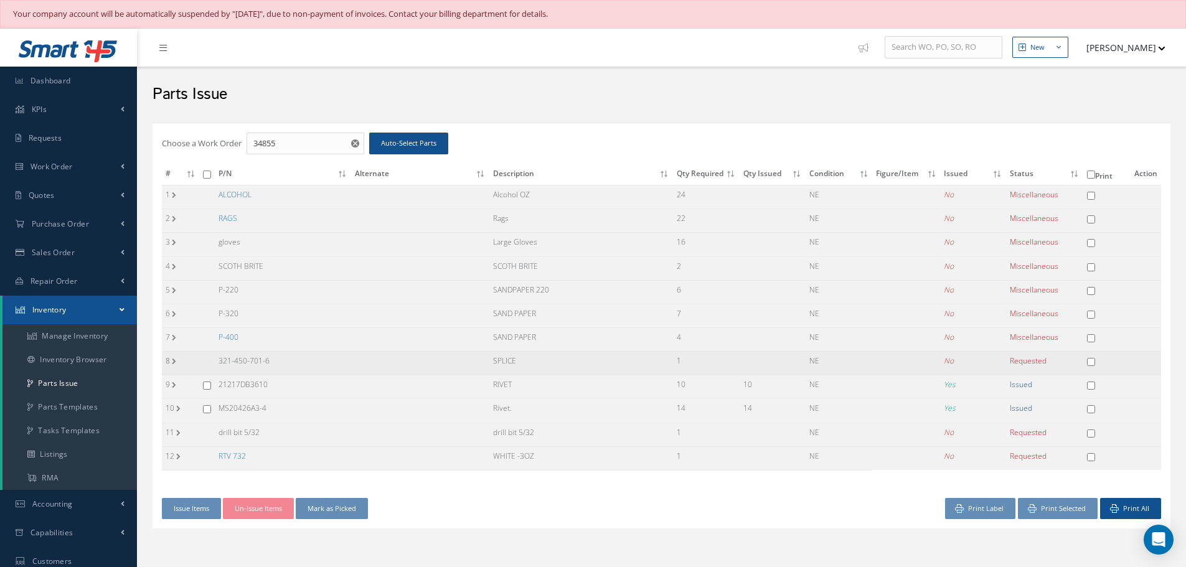
drag, startPoint x: 219, startPoint y: 359, endPoint x: 315, endPoint y: 362, distance: 95.9
click at [315, 362] on td "321-450-701-6" at bounding box center [283, 364] width 136 height 24
copy td "321-450-701-6"
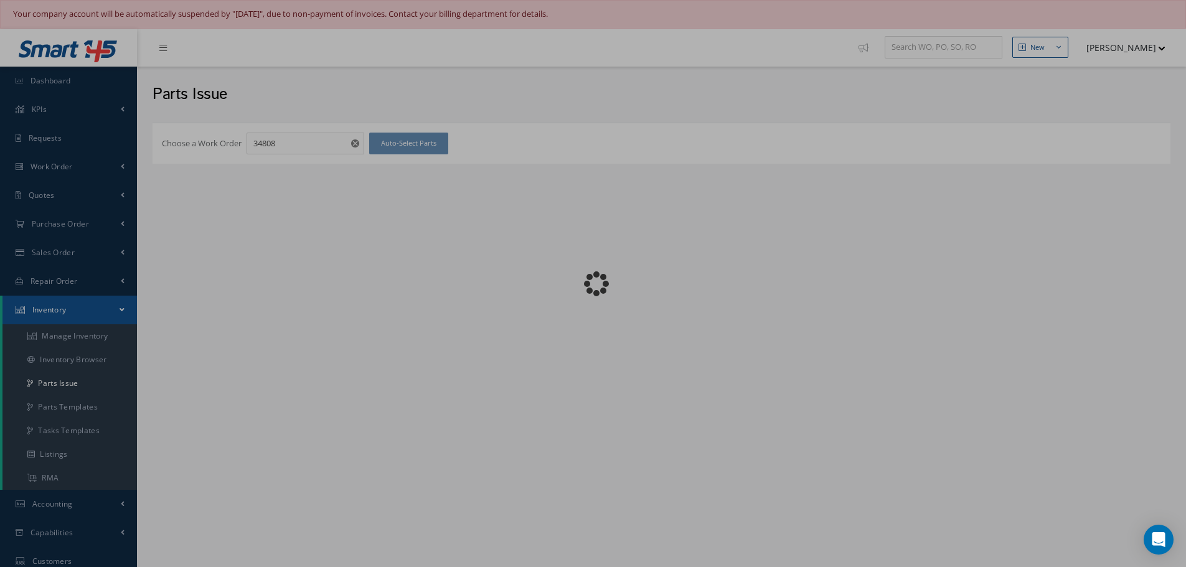
checkbox input "false"
